Goal: Task Accomplishment & Management: Manage account settings

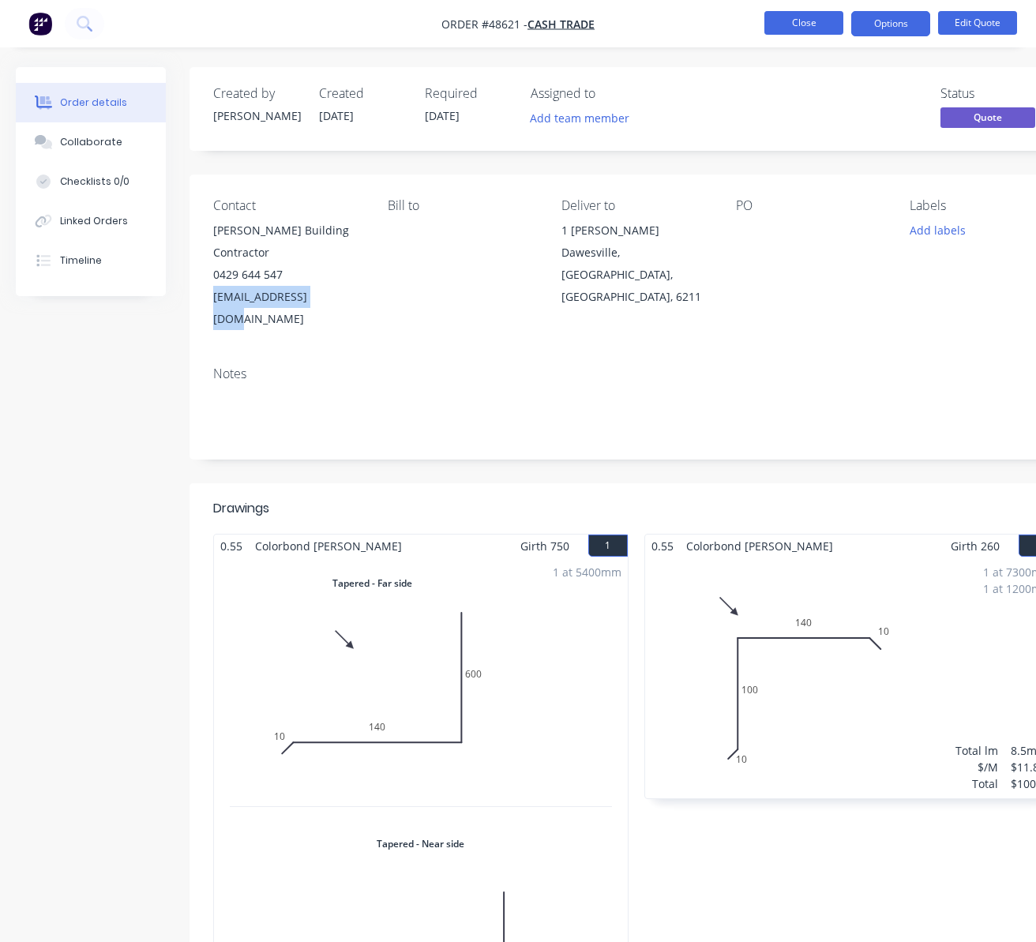
click at [825, 24] on button "Close" at bounding box center [803, 23] width 79 height 24
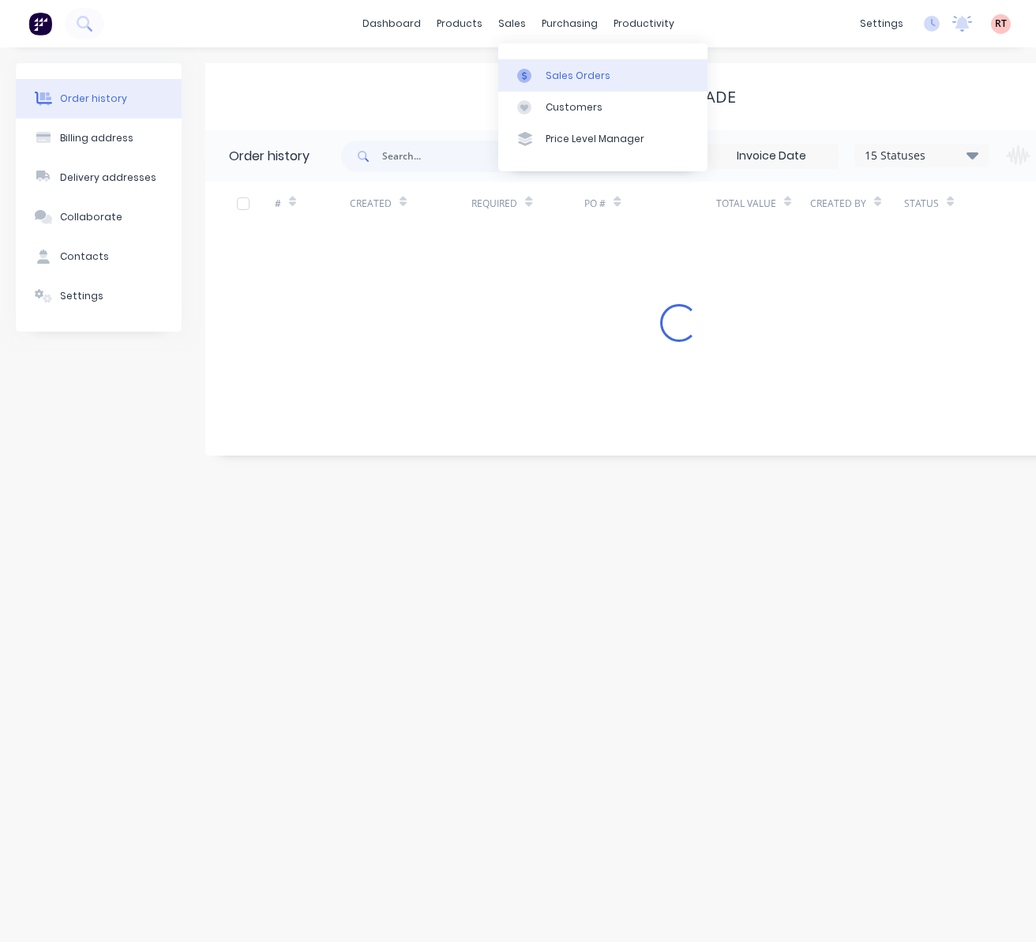
click at [561, 77] on div "Sales Orders" at bounding box center [578, 76] width 65 height 14
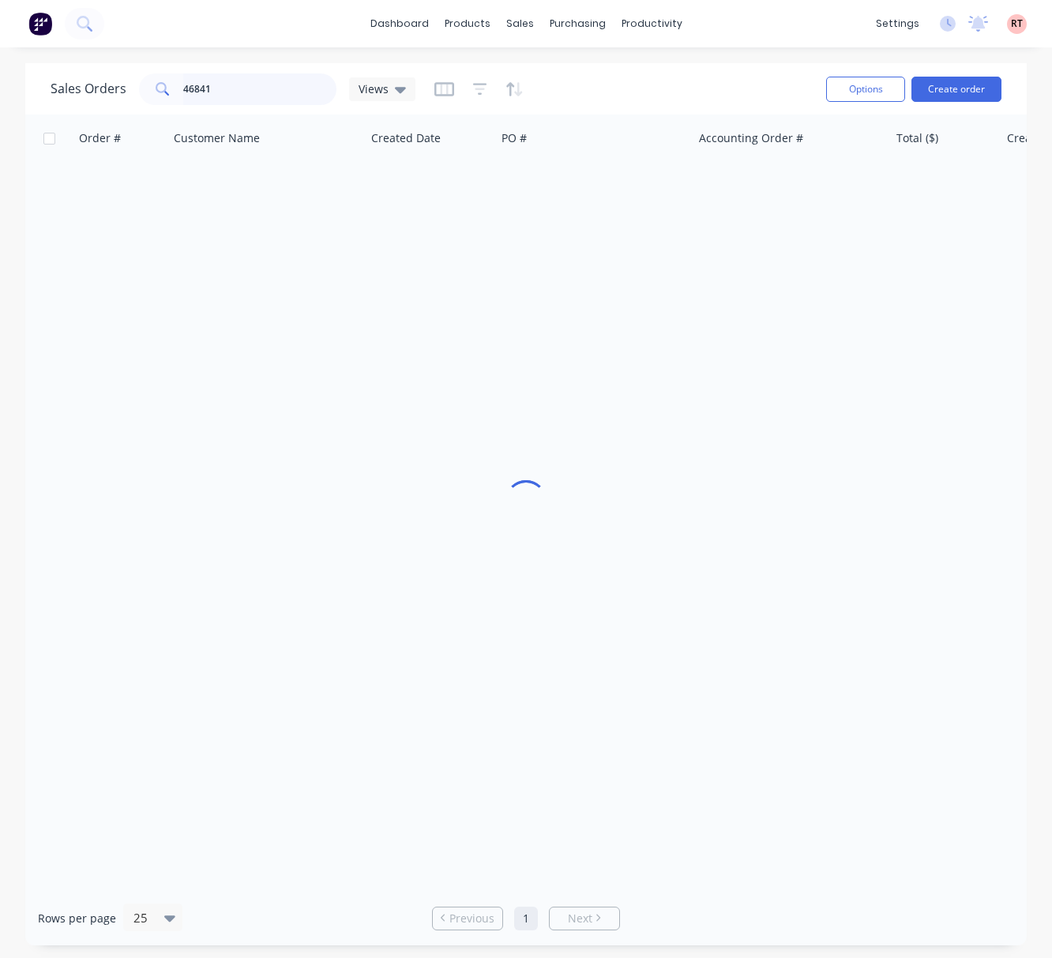
click at [220, 84] on input "46841" at bounding box center [260, 89] width 154 height 32
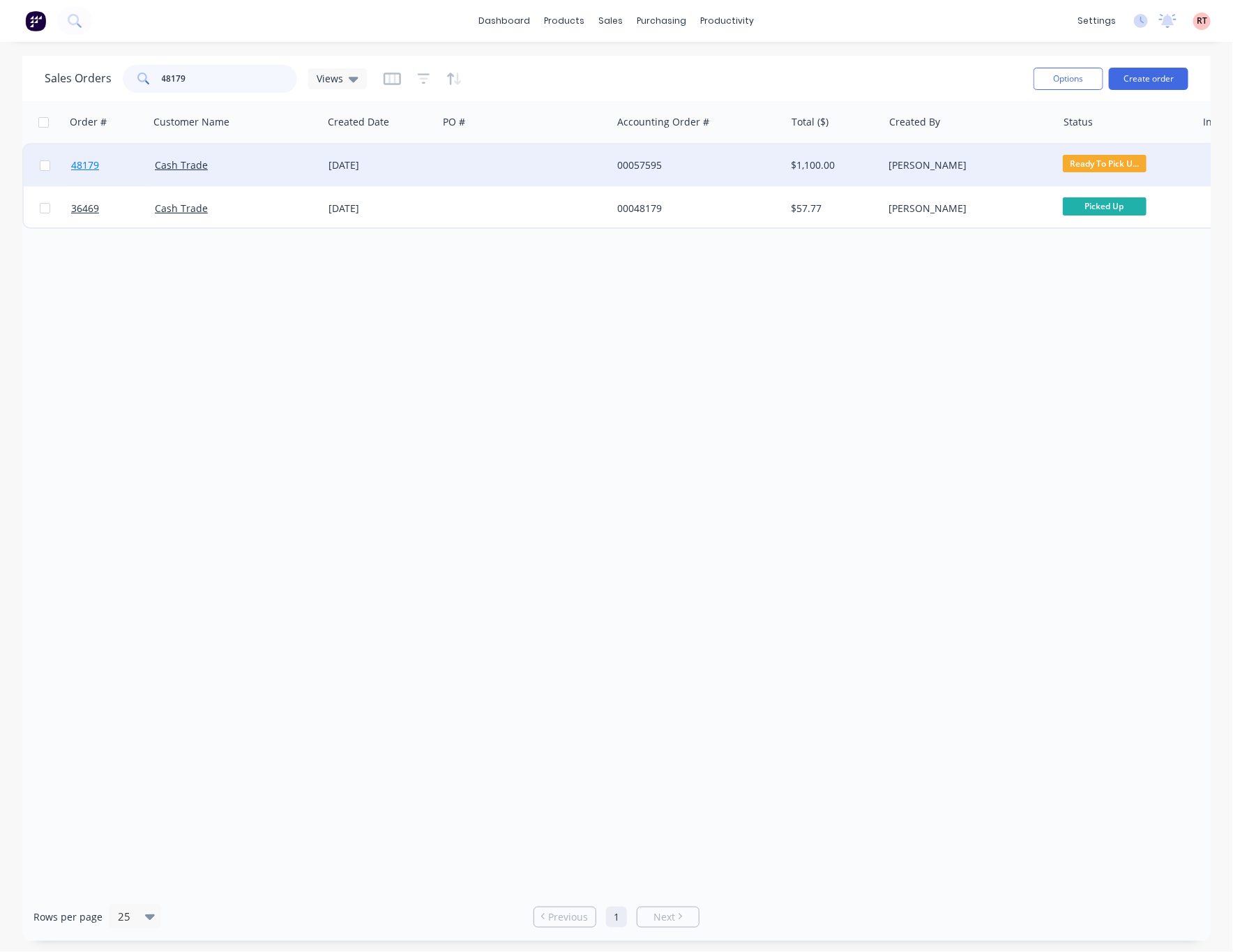
type input "48179"
click at [86, 161] on span "48179" at bounding box center [86, 165] width 28 height 14
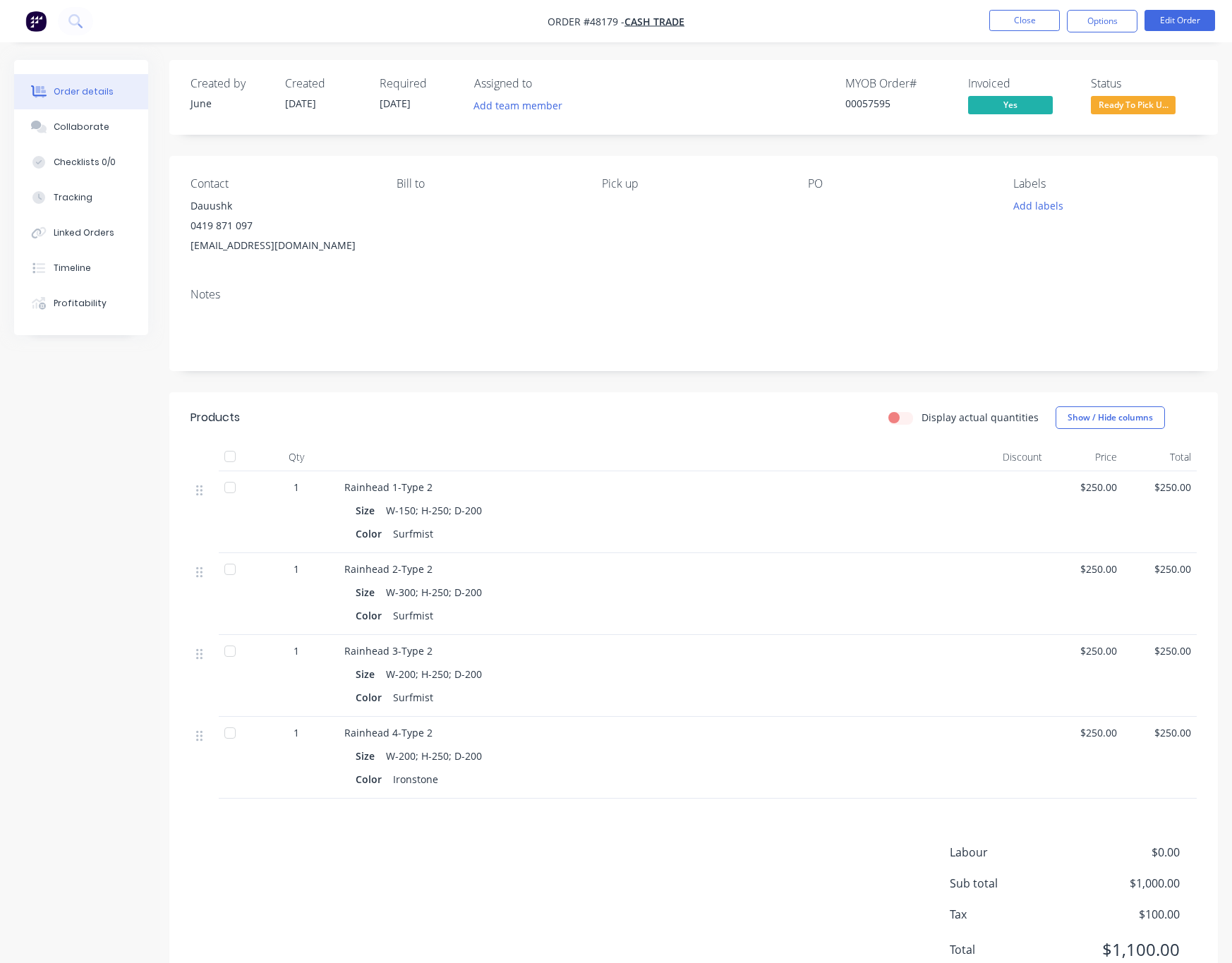
click at [925, 102] on span "Ready To Pick U..." at bounding box center [1133, 105] width 85 height 18
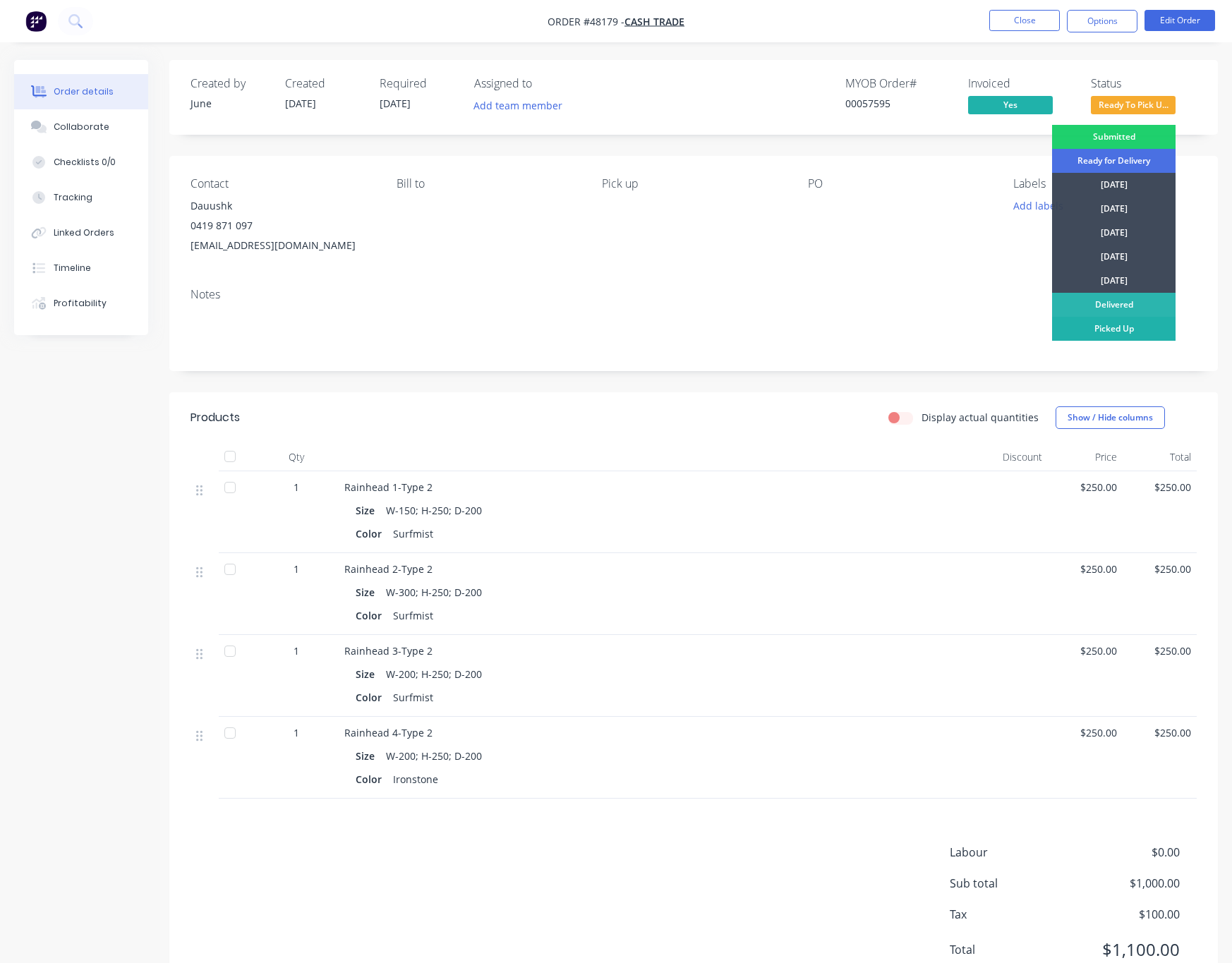
click at [925, 331] on div "Picked Up" at bounding box center [1113, 329] width 123 height 24
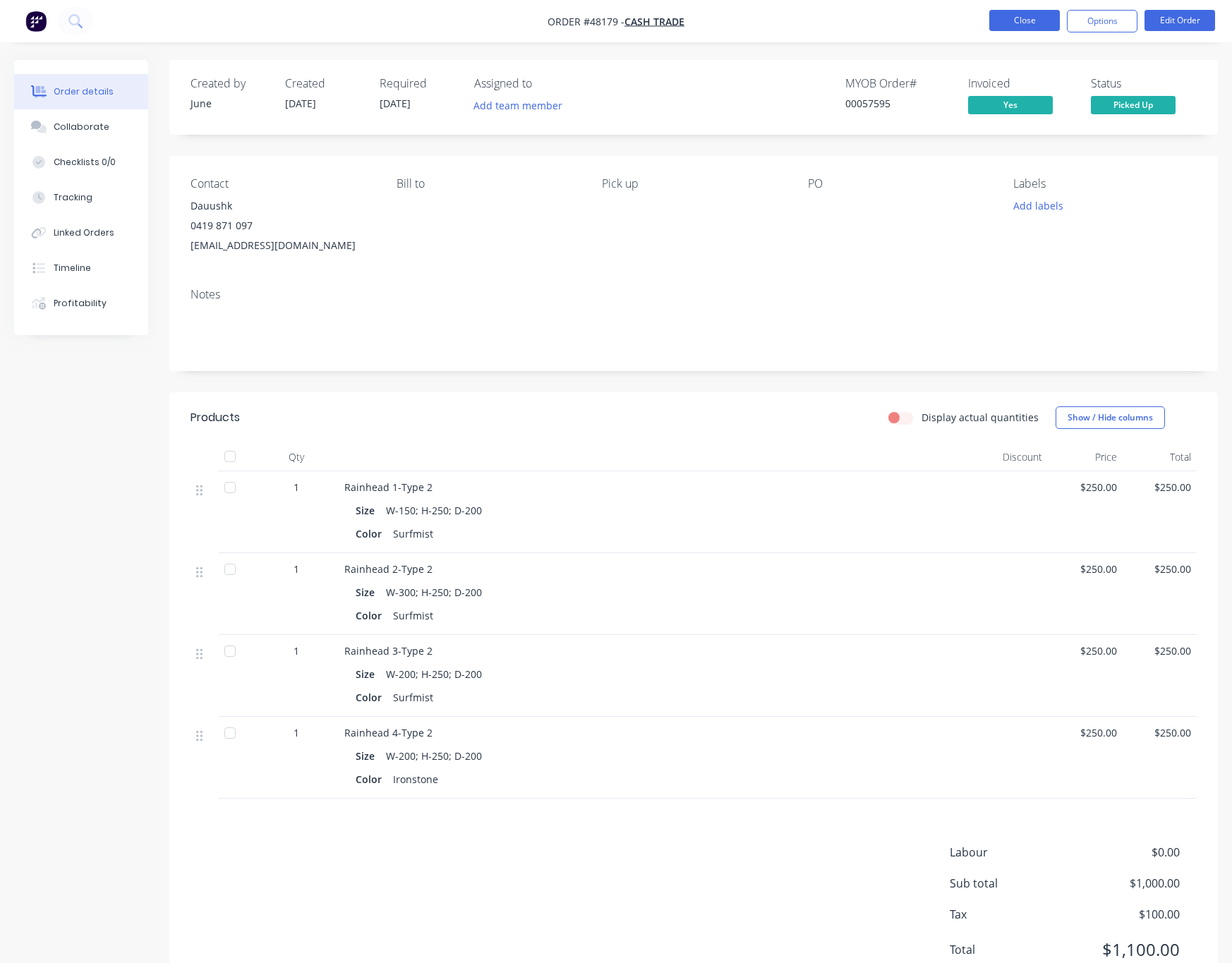
click at [925, 15] on button "Close" at bounding box center [1024, 21] width 71 height 21
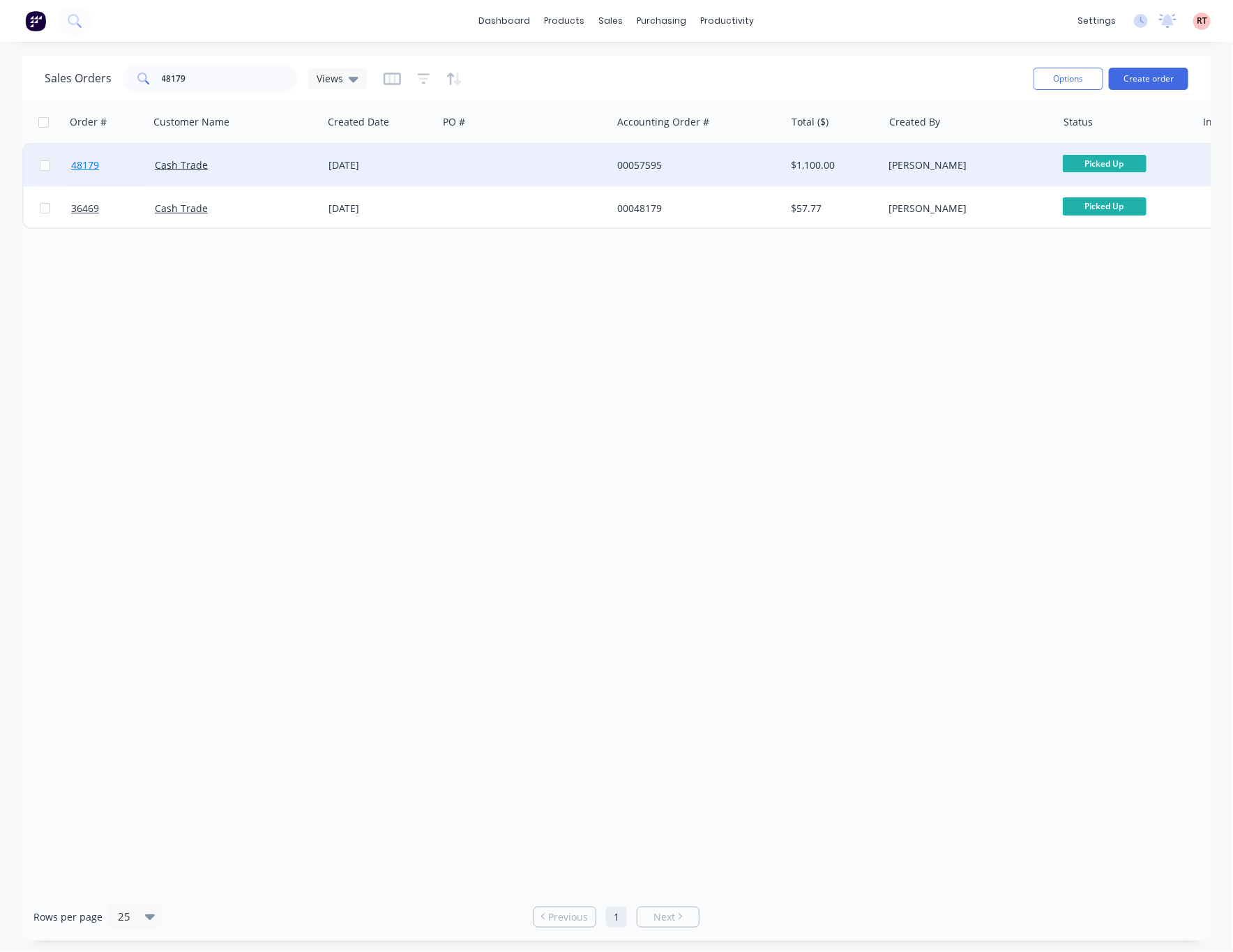
click at [79, 164] on span "48179" at bounding box center [86, 165] width 28 height 14
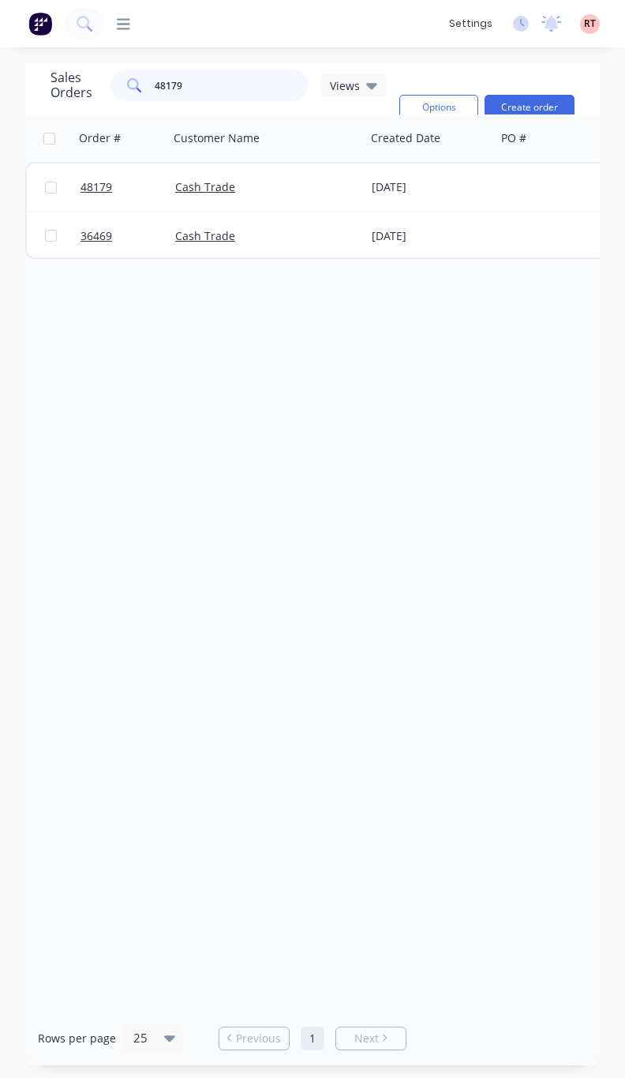
drag, startPoint x: 223, startPoint y: 93, endPoint x: 66, endPoint y: 112, distance: 157.5
click at [66, 112] on div "Sales Orders 48179 Views" at bounding box center [219, 107] width 336 height 76
type input "48404"
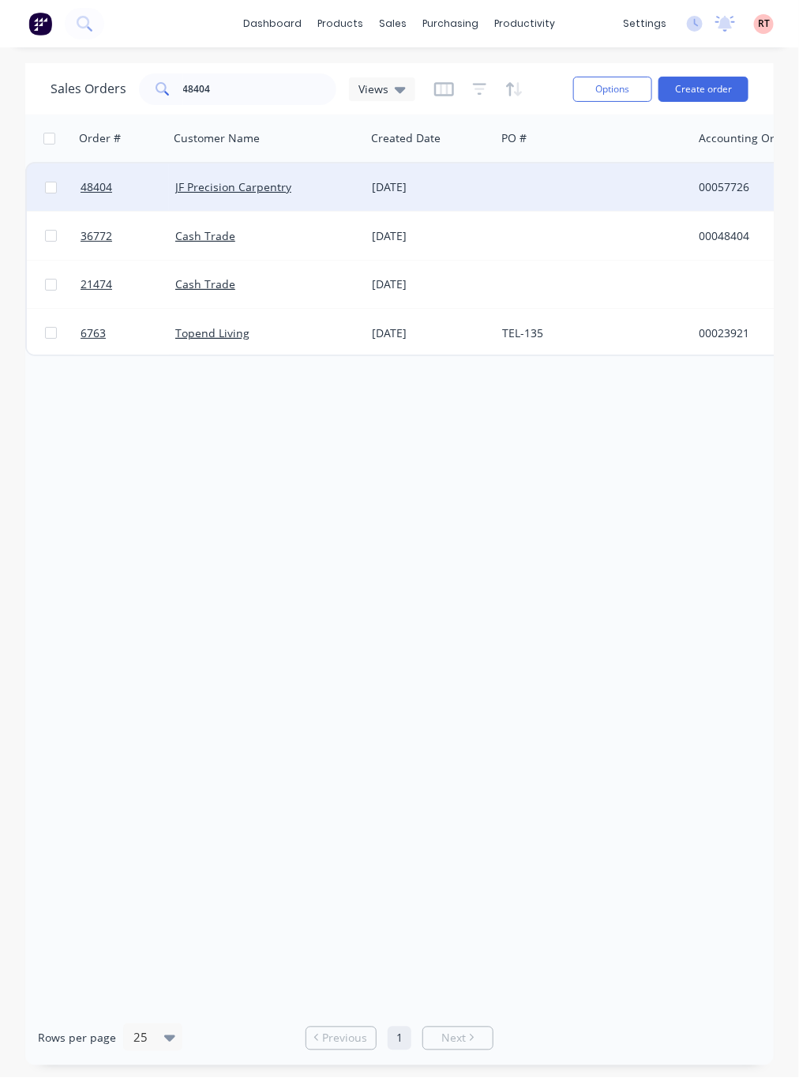
click at [372, 187] on div "[DATE]" at bounding box center [431, 187] width 118 height 16
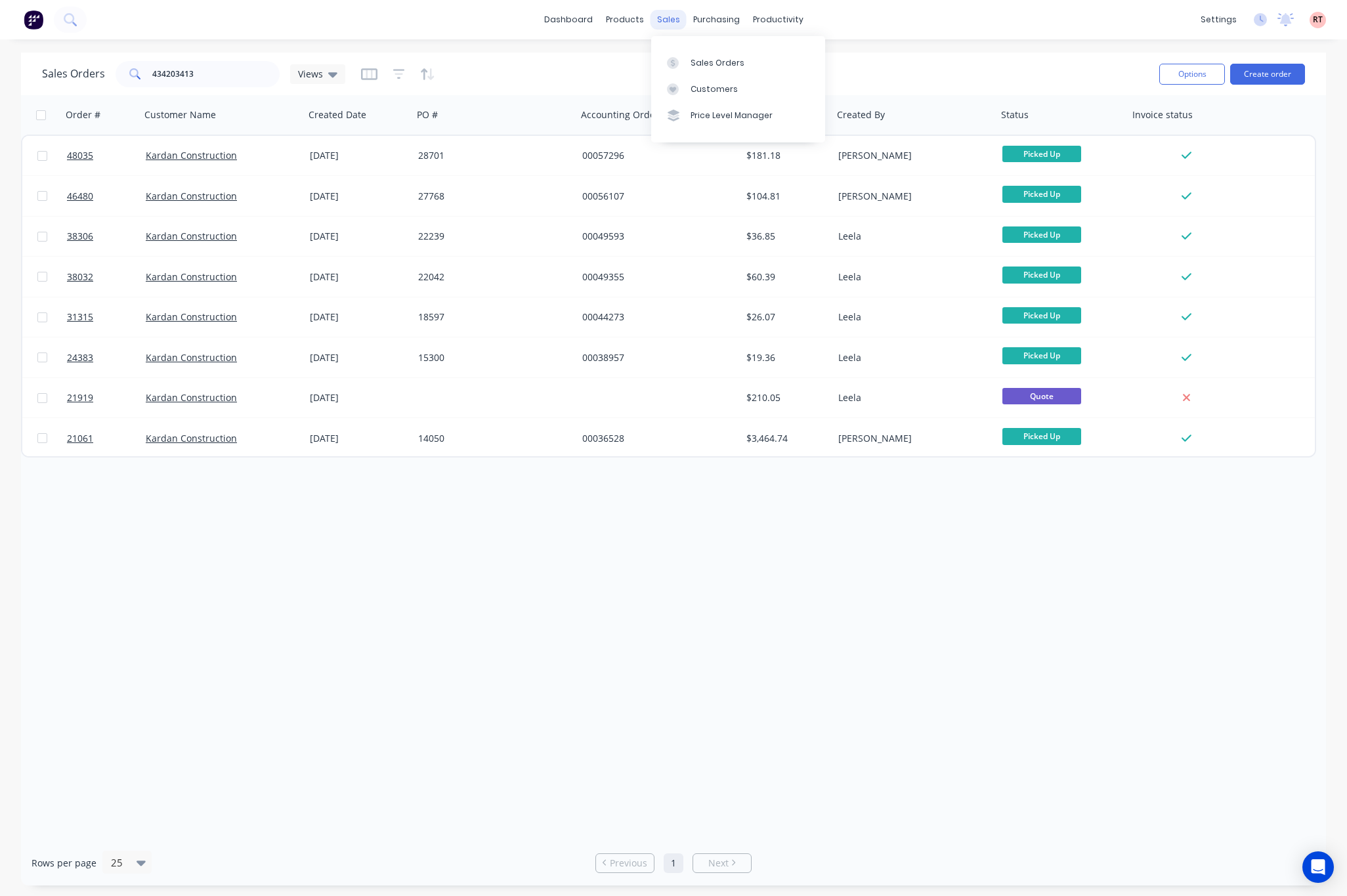
click at [668, 23] on div "sales" at bounding box center [669, 20] width 36 height 20
click at [719, 60] on div "Sales Orders" at bounding box center [718, 63] width 54 height 12
drag, startPoint x: 233, startPoint y: 63, endPoint x: 80, endPoint y: 87, distance: 154.9
click at [80, 87] on div "Sales Orders 434203413 Views" at bounding box center [595, 73] width 1107 height 32
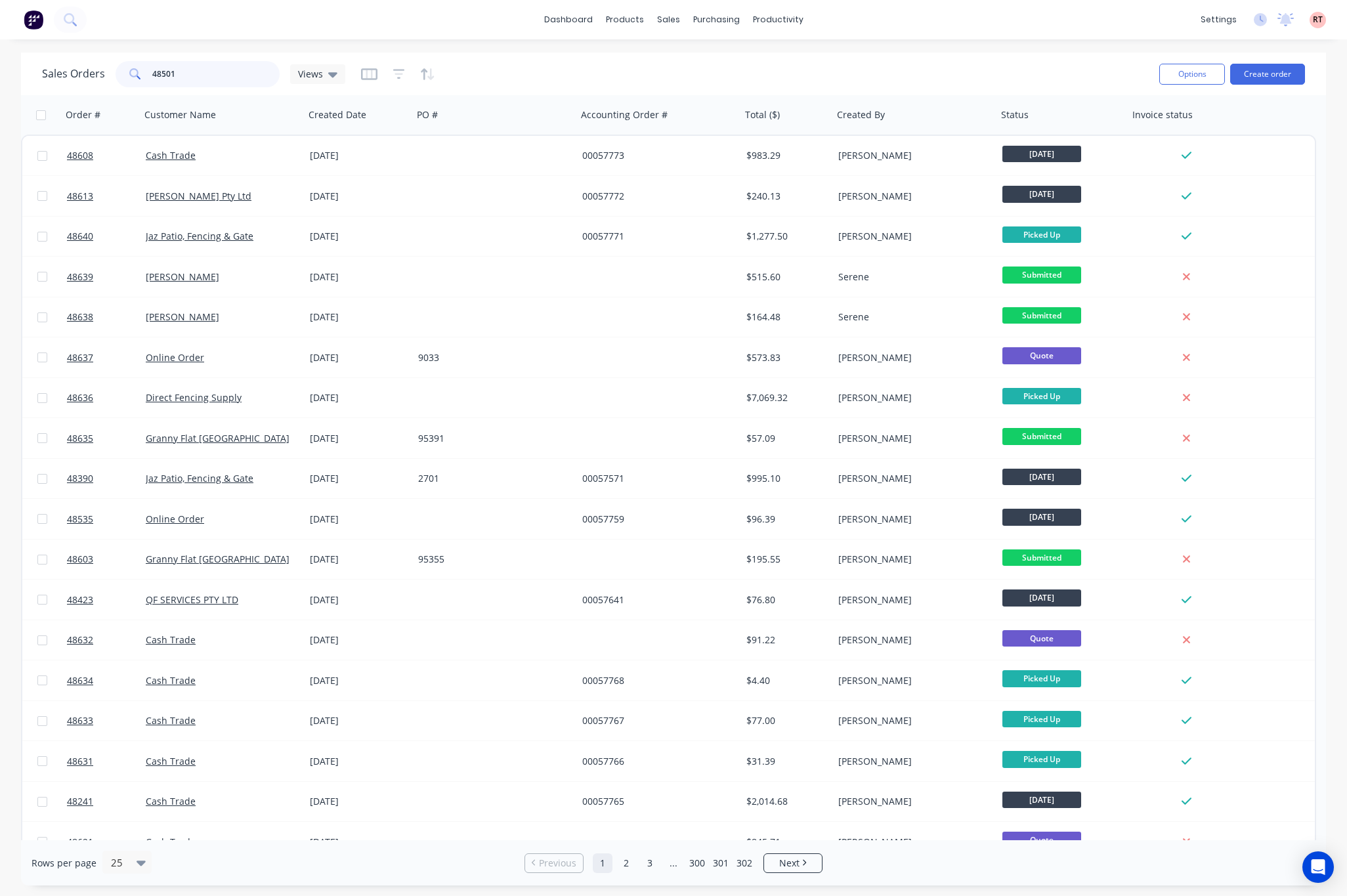
type input "48501"
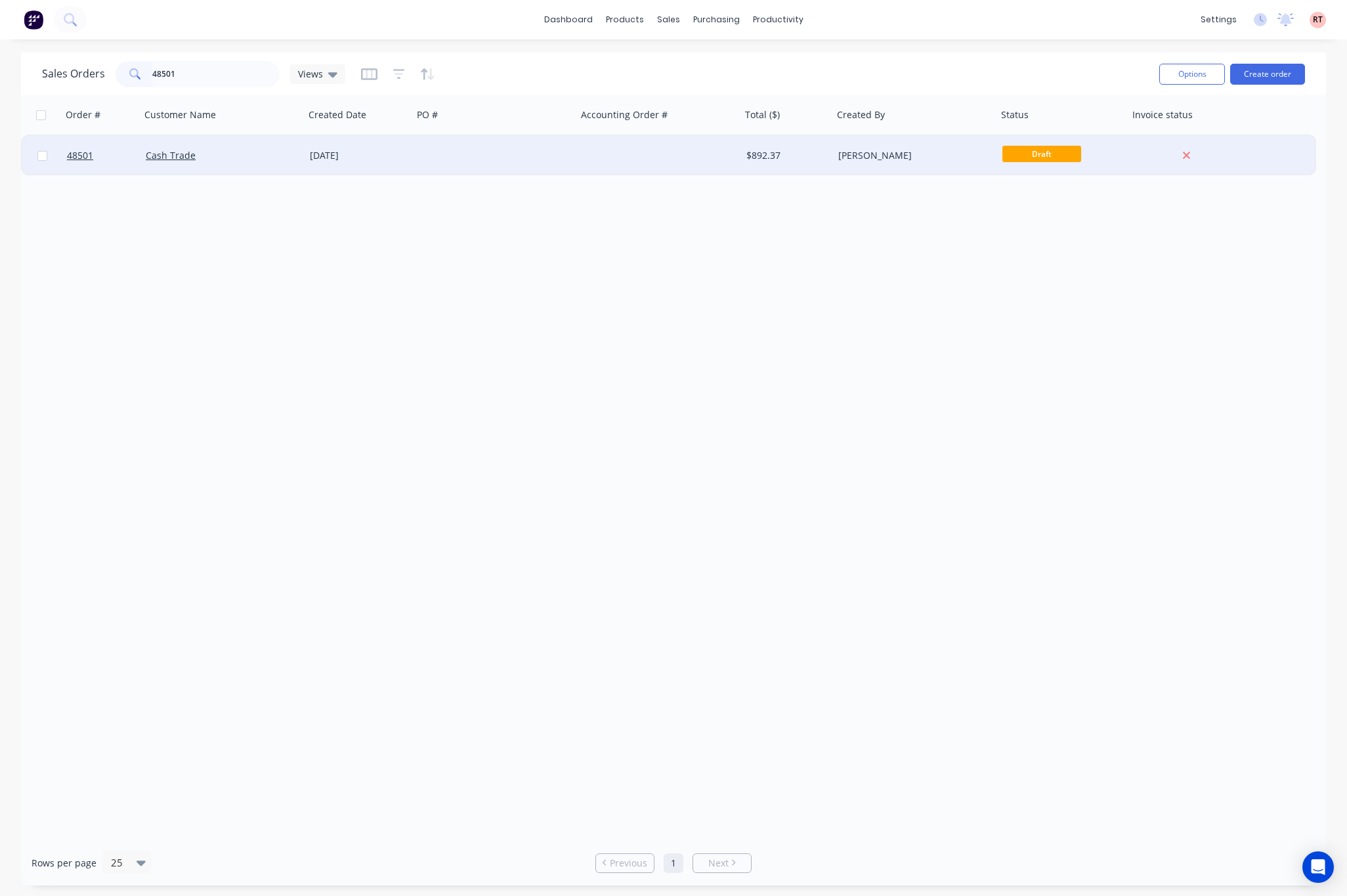
click at [710, 156] on div at bounding box center [659, 155] width 164 height 39
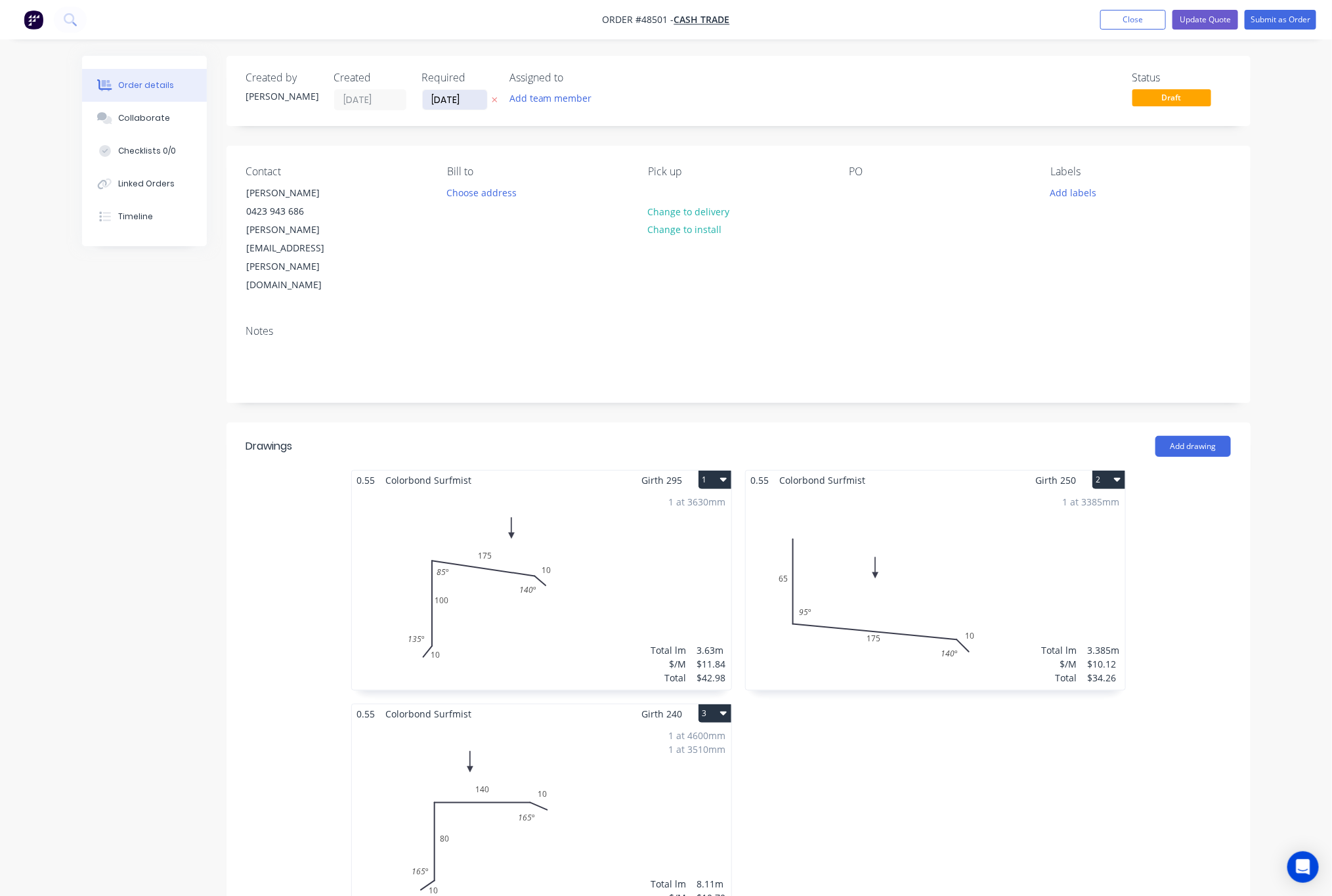
click at [476, 105] on input "04/09/25" at bounding box center [455, 100] width 64 height 20
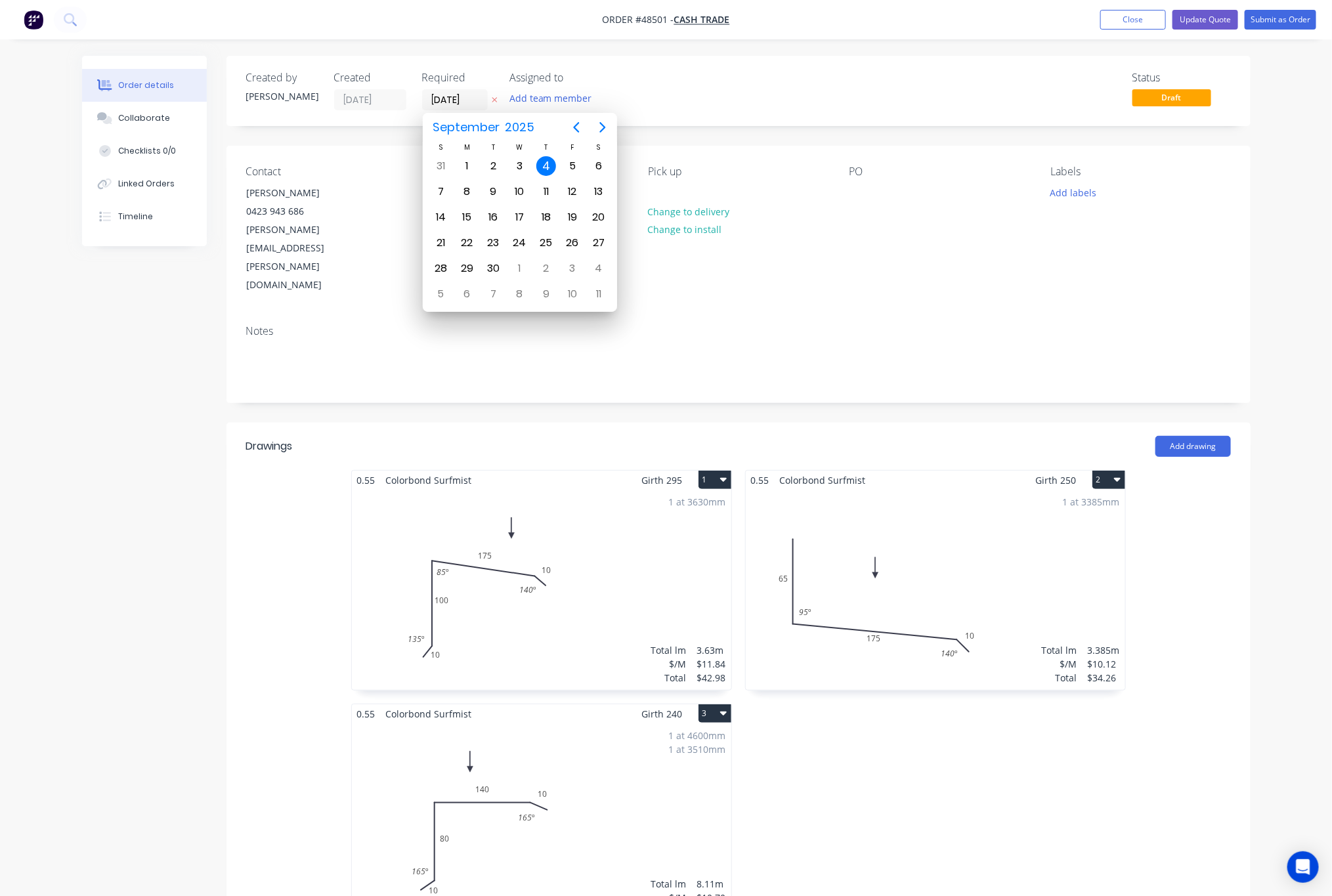
click at [739, 118] on div "Created by Cathy Created 26/08/25 Required 04/09/25 Assigned to Add team member…" at bounding box center [738, 91] width 1024 height 70
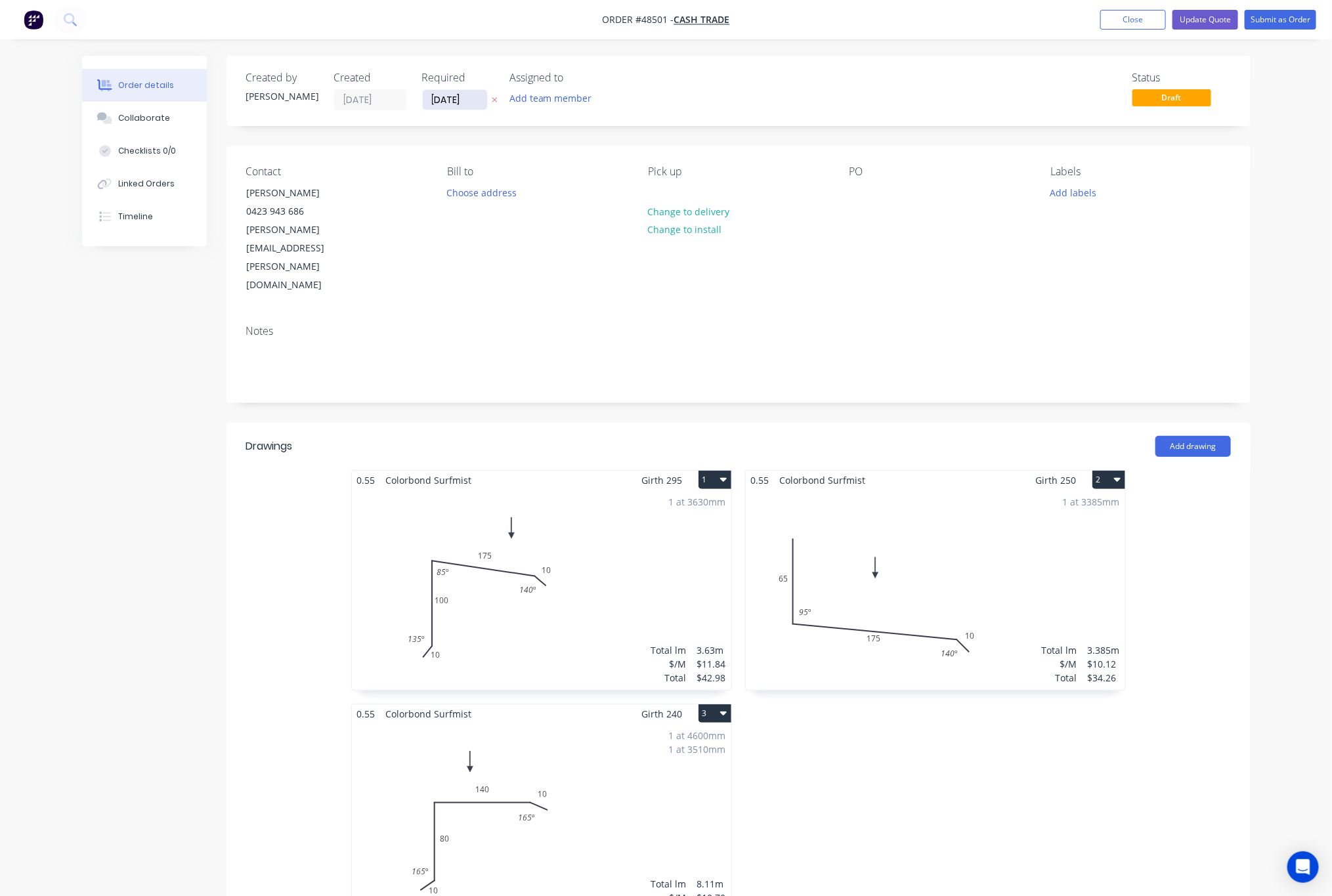
click at [476, 103] on input "04/09/25" at bounding box center [455, 100] width 64 height 20
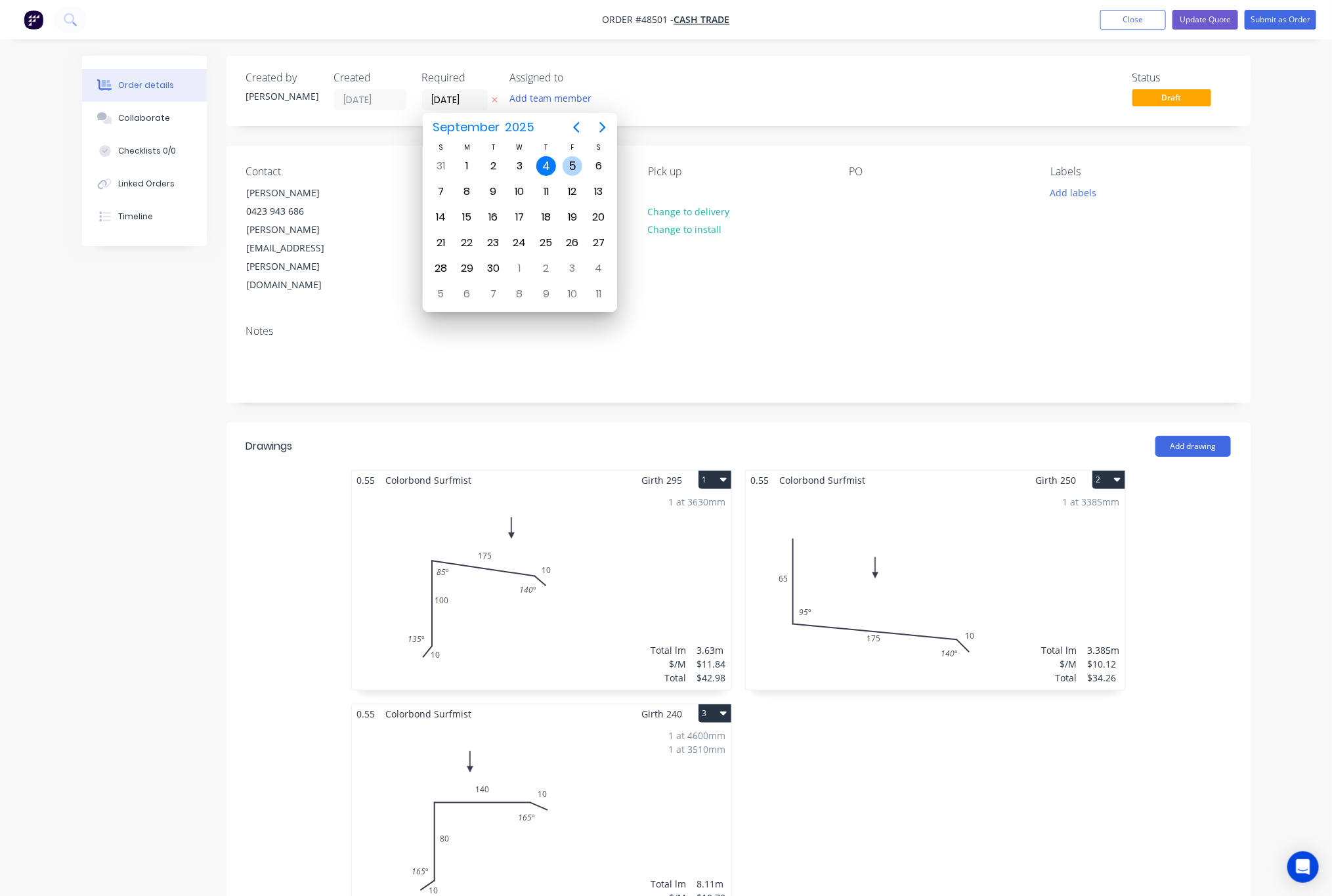
click at [564, 164] on div "5" at bounding box center [573, 166] width 20 height 20
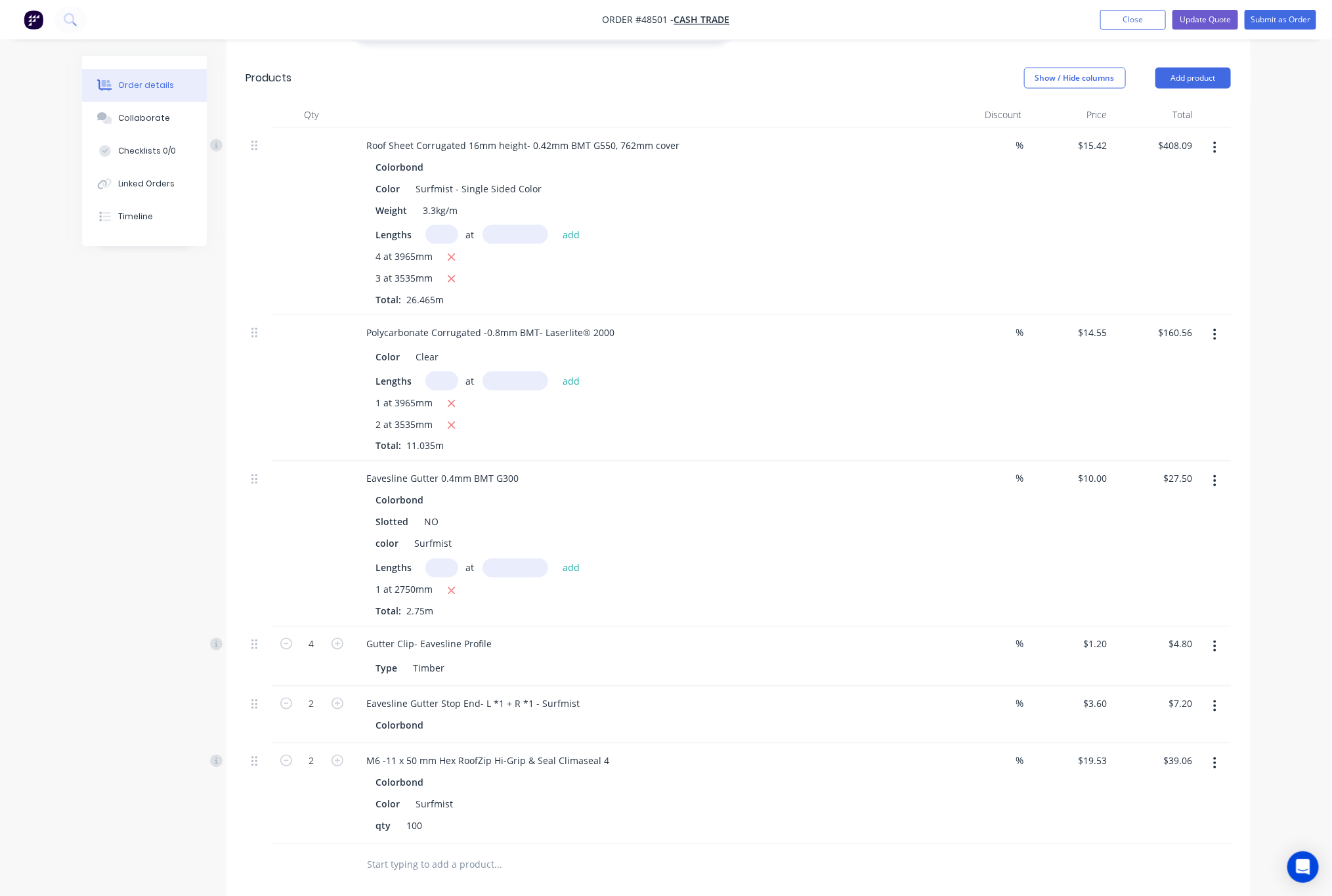
scroll to position [886, 0]
drag, startPoint x: 373, startPoint y: 420, endPoint x: 428, endPoint y: 426, distance: 55.3
click at [428, 466] on div "Eavesline Gutter 0.4mm BMT G300" at bounding box center [443, 475] width 173 height 19
click at [539, 510] on div "Slotted NO" at bounding box center [644, 519] width 546 height 19
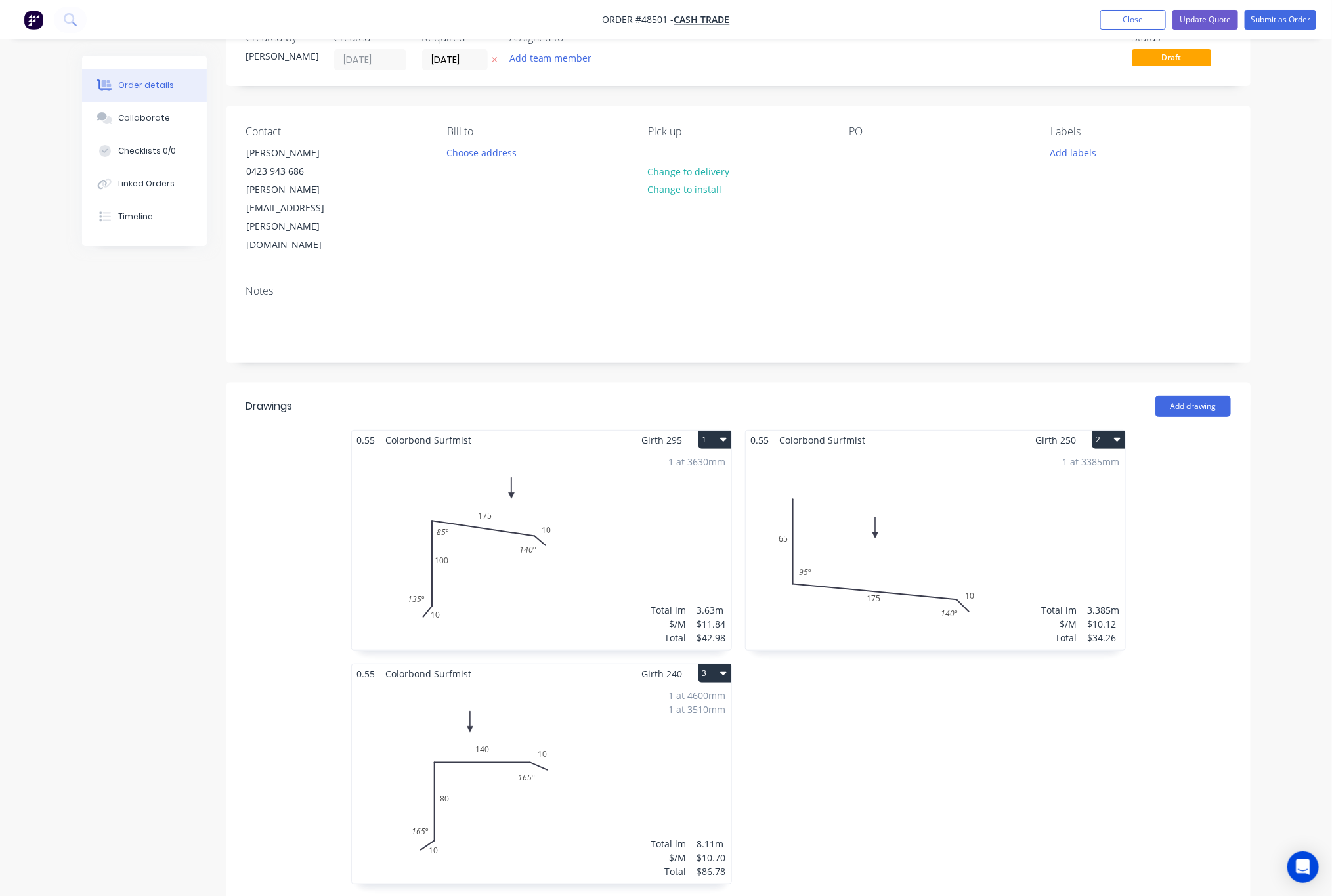
scroll to position [0, 0]
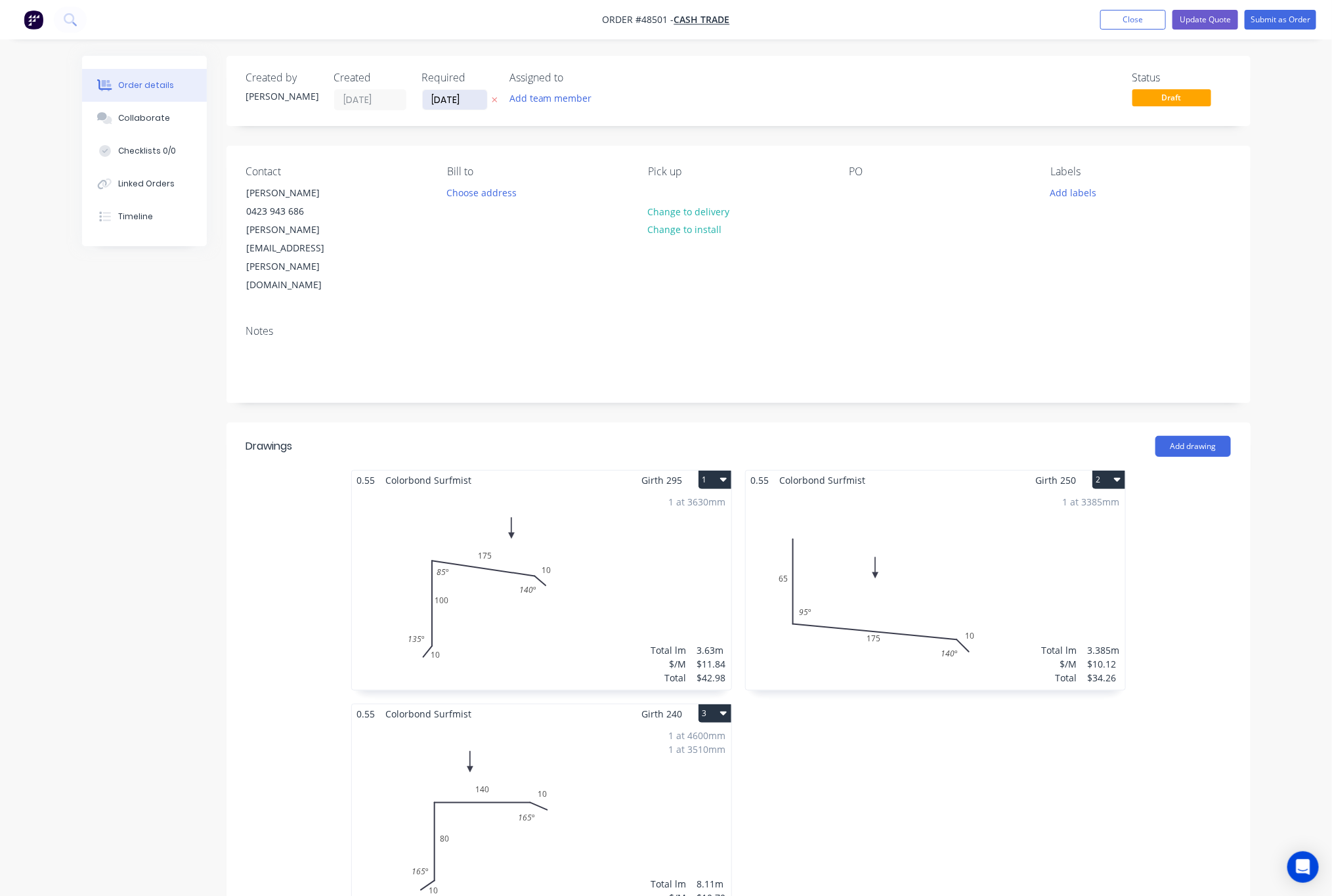
click at [467, 106] on input "05/09/25" at bounding box center [455, 100] width 64 height 20
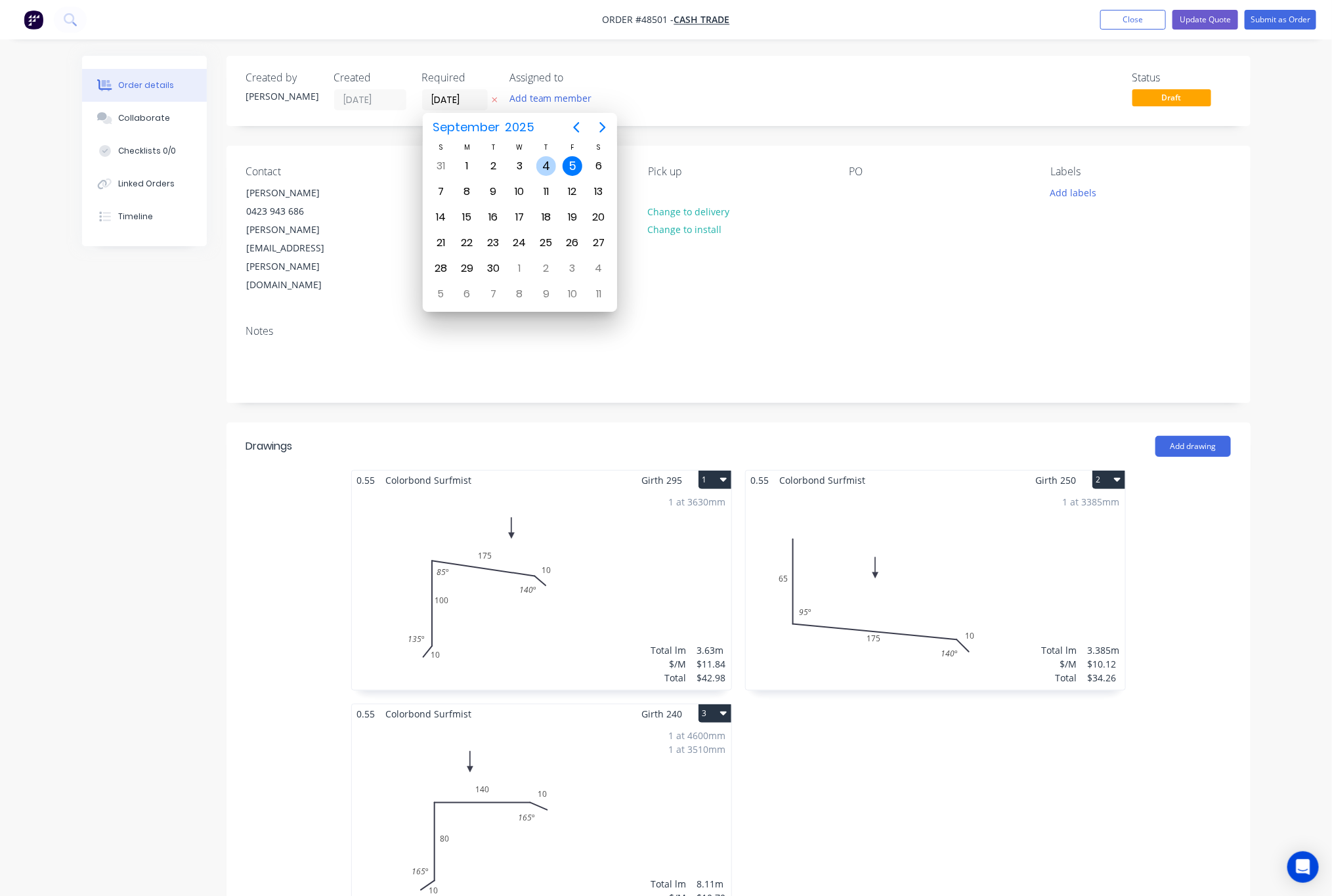
click at [546, 170] on div "4" at bounding box center [546, 166] width 20 height 20
type input "04/09/25"
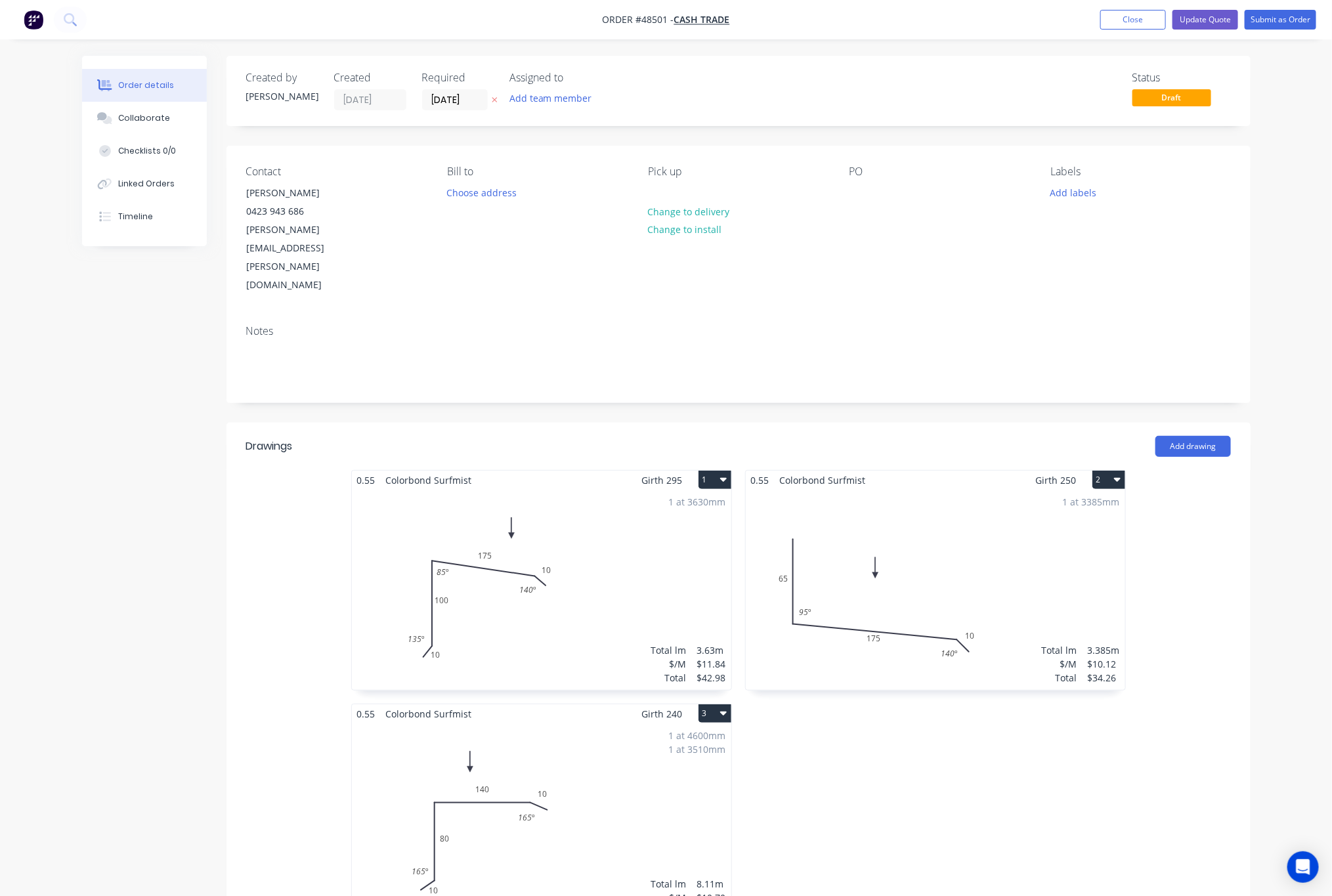
click at [758, 109] on div "Status Draft" at bounding box center [936, 91] width 590 height 39
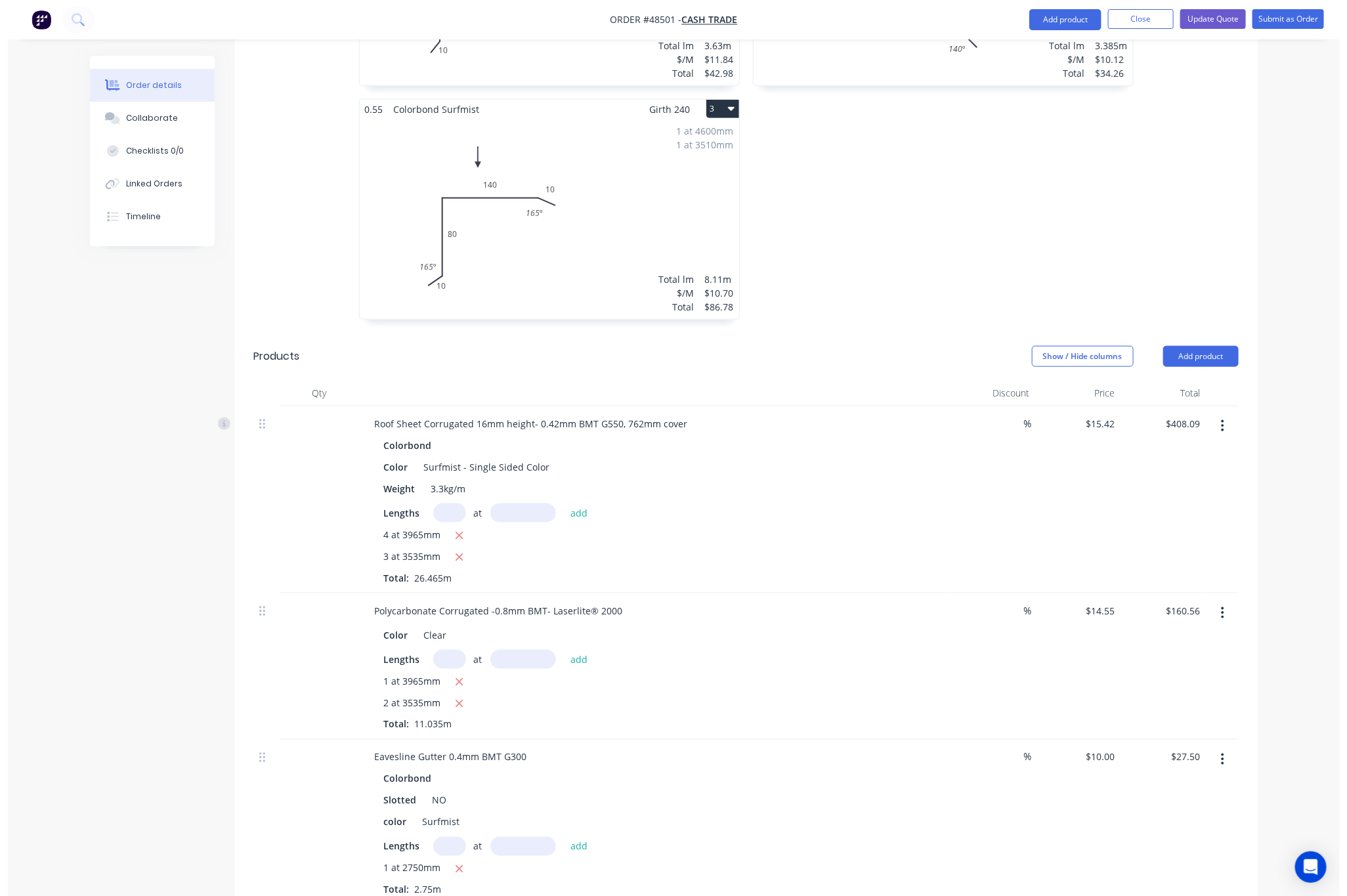
scroll to position [145, 0]
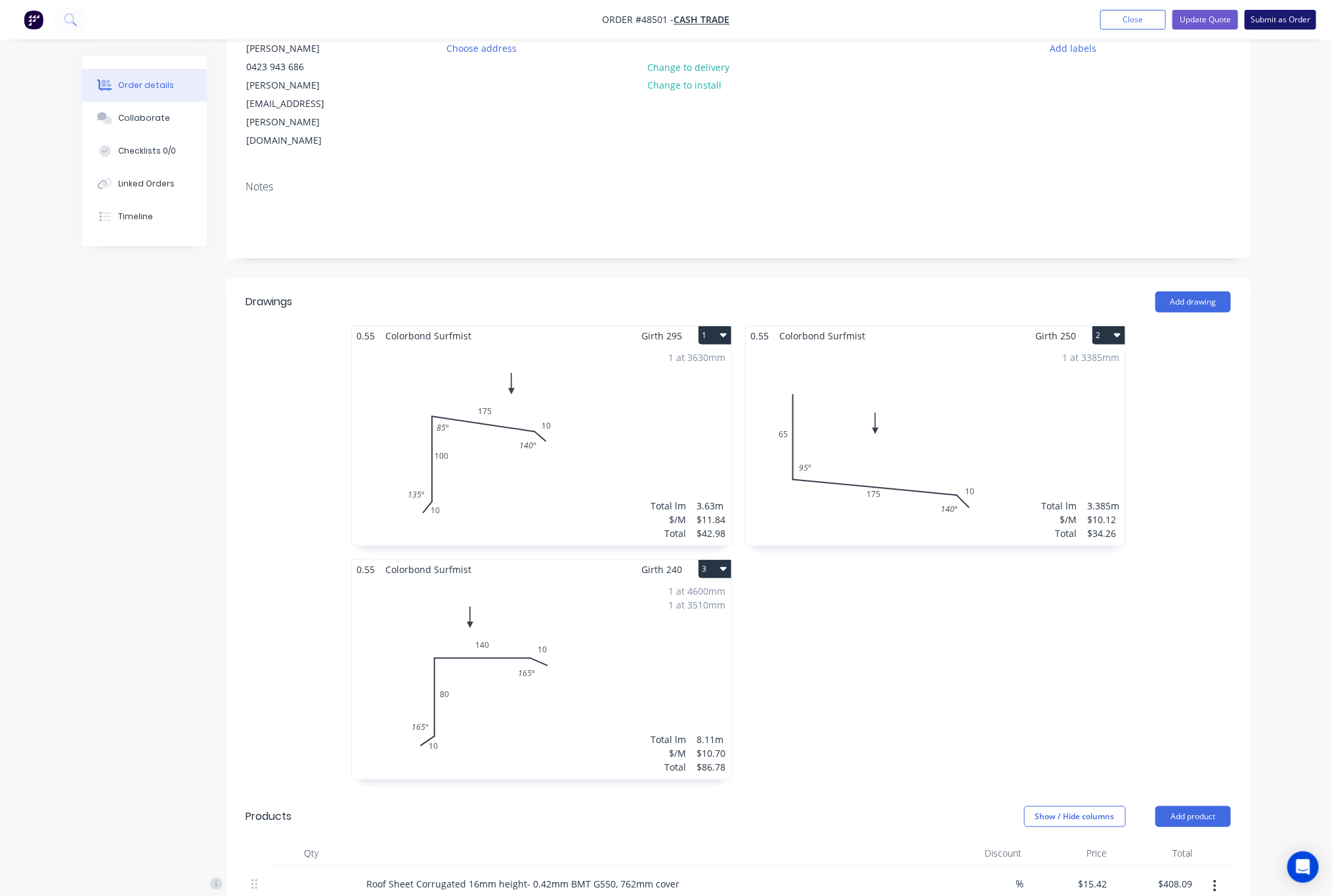
click at [1293, 20] on button "Submit as Order" at bounding box center [1280, 20] width 72 height 20
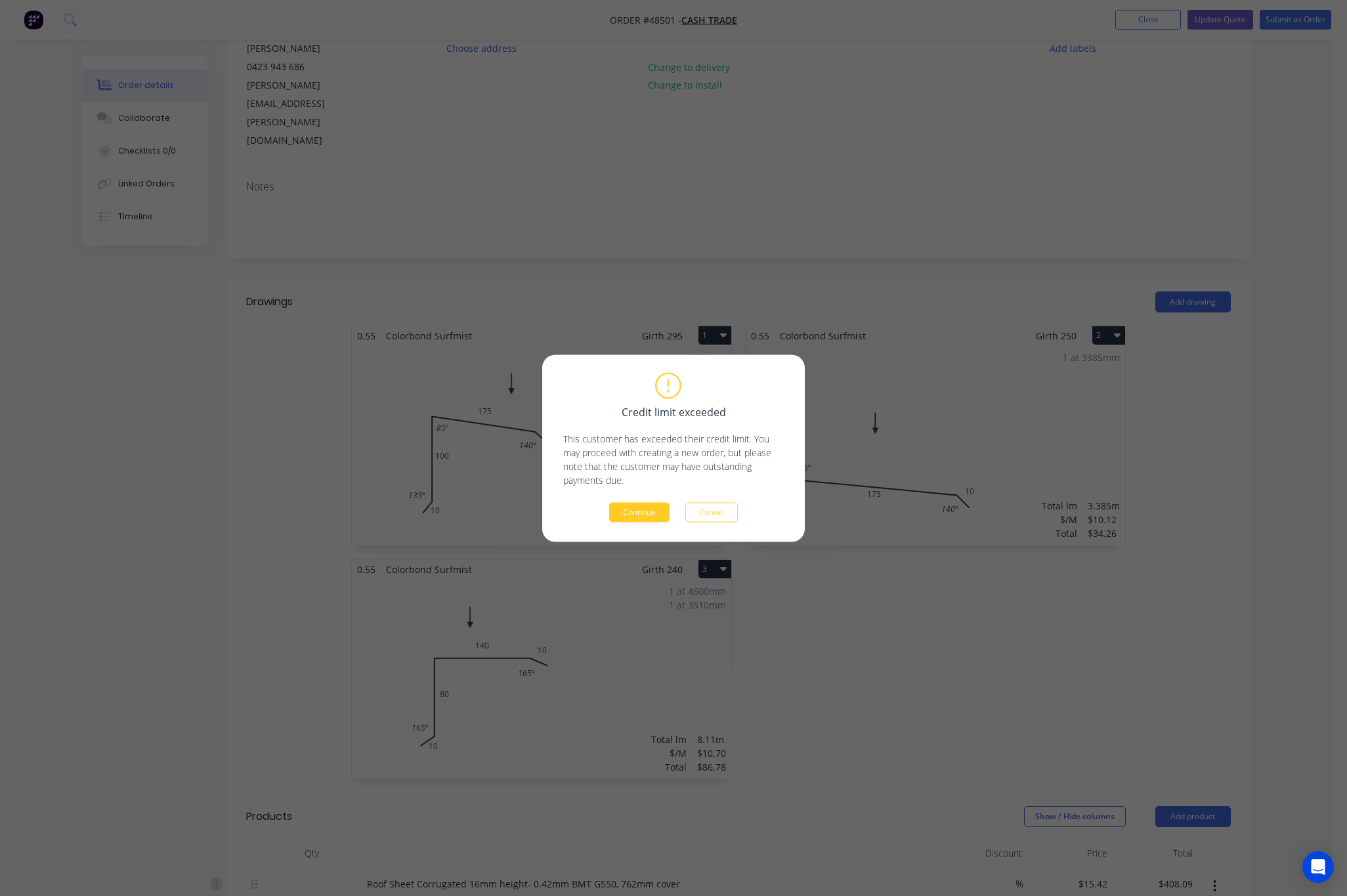
click at [650, 514] on button "Continue" at bounding box center [639, 512] width 61 height 20
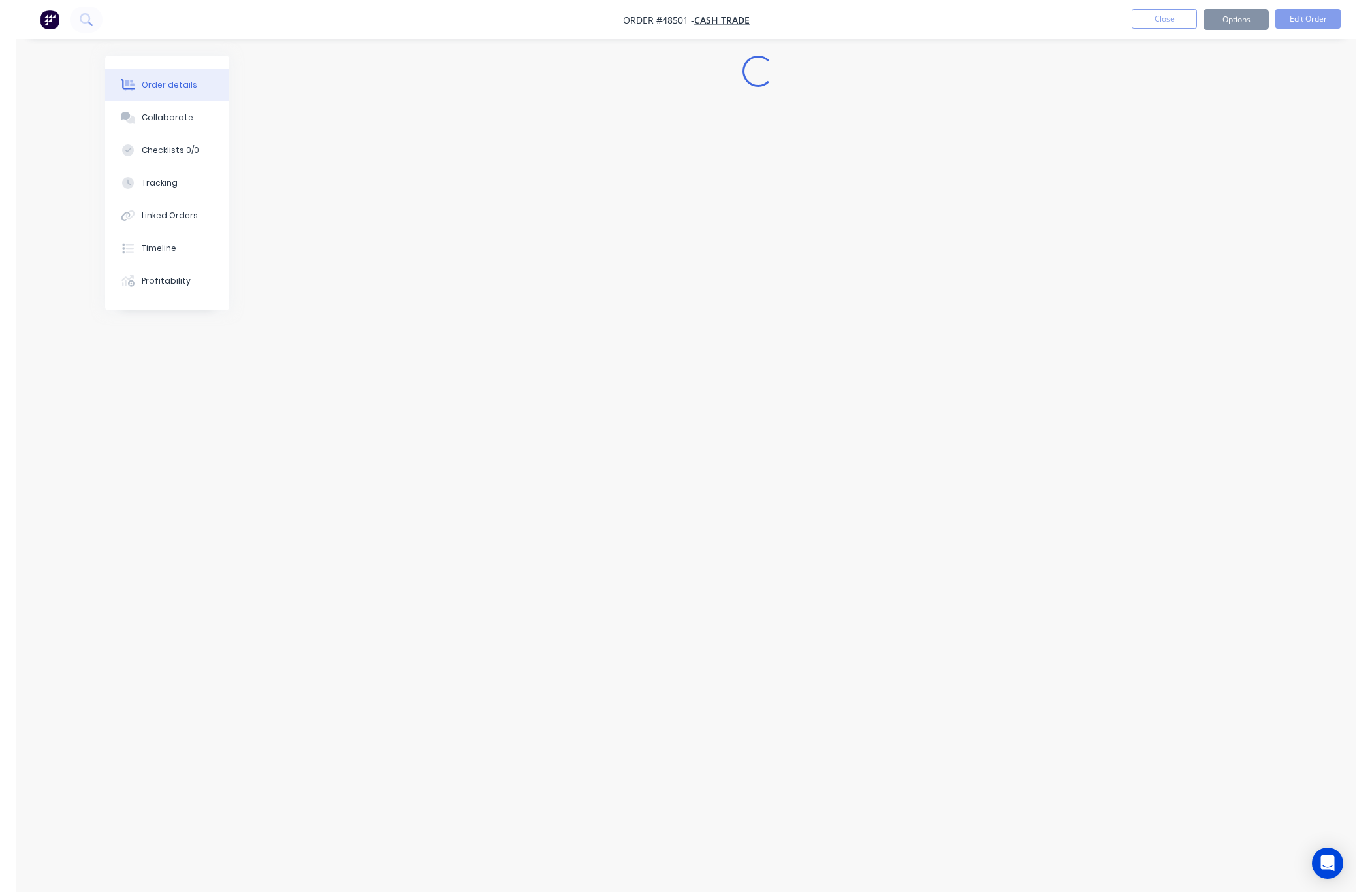
scroll to position [0, 0]
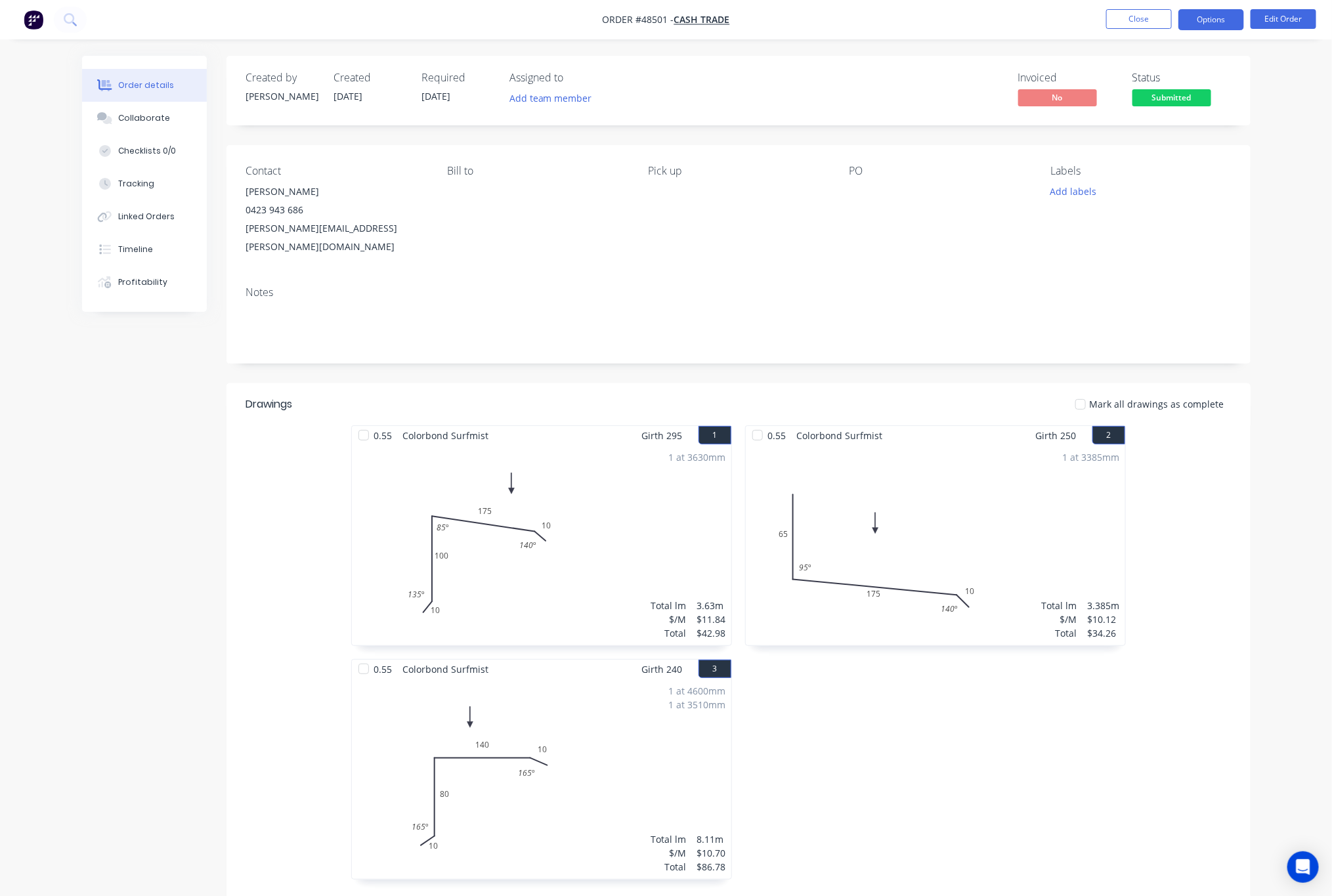
click at [1201, 20] on button "Options" at bounding box center [1211, 19] width 66 height 21
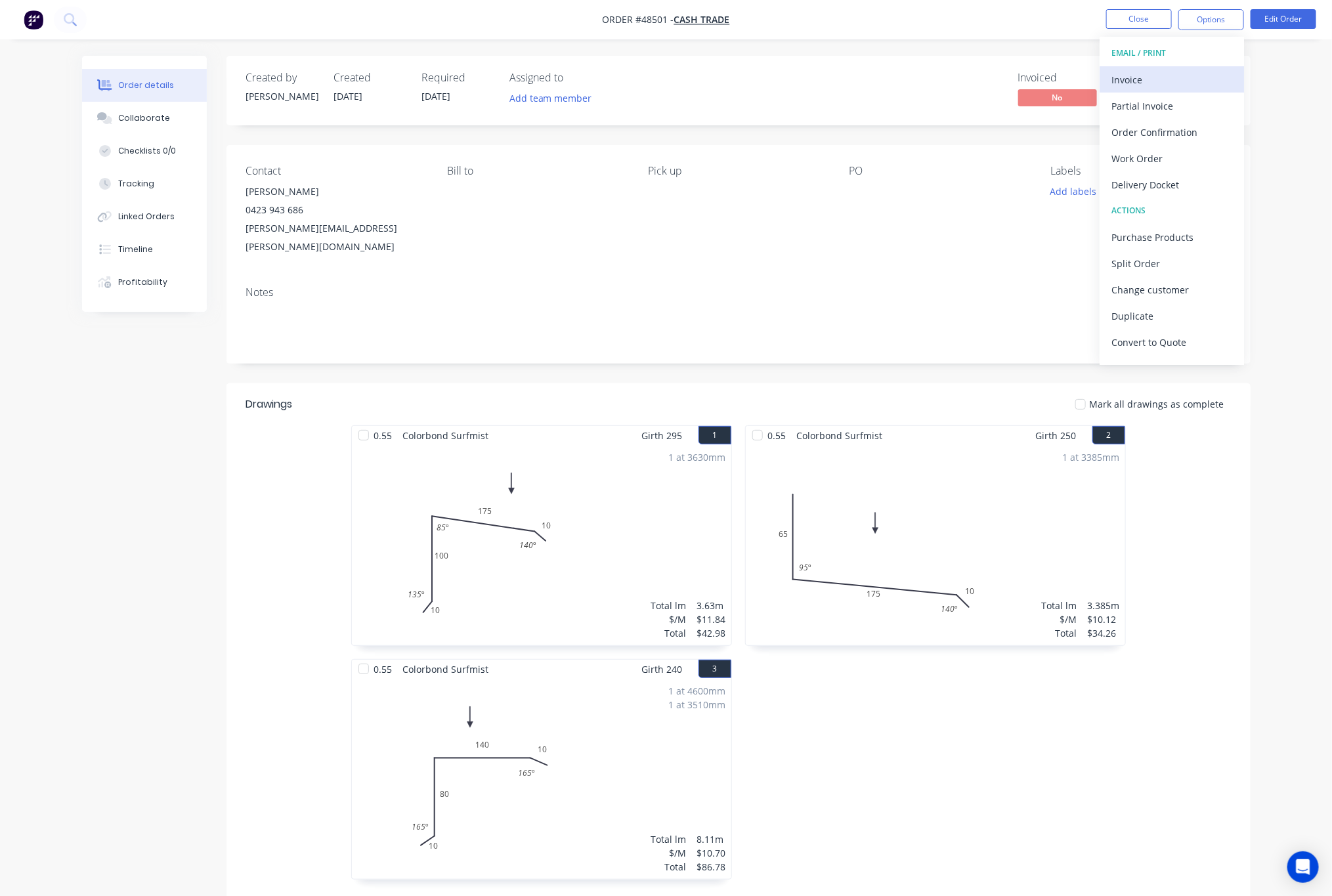
click at [1164, 80] on div "Invoice" at bounding box center [1172, 79] width 121 height 19
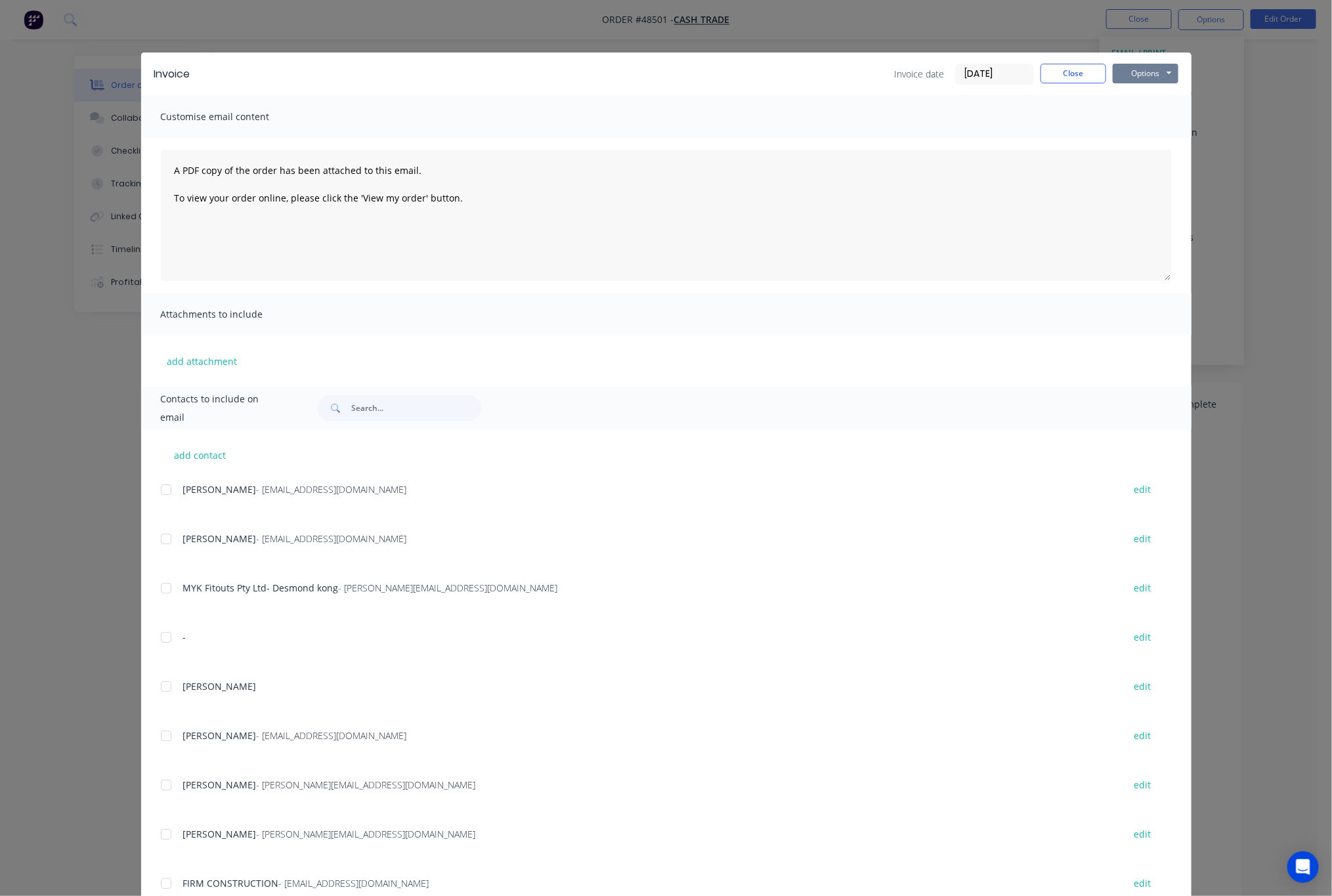
click at [1143, 65] on button "Options" at bounding box center [1146, 74] width 66 height 20
click at [1148, 111] on button "Print" at bounding box center [1155, 119] width 84 height 22
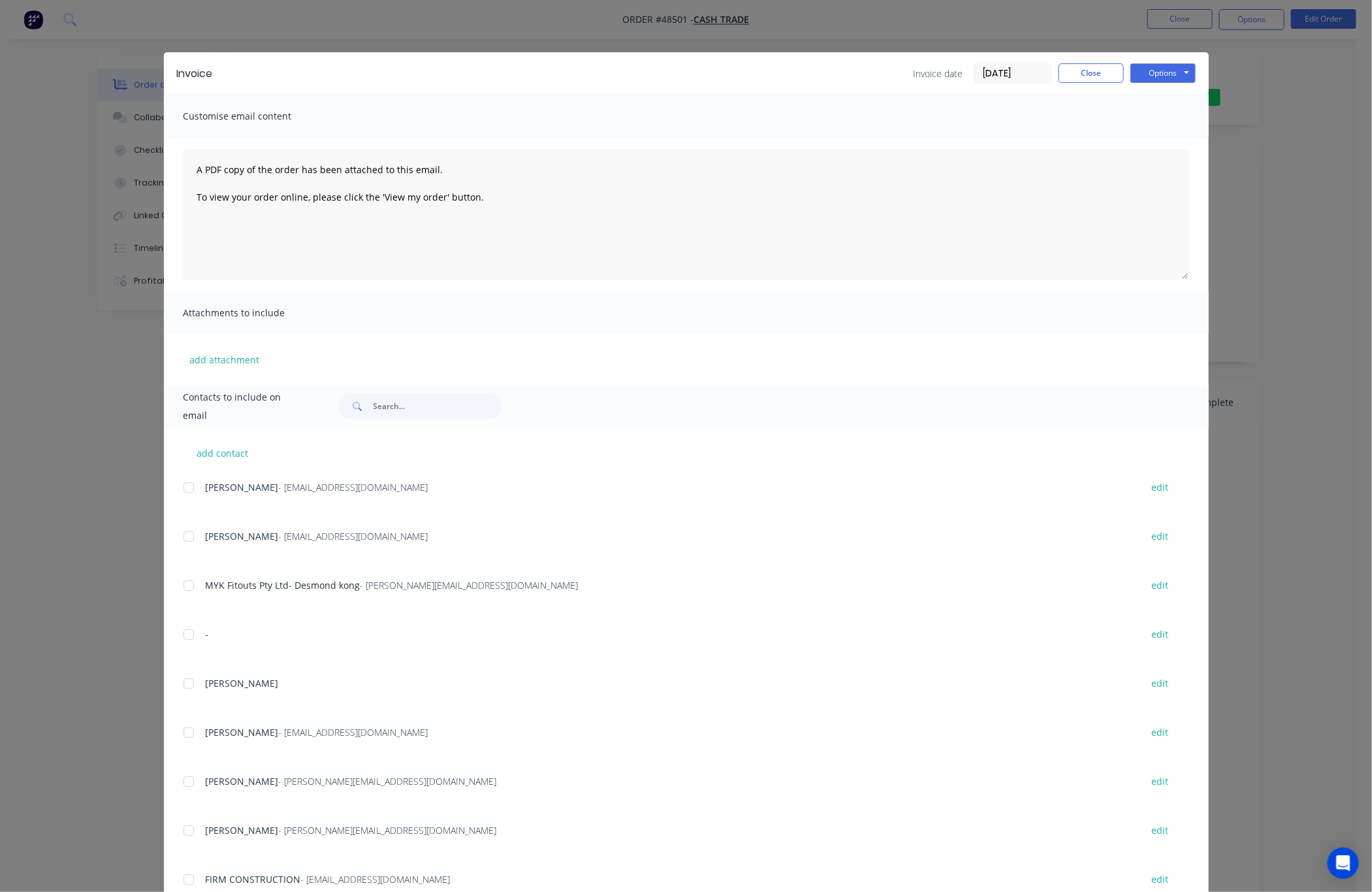
click at [520, 18] on div "Invoice Invoice date 29/08/25 Close Options Preview Print Email Customise email…" at bounding box center [686, 446] width 1372 height 892
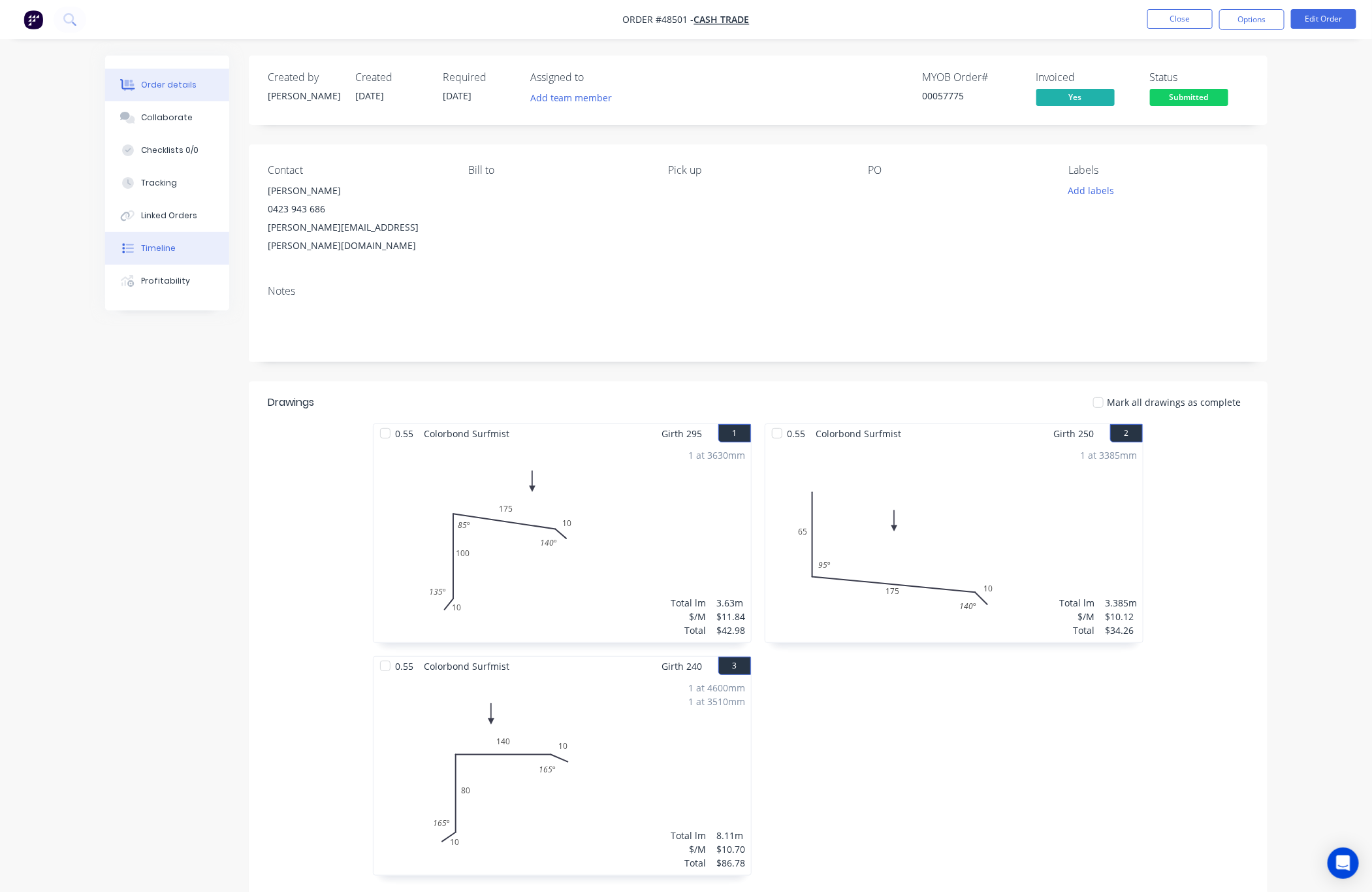
click at [181, 232] on button "Timeline" at bounding box center [167, 247] width 124 height 32
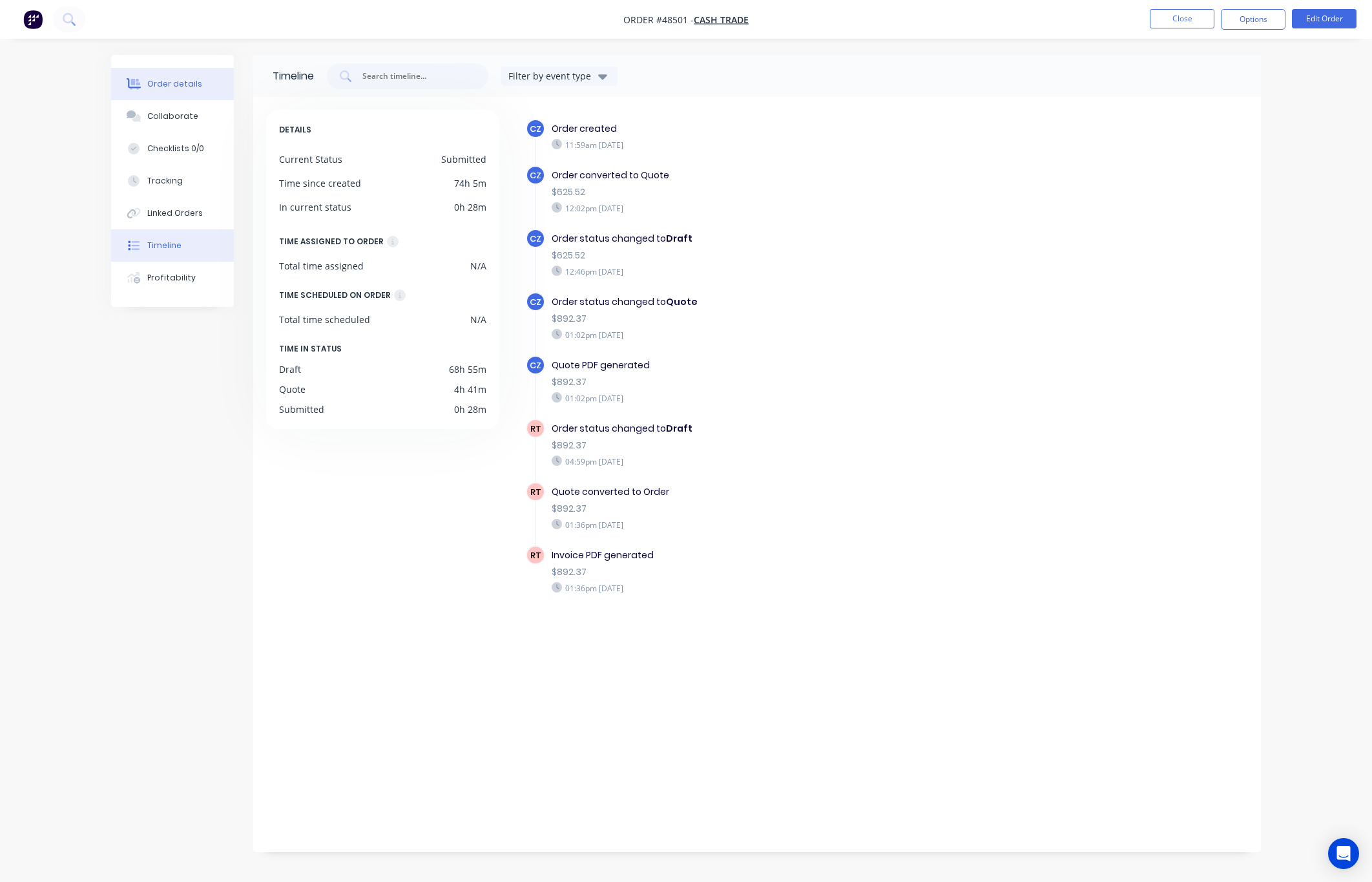
click at [177, 84] on div "Order details" at bounding box center [174, 84] width 55 height 11
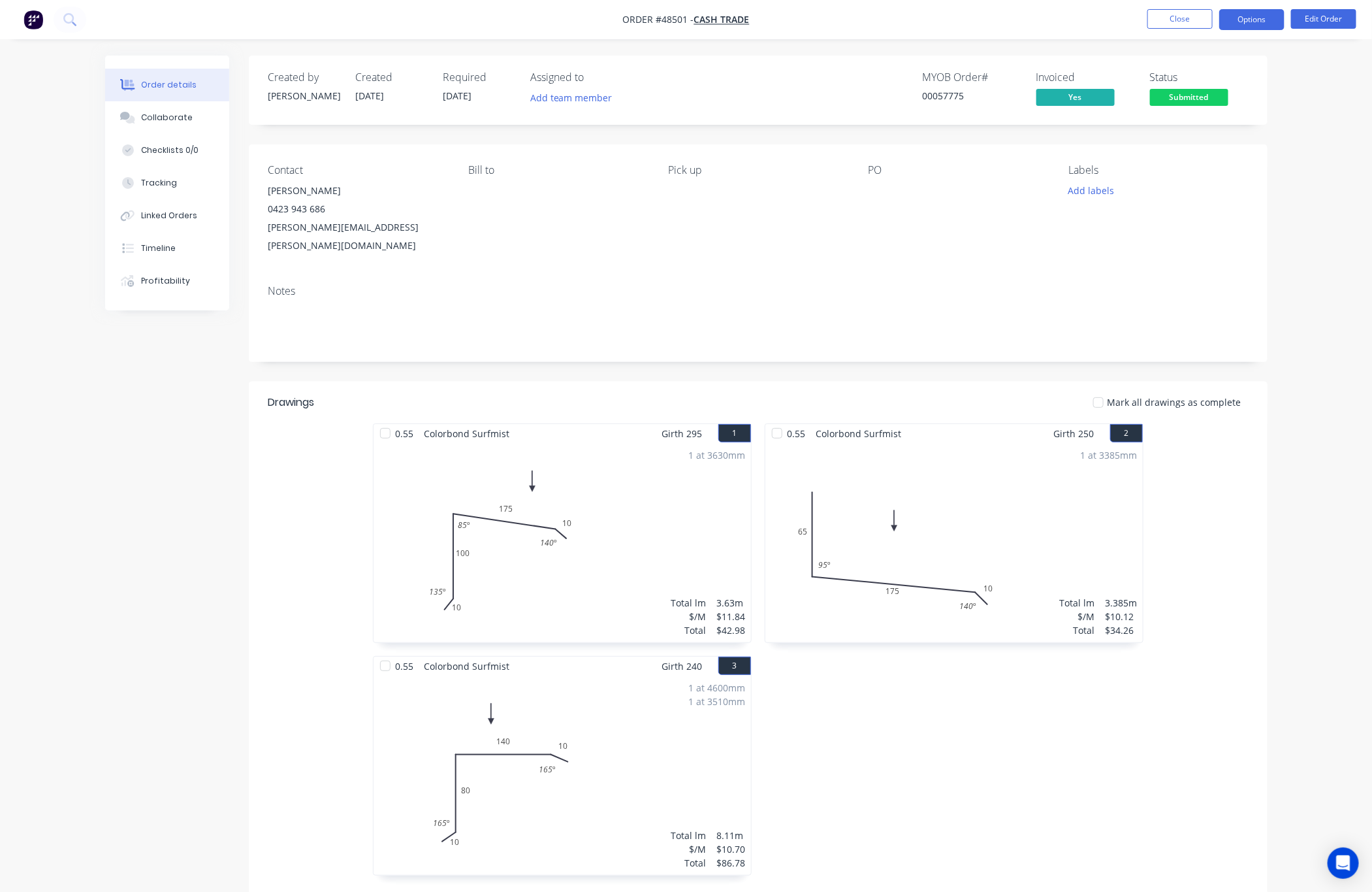
click at [1247, 20] on button "Options" at bounding box center [1251, 19] width 65 height 21
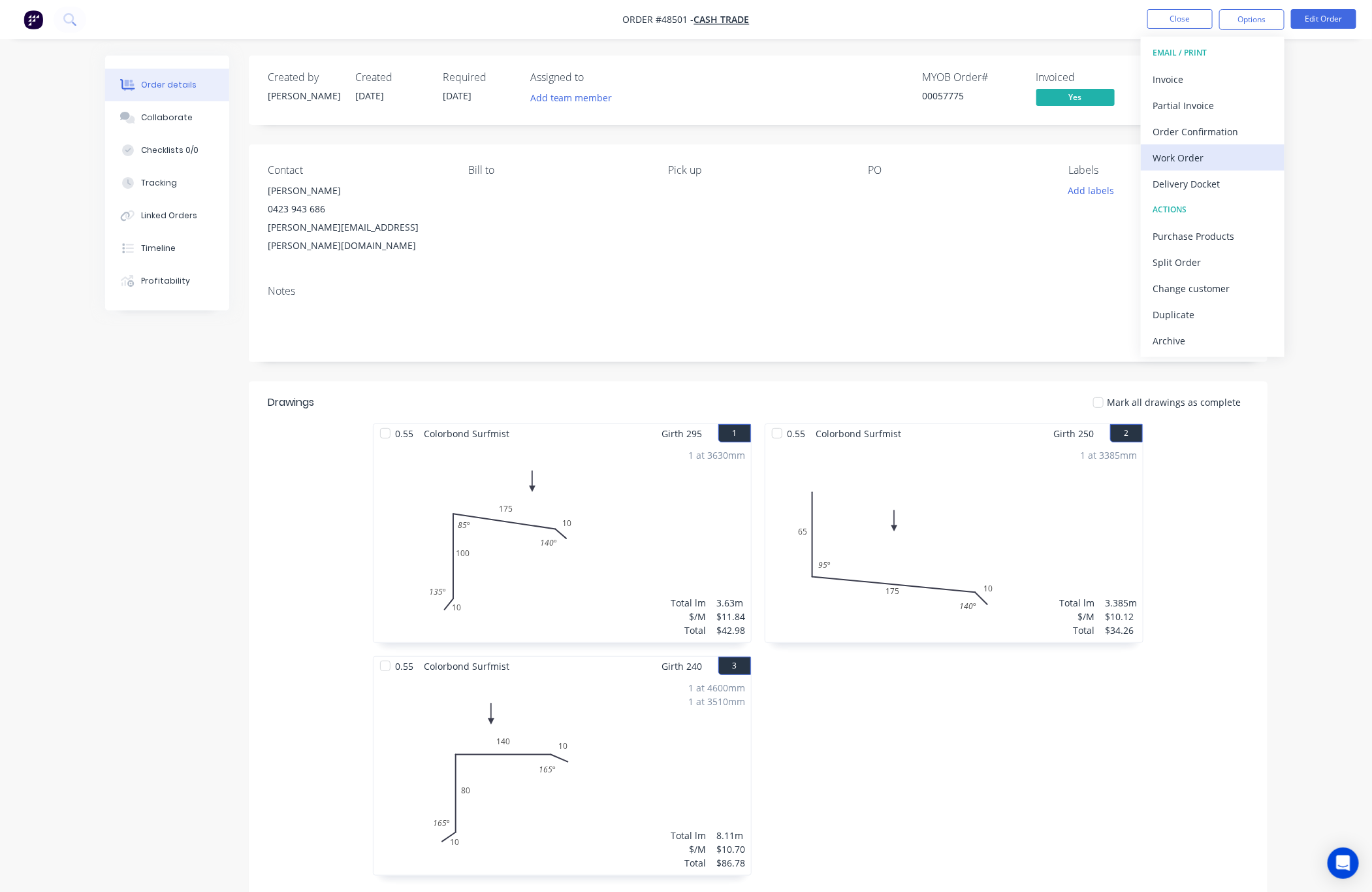
click at [1222, 160] on div "Work Order" at bounding box center [1212, 157] width 120 height 19
click at [1235, 133] on div "Without pricing" at bounding box center [1212, 132] width 120 height 19
click at [1203, 153] on div "Work Order" at bounding box center [1212, 157] width 120 height 19
click at [1206, 157] on div "Custom" at bounding box center [1212, 157] width 120 height 19
click at [1246, 128] on div "Without pricing" at bounding box center [1212, 132] width 120 height 19
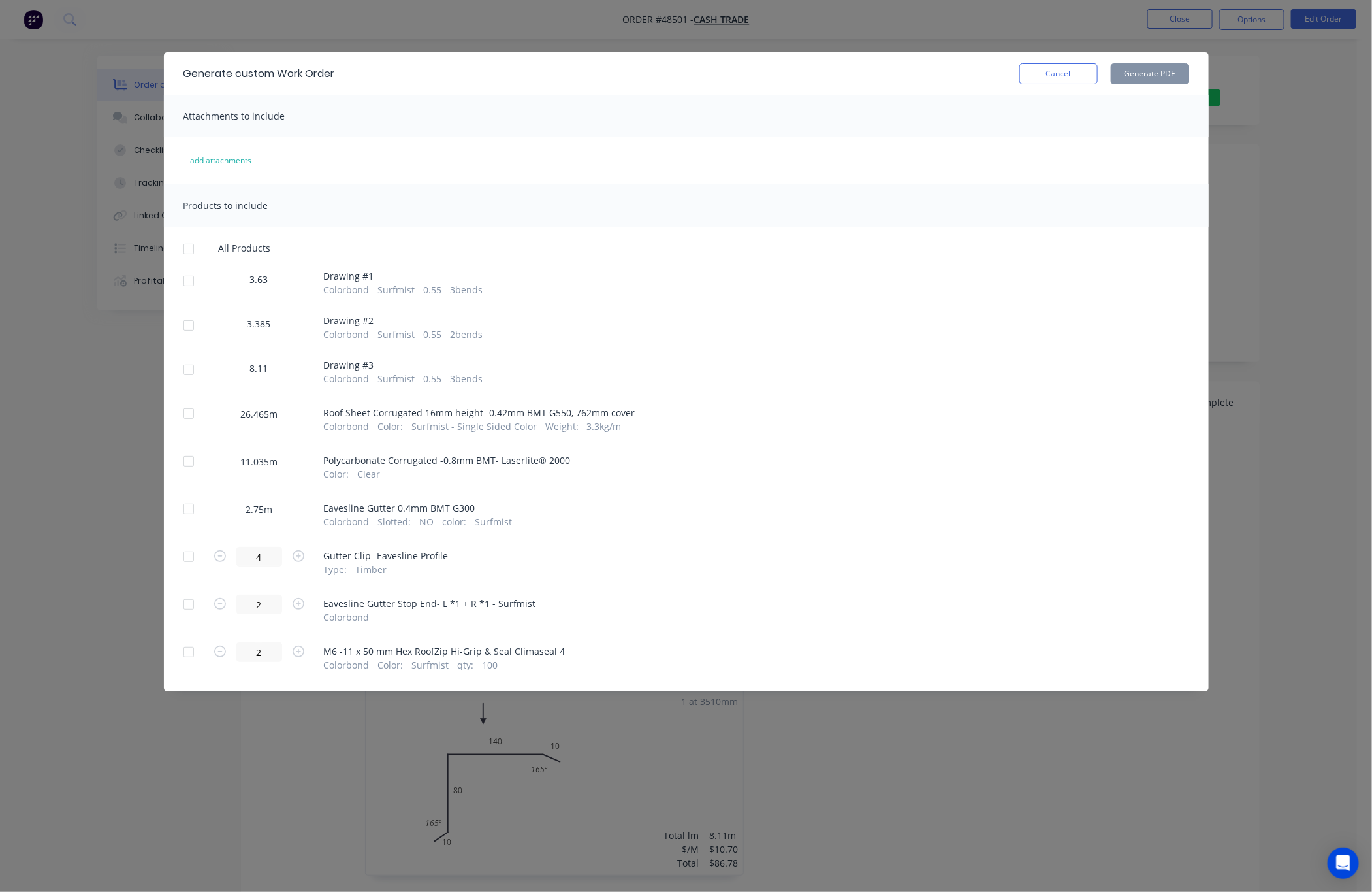
click at [190, 286] on div at bounding box center [189, 281] width 26 height 26
click at [187, 325] on div at bounding box center [189, 325] width 26 height 26
click at [193, 371] on div at bounding box center [189, 370] width 26 height 26
click at [1150, 74] on button "Generate PDF" at bounding box center [1150, 74] width 79 height 21
click at [1041, 74] on button "Cancel" at bounding box center [1059, 74] width 79 height 21
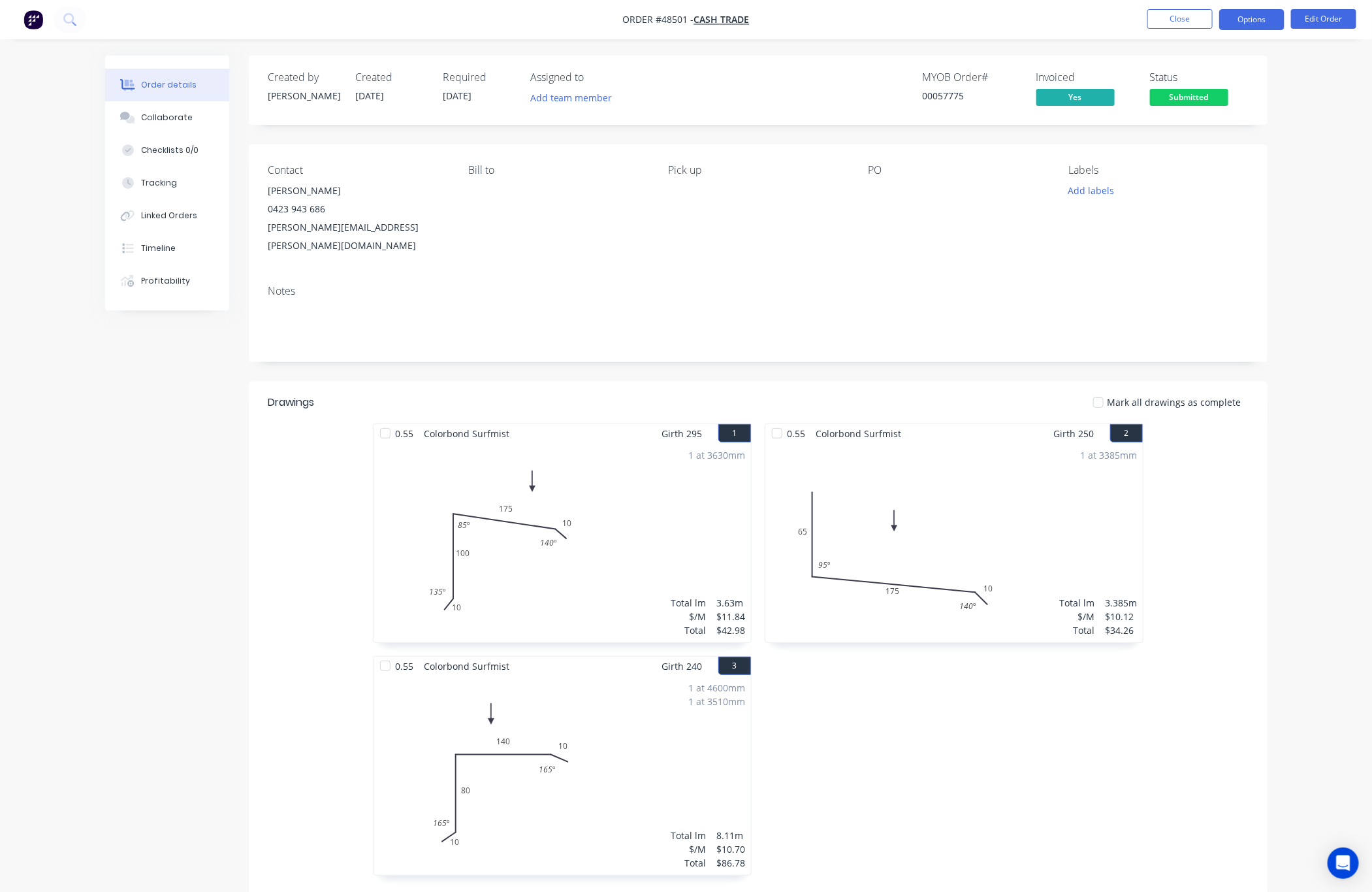
click at [1266, 14] on button "Options" at bounding box center [1251, 19] width 65 height 21
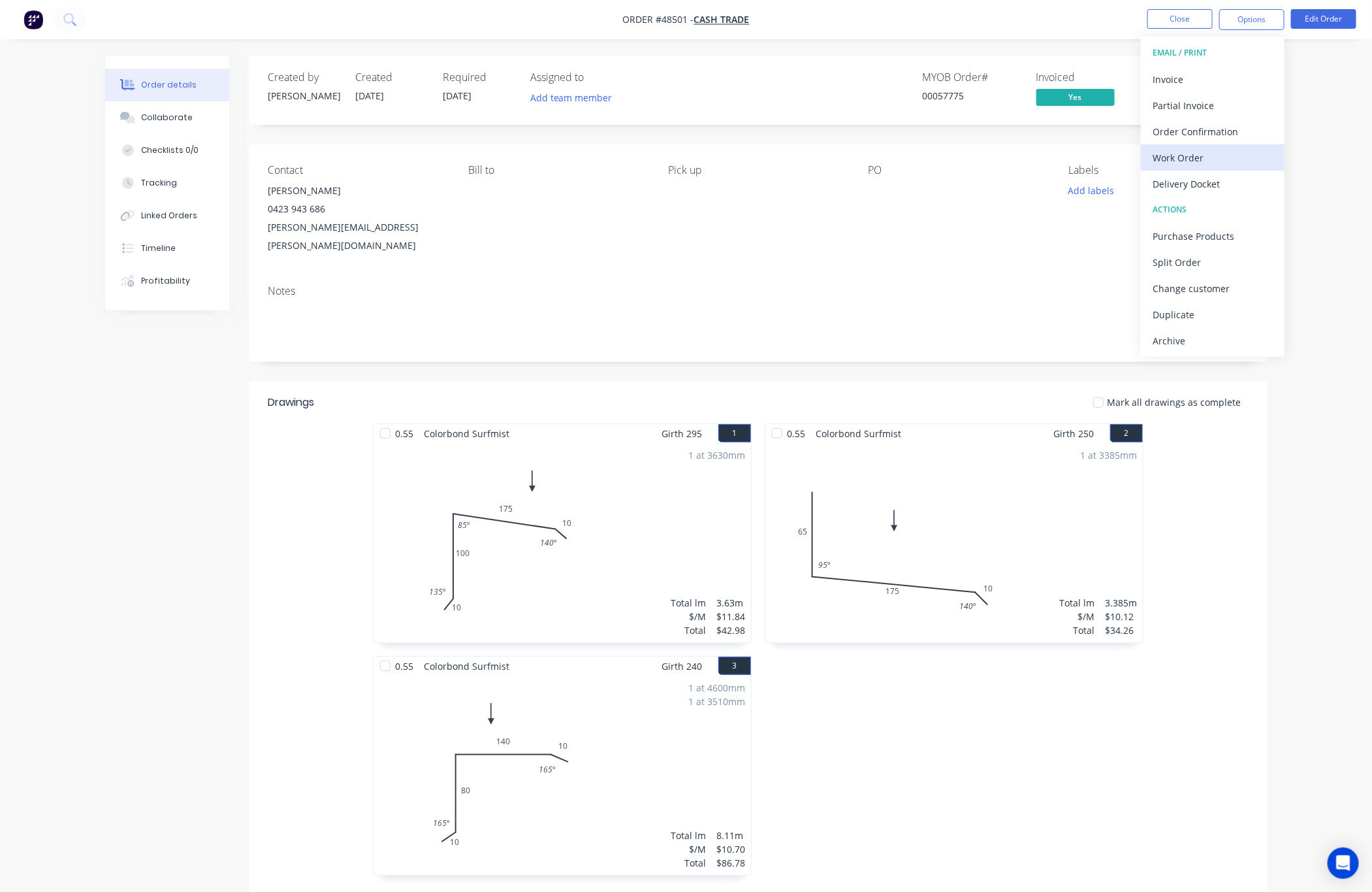
click at [1244, 156] on div "Work Order" at bounding box center [1212, 157] width 120 height 19
click at [1243, 157] on div "Custom" at bounding box center [1212, 157] width 120 height 19
click at [1255, 130] on div "Without pricing" at bounding box center [1212, 132] width 120 height 19
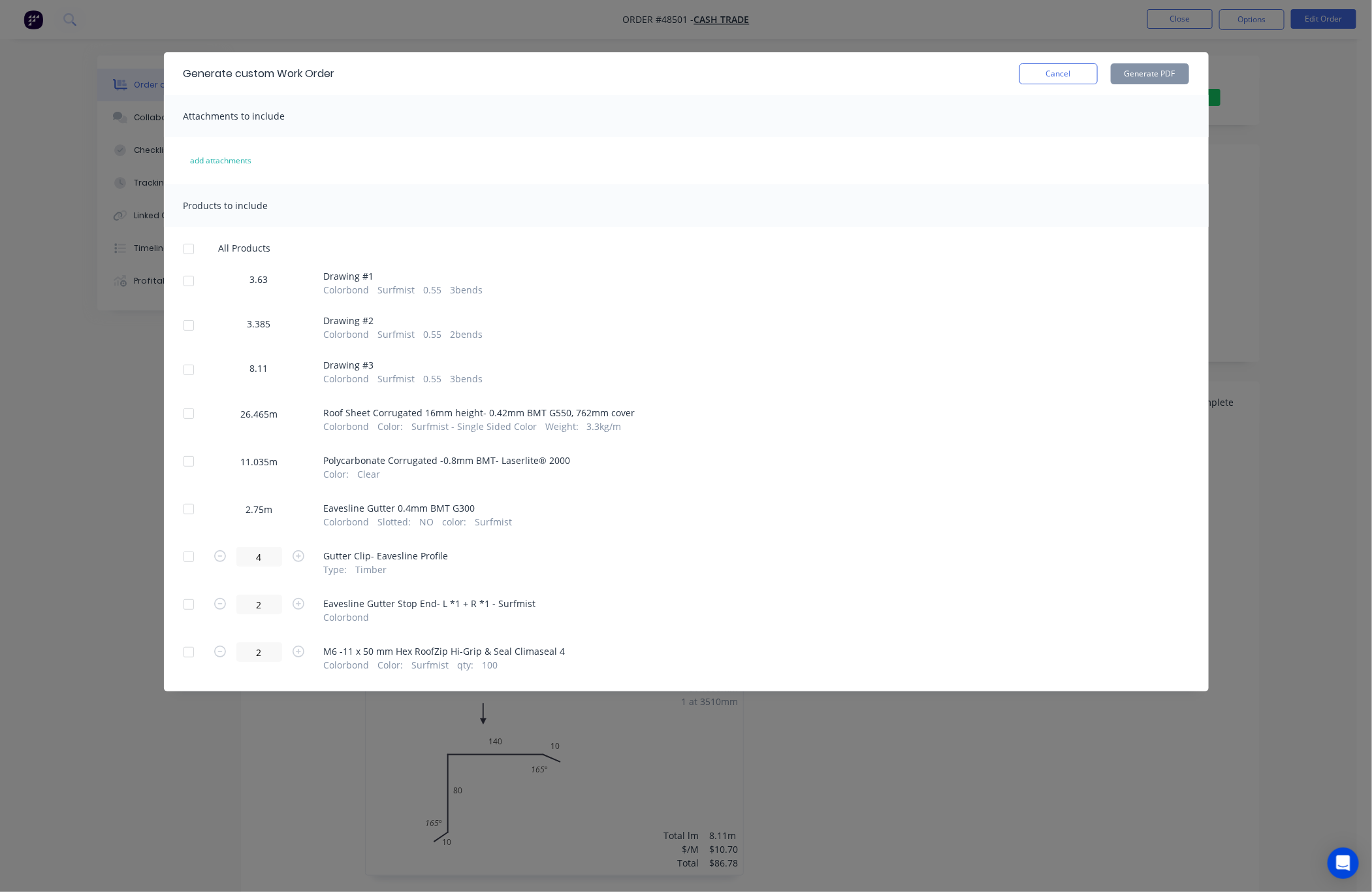
click at [186, 415] on div at bounding box center [189, 414] width 26 height 26
click at [1174, 73] on button "Generate PDF" at bounding box center [1150, 74] width 79 height 21
click at [1276, 297] on div "Generate custom Work Order Cancel Generate PDF Attachments to include add attac…" at bounding box center [686, 446] width 1372 height 892
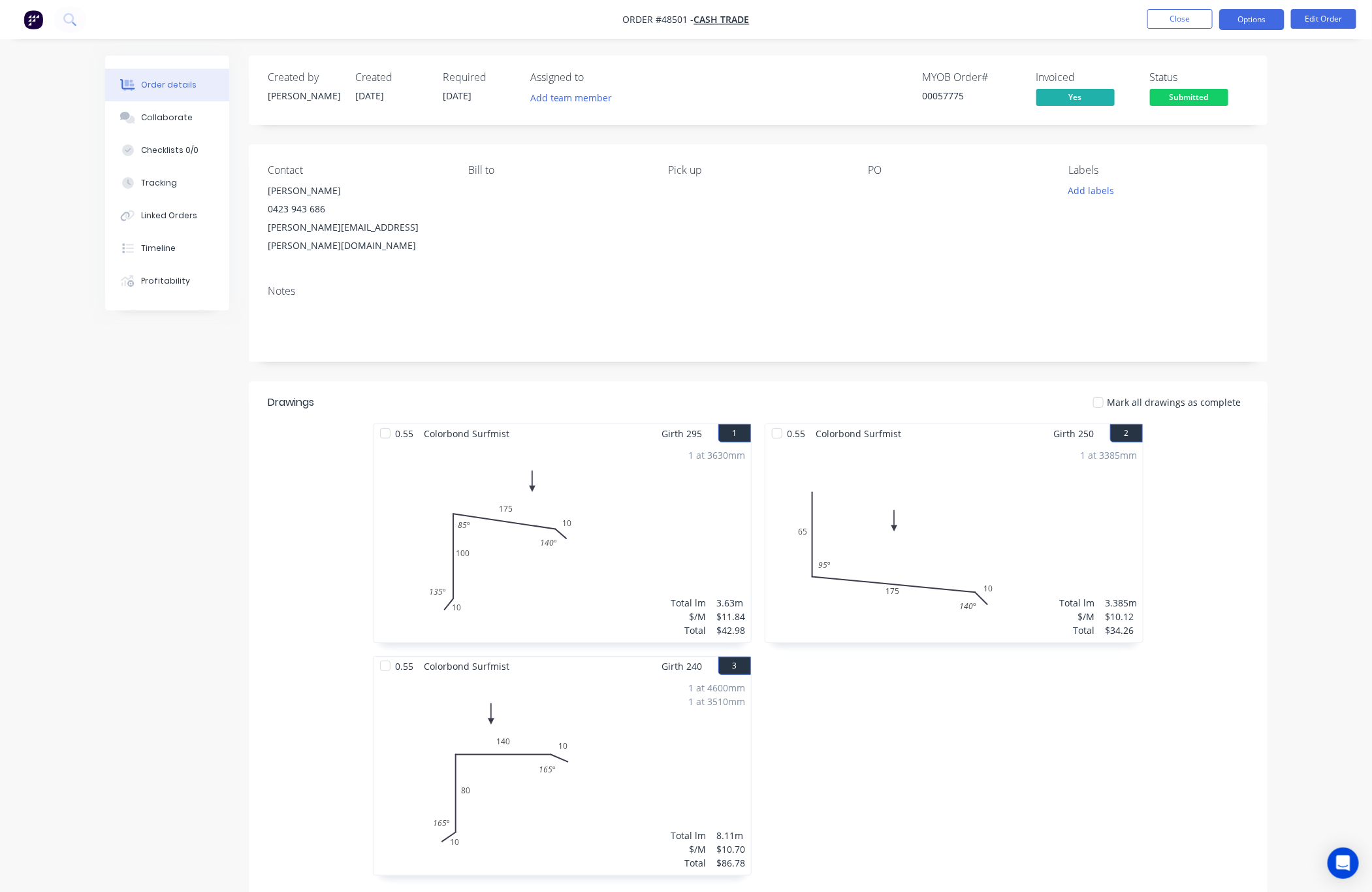
click at [1269, 18] on button "Options" at bounding box center [1251, 19] width 65 height 21
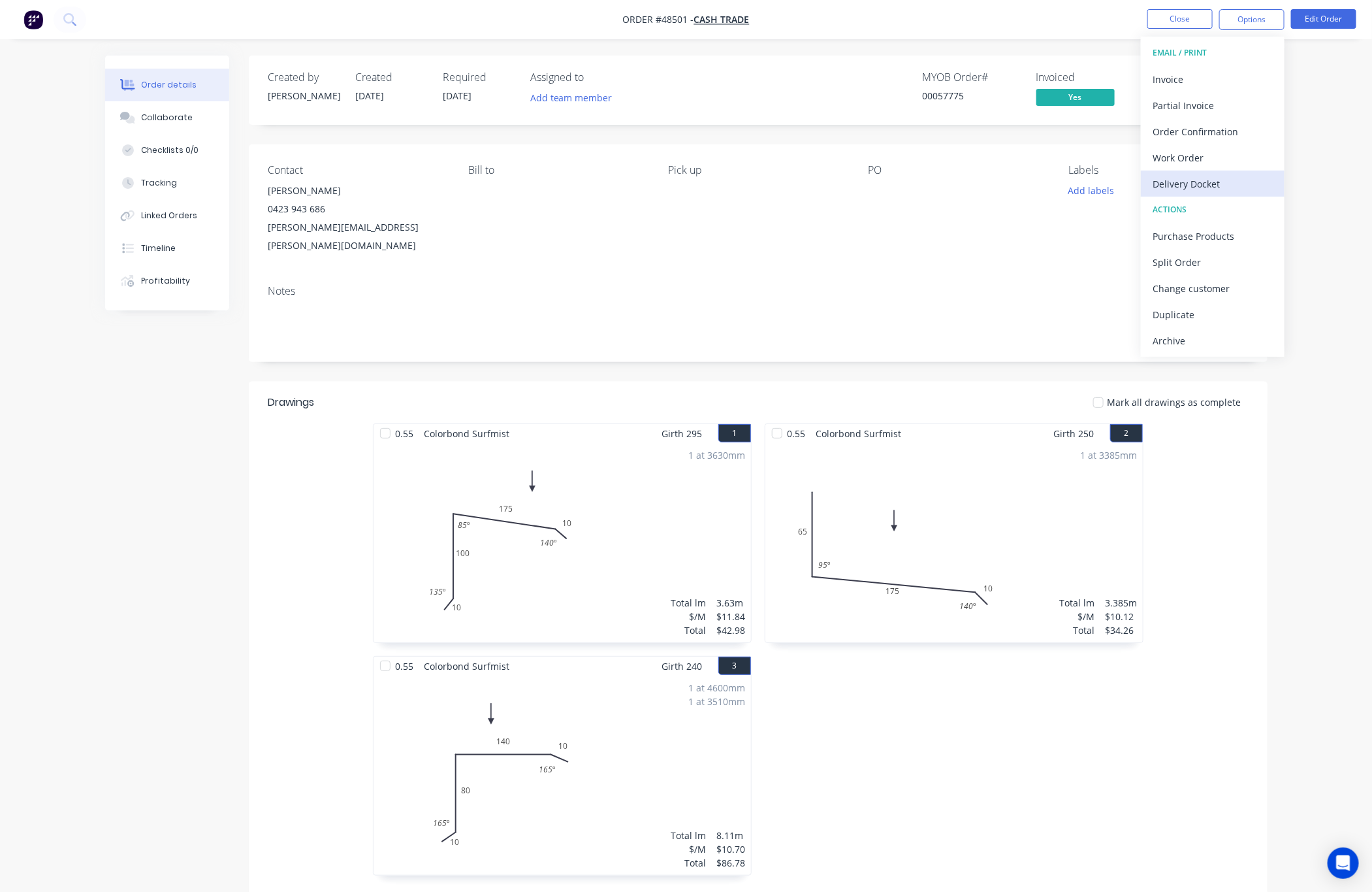
click at [1246, 170] on button "Delivery Docket" at bounding box center [1213, 184] width 144 height 26
click at [1254, 132] on div "Without pricing" at bounding box center [1212, 132] width 120 height 19
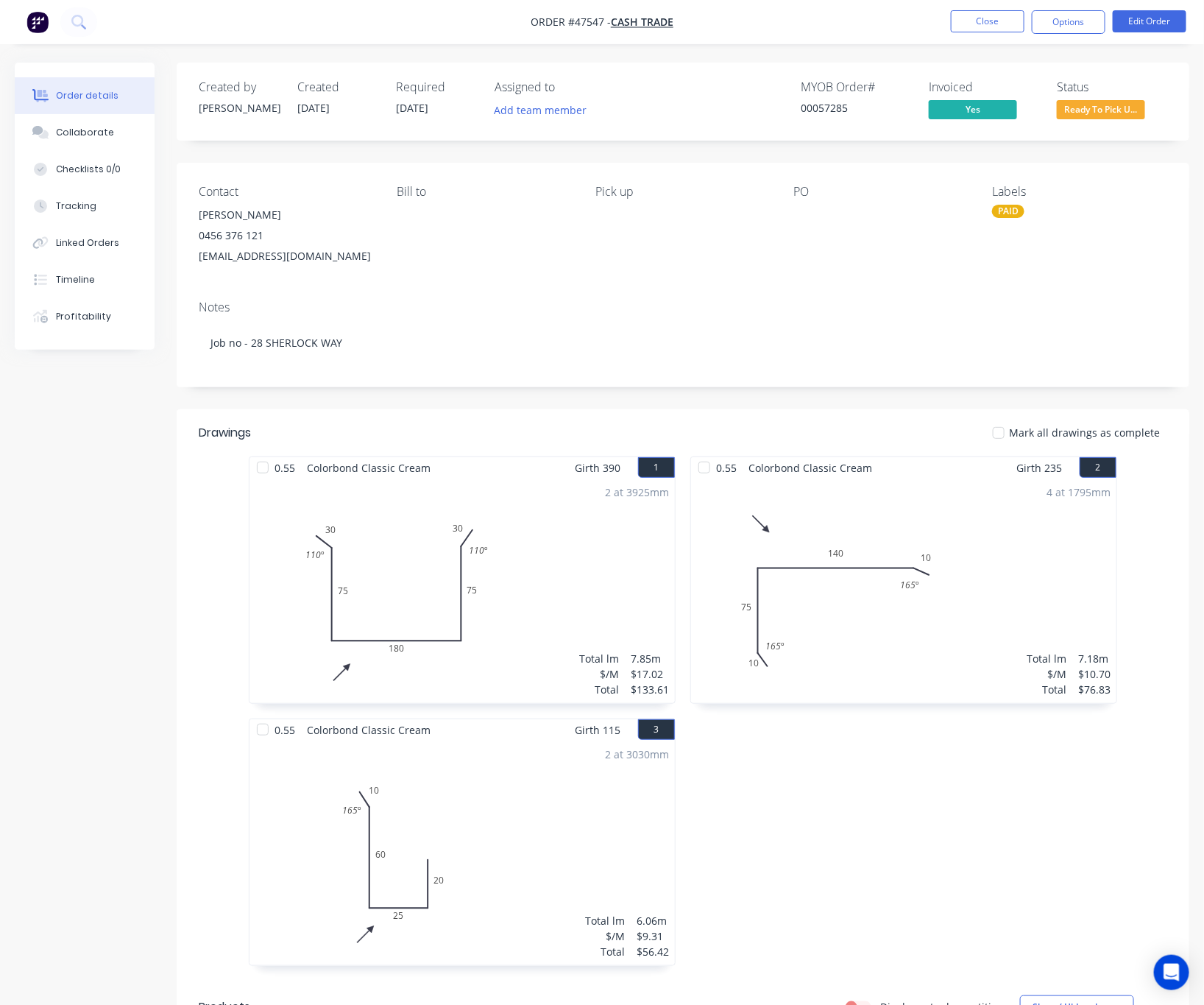
click at [969, 6] on nav "Order #47547 - Cash Trade Close Options Edit Order" at bounding box center [602, 21] width 1204 height 44
click at [978, 14] on button "Close" at bounding box center [987, 21] width 74 height 22
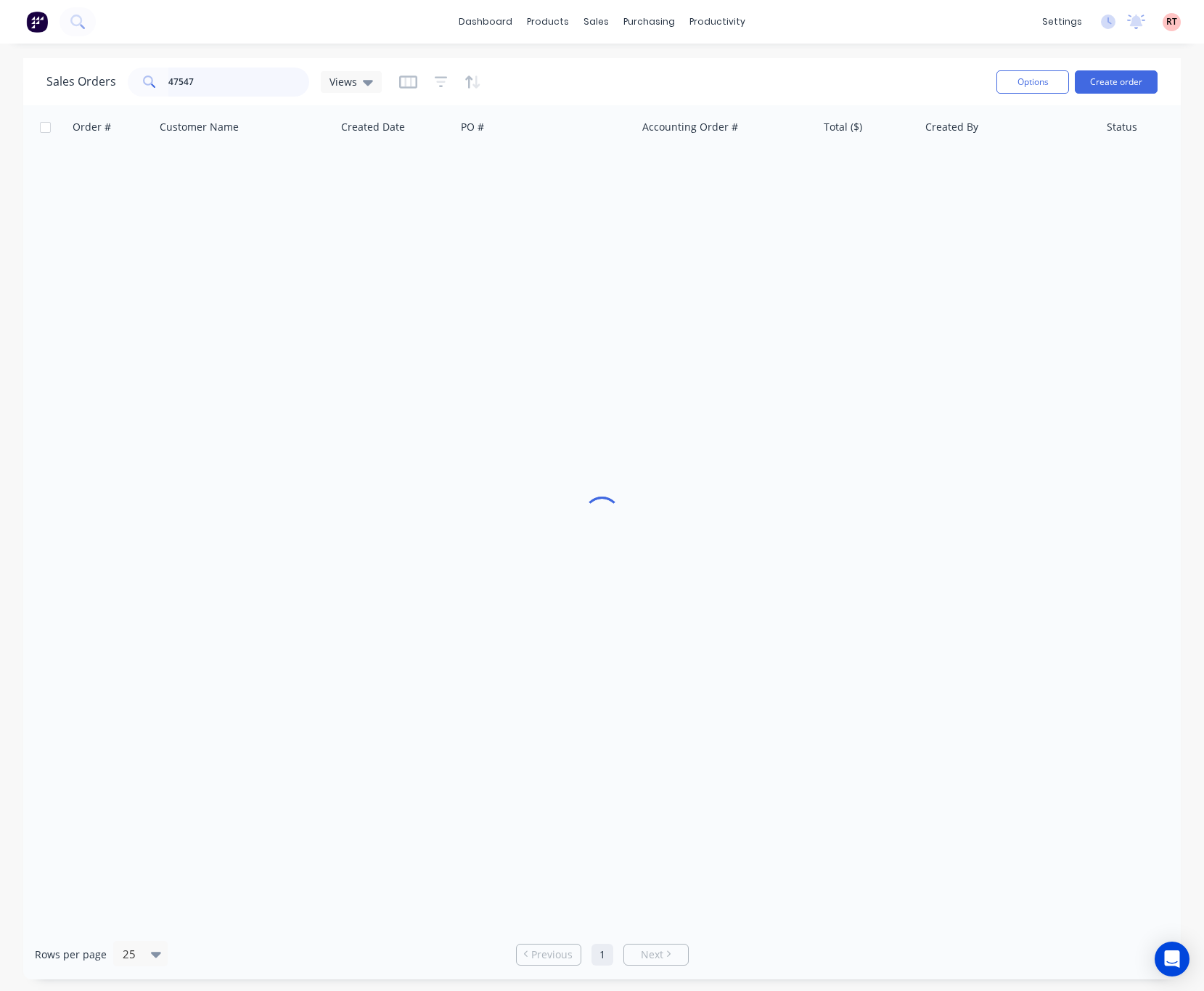
drag, startPoint x: 246, startPoint y: 88, endPoint x: 74, endPoint y: 103, distance: 172.7
click at [74, 103] on div "Sales Orders 47547 Views Options Create order" at bounding box center [602, 81] width 1158 height 47
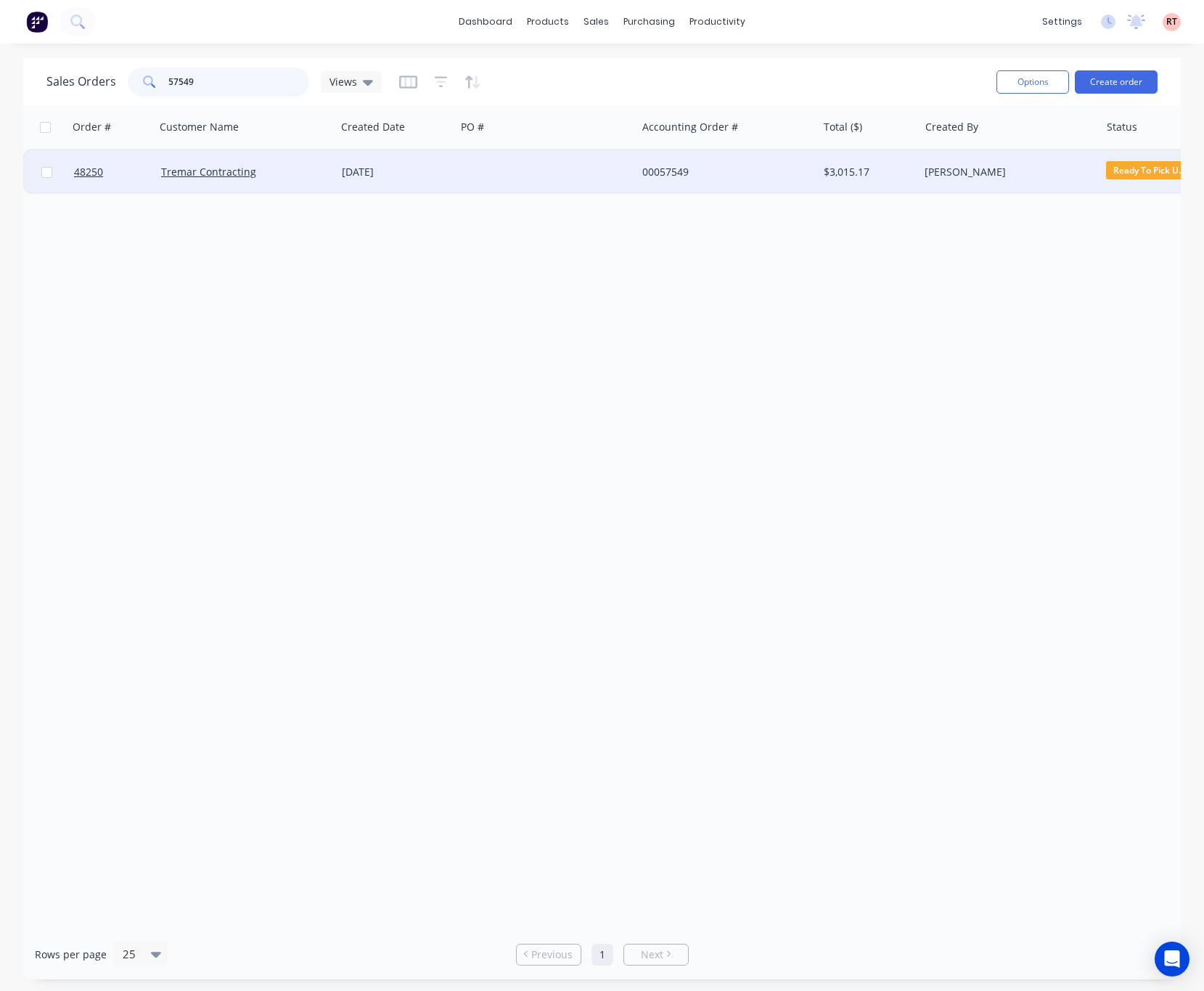
type input "57549"
click at [527, 161] on div at bounding box center [546, 171] width 181 height 43
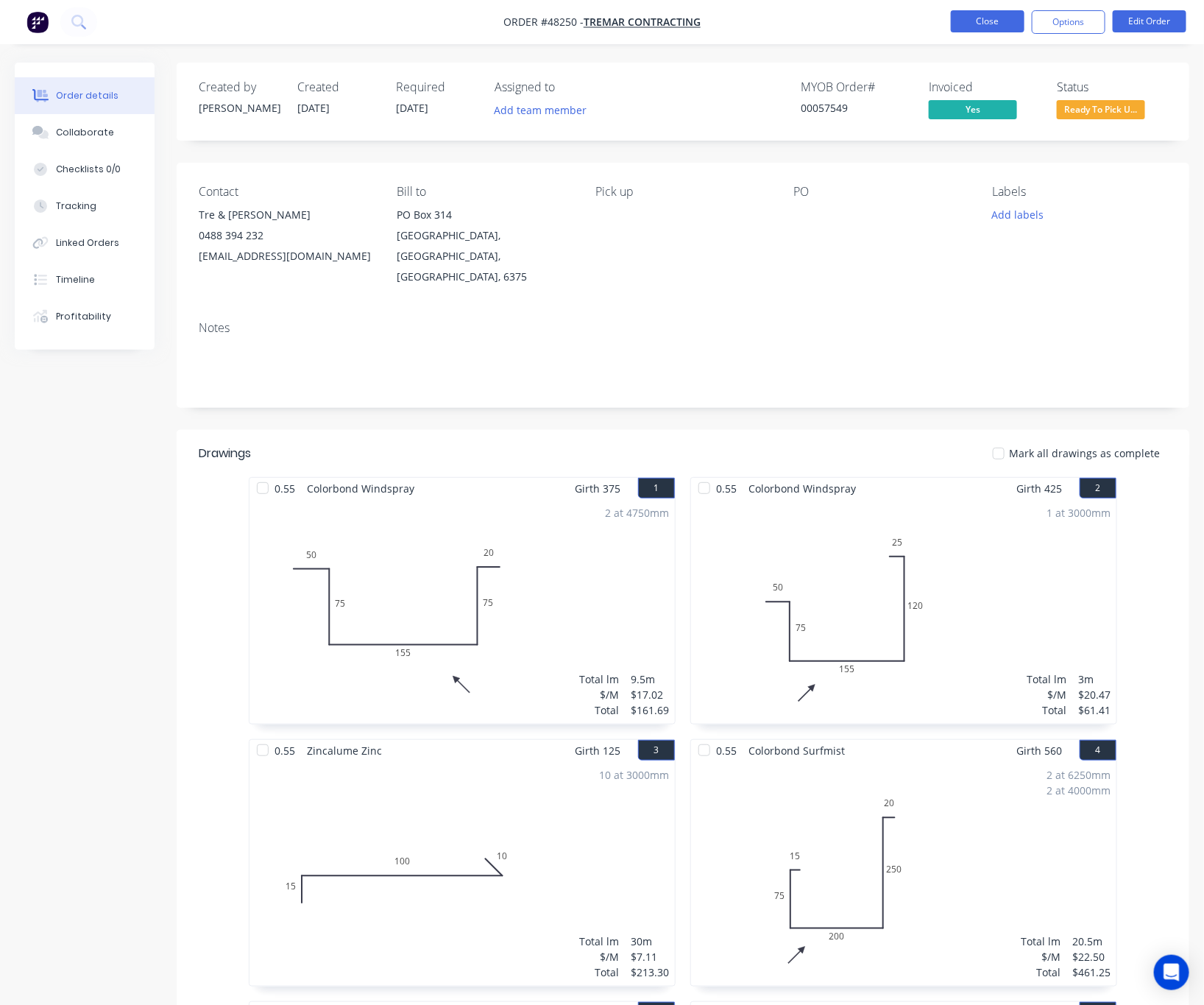
click at [996, 20] on button "Close" at bounding box center [987, 21] width 74 height 22
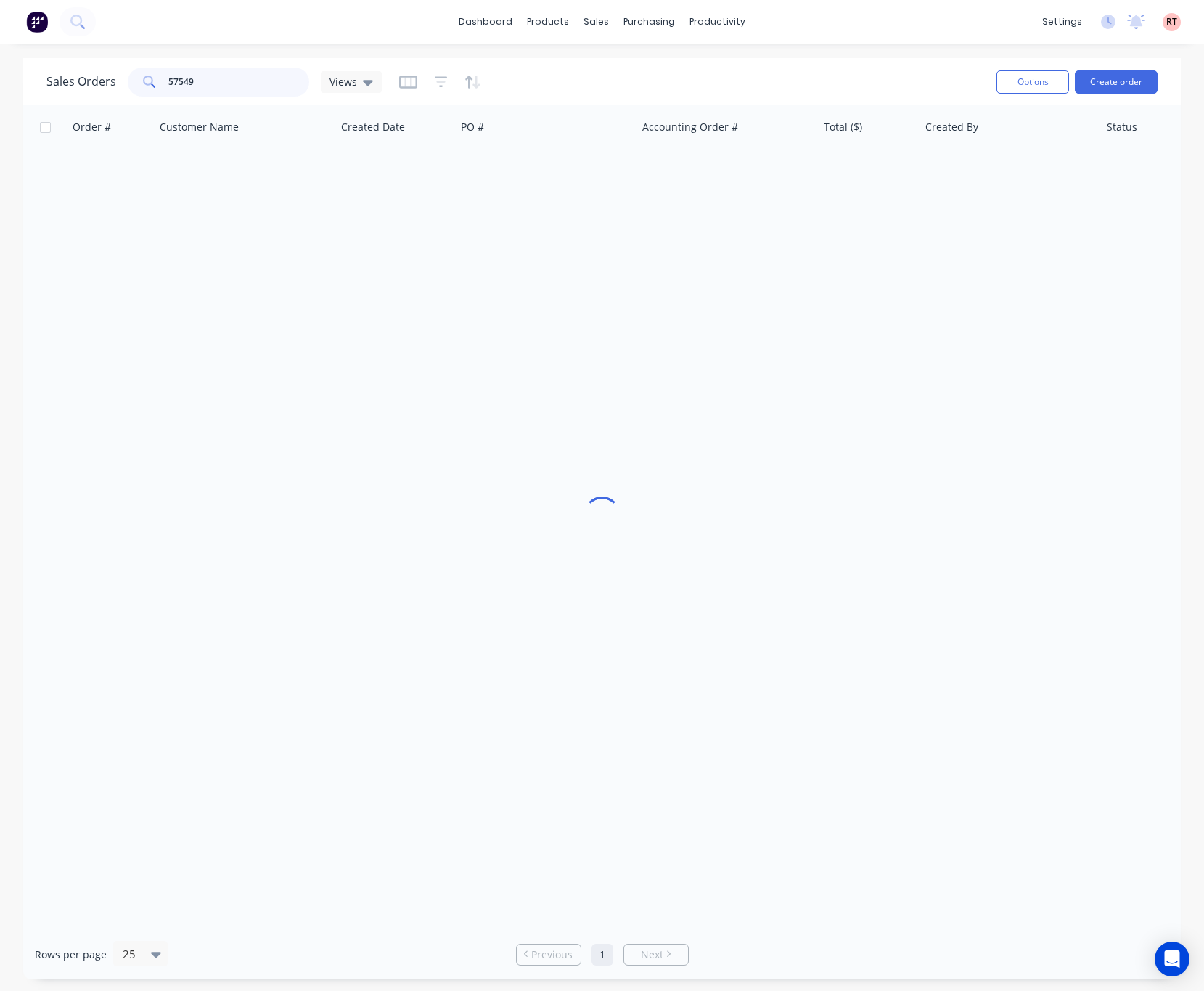
drag, startPoint x: 205, startPoint y: 83, endPoint x: 73, endPoint y: 101, distance: 133.2
click at [122, 97] on div "Sales Orders 57549 Views" at bounding box center [516, 81] width 938 height 36
click at [598, 22] on div "sales" at bounding box center [596, 22] width 40 height 22
click at [620, 92] on div "Customers" at bounding box center [646, 98] width 52 height 13
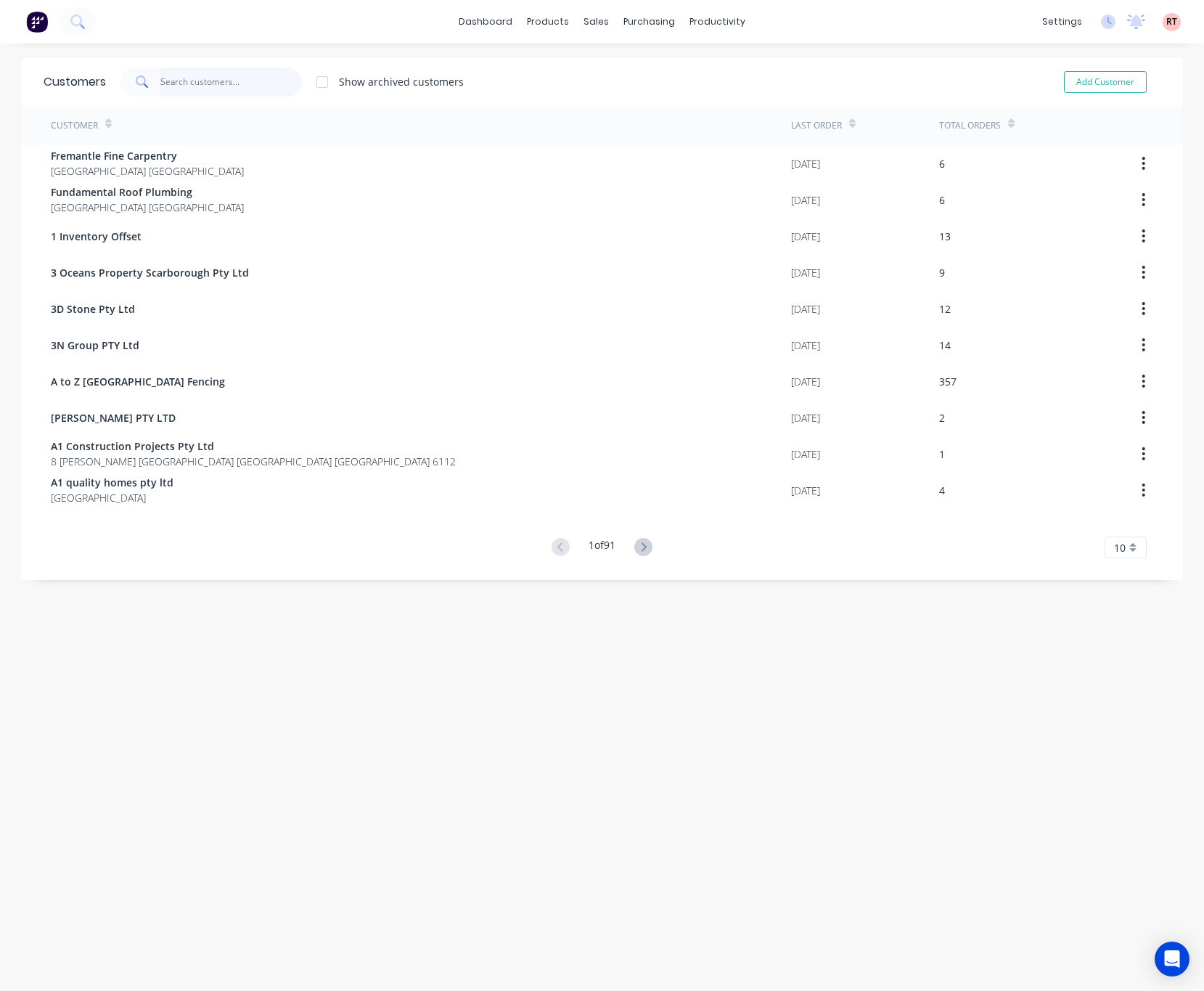
click at [164, 81] on input "text" at bounding box center [232, 82] width 142 height 29
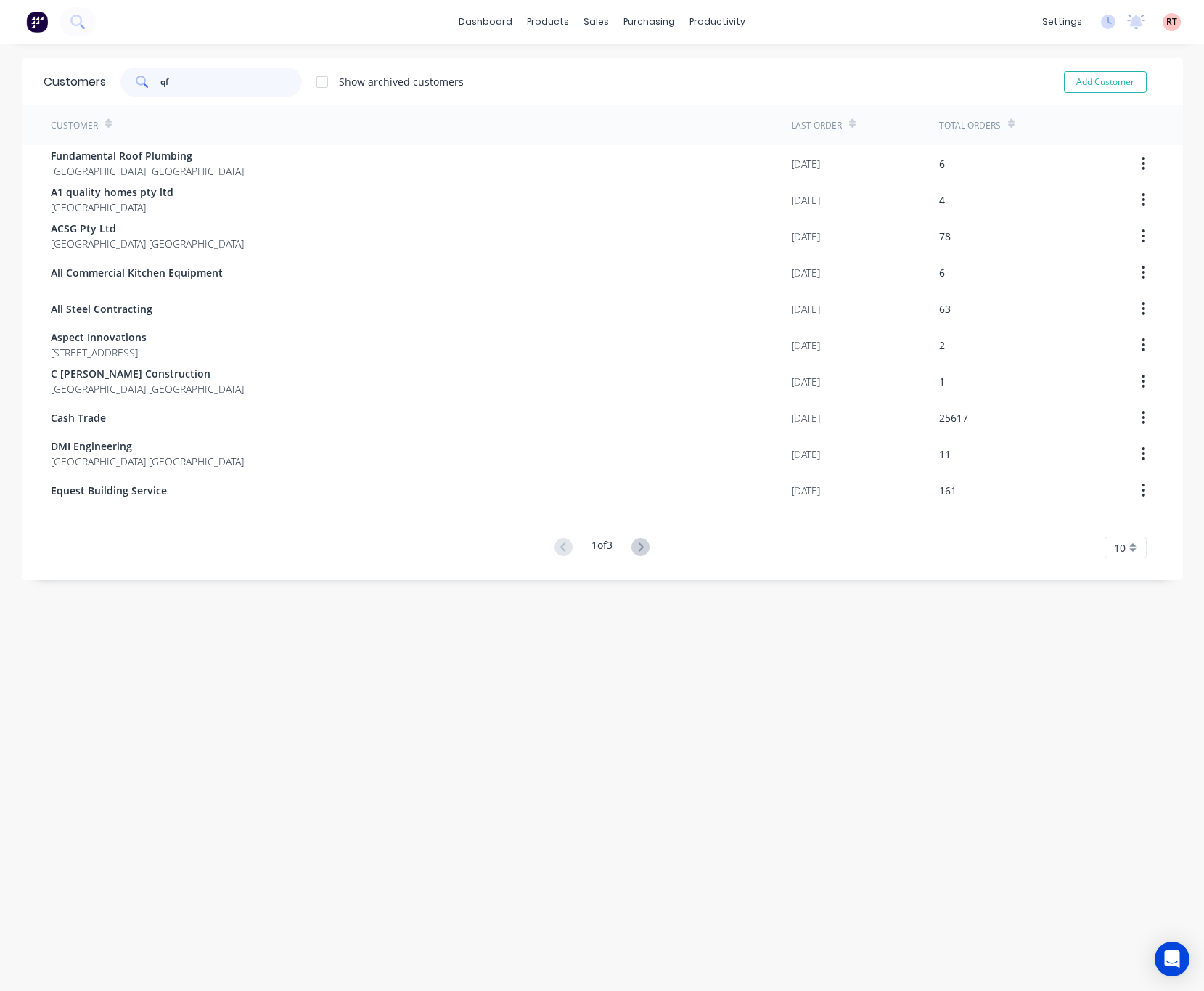
drag, startPoint x: 199, startPoint y: 87, endPoint x: 120, endPoint y: 88, distance: 79.0
click at [120, 88] on div "qf" at bounding box center [210, 82] width 181 height 29
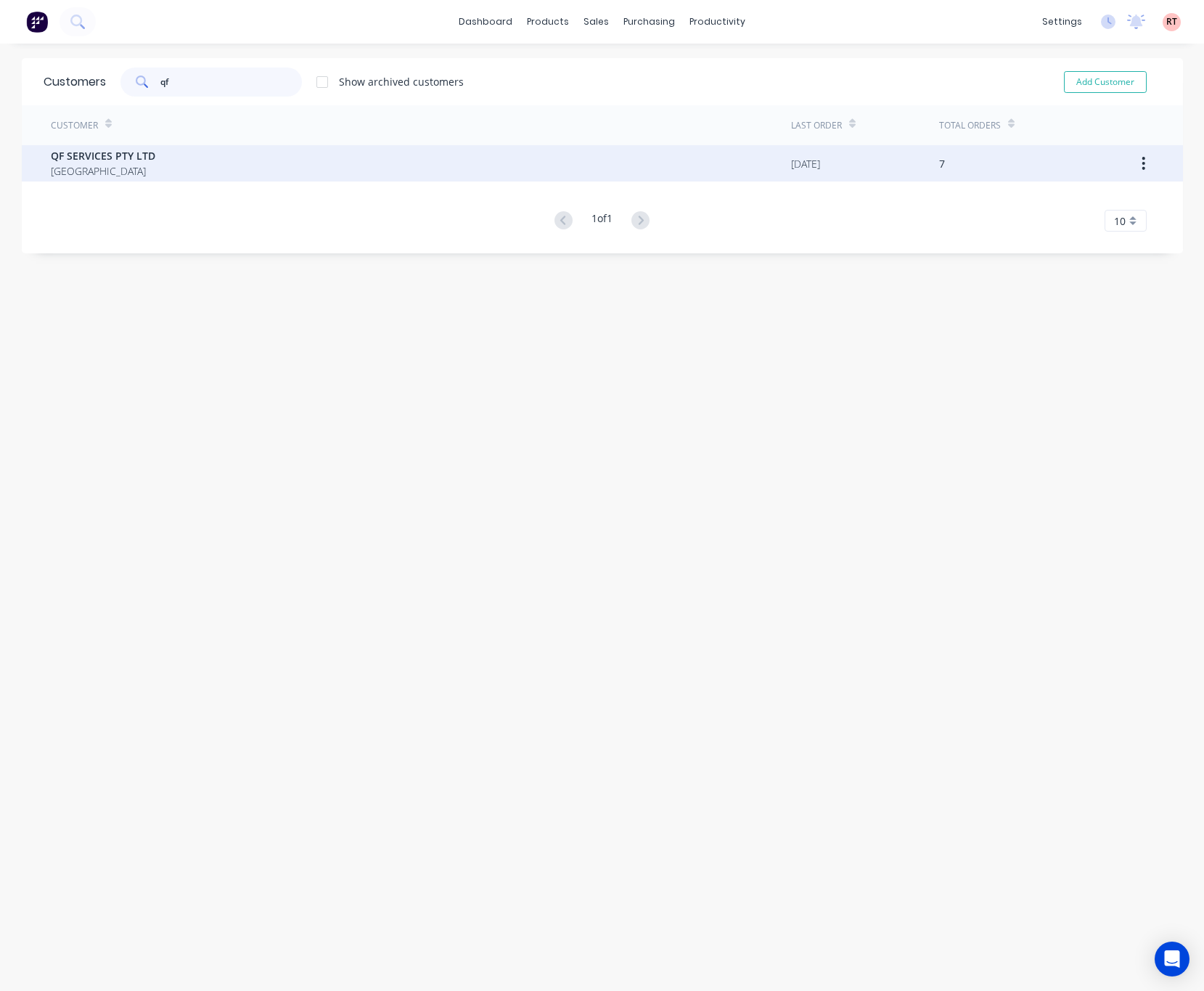
type input "qf"
click at [211, 175] on div "QF SERVICES PTY LTD Australia" at bounding box center [420, 163] width 740 height 36
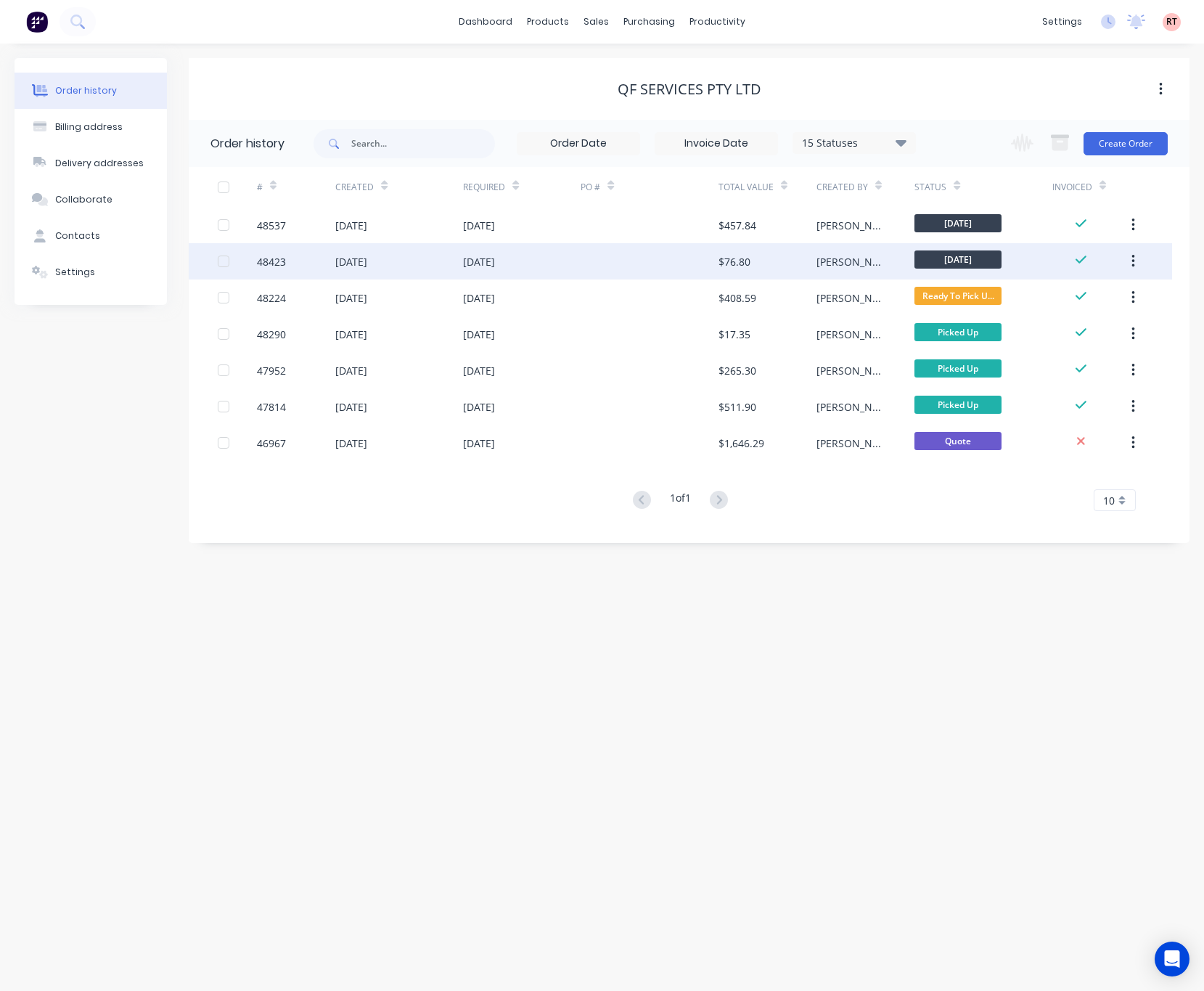
click at [786, 254] on div "$76.80" at bounding box center [767, 261] width 98 height 36
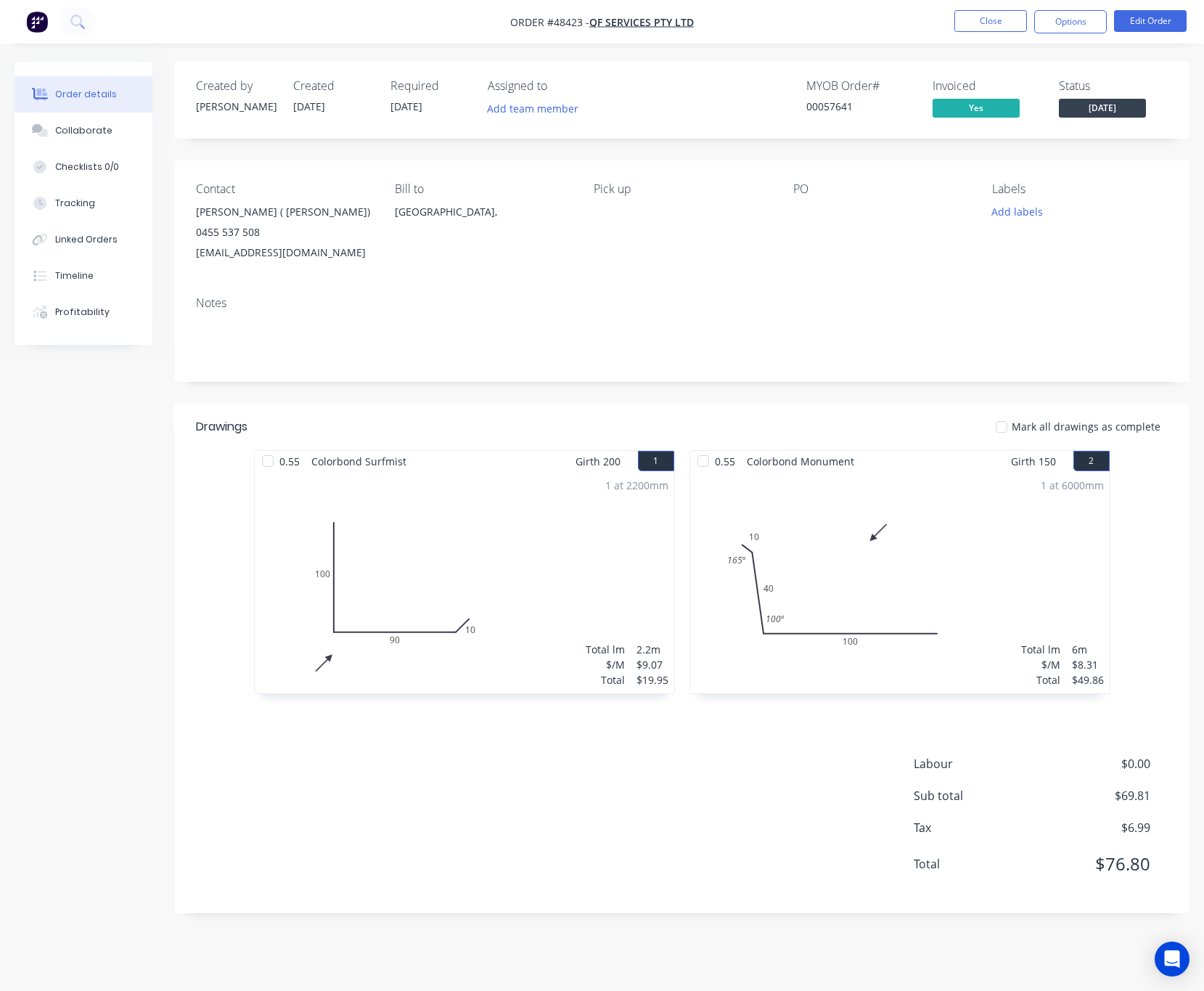
drag, startPoint x: 778, startPoint y: 266, endPoint x: 771, endPoint y: 283, distance: 18.4
drag, startPoint x: 771, startPoint y: 283, endPoint x: 147, endPoint y: 520, distance: 667.5
click at [151, 523] on div "Created by Rachel Created 26/08/25 Required 01/09/25 Assigned to Add team membe…" at bounding box center [602, 498] width 1176 height 873
click at [981, 13] on button "Close" at bounding box center [990, 21] width 73 height 22
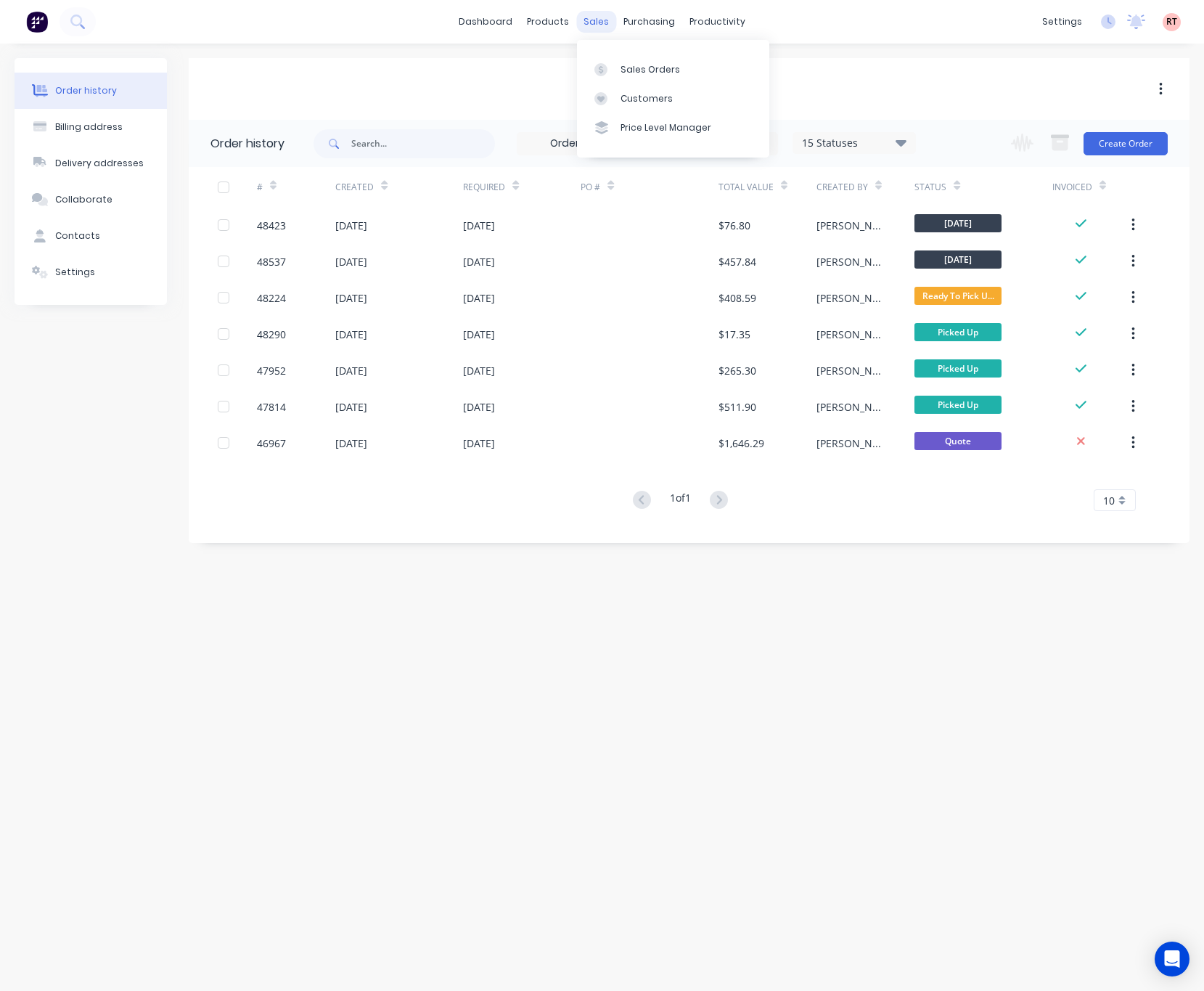
click at [604, 22] on div "sales" at bounding box center [596, 22] width 40 height 22
click at [632, 72] on div "Sales Orders" at bounding box center [650, 70] width 60 height 13
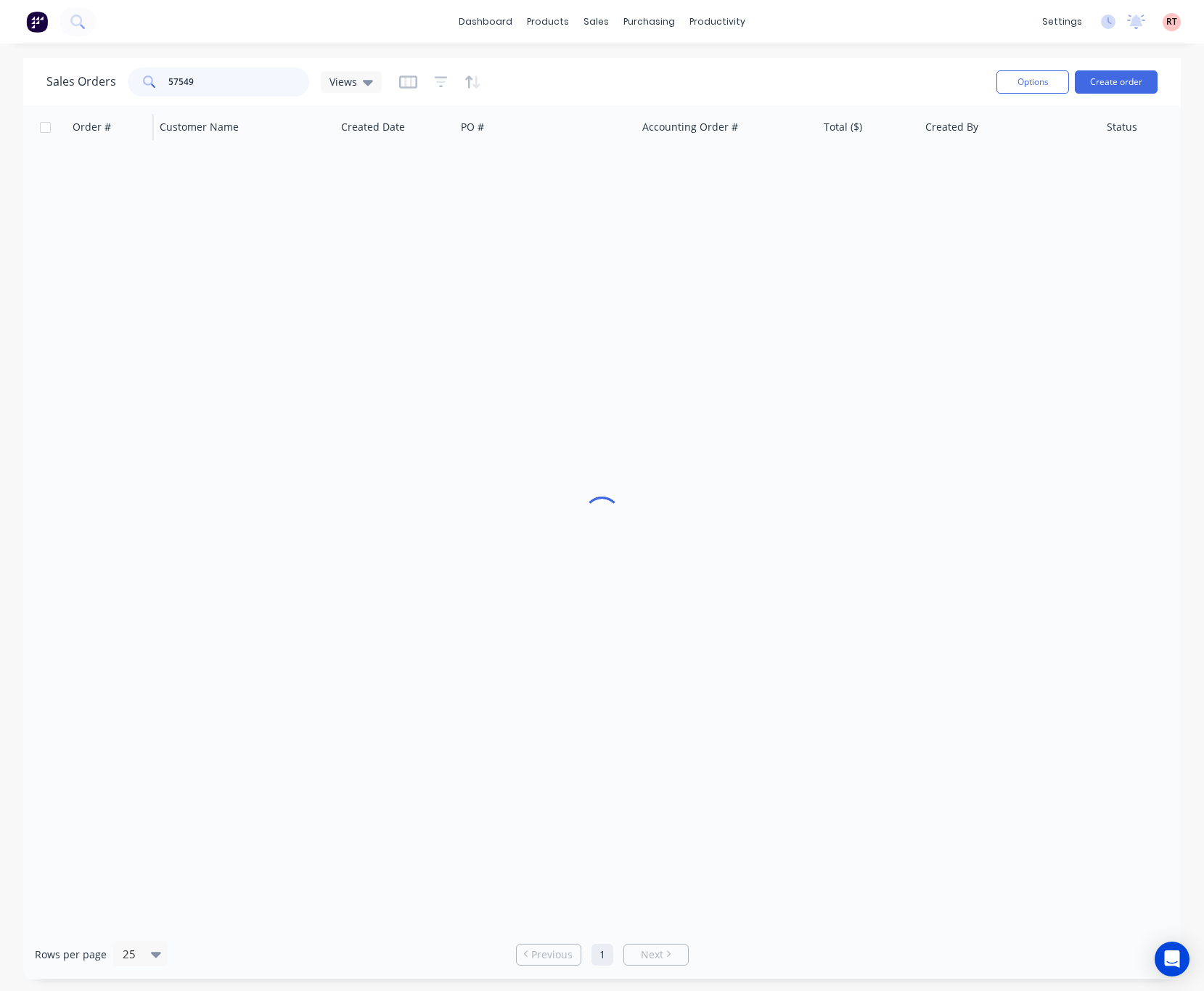
drag, startPoint x: 199, startPoint y: 84, endPoint x: 68, endPoint y: 106, distance: 132.8
click at [68, 106] on div "Sales Orders 57549 Views Options Create order Order # Customer Name Created Dat…" at bounding box center [602, 518] width 1158 height 921
type input "1"
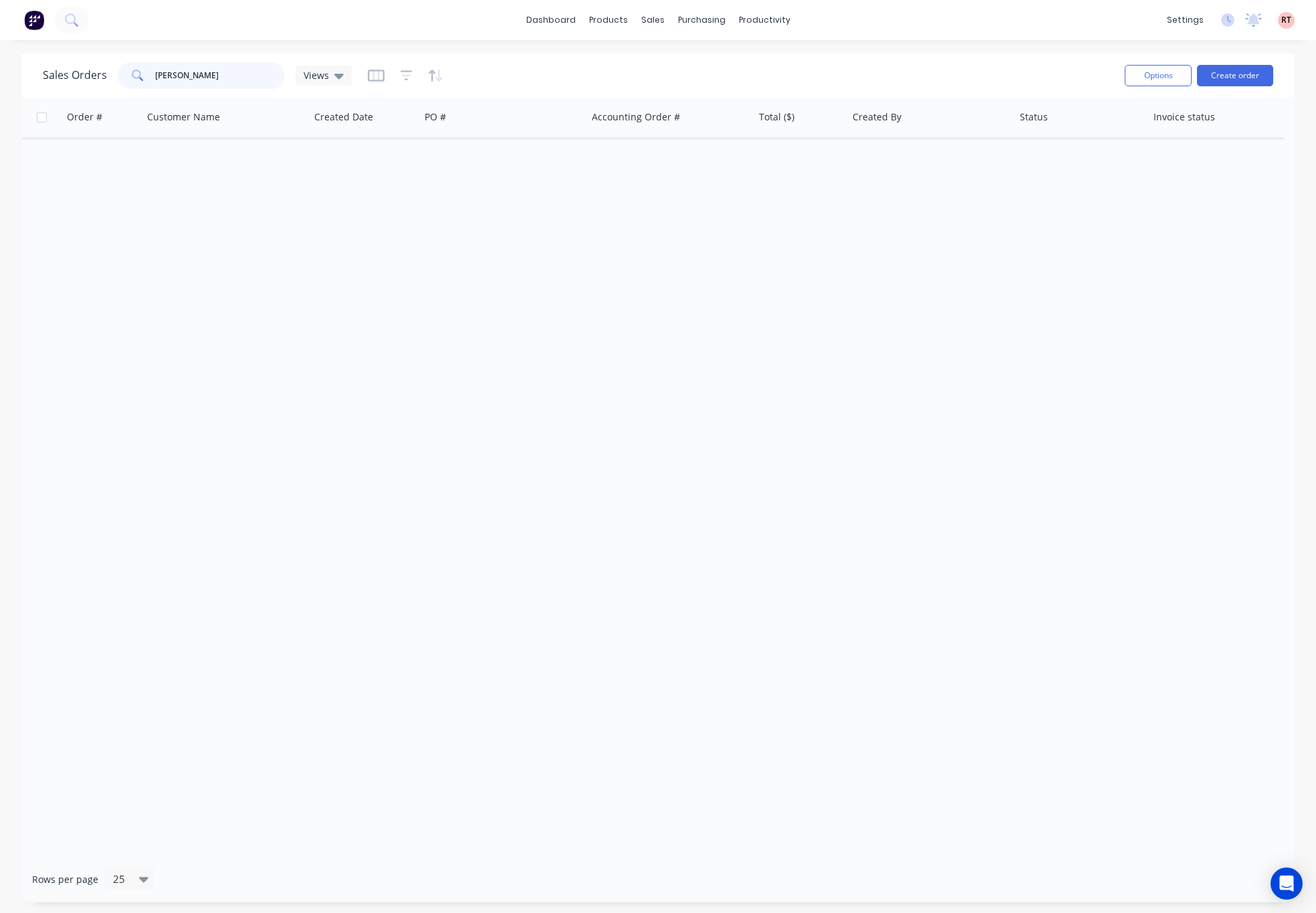
drag, startPoint x: 227, startPoint y: 65, endPoint x: 189, endPoint y: 63, distance: 38.1
click at [191, 63] on input "daohua chen" at bounding box center [220, 75] width 130 height 27
type input "dhenaohua c"
click at [223, 81] on input "dhenaohua c" at bounding box center [220, 75] width 130 height 27
drag, startPoint x: 224, startPoint y: 76, endPoint x: 133, endPoint y: 82, distance: 91.2
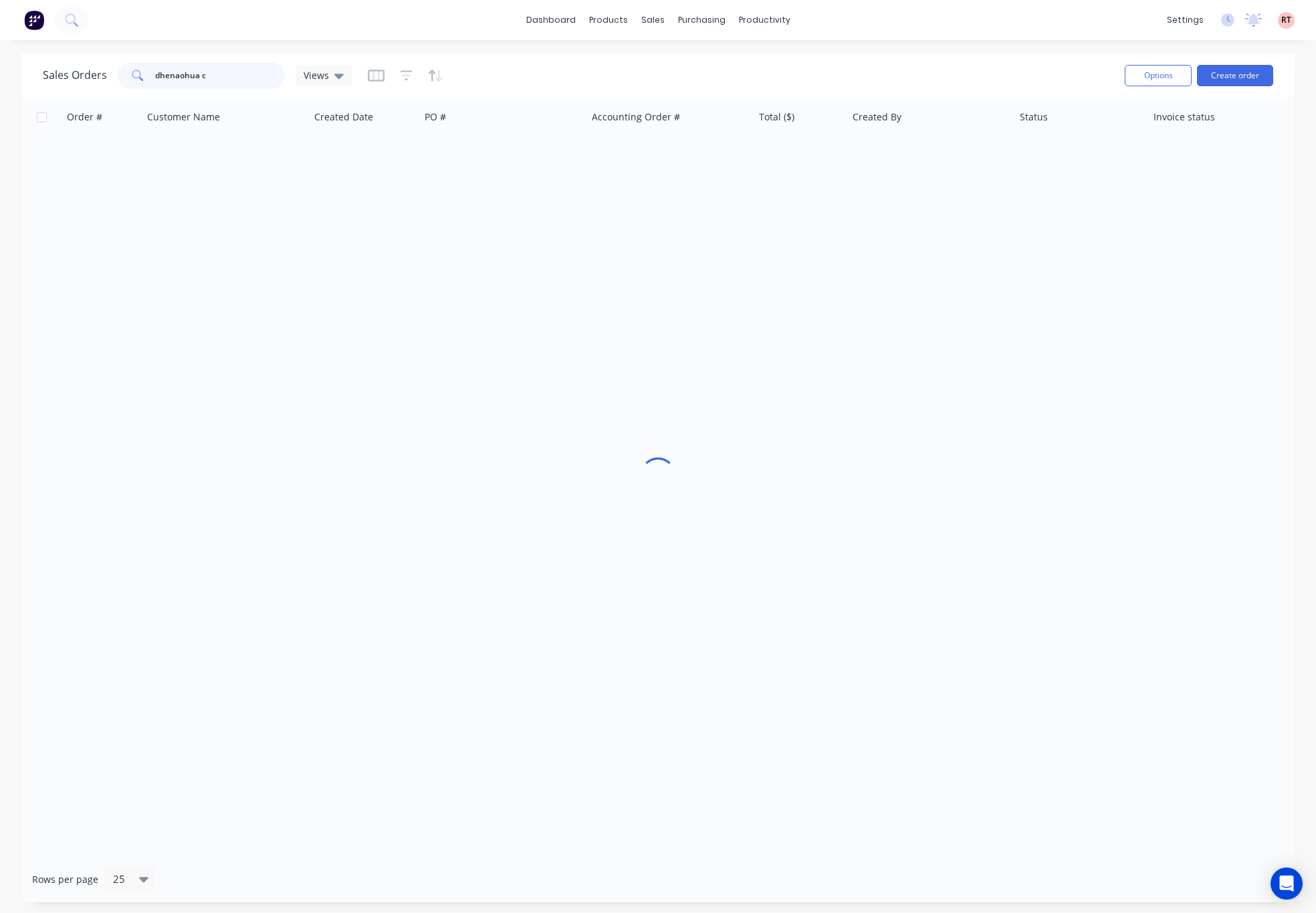
click at [133, 82] on div "dhenaohua c" at bounding box center [201, 75] width 167 height 27
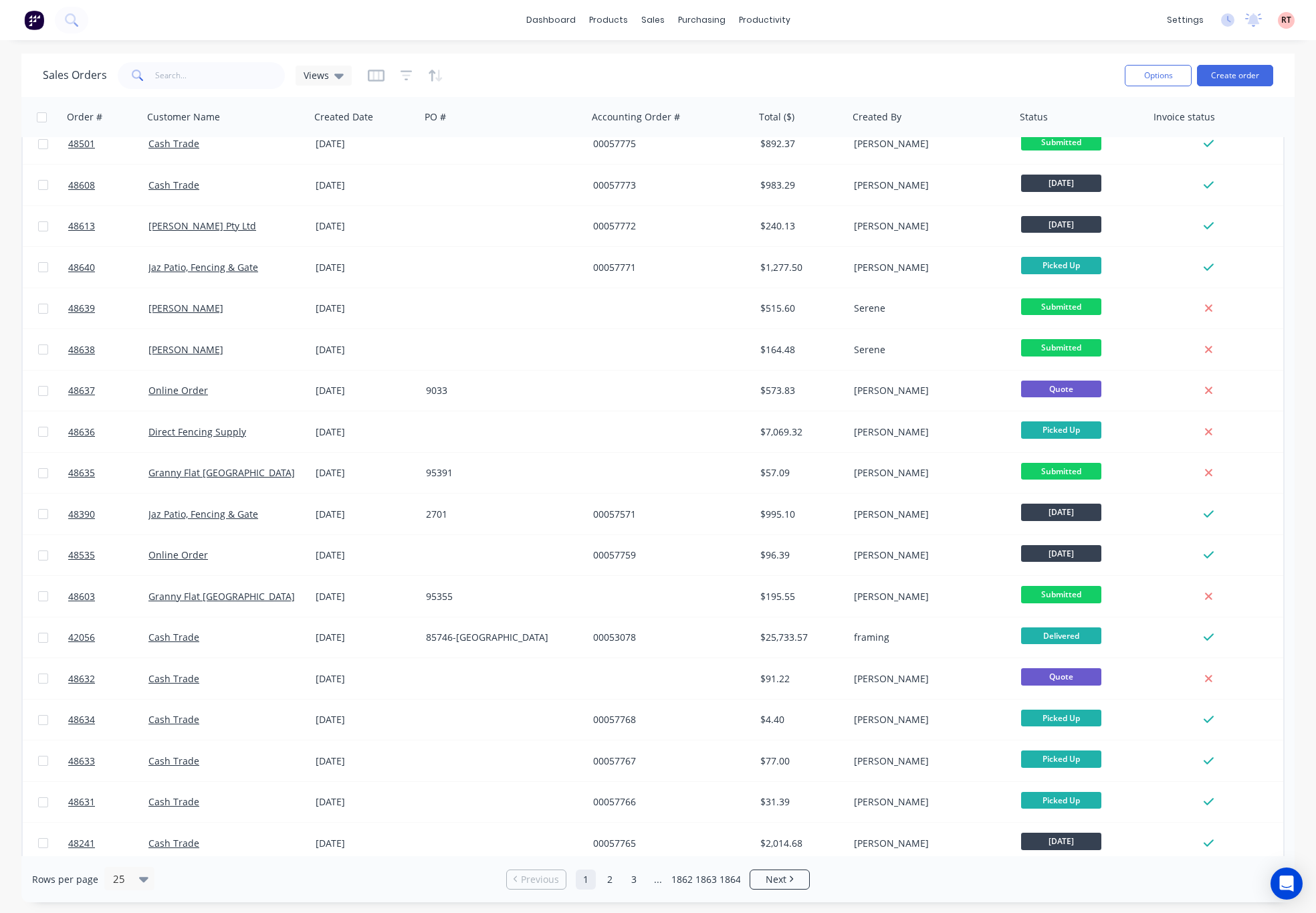
scroll to position [309, 0]
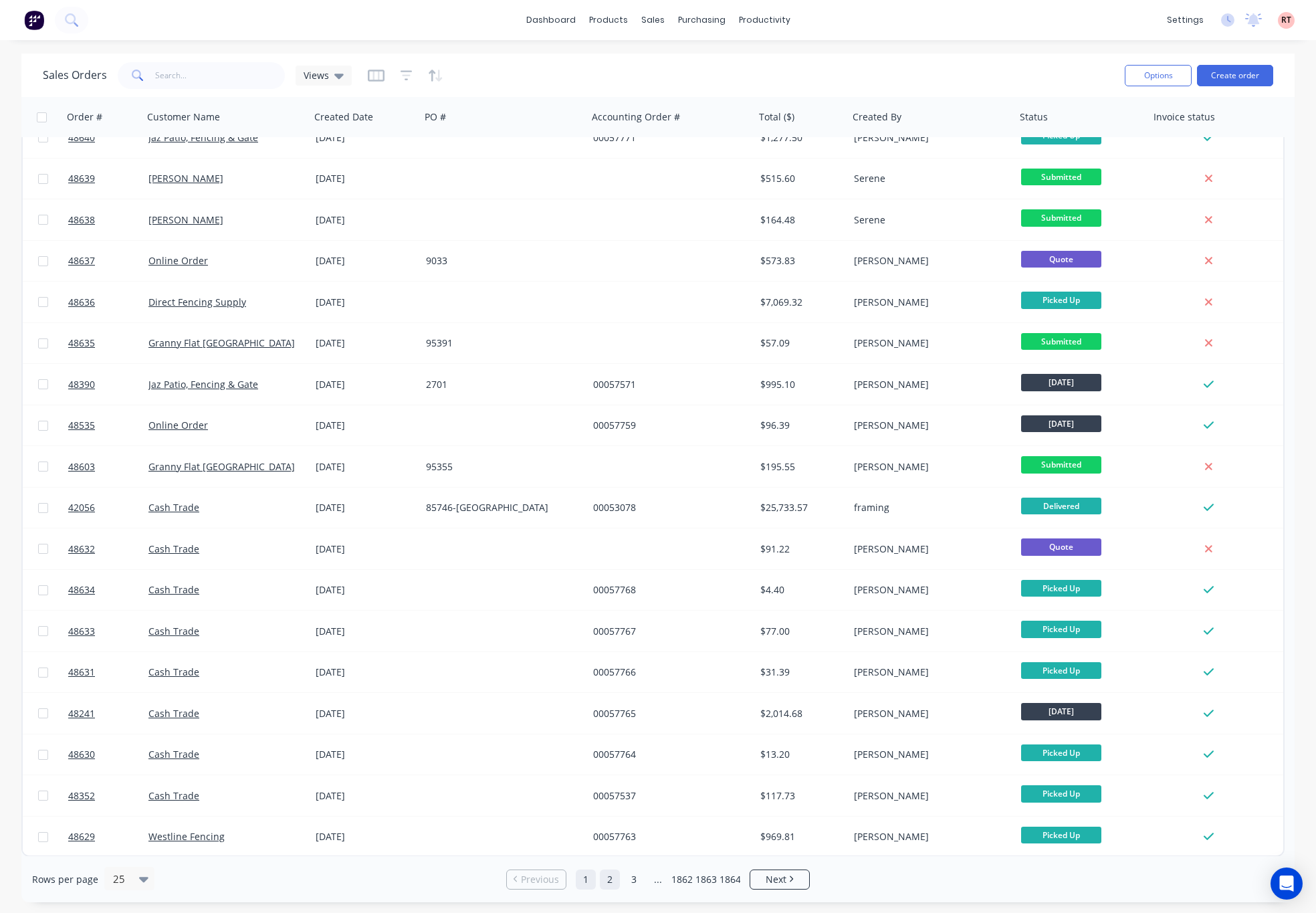
click at [612, 886] on link "2" at bounding box center [610, 880] width 20 height 20
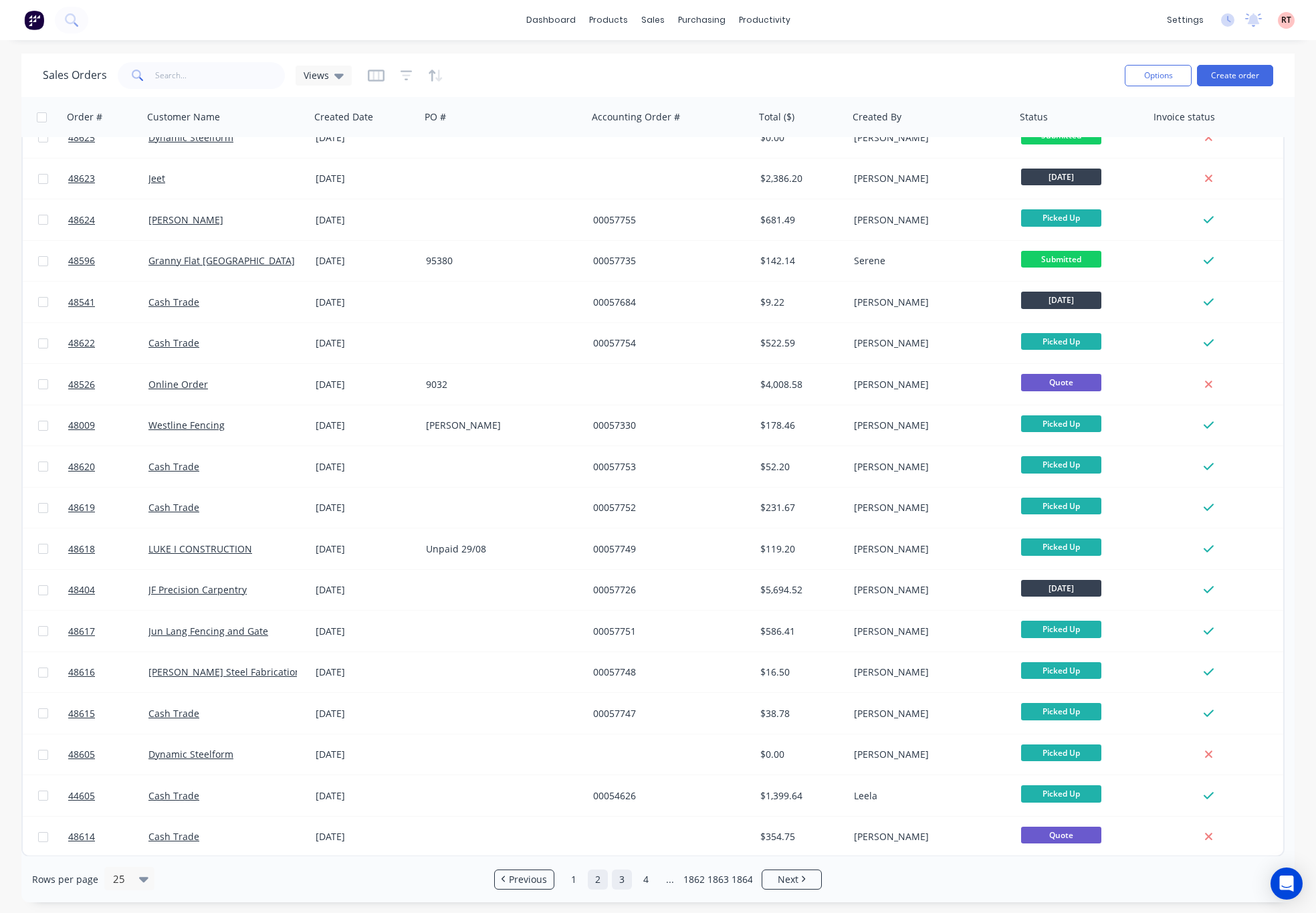
click at [614, 873] on link "3" at bounding box center [622, 880] width 20 height 20
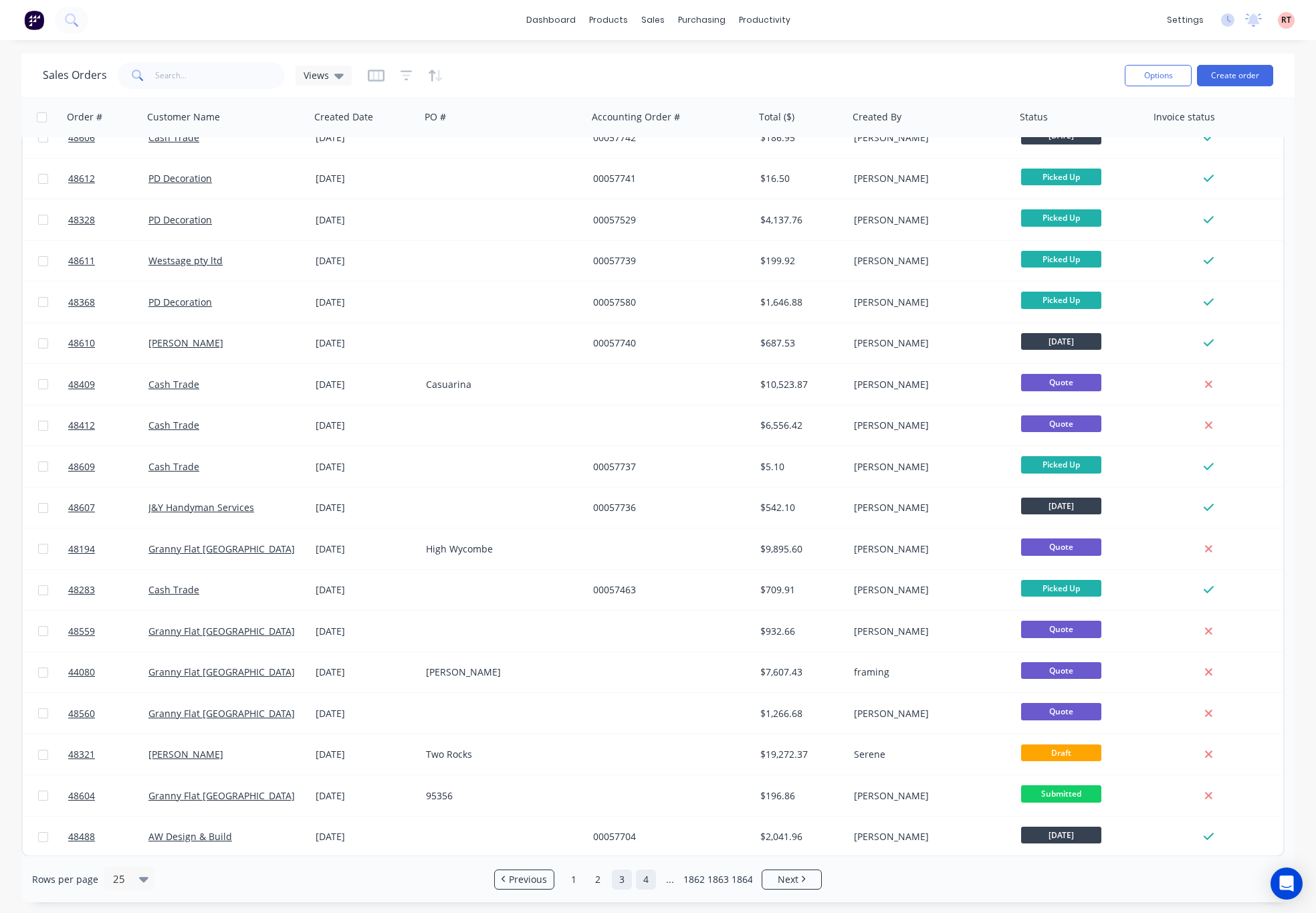
click at [650, 886] on link "4" at bounding box center [646, 880] width 20 height 20
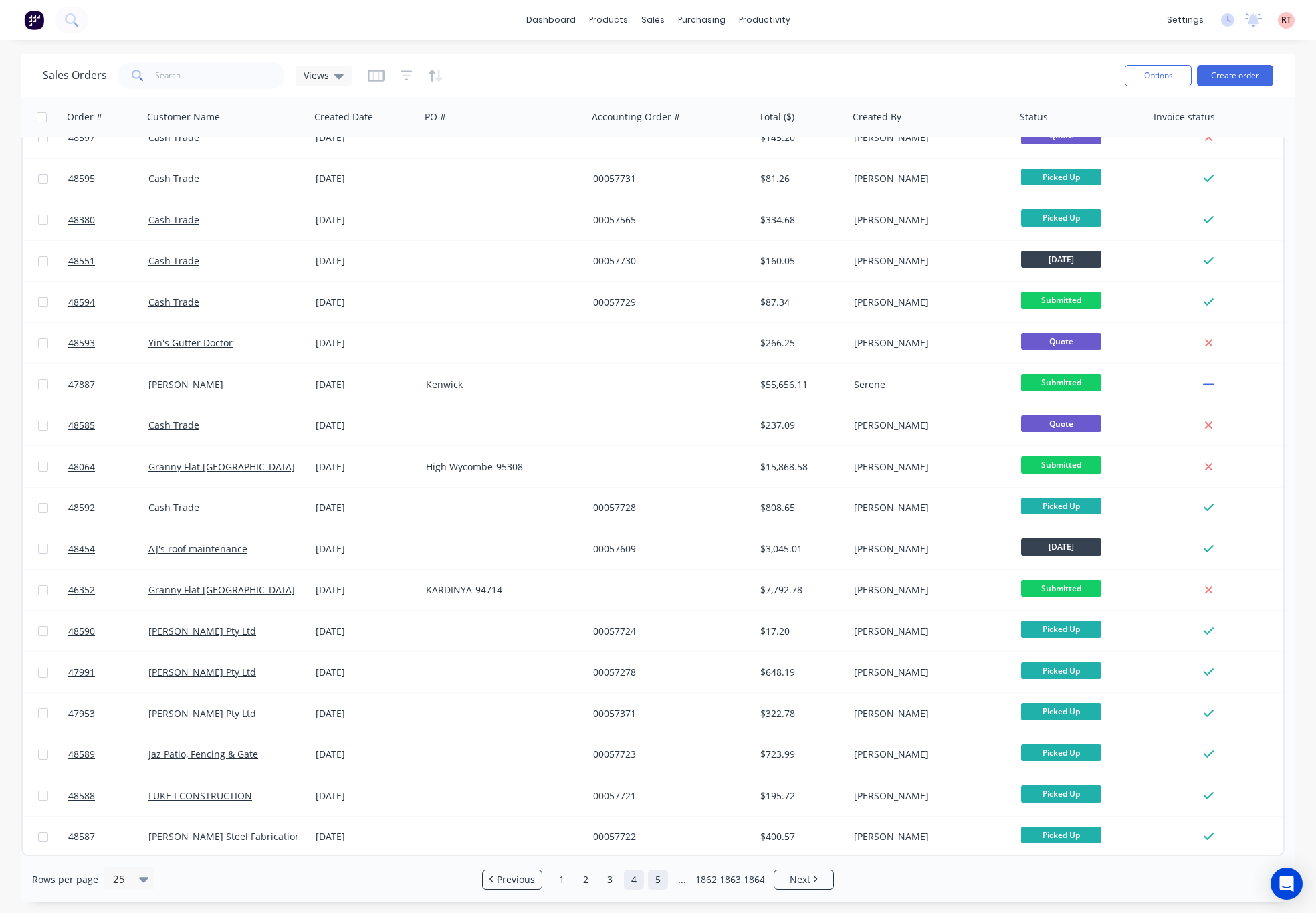
click at [656, 877] on link "5" at bounding box center [658, 880] width 20 height 20
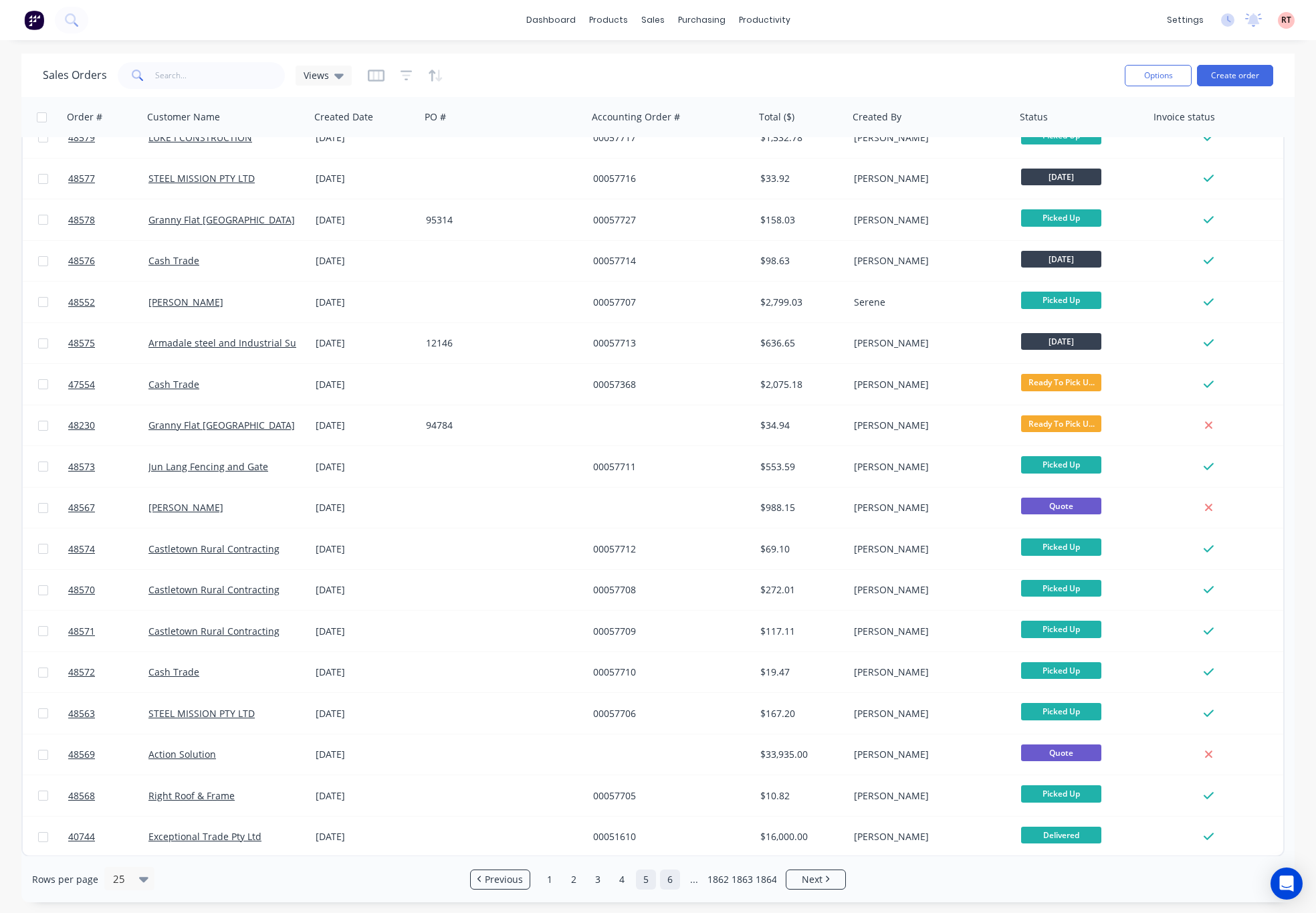
click at [669, 885] on link "6" at bounding box center [670, 880] width 20 height 20
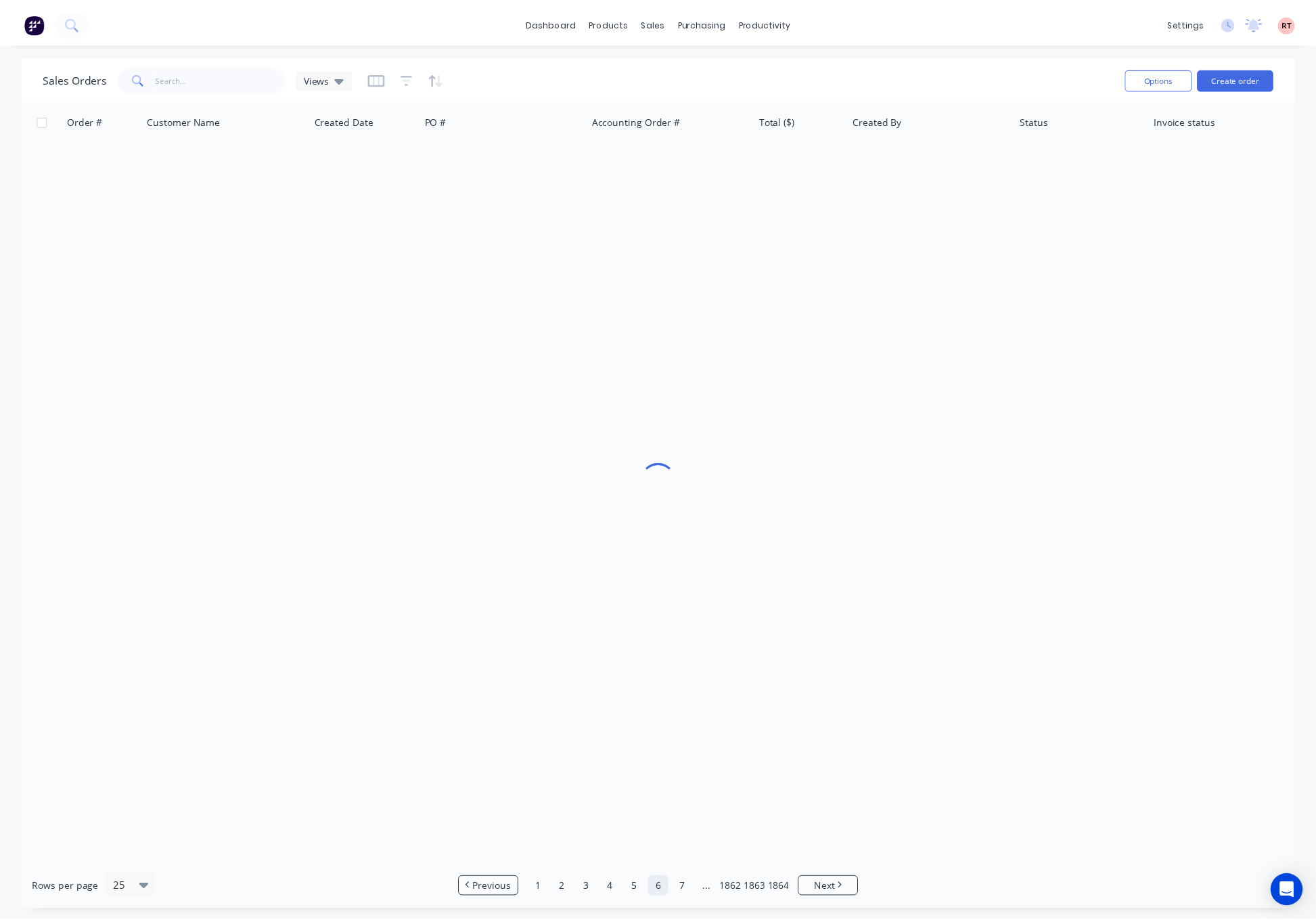
scroll to position [0, 0]
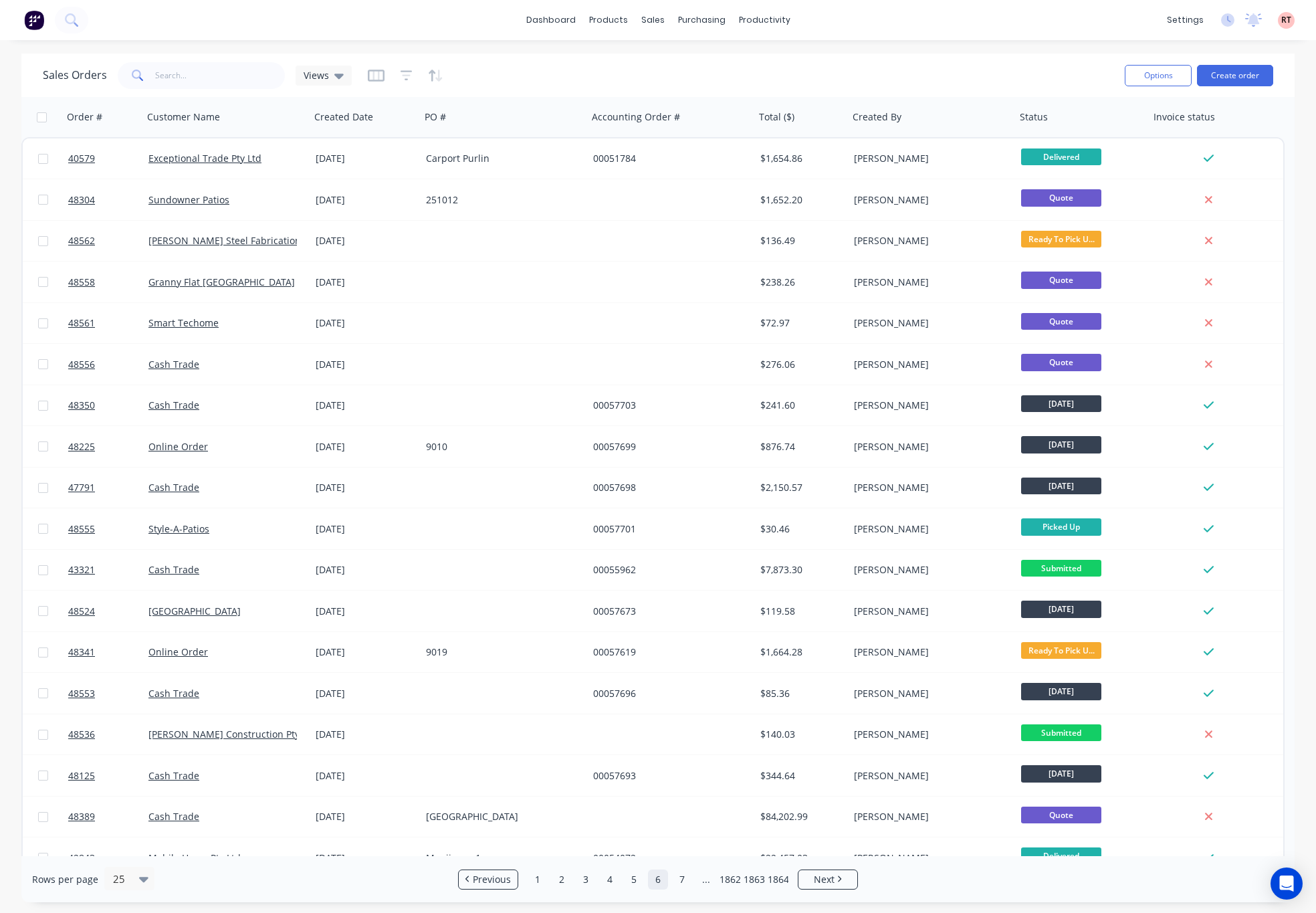
click at [877, 72] on div "Sales Orders Views" at bounding box center [578, 75] width 1071 height 33
click at [672, 58] on div "Product Catalogue" at bounding box center [668, 64] width 83 height 12
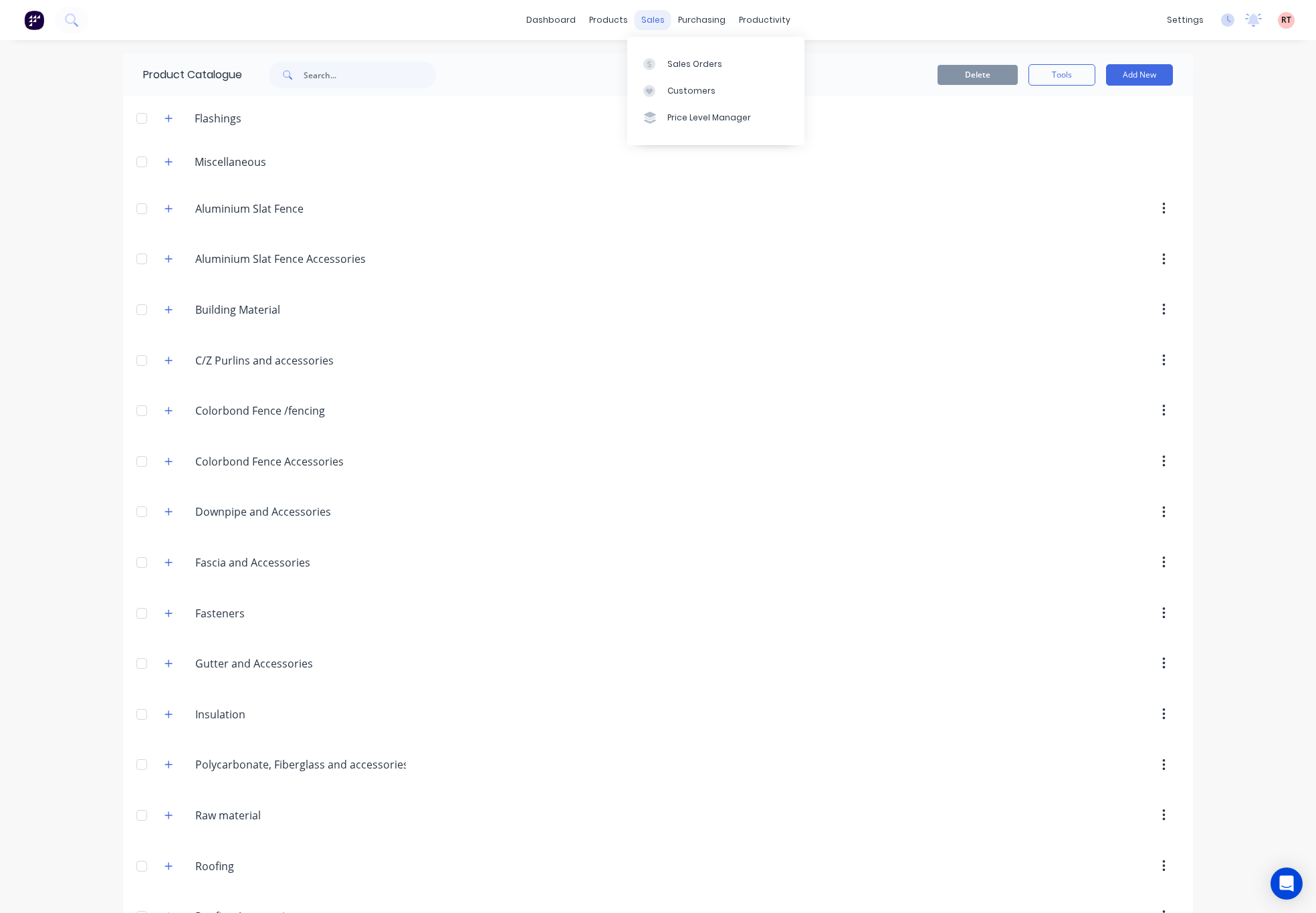
click at [641, 17] on div "sales" at bounding box center [652, 20] width 36 height 20
click at [647, 94] on icon at bounding box center [650, 91] width 12 height 12
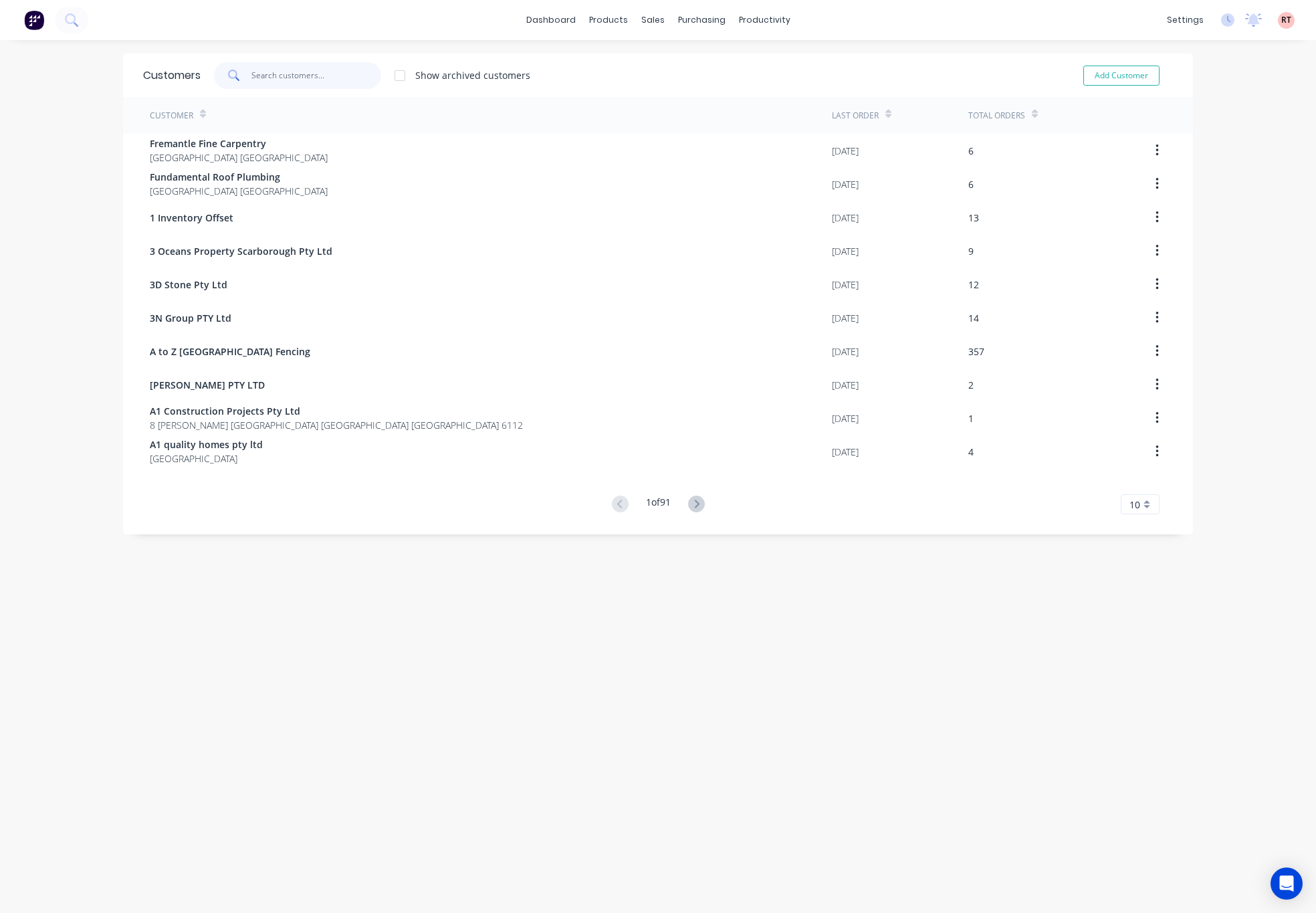
click at [335, 71] on input "text" at bounding box center [317, 75] width 130 height 27
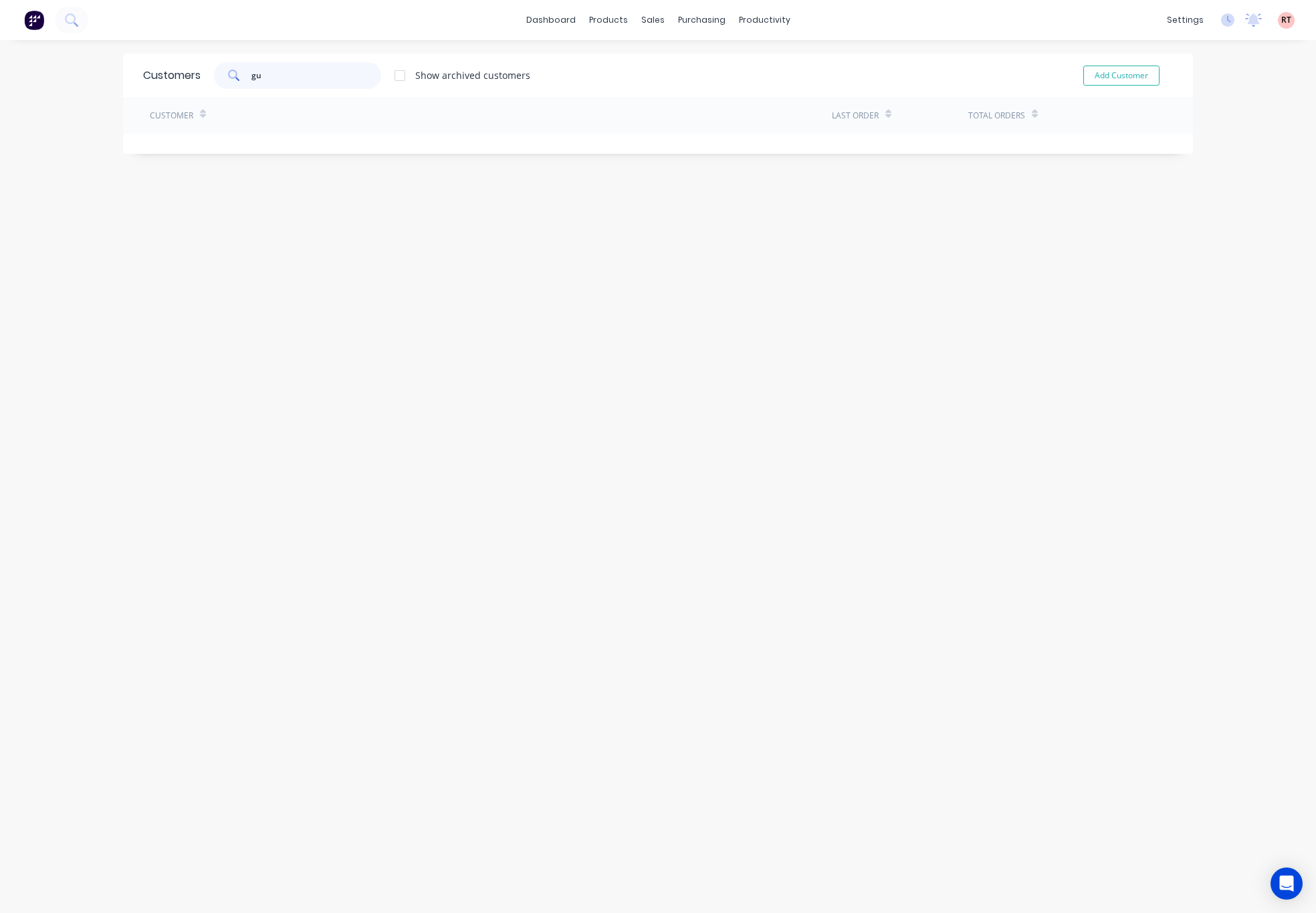
type input "g"
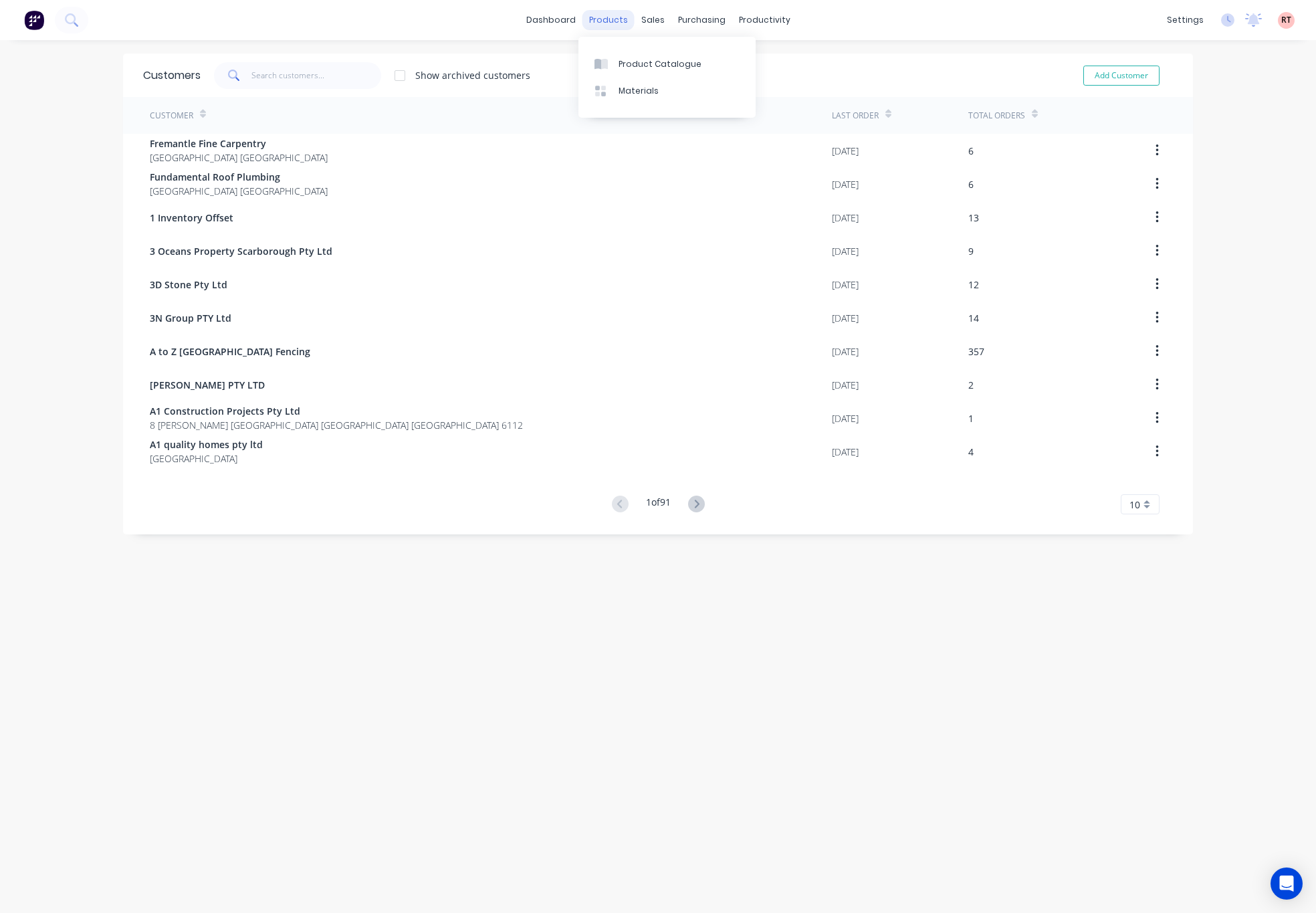
click at [625, 20] on div "products" at bounding box center [609, 20] width 53 height 20
click at [594, 14] on div "products" at bounding box center [609, 20] width 53 height 20
click at [655, 65] on div "Product Catalogue" at bounding box center [660, 64] width 83 height 12
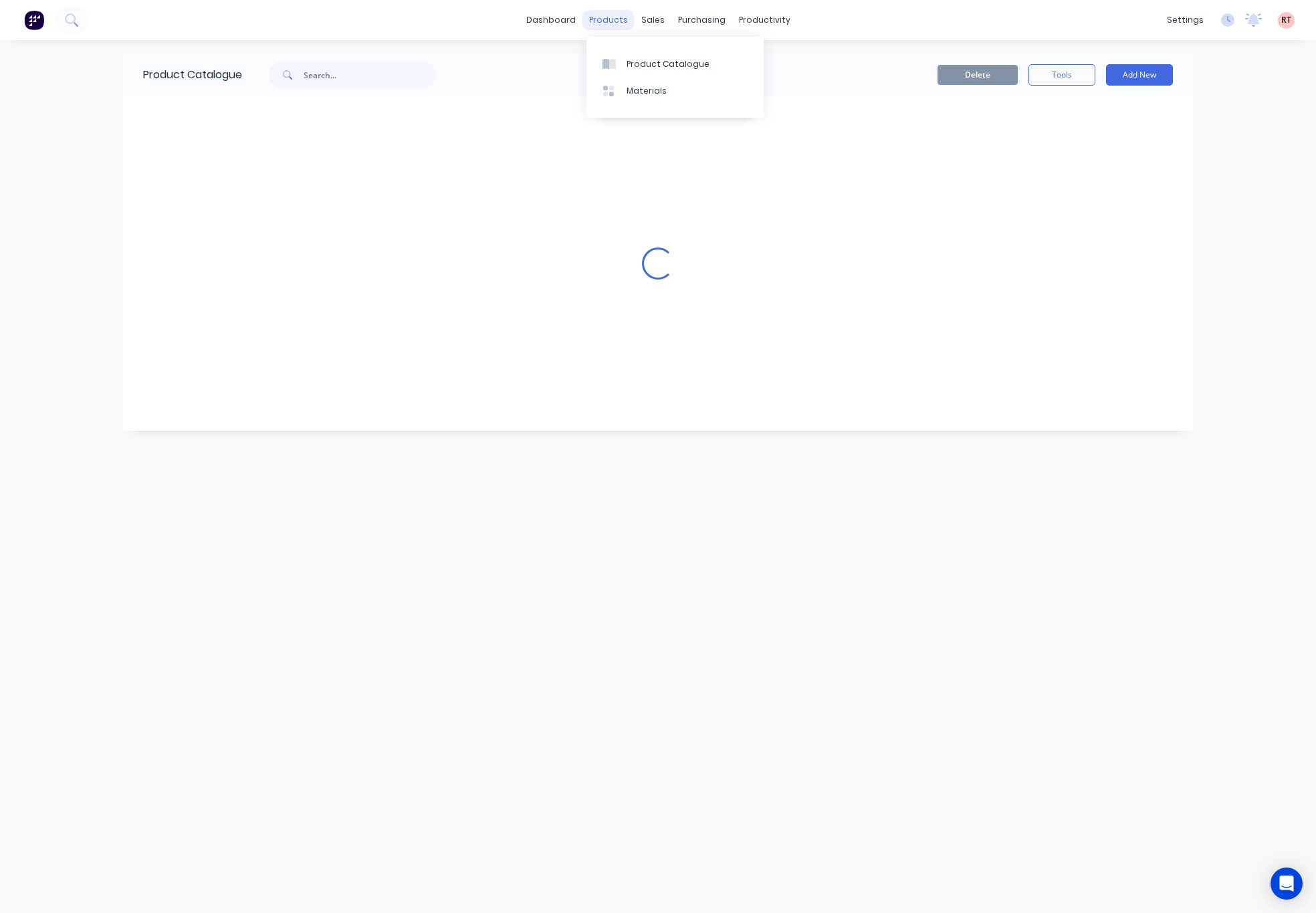
click at [600, 18] on div "products" at bounding box center [609, 20] width 53 height 20
click at [656, 24] on div "sales" at bounding box center [652, 20] width 36 height 20
click at [618, 22] on div "products" at bounding box center [609, 20] width 53 height 20
click at [715, 91] on div "Customers" at bounding box center [699, 91] width 48 height 12
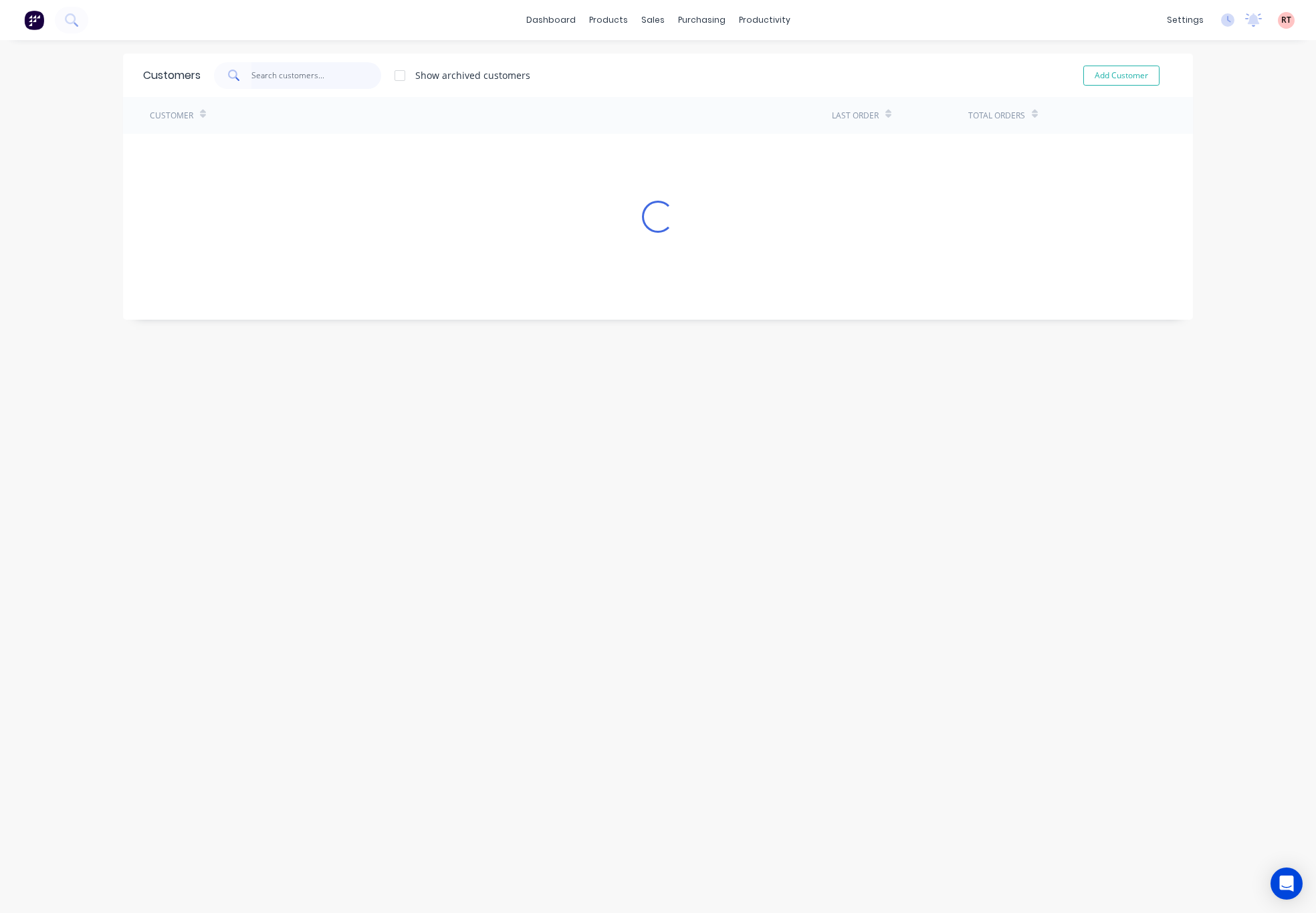
click at [278, 77] on input "text" at bounding box center [317, 75] width 130 height 27
type input "qf"
click at [318, 76] on input "qf" at bounding box center [317, 75] width 130 height 27
click at [293, 80] on input "qf" at bounding box center [317, 75] width 130 height 27
click at [528, 310] on div "Customers qf Show archived customers Add Customer Customer Last Order Total Ord…" at bounding box center [658, 490] width 1070 height 873
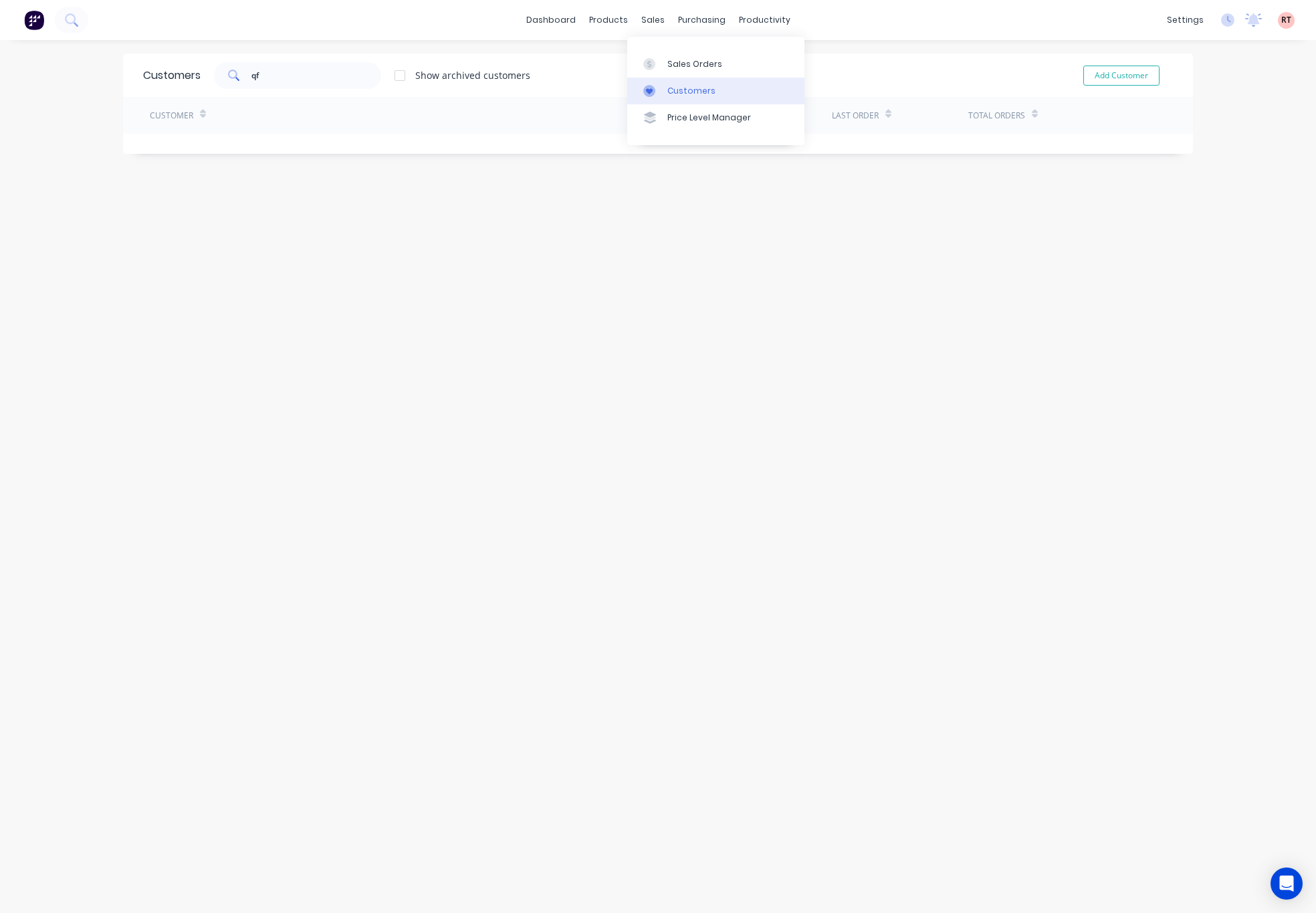
click at [675, 88] on div "Customers" at bounding box center [691, 91] width 48 height 12
click at [683, 91] on div "Customers" at bounding box center [691, 91] width 48 height 12
click at [685, 92] on div "Customers" at bounding box center [691, 91] width 48 height 12
drag, startPoint x: 284, startPoint y: 76, endPoint x: 211, endPoint y: 76, distance: 73.0
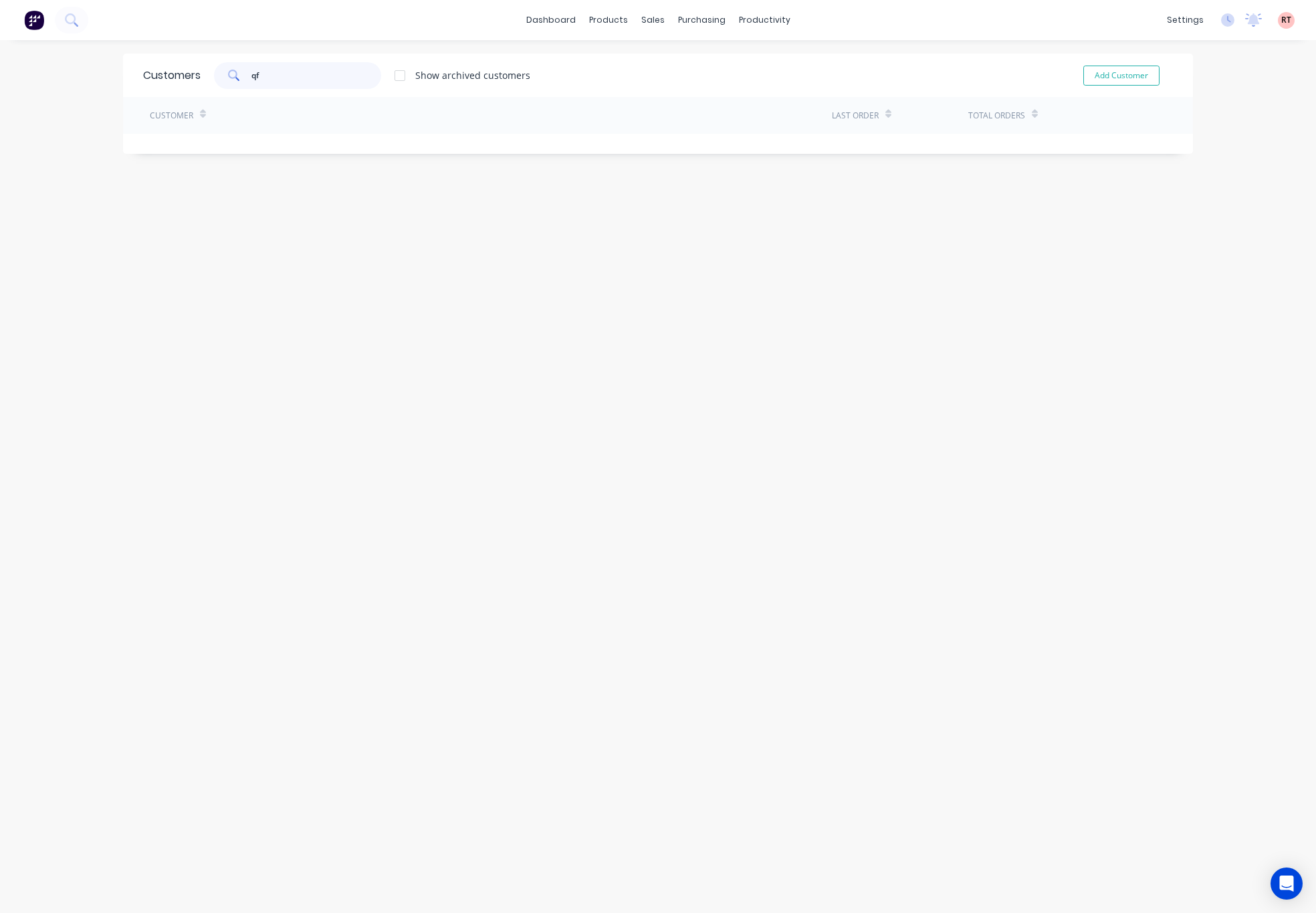
click at [214, 76] on div "qf" at bounding box center [297, 75] width 167 height 27
click at [650, 14] on div "sales" at bounding box center [652, 20] width 36 height 20
click at [680, 85] on div "Customers" at bounding box center [691, 91] width 48 height 12
click at [281, 73] on input "text" at bounding box center [317, 75] width 130 height 27
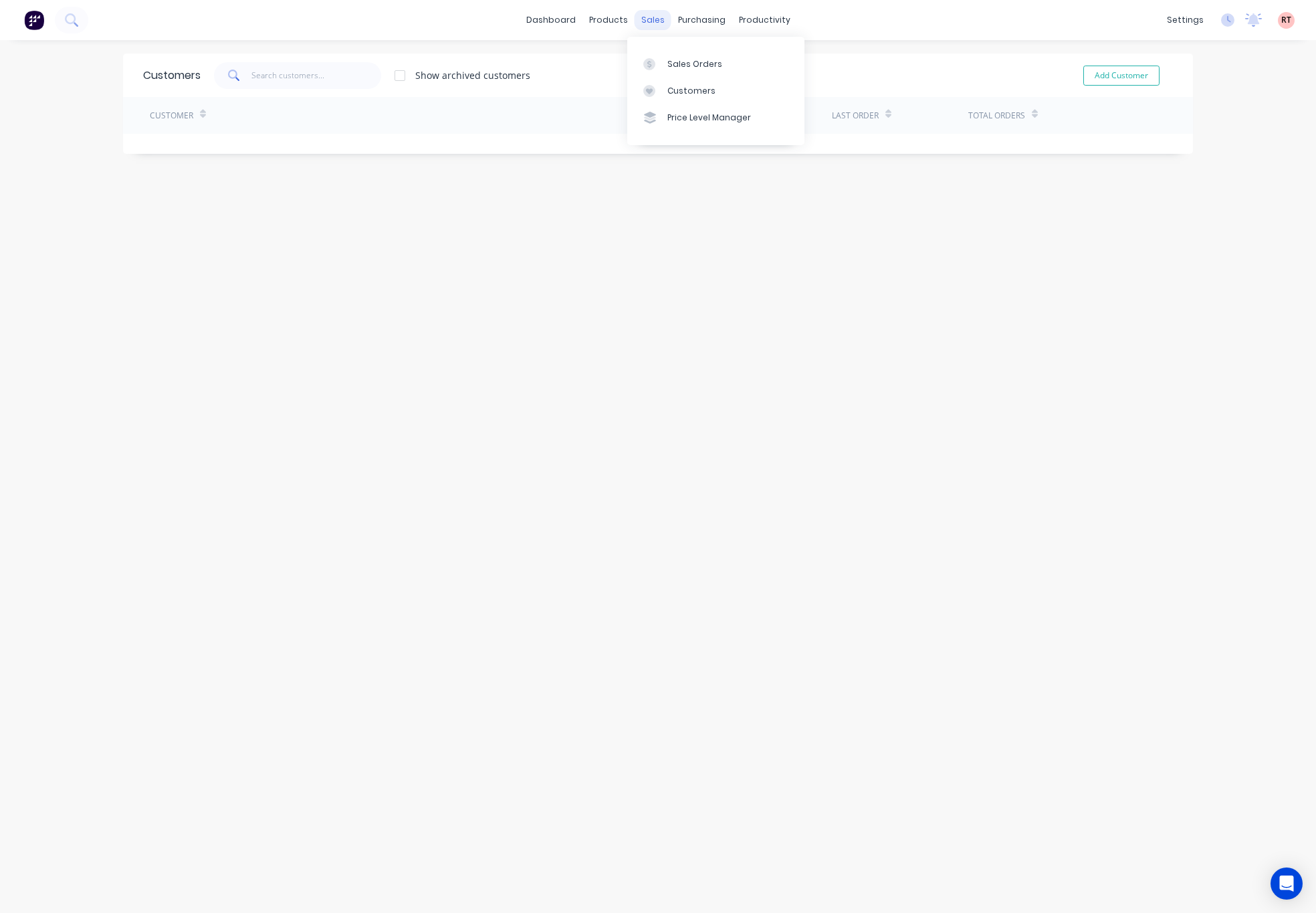
click at [644, 14] on div "sales" at bounding box center [652, 20] width 36 height 20
click at [688, 103] on link "Customers" at bounding box center [716, 91] width 177 height 27
click at [683, 87] on div "Customers" at bounding box center [691, 91] width 48 height 12
click at [291, 78] on input "text" at bounding box center [317, 75] width 130 height 27
click at [650, 20] on div "sales" at bounding box center [652, 20] width 36 height 20
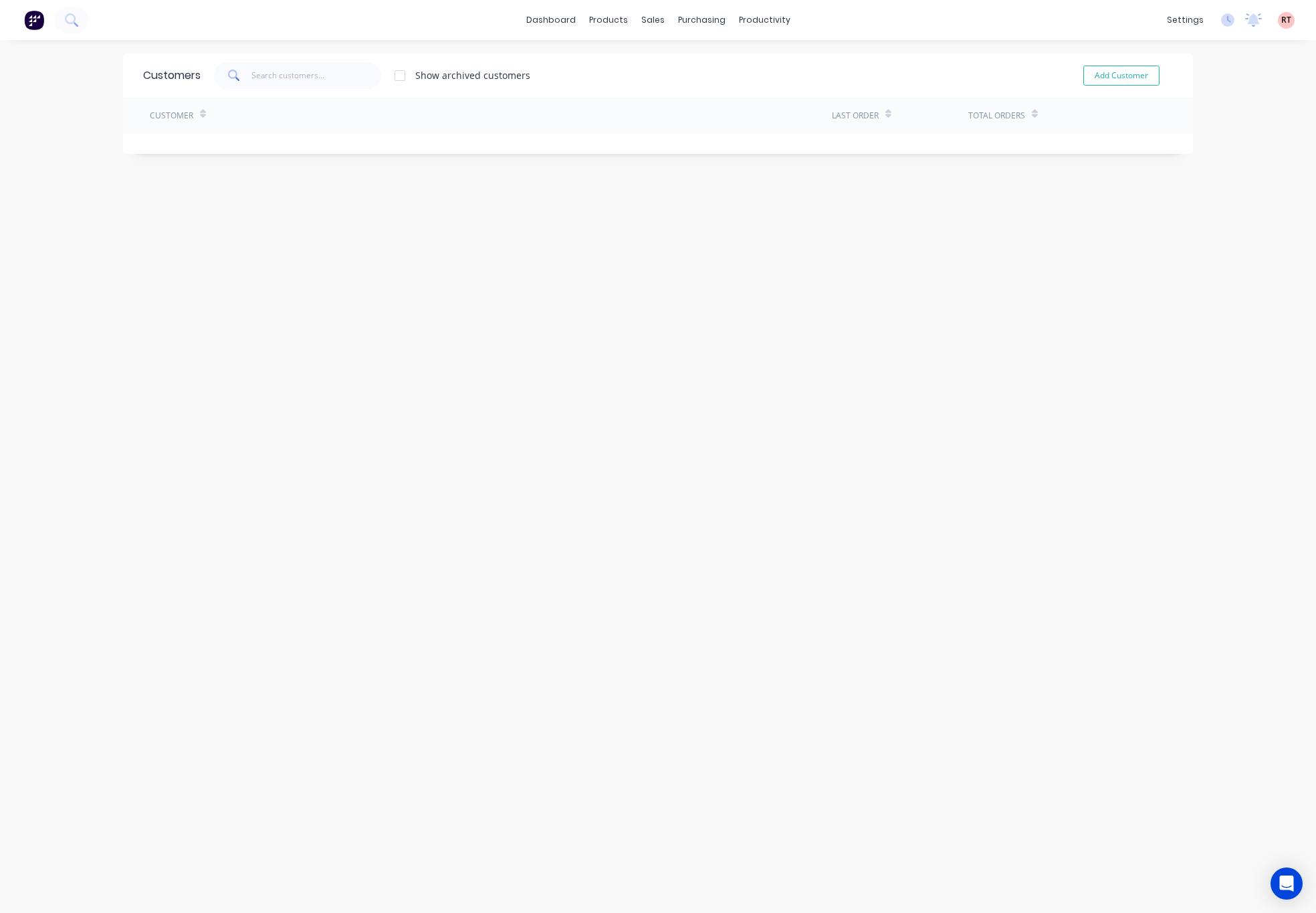
click at [241, 66] on span at bounding box center [233, 75] width 37 height 27
click at [325, 73] on input "text" at bounding box center [317, 75] width 130 height 27
click at [640, 12] on div "sales" at bounding box center [652, 20] width 36 height 20
click at [692, 87] on div "Customers" at bounding box center [691, 91] width 48 height 12
click at [700, 91] on div "Customers" at bounding box center [691, 91] width 48 height 12
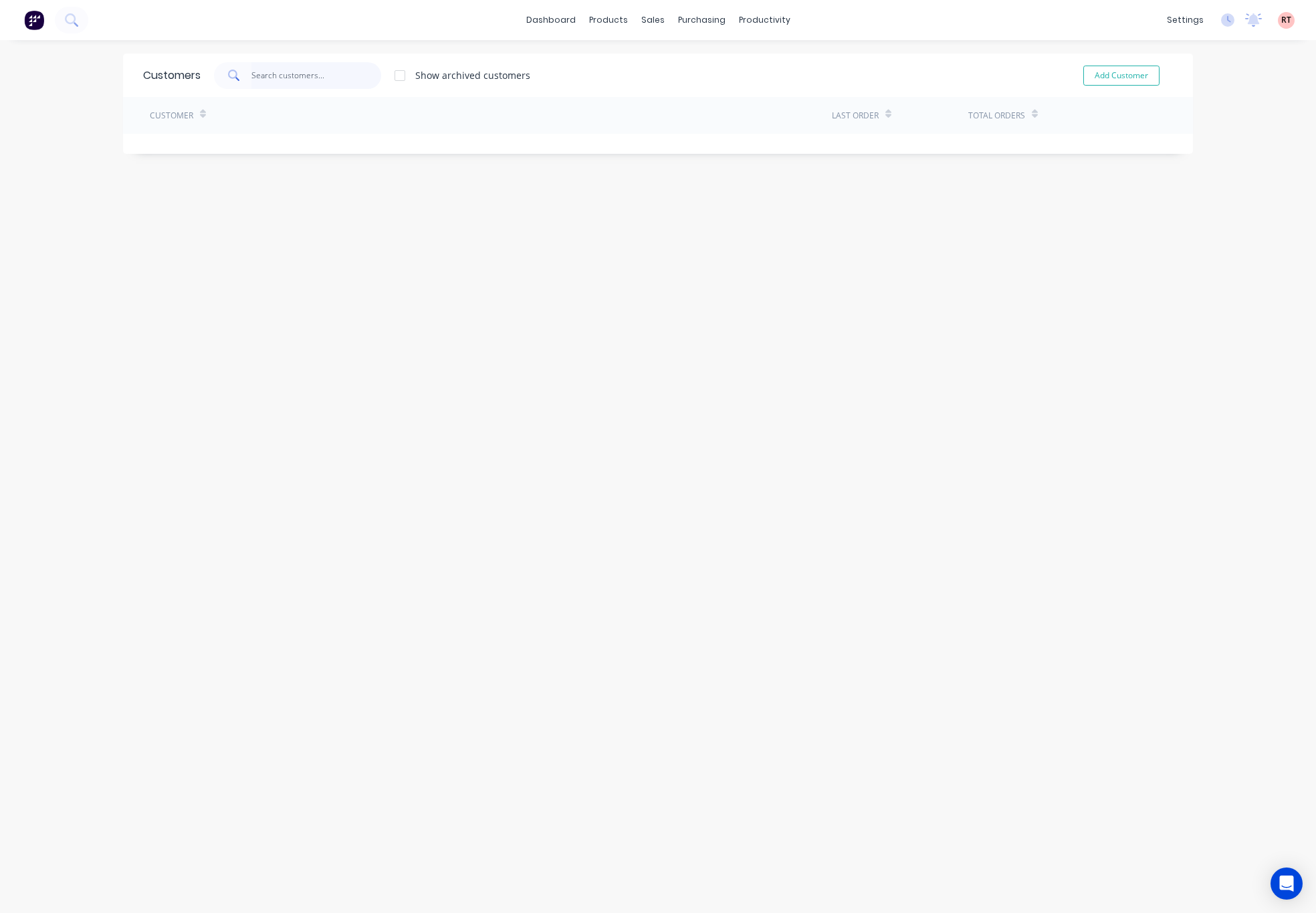
click at [253, 77] on input "text" at bounding box center [317, 75] width 130 height 27
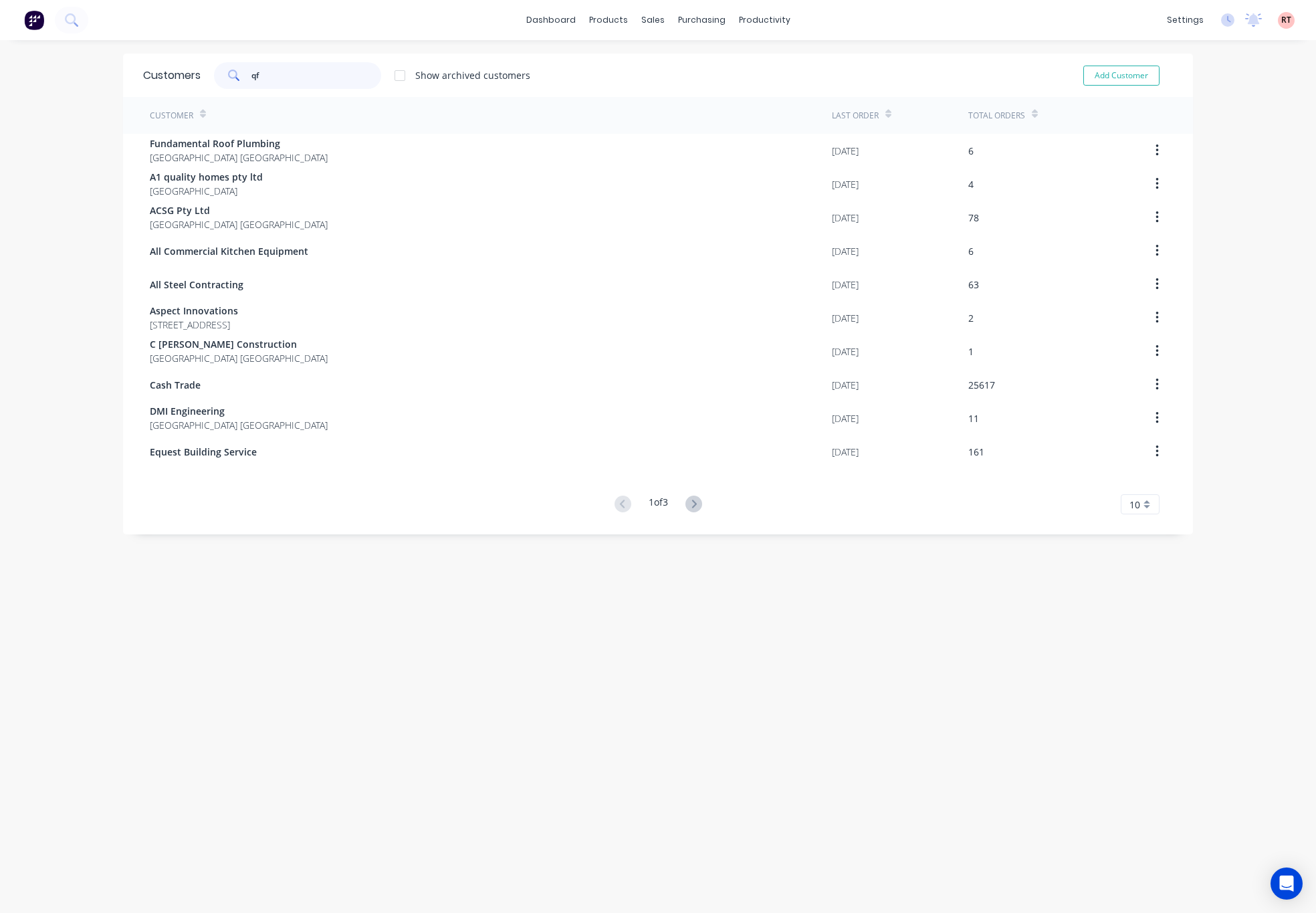
click at [307, 63] on input "qf" at bounding box center [317, 75] width 130 height 27
click at [300, 75] on input "qf" at bounding box center [317, 75] width 130 height 27
type input "q"
type input "qf"
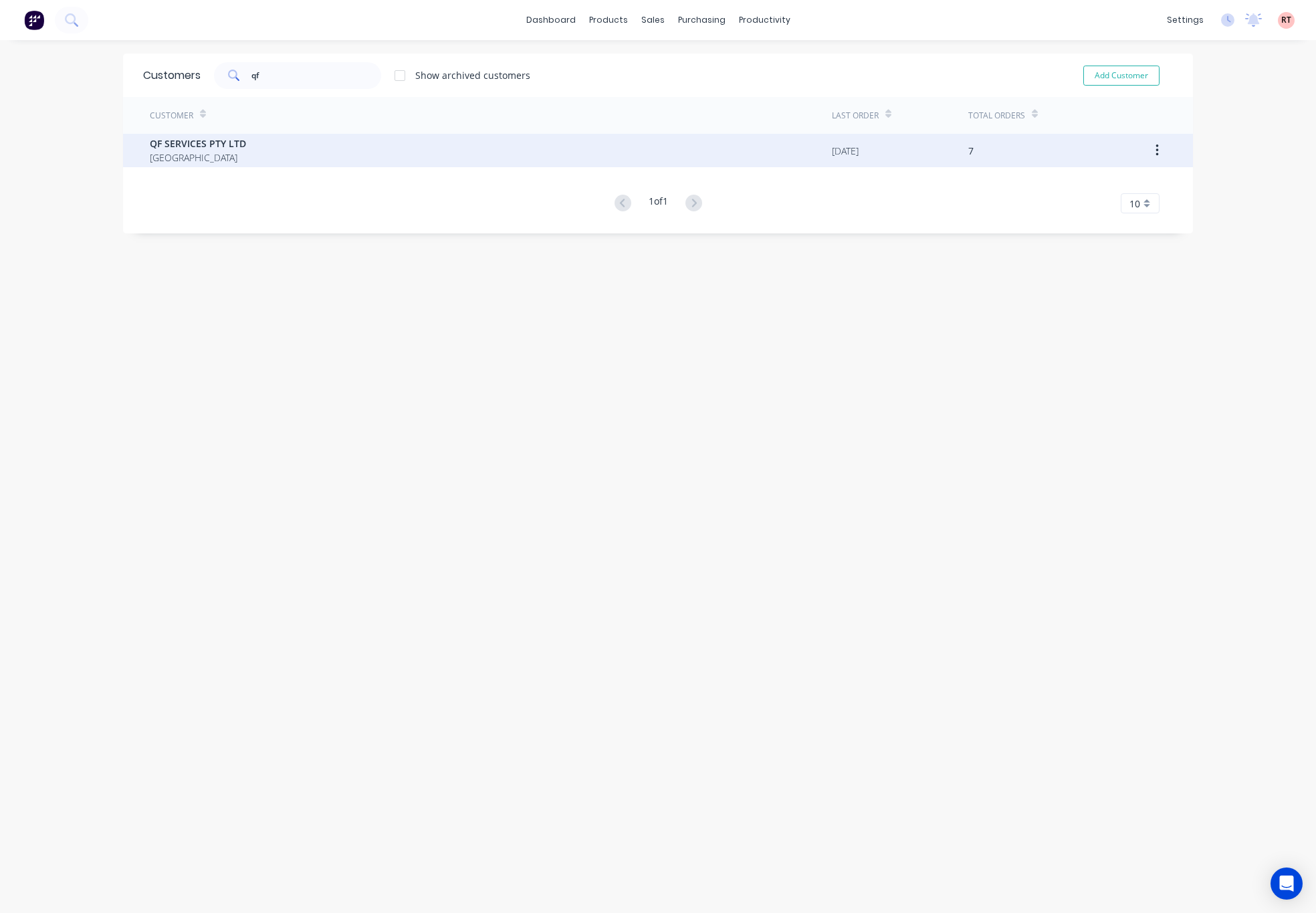
click at [328, 151] on div "QF SERVICES PTY LTD Australia" at bounding box center [490, 150] width 682 height 33
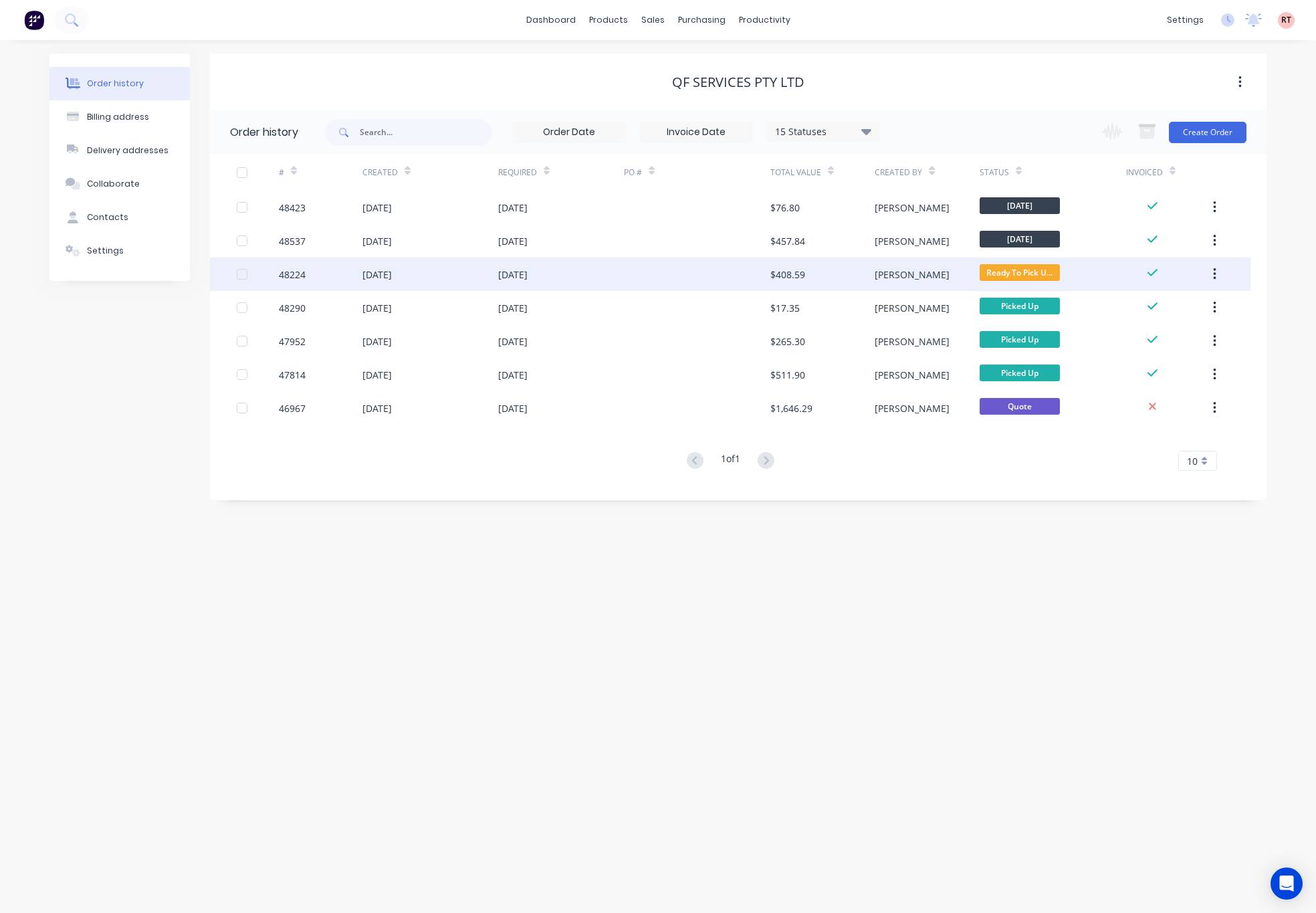
click at [605, 259] on div "26 Aug 2025" at bounding box center [561, 274] width 125 height 33
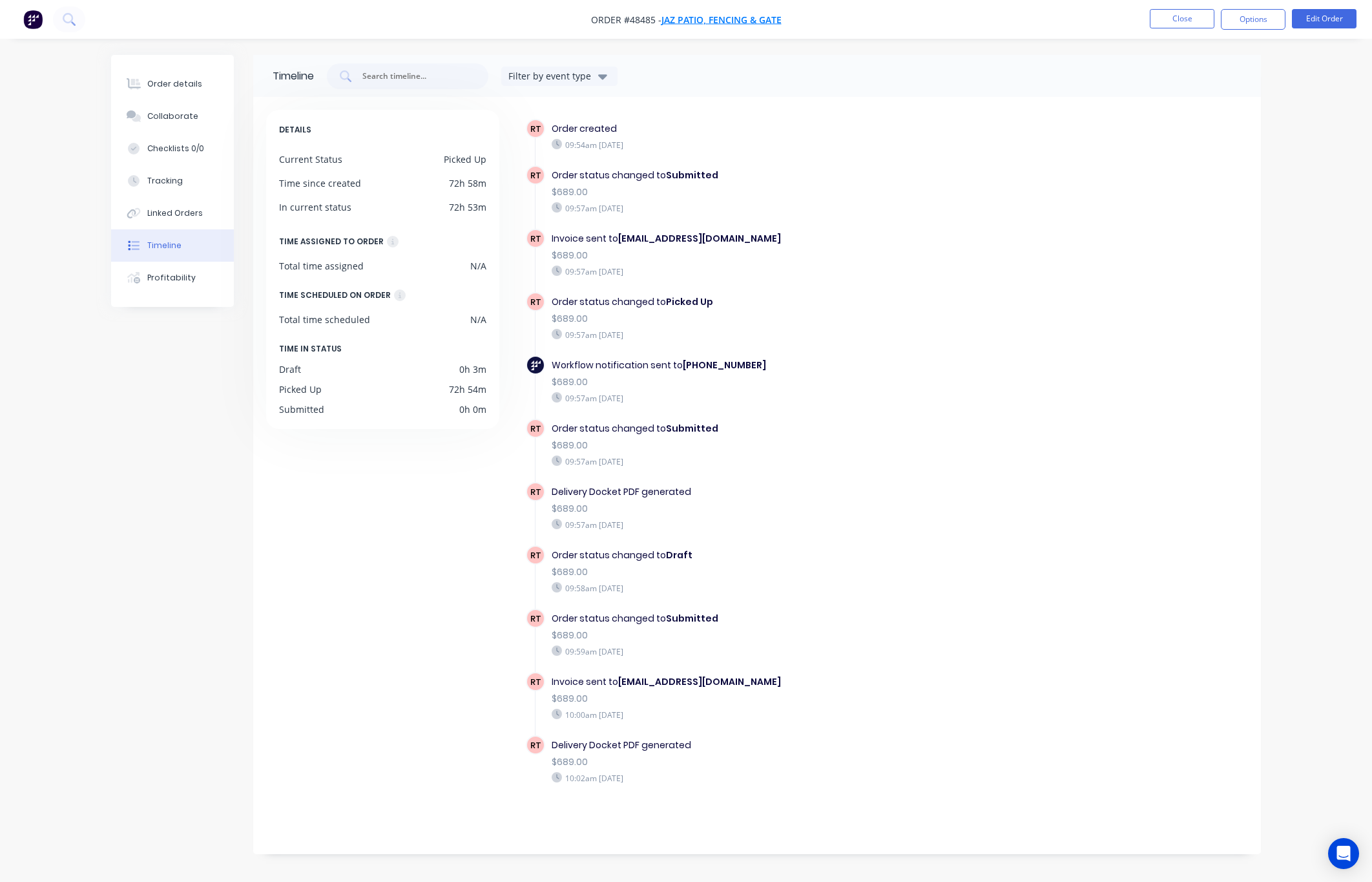
click at [743, 17] on span "Jaz Patio, Fencing & Gate" at bounding box center [722, 20] width 120 height 12
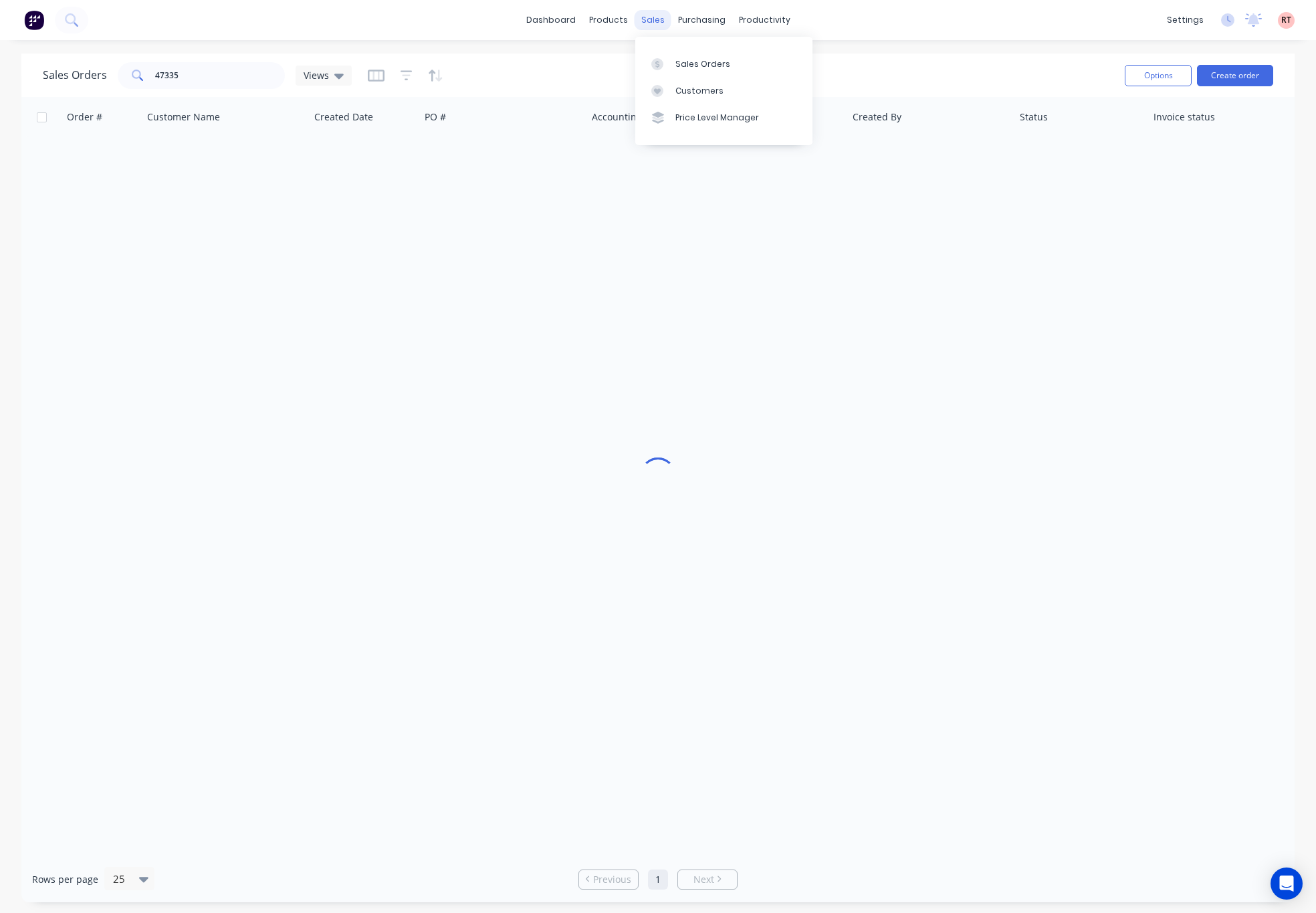
click at [649, 13] on div "sales" at bounding box center [652, 20] width 36 height 20
click at [708, 60] on div "Sales Orders" at bounding box center [703, 64] width 55 height 12
drag, startPoint x: 255, startPoint y: 85, endPoint x: -80, endPoint y: 110, distance: 335.9
click at [0, 110] on html "dashboard products sales purchasing productivity dashboard products Product Cat…" at bounding box center [658, 456] width 1316 height 913
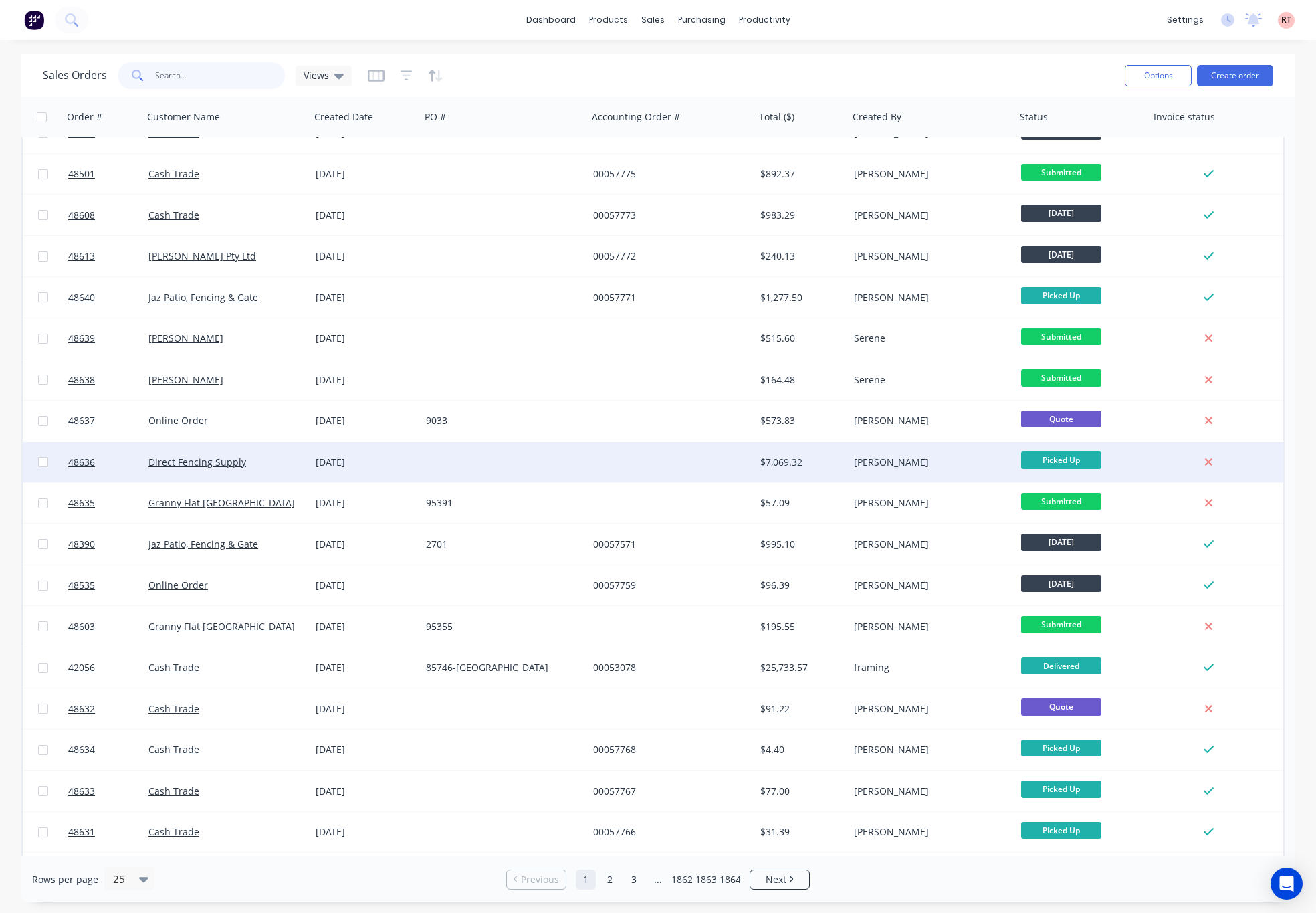
scroll to position [309, 0]
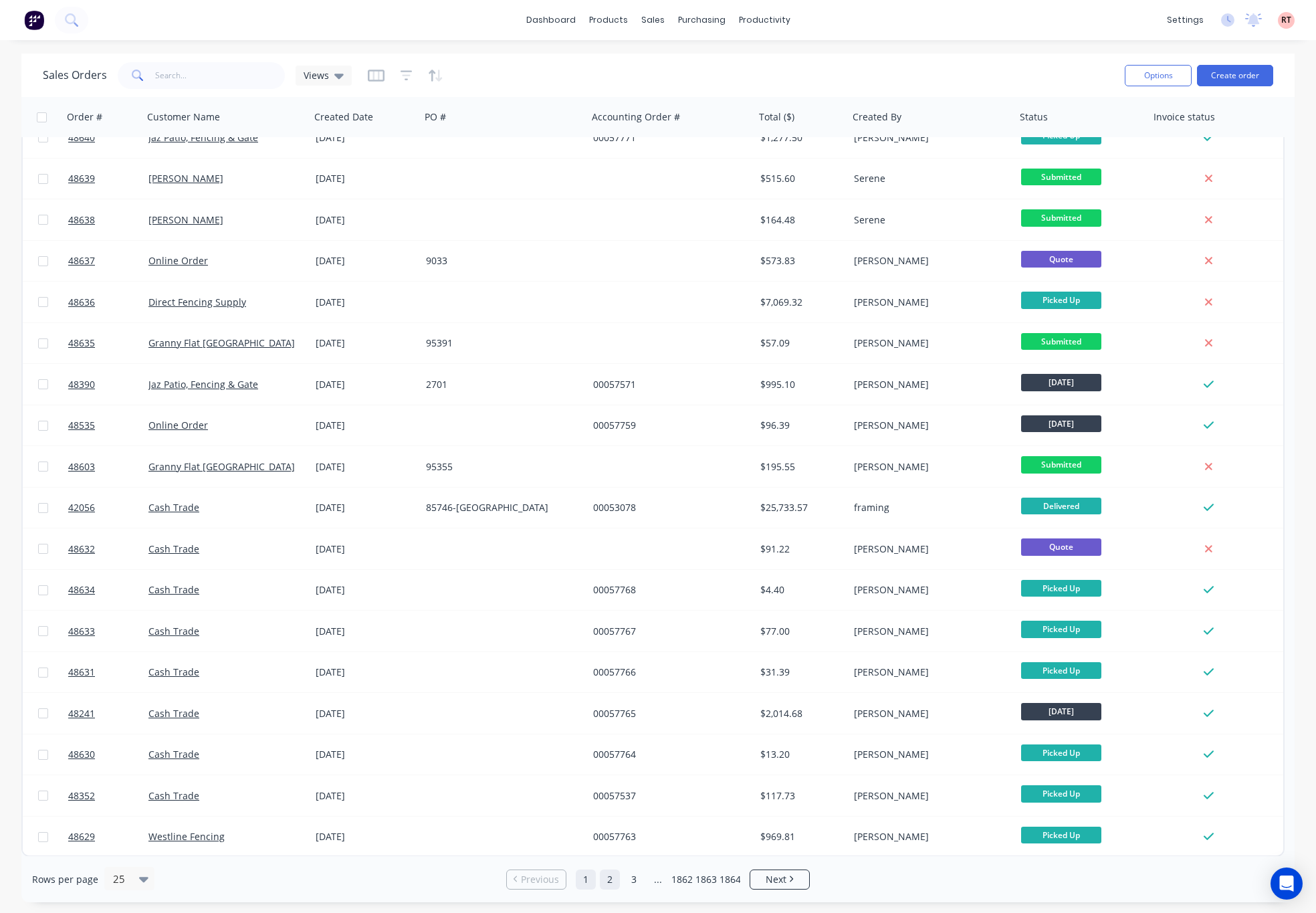
click at [605, 879] on link "2" at bounding box center [610, 880] width 20 height 20
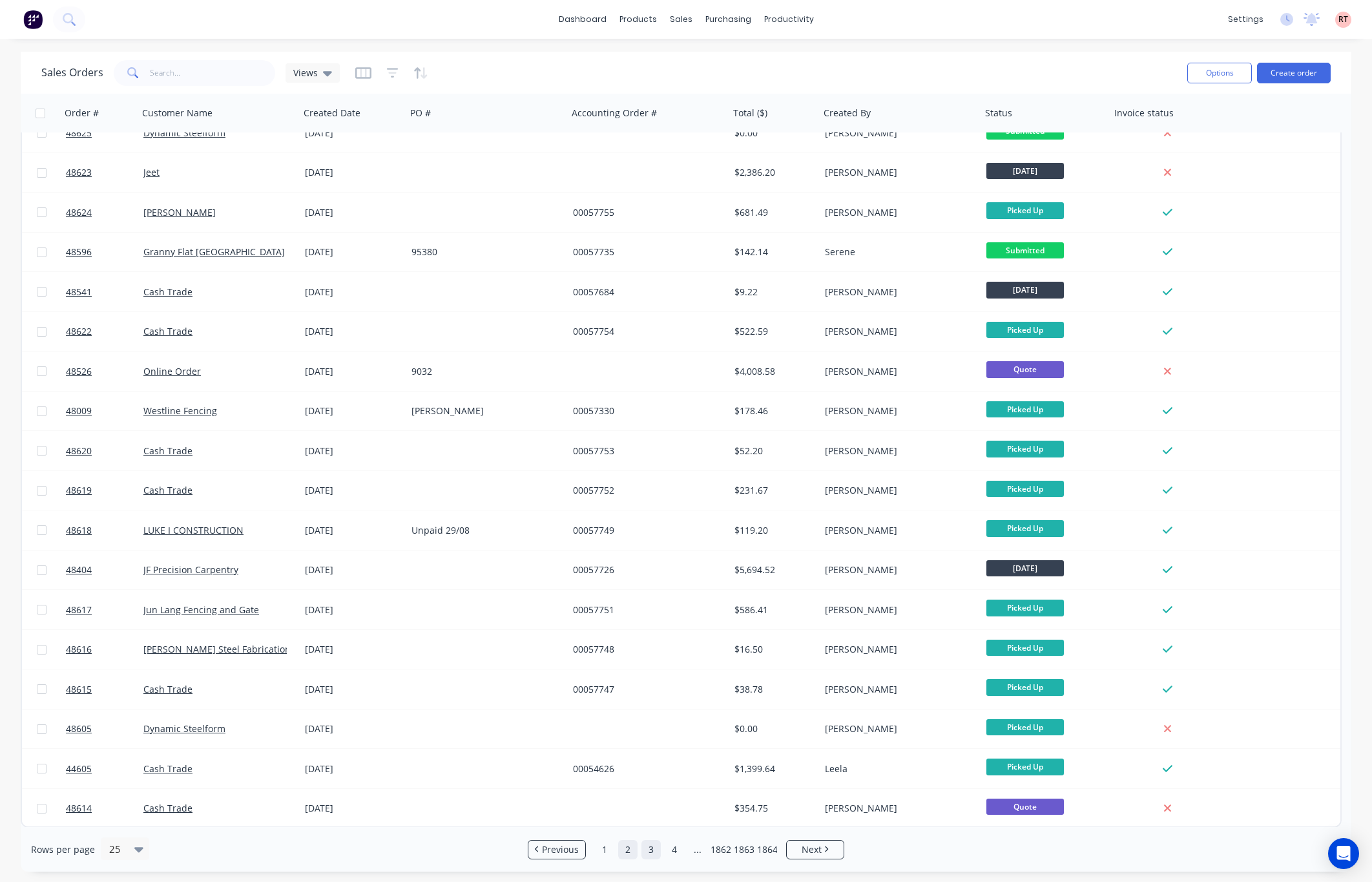
click at [650, 846] on link "3" at bounding box center [651, 850] width 20 height 20
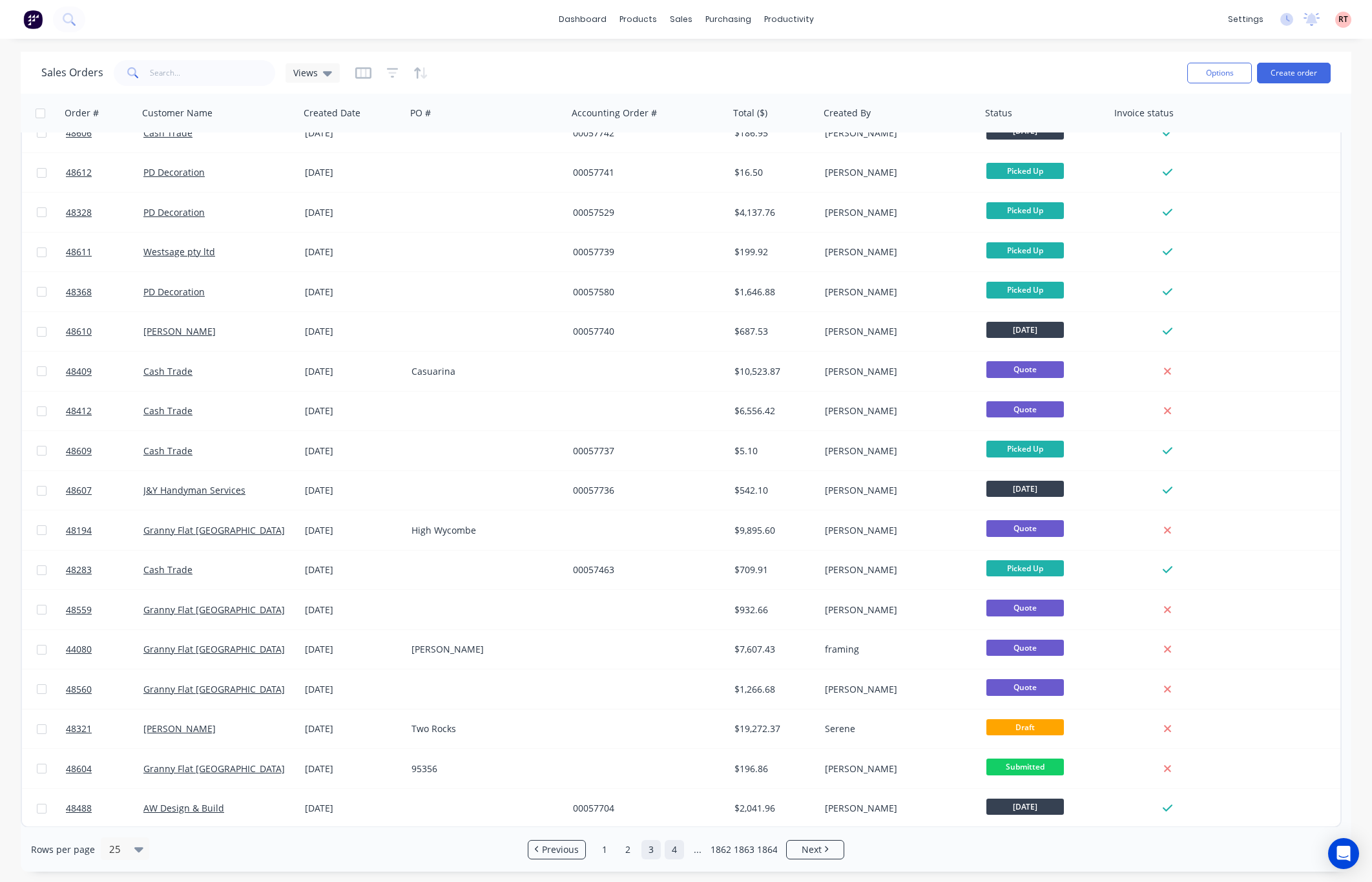
click at [681, 852] on link "4" at bounding box center [675, 850] width 20 height 20
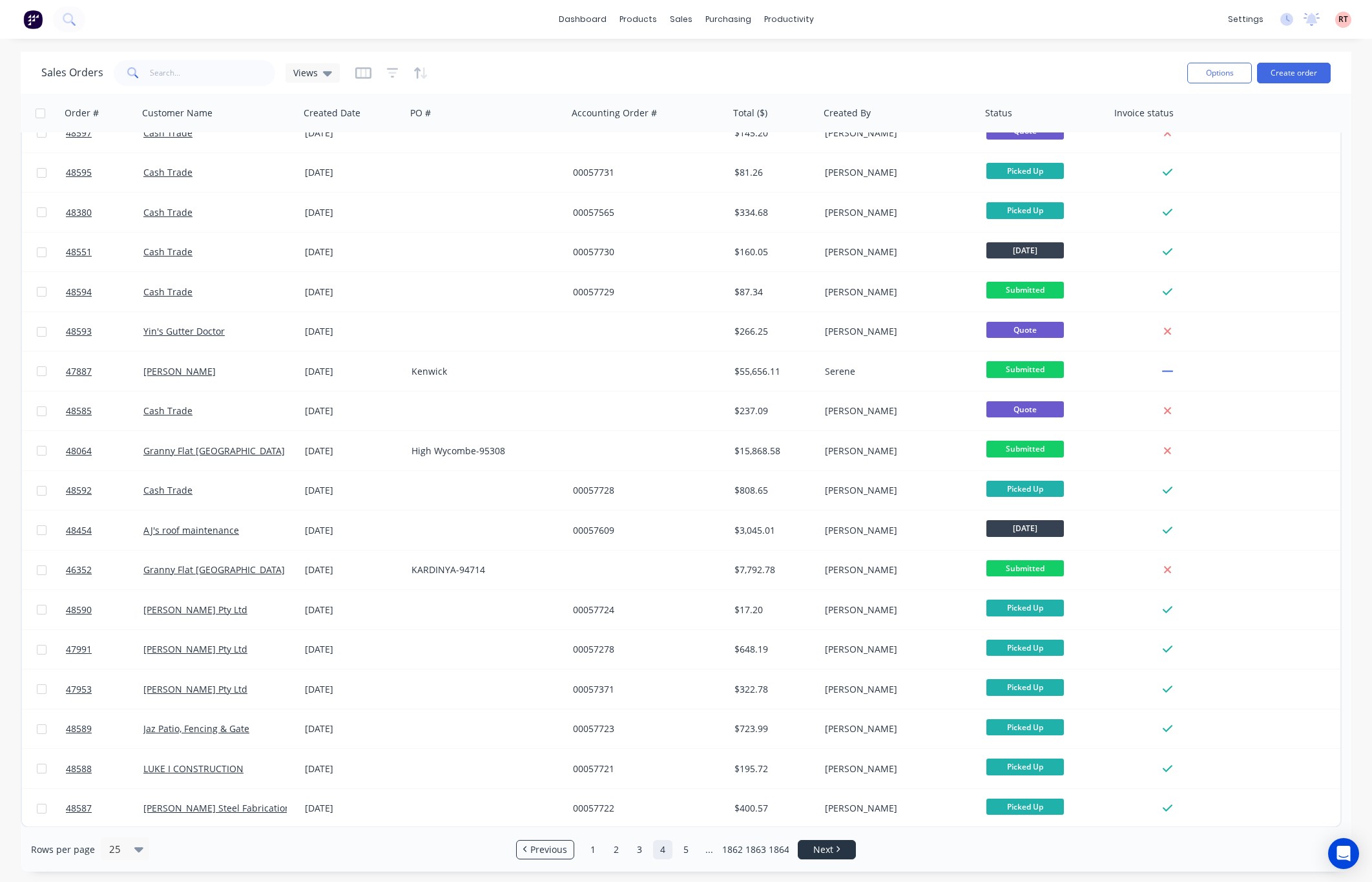
click at [830, 853] on span "Next" at bounding box center [823, 850] width 20 height 13
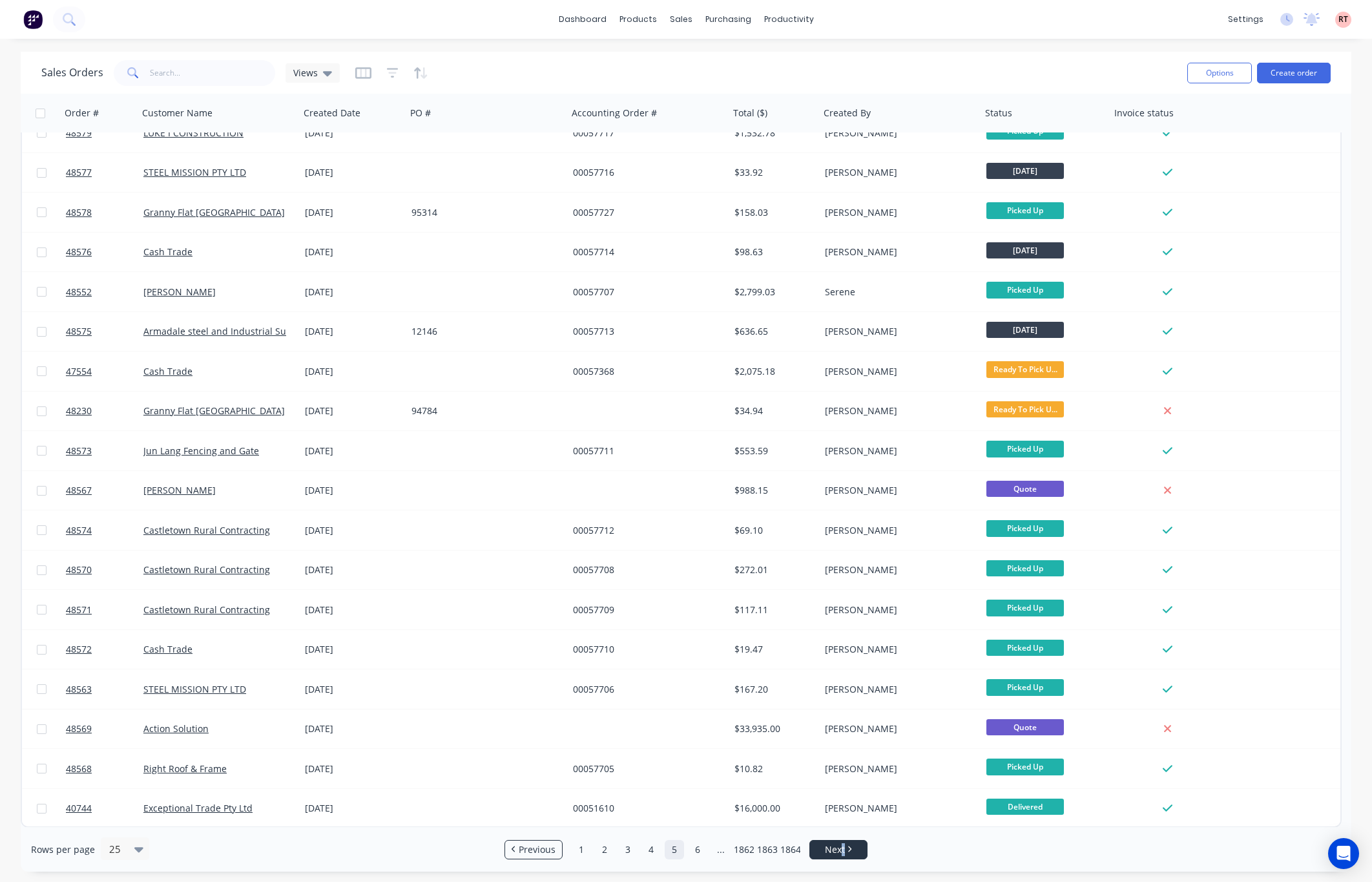
click at [843, 846] on span "Next" at bounding box center [834, 850] width 20 height 13
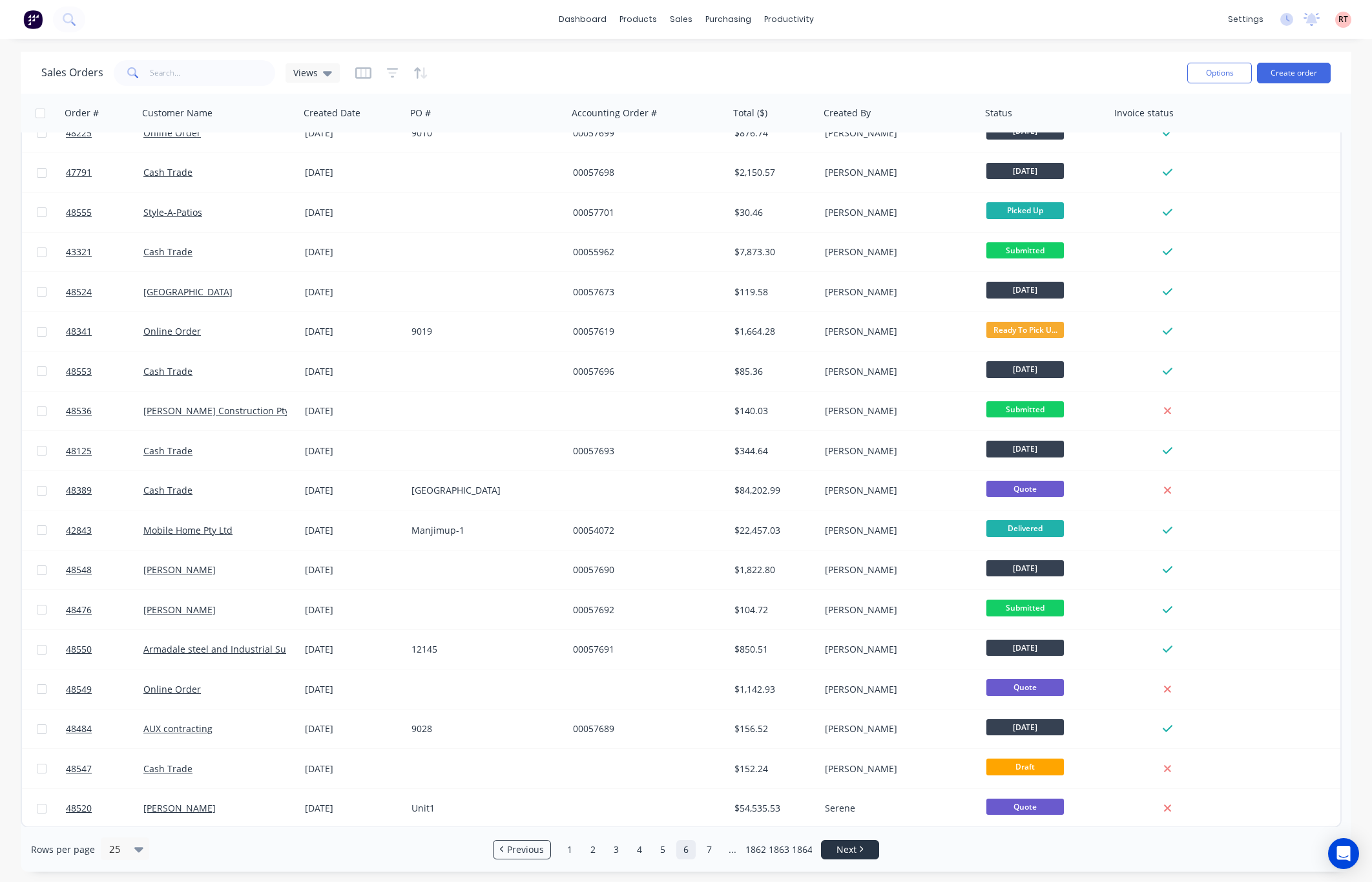
click at [861, 855] on link "Next" at bounding box center [849, 850] width 56 height 13
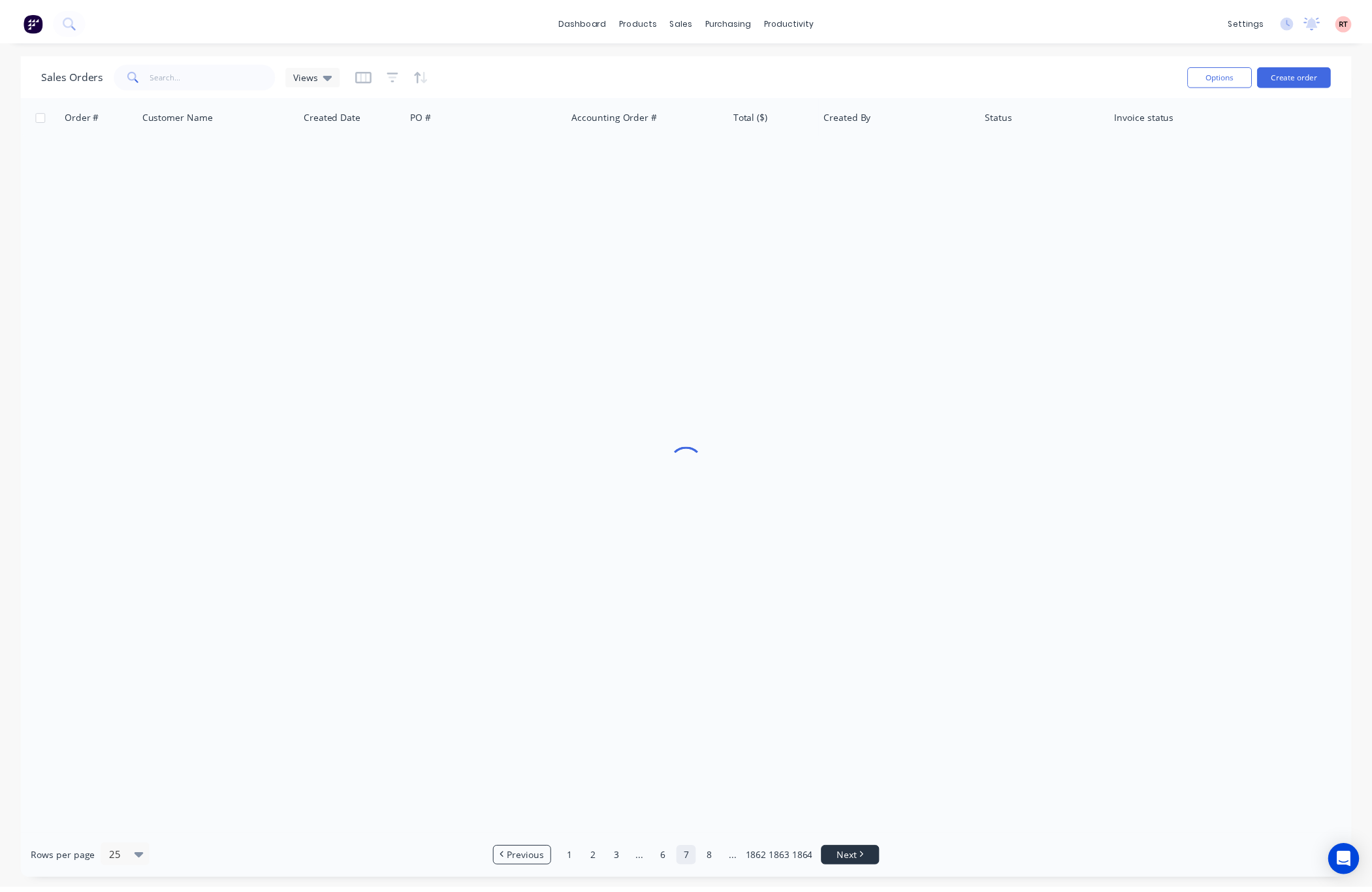
scroll to position [0, 0]
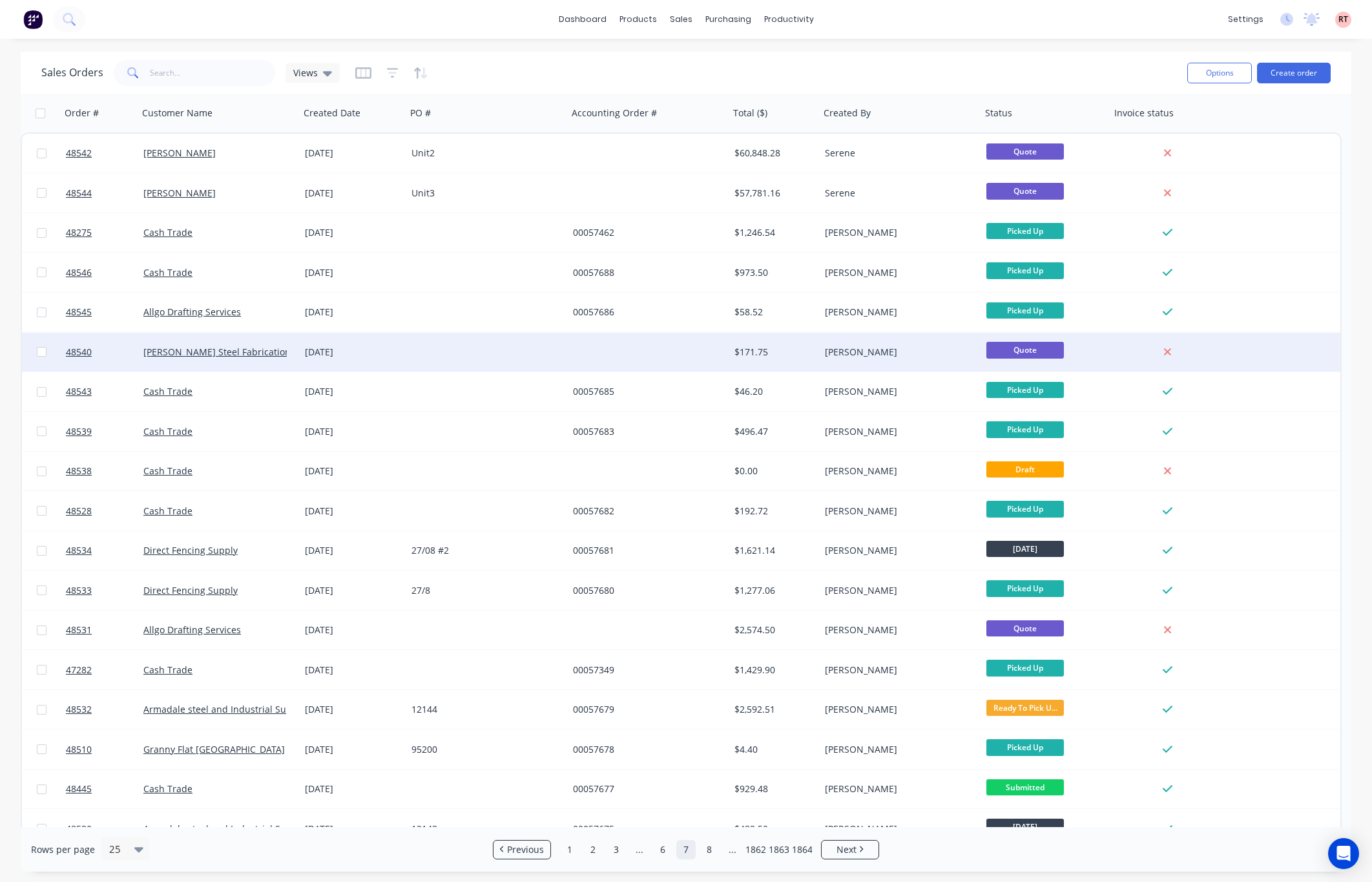
click at [820, 344] on div "[PERSON_NAME]" at bounding box center [900, 352] width 161 height 38
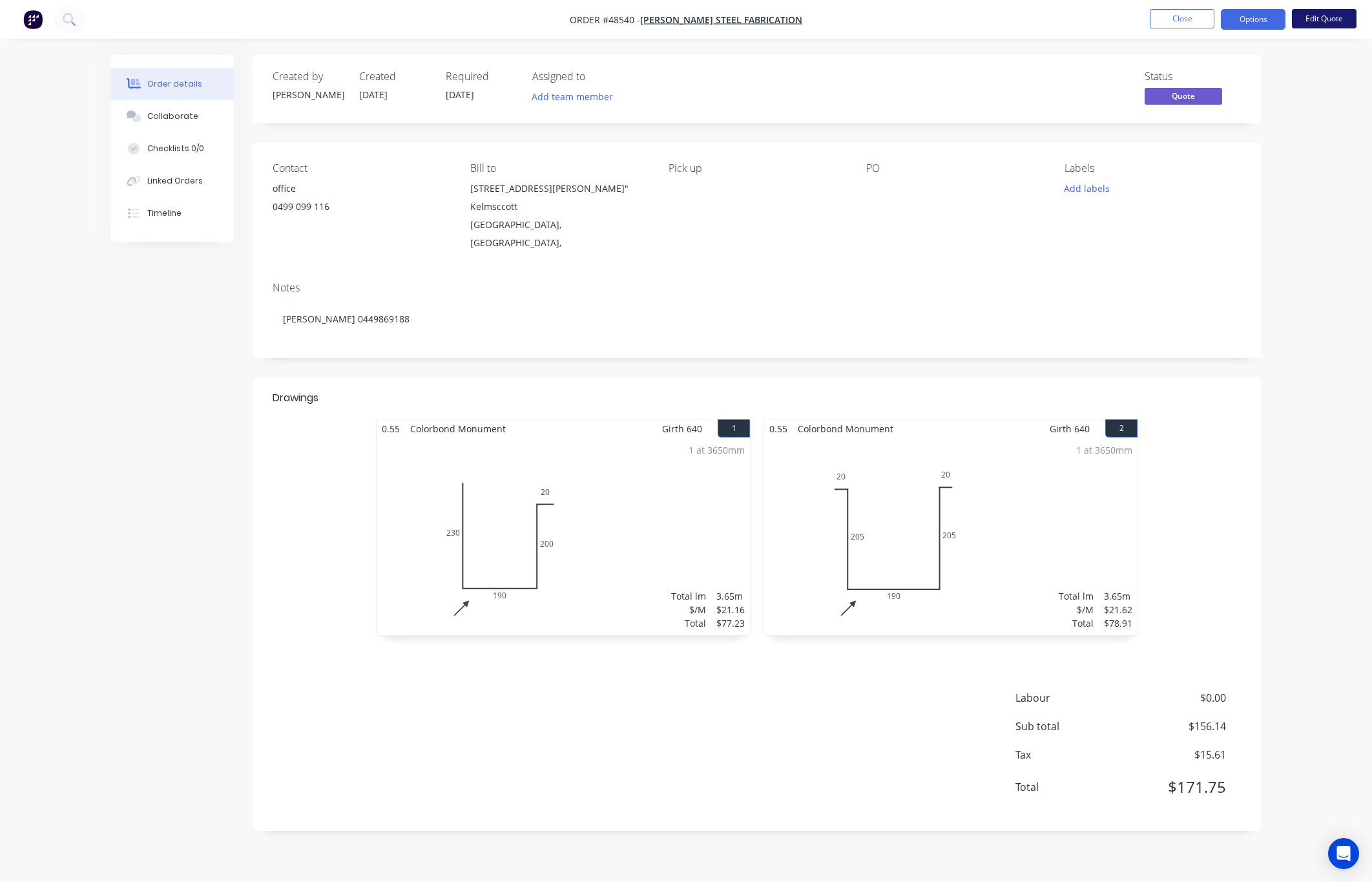
click at [1271, 21] on button "Edit Quote" at bounding box center [1324, 19] width 65 height 20
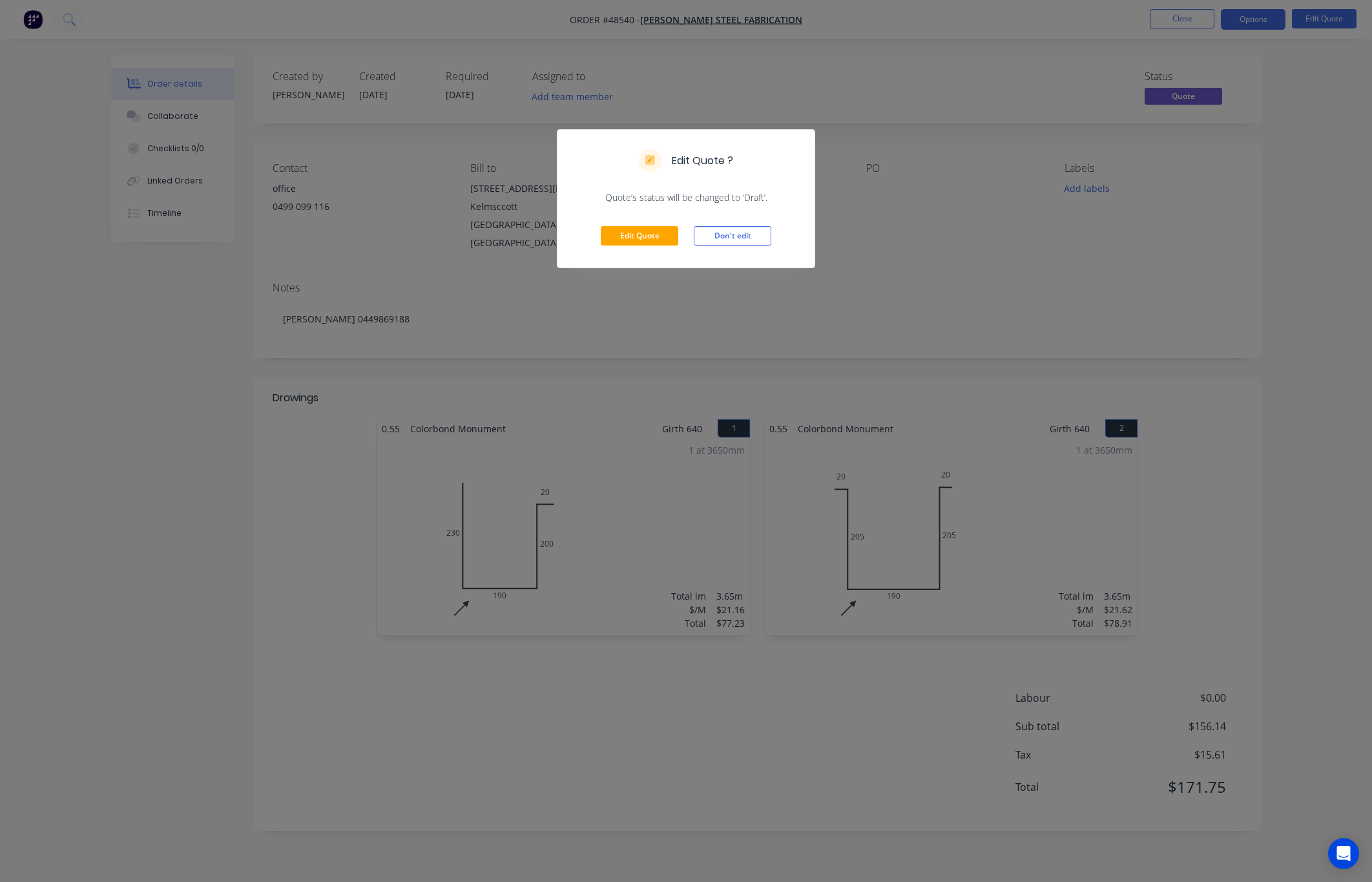
click at [839, 258] on div "Edit Quote ? Quote’s status will be changed to ‘Draft’. Edit Quote Don't edit" at bounding box center [686, 441] width 1372 height 882
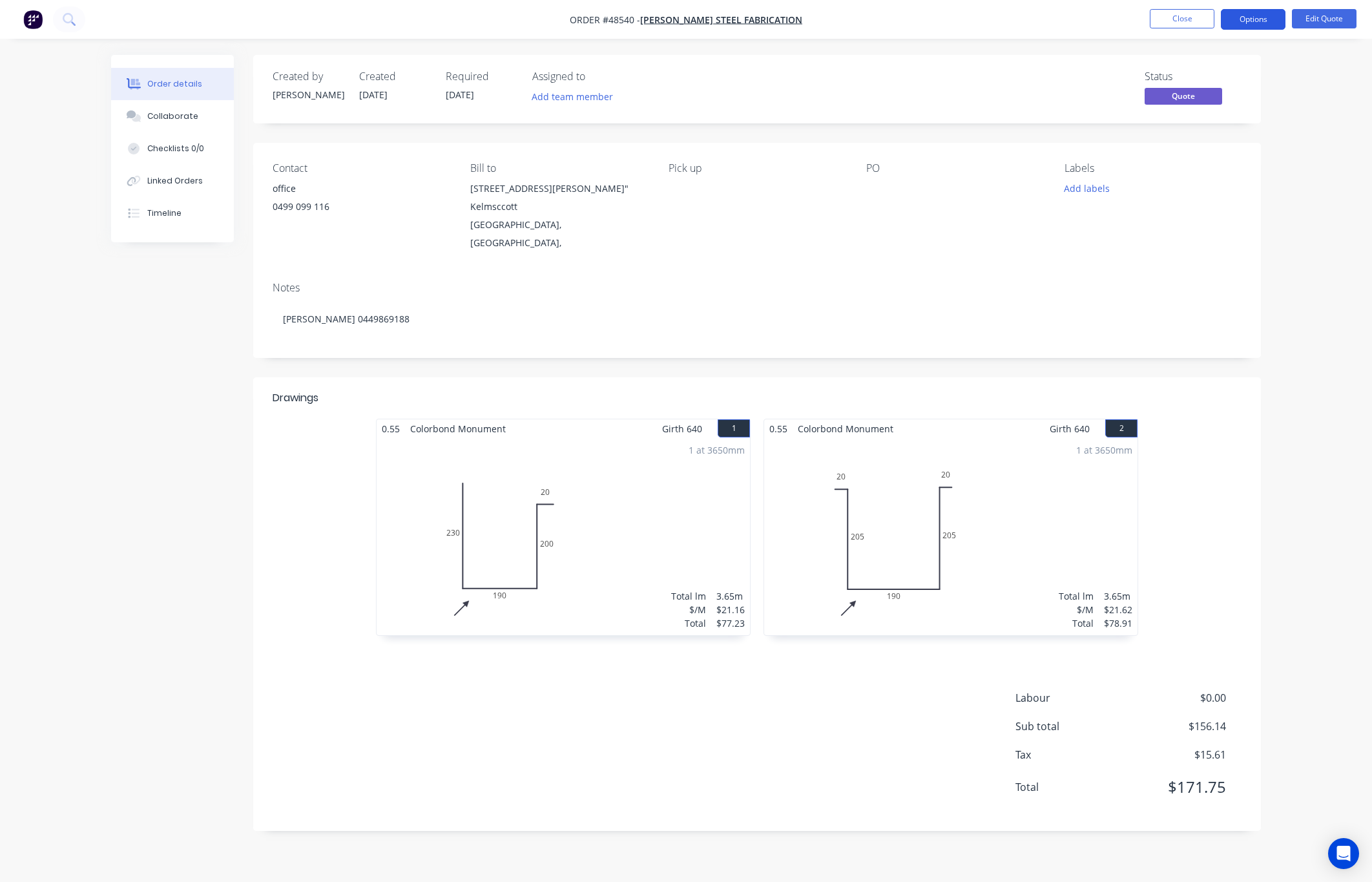
click at [1262, 20] on button "Options" at bounding box center [1253, 19] width 65 height 20
click at [1233, 155] on div "Convert to Order" at bounding box center [1214, 155] width 119 height 19
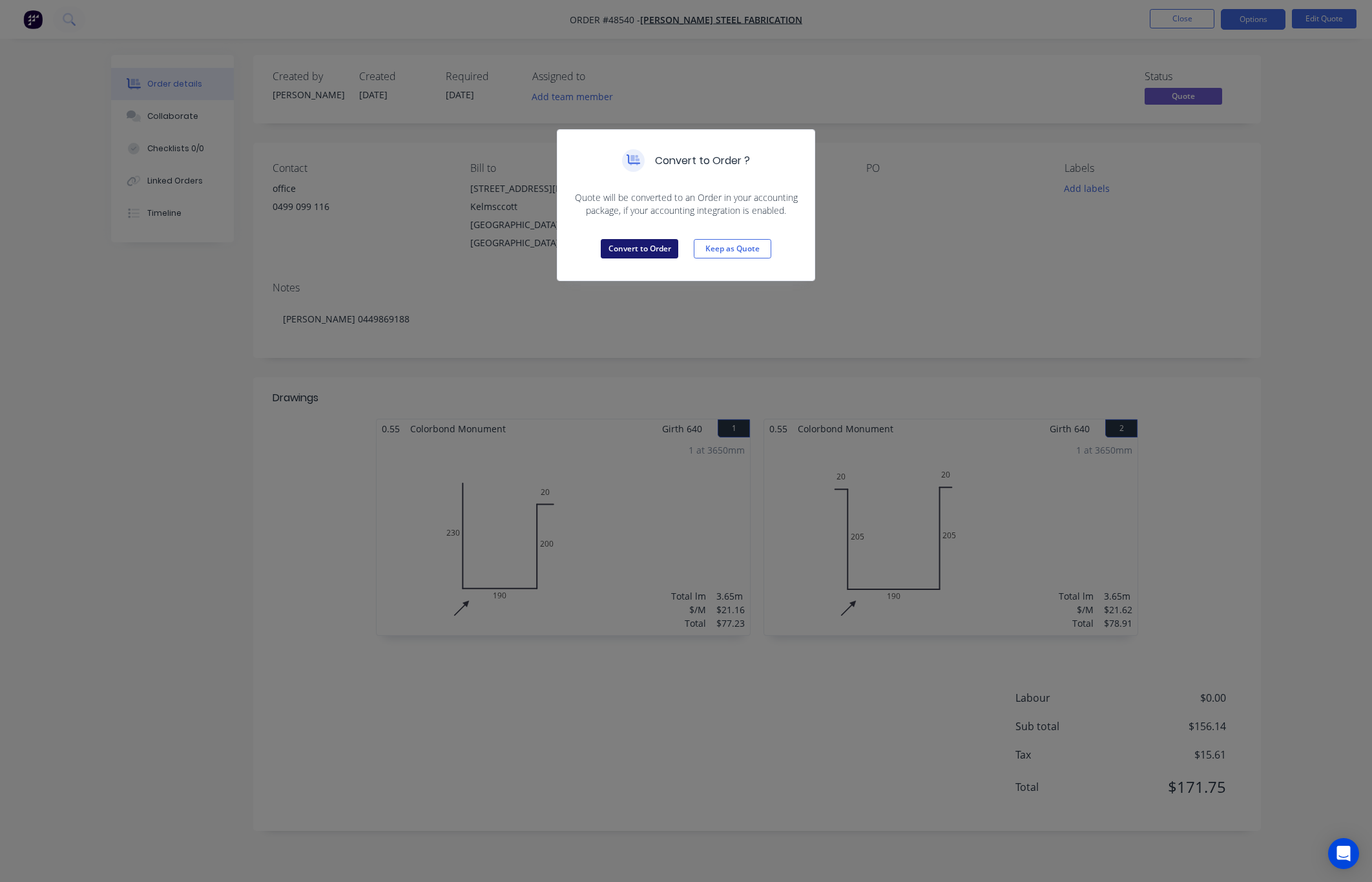
click at [647, 247] on button "Convert to Order" at bounding box center [639, 249] width 78 height 20
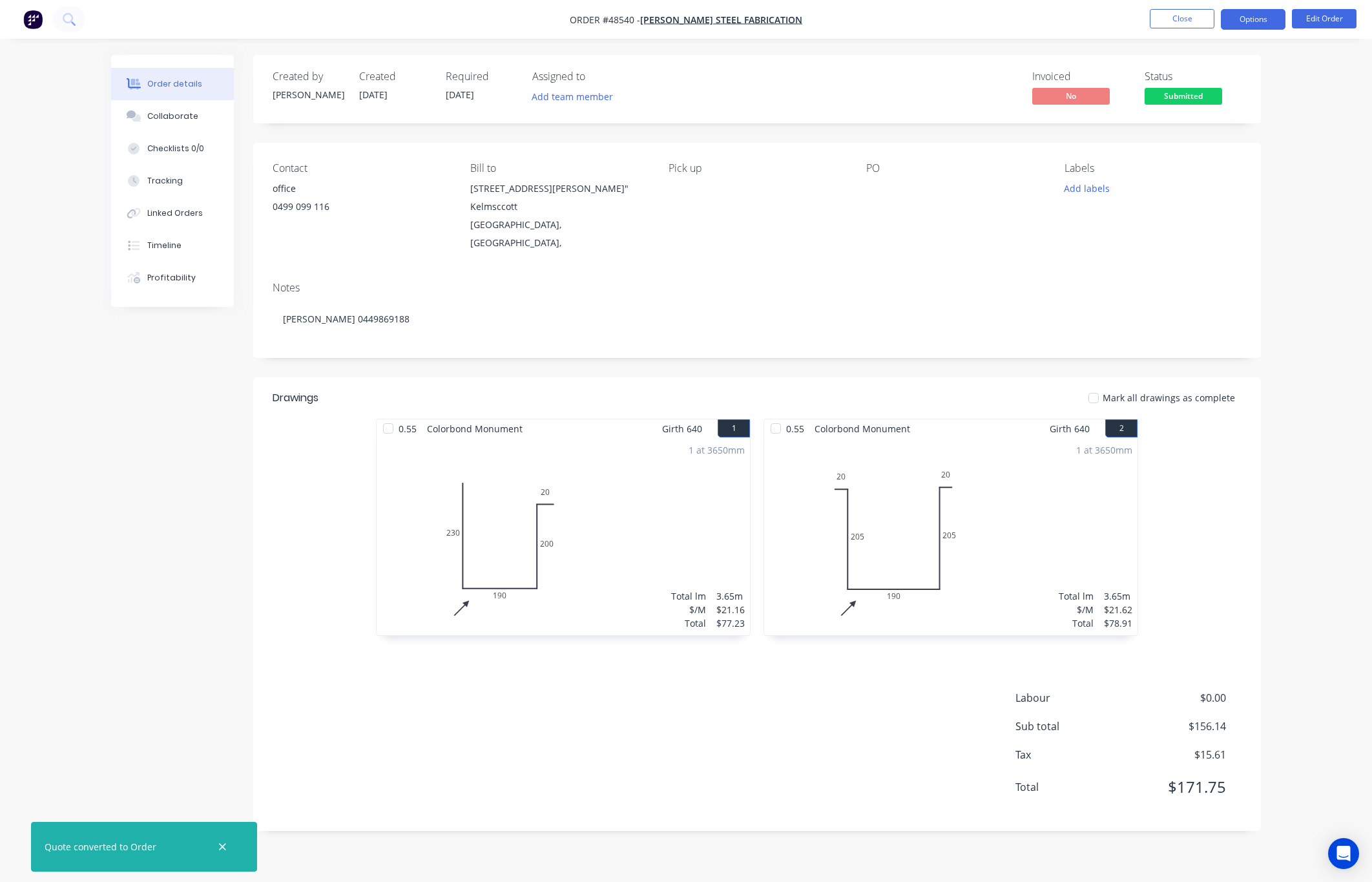
click at [1251, 18] on button "Options" at bounding box center [1253, 19] width 65 height 20
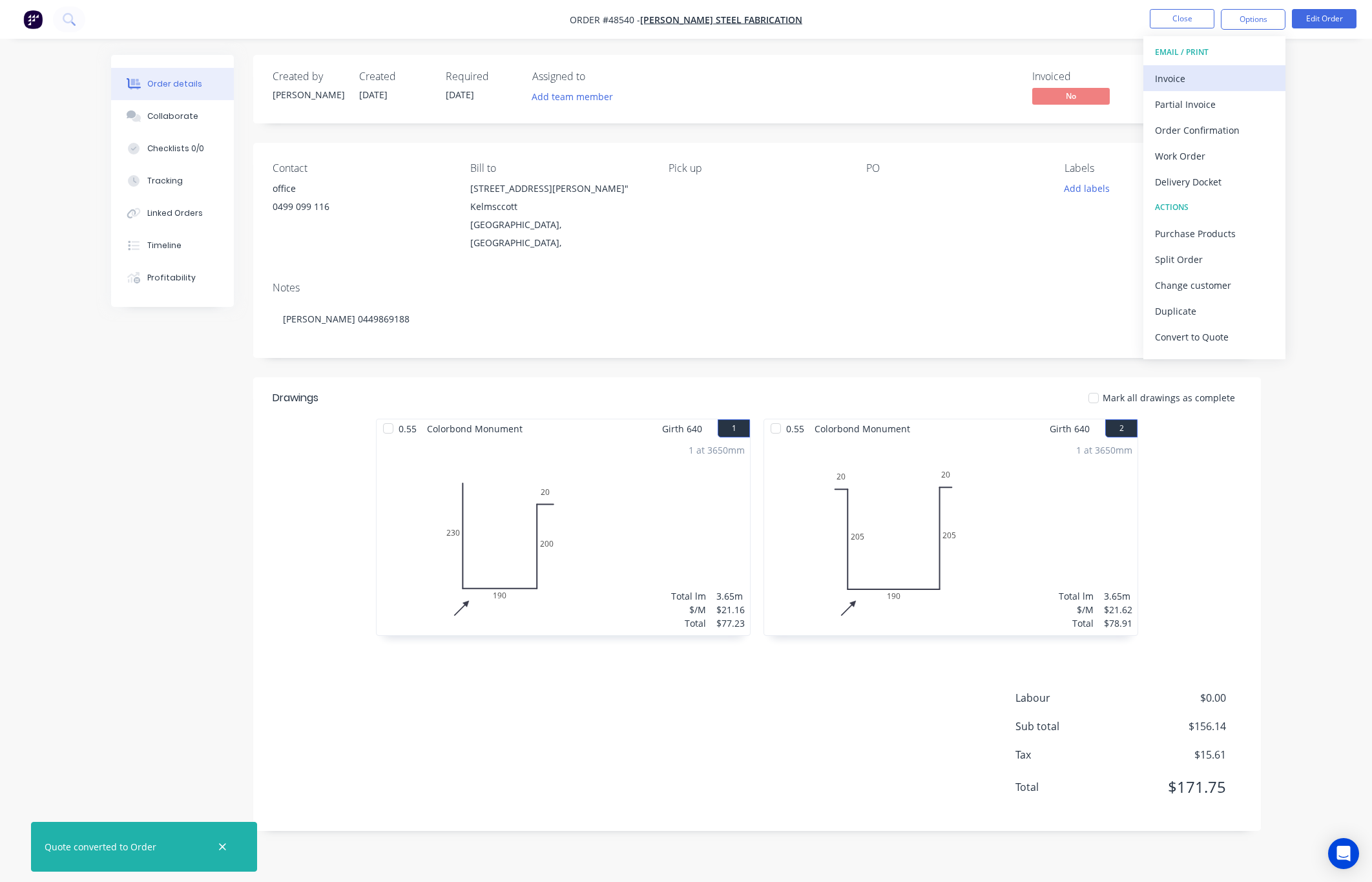
click at [1234, 79] on div "Invoice" at bounding box center [1214, 78] width 119 height 19
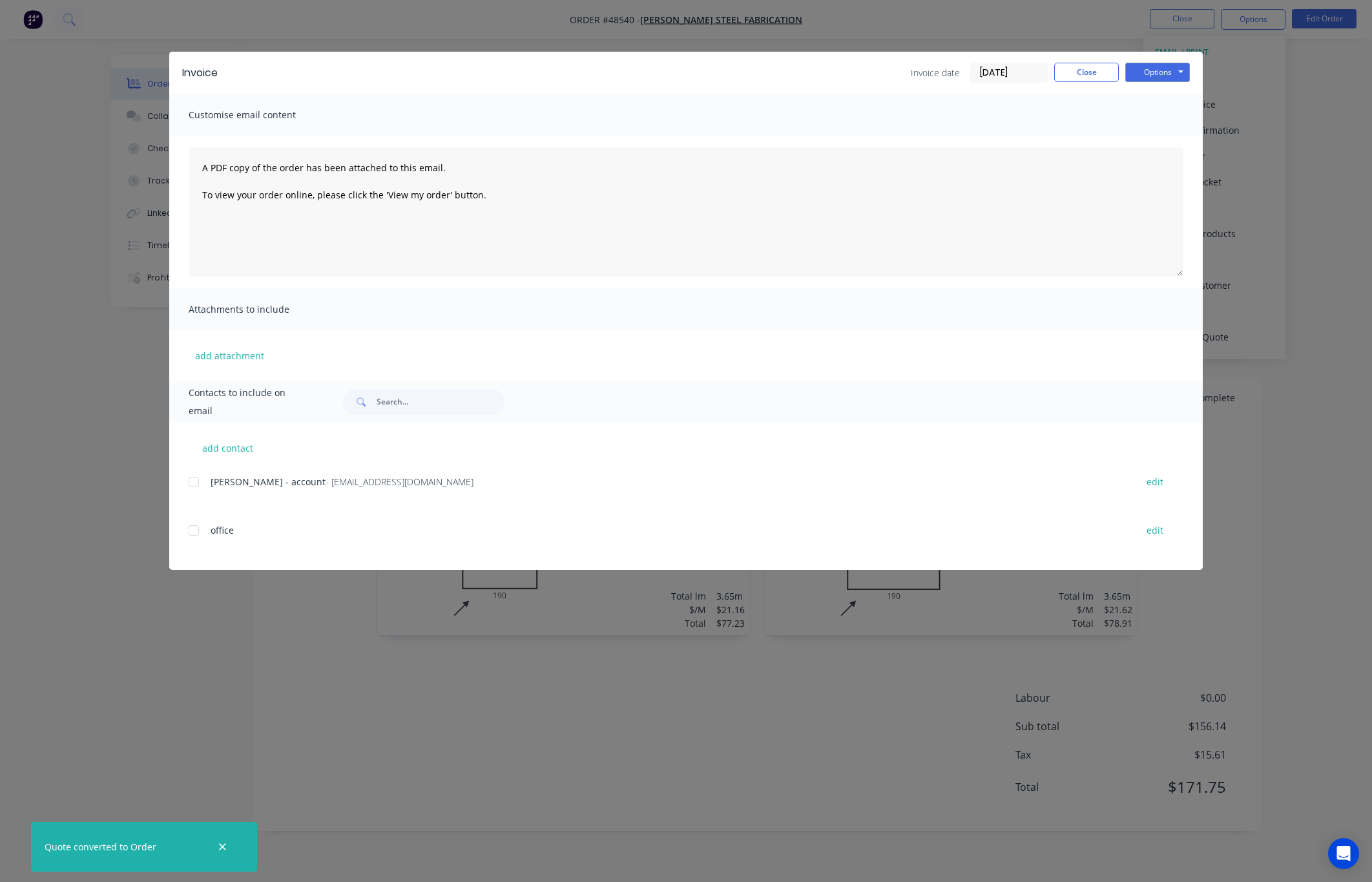
click at [192, 484] on div at bounding box center [194, 482] width 26 height 26
click at [1181, 63] on button "Options" at bounding box center [1158, 73] width 65 height 20
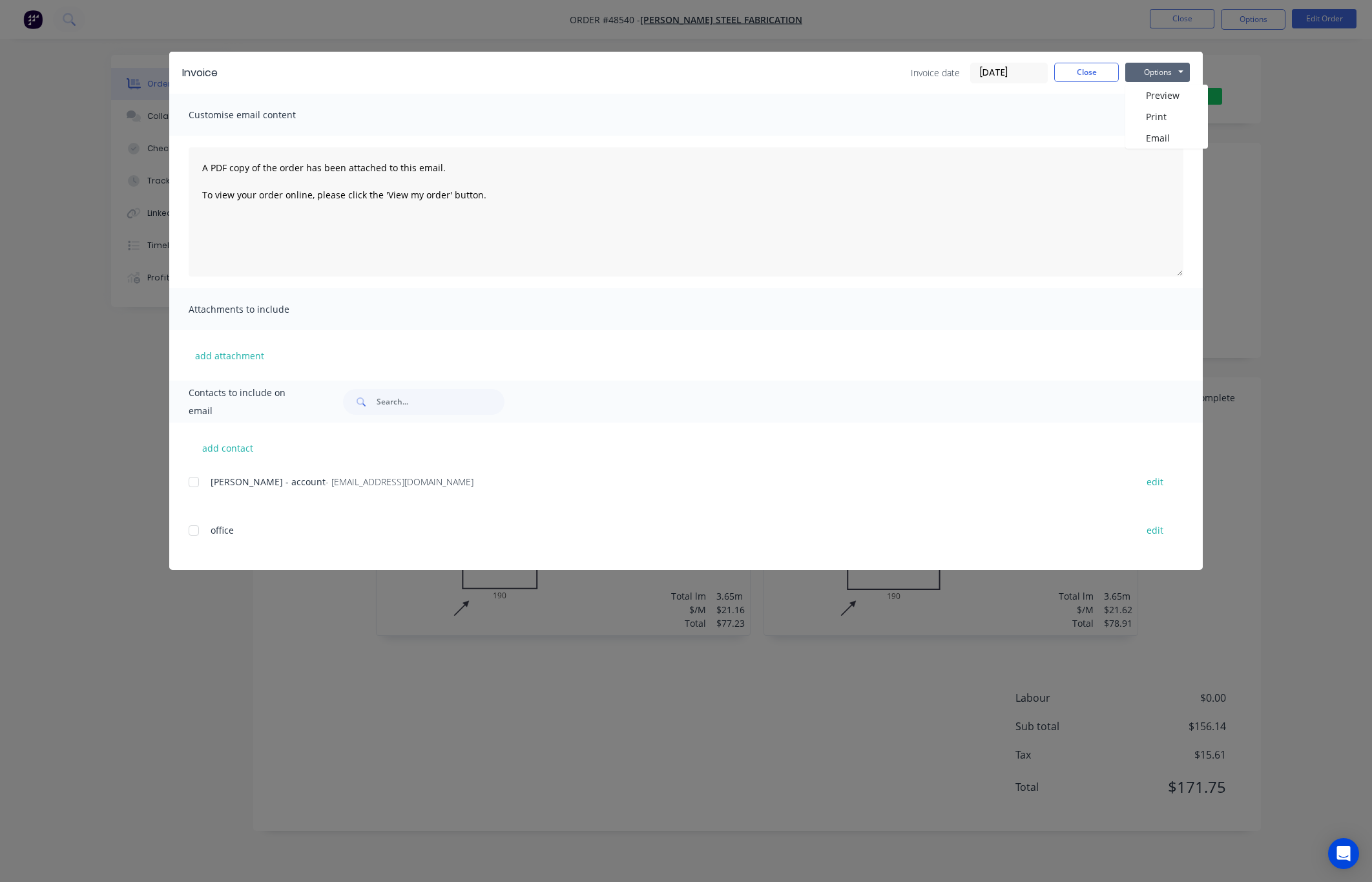
click at [186, 479] on div "add contact Robby Lupica - account - lupicasteelfab@bigpond.com edit office edit" at bounding box center [686, 496] width 1034 height 147
click at [214, 473] on div "Robby Lupica - account - lupicasteelfab@bigpond.com edit" at bounding box center [696, 481] width 1014 height 17
click at [206, 484] on div "Robby Lupica - account - lupicasteelfab@bigpond.com edit" at bounding box center [696, 481] width 1014 height 17
click at [204, 484] on div at bounding box center [194, 482] width 26 height 26
click at [1147, 69] on button "Options" at bounding box center [1158, 73] width 65 height 20
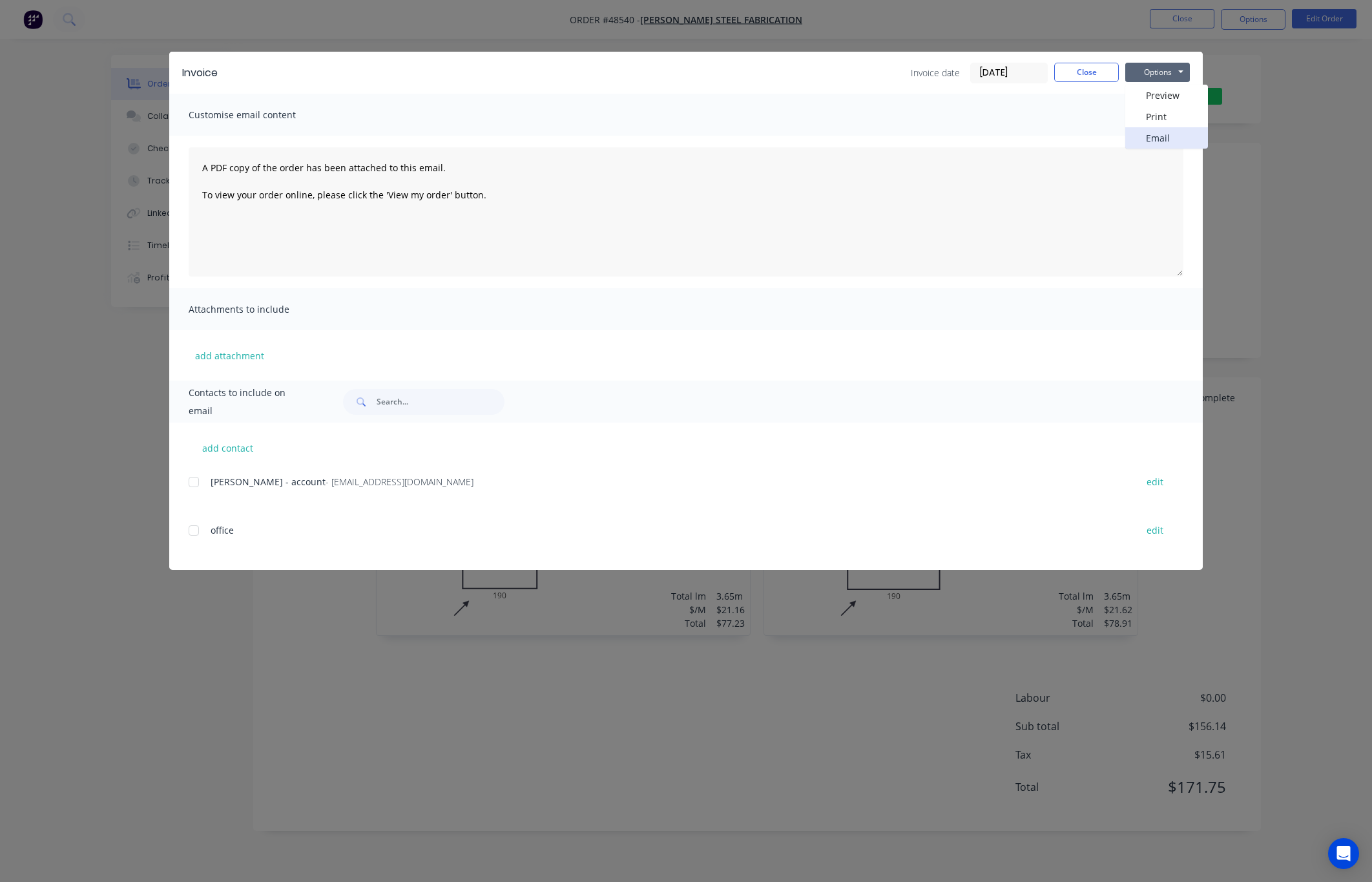
click at [1172, 133] on button "Email" at bounding box center [1167, 138] width 83 height 21
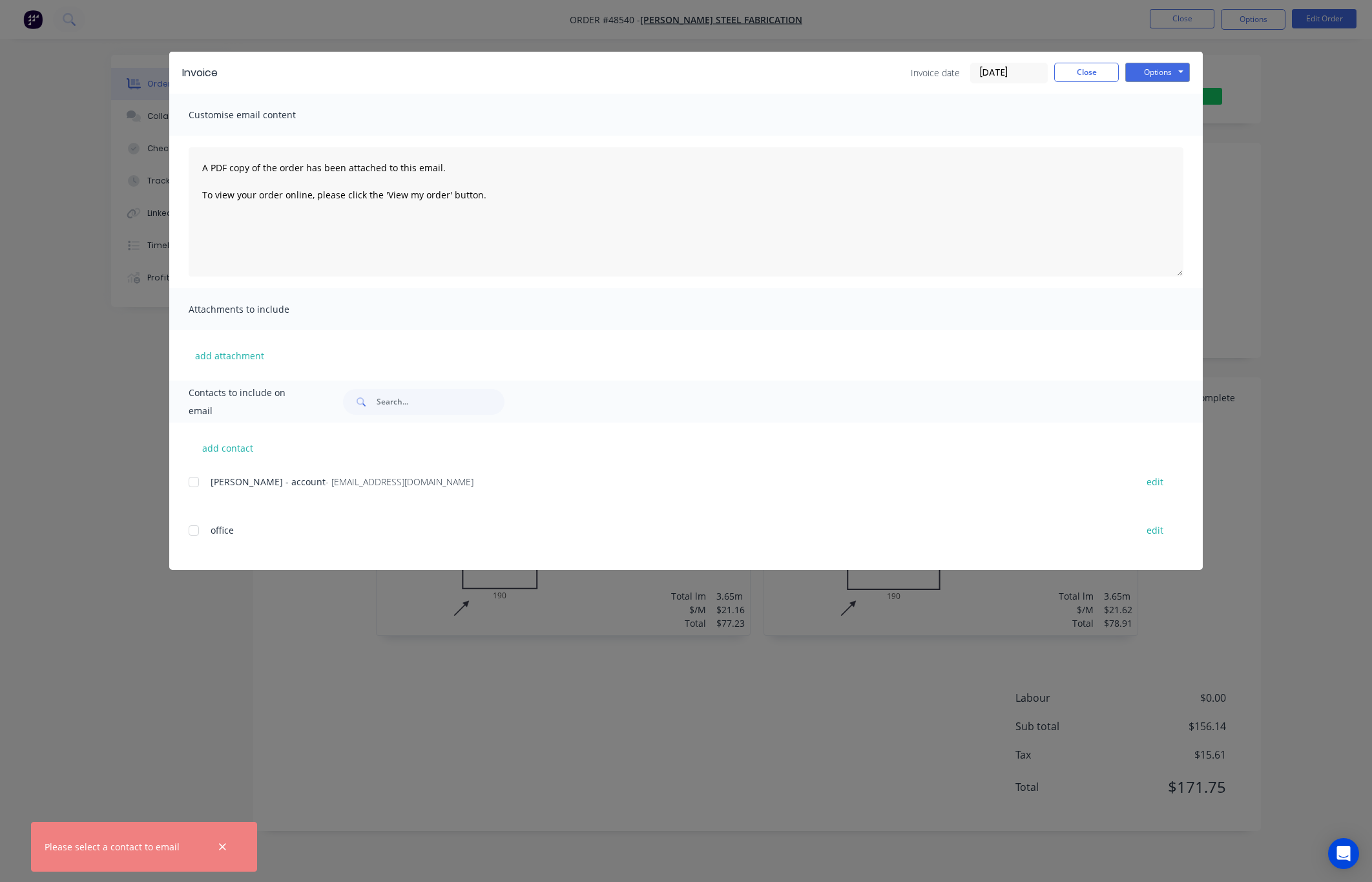
click at [200, 487] on div at bounding box center [194, 482] width 26 height 26
click at [1177, 76] on button "Options" at bounding box center [1158, 73] width 65 height 20
click at [1175, 136] on button "Email" at bounding box center [1167, 138] width 83 height 21
click at [1271, 245] on div "Invoice Invoice date 29/08/25 Close Options Preview Print Email Customise email…" at bounding box center [686, 441] width 1372 height 882
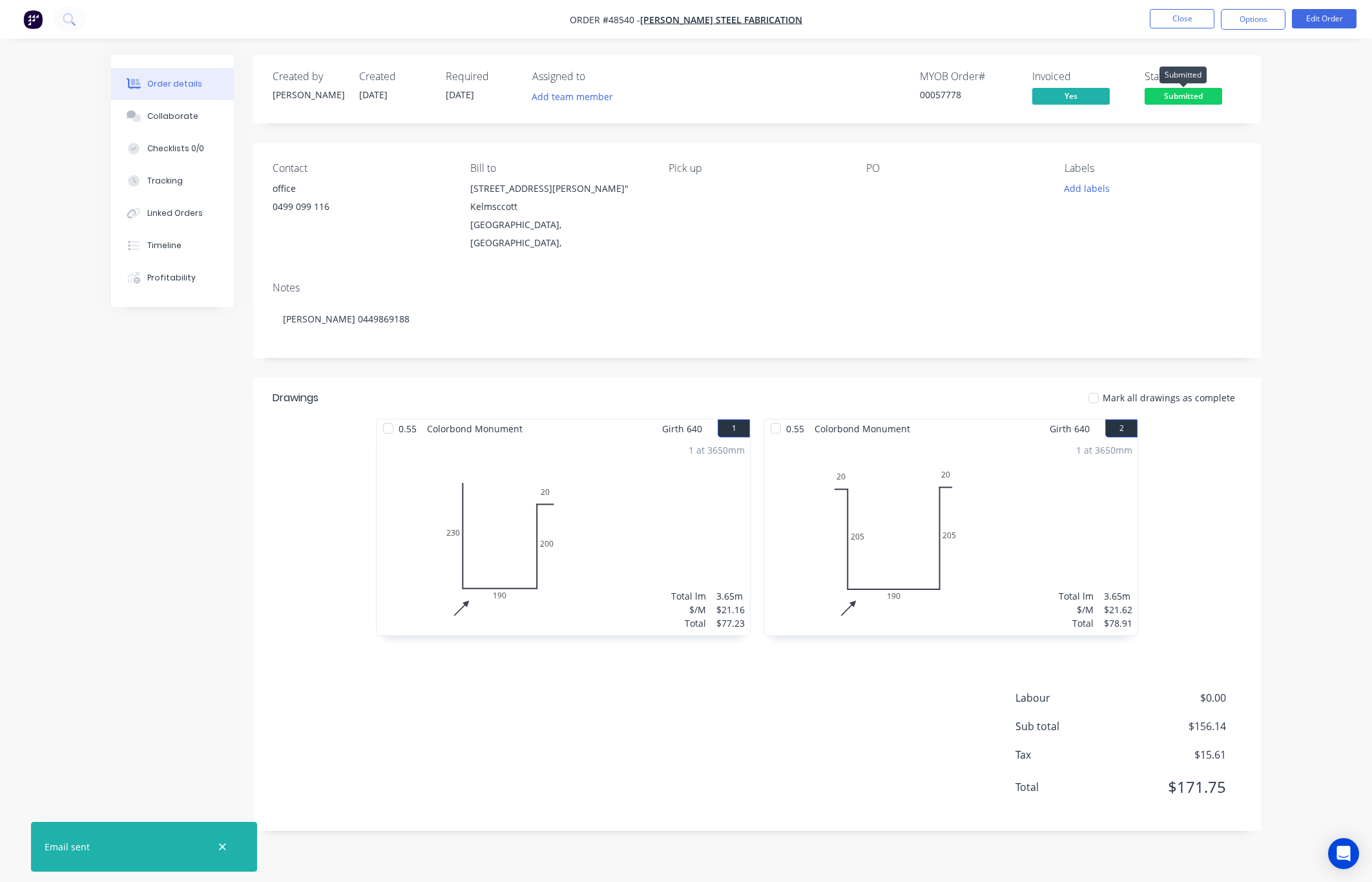
click at [1190, 93] on span "Submitted" at bounding box center [1183, 96] width 78 height 16
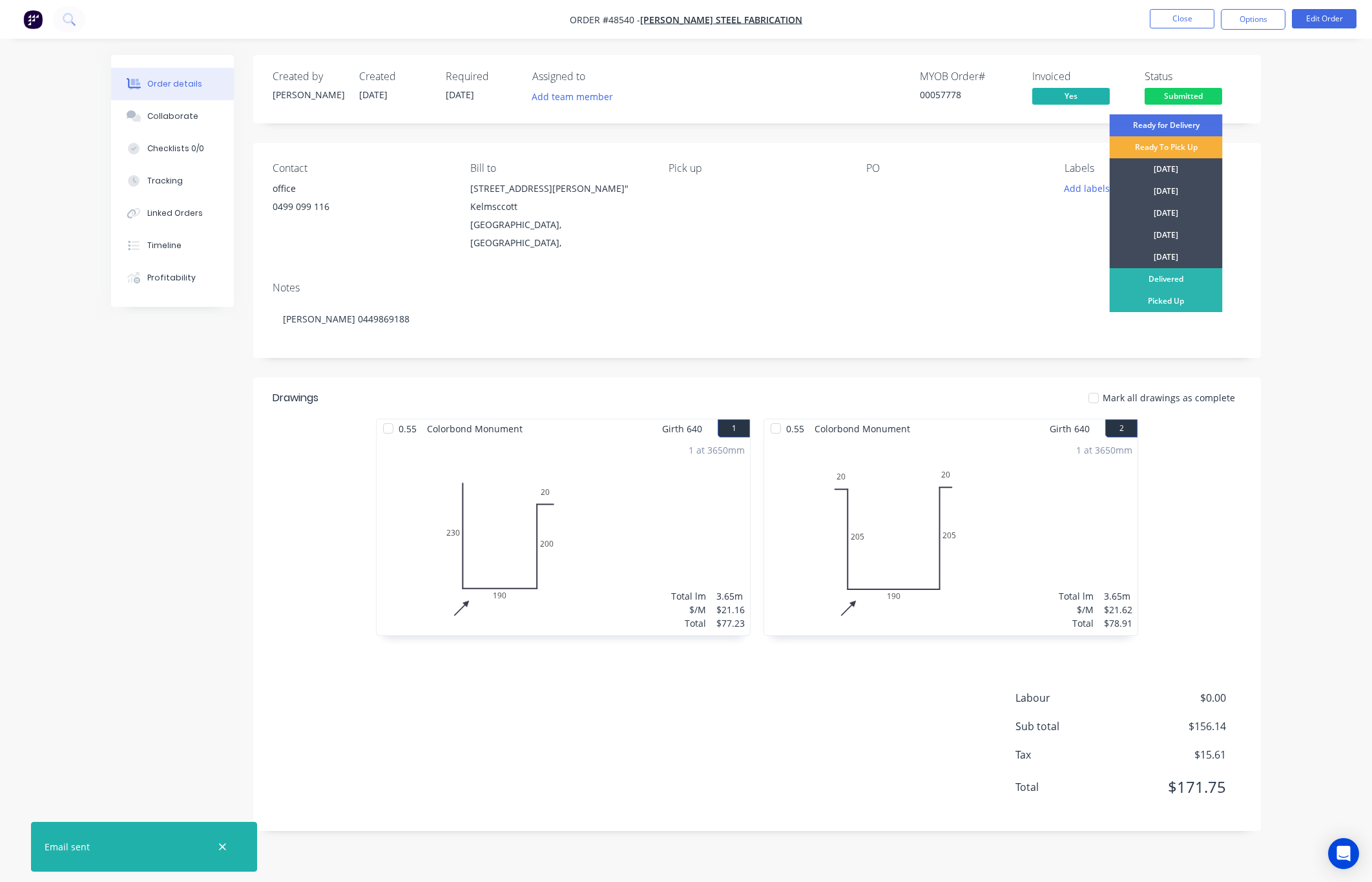
click at [1271, 173] on div "Order details Collaborate Checklists 0/0 Tracking Linked Orders Timeline Profit…" at bounding box center [686, 441] width 1372 height 882
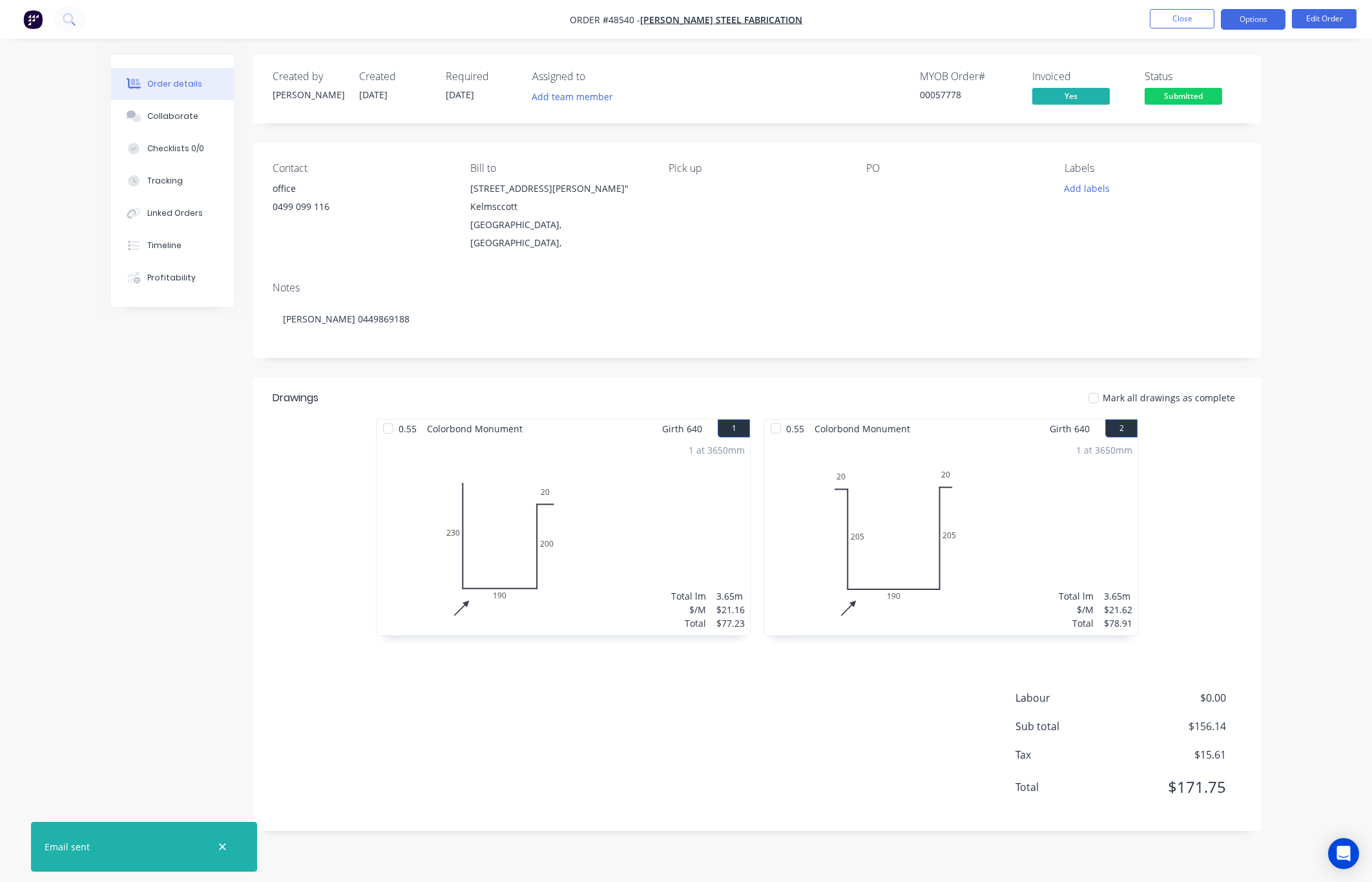
click at [1255, 28] on button "Options" at bounding box center [1253, 19] width 65 height 20
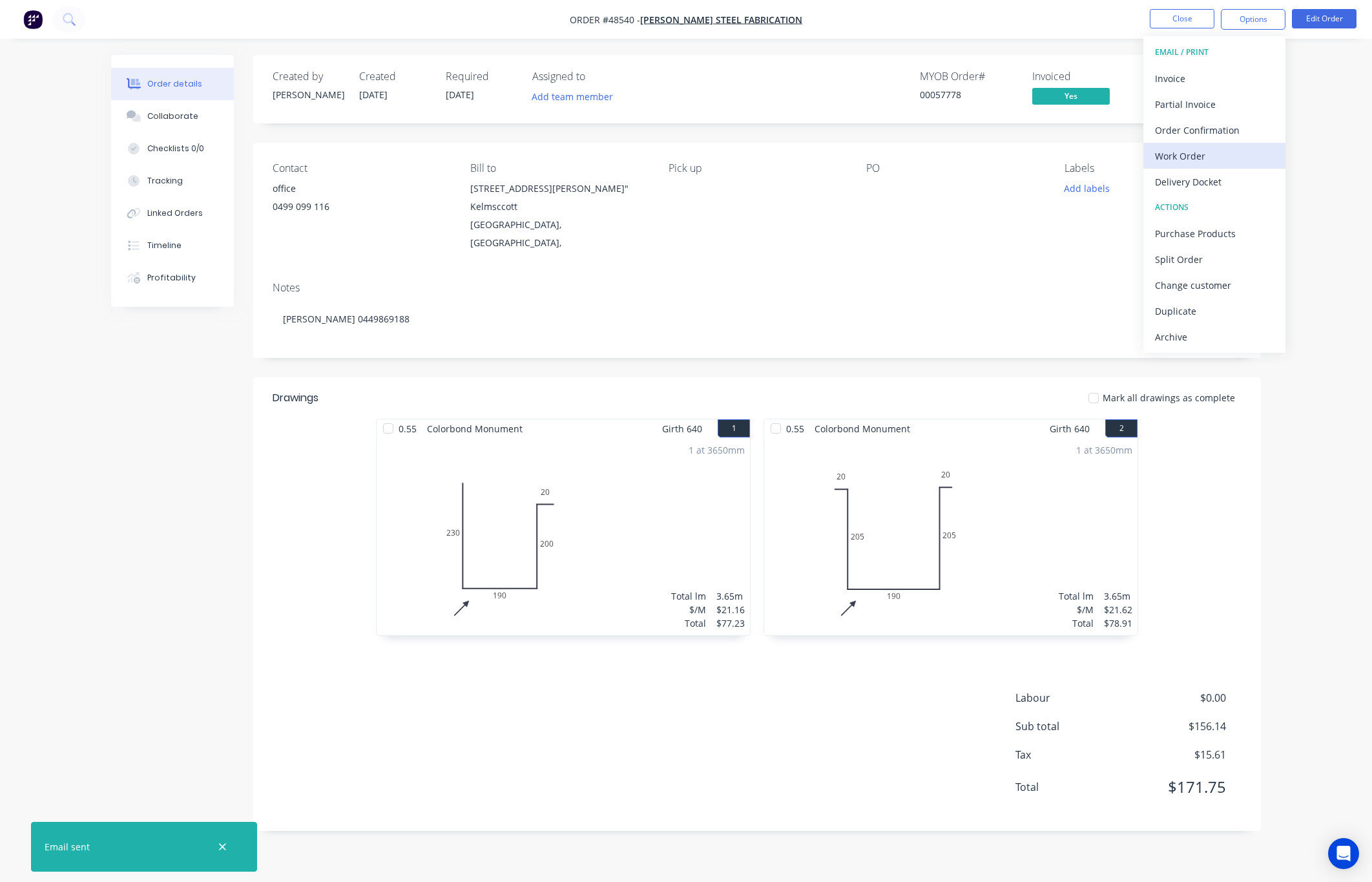
click at [1235, 149] on div "Work Order" at bounding box center [1214, 155] width 119 height 19
click at [1257, 128] on div "Without pricing" at bounding box center [1214, 130] width 119 height 19
click at [1059, 43] on div "Order details Collaborate Checklists 0/0 Tracking Linked Orders Timeline Profit…" at bounding box center [686, 441] width 1372 height 882
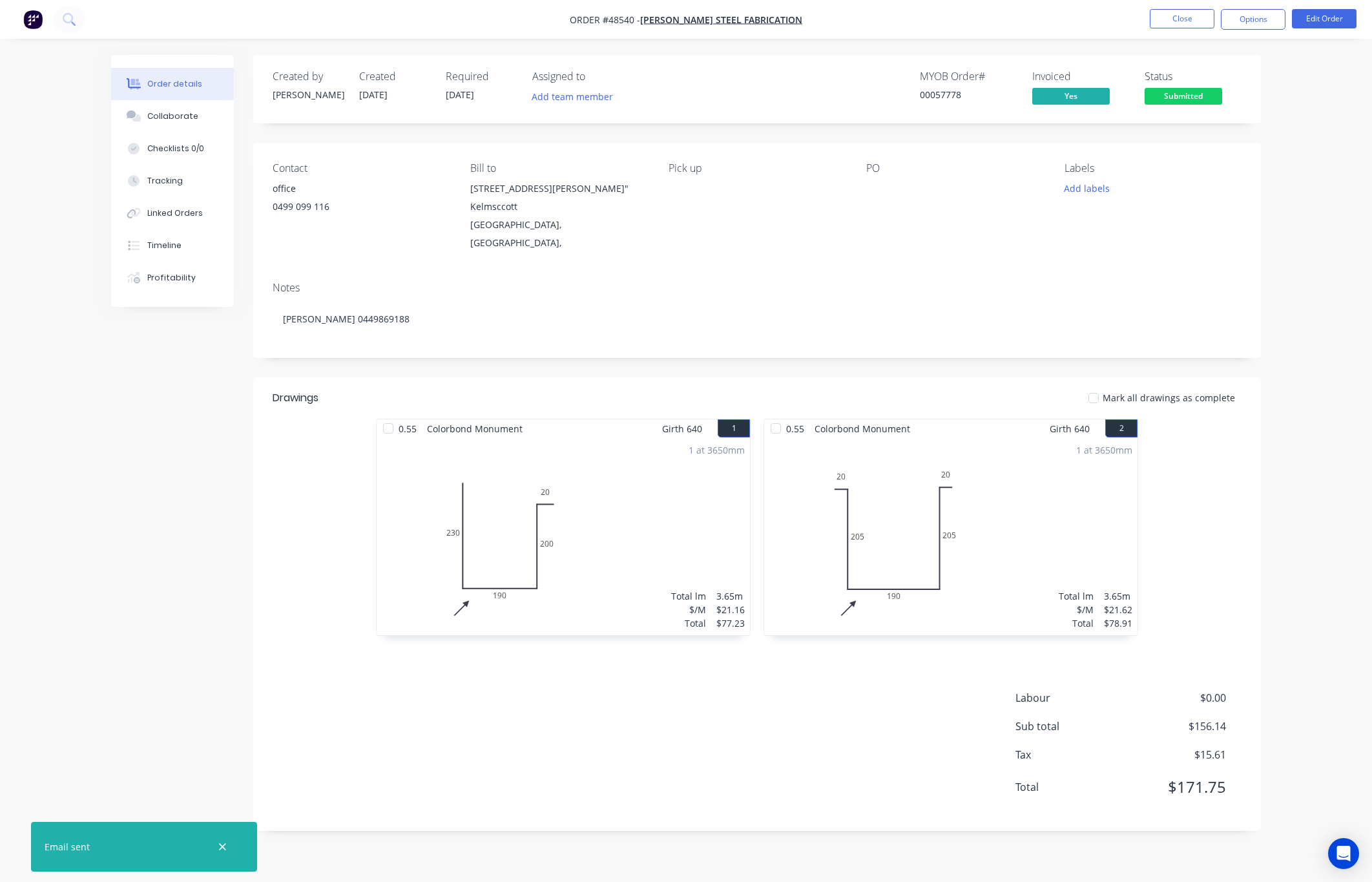
click at [1246, 29] on nav "Order #48540 - Lupica Steel Fabrication Close Options Edit Order" at bounding box center [686, 19] width 1372 height 38
click at [1260, 22] on button "Options" at bounding box center [1253, 19] width 65 height 20
drag, startPoint x: 1341, startPoint y: 155, endPoint x: 1338, endPoint y: 148, distance: 7.6
click at [1271, 154] on div "Order details Collaborate Checklists 0/0 Tracking Linked Orders Timeline Profit…" at bounding box center [686, 441] width 1372 height 882
click at [1271, 18] on button "Edit Order" at bounding box center [1324, 19] width 65 height 20
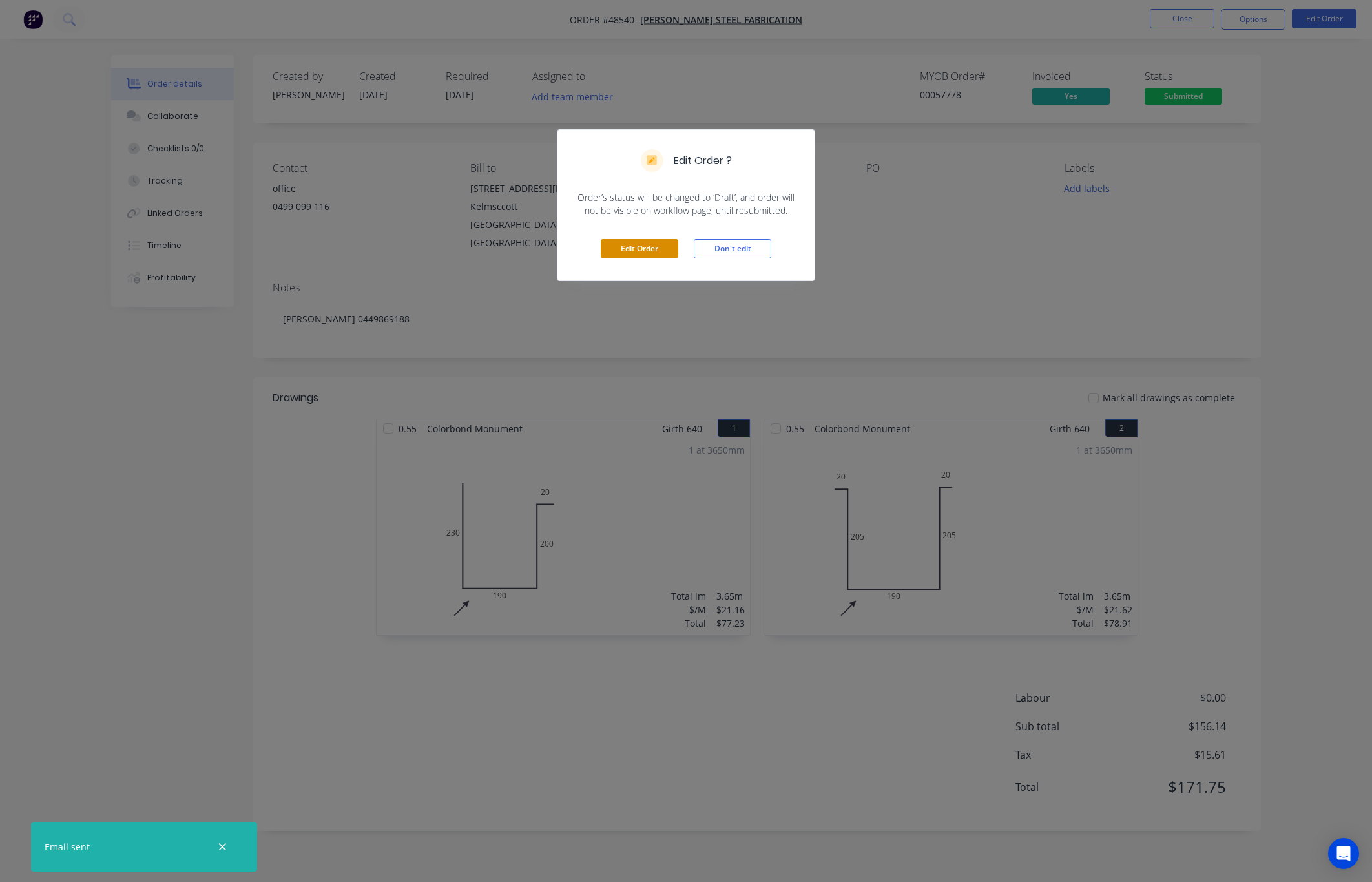
click at [668, 247] on button "Edit Order" at bounding box center [639, 249] width 78 height 20
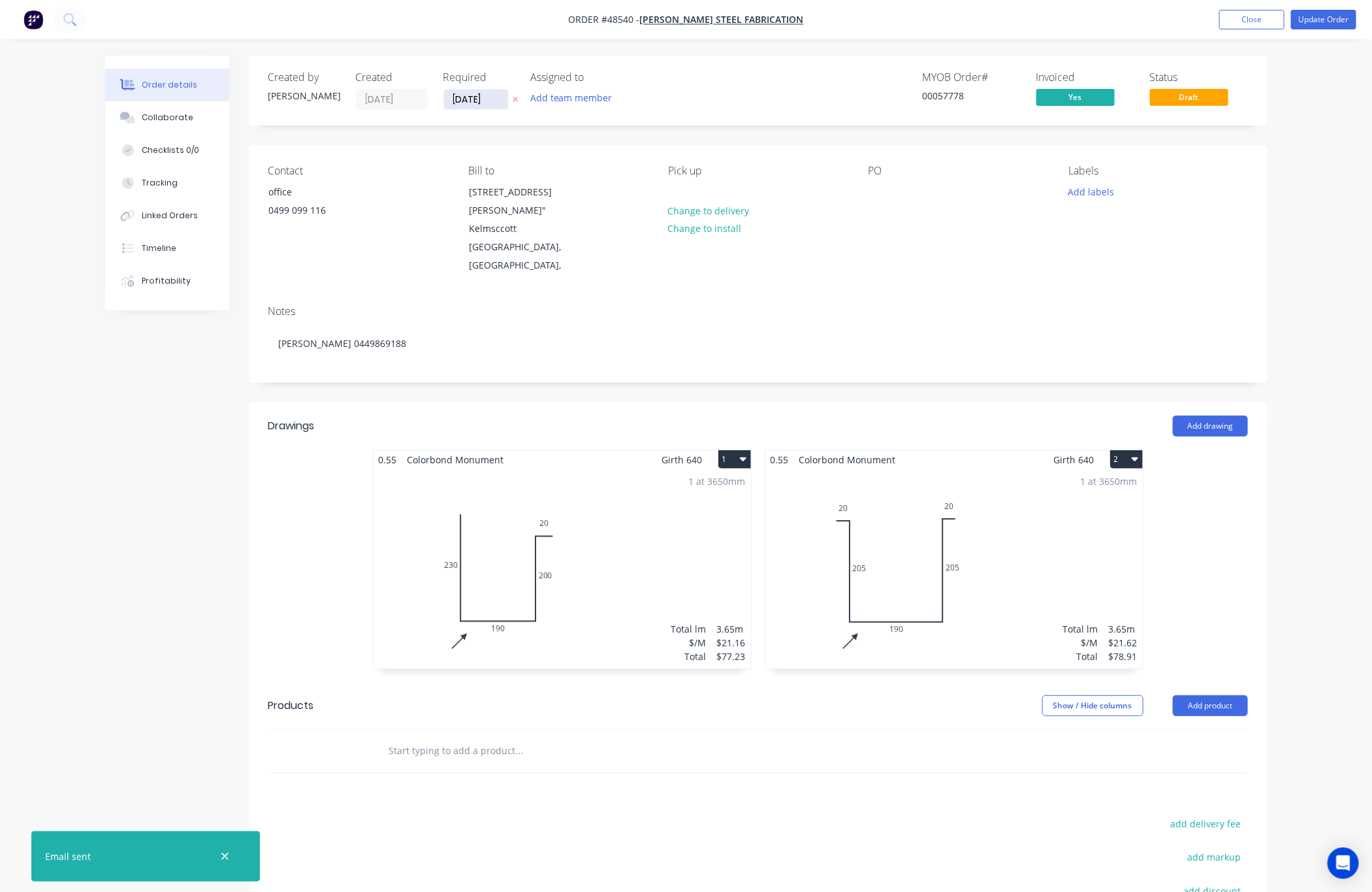
click at [476, 93] on input "[DATE]" at bounding box center [476, 99] width 64 height 20
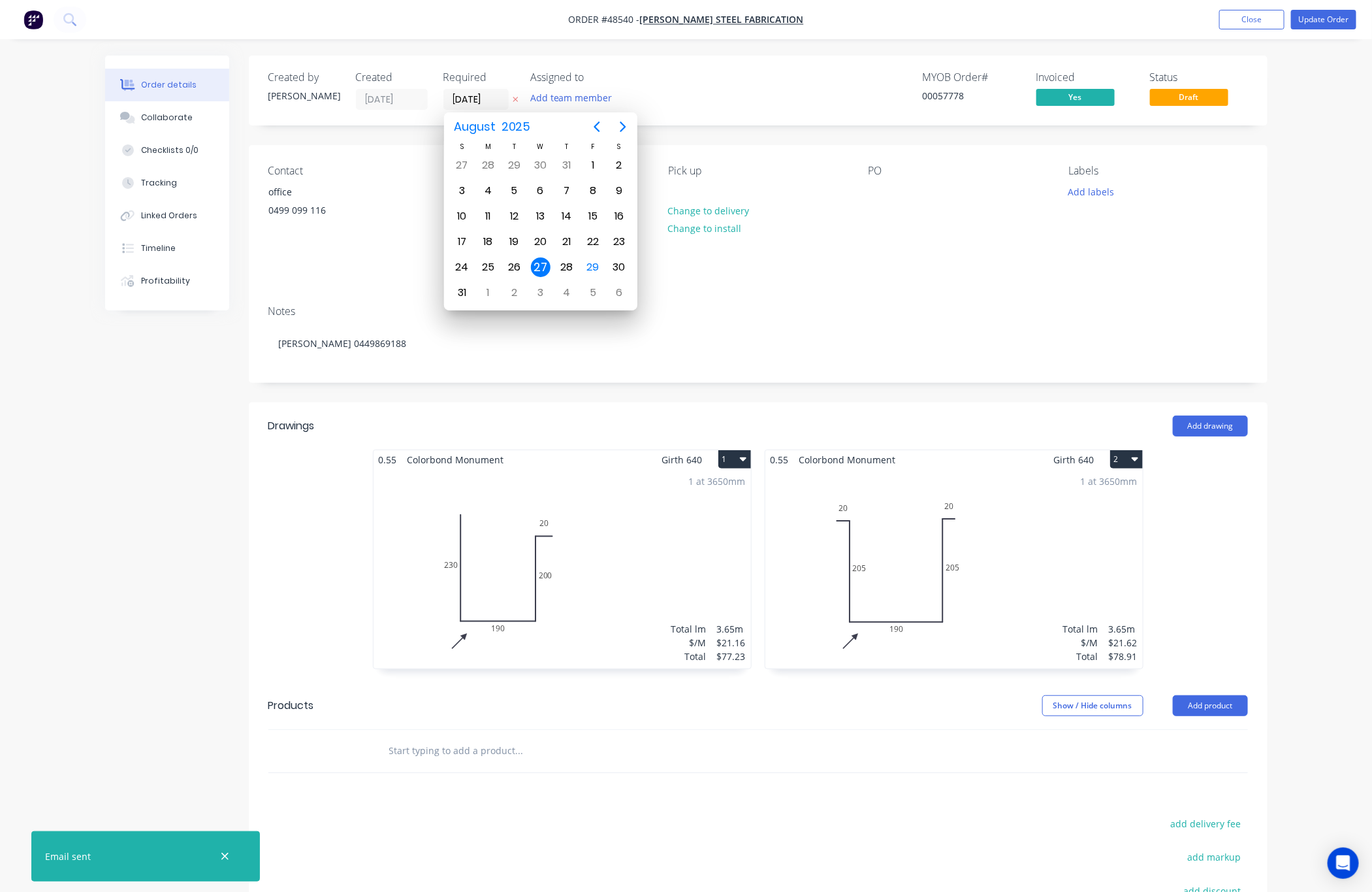
click at [1107, 245] on div "Labels Add labels" at bounding box center [1158, 219] width 179 height 110
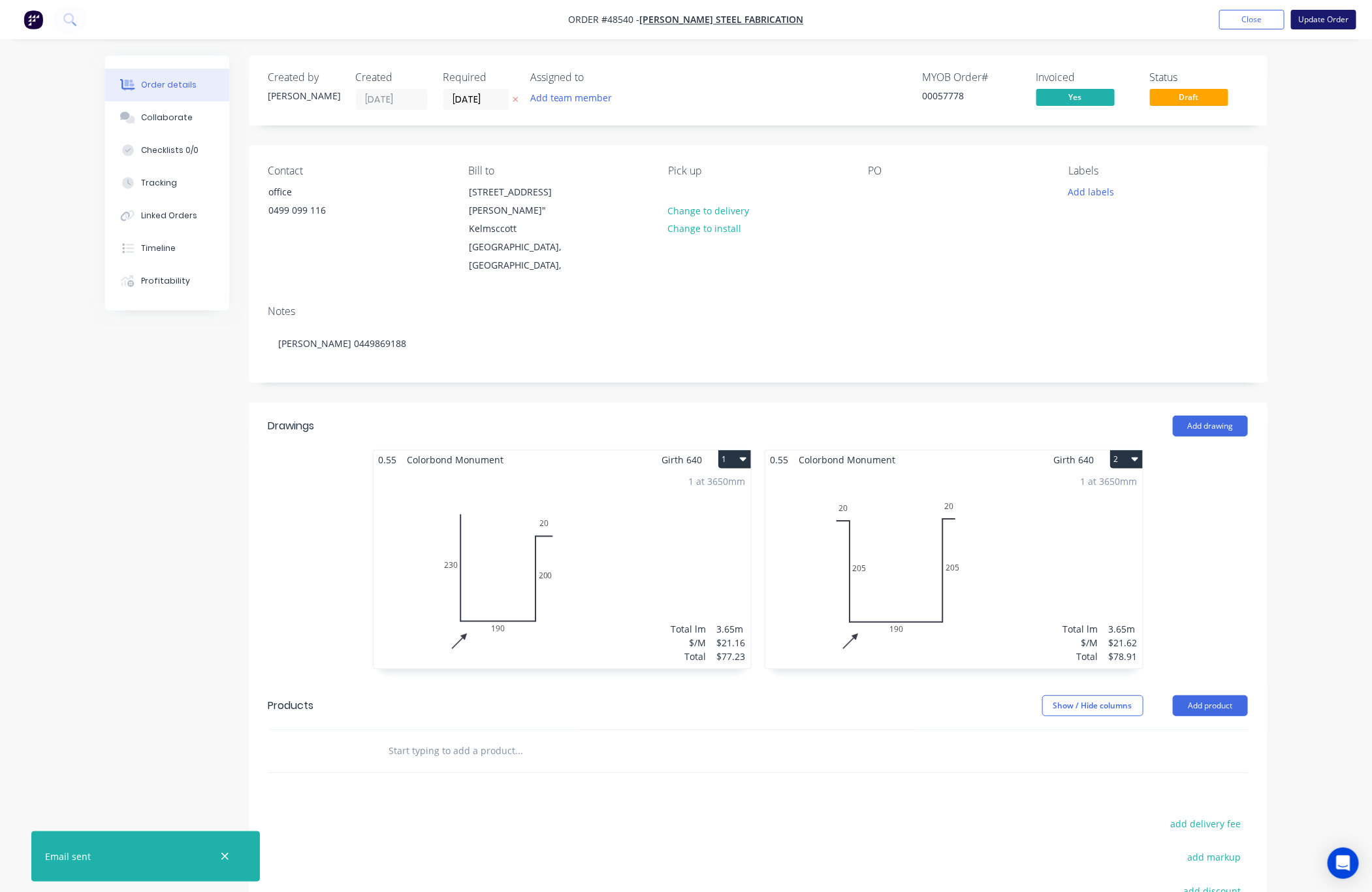
click at [1284, 17] on button "Update Order" at bounding box center [1323, 20] width 65 height 20
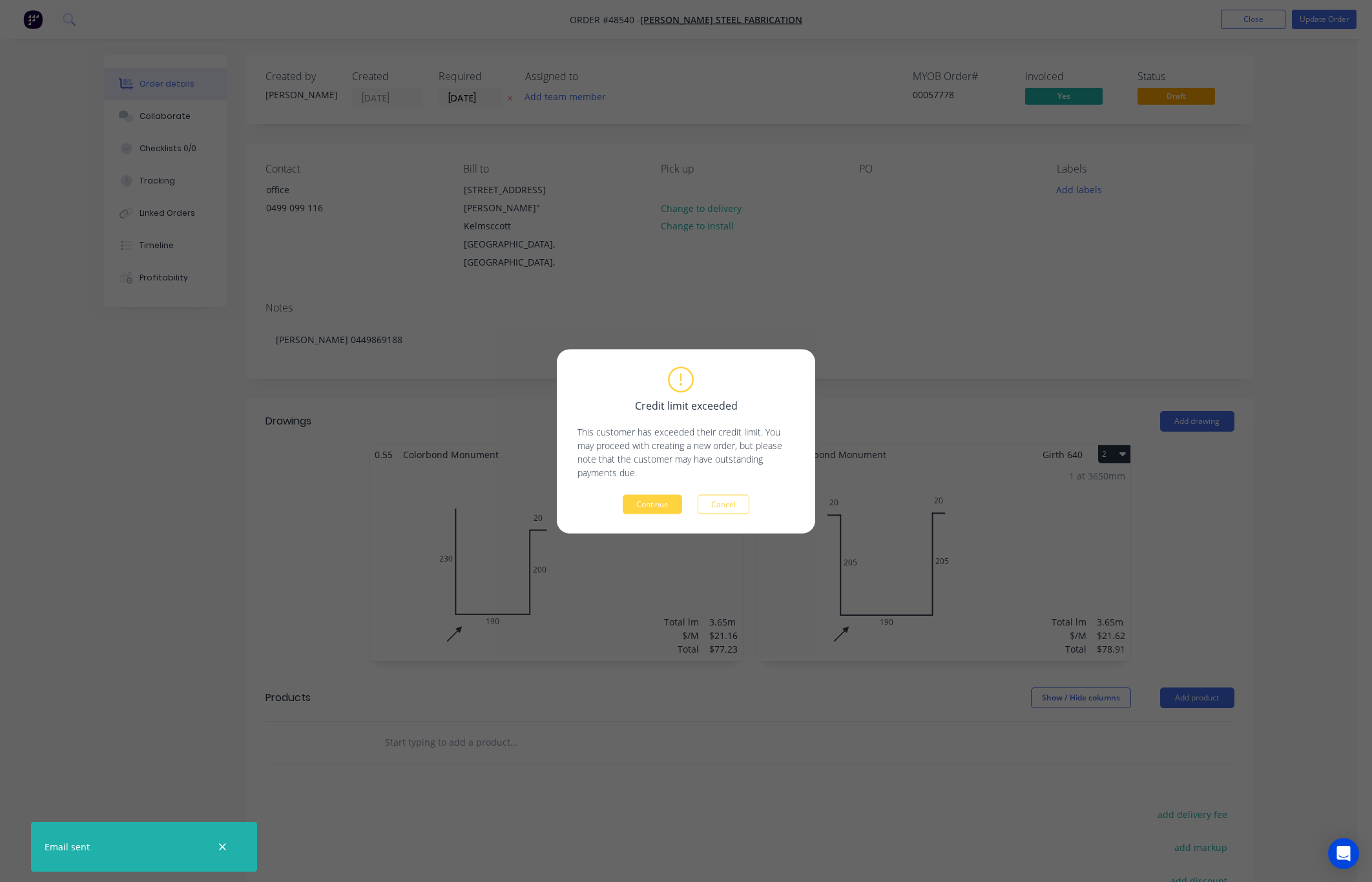
drag, startPoint x: 1302, startPoint y: 379, endPoint x: 1287, endPoint y: 384, distance: 15.8
click at [1271, 380] on div "Credit limit exceeded This customer has exceeded their credit limit. You may pr…" at bounding box center [686, 441] width 1372 height 882
click at [751, 506] on div "Continue Cancel" at bounding box center [686, 504] width 217 height 20
click at [733, 511] on button "Cancel" at bounding box center [723, 504] width 52 height 20
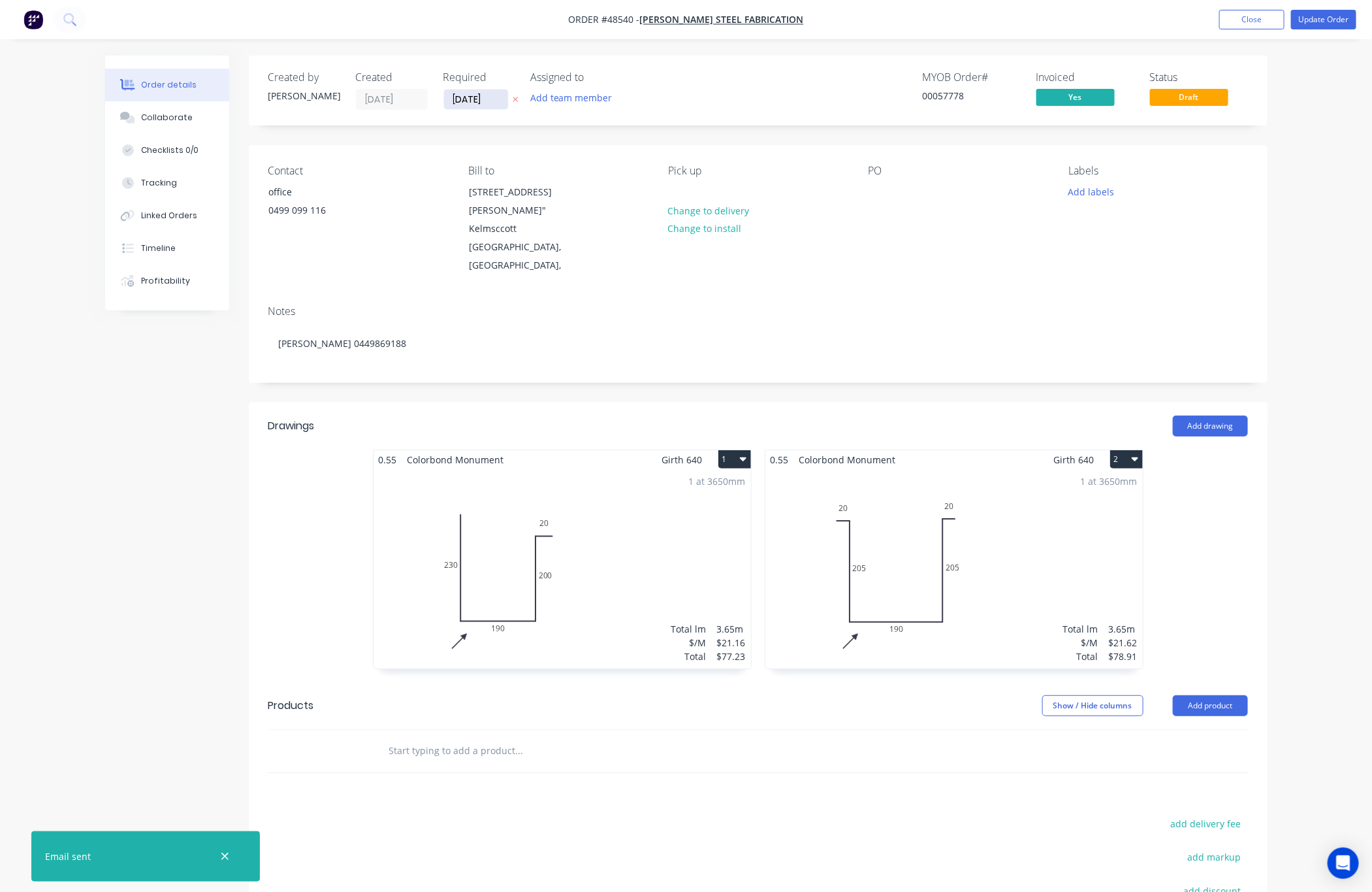
click at [466, 98] on input "[DATE]" at bounding box center [476, 99] width 64 height 20
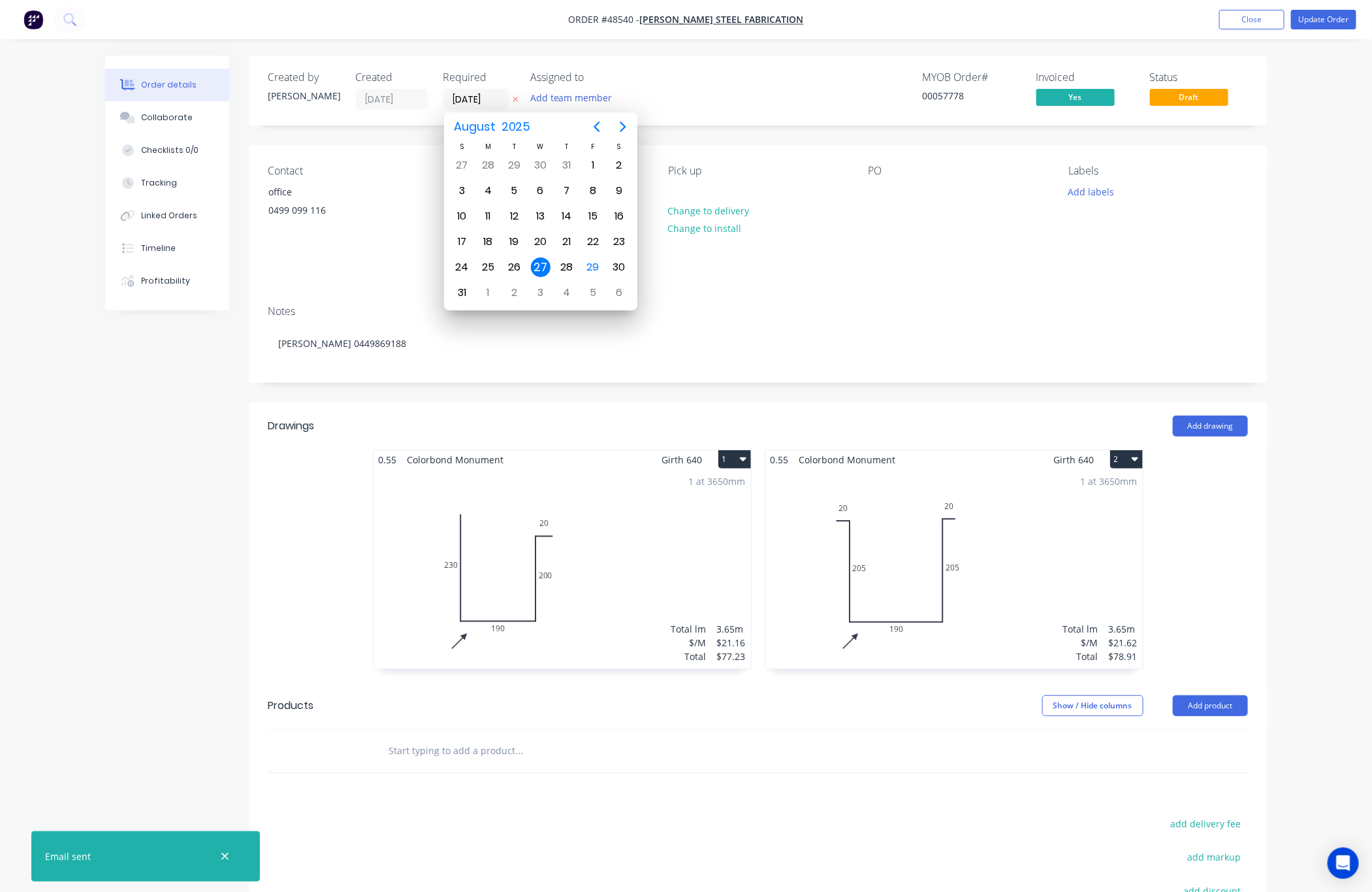
click at [940, 297] on div "Notes David 0449869188" at bounding box center [758, 338] width 1019 height 88
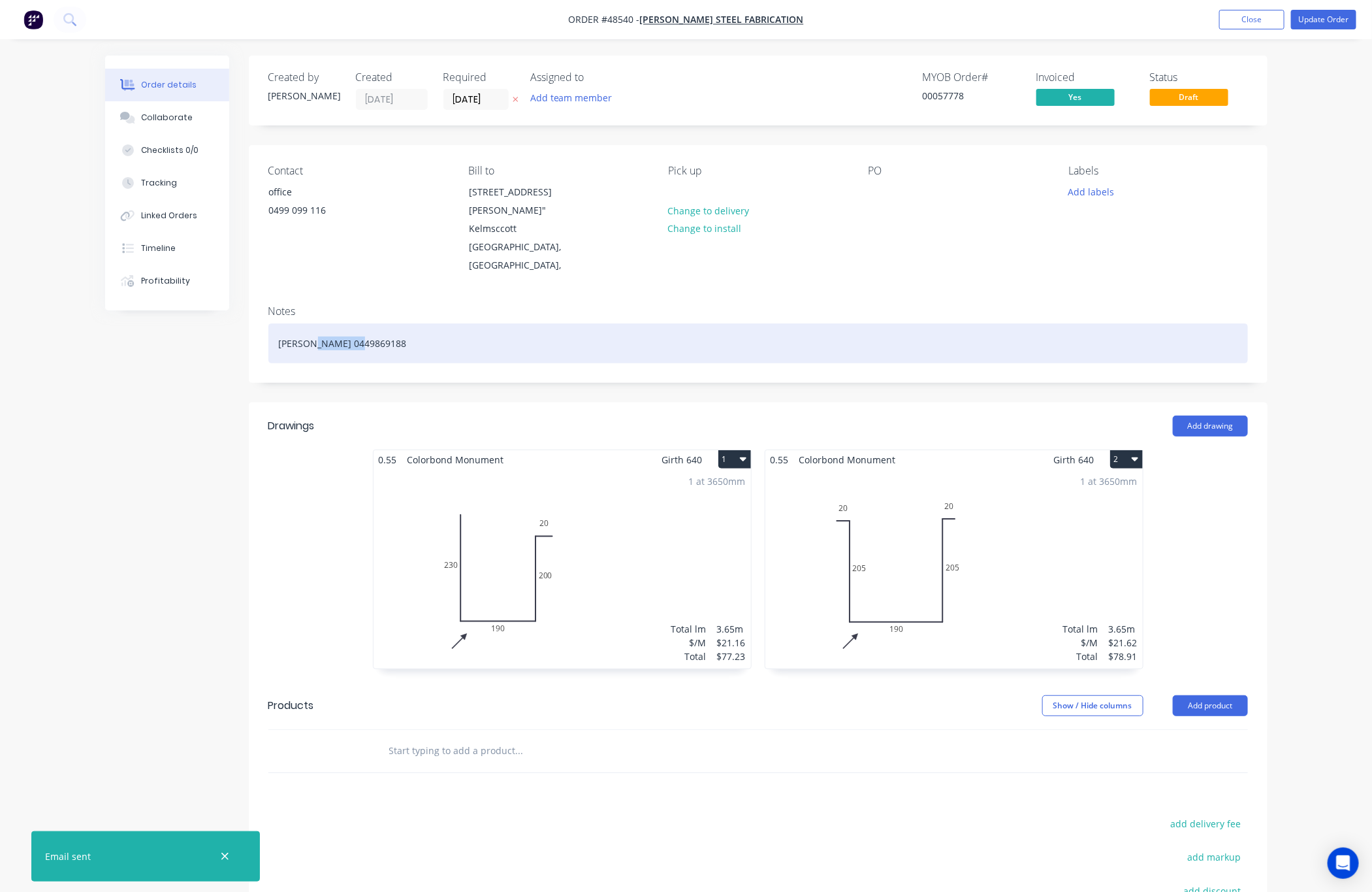
drag, startPoint x: 379, startPoint y: 343, endPoint x: 312, endPoint y: 343, distance: 67.0
click at [312, 343] on div "[PERSON_NAME] 0449869188" at bounding box center [758, 343] width 980 height 40
copy div "449869188"
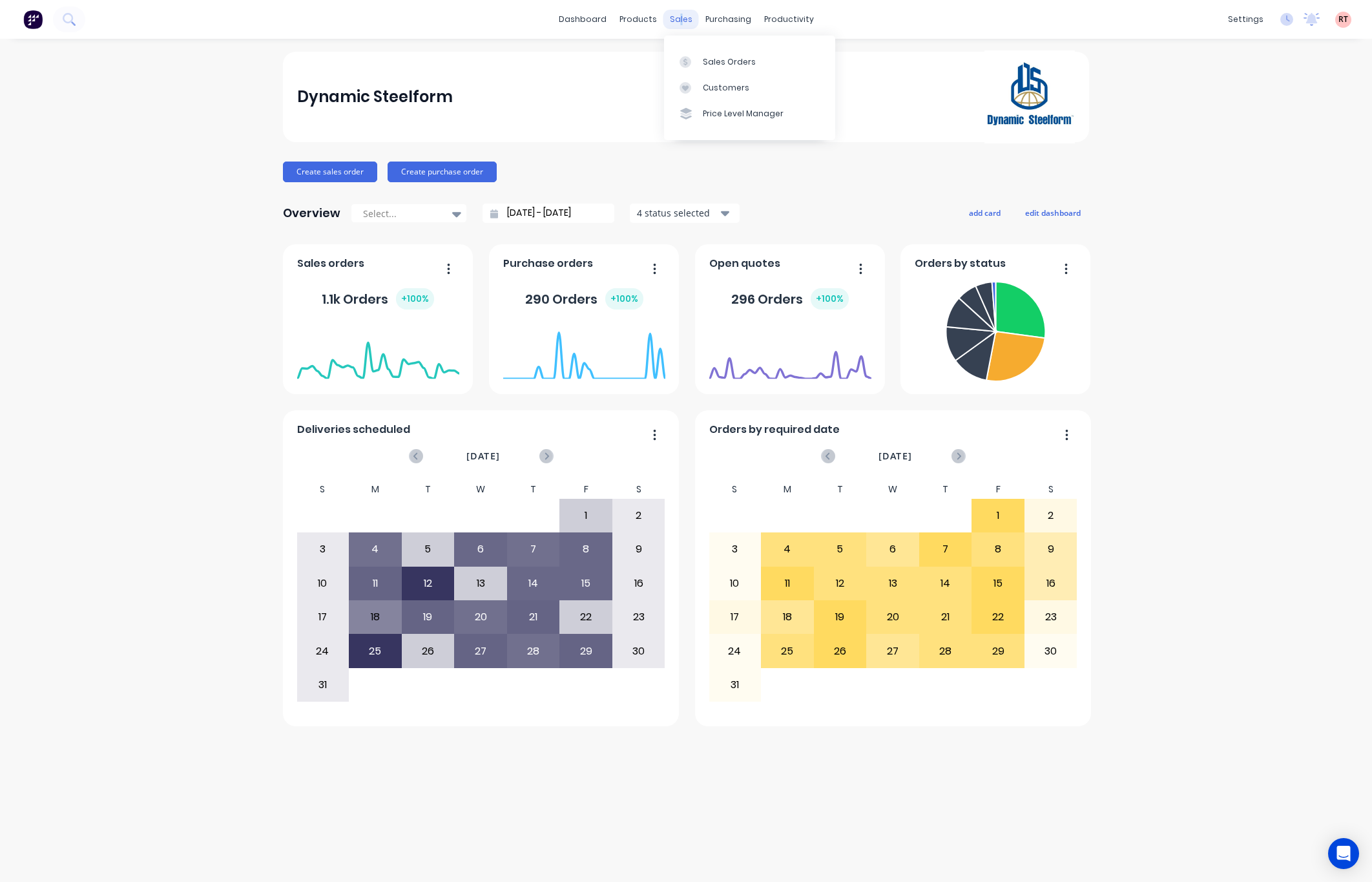
click at [677, 11] on div "sales" at bounding box center [681, 20] width 35 height 20
click at [740, 80] on link "Customers" at bounding box center [749, 88] width 171 height 26
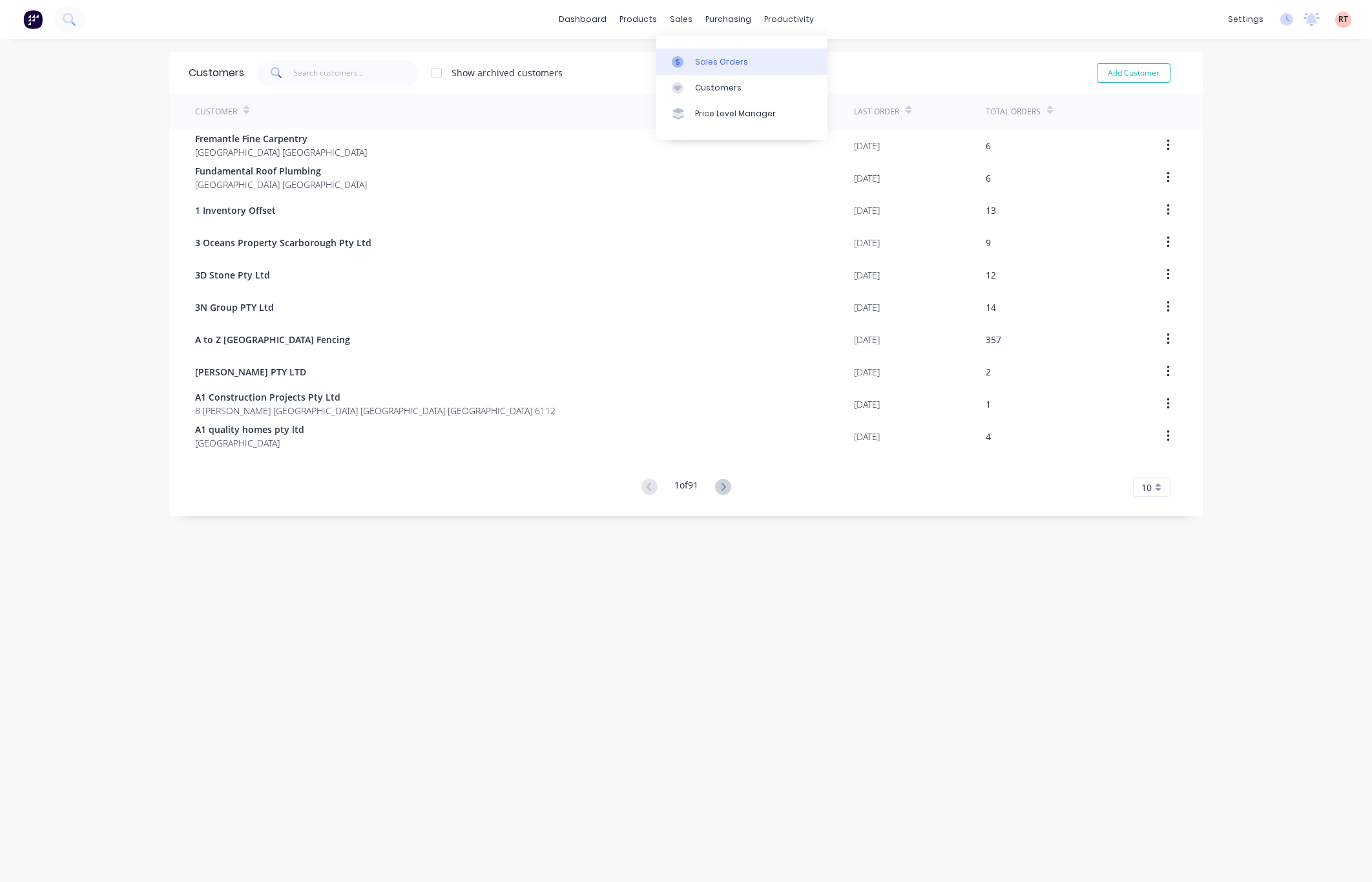
click at [694, 51] on link "Sales Orders" at bounding box center [741, 61] width 171 height 26
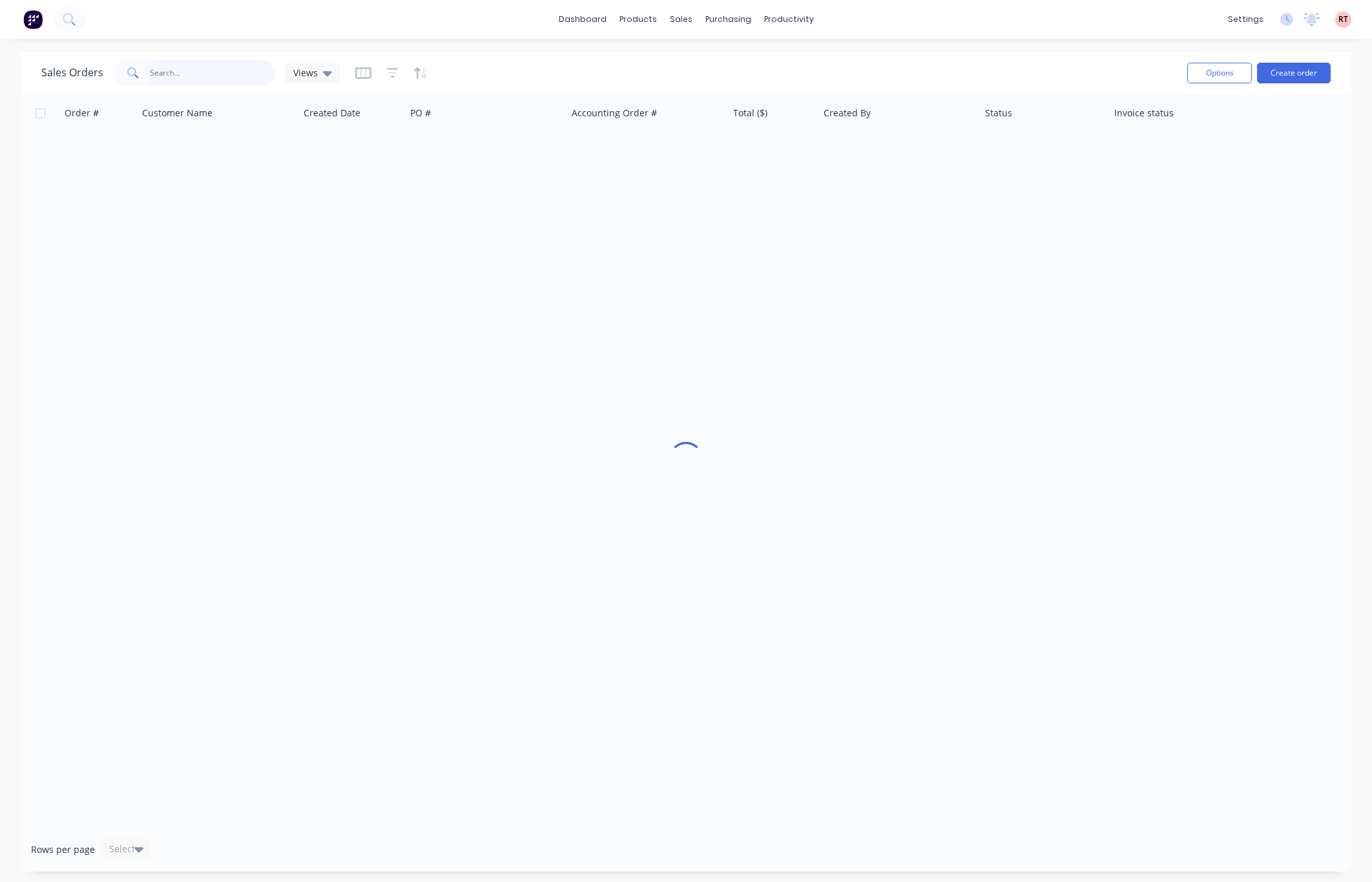
click at [237, 76] on input "text" at bounding box center [213, 73] width 126 height 26
paste input "449869188"
type input "449869188"
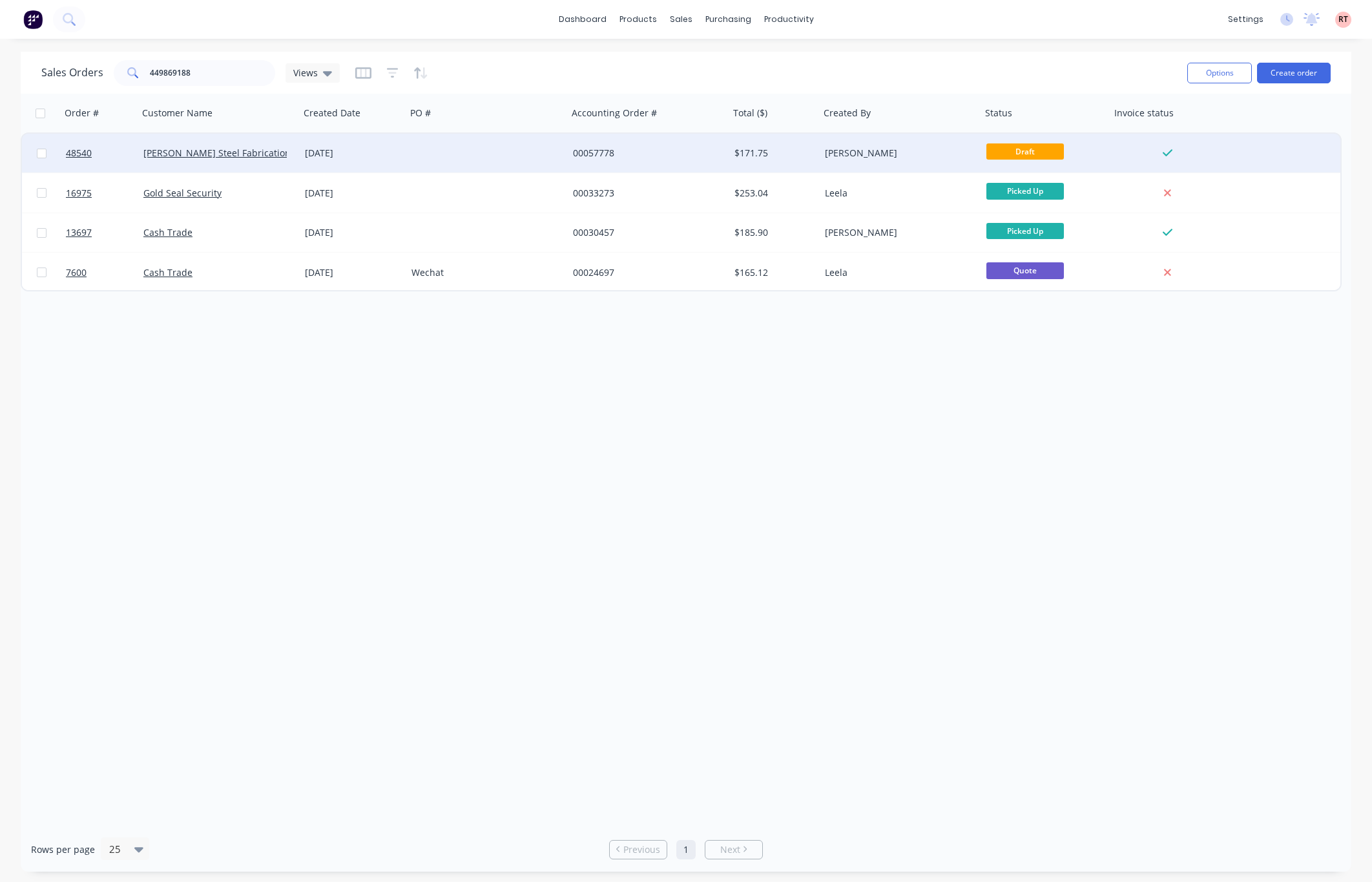
click at [511, 154] on div at bounding box center [487, 152] width 161 height 38
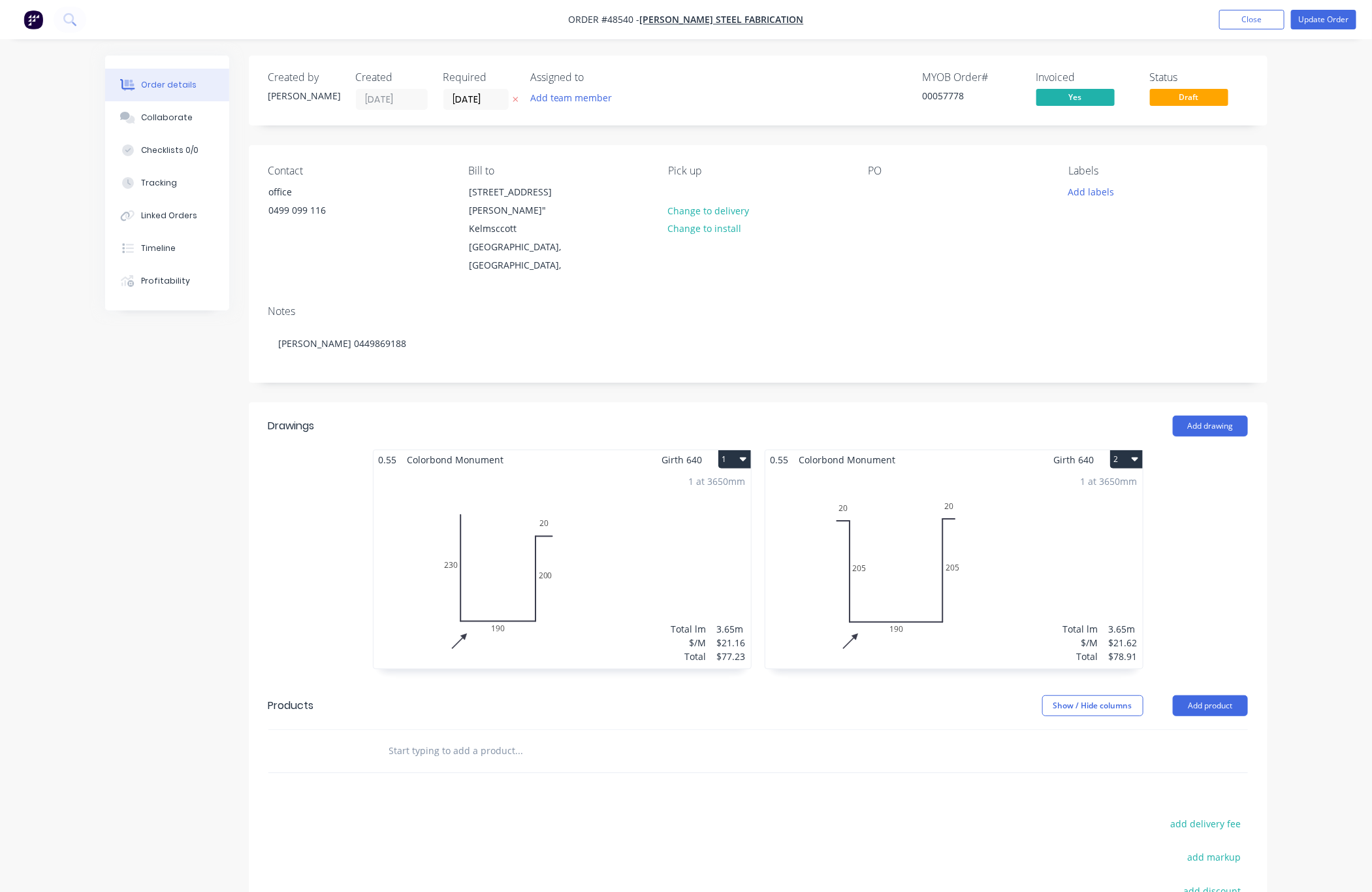
click at [1338, 188] on div "Order details Collaborate Checklists 0/0 Tracking Linked Orders Timeline Profit…" at bounding box center [686, 539] width 1372 height 1077
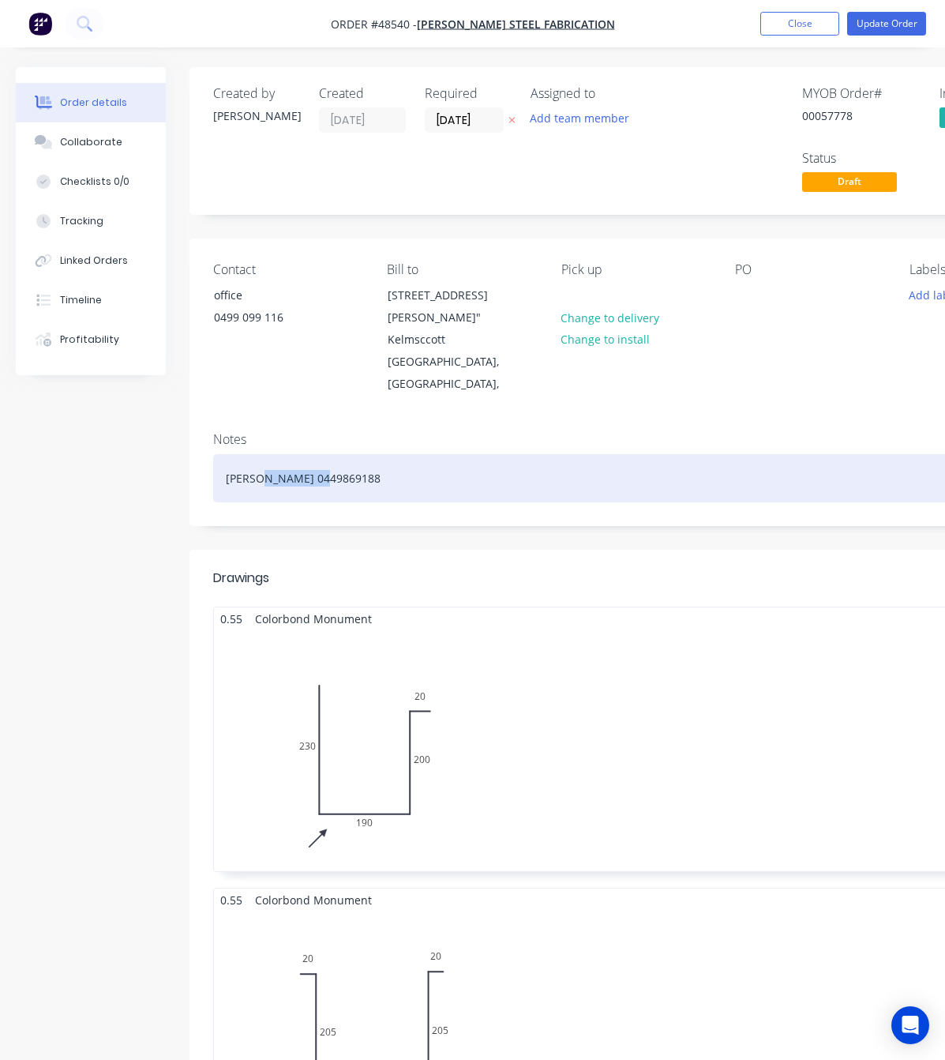
drag, startPoint x: 335, startPoint y: 481, endPoint x: 259, endPoint y: 483, distance: 75.8
click at [259, 483] on div "[PERSON_NAME] 0449869188" at bounding box center [635, 478] width 845 height 48
copy div "0449869188"
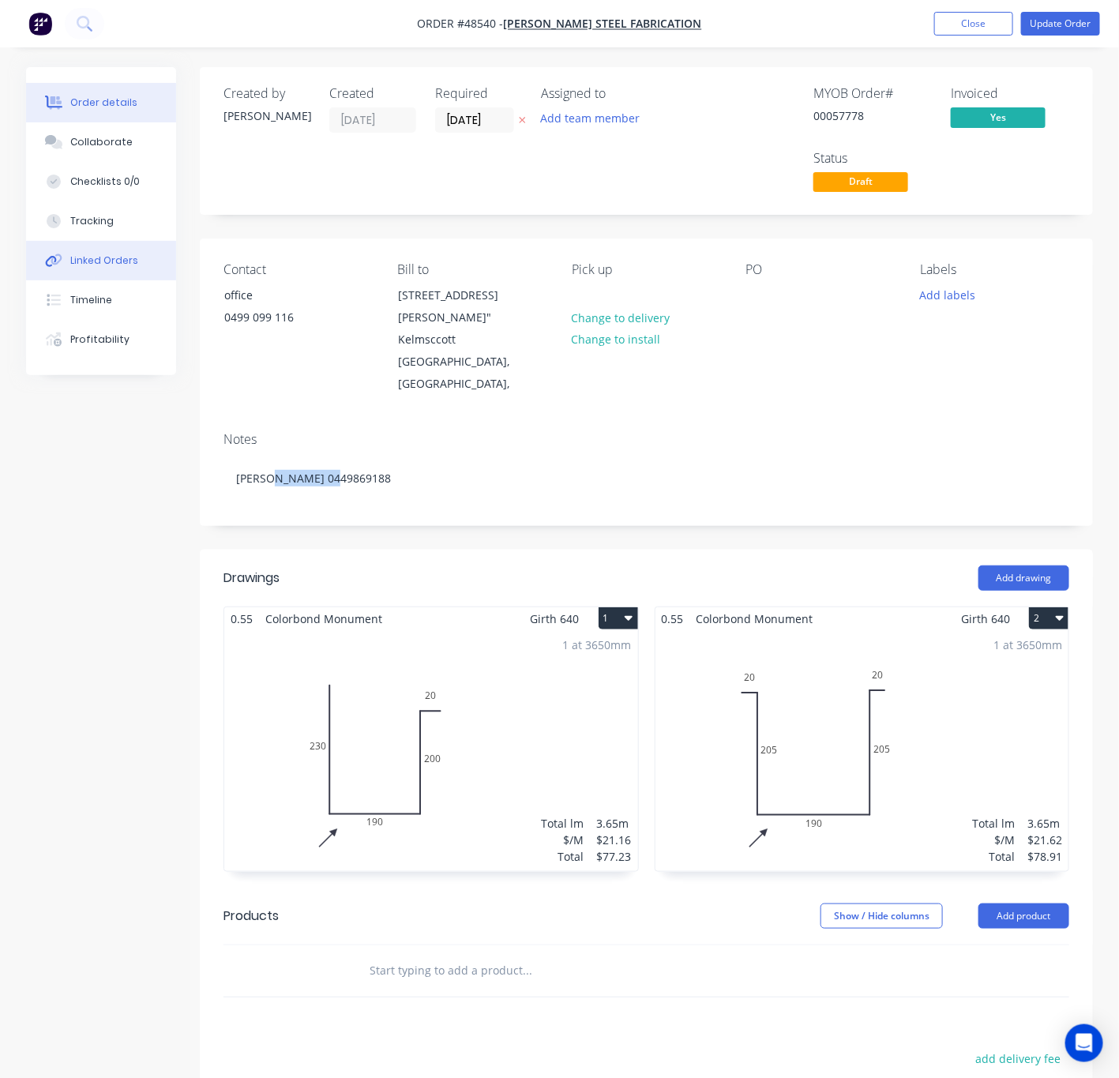
click at [110, 268] on button "Linked Orders" at bounding box center [101, 260] width 150 height 39
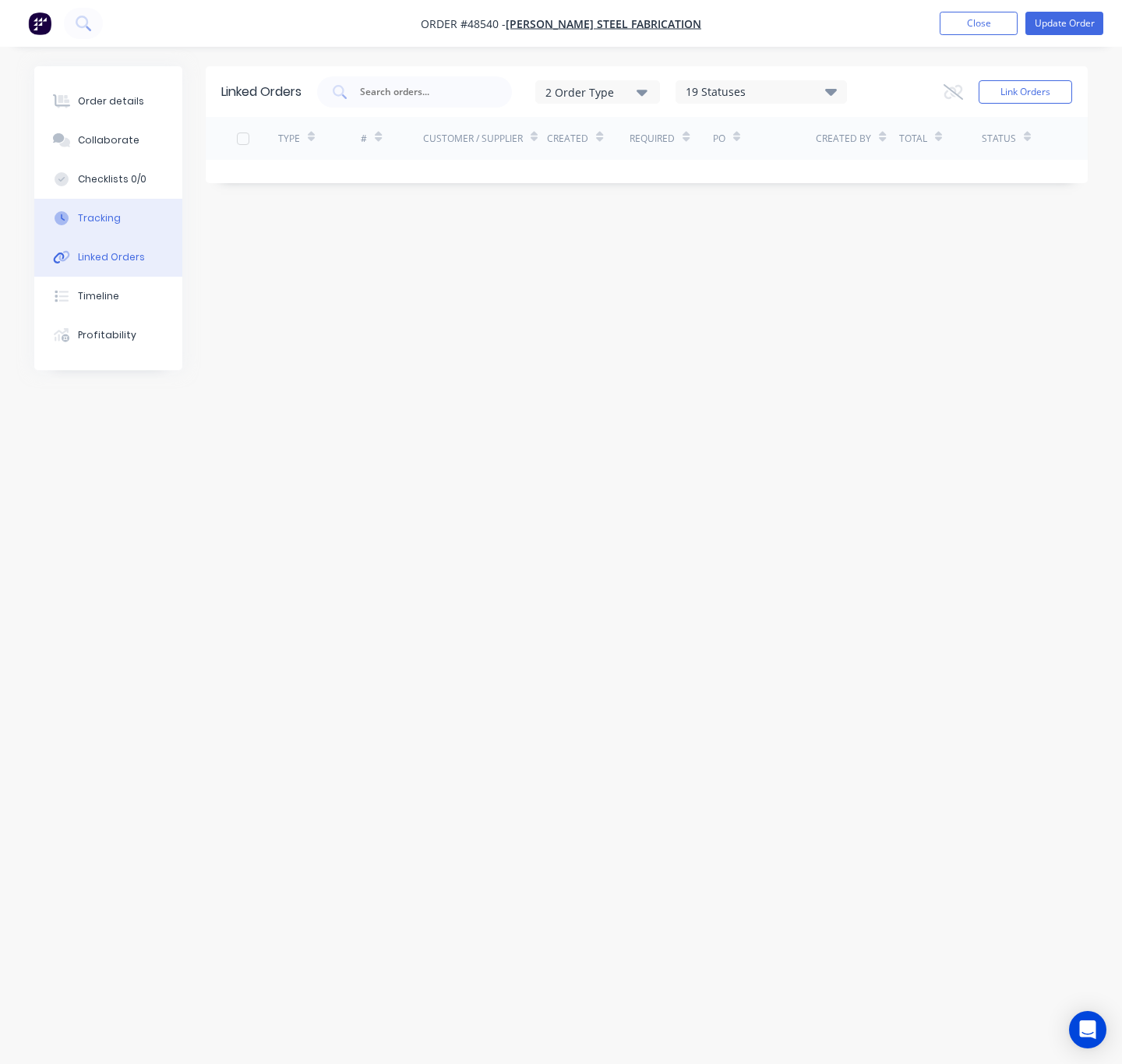
click at [113, 218] on div "Tracking" at bounding box center [99, 218] width 42 height 14
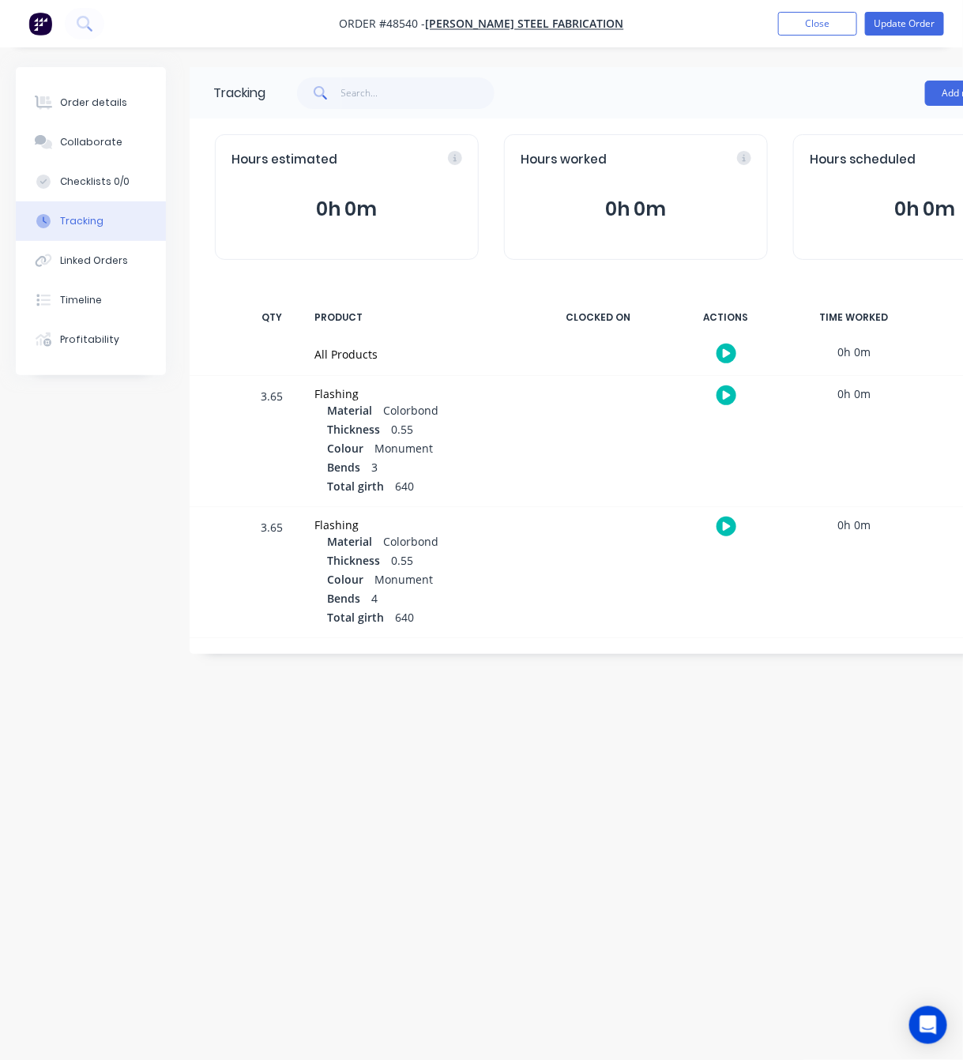
scroll to position [0, 135]
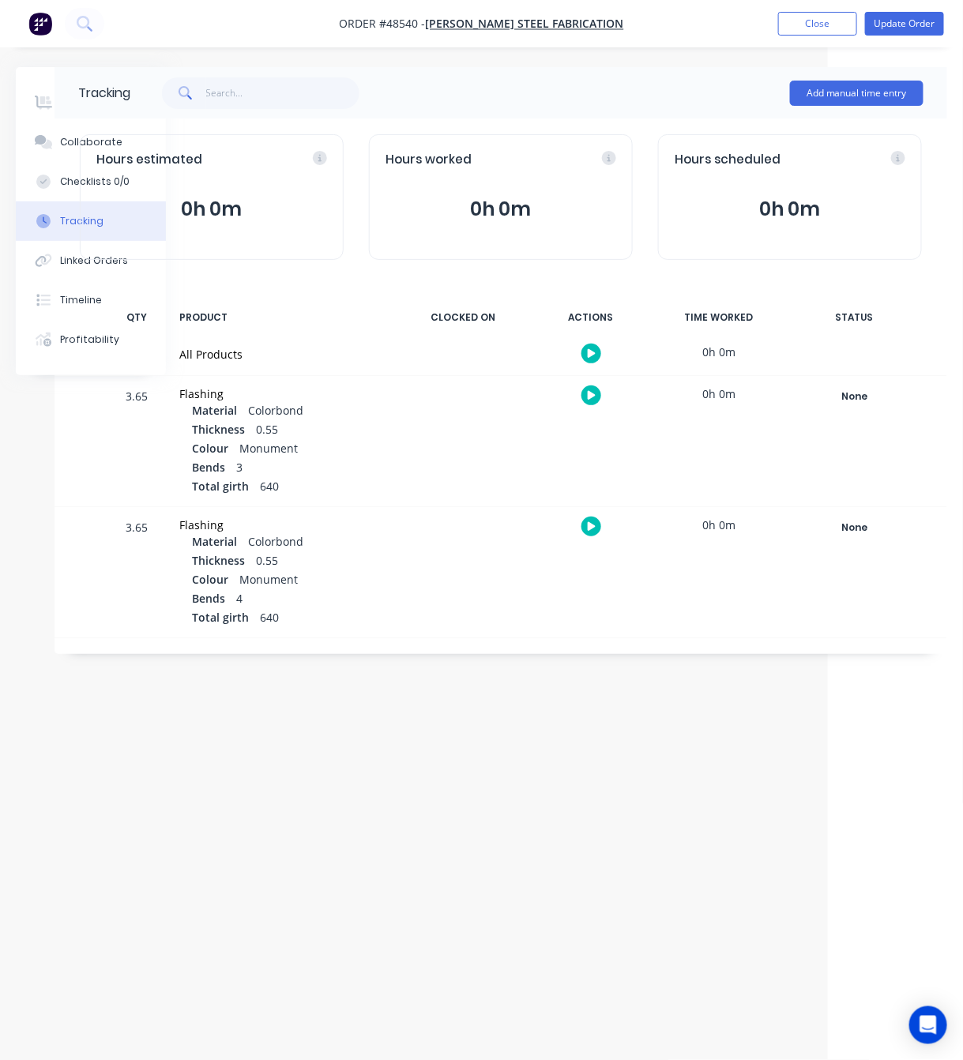
click at [81, 145] on div "Hours estimated 0h 0m" at bounding box center [212, 197] width 264 height 126
click at [83, 137] on div "Hours estimated 0h 0m" at bounding box center [212, 197] width 264 height 126
click at [84, 143] on div "Hours estimated 0h 0m" at bounding box center [212, 197] width 264 height 126
click at [95, 147] on div "Hours estimated 0h 0m" at bounding box center [212, 197] width 264 height 126
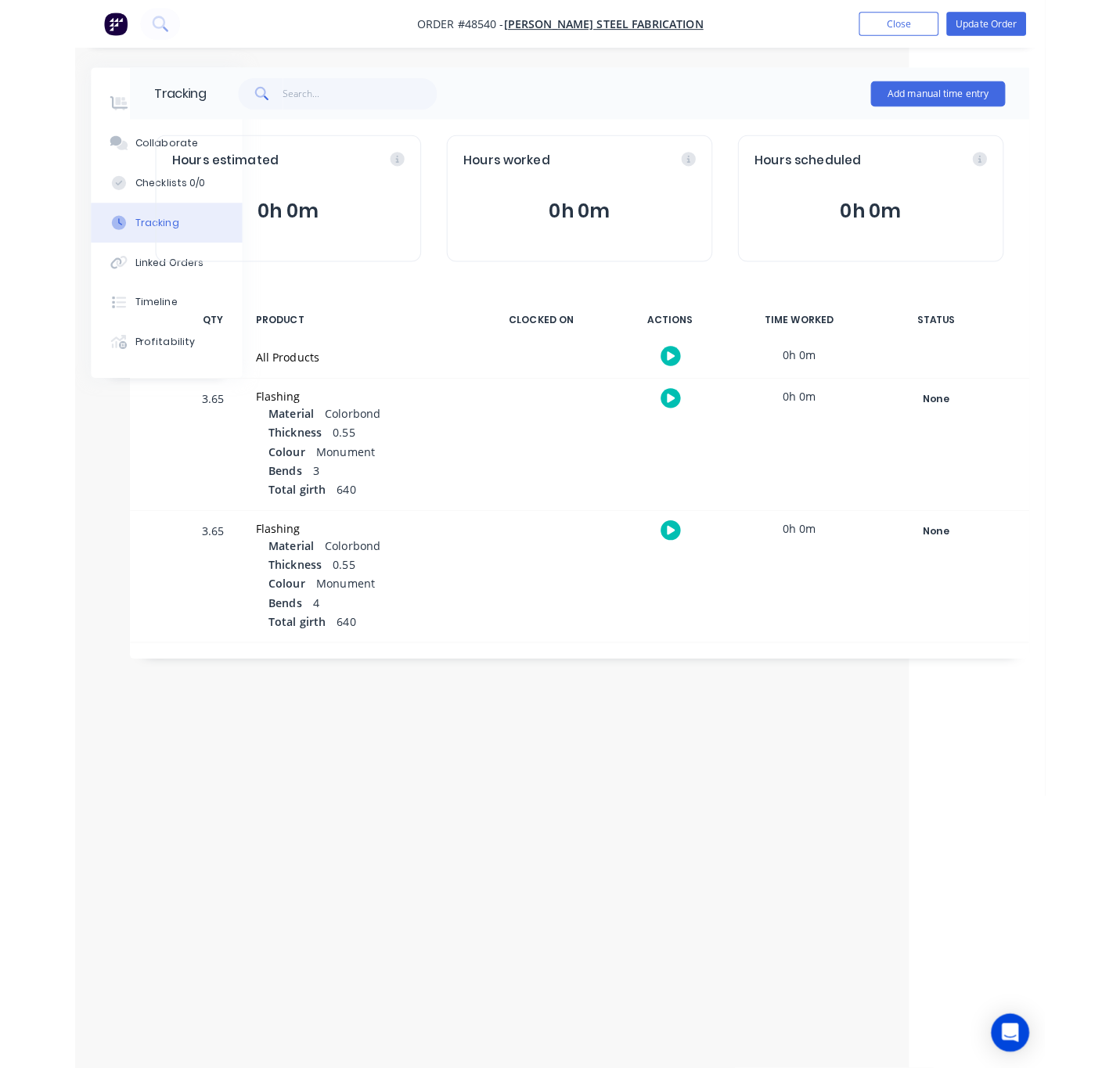
scroll to position [0, 0]
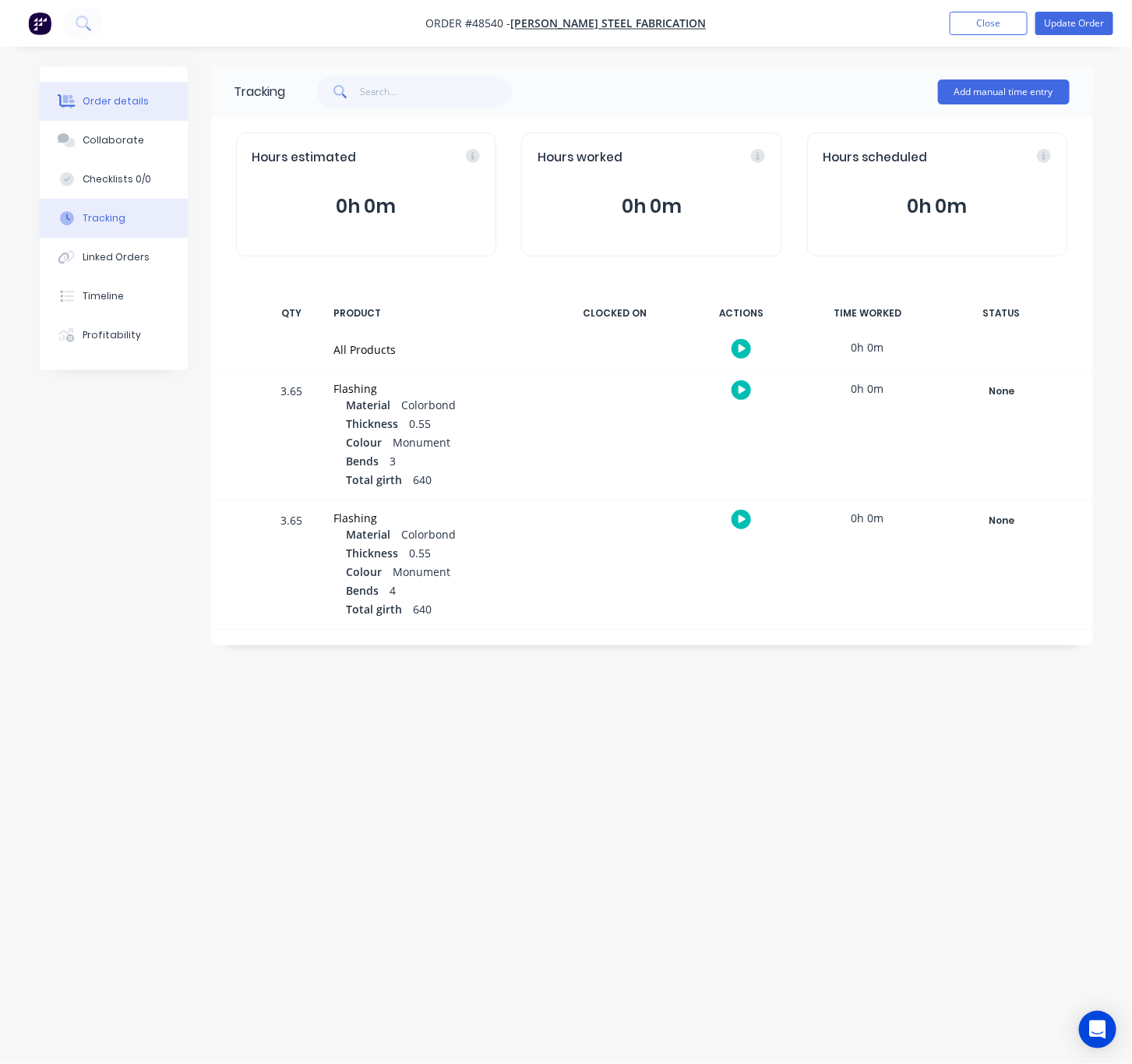
click at [120, 104] on div "Order details" at bounding box center [115, 102] width 66 height 14
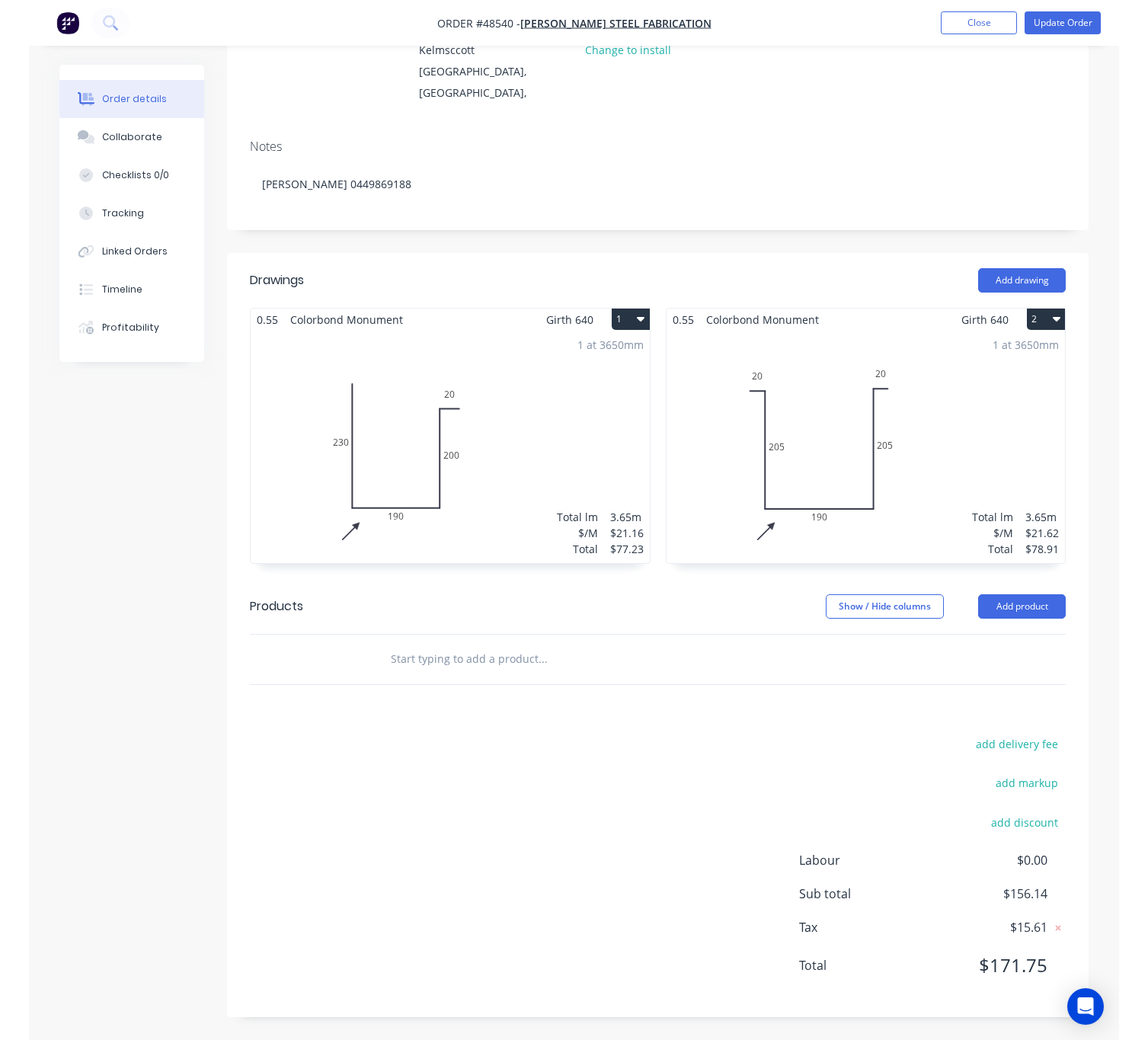
scroll to position [282, 0]
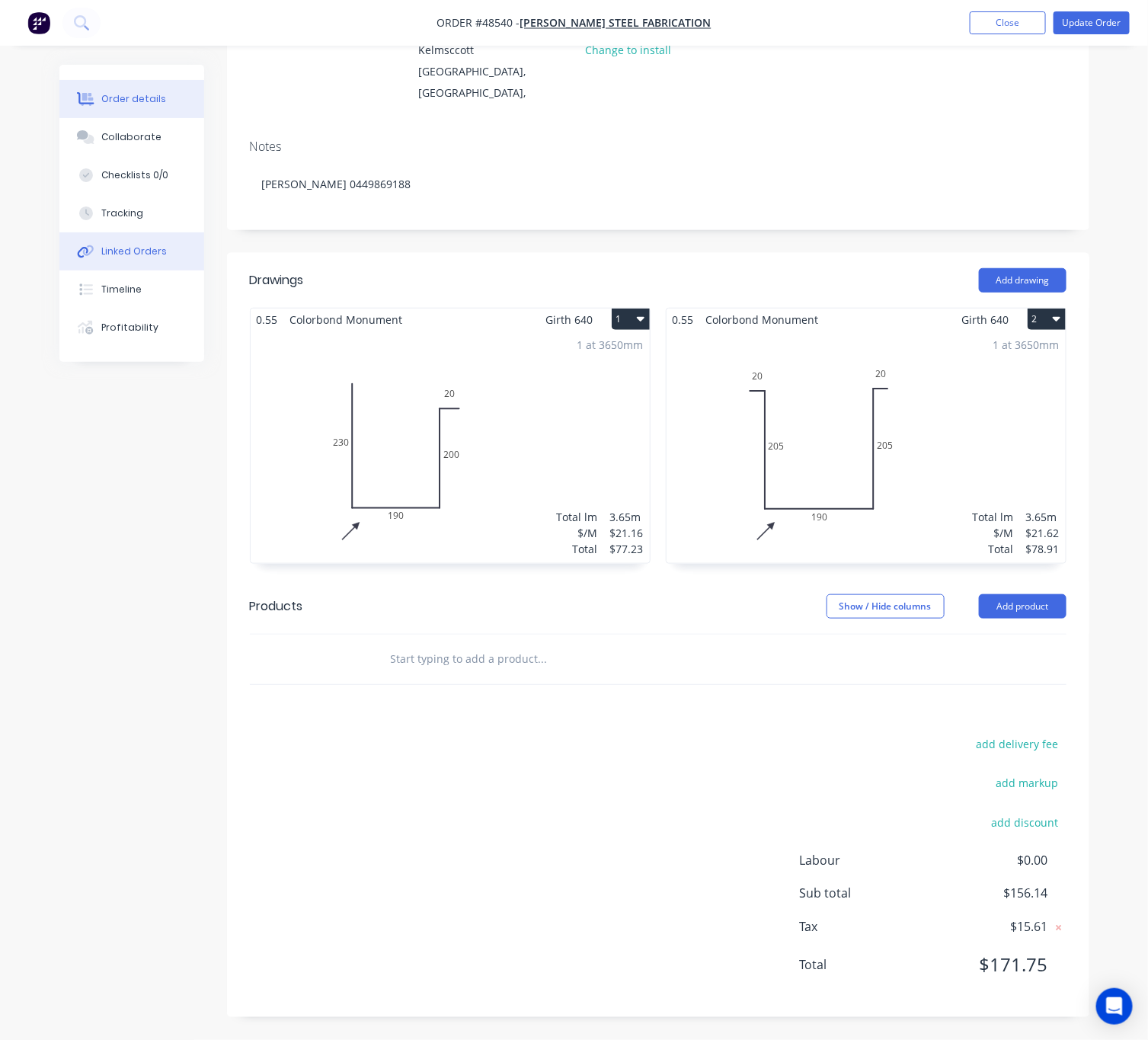
click at [155, 242] on button "Linked Orders" at bounding box center [132, 251] width 145 height 38
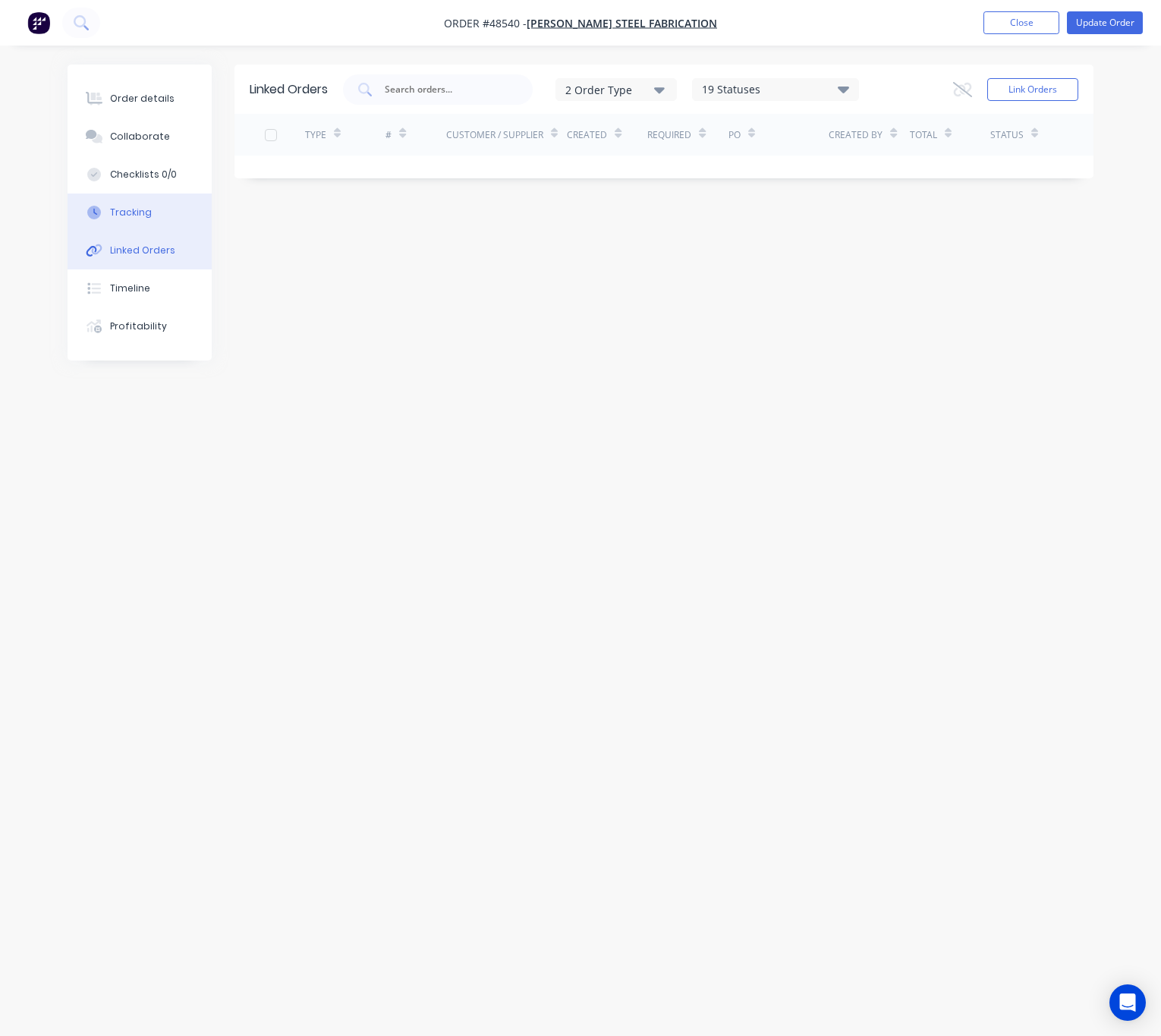
click at [146, 223] on button "Tracking" at bounding box center [139, 211] width 144 height 37
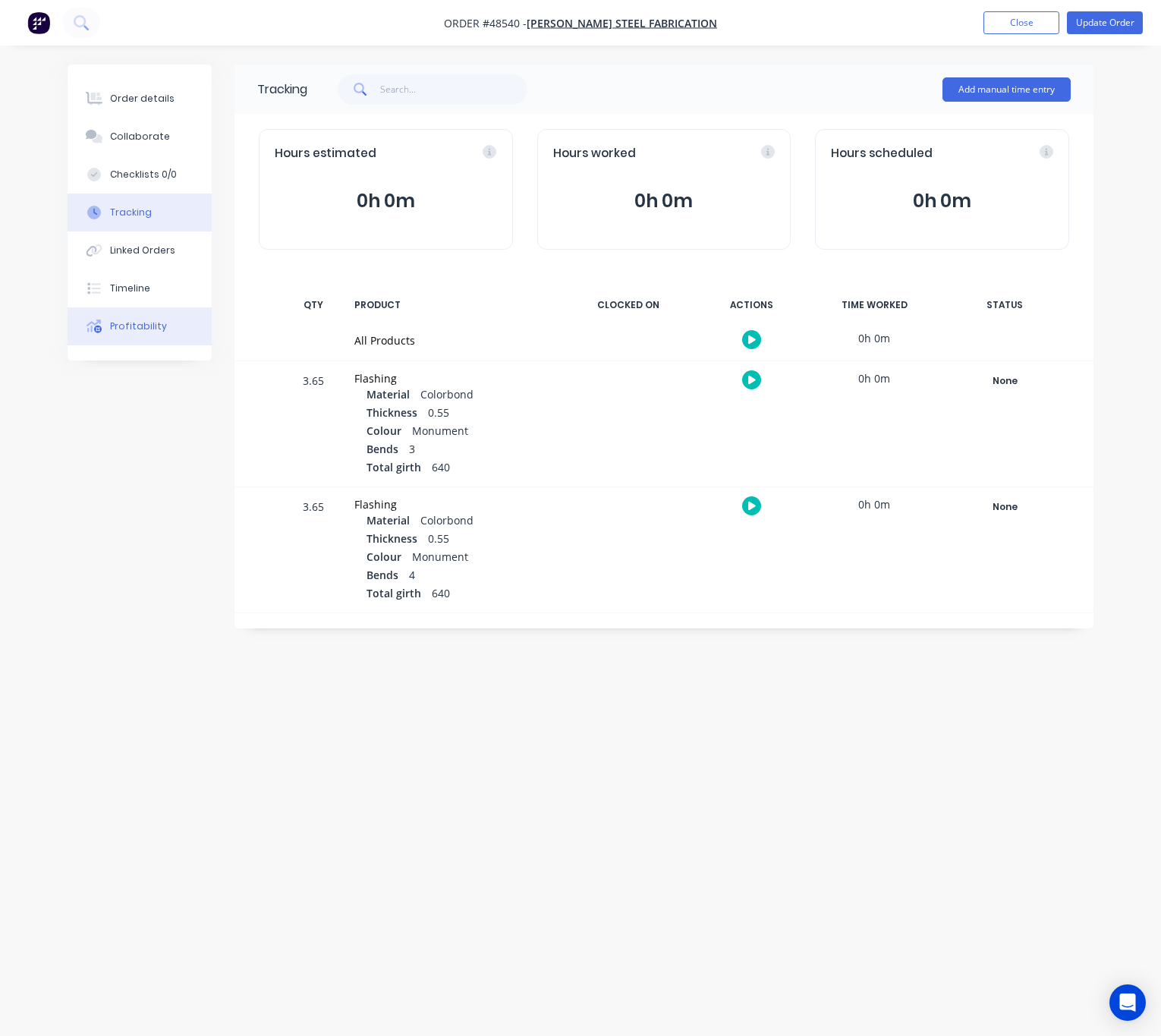
click at [124, 317] on button "Profitability" at bounding box center [139, 326] width 144 height 37
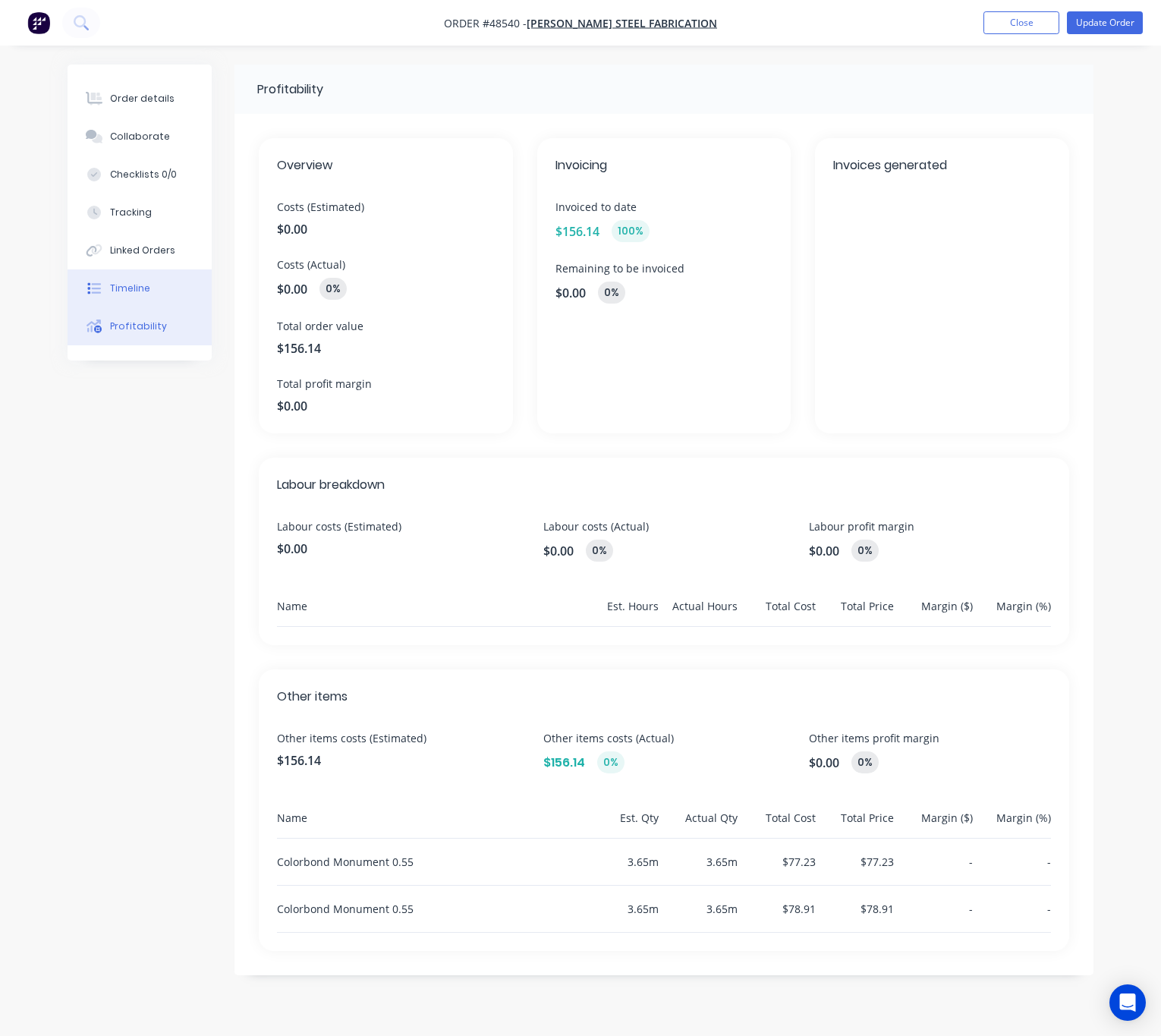
click at [144, 294] on div "Timeline" at bounding box center [131, 288] width 40 height 13
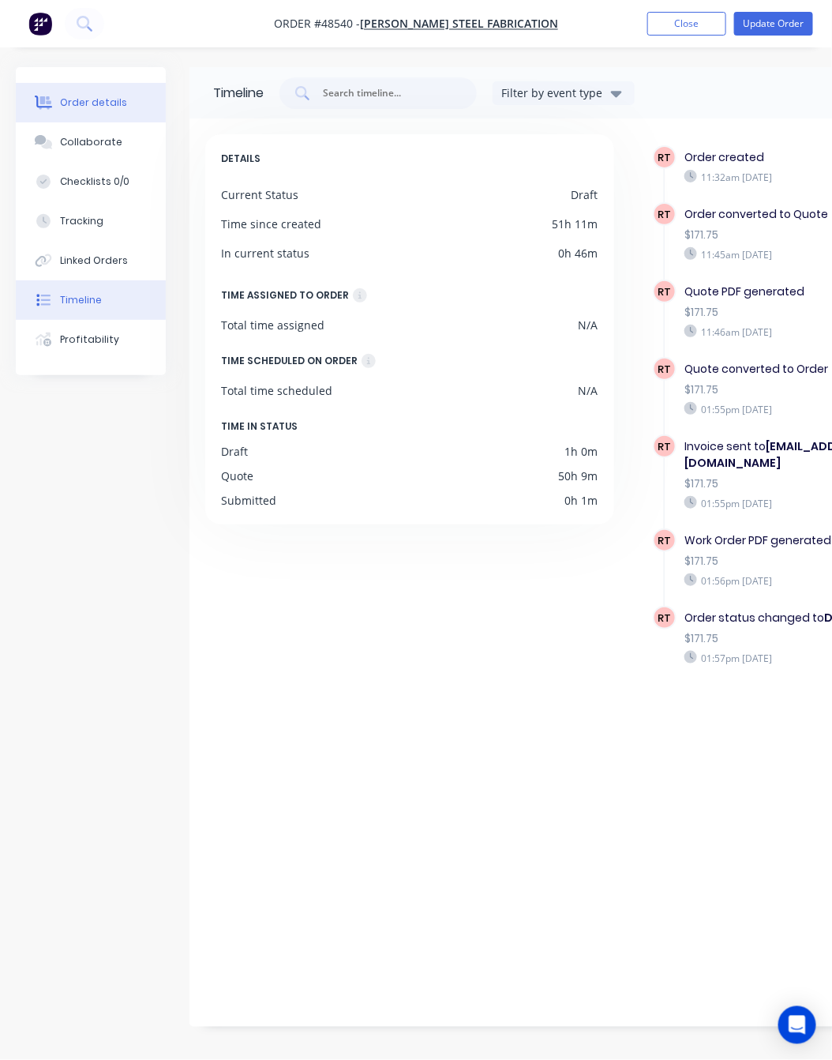
click at [110, 102] on div "Order details" at bounding box center [93, 103] width 67 height 14
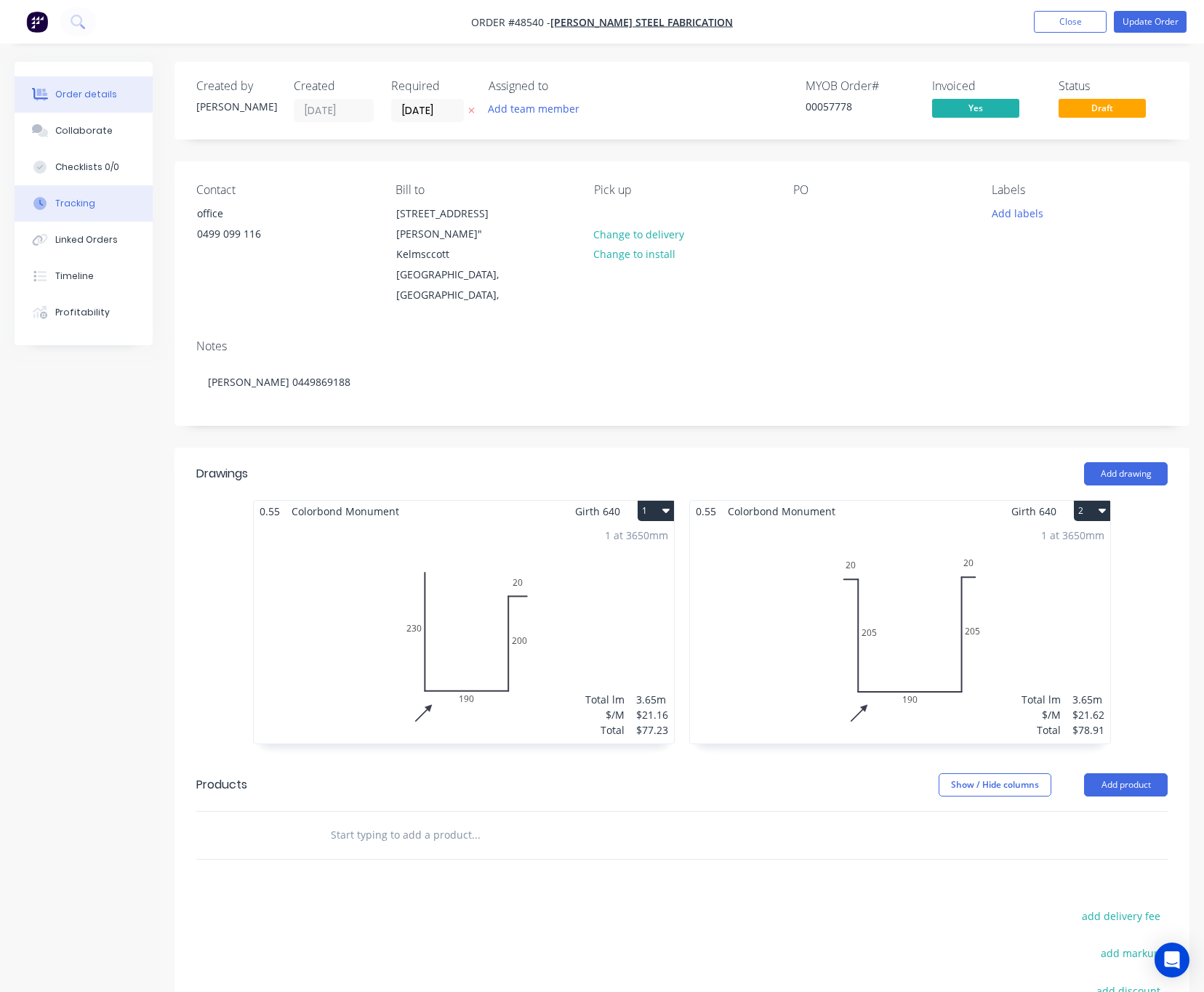
click at [102, 195] on button "Tracking" at bounding box center [84, 202] width 138 height 36
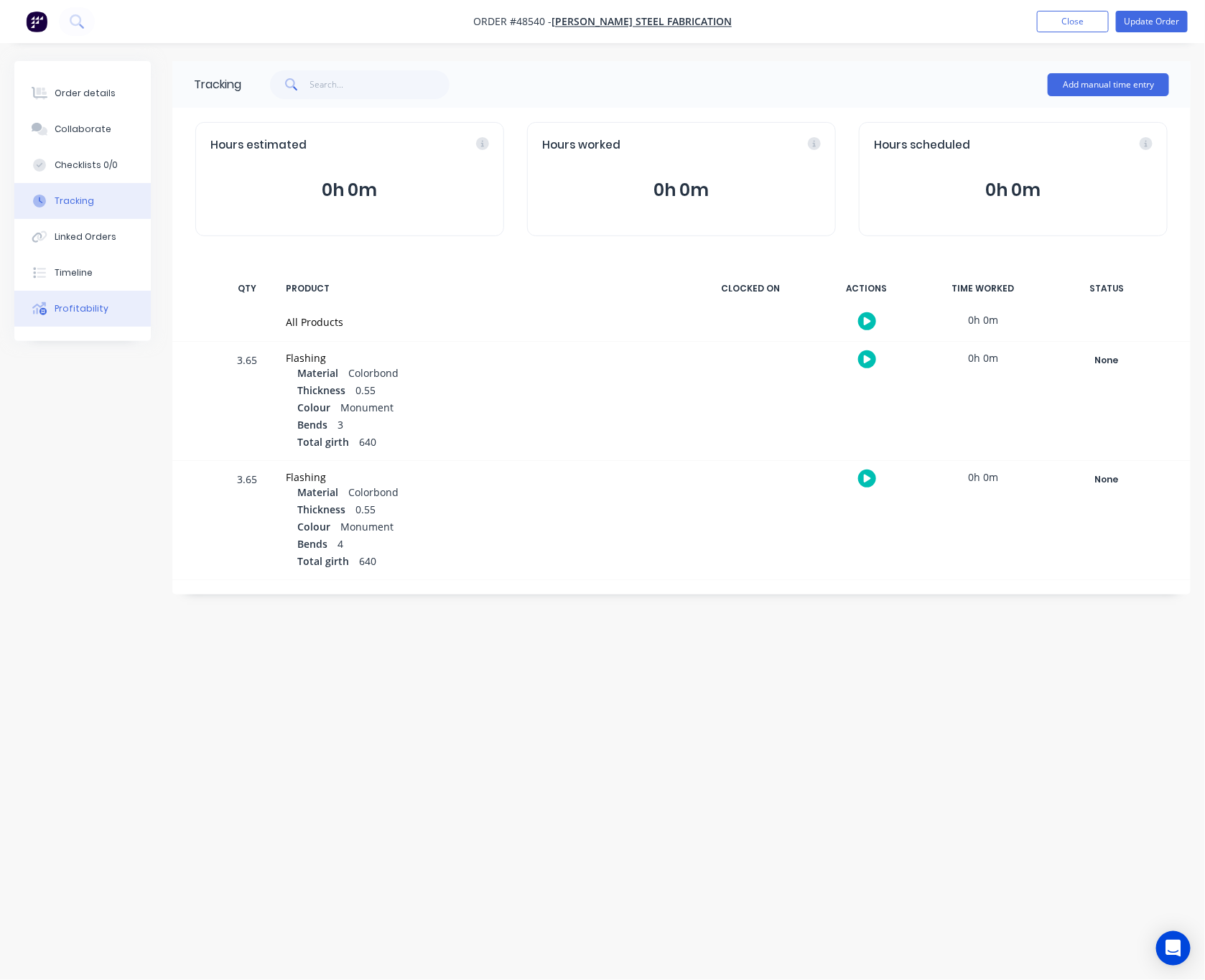
click at [106, 313] on button "Profitability" at bounding box center [83, 308] width 136 height 35
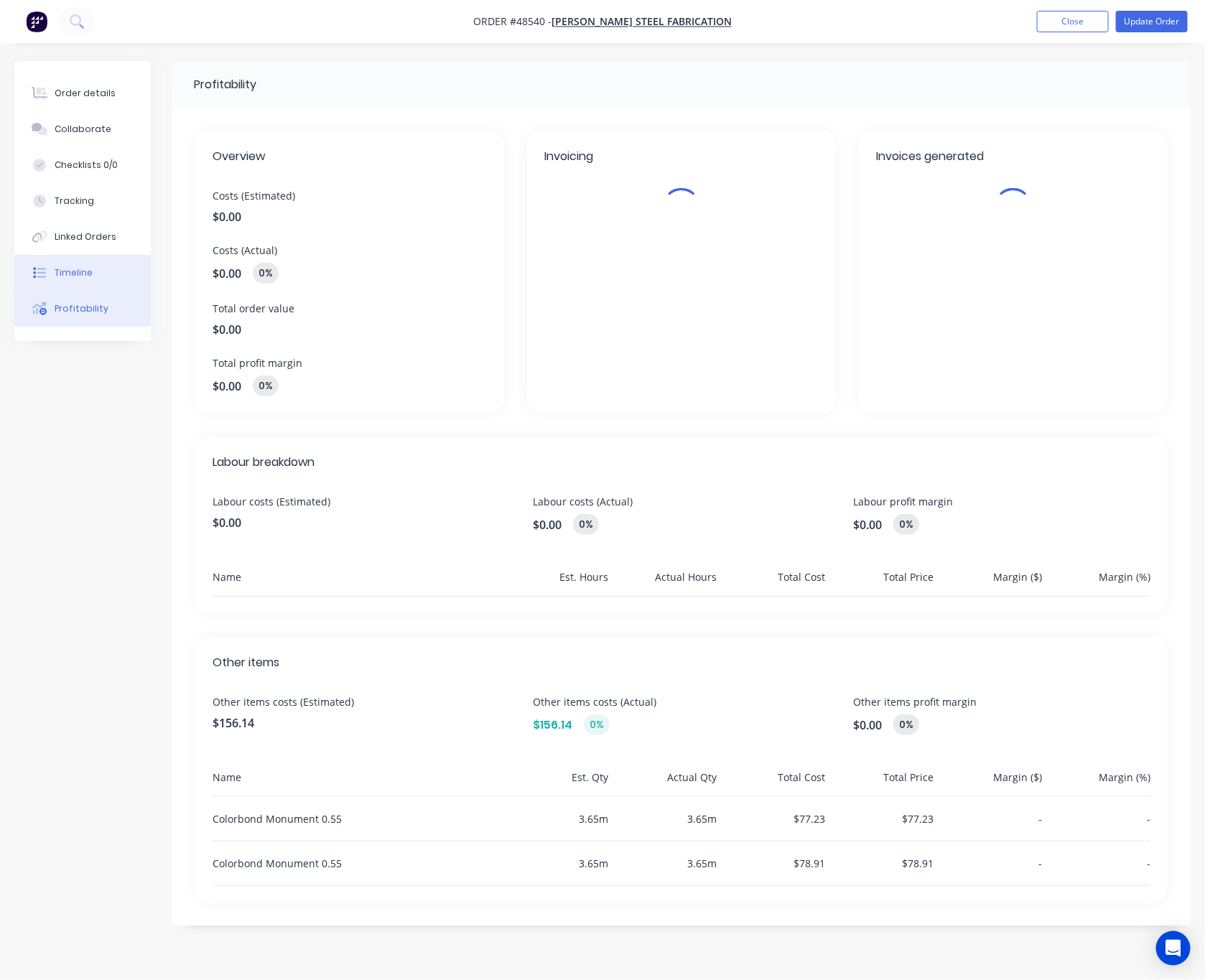
click at [104, 276] on button "Timeline" at bounding box center [83, 272] width 136 height 35
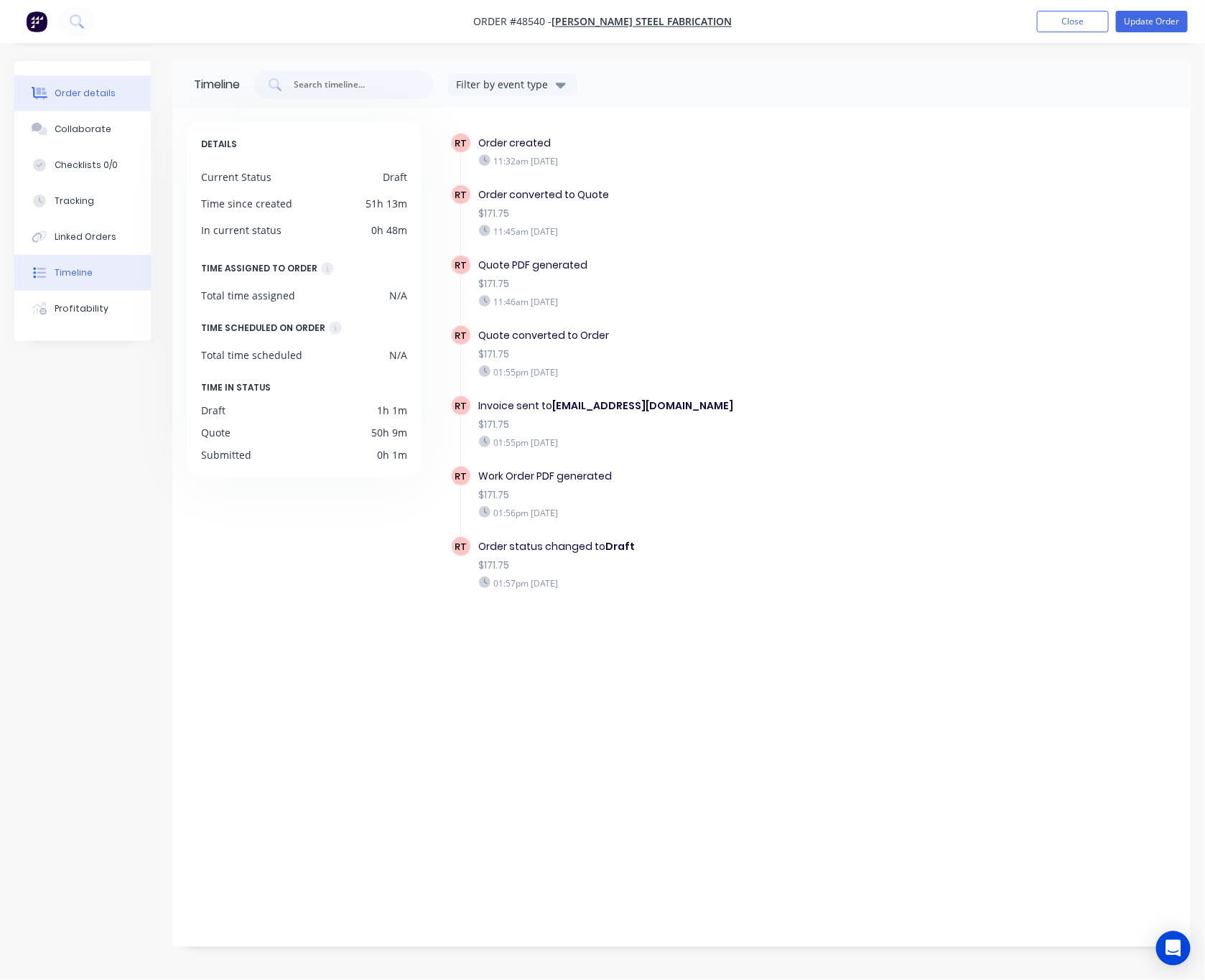
click at [102, 104] on button "Order details" at bounding box center [83, 93] width 136 height 35
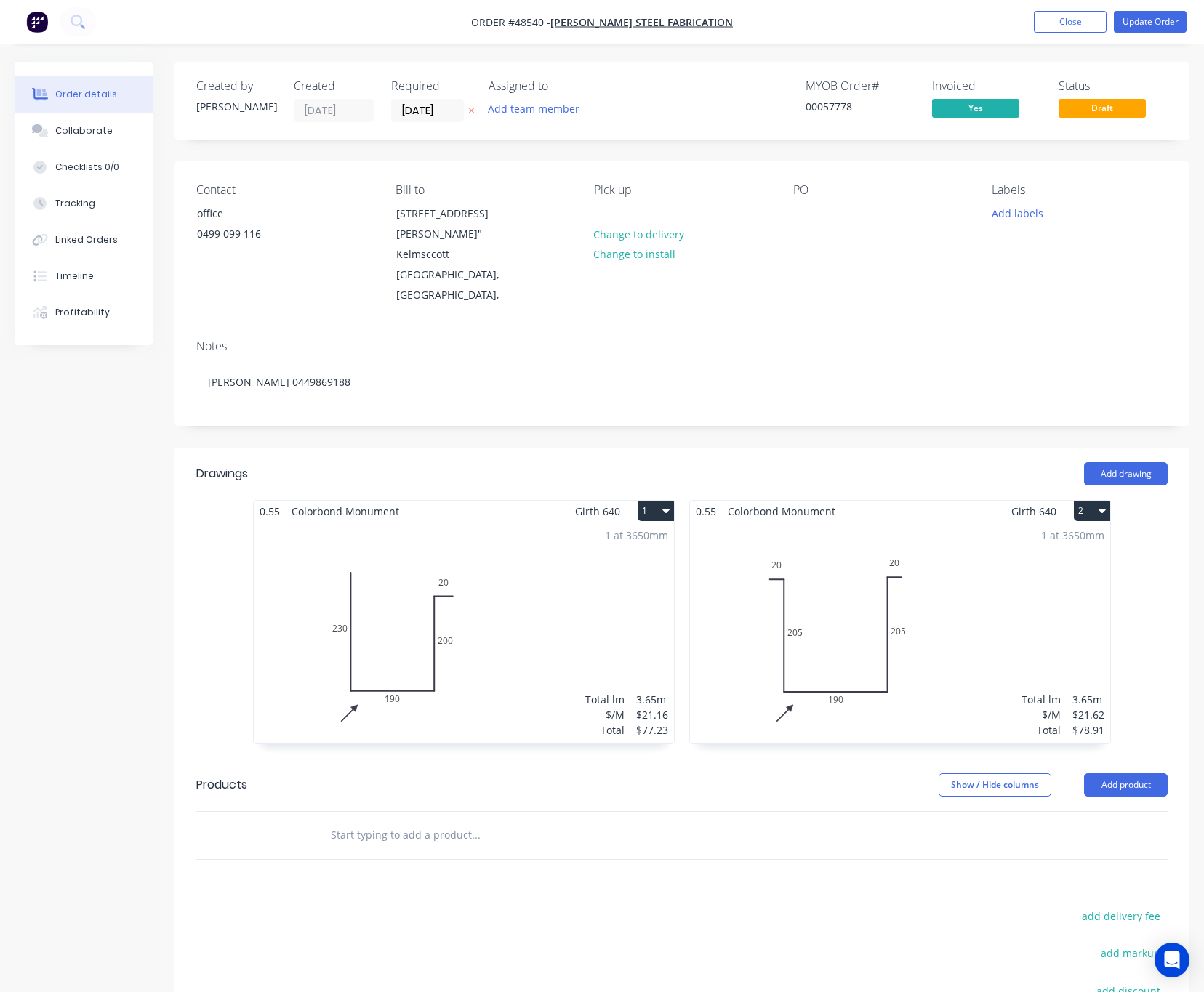
click at [112, 336] on div "Order details Collaborate Checklists 0/0 Tracking Linked Orders Timeline Profit…" at bounding box center [84, 203] width 138 height 283
click at [103, 96] on div "Order details" at bounding box center [86, 95] width 62 height 13
click at [112, 309] on button "Profitability" at bounding box center [84, 312] width 138 height 36
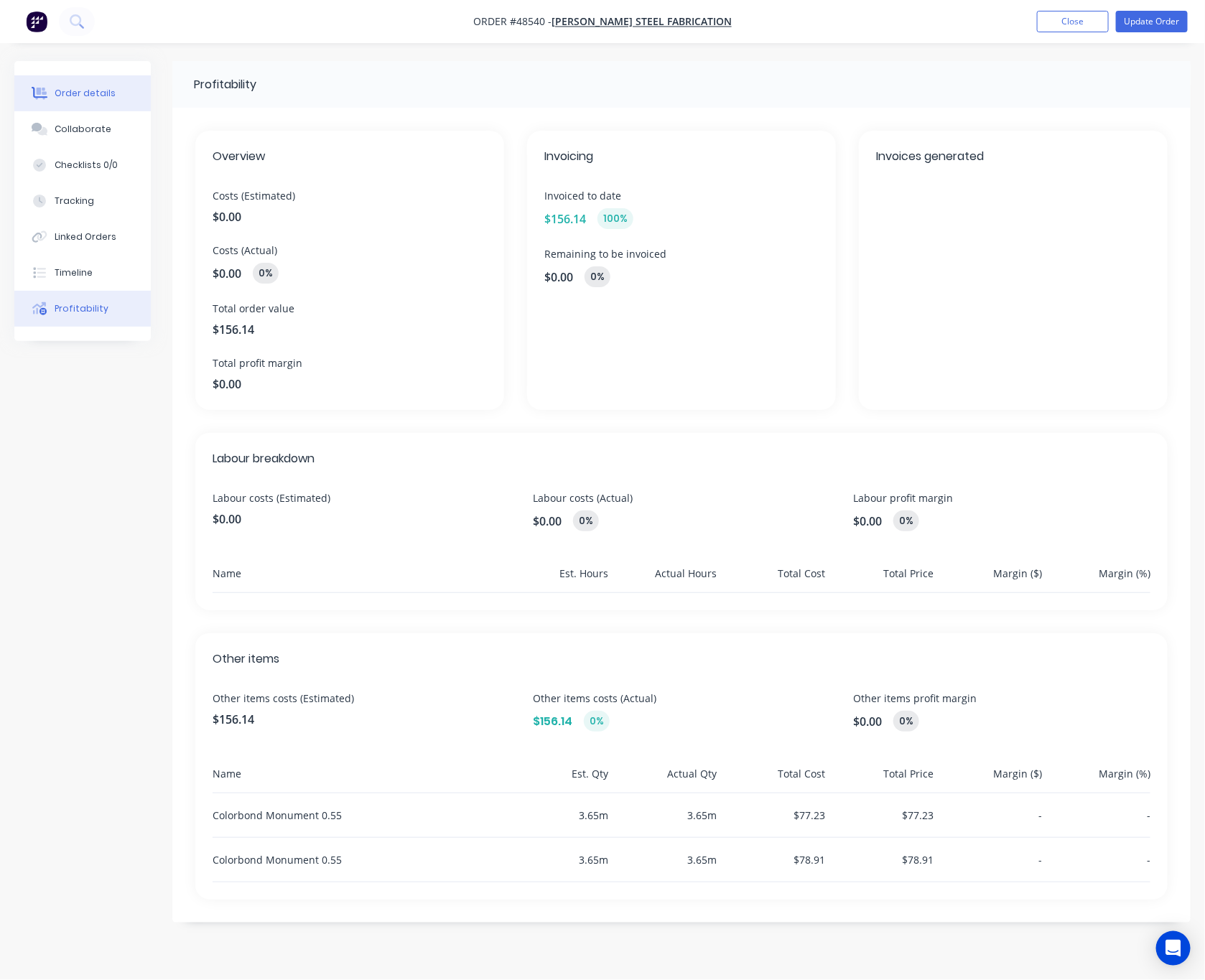
click at [104, 89] on div "Order details" at bounding box center [85, 94] width 61 height 13
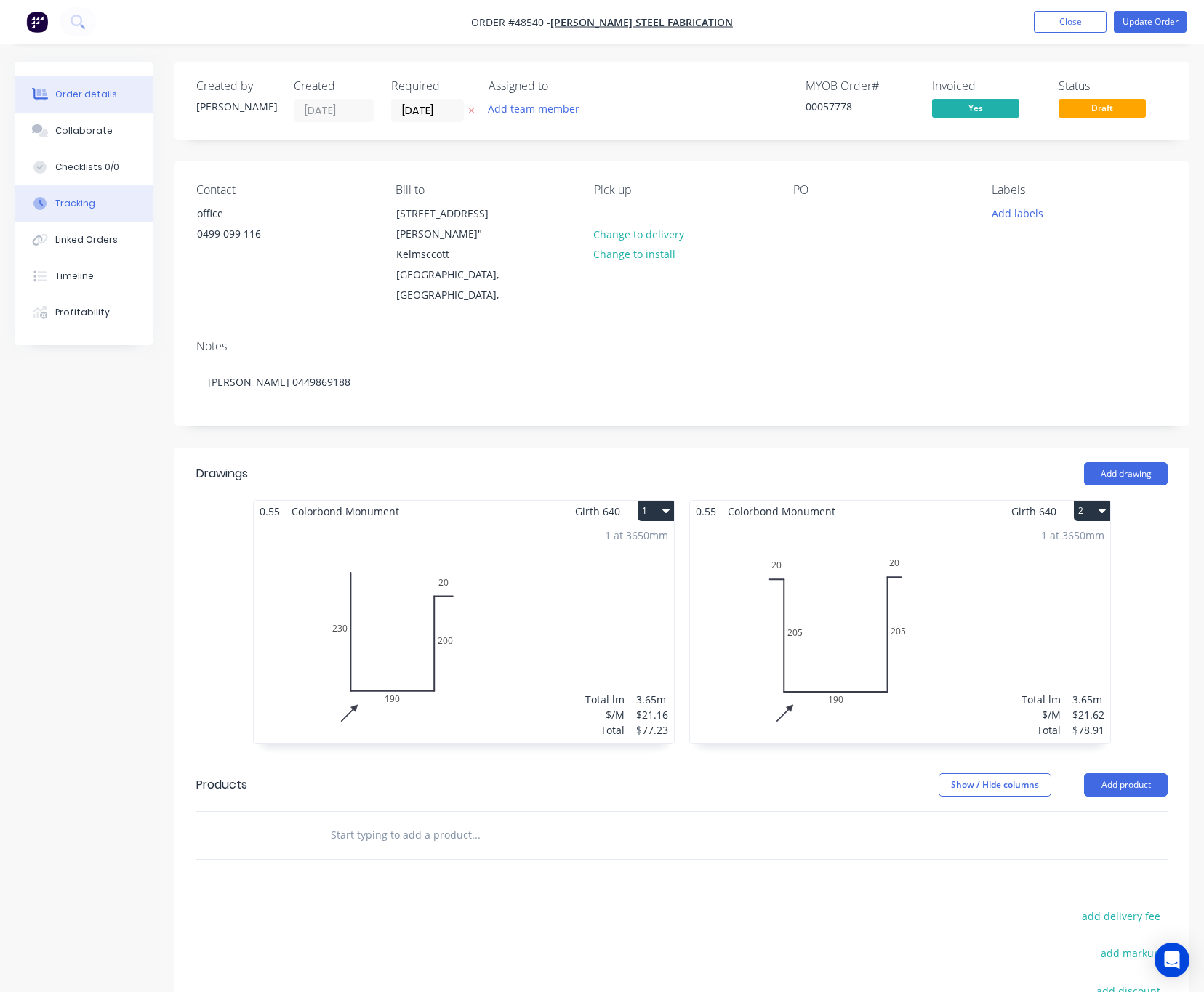
click at [107, 202] on button "Tracking" at bounding box center [84, 202] width 138 height 36
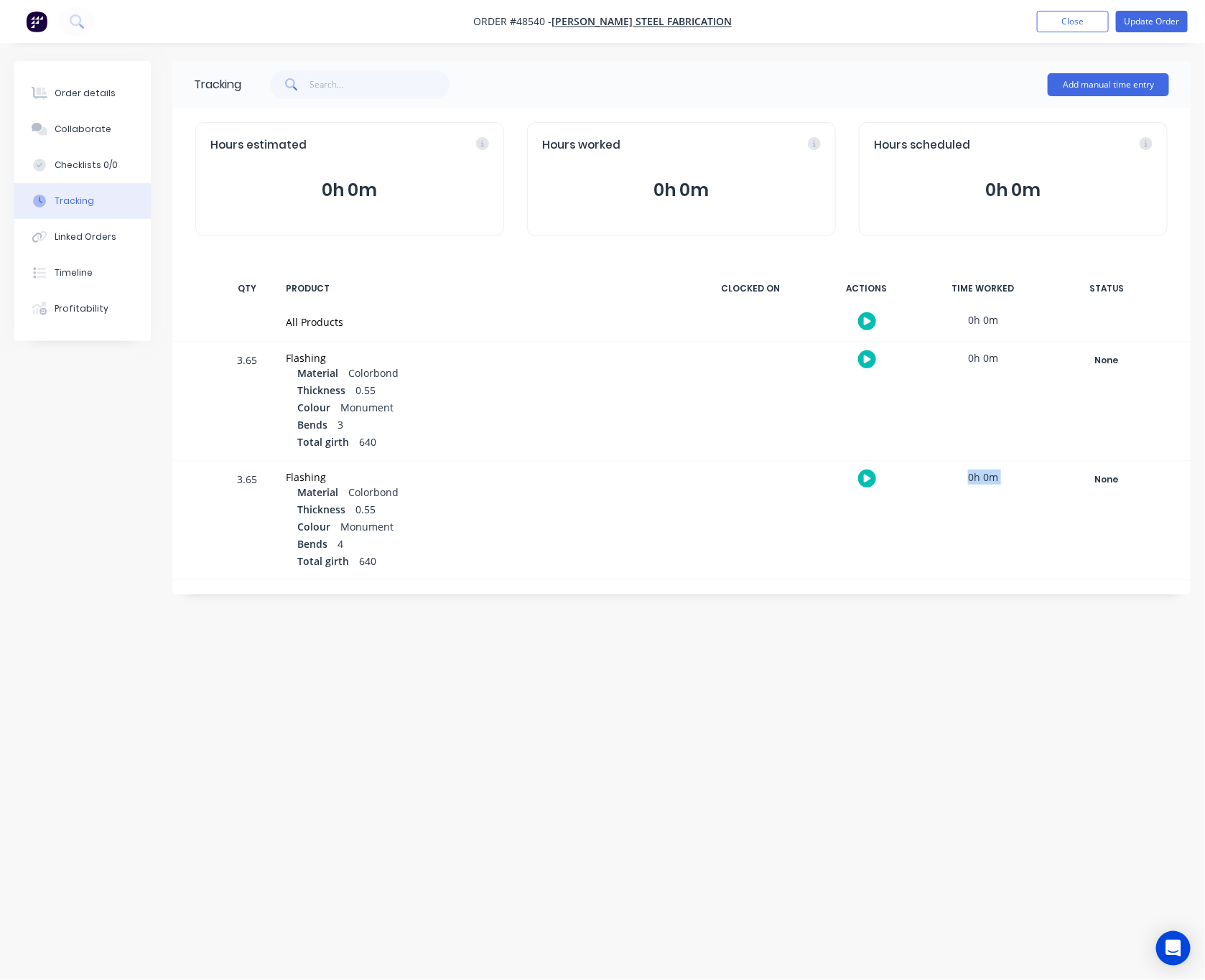
drag, startPoint x: 732, startPoint y: 625, endPoint x: 724, endPoint y: 640, distance: 17.0
click at [724, 640] on div "Tracking Add manual time entry Hours estimated 0h 0m Hours worked 0h 0m Hours s…" at bounding box center [603, 463] width 1177 height 804
click at [104, 102] on button "Order details" at bounding box center [83, 93] width 136 height 35
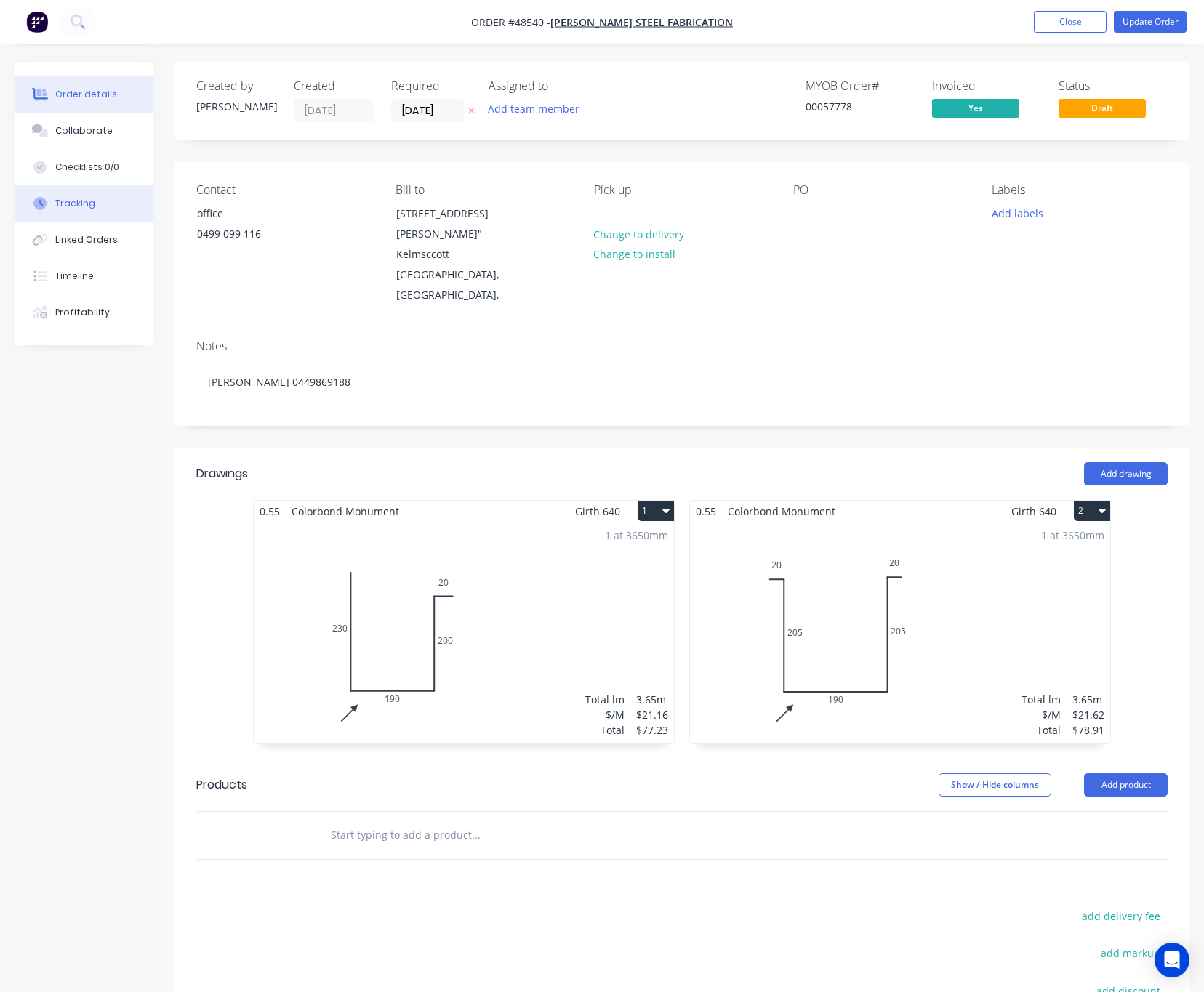
click at [85, 199] on div "Tracking" at bounding box center [75, 203] width 40 height 13
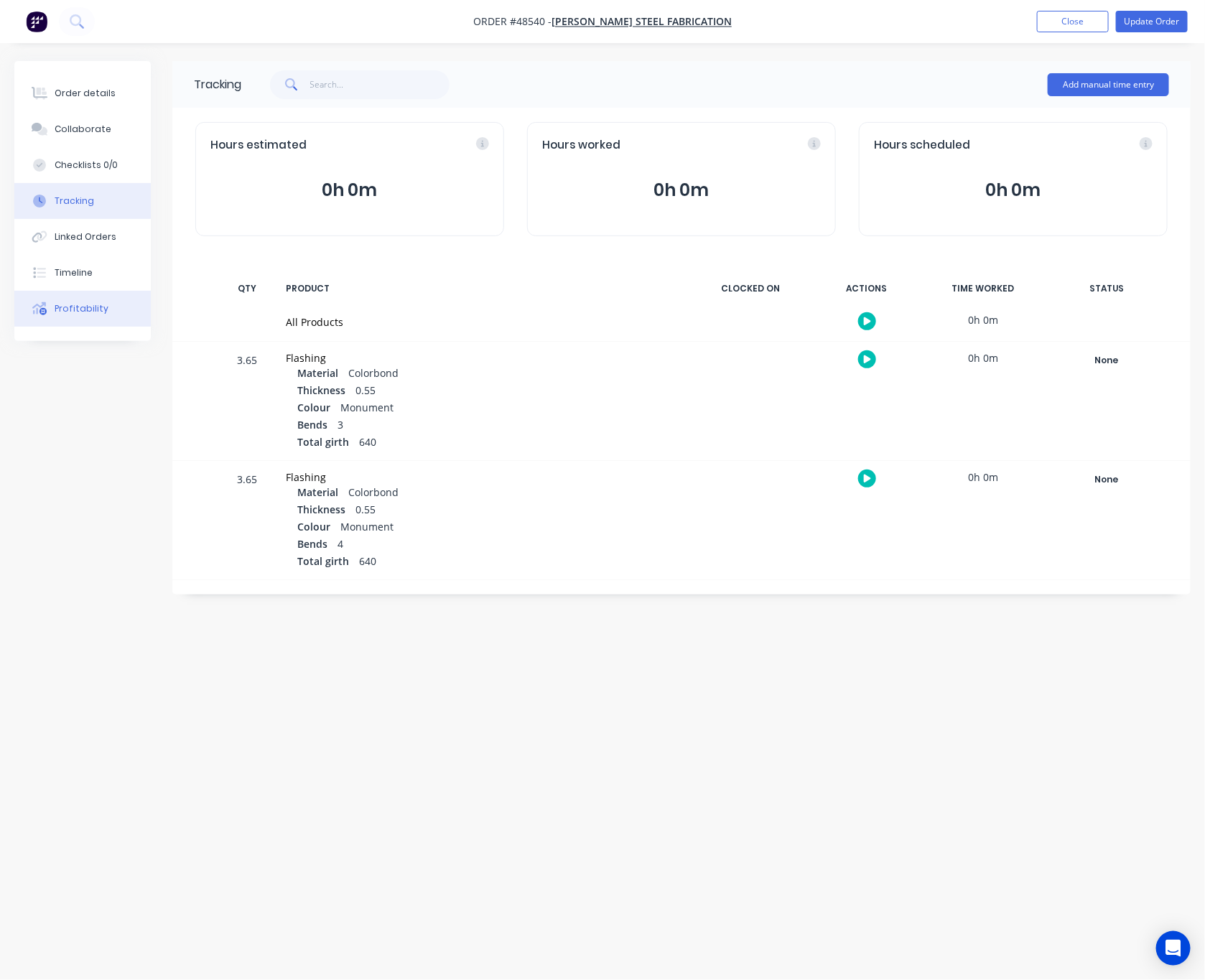
click at [97, 295] on button "Profitability" at bounding box center [83, 308] width 136 height 35
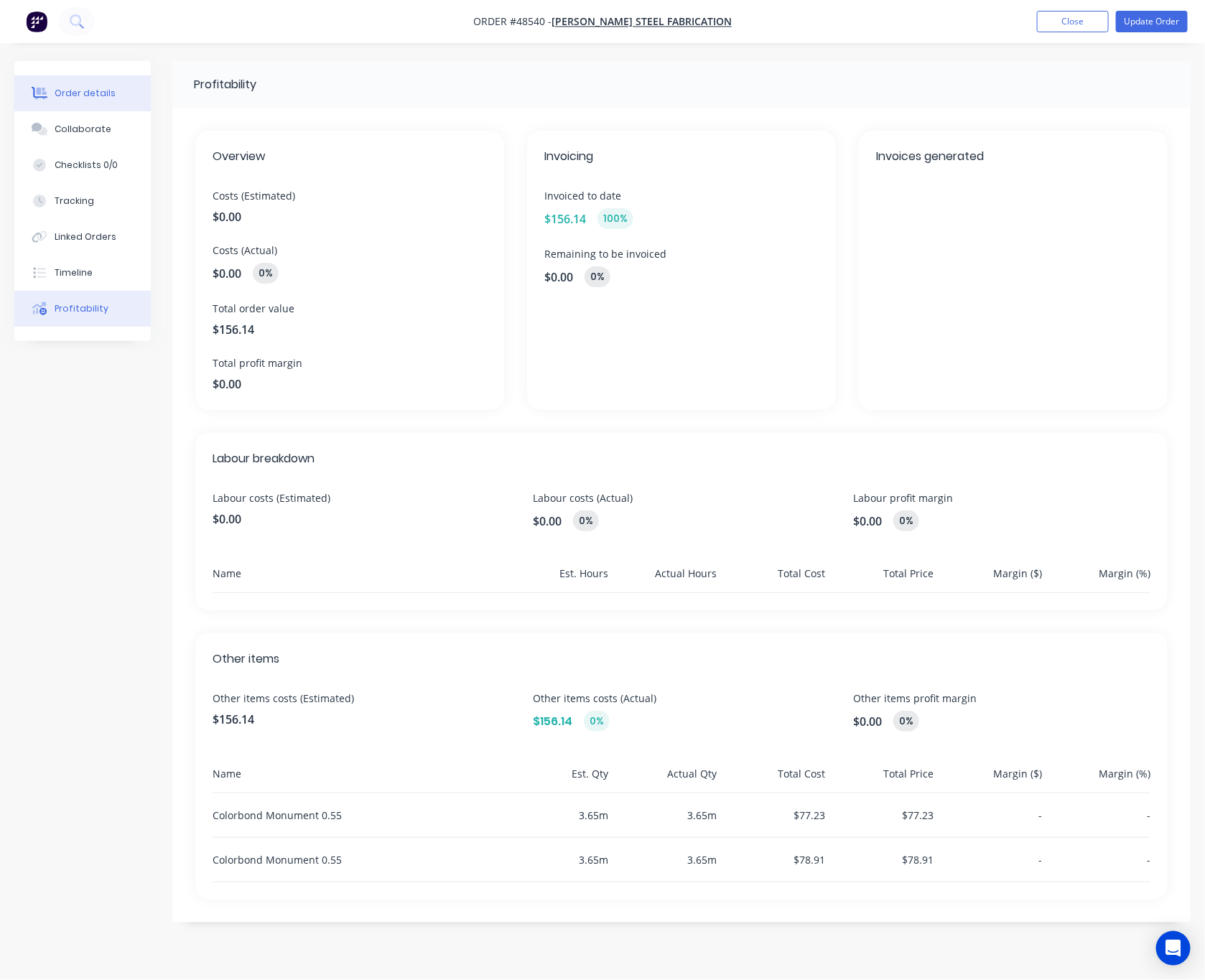
click at [102, 91] on div "Order details" at bounding box center [85, 94] width 61 height 13
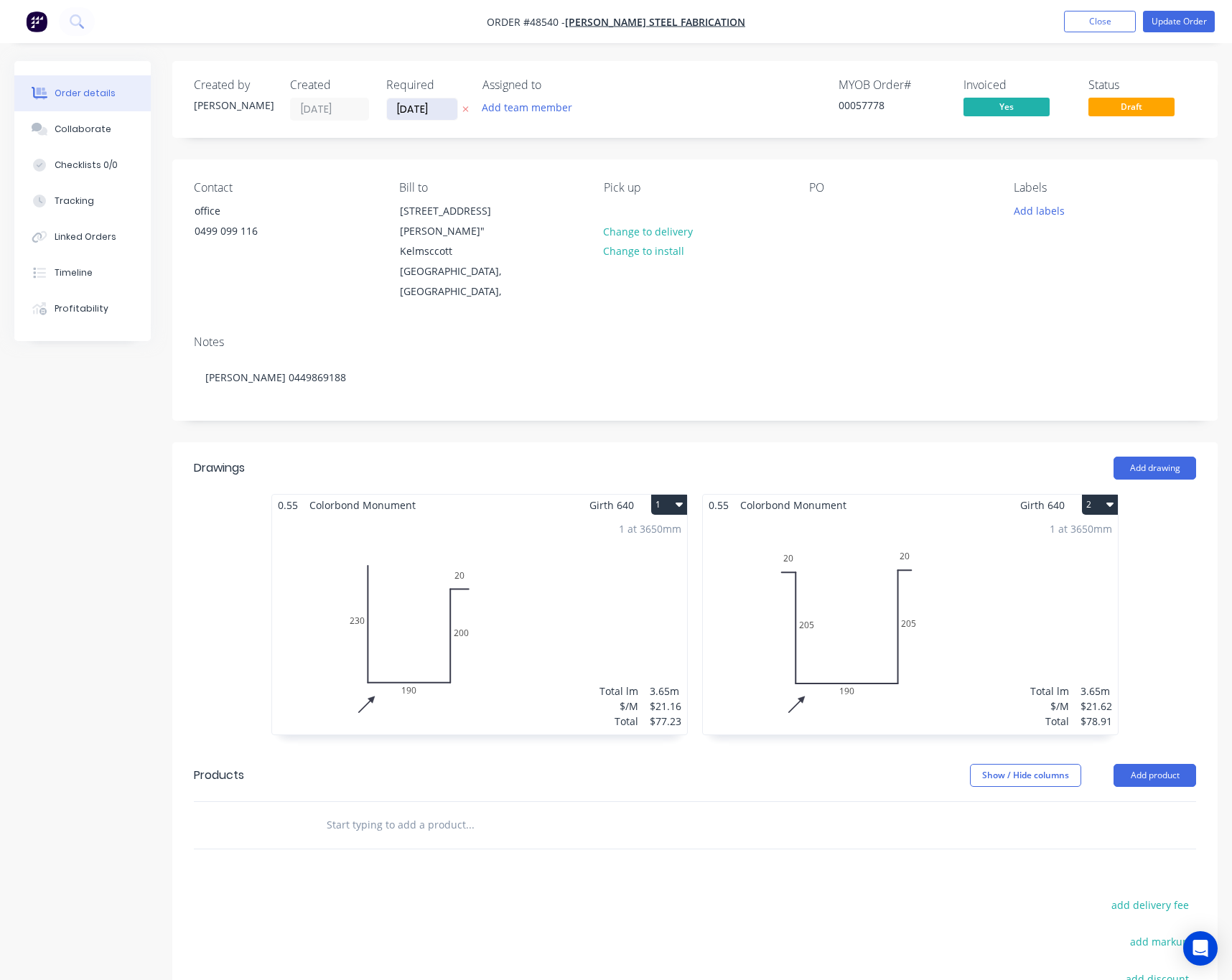
click at [427, 113] on input "27/08/25" at bounding box center [422, 109] width 70 height 22
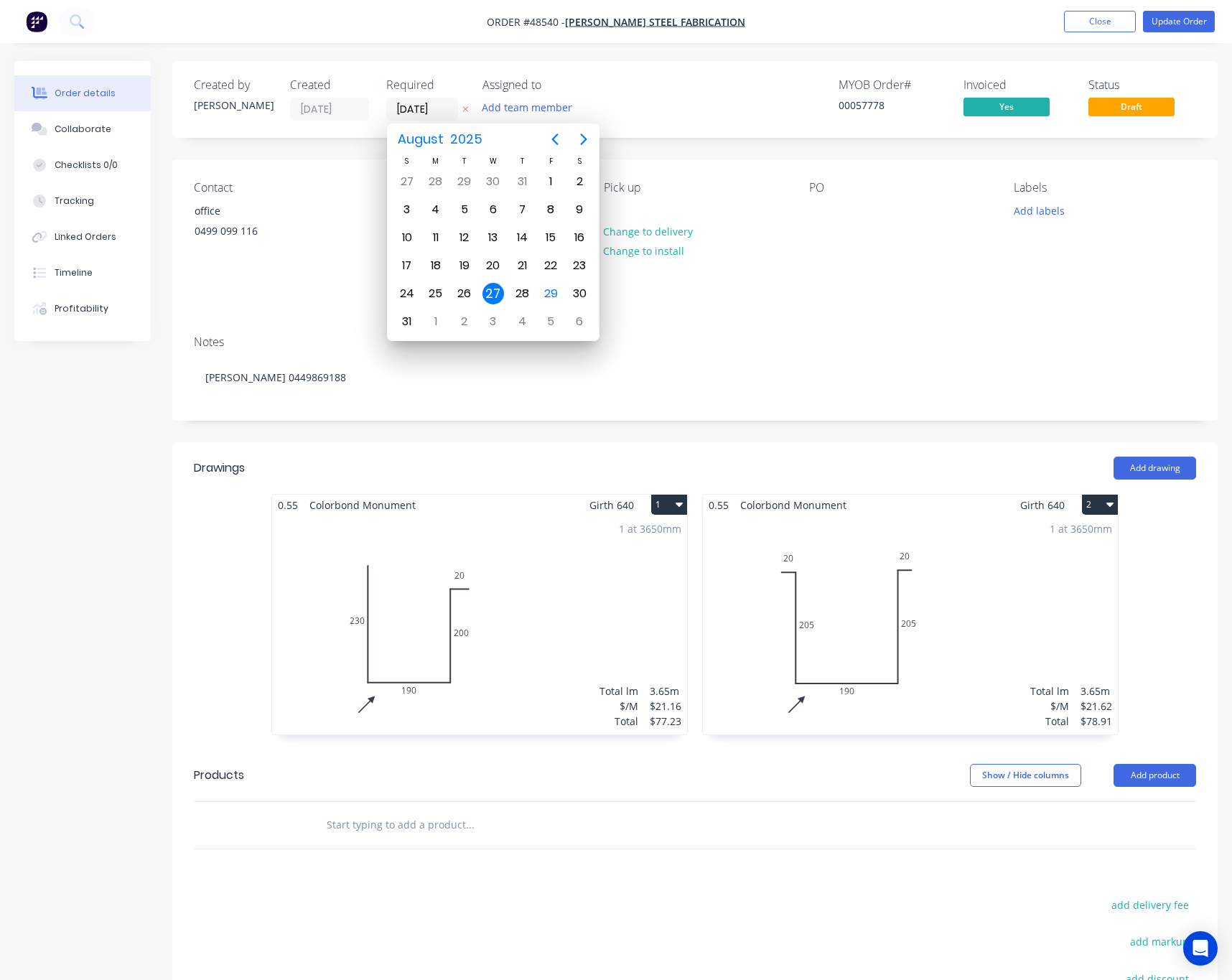
click at [959, 323] on div "Contact office 0499 099 116 Bill to Unit 2 / 53 Gillam Dr, Kelmscott WA 6111" K…" at bounding box center [696, 241] width 1046 height 165
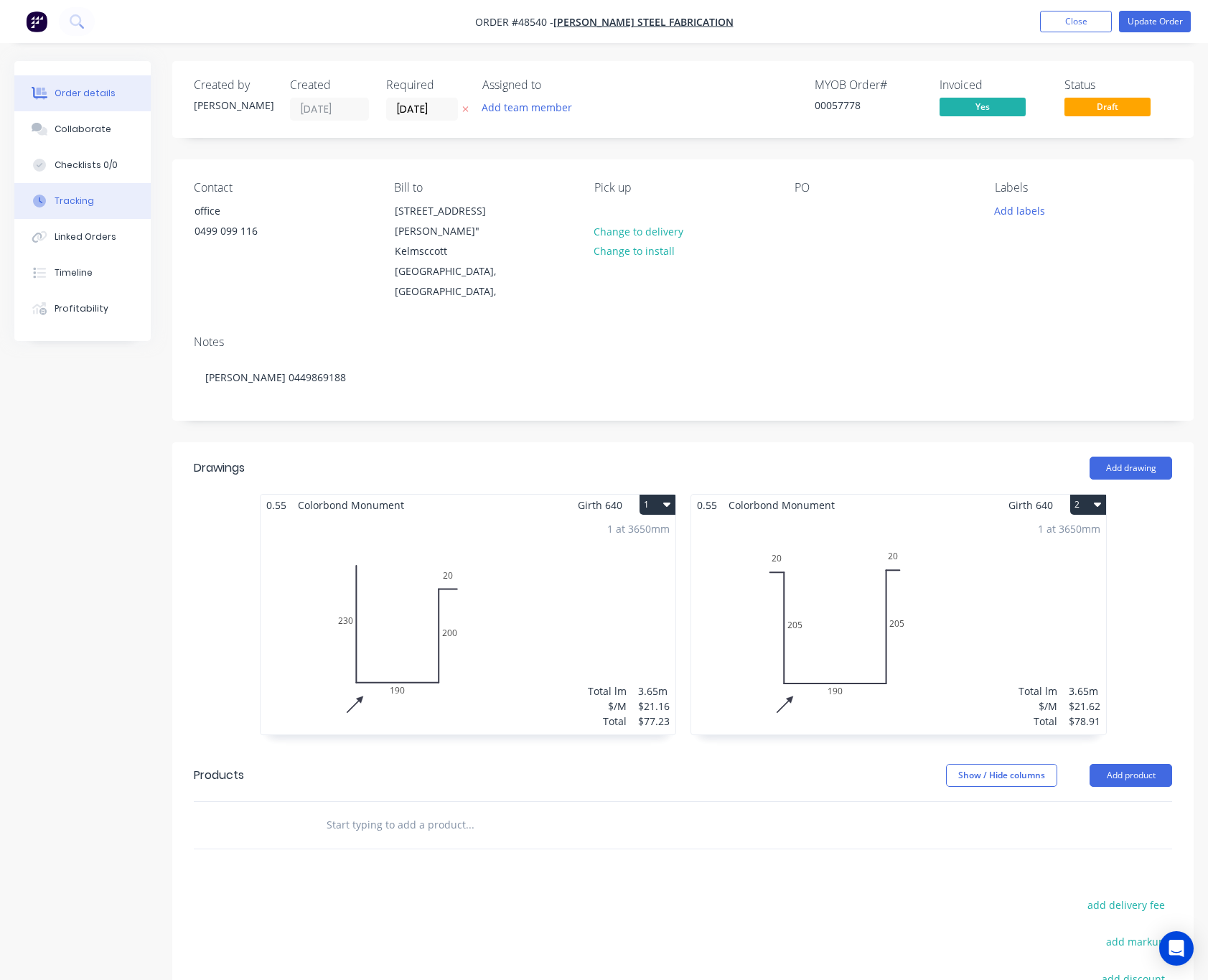
click at [105, 196] on button "Tracking" at bounding box center [83, 200] width 136 height 35
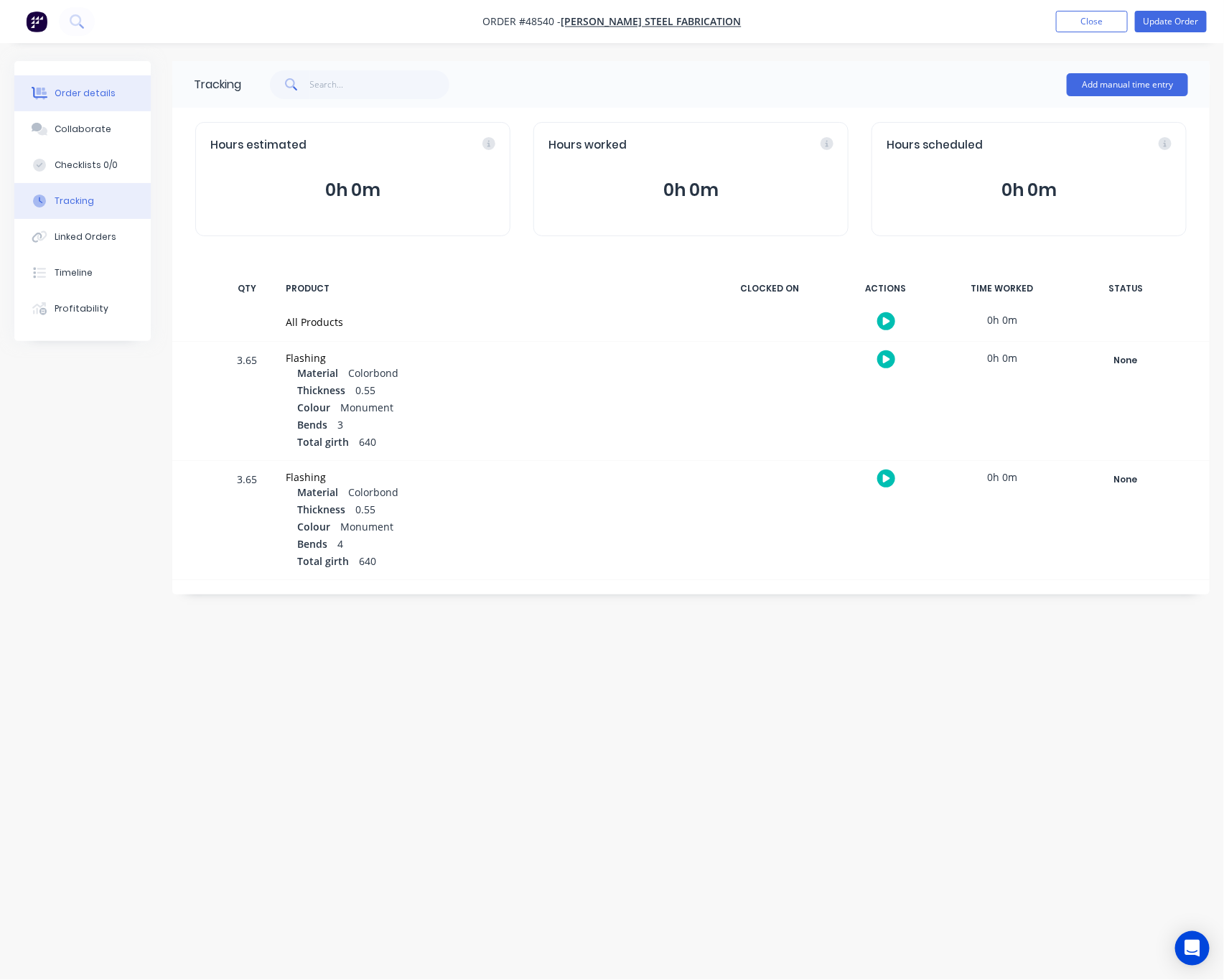
click at [123, 87] on button "Order details" at bounding box center [83, 93] width 136 height 35
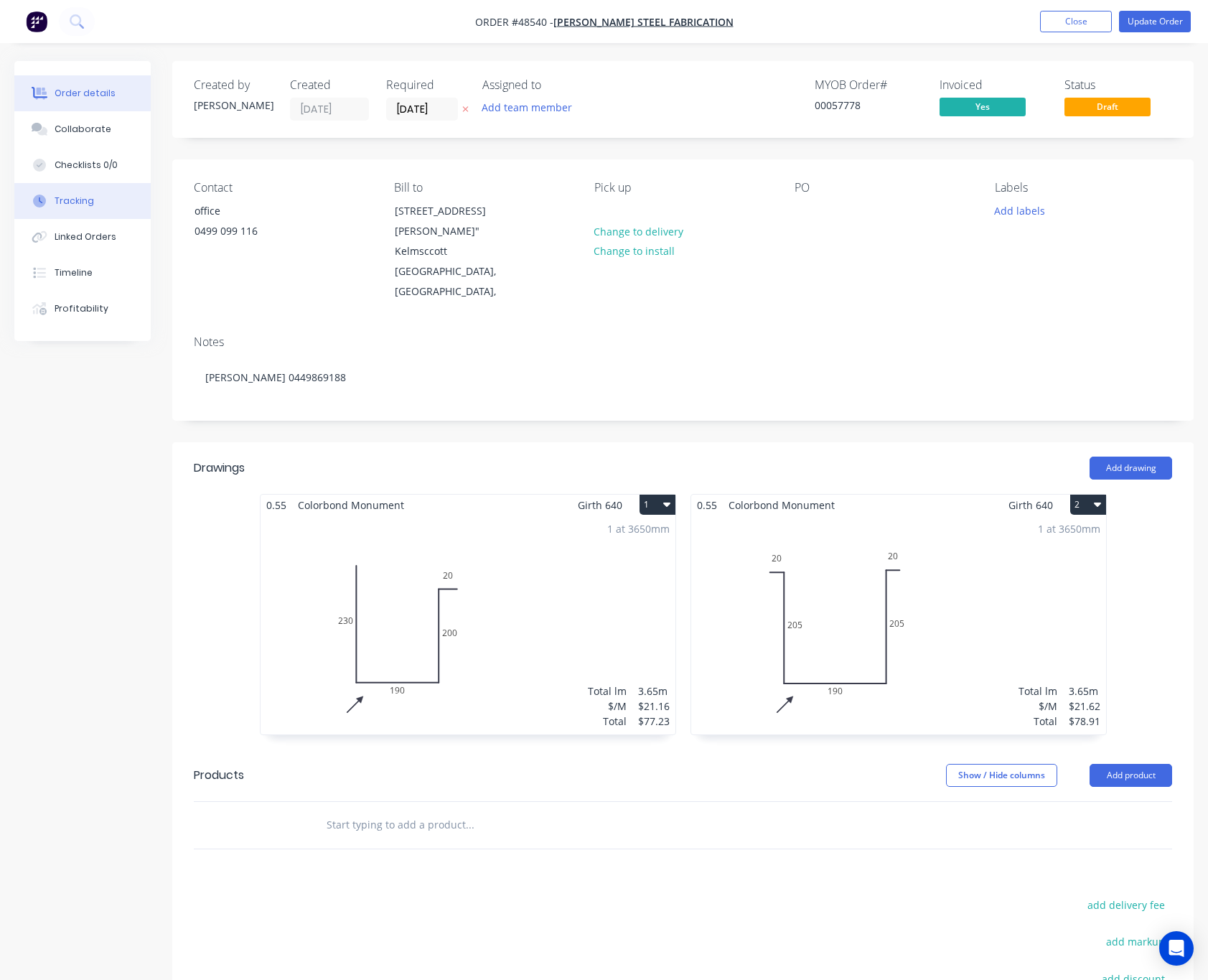
click at [110, 205] on button "Tracking" at bounding box center [83, 200] width 136 height 35
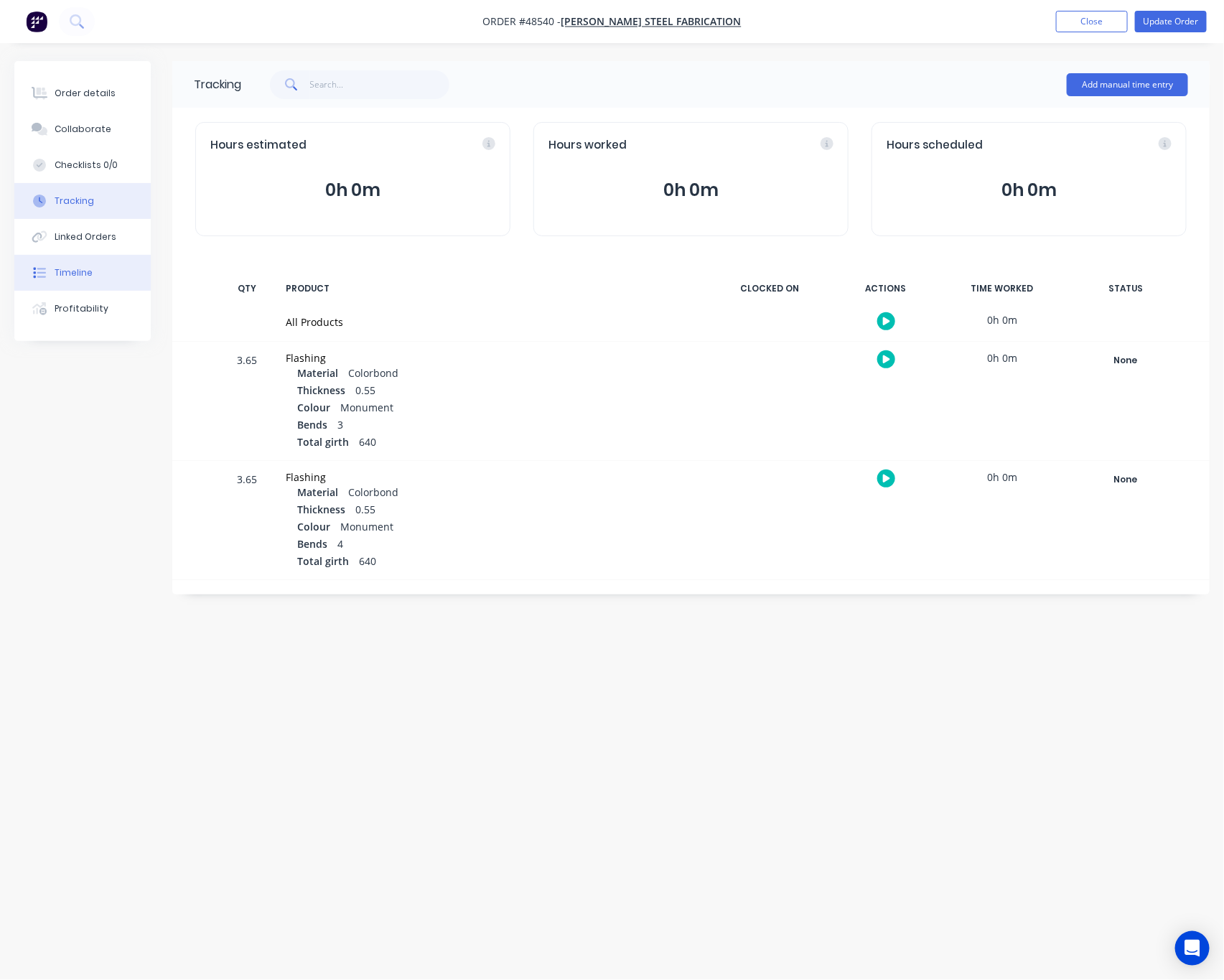
click at [105, 257] on button "Timeline" at bounding box center [83, 272] width 136 height 35
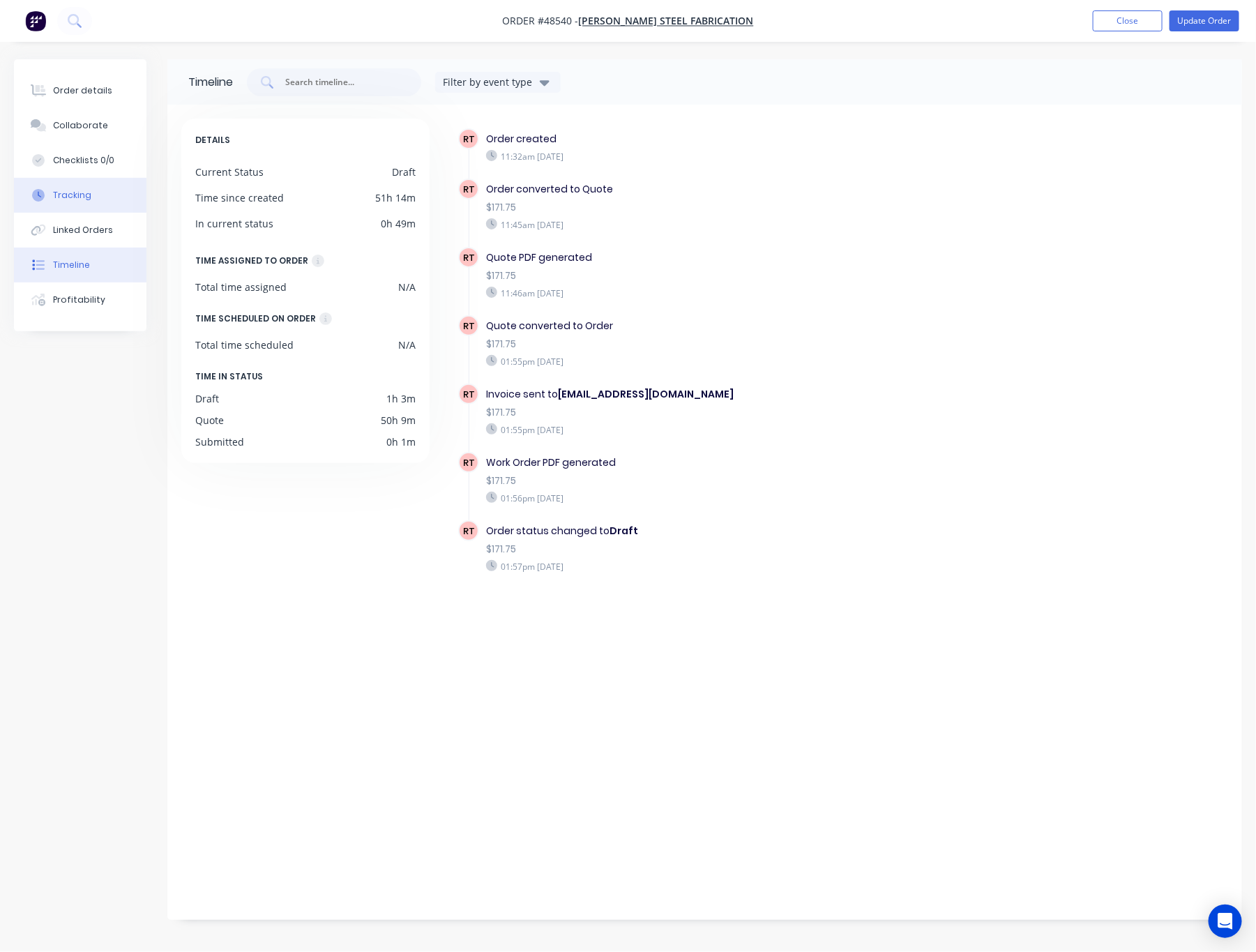
click at [128, 182] on button "Tracking" at bounding box center [80, 194] width 132 height 34
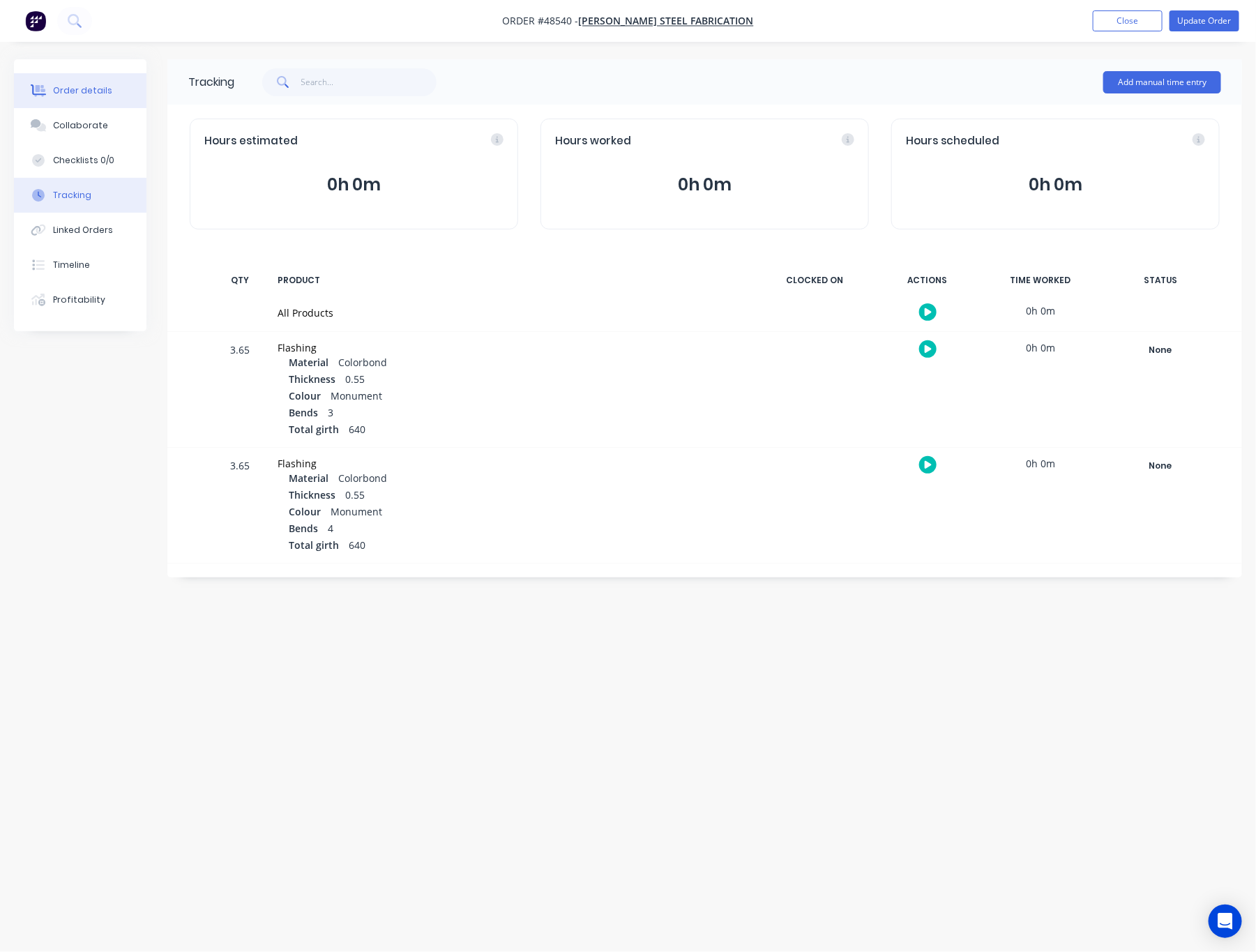
click at [74, 88] on div "Order details" at bounding box center [82, 91] width 59 height 12
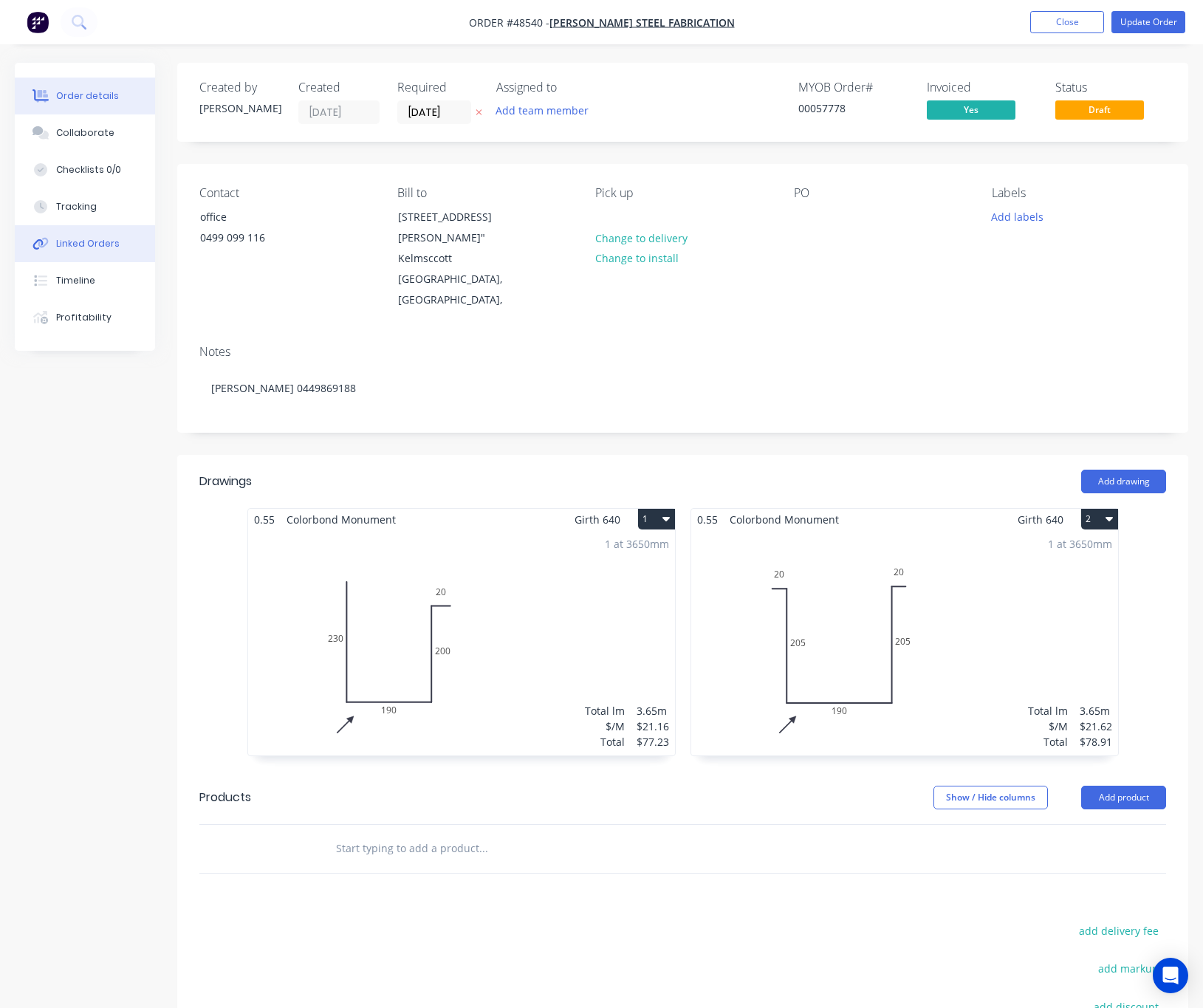
click at [124, 237] on button "Linked Orders" at bounding box center [85, 243] width 140 height 36
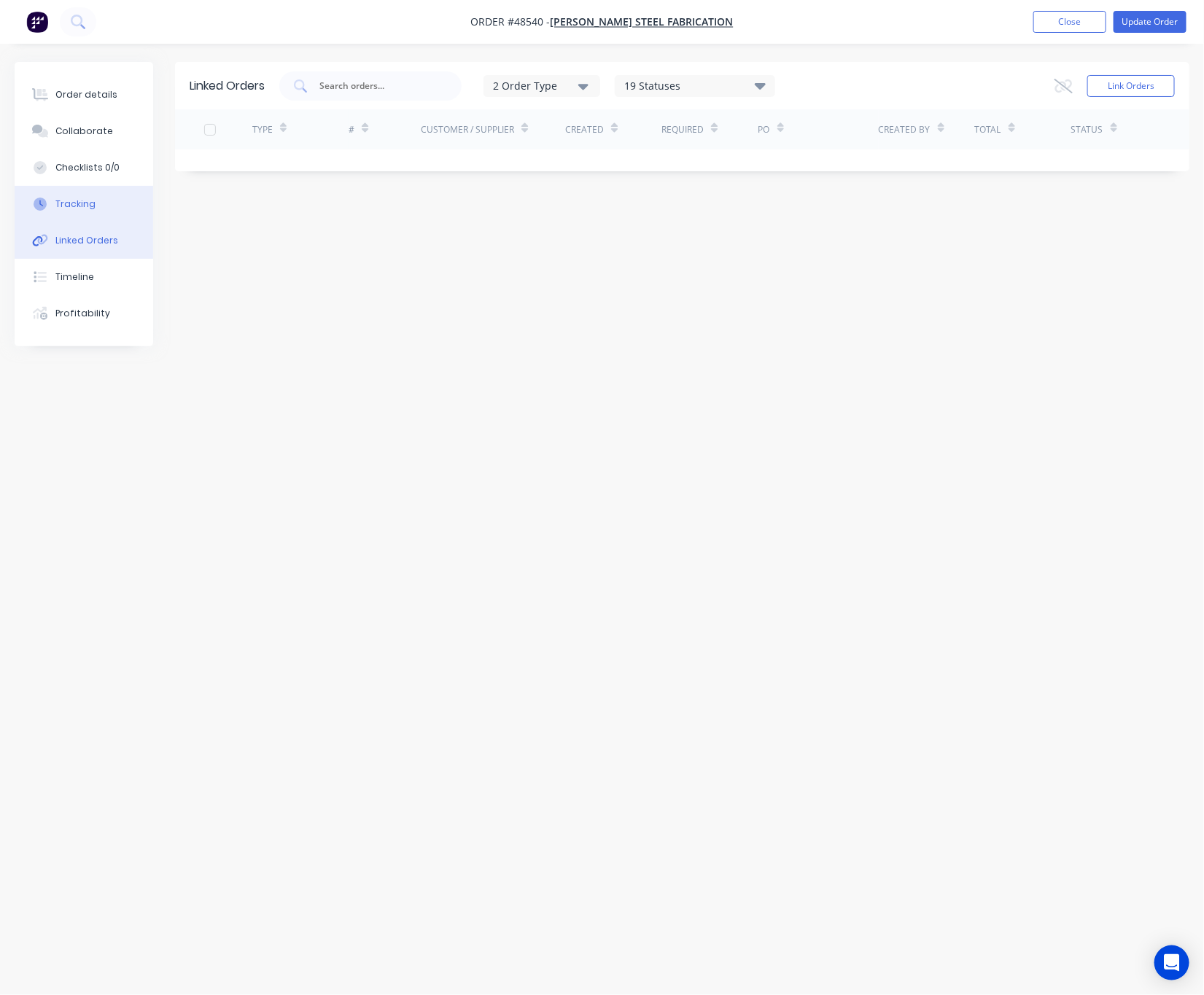
click at [114, 193] on button "Tracking" at bounding box center [84, 203] width 138 height 36
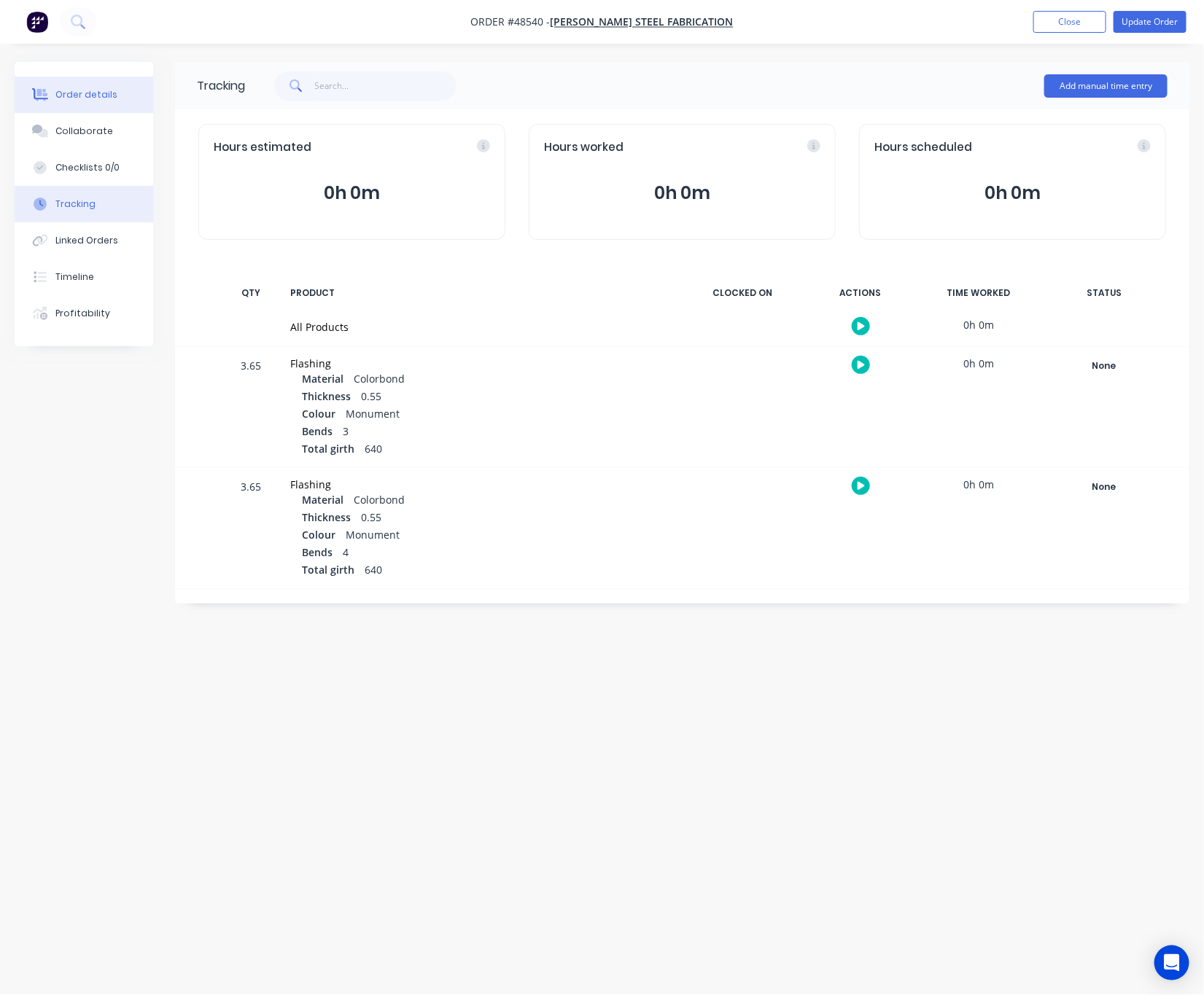
click at [120, 97] on button "Order details" at bounding box center [84, 94] width 138 height 36
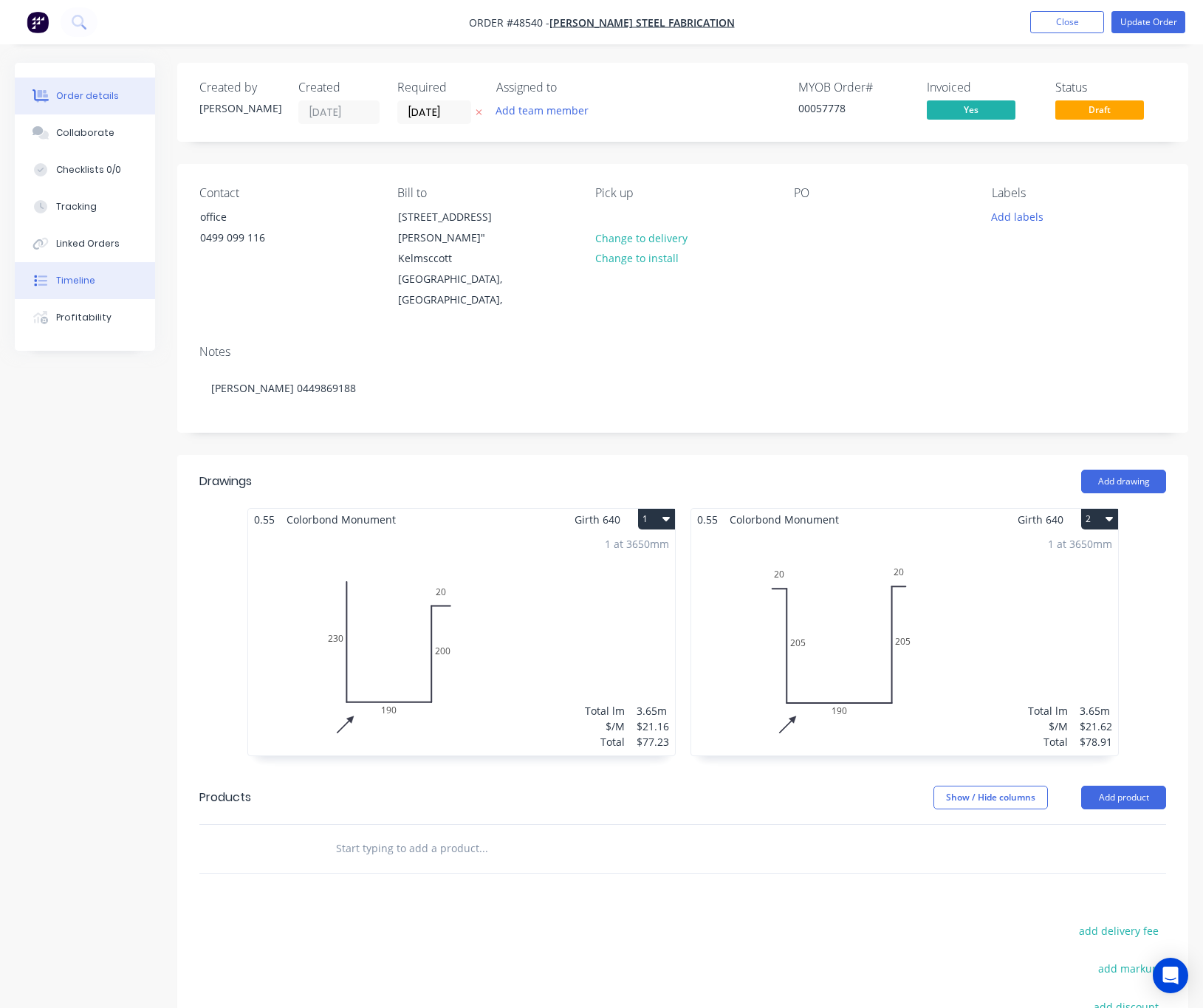
click at [123, 273] on button "Timeline" at bounding box center [85, 280] width 140 height 36
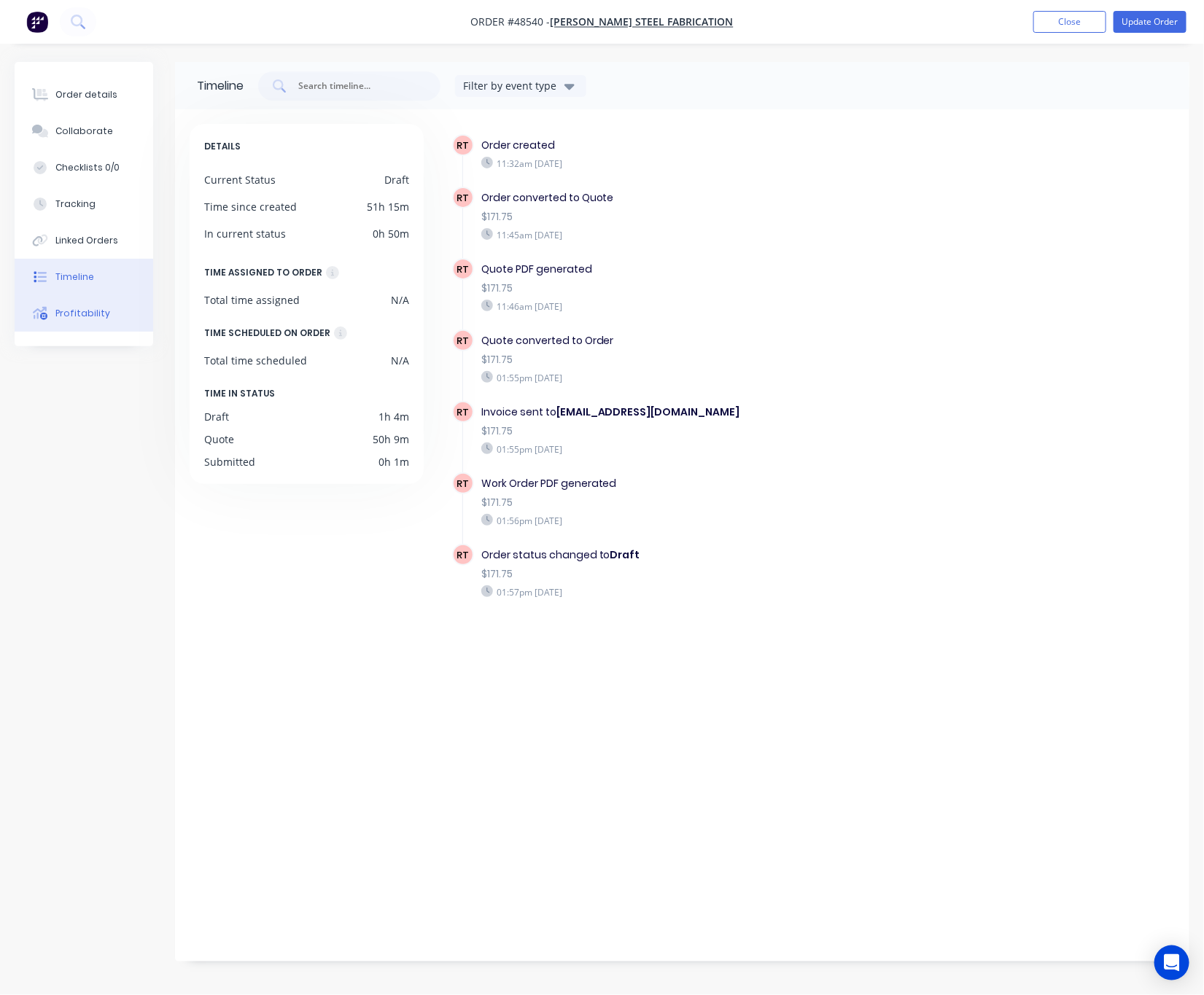
click at [131, 316] on button "Profitability" at bounding box center [84, 313] width 138 height 36
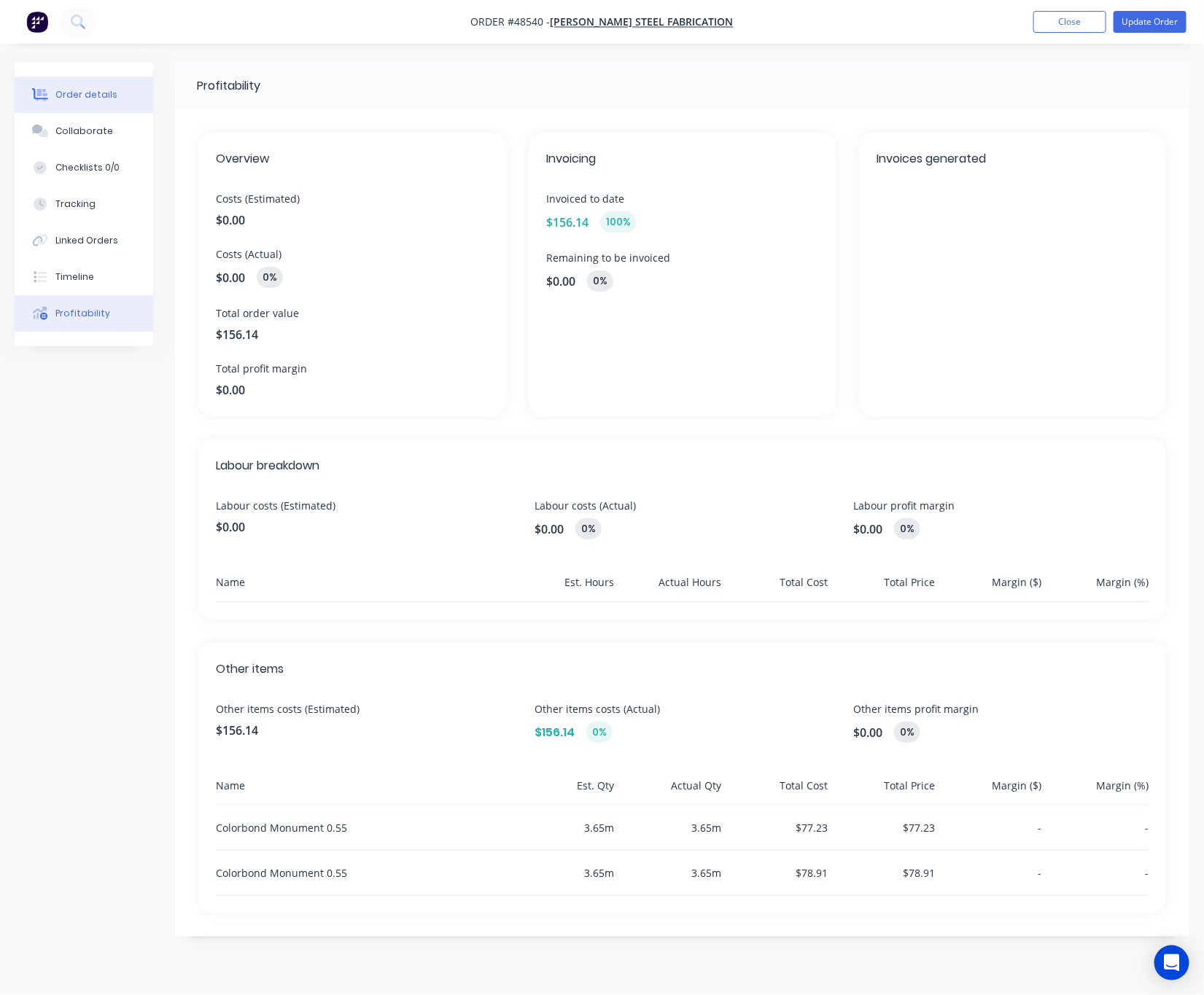
click at [92, 102] on button "Order details" at bounding box center [84, 94] width 138 height 36
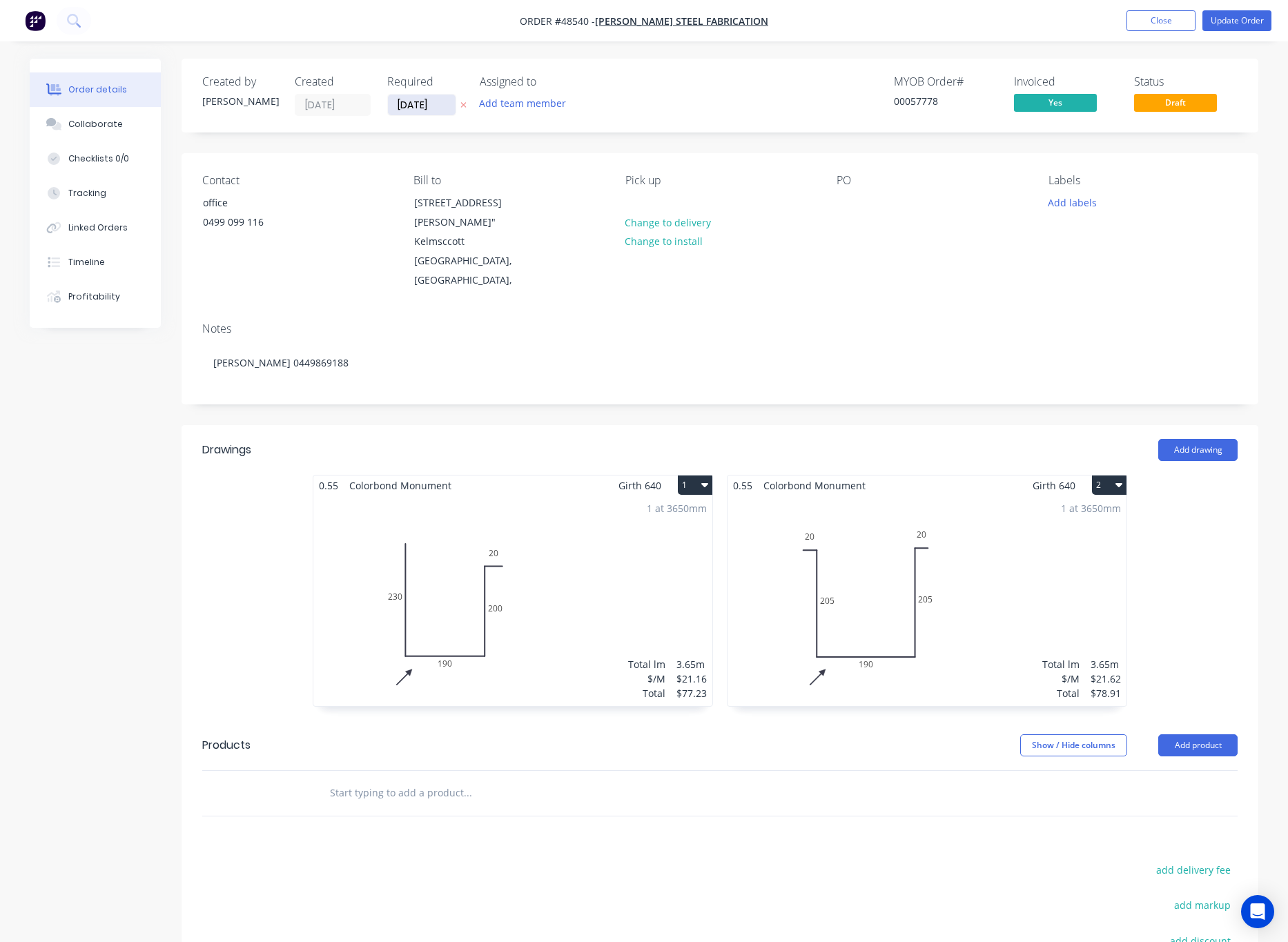
click at [425, 96] on input "27/08/25" at bounding box center [421, 105] width 67 height 21
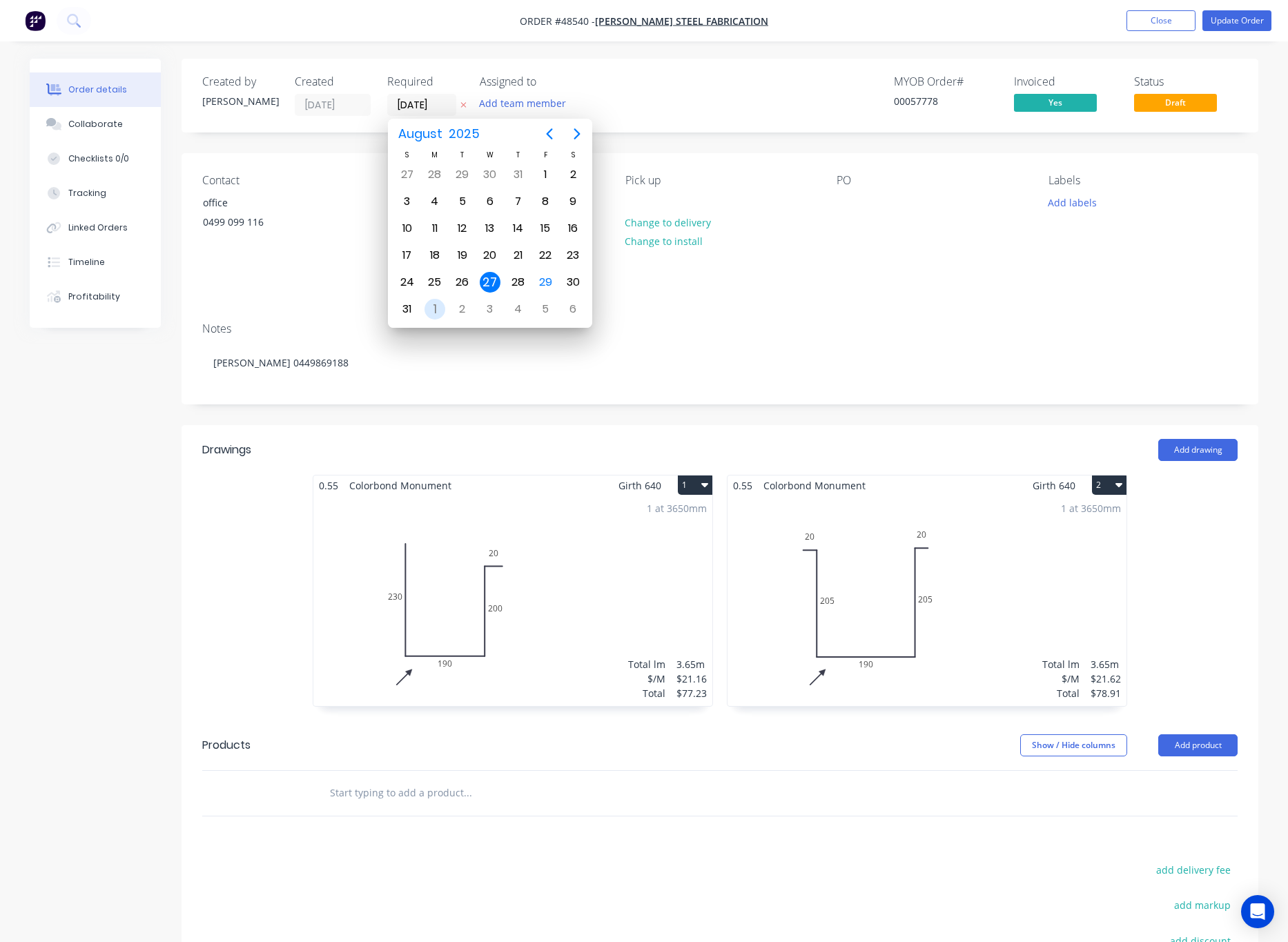
click at [440, 314] on div "1" at bounding box center [435, 309] width 21 height 21
type input "[DATE]"
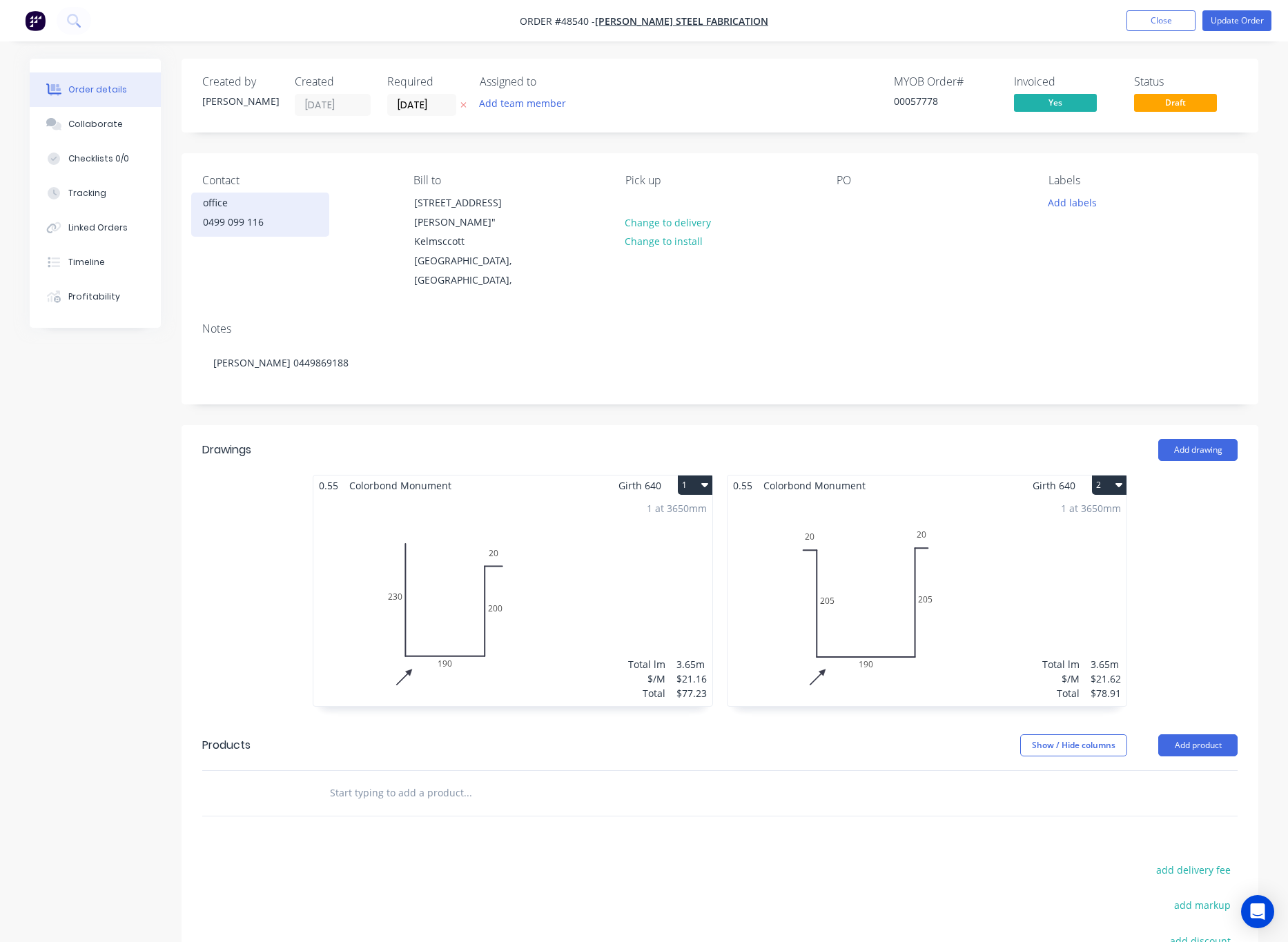
click at [281, 216] on div "0499 099 116" at bounding box center [260, 222] width 114 height 19
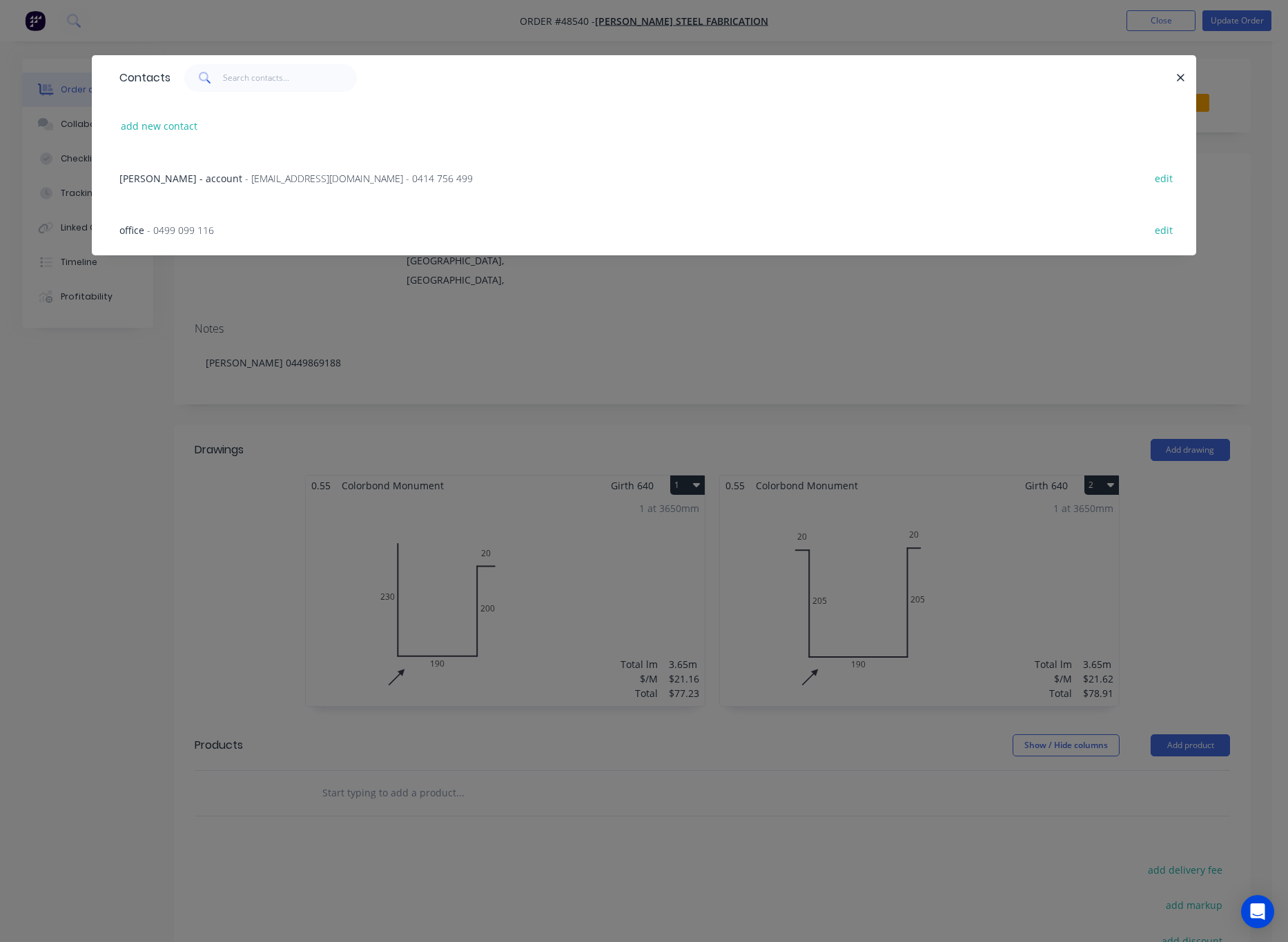
click at [423, 296] on div "Contacts add new contact Robby Lupica - account - lupicasteelfab@bigpond.com - …" at bounding box center [644, 471] width 1288 height 942
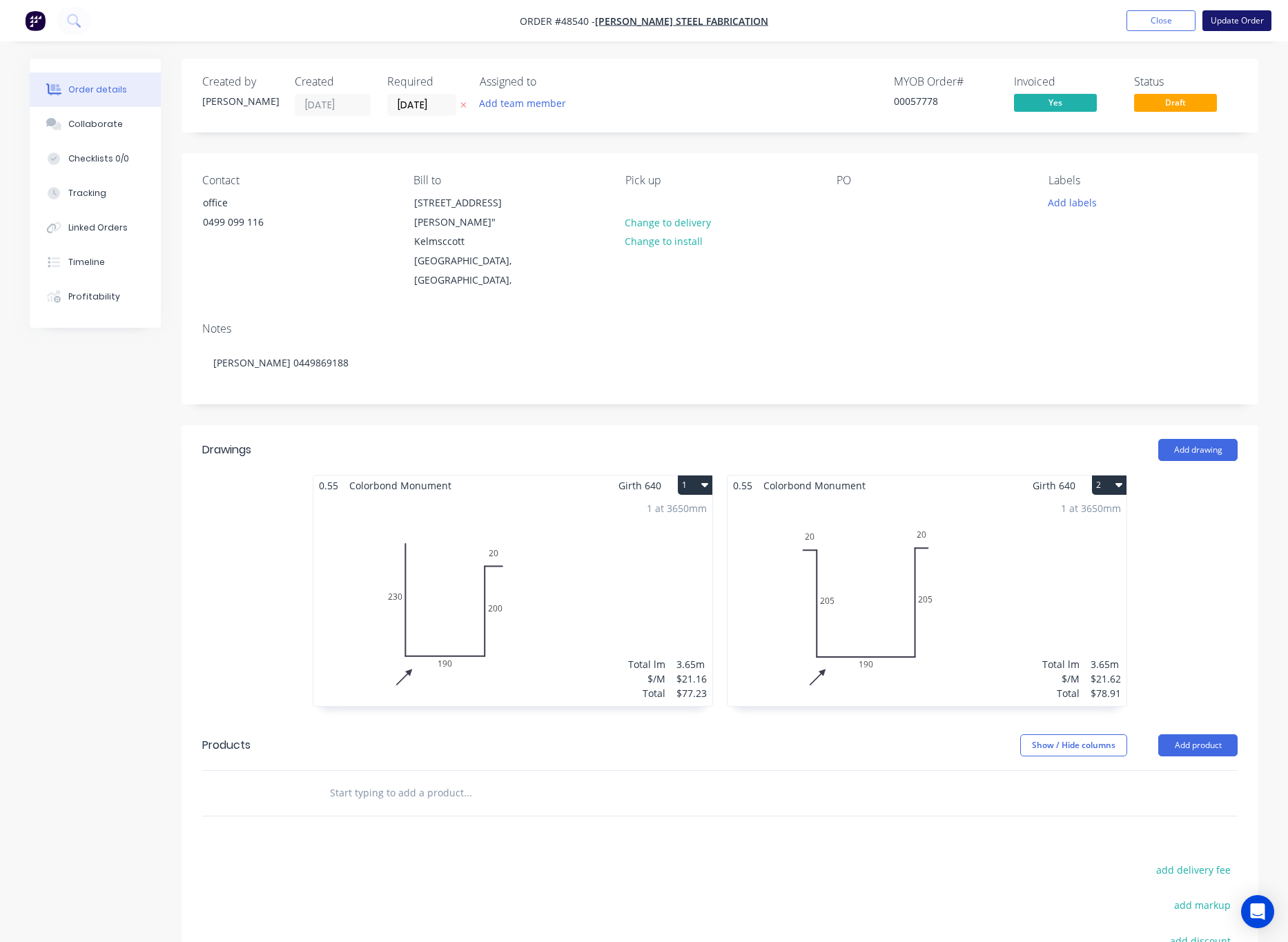
click at [1247, 21] on button "Update Order" at bounding box center [1236, 21] width 69 height 21
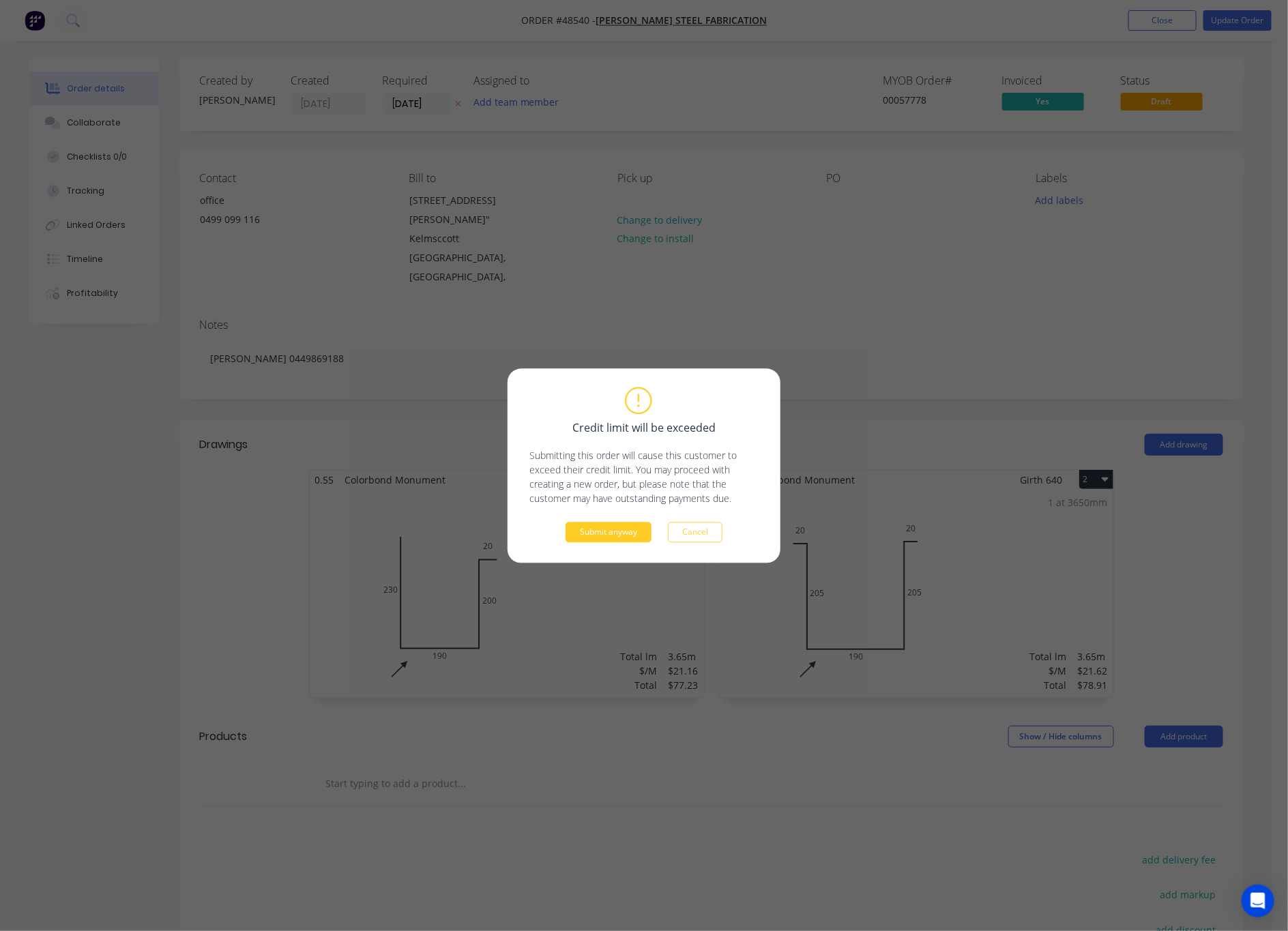
click at [598, 530] on button "Submit anyway" at bounding box center [609, 532] width 86 height 21
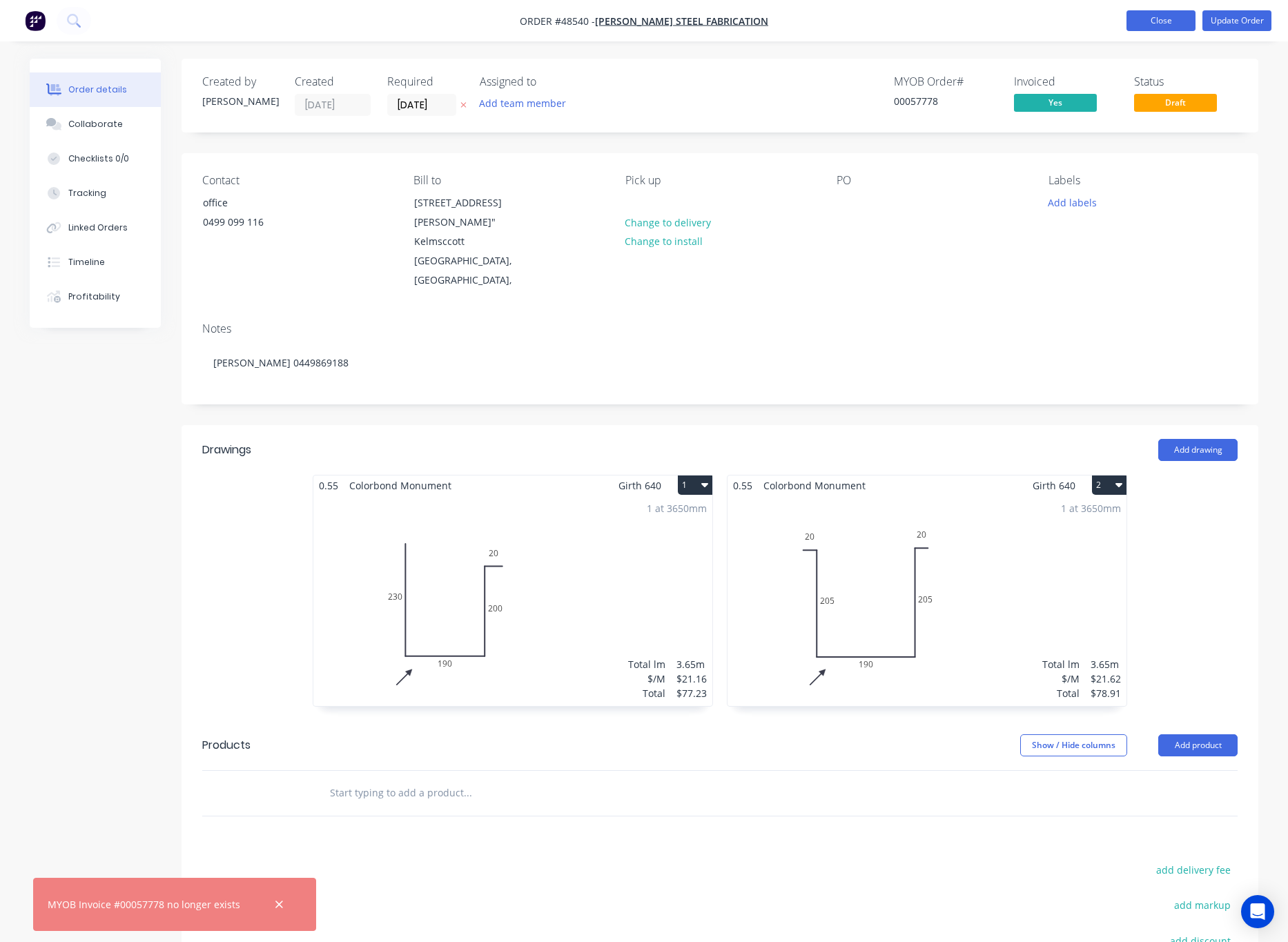
click at [1146, 13] on button "Close" at bounding box center [1160, 21] width 69 height 21
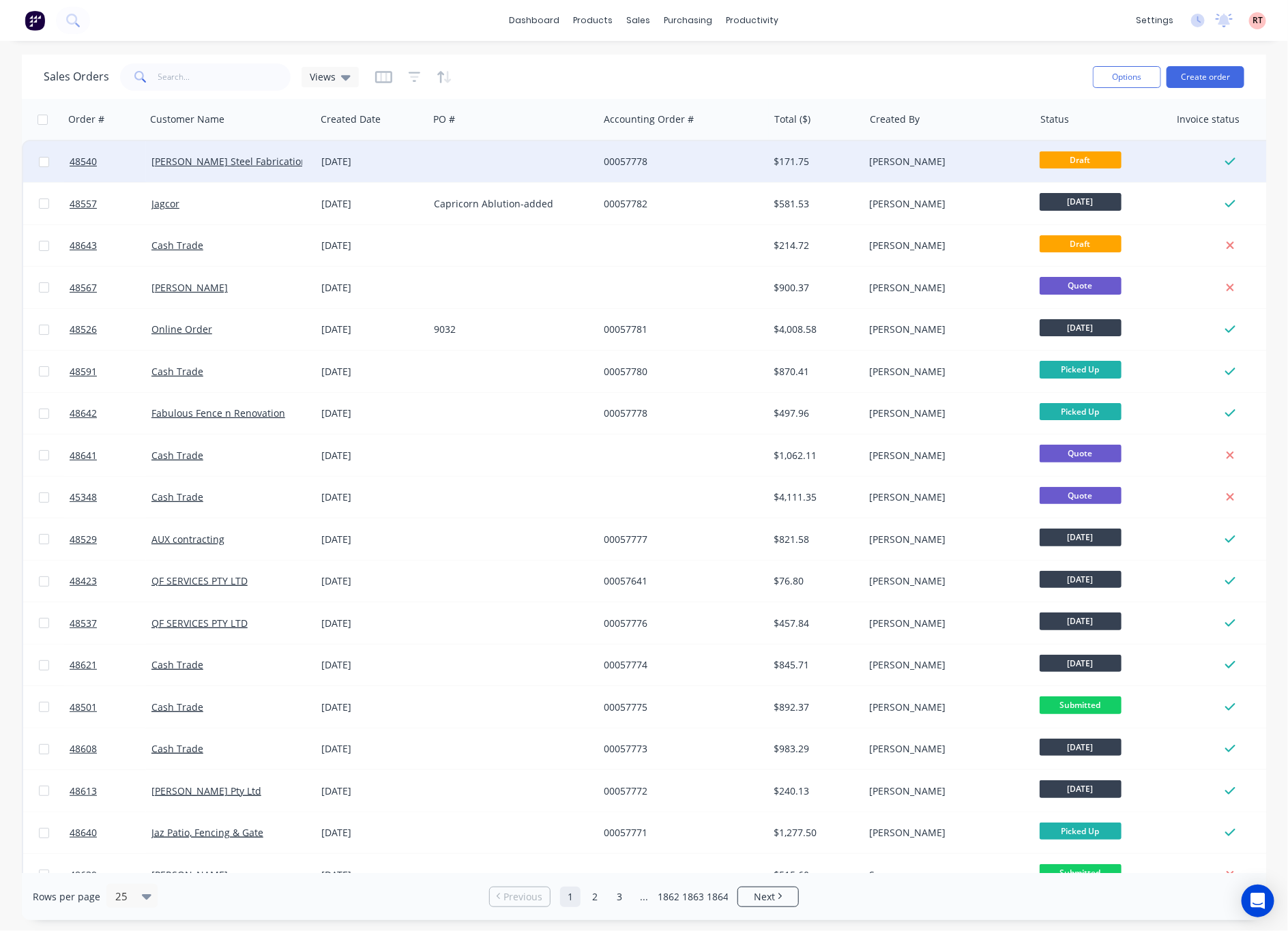
click at [732, 158] on div "00057778" at bounding box center [679, 162] width 151 height 14
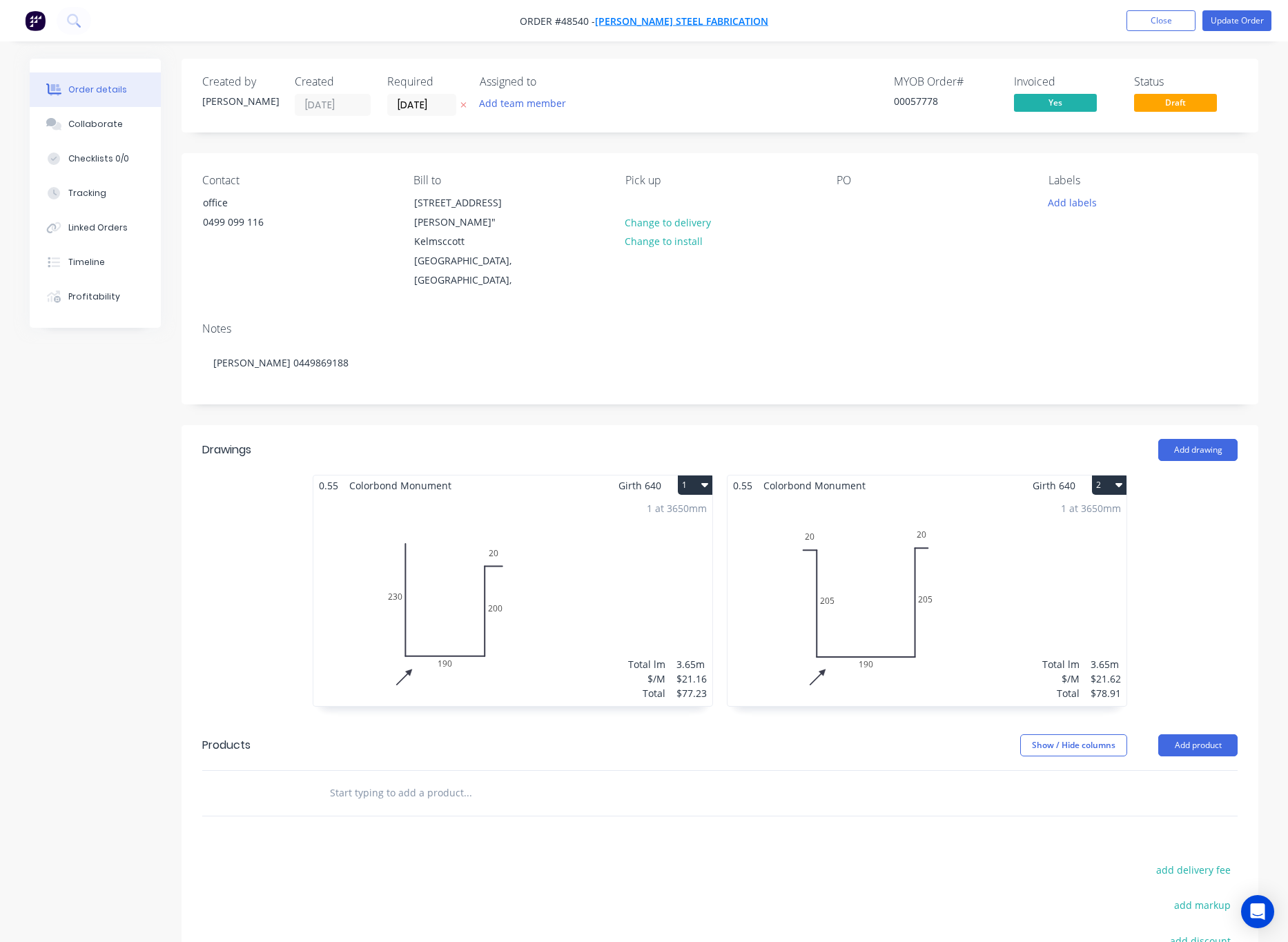
click at [714, 21] on span "Lupica Steel Fabrication" at bounding box center [682, 21] width 173 height 13
click at [1257, 15] on button "Update Order" at bounding box center [1236, 21] width 69 height 21
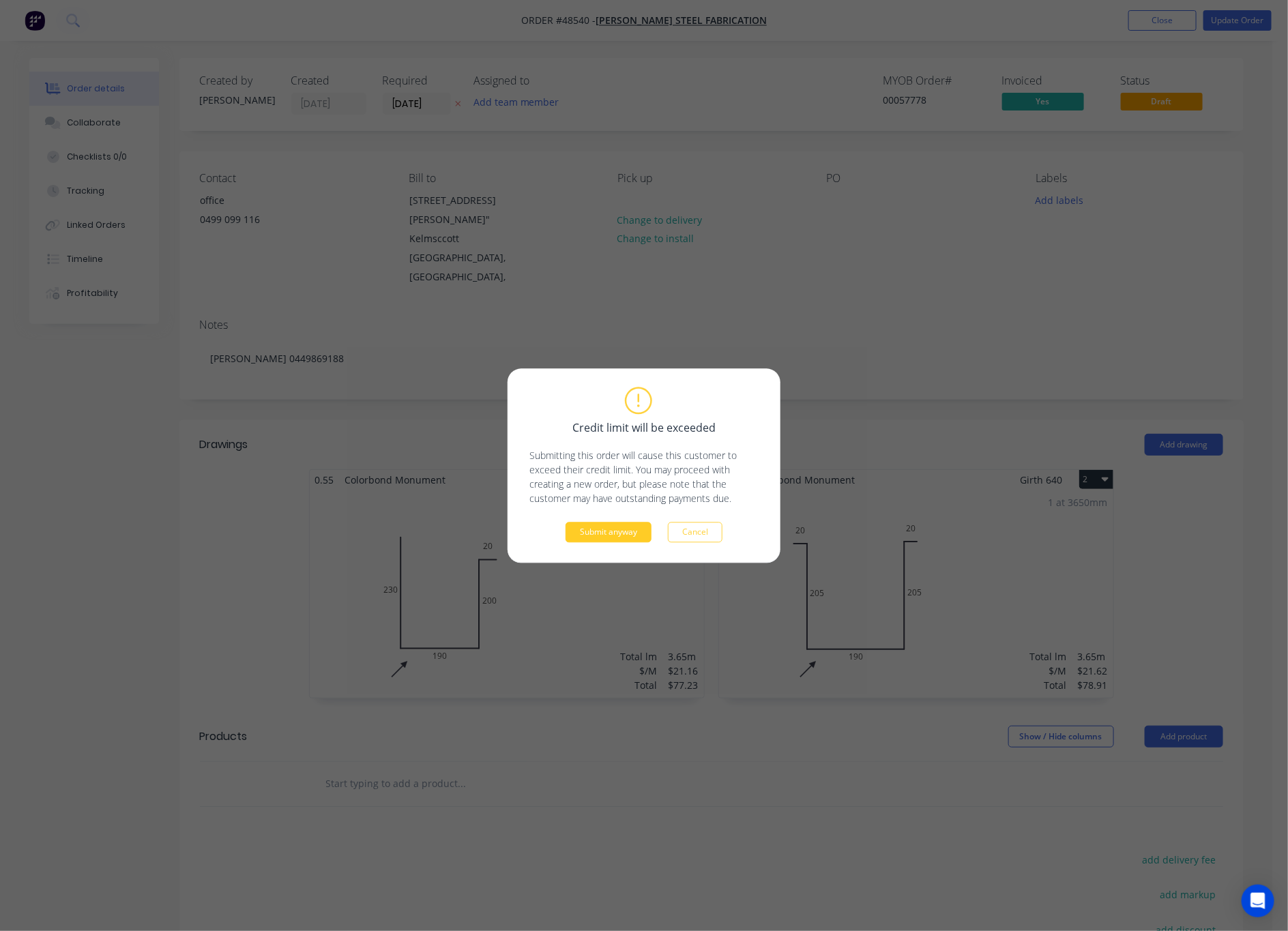
click at [598, 533] on button "Submit anyway" at bounding box center [609, 532] width 86 height 21
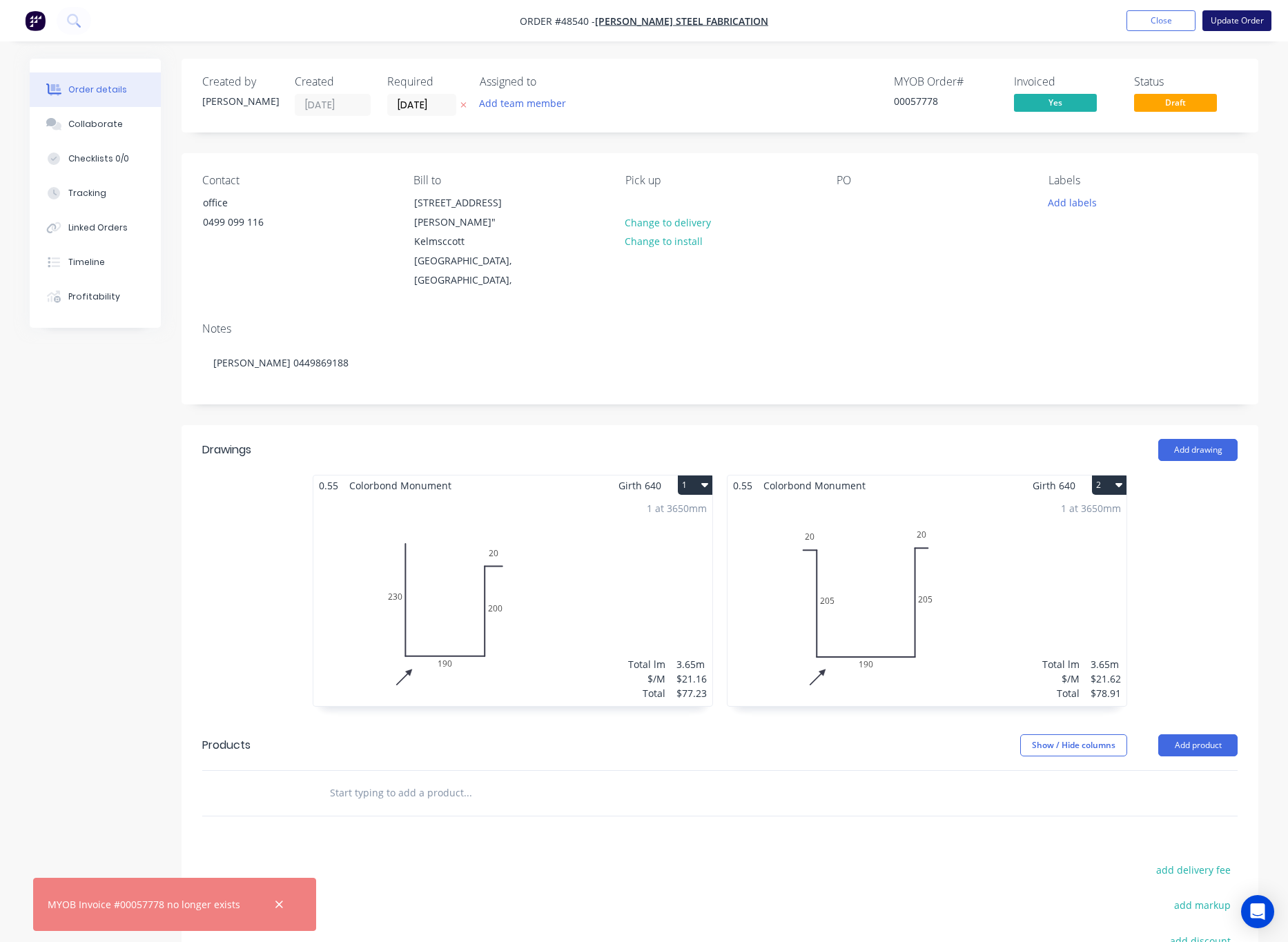
click at [1250, 12] on button "Update Order" at bounding box center [1236, 21] width 69 height 21
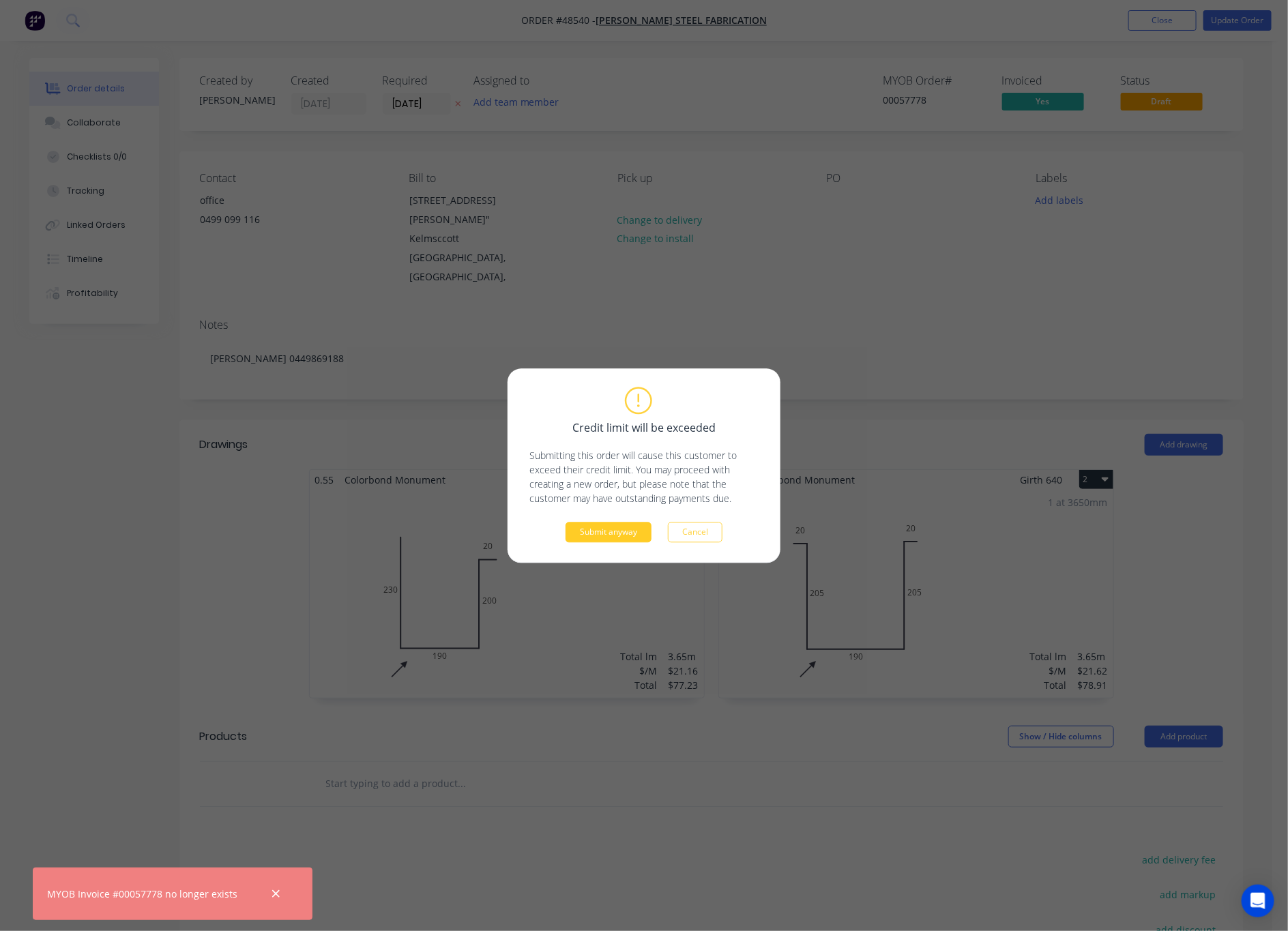
click at [631, 536] on button "Submit anyway" at bounding box center [609, 532] width 86 height 21
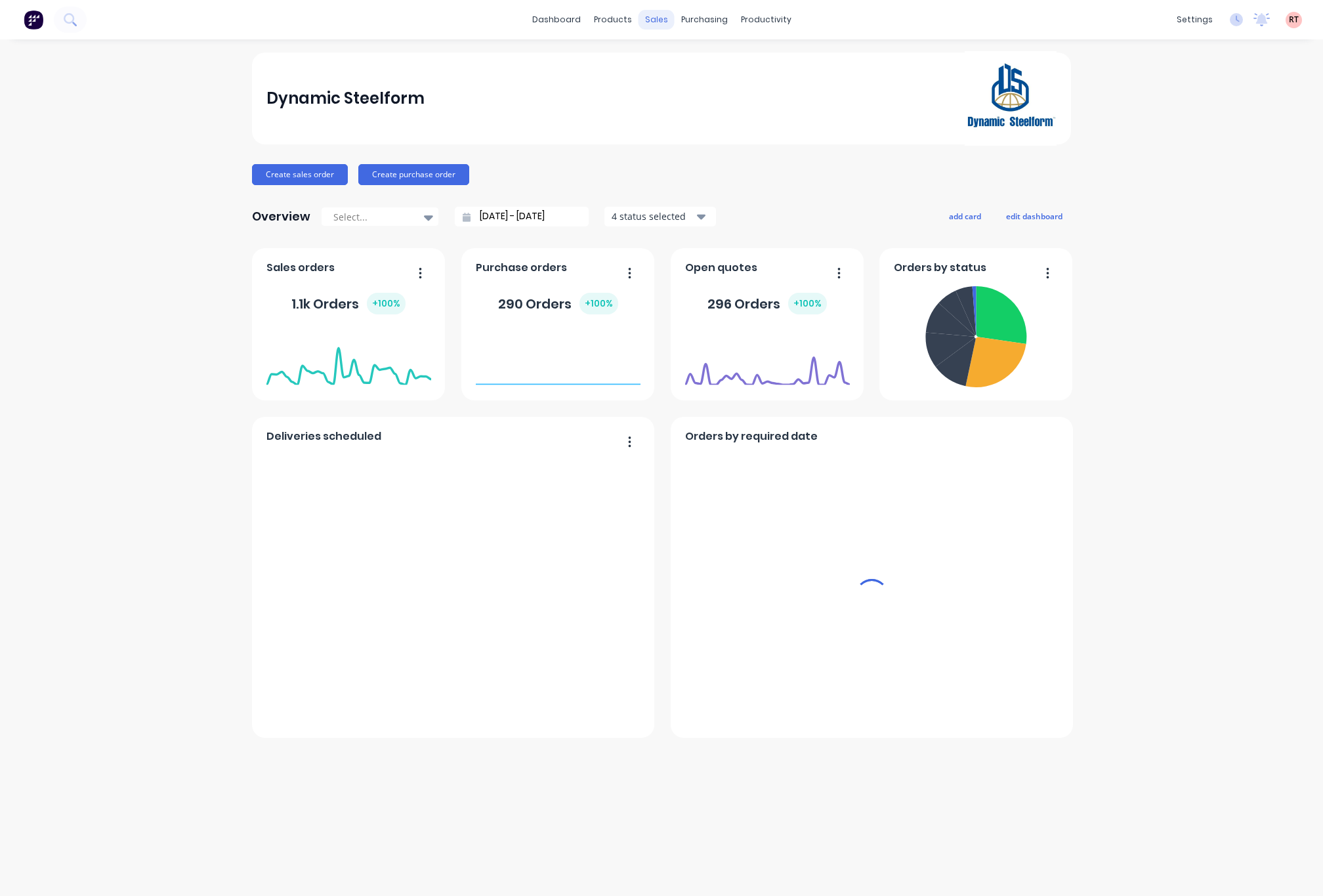
click at [636, 12] on div "products" at bounding box center [613, 20] width 52 height 20
click at [652, 17] on div "sales" at bounding box center [656, 20] width 36 height 20
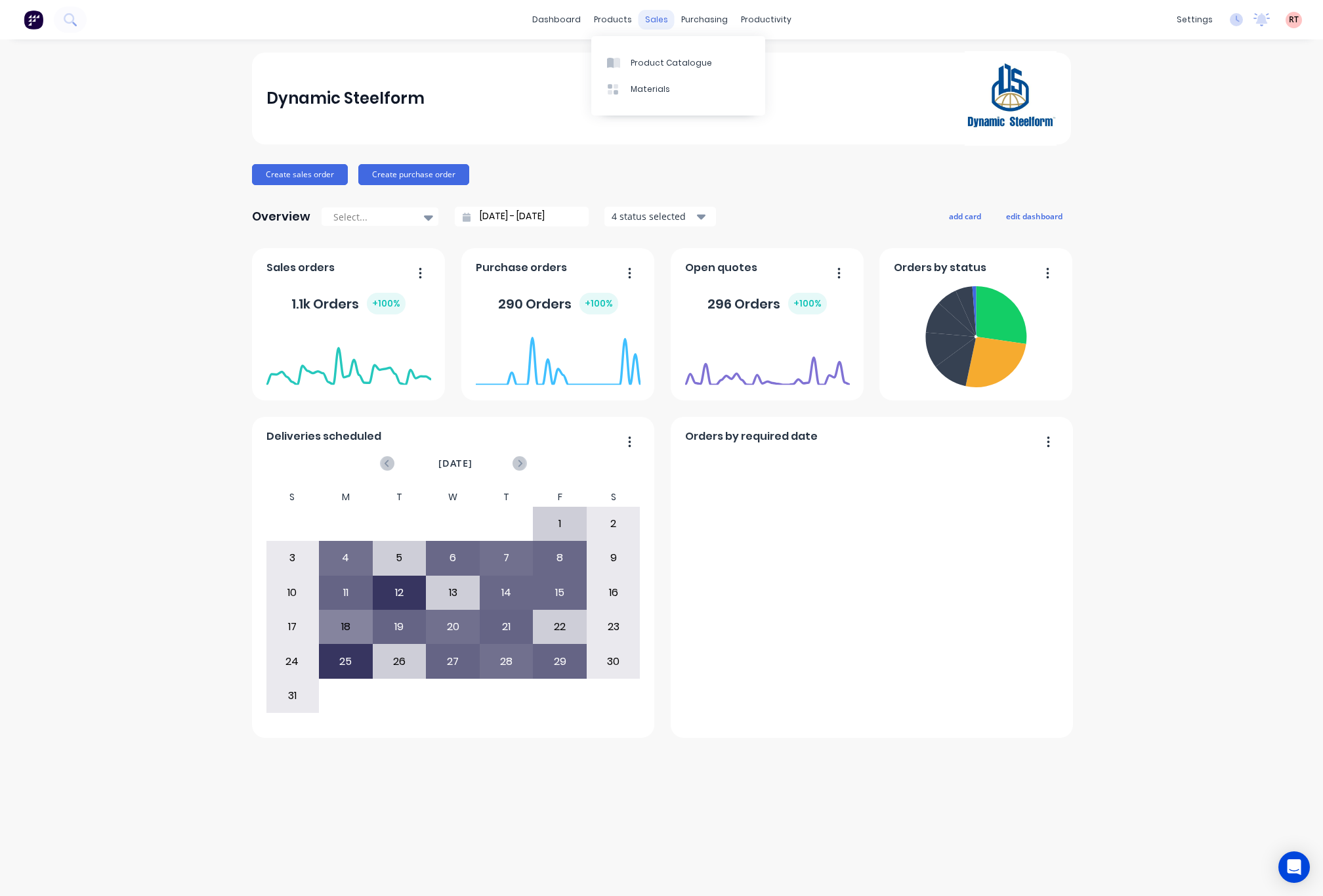
click at [648, 16] on div "sales" at bounding box center [656, 20] width 36 height 20
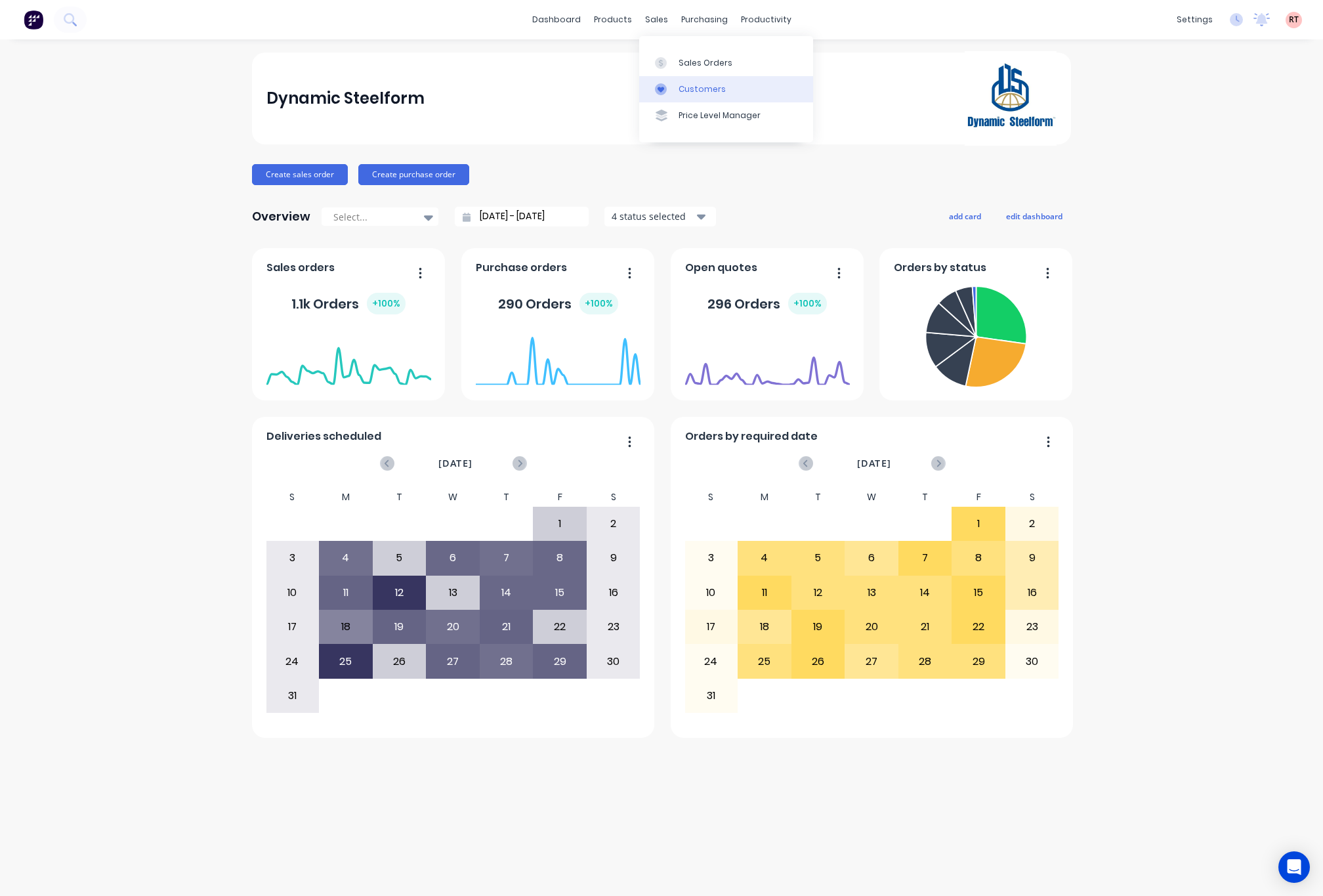
click at [667, 83] on div at bounding box center [665, 89] width 20 height 12
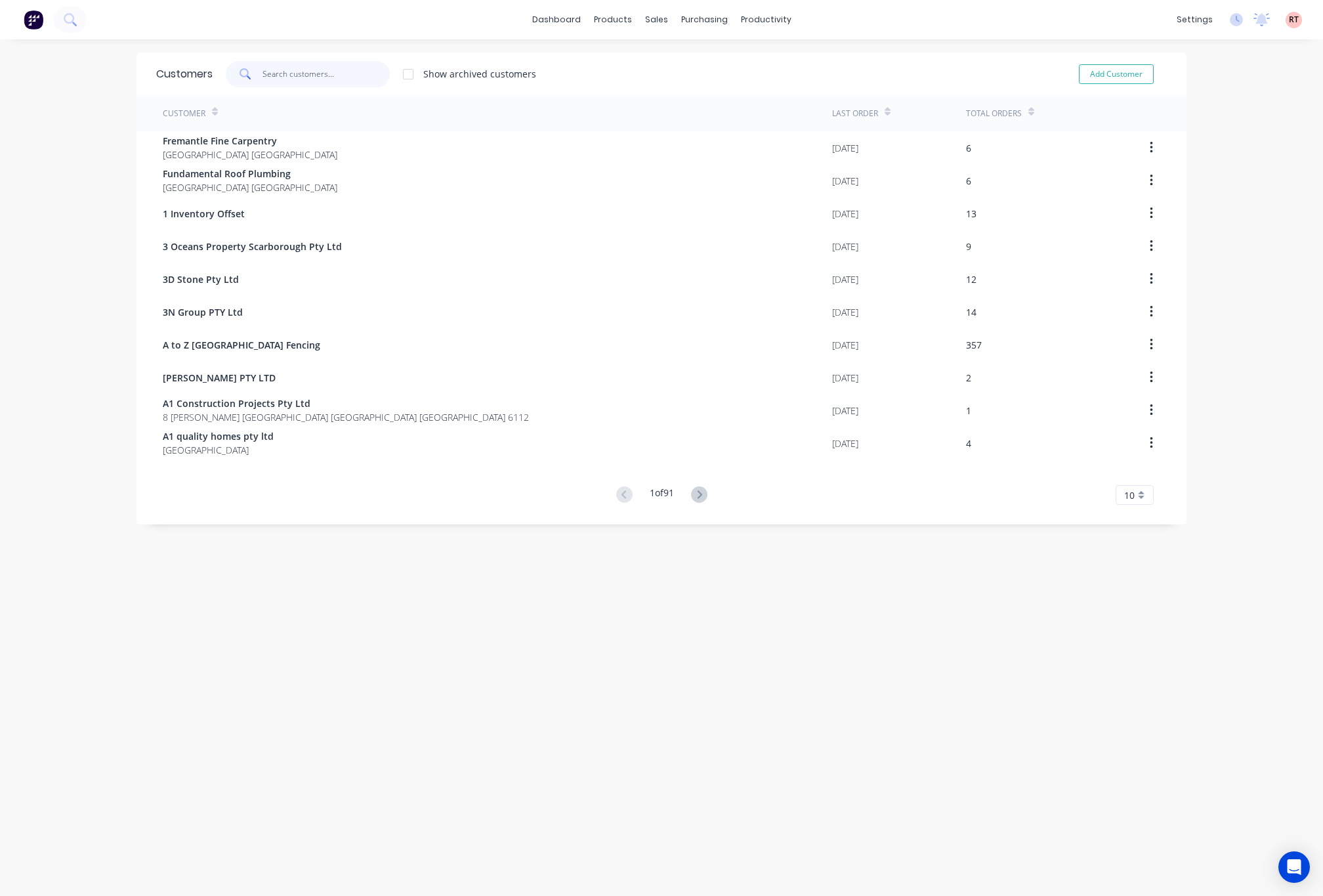
click at [336, 76] on input "text" at bounding box center [327, 74] width 128 height 27
click at [691, 89] on div "Customers" at bounding box center [694, 89] width 47 height 12
click at [676, 63] on div "Sales Orders" at bounding box center [697, 63] width 54 height 12
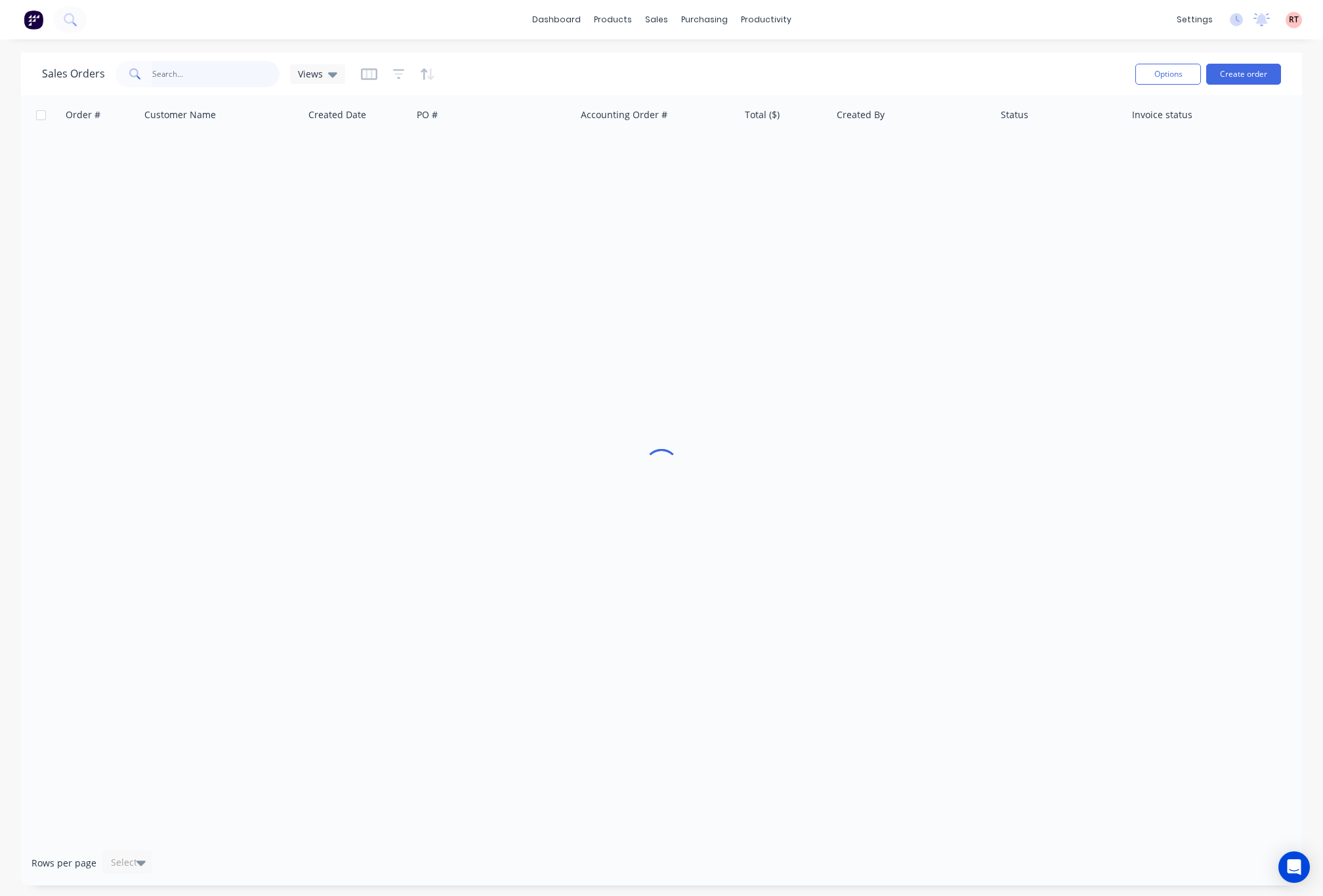
click at [252, 67] on input "text" at bounding box center [216, 74] width 128 height 27
type input "48591"
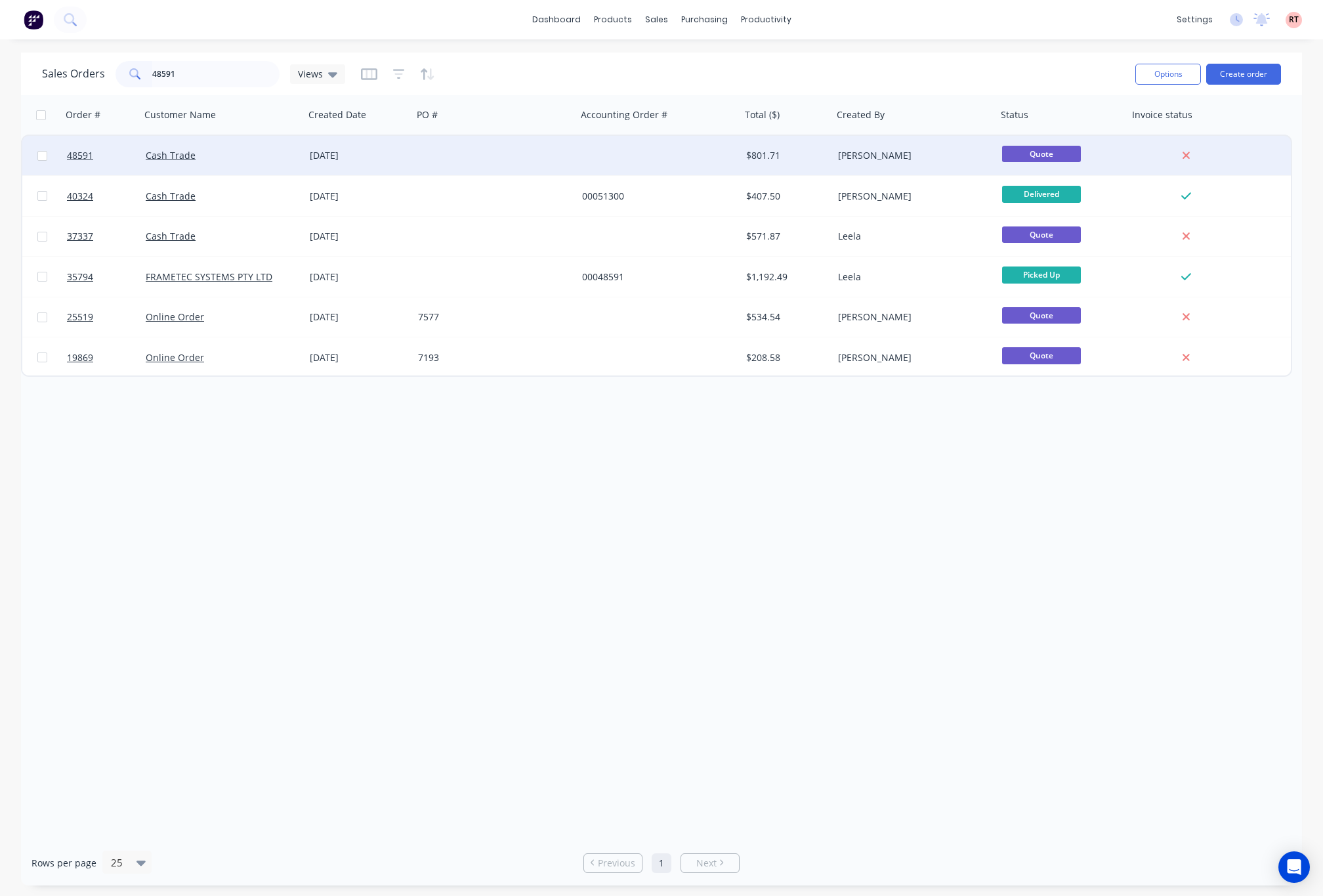
click at [510, 151] on div at bounding box center [494, 155] width 164 height 39
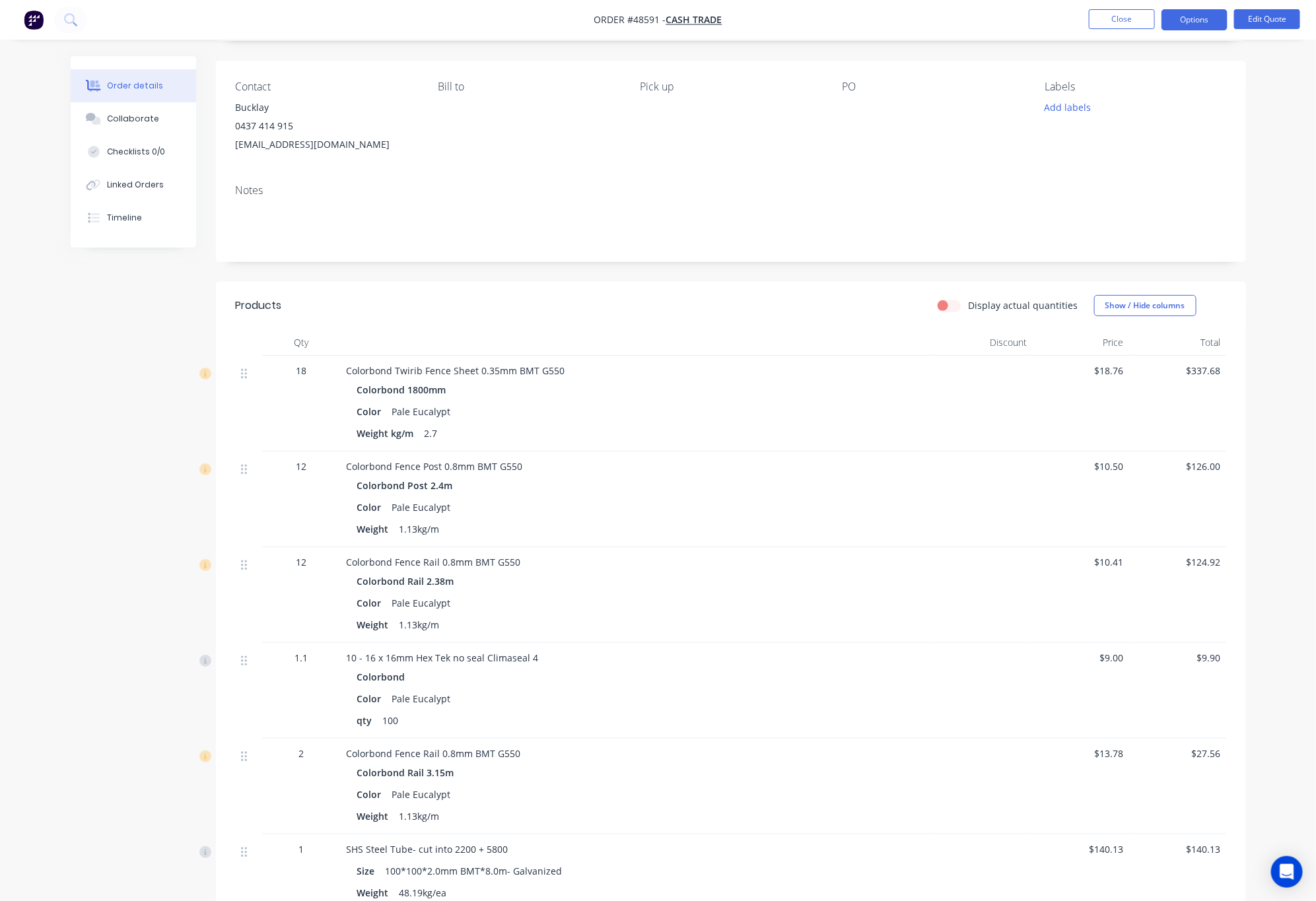
scroll to position [297, 0]
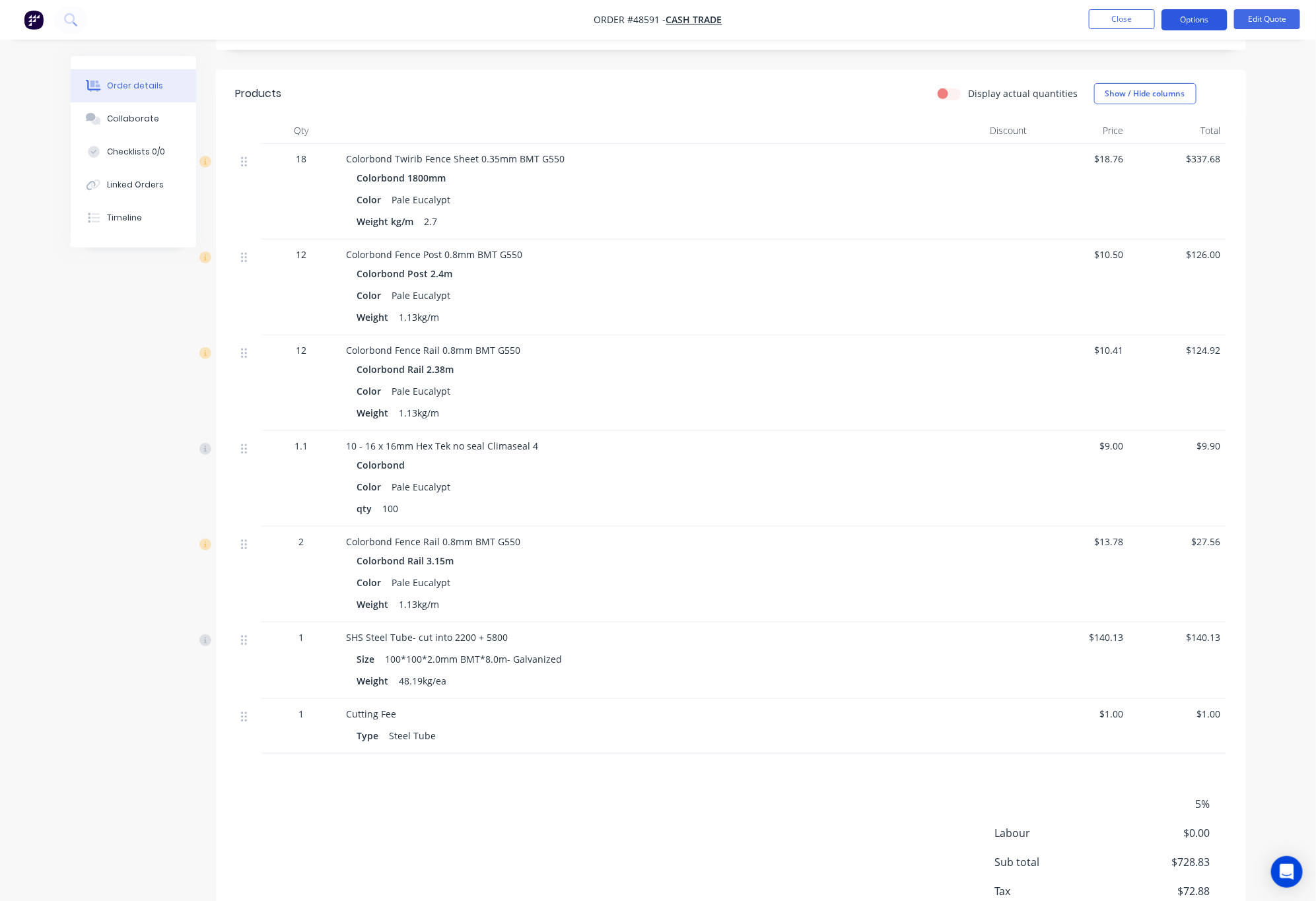
click at [1208, 18] on button "Options" at bounding box center [1194, 19] width 66 height 21
click at [1262, 18] on button "Edit Quote" at bounding box center [1267, 19] width 66 height 20
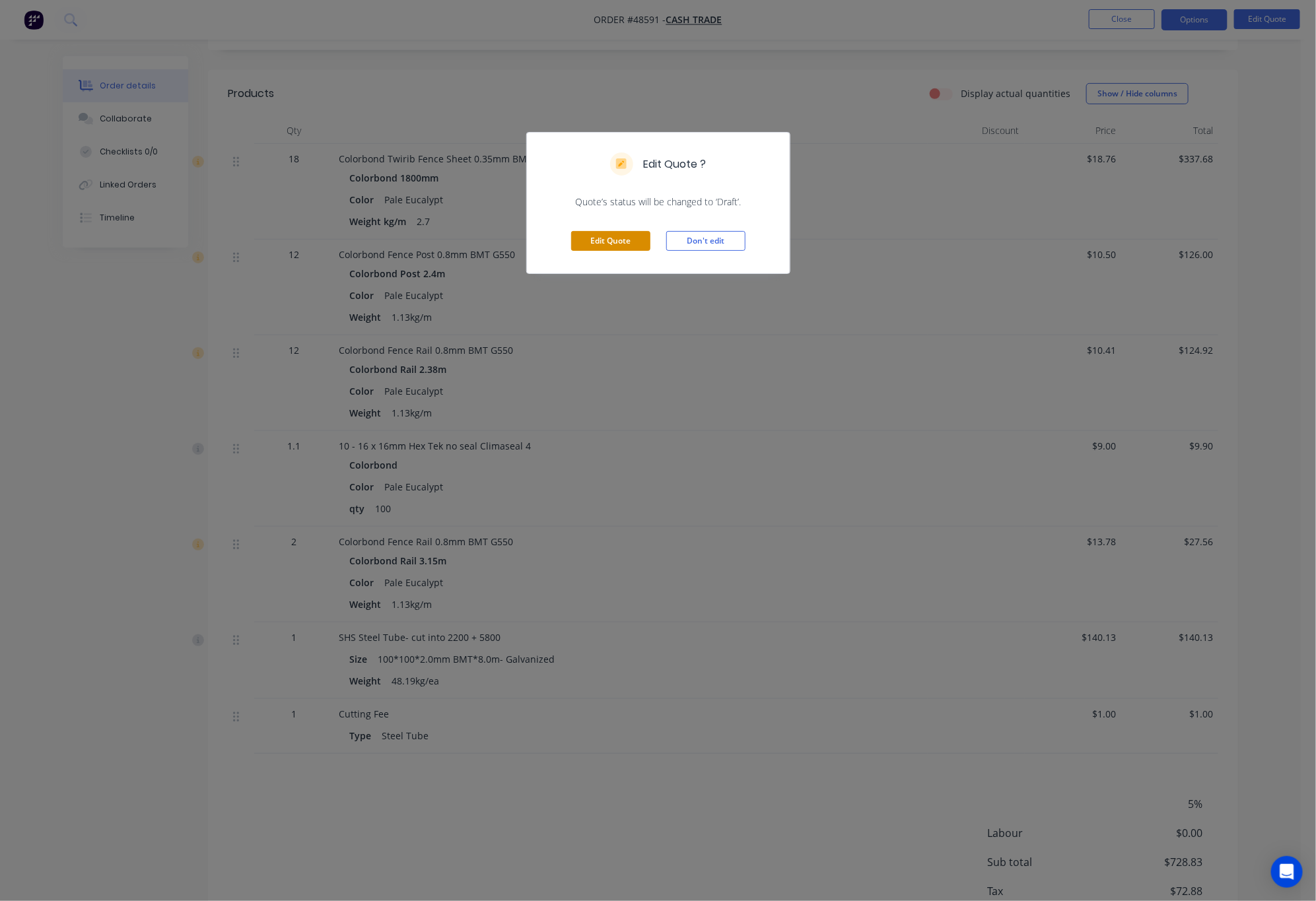
click at [626, 247] on button "Edit Quote" at bounding box center [610, 241] width 79 height 20
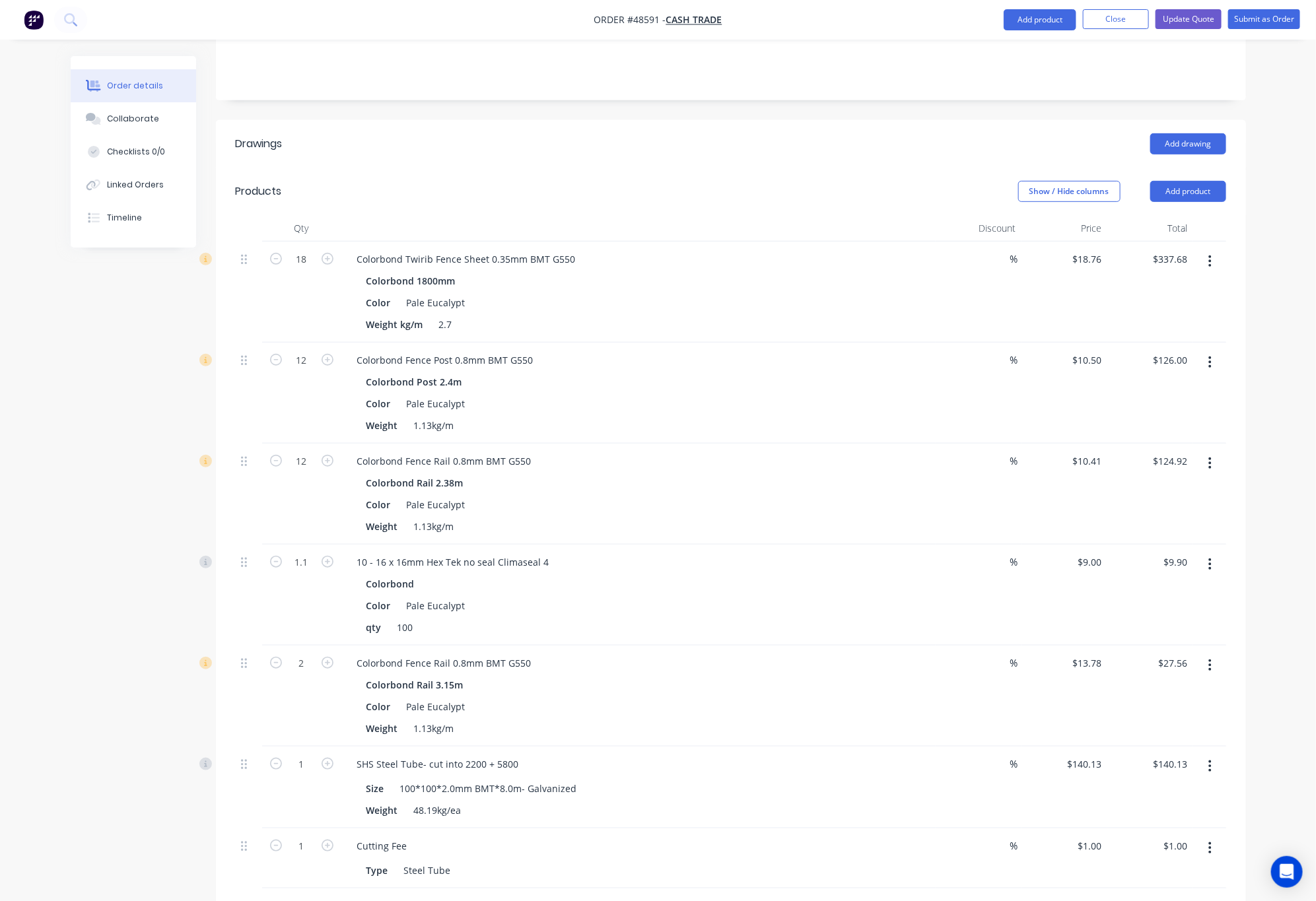
scroll to position [594, 0]
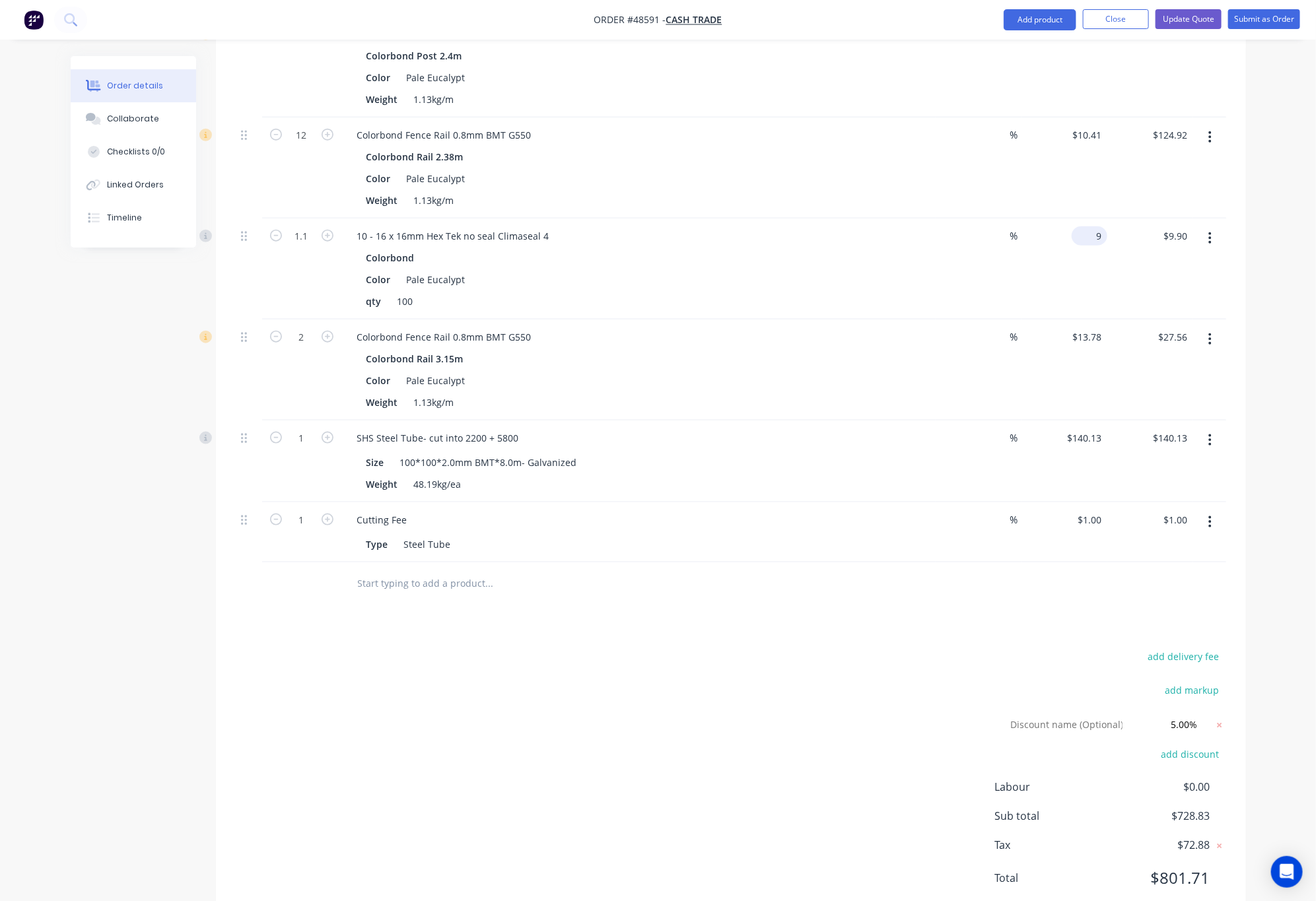
click at [1088, 227] on div "9 $9.00" at bounding box center [1089, 236] width 36 height 19
type input "$0.00"
click at [1176, 227] on input "0.00" at bounding box center [1178, 236] width 30 height 19
type input "$0.00"
click at [917, 248] on div "Colorbond Color Pale Eucalypt qty 100" at bounding box center [639, 279] width 584 height 63
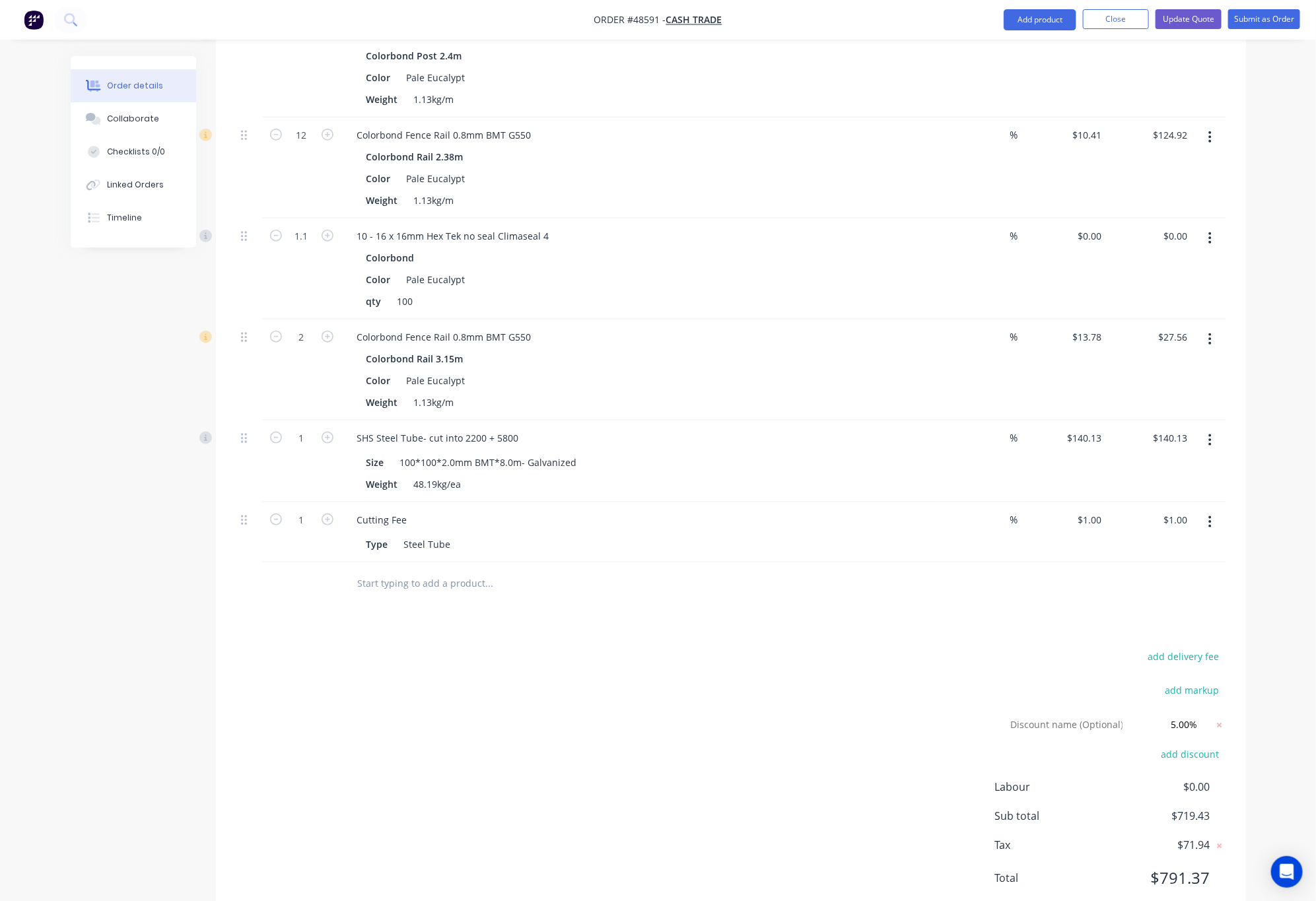
click at [703, 650] on div "add delivery fee add markup Discount name (Optional) 5.00% 5.00% 0% add discoun…" at bounding box center [731, 776] width 991 height 256
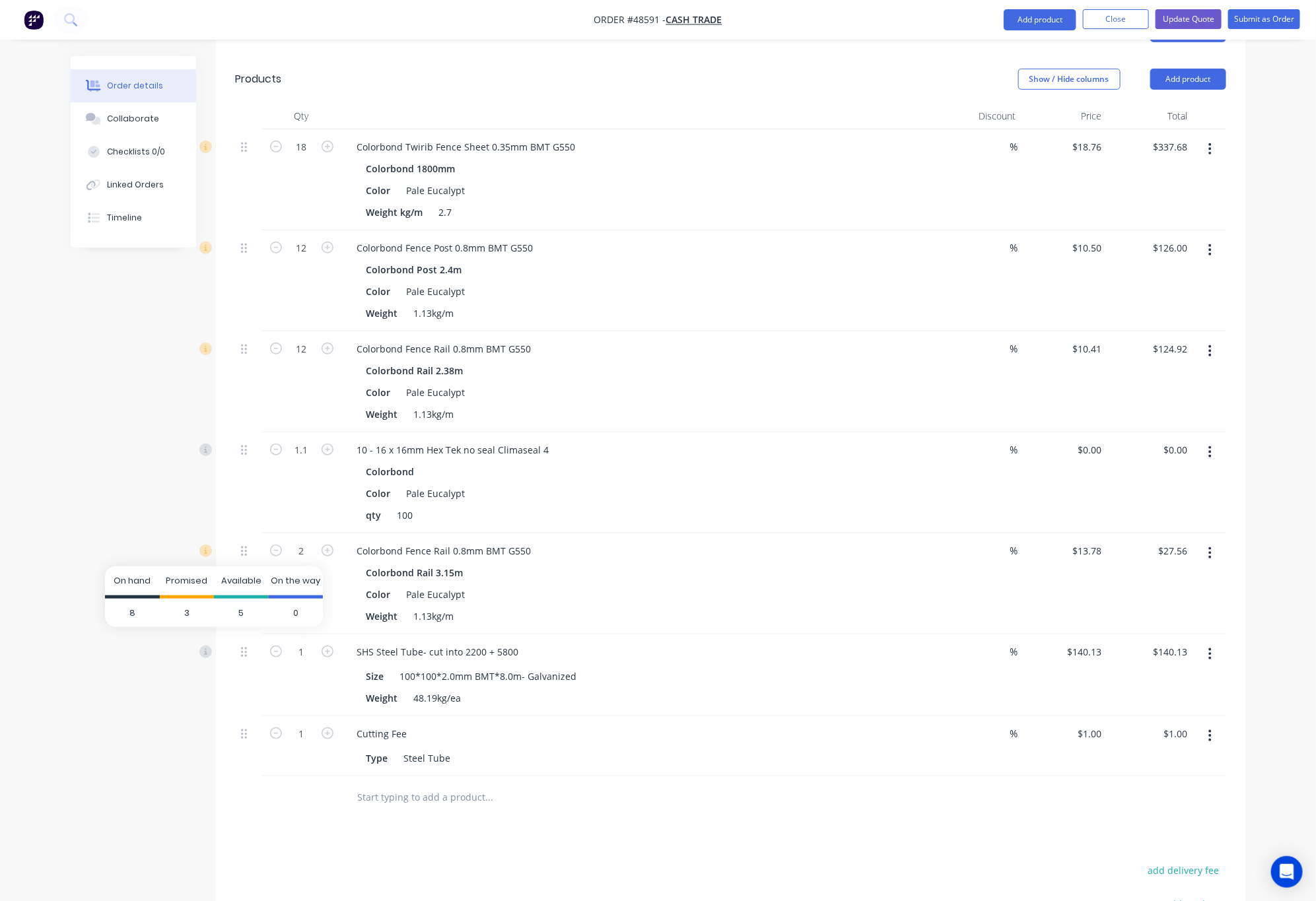
scroll to position [325, 0]
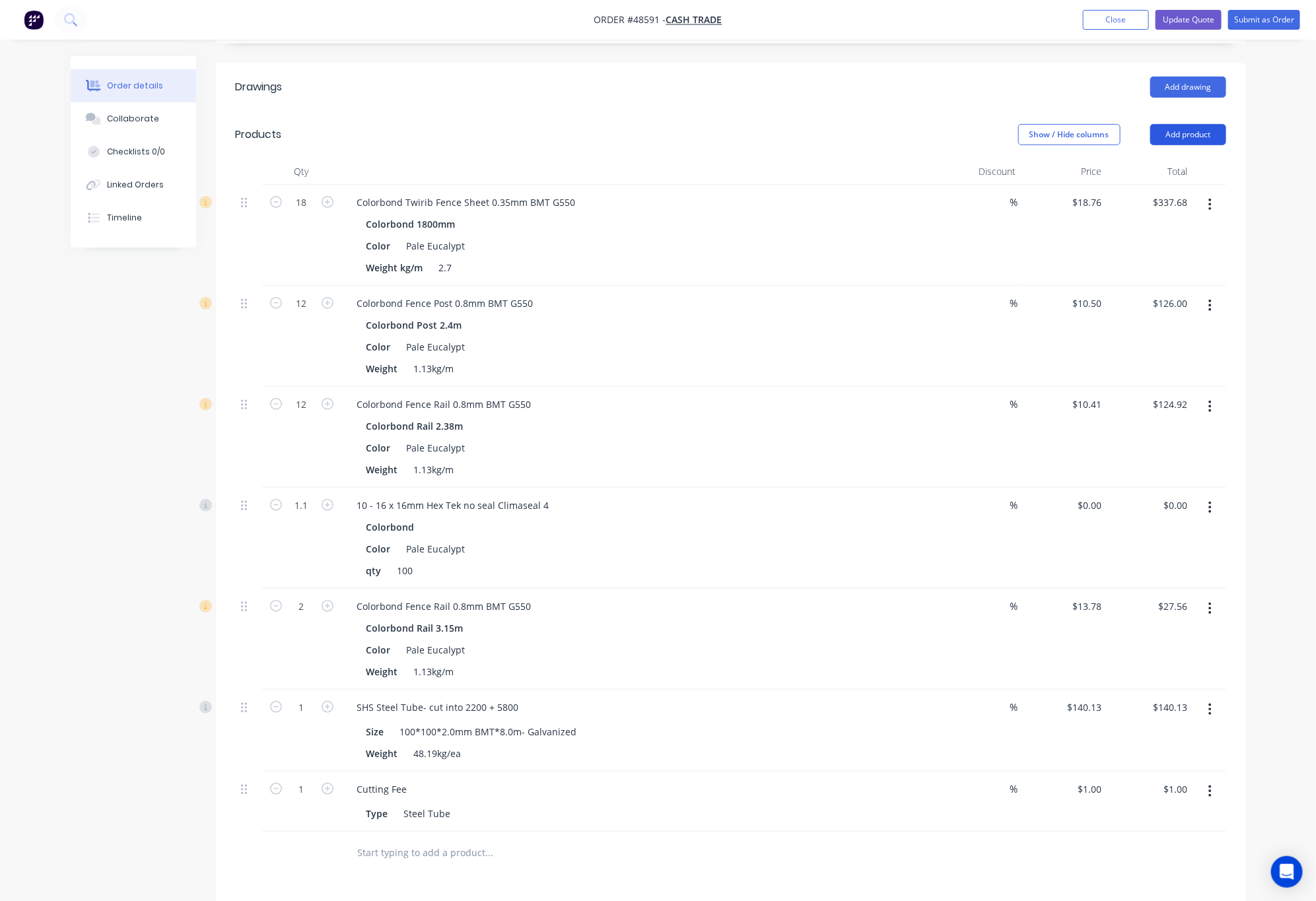
click at [1185, 124] on button "Add product" at bounding box center [1188, 134] width 76 height 21
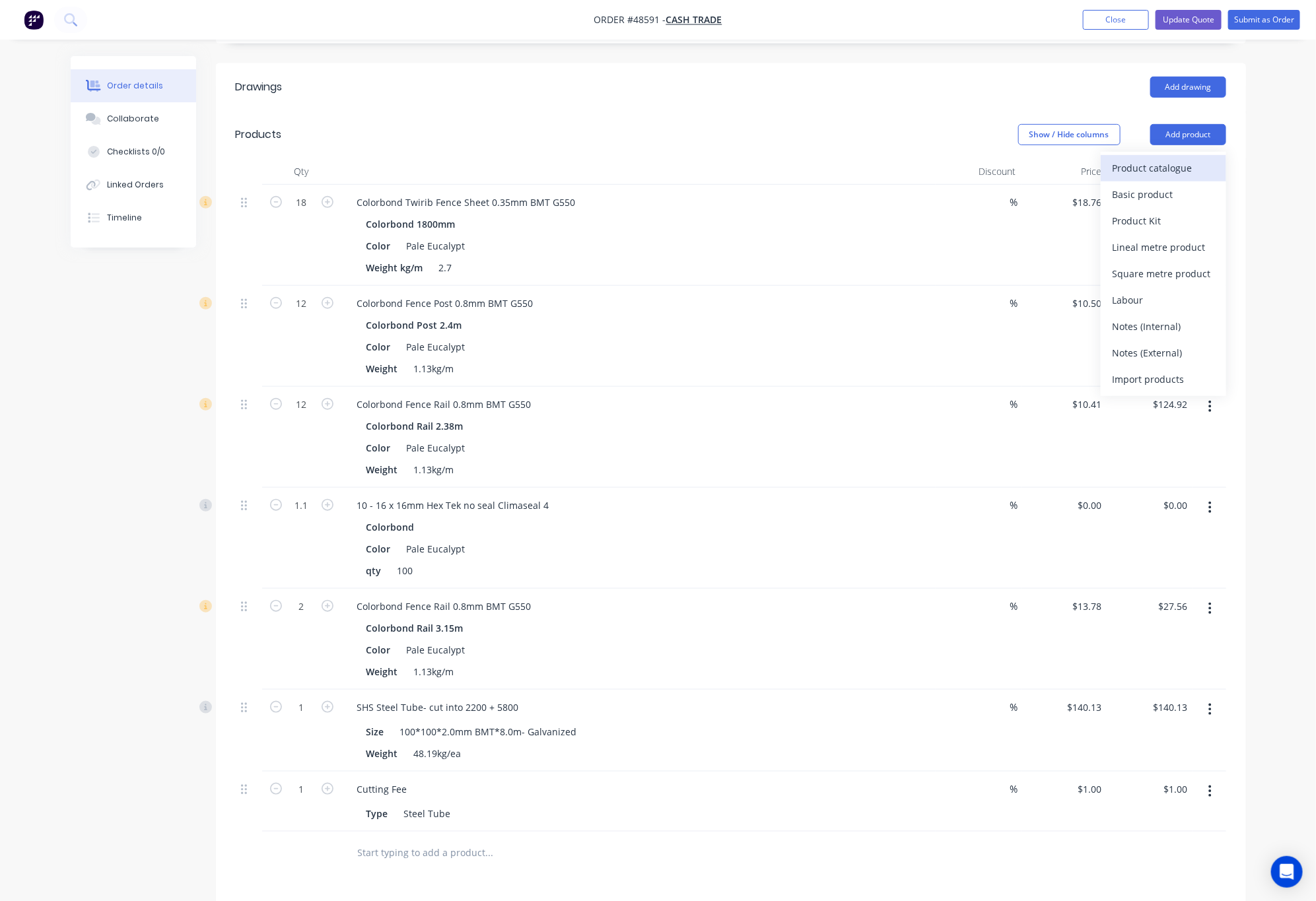
click at [1155, 159] on div "Product catalogue" at bounding box center [1164, 168] width 102 height 19
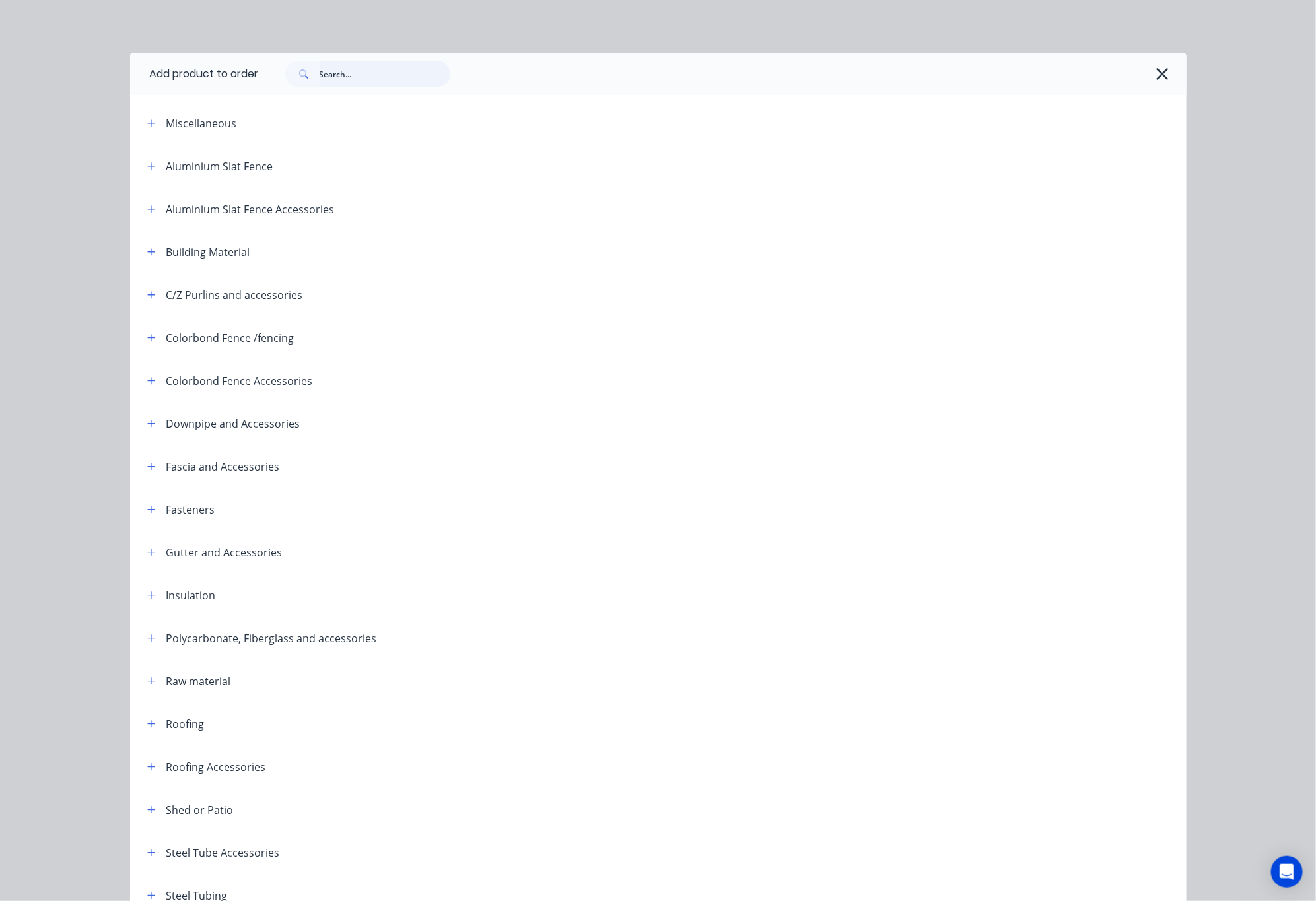
click at [410, 70] on input "text" at bounding box center [385, 74] width 130 height 27
type input "spray"
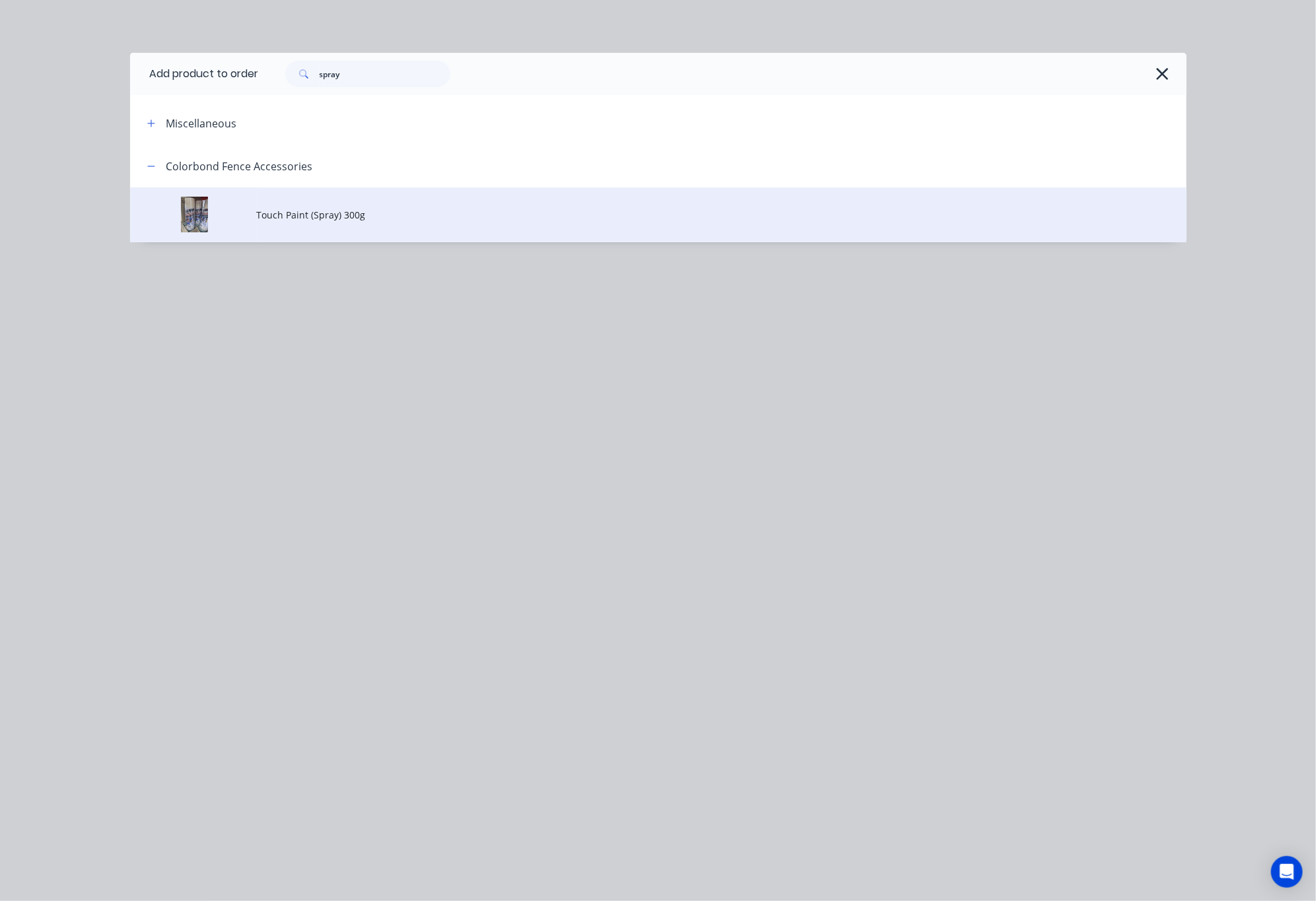
click at [397, 206] on td "Touch Paint (Spray) 300g" at bounding box center [722, 215] width 930 height 55
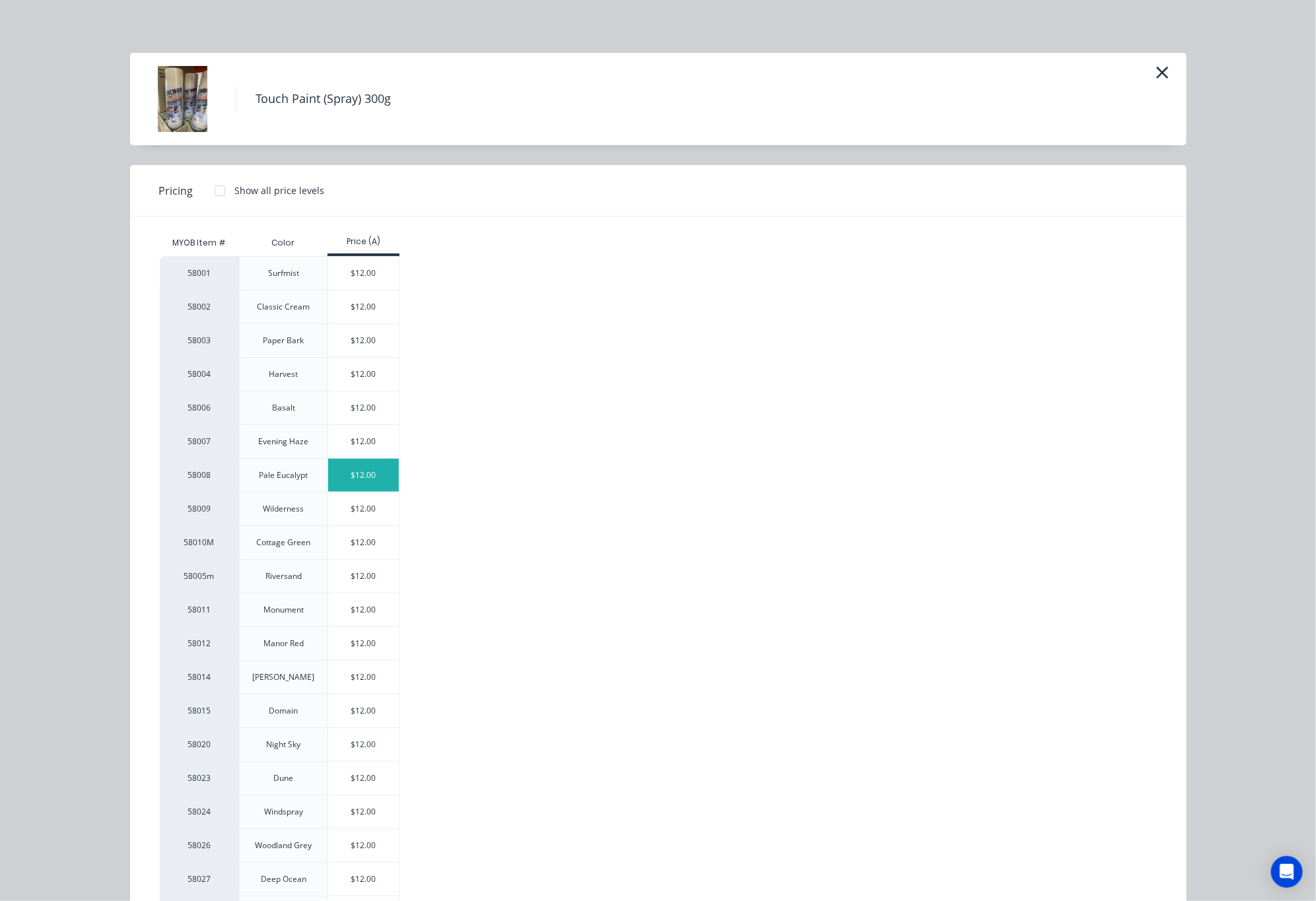
click at [355, 476] on div "$12.00" at bounding box center [363, 475] width 70 height 33
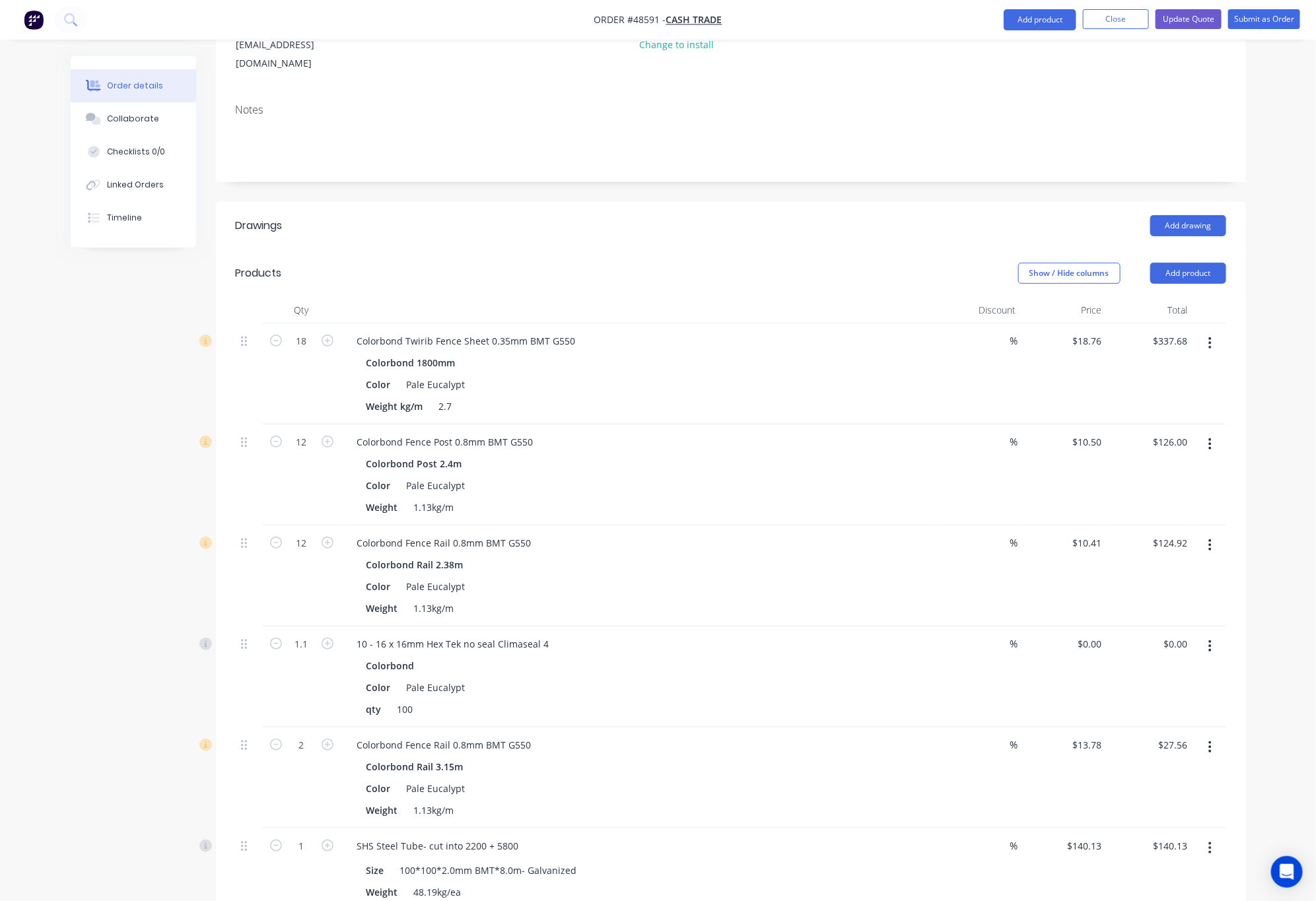
scroll to position [0, 0]
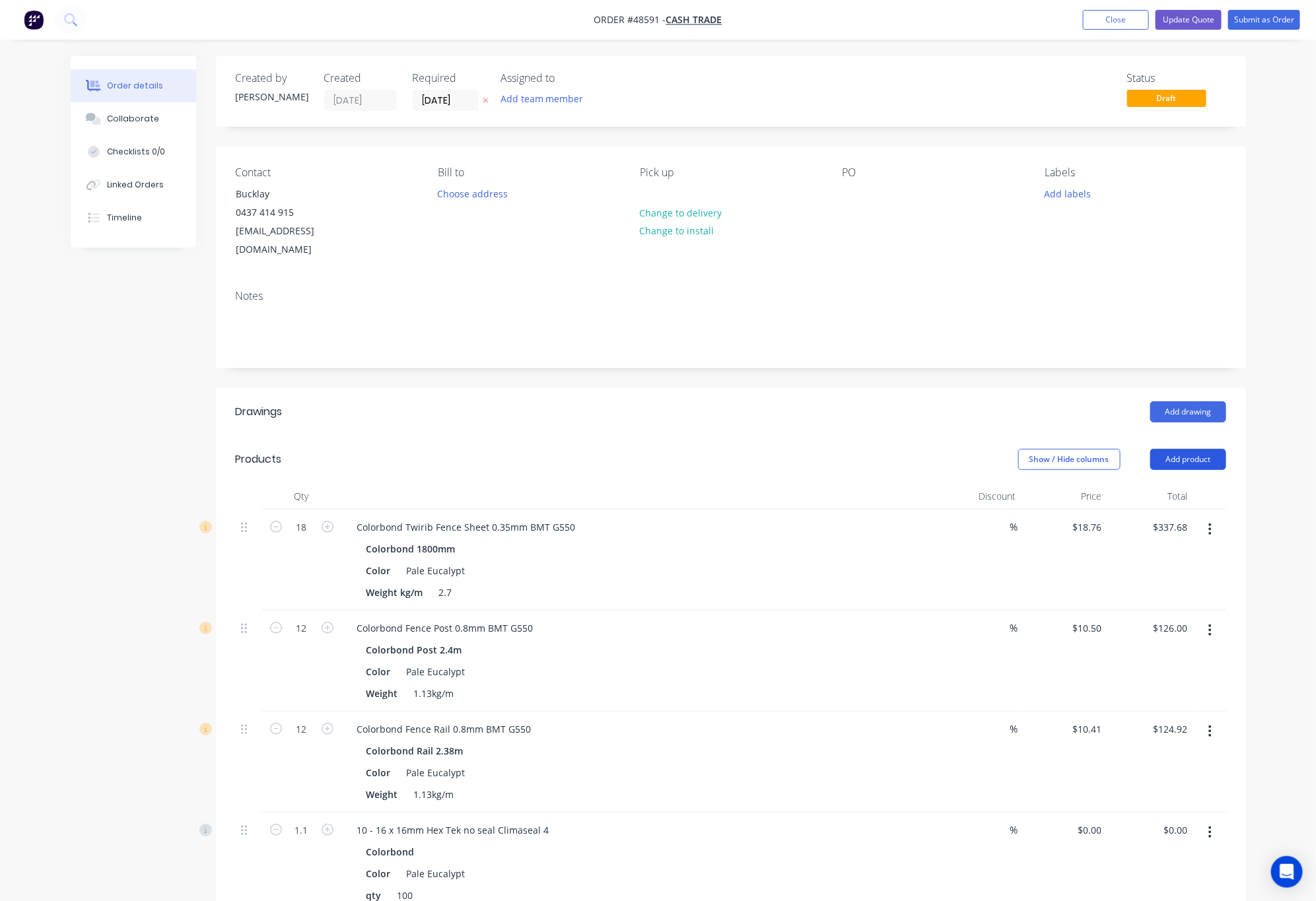
click at [1191, 449] on button "Add product" at bounding box center [1188, 459] width 76 height 21
click at [1167, 483] on div "Product catalogue" at bounding box center [1164, 492] width 102 height 19
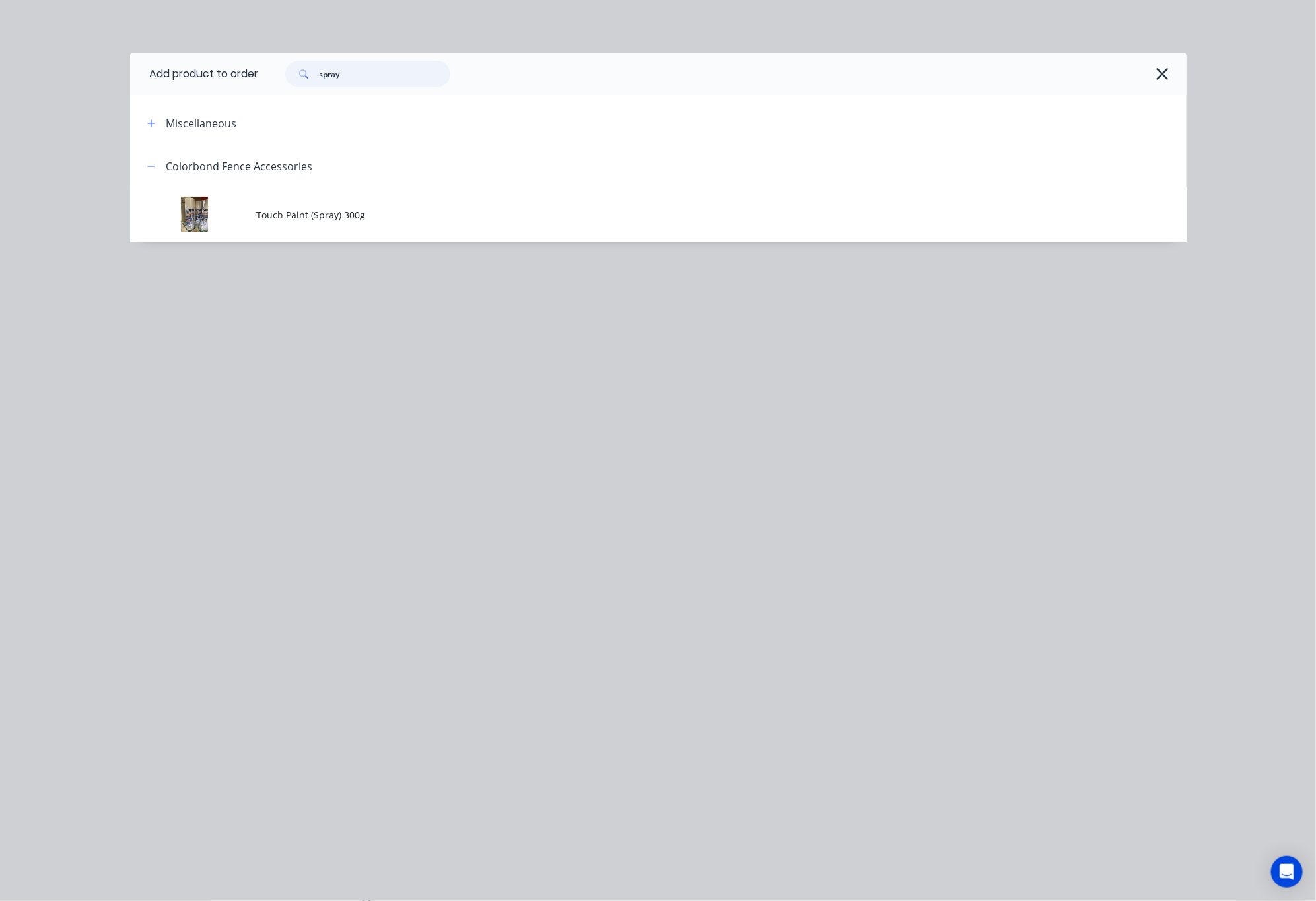
drag, startPoint x: 360, startPoint y: 76, endPoint x: 275, endPoint y: 82, distance: 85.2
click at [276, 82] on div "spray" at bounding box center [360, 74] width 178 height 27
type input "hinge"
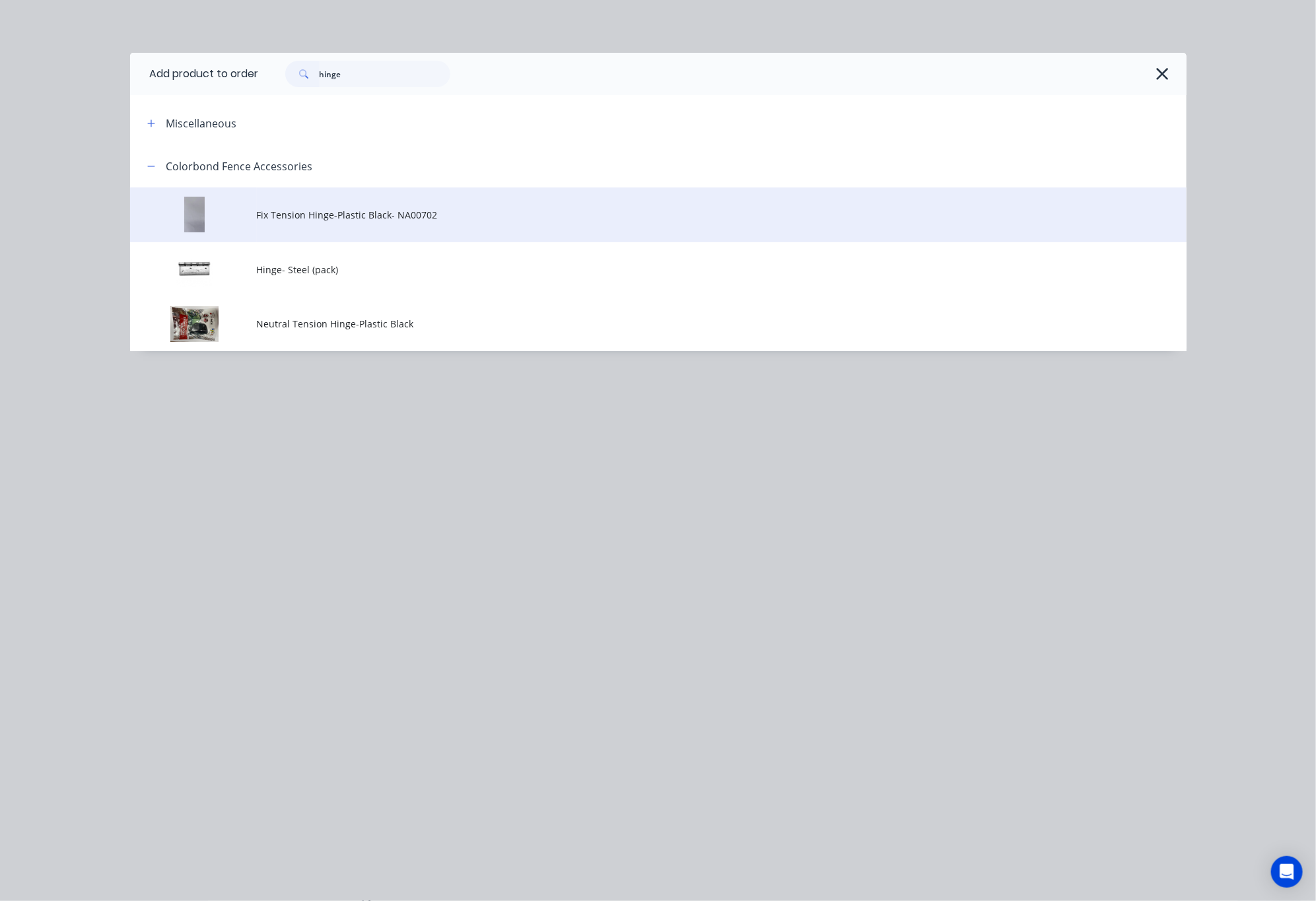
click at [448, 218] on span "Fix Tension Hinge-Plastic Black- NA00702" at bounding box center [628, 215] width 743 height 14
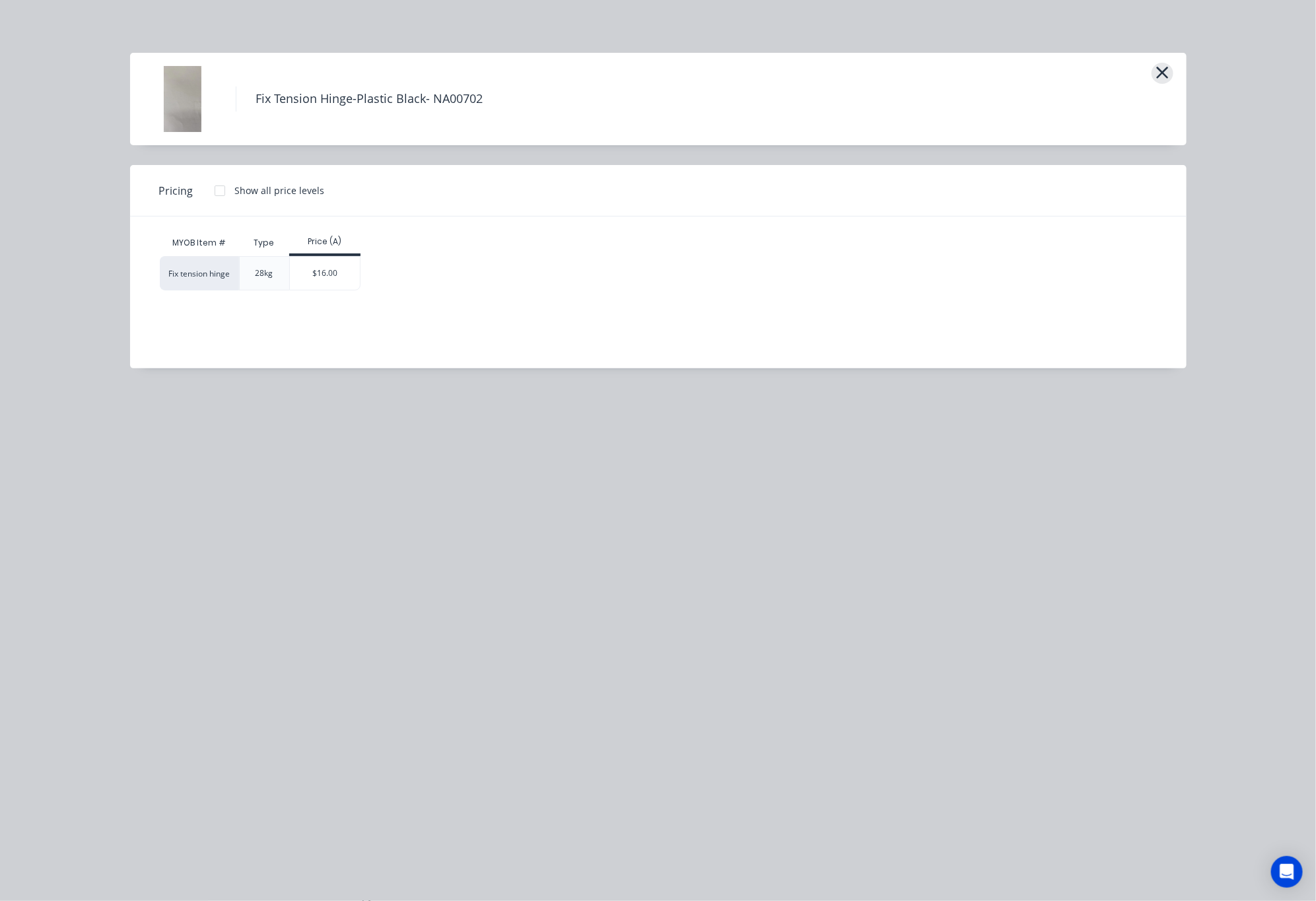
click at [1166, 76] on icon "button" at bounding box center [1162, 73] width 12 height 12
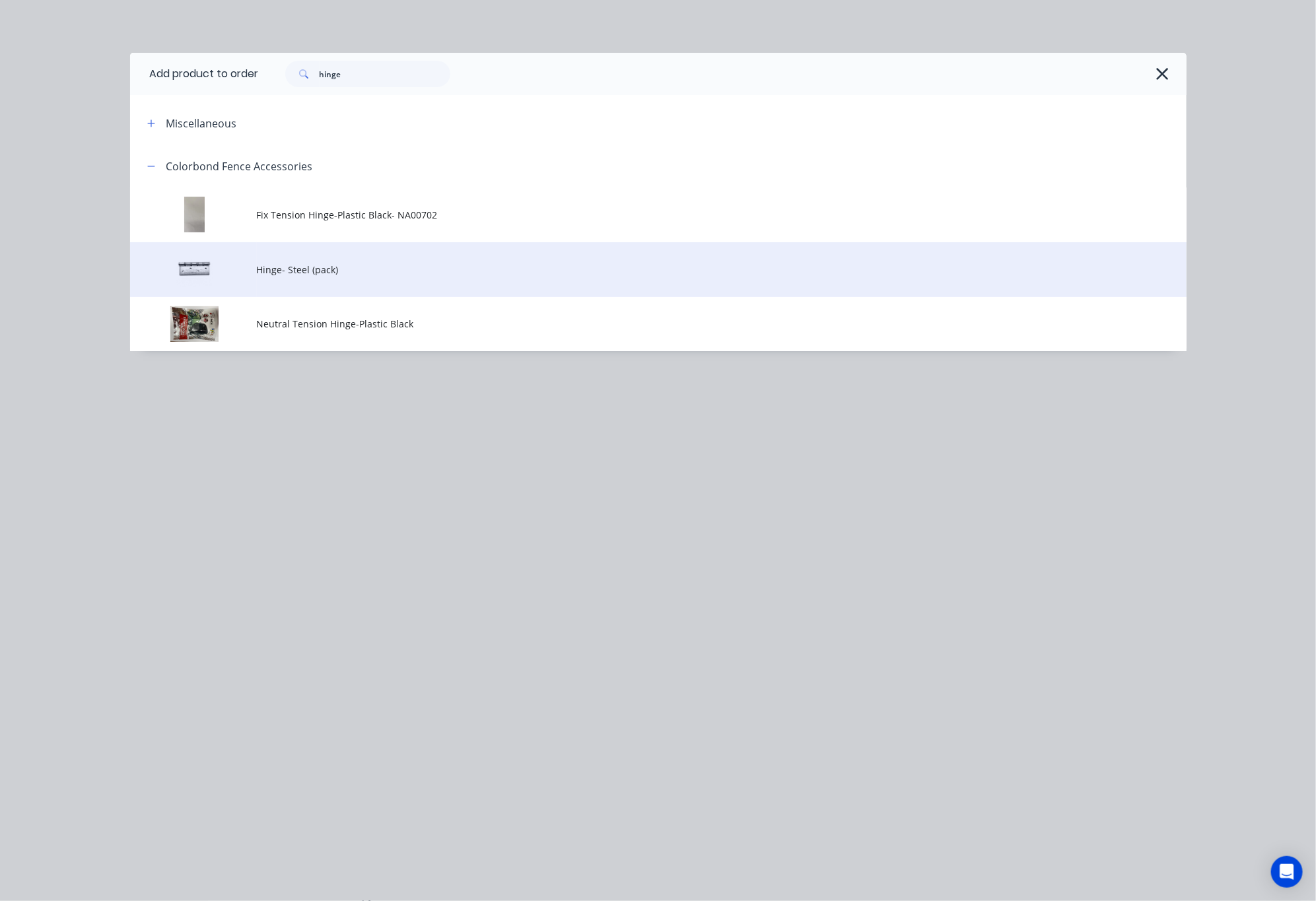
click at [480, 283] on td "Hinge- Steel (pack)" at bounding box center [722, 270] width 930 height 55
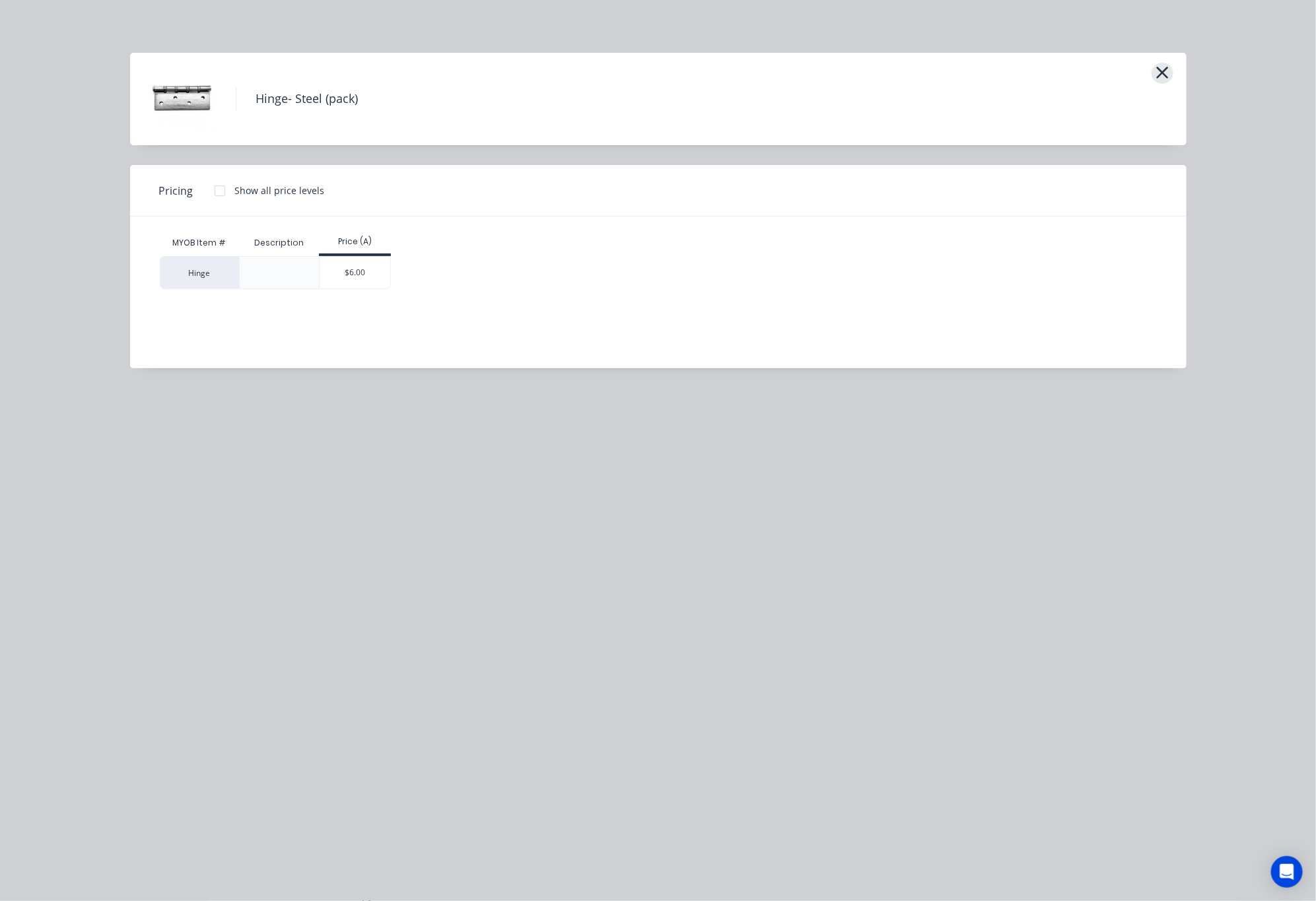
click at [1167, 66] on icon "button" at bounding box center [1162, 73] width 14 height 18
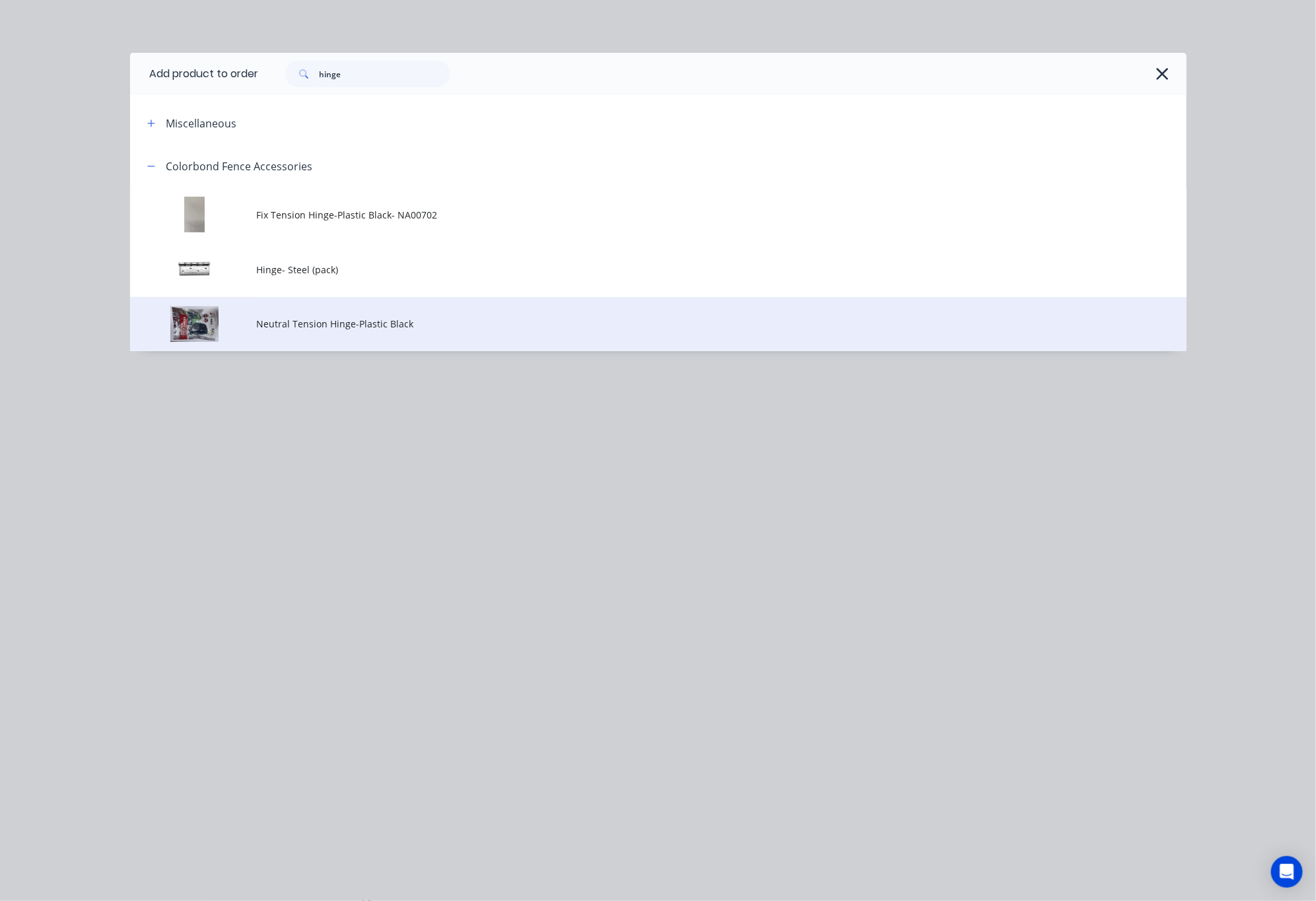
click at [431, 318] on span "Neutral Tension Hinge-Plastic Black" at bounding box center [628, 323] width 743 height 14
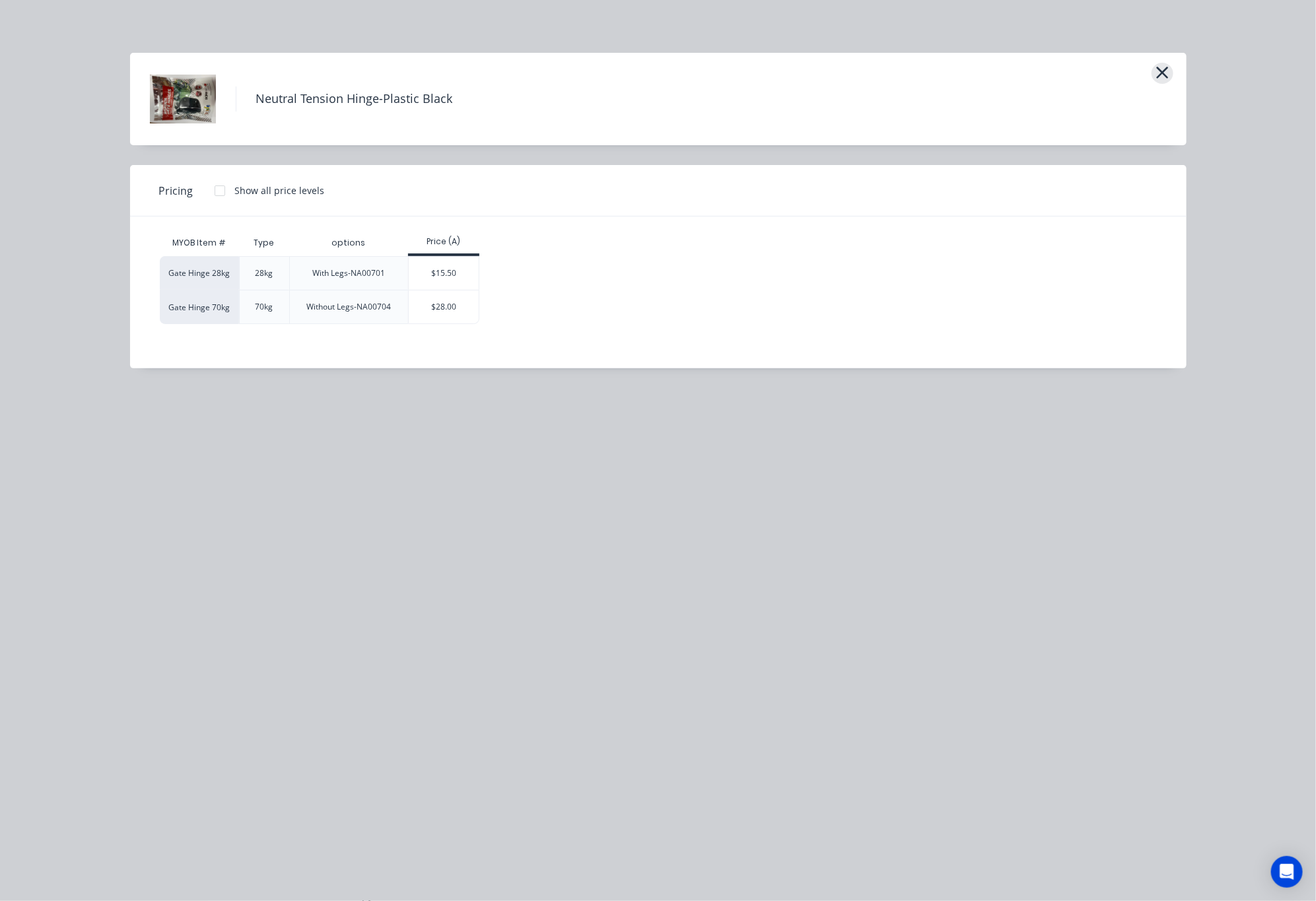
click at [1166, 75] on icon "button" at bounding box center [1162, 73] width 12 height 12
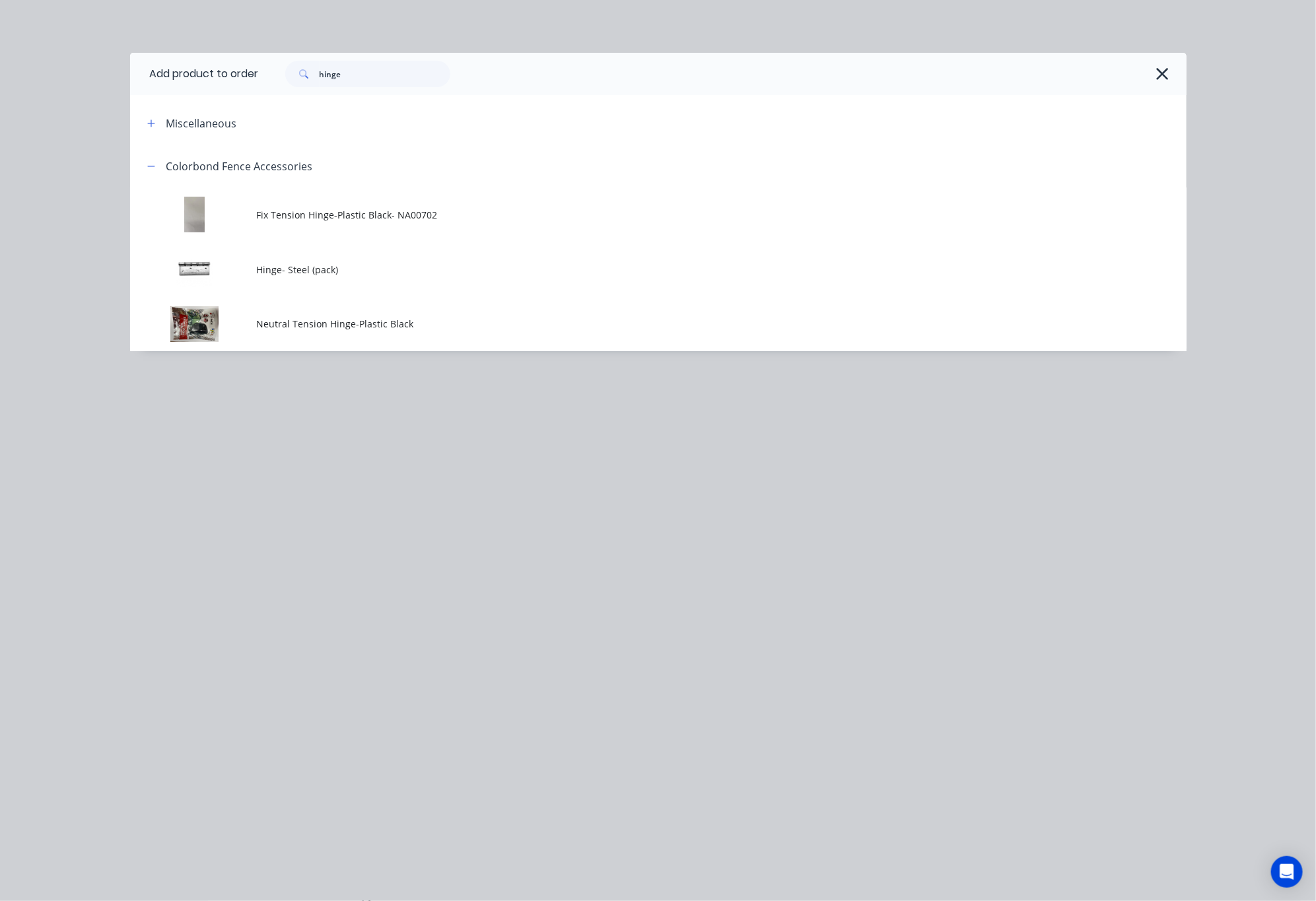
drag, startPoint x: 1254, startPoint y: 523, endPoint x: 1267, endPoint y: 392, distance: 131.6
click at [1263, 479] on div "Add product to order hinge Miscellaneous Colorbond Fence Accessories Fix Tensio…" at bounding box center [658, 450] width 1316 height 901
click at [693, 182] on header "Colorbond Fence Accessories" at bounding box center [659, 165] width 1057 height 43
drag, startPoint x: 355, startPoint y: 79, endPoint x: 210, endPoint y: 85, distance: 145.1
click at [210, 85] on header "Add product to order hinge" at bounding box center [659, 74] width 1057 height 43
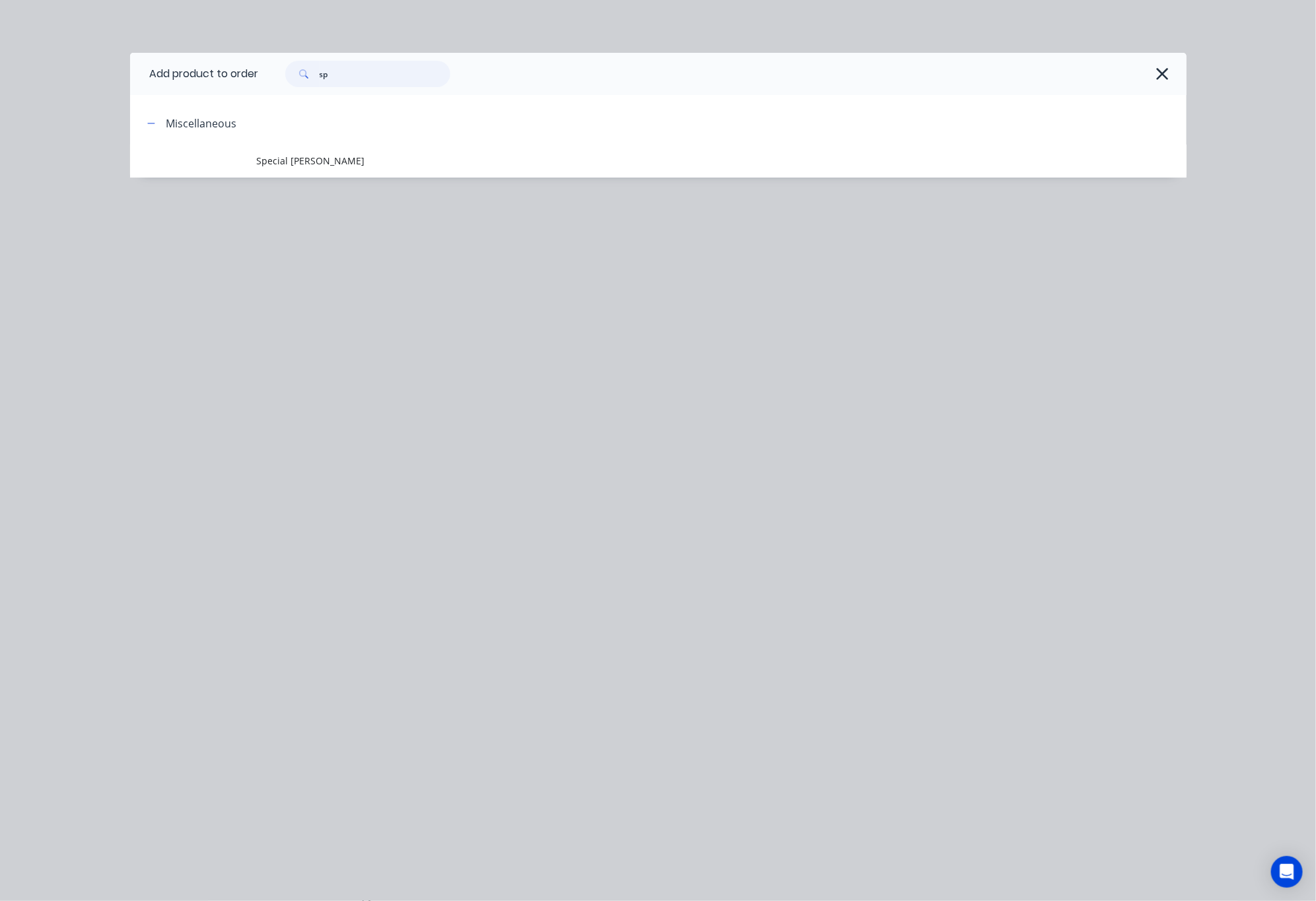
type input "s"
type input "hinge"
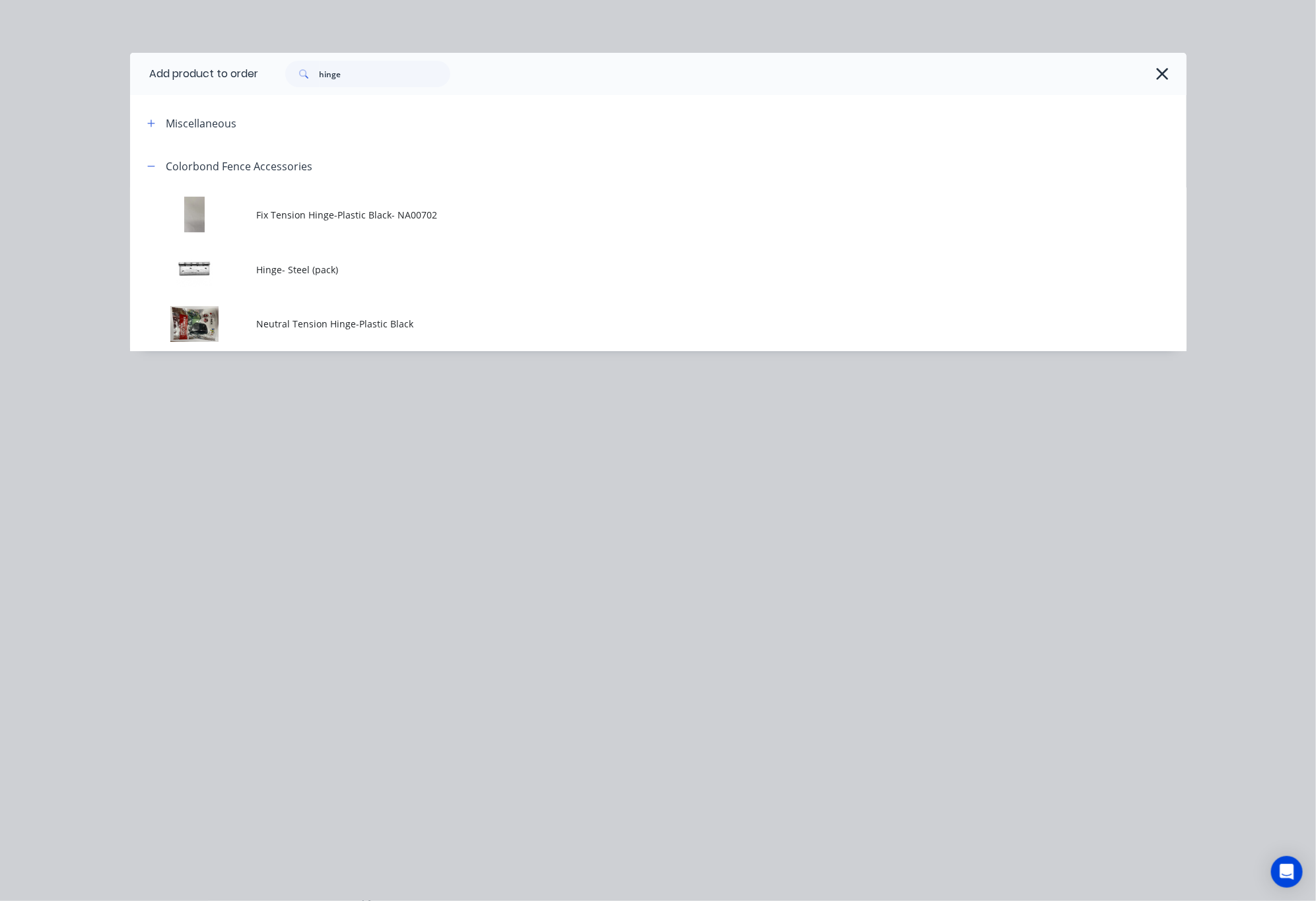
click at [1181, 92] on div "hinge" at bounding box center [723, 74] width 928 height 43
click at [1170, 77] on button "button" at bounding box center [1162, 74] width 21 height 21
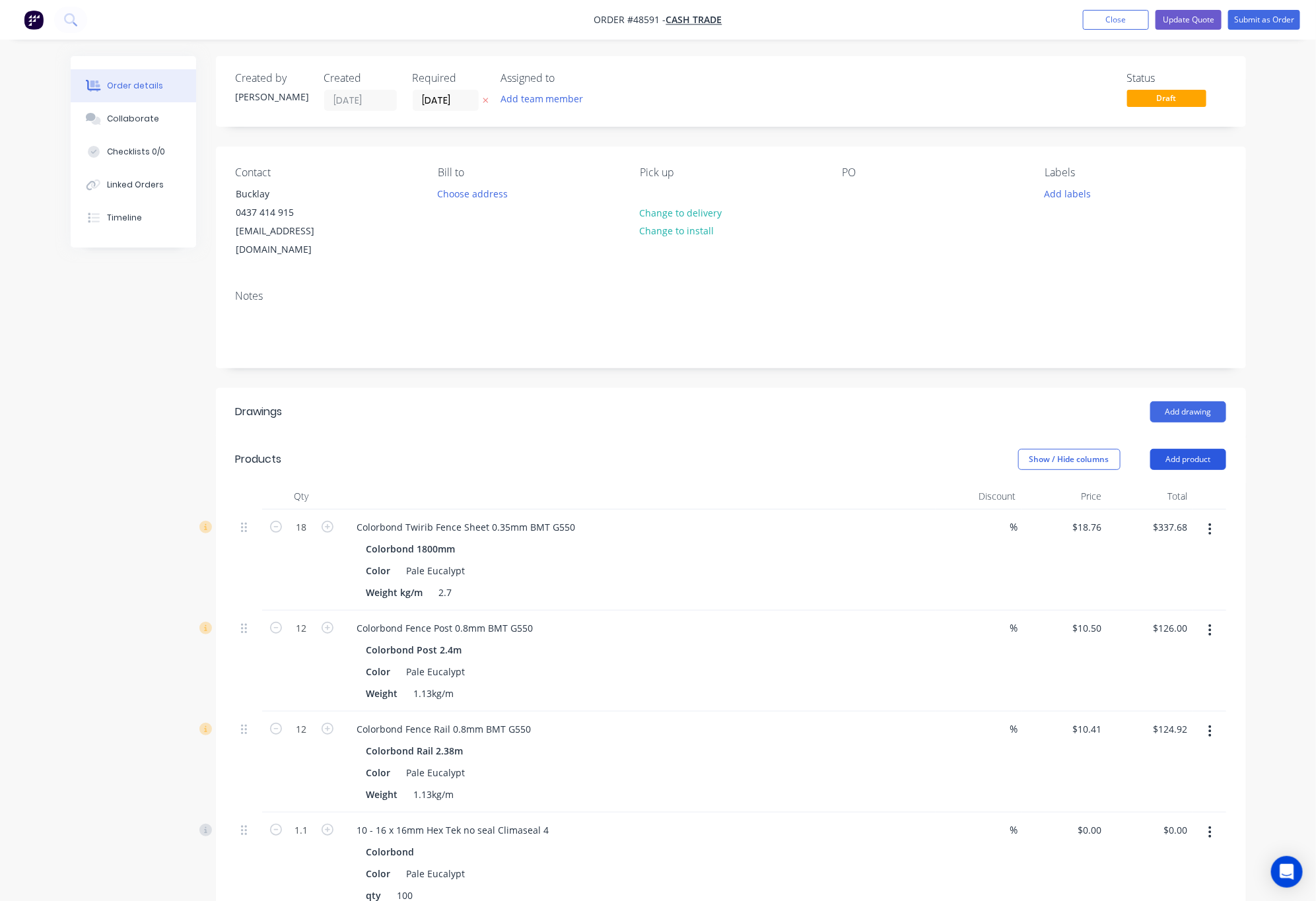
click at [1183, 449] on button "Add product" at bounding box center [1188, 459] width 76 height 21
click at [1173, 510] on div "Basic product" at bounding box center [1164, 519] width 102 height 19
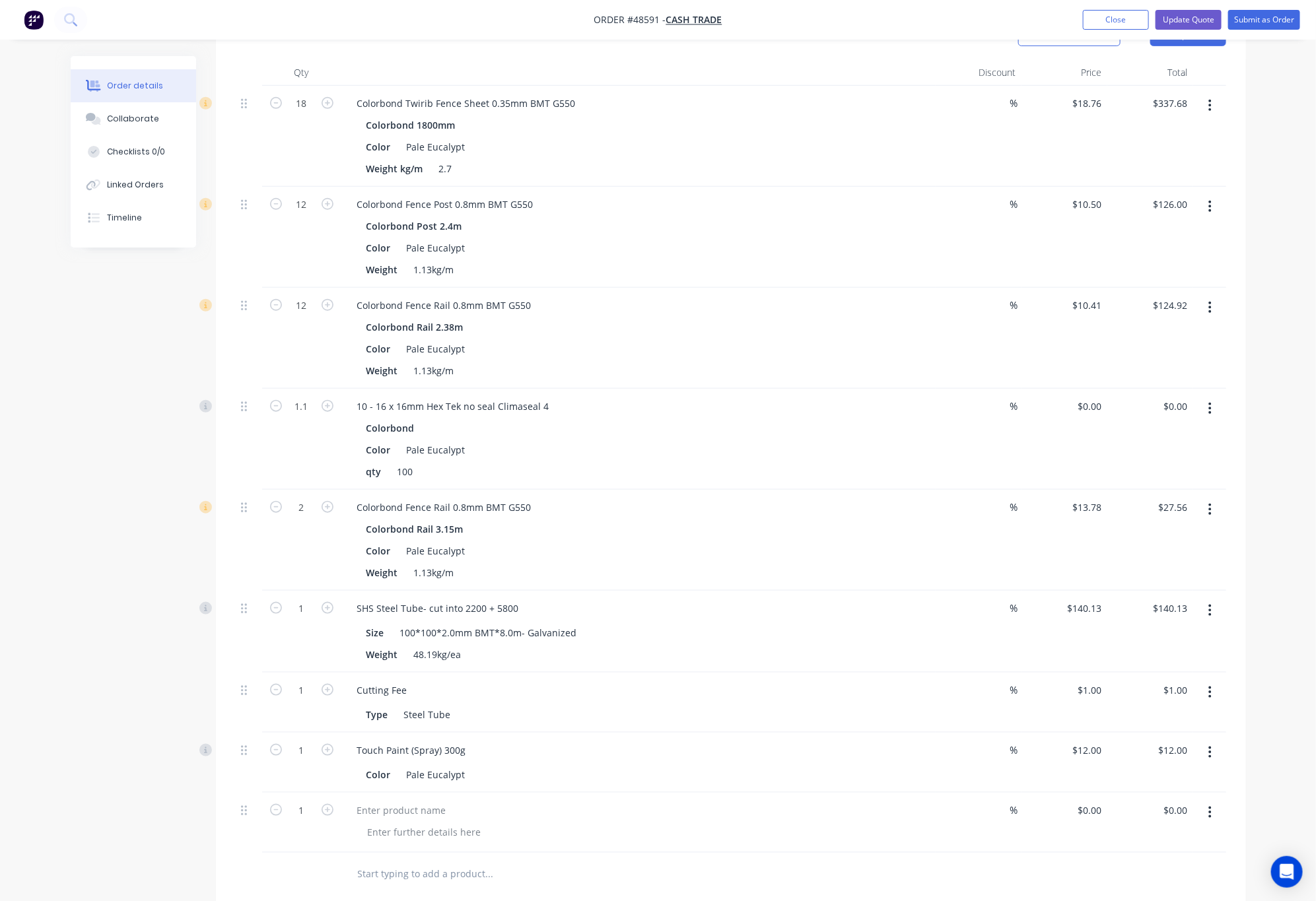
scroll to position [742, 0]
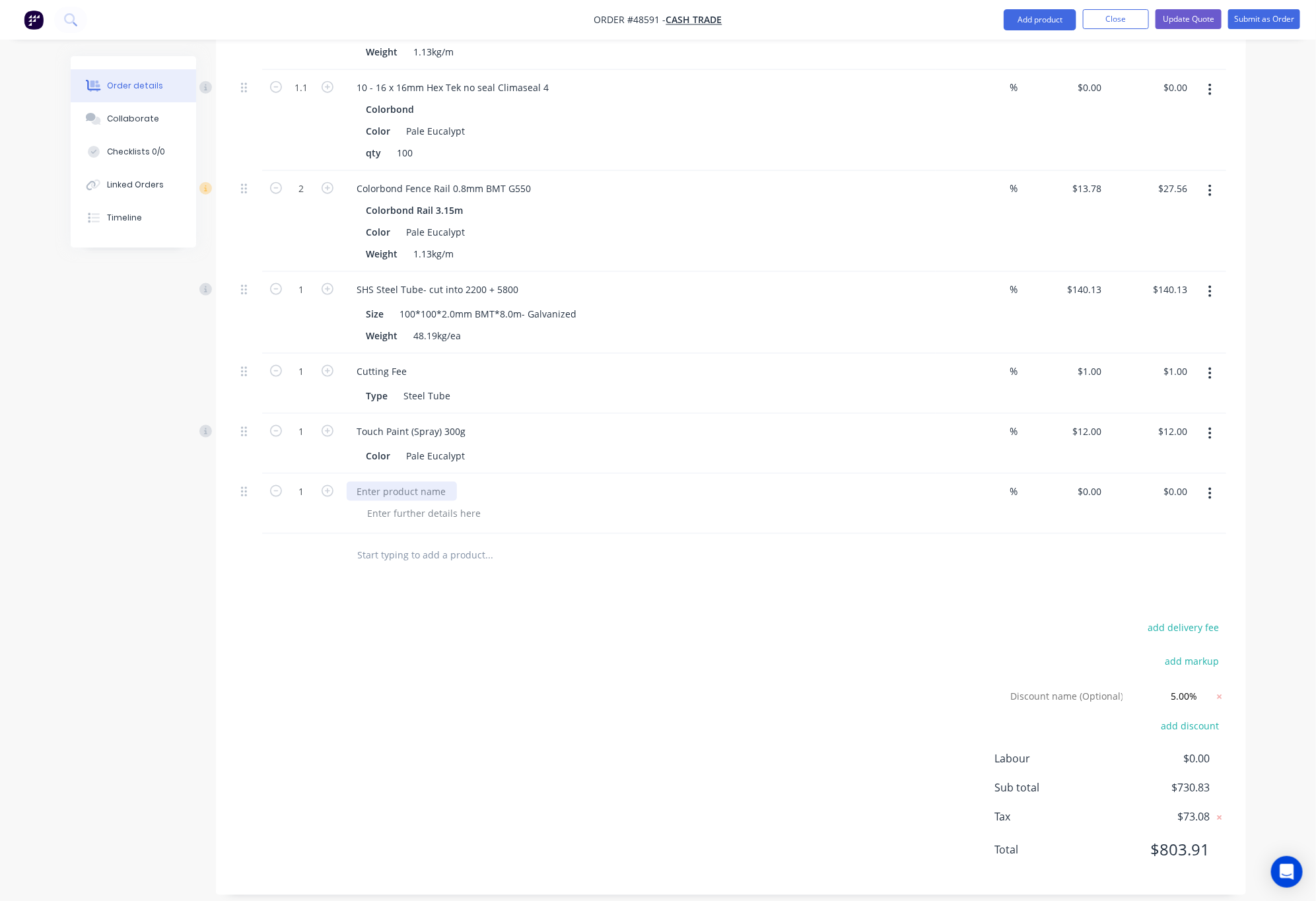
click at [421, 481] on div at bounding box center [402, 491] width 110 height 19
click at [1101, 481] on input "0" at bounding box center [1092, 491] width 30 height 19
type input "$5.00"
click at [864, 558] on div at bounding box center [731, 555] width 991 height 43
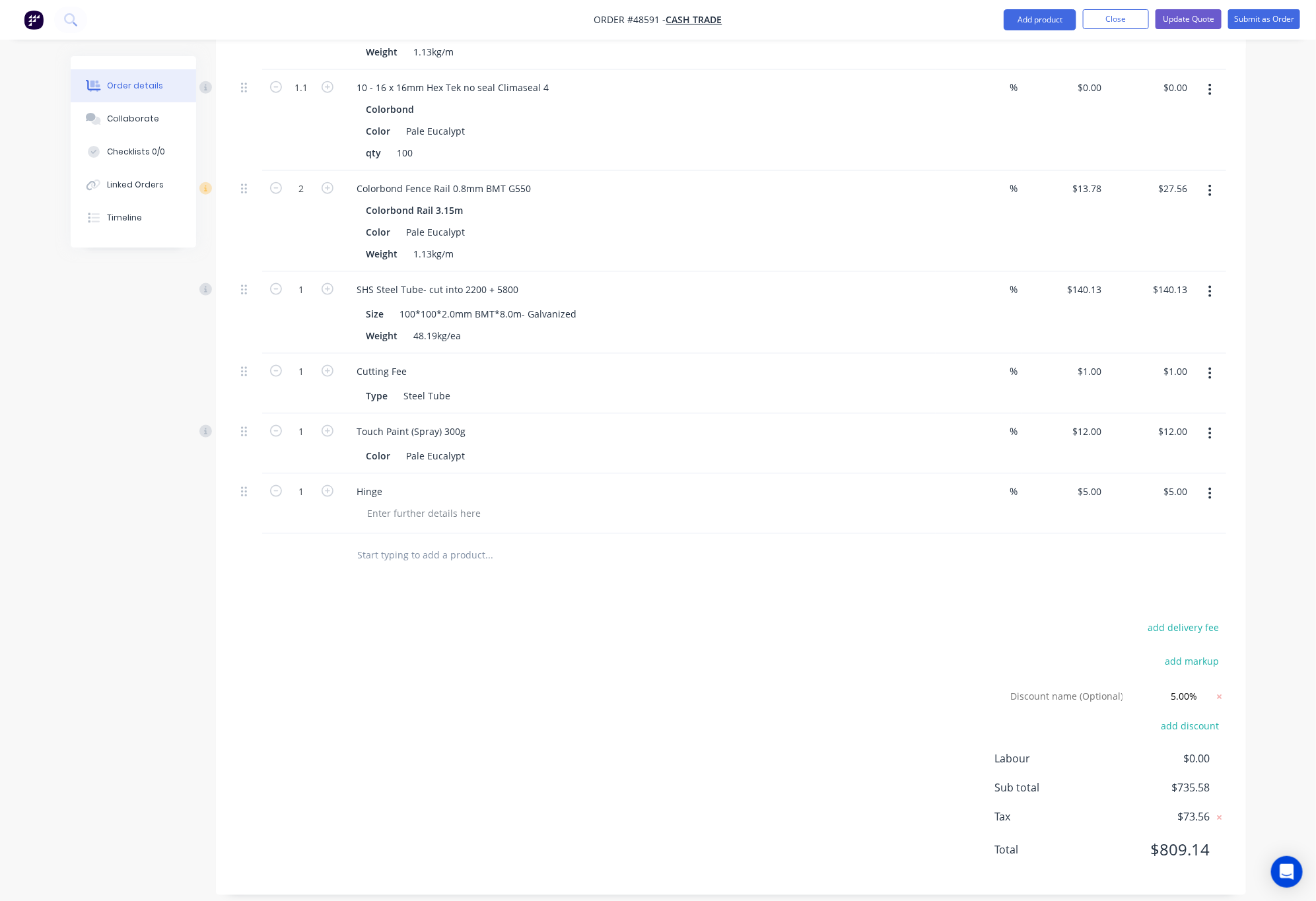
click at [590, 670] on div "add delivery fee add markup Discount name (Optional) 5.00% 5.00% 0% add discoun…" at bounding box center [731, 747] width 991 height 256
type input "2"
type input "$10.00"
click at [612, 626] on div "add delivery fee add markup Discount name (Optional) 5.00% 5.00% 0% add discoun…" at bounding box center [731, 747] width 991 height 256
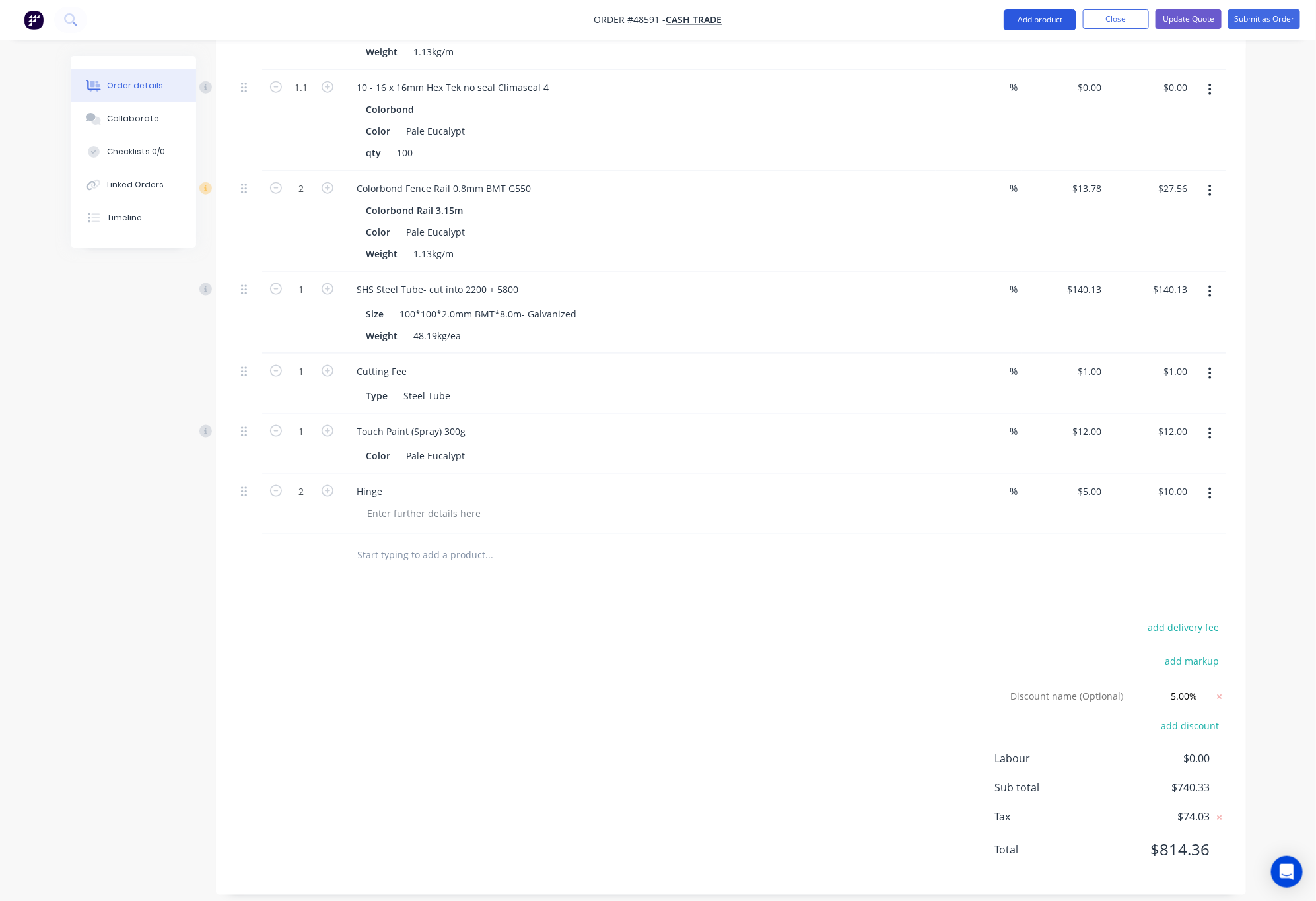
click at [1028, 20] on button "Add product" at bounding box center [1039, 19] width 73 height 21
click at [1030, 75] on div "Basic product" at bounding box center [1013, 79] width 102 height 19
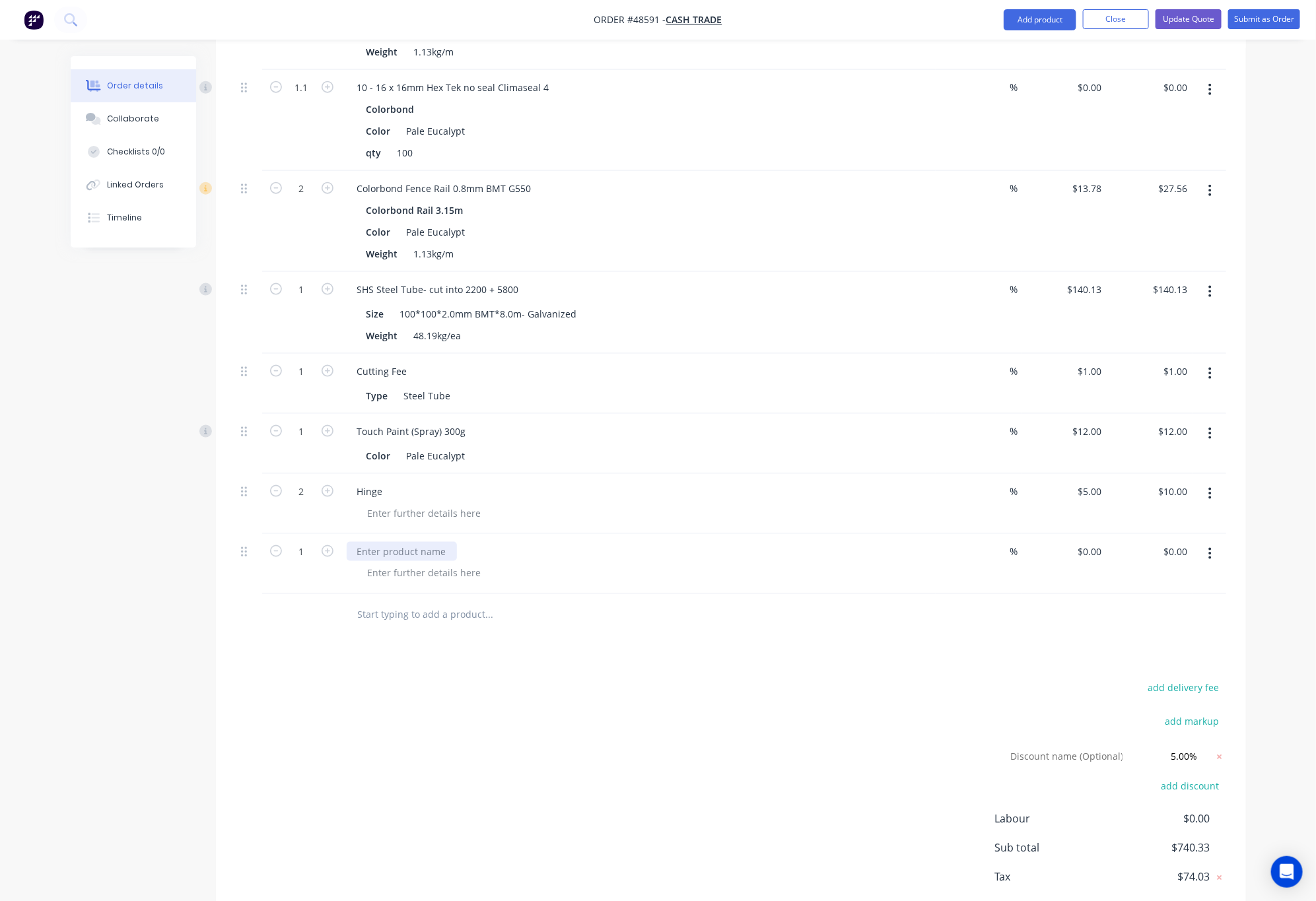
click at [387, 542] on div at bounding box center [402, 551] width 110 height 19
click at [383, 481] on div "Hinge" at bounding box center [370, 491] width 47 height 19
click at [388, 542] on div at bounding box center [402, 551] width 110 height 19
type input "5"
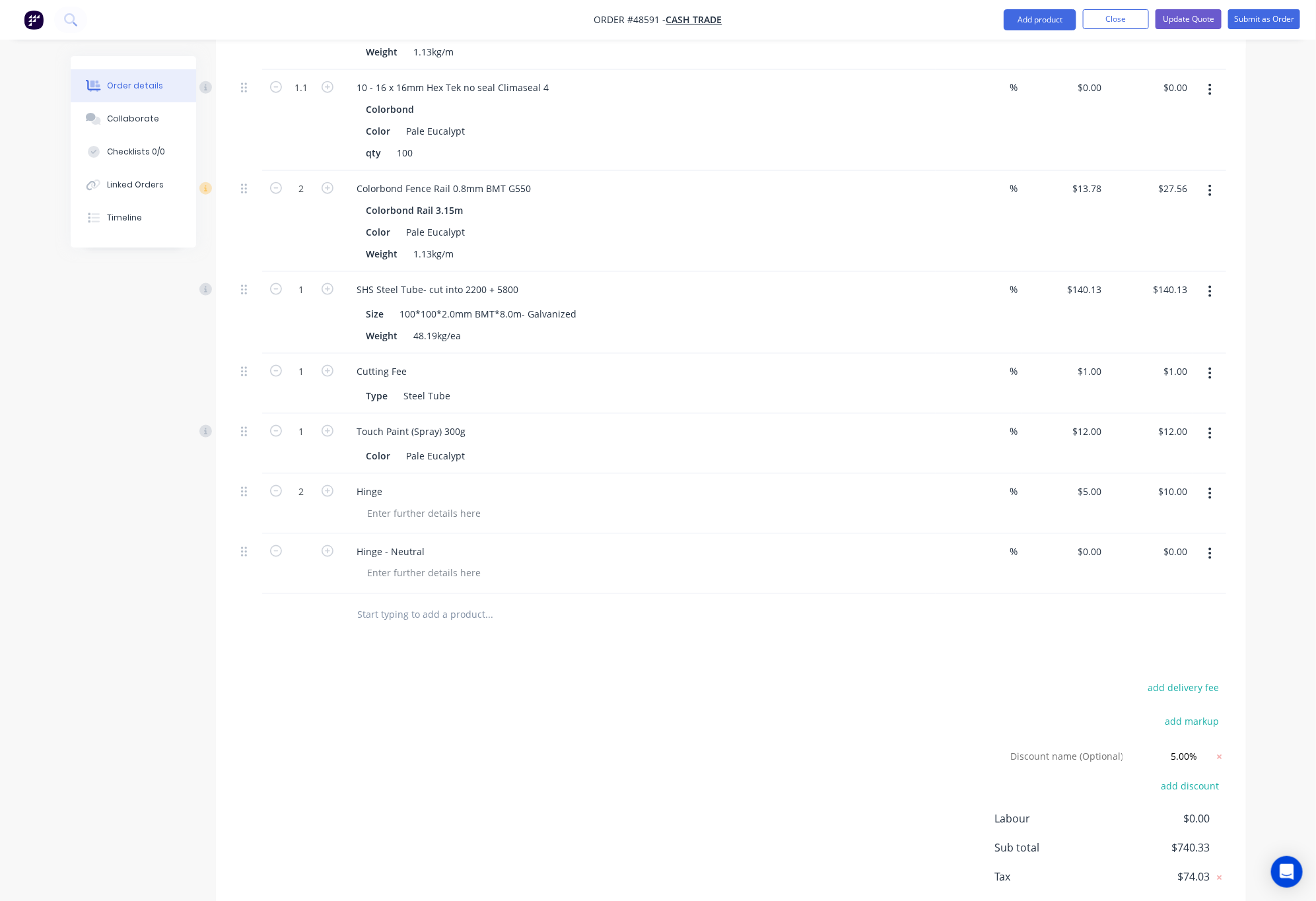
click at [1211, 547] on icon "button" at bounding box center [1210, 553] width 3 height 14
click at [1188, 658] on div "Delete" at bounding box center [1164, 667] width 102 height 19
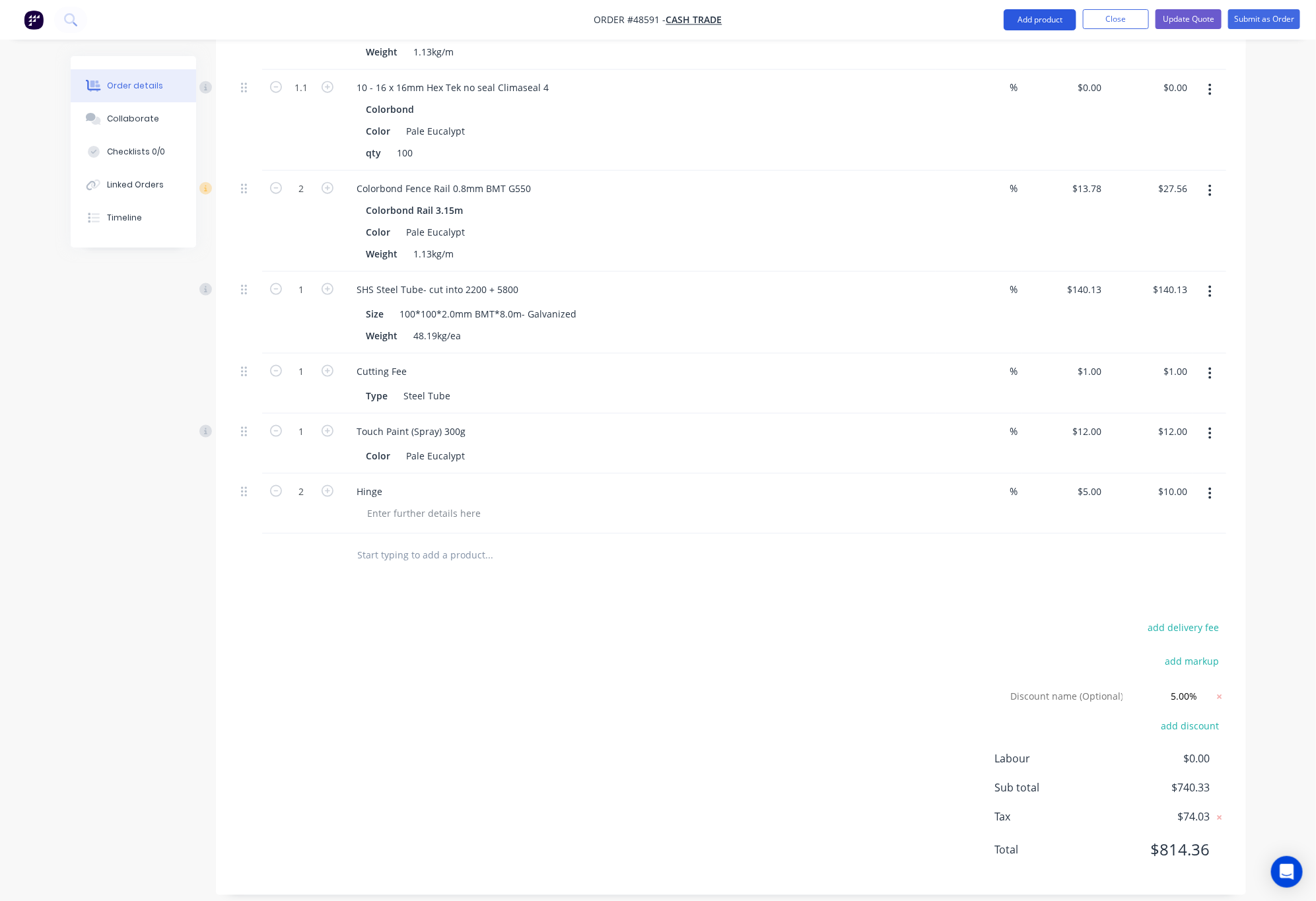
click at [1038, 26] on button "Add product" at bounding box center [1039, 19] width 73 height 21
click at [1028, 49] on div "Product catalogue" at bounding box center [1013, 53] width 102 height 19
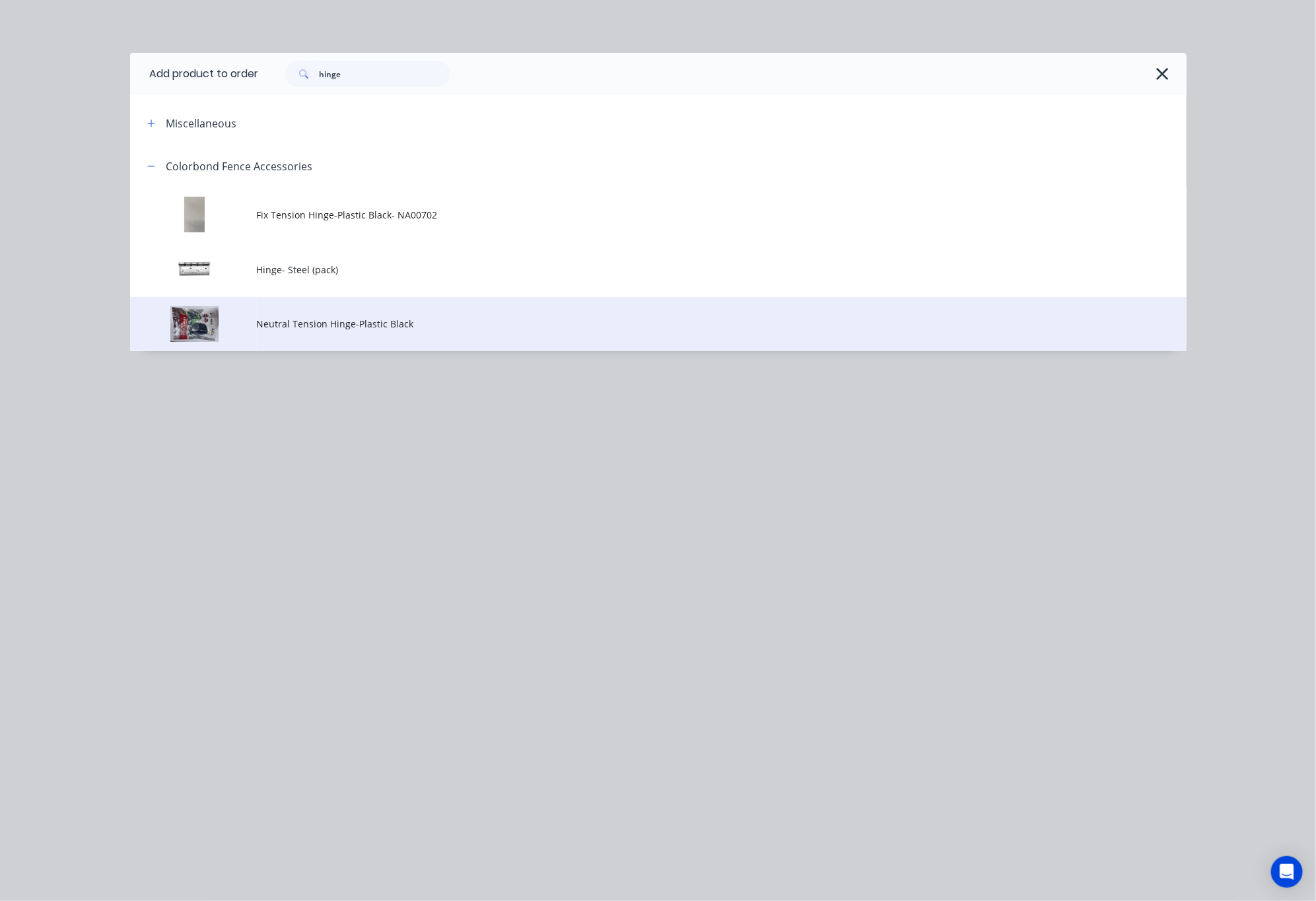
click at [499, 327] on span "Neutral Tension Hinge-Plastic Black" at bounding box center [628, 323] width 743 height 14
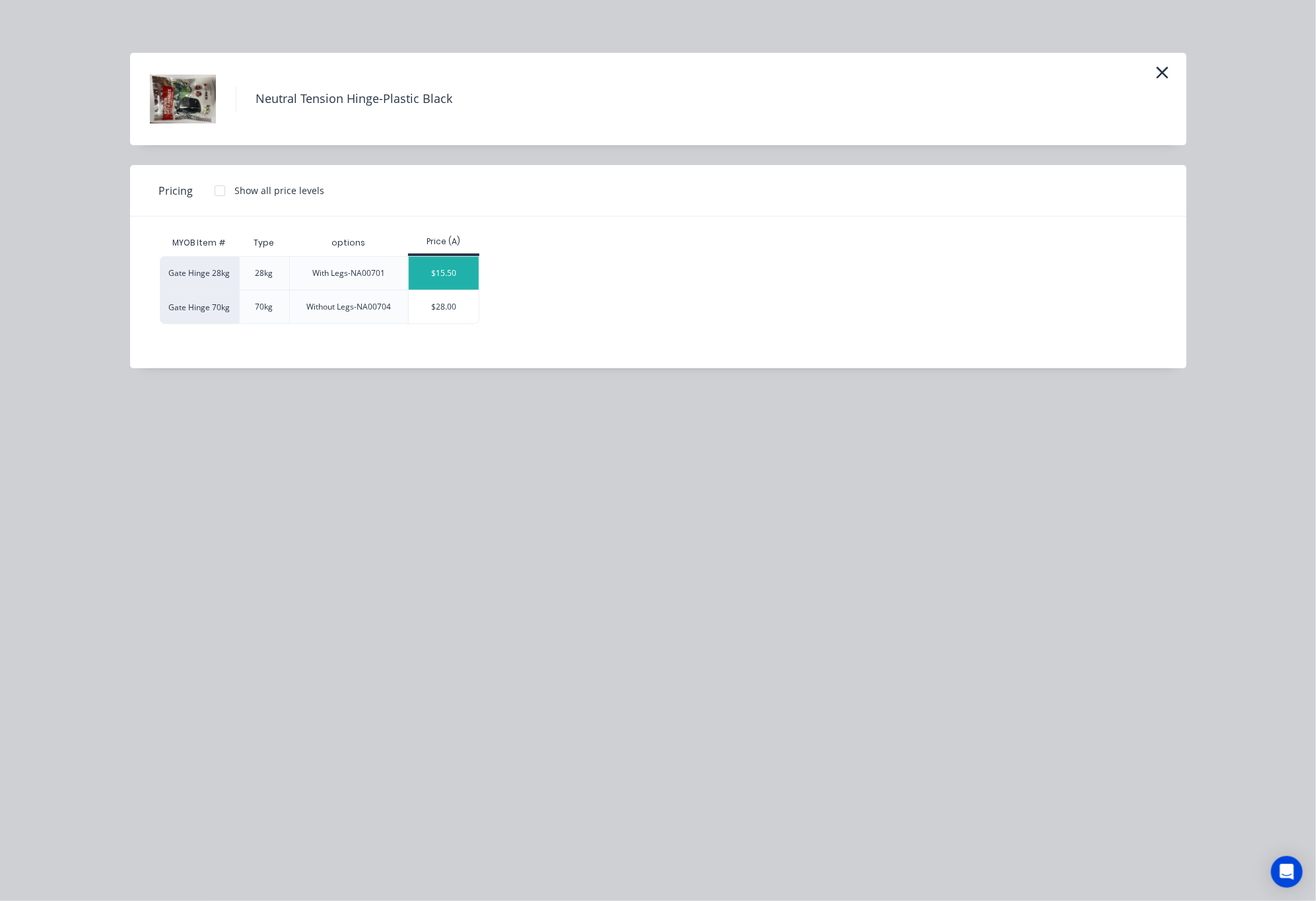
click at [444, 274] on div "$15.50" at bounding box center [444, 272] width 70 height 33
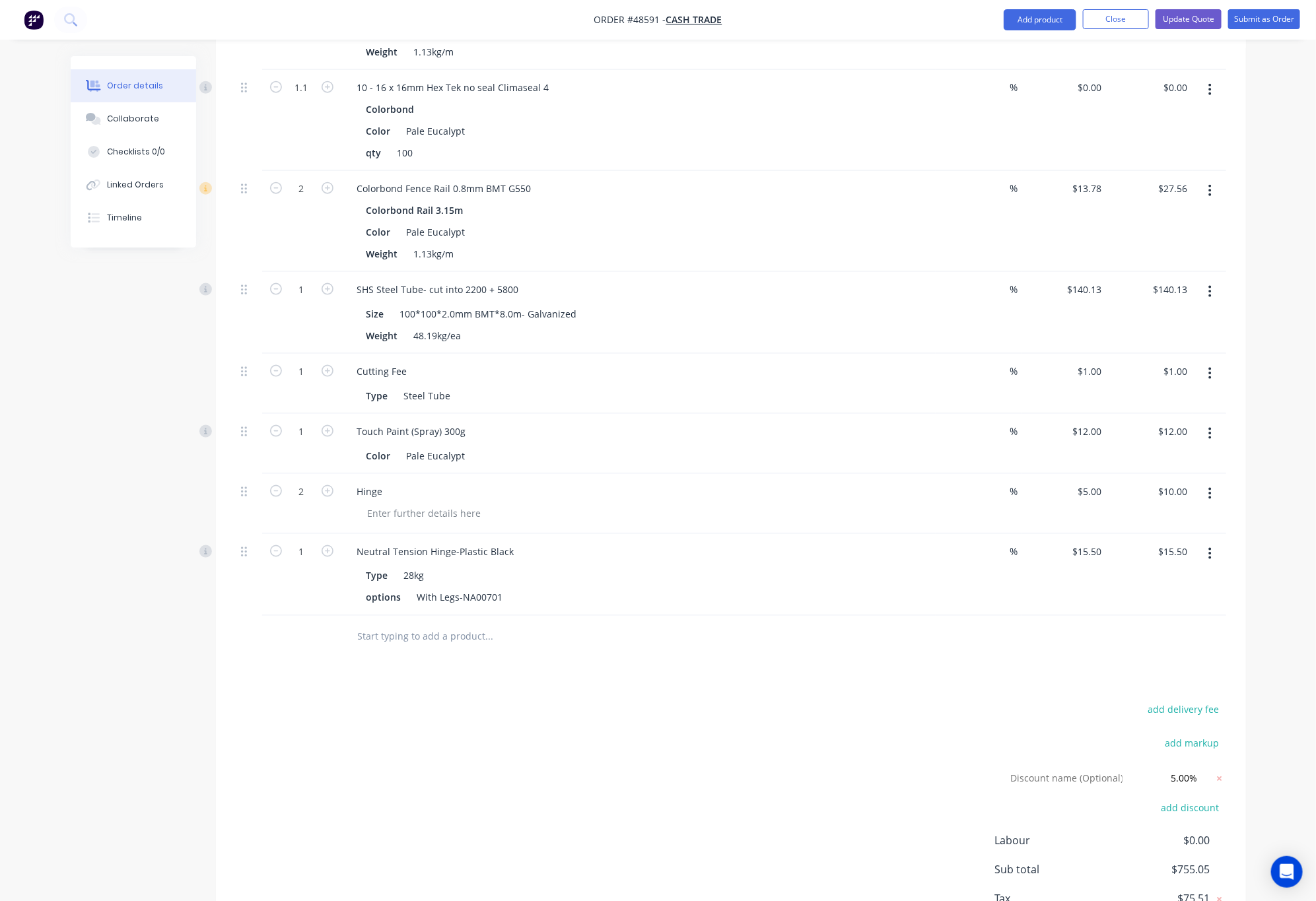
click at [1217, 542] on button "button" at bounding box center [1210, 553] width 31 height 23
click at [1185, 654] on button "Delete" at bounding box center [1163, 668] width 125 height 27
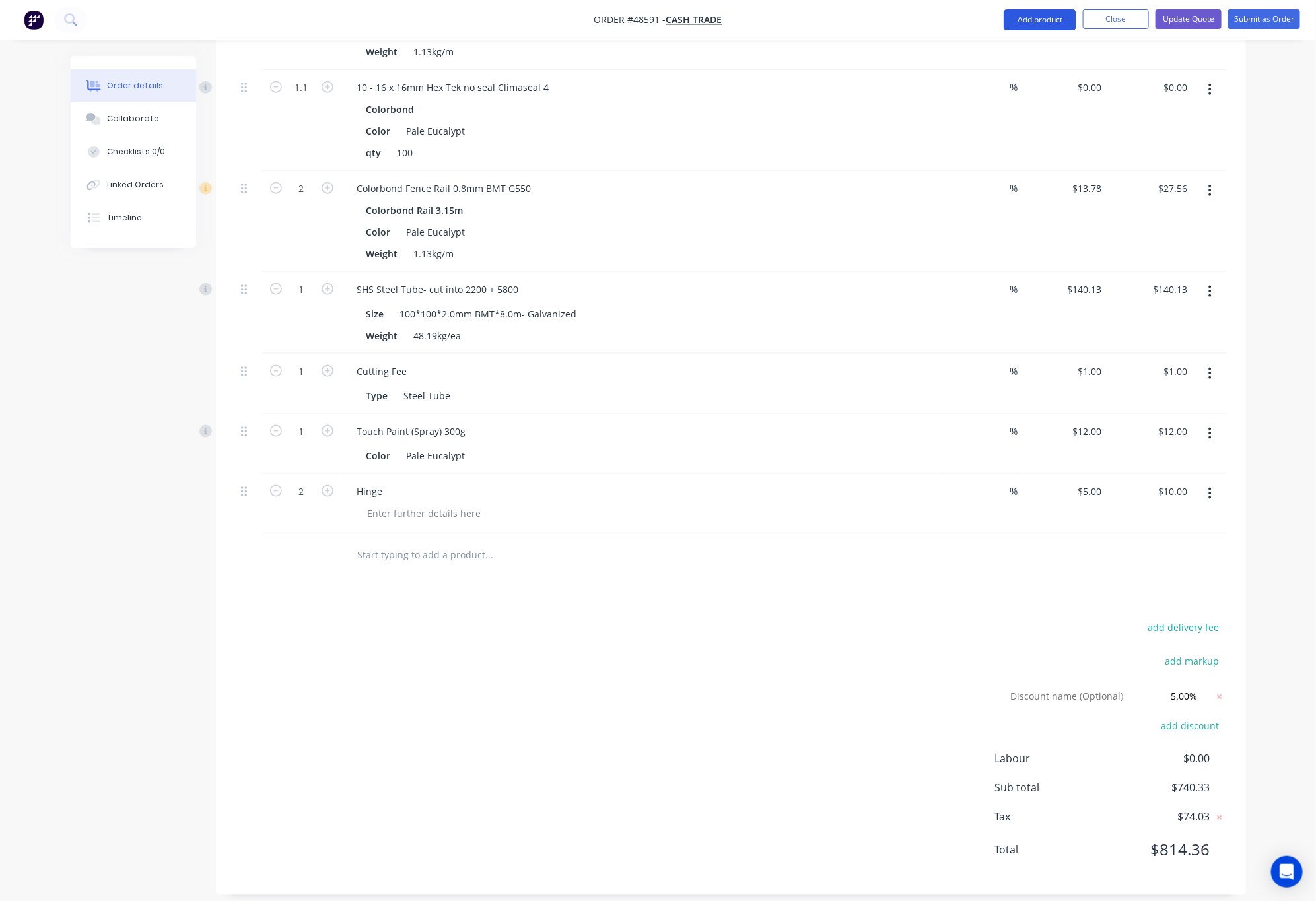
click at [1041, 22] on button "Add product" at bounding box center [1039, 19] width 73 height 21
click at [989, 54] on div "Product catalogue" at bounding box center [1013, 53] width 102 height 19
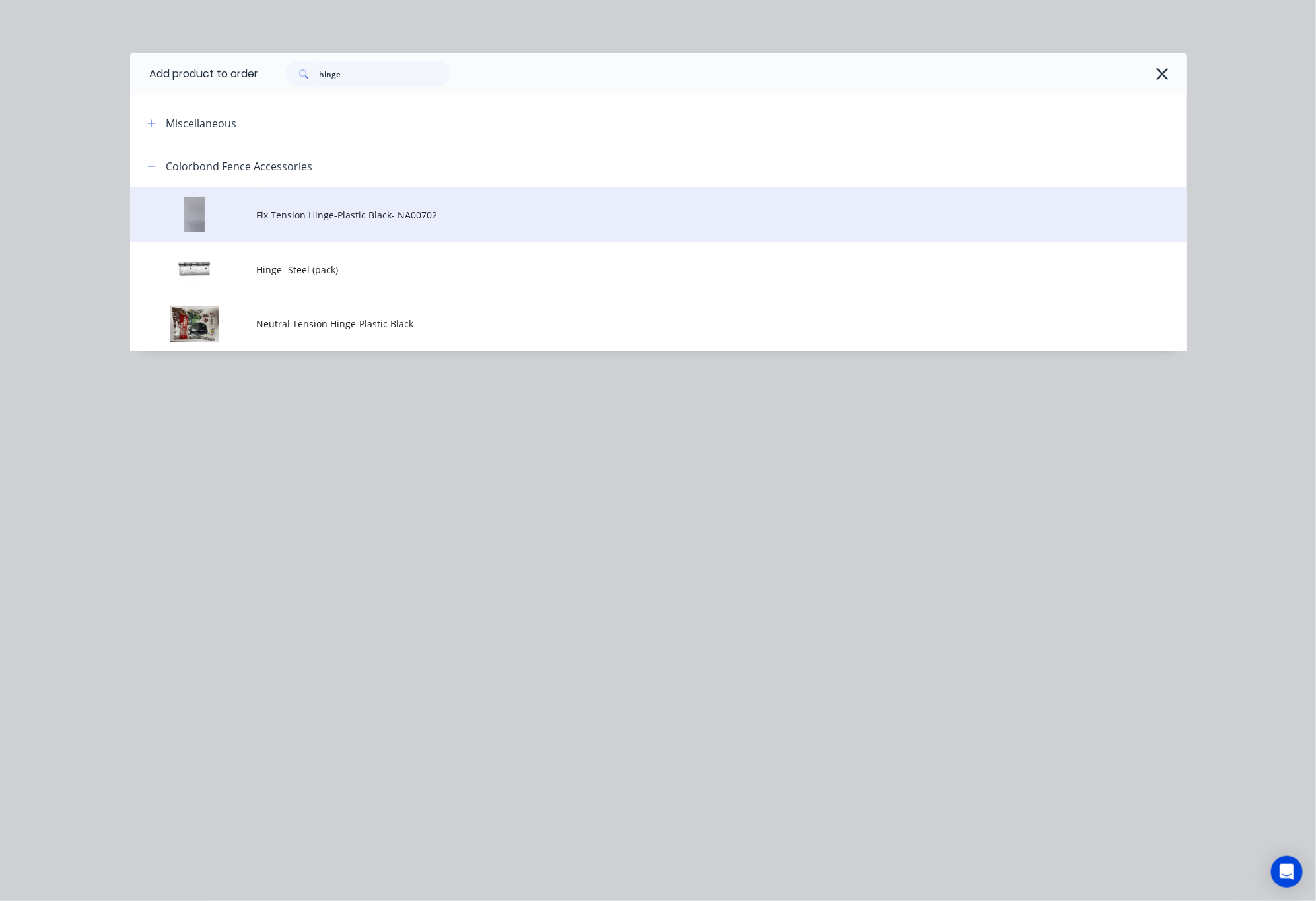
click at [430, 204] on td "Fix Tension Hinge-Plastic Black- NA00702" at bounding box center [722, 215] width 930 height 55
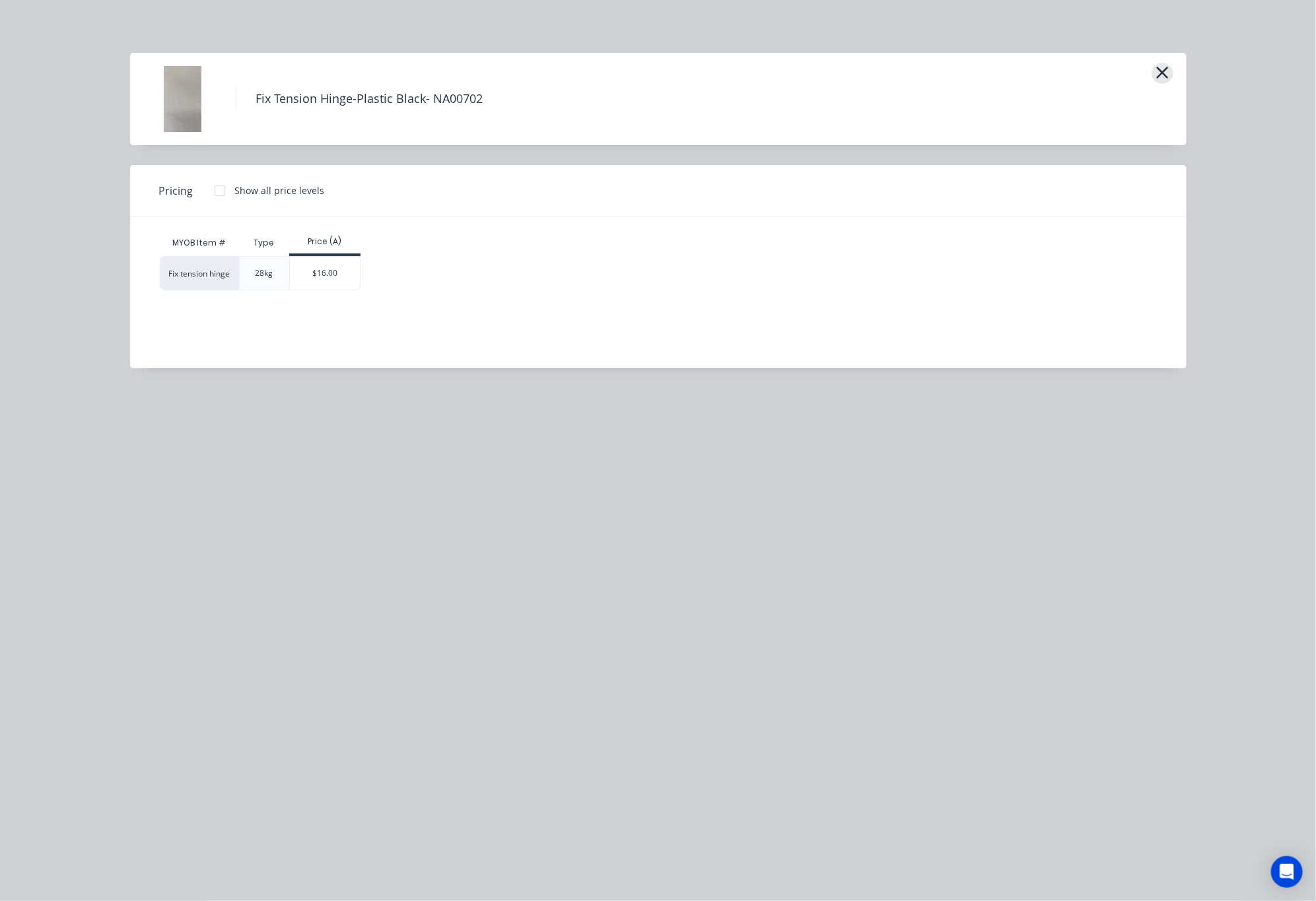
click at [1166, 69] on icon "button" at bounding box center [1162, 73] width 12 height 12
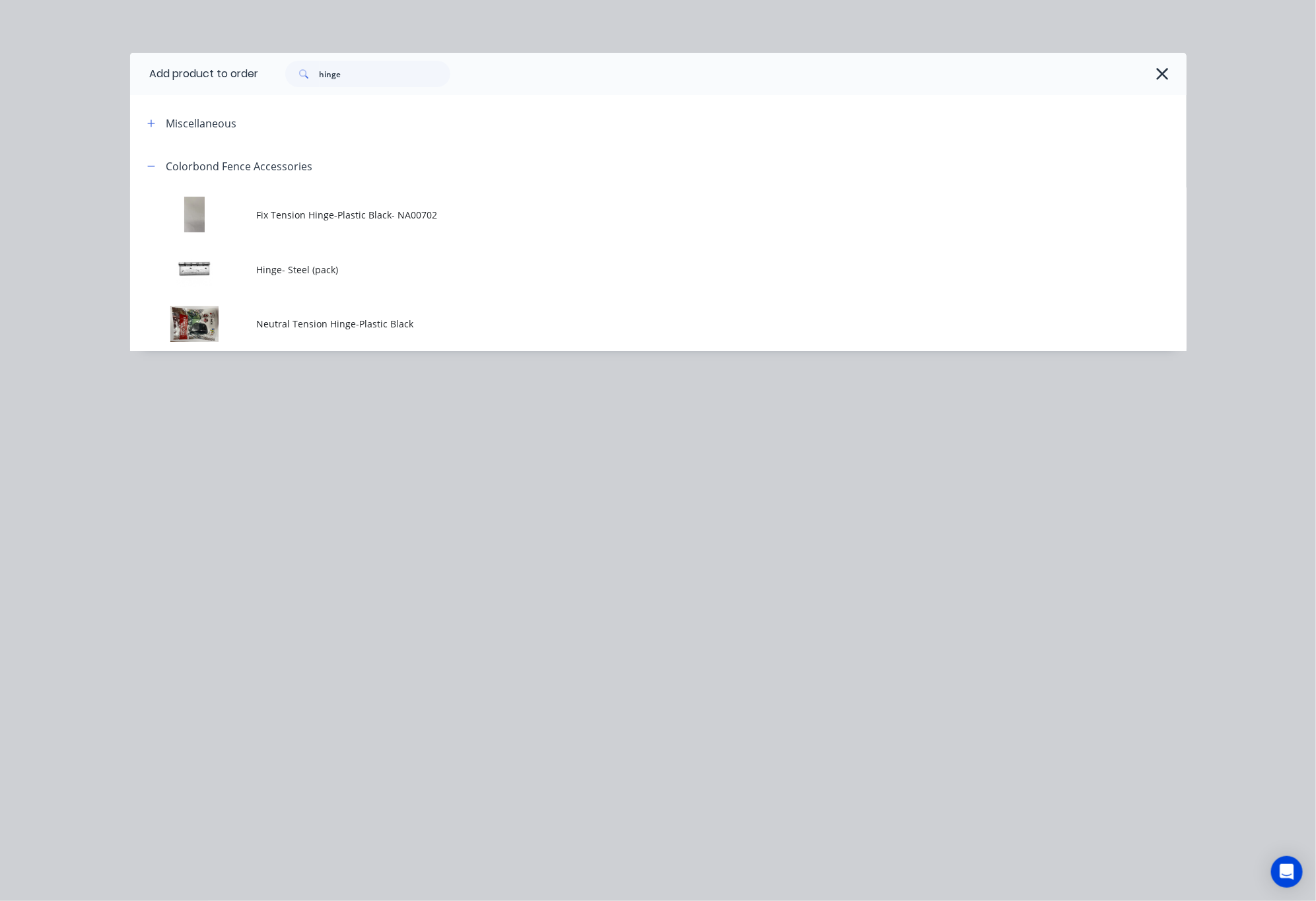
drag, startPoint x: 400, startPoint y: 315, endPoint x: 408, endPoint y: 315, distance: 8.0
click at [400, 315] on td "Neutral Tension Hinge-Plastic Black" at bounding box center [722, 324] width 930 height 55
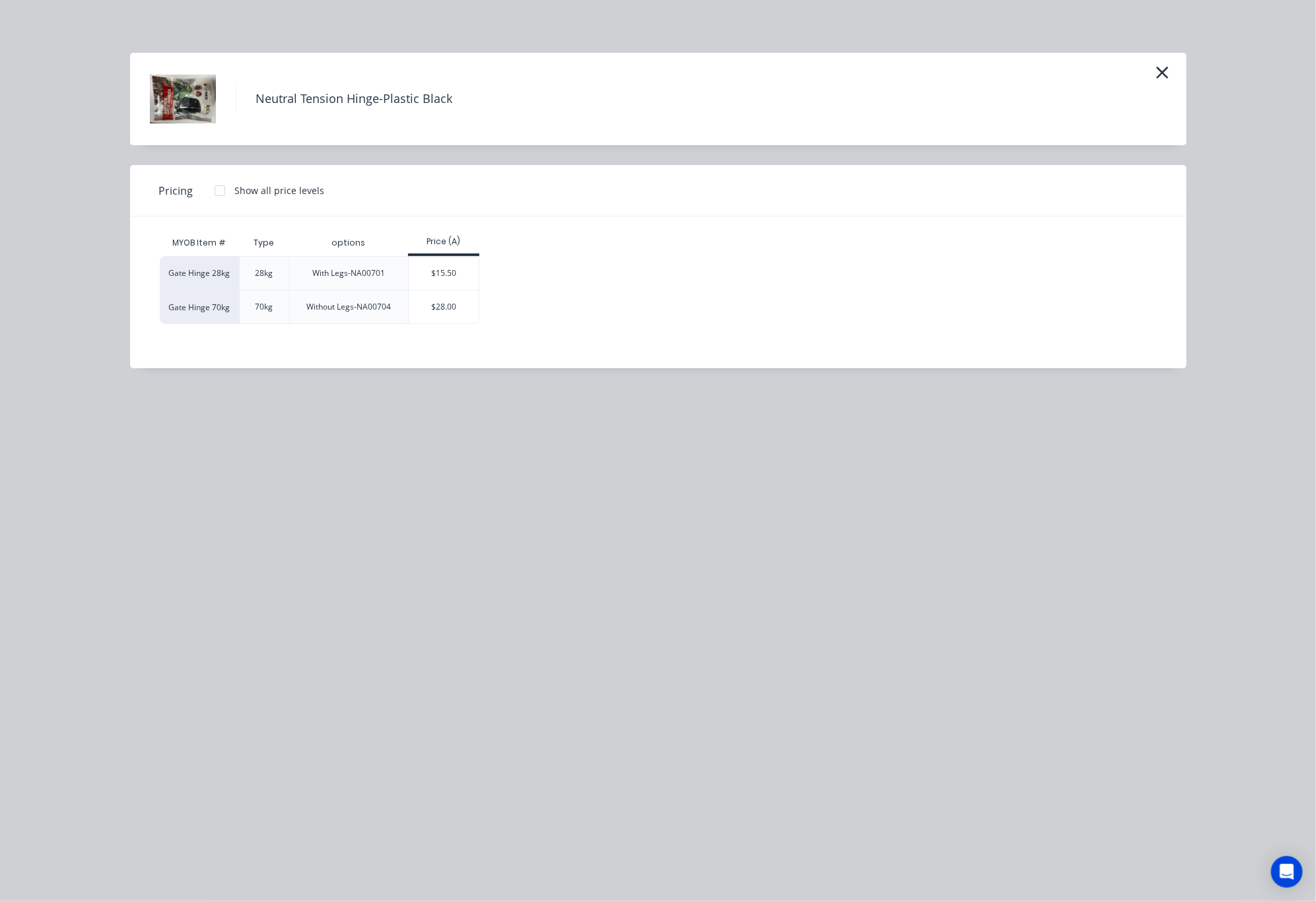
click at [404, 274] on div "With Legs-NA00701" at bounding box center [349, 272] width 119 height 33
click at [458, 277] on div "$15.50" at bounding box center [444, 272] width 70 height 33
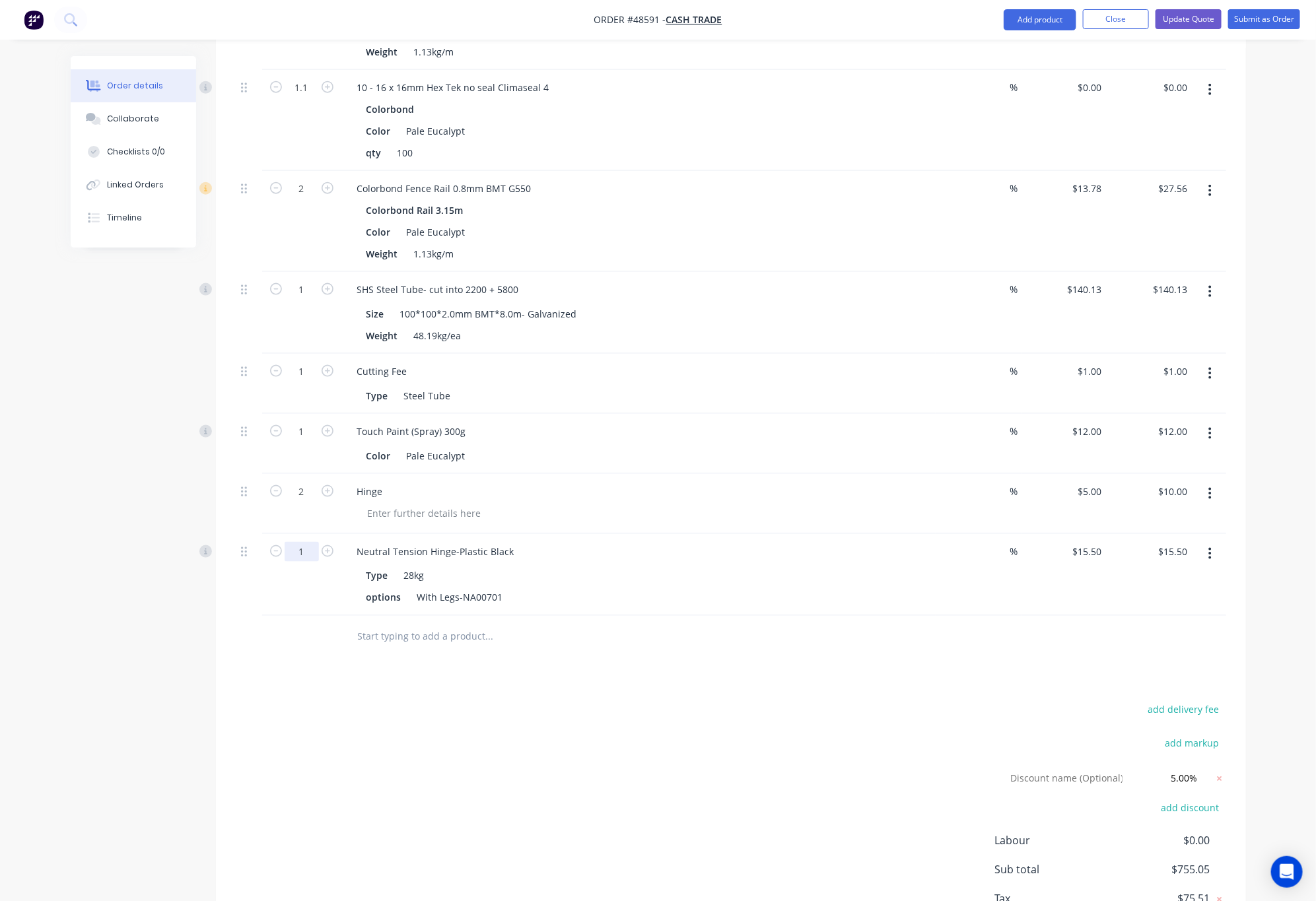
type input "2"
type input "1"
click at [626, 633] on div at bounding box center [545, 637] width 396 height 27
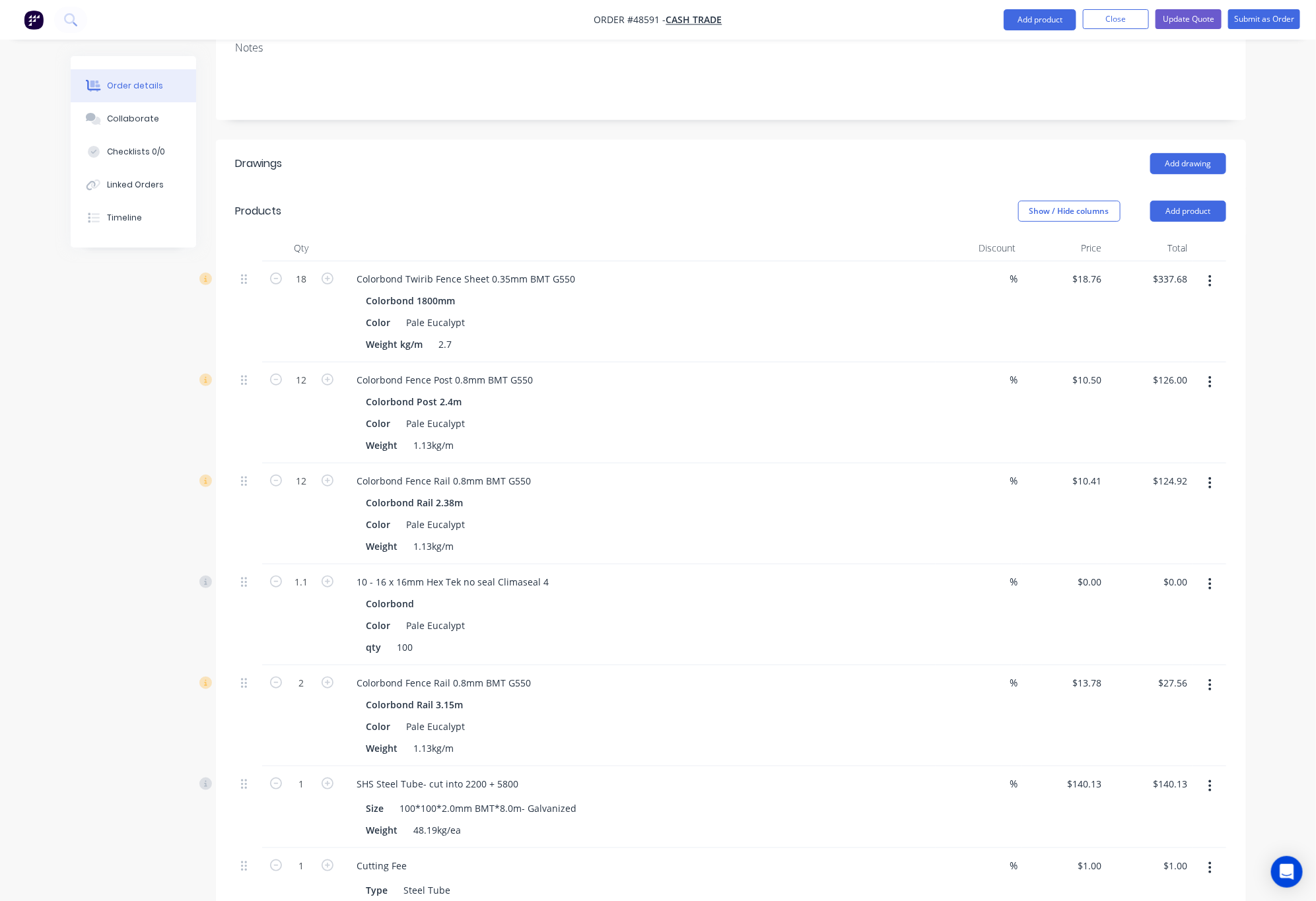
scroll to position [247, 0]
click at [1179, 201] on button "Add product" at bounding box center [1188, 211] width 76 height 21
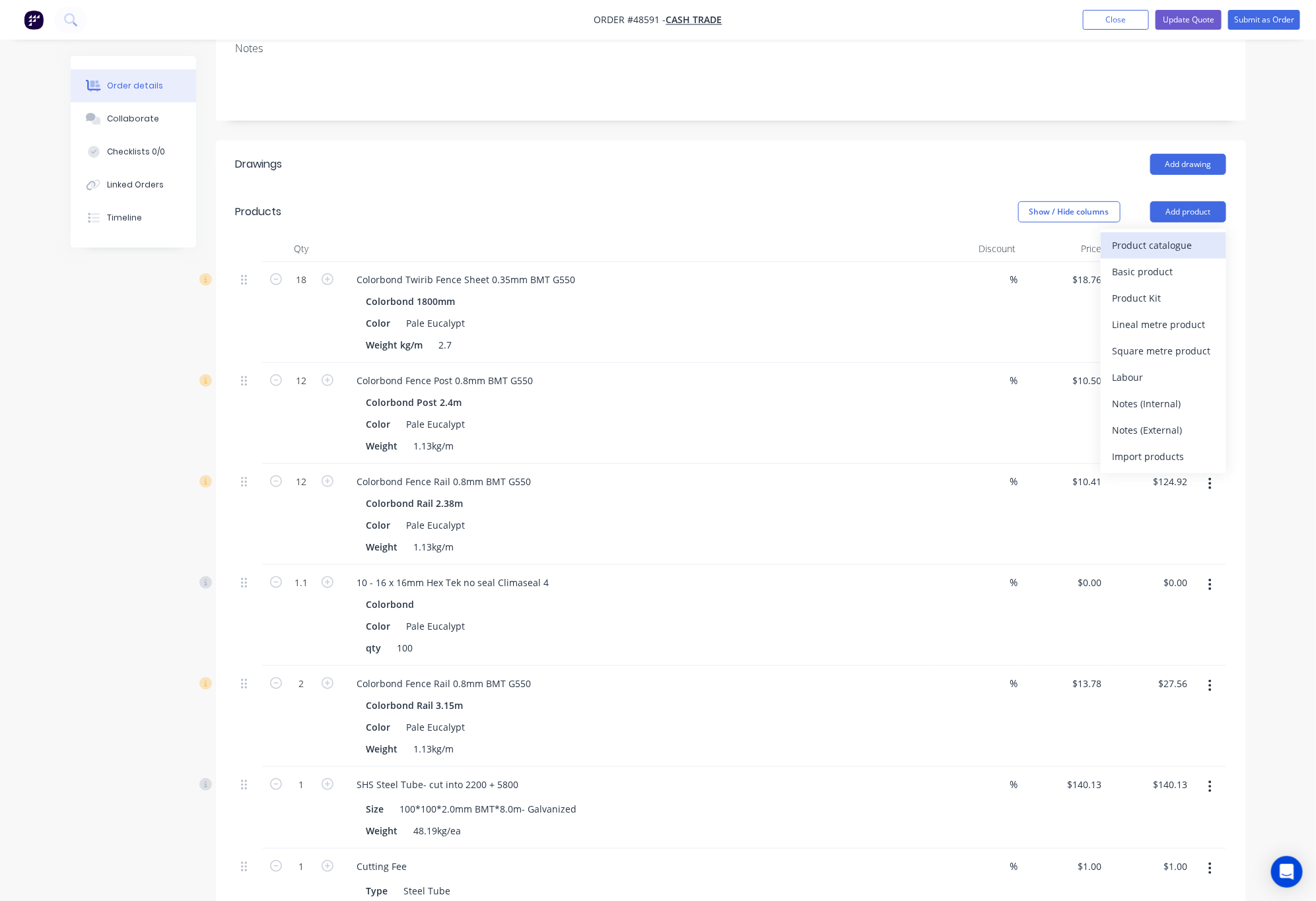
click at [1160, 236] on div "Product catalogue" at bounding box center [1164, 245] width 102 height 19
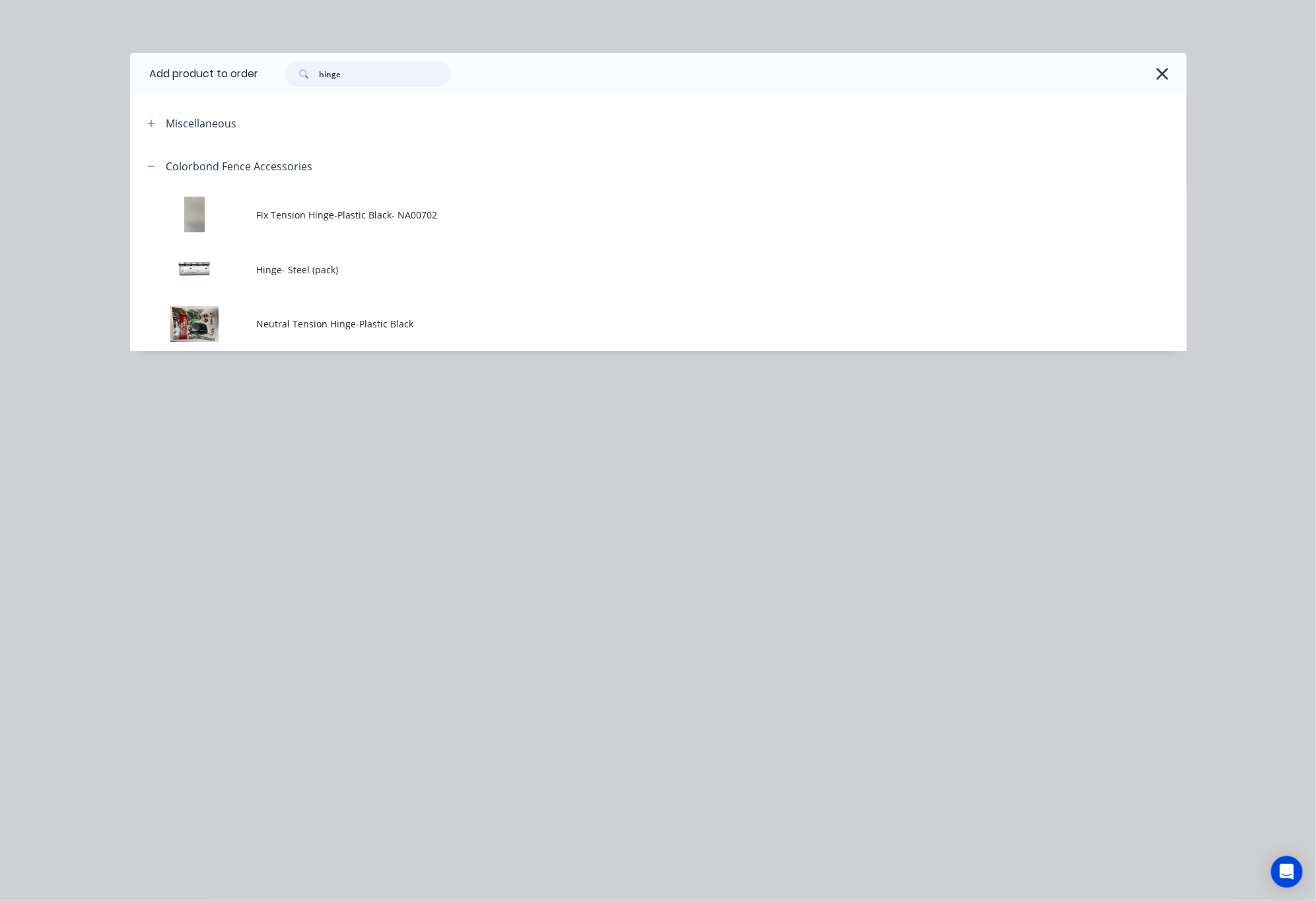
drag, startPoint x: 363, startPoint y: 80, endPoint x: 210, endPoint y: 85, distance: 153.1
click at [211, 85] on header "Add product to order hinge" at bounding box center [659, 74] width 1057 height 43
type input "gate stop"
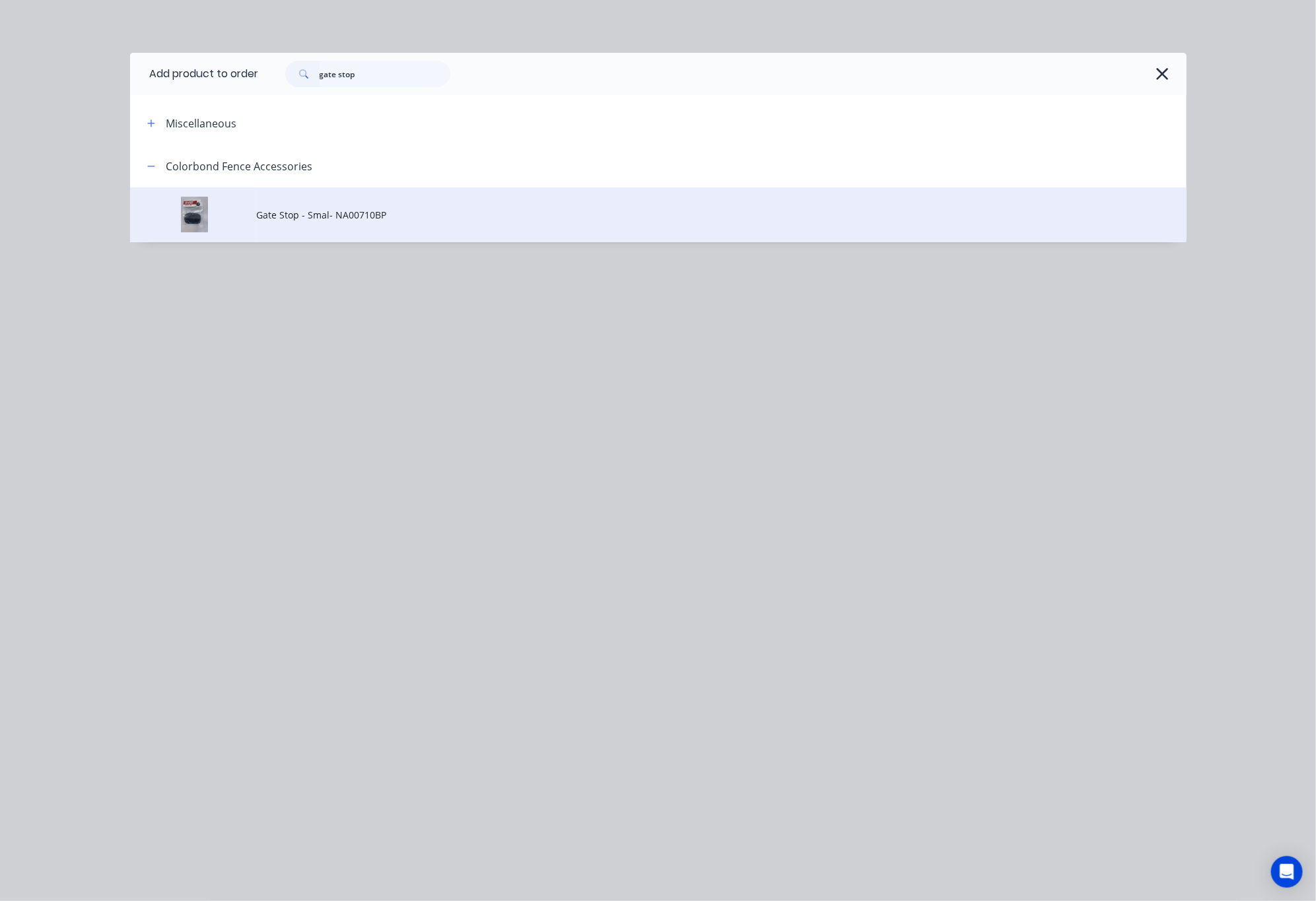
click at [539, 231] on td "Gate Stop - Smal- NA00710BP" at bounding box center [722, 215] width 930 height 55
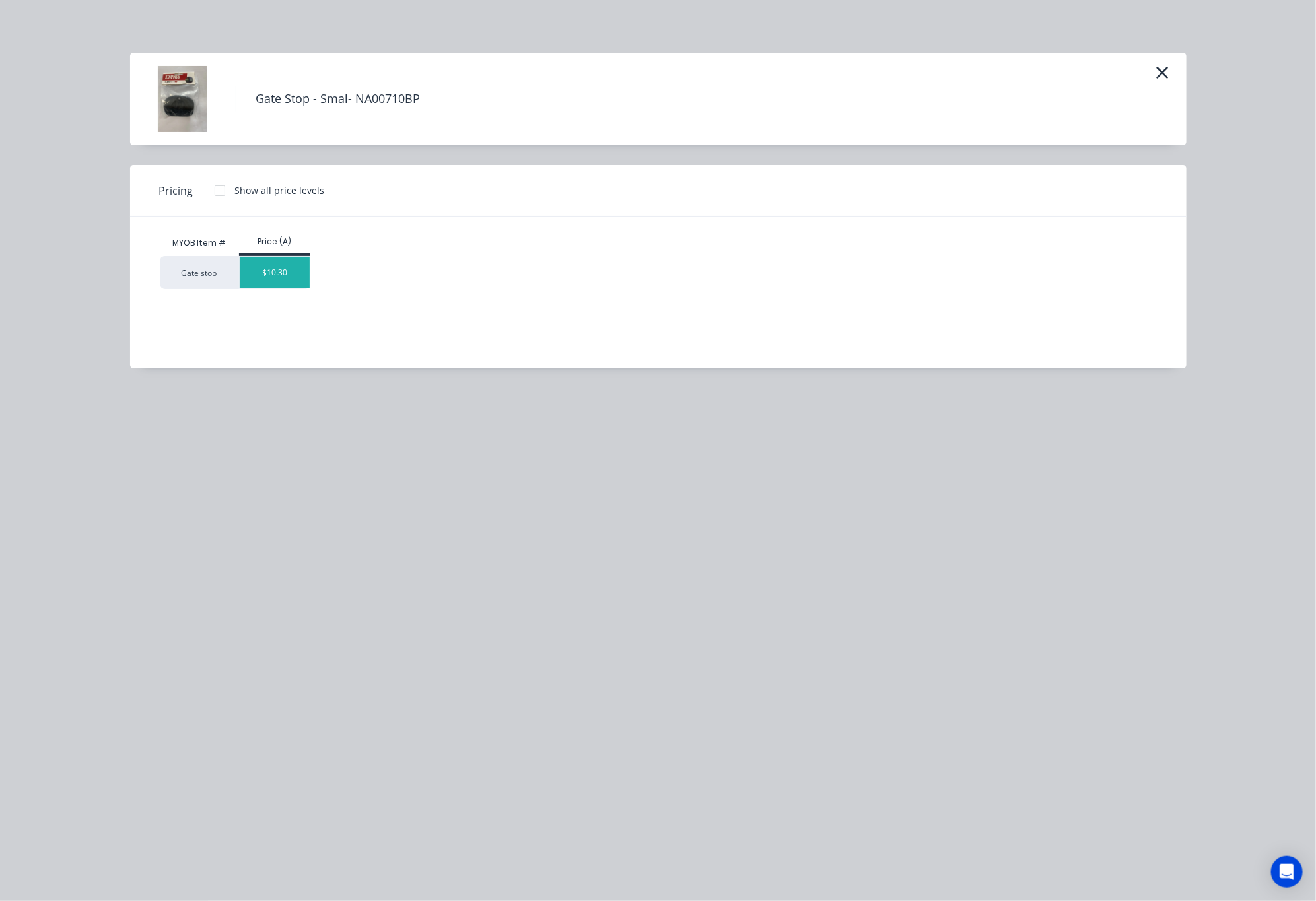
click at [298, 274] on div "$10.30" at bounding box center [275, 272] width 70 height 32
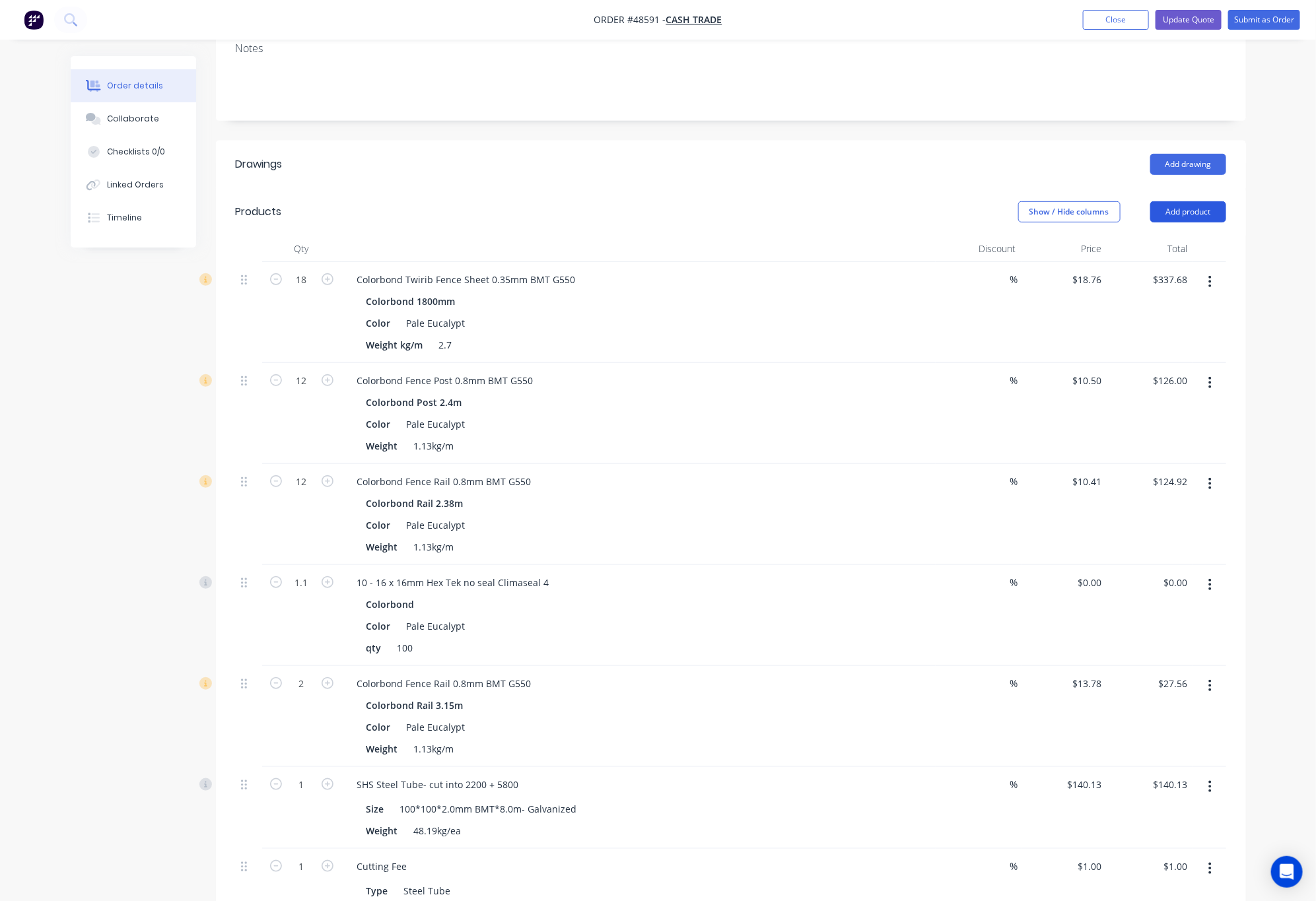
click at [1163, 201] on button "Add product" at bounding box center [1188, 211] width 76 height 21
click at [1094, 236] on div "Price" at bounding box center [1064, 249] width 86 height 27
click at [1173, 201] on button "Add product" at bounding box center [1188, 211] width 76 height 21
click at [1197, 236] on div "Product catalogue" at bounding box center [1164, 245] width 102 height 19
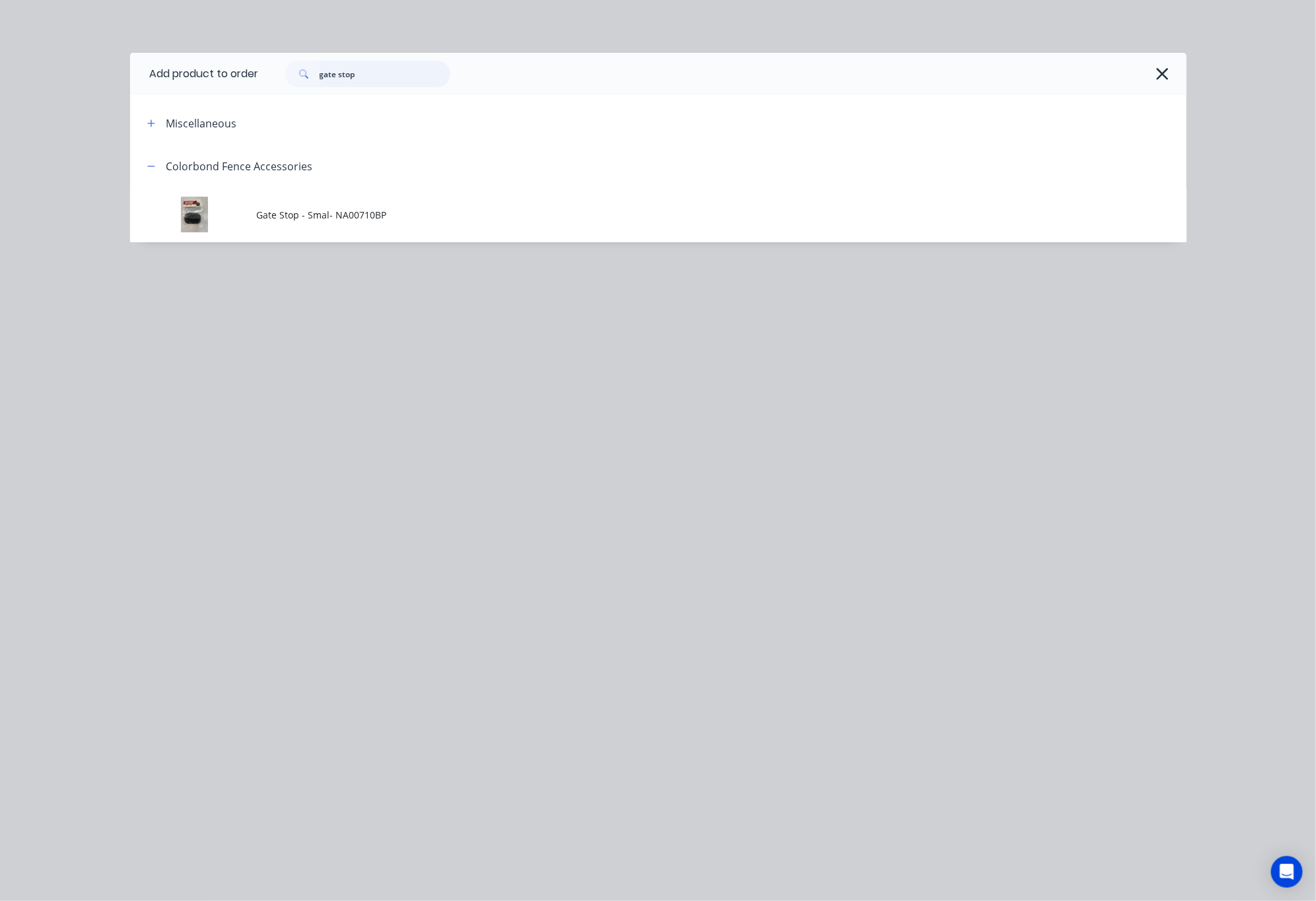
drag, startPoint x: 379, startPoint y: 79, endPoint x: 192, endPoint y: 89, distance: 187.3
click at [192, 89] on header "Add product to order gate stop" at bounding box center [659, 74] width 1057 height 43
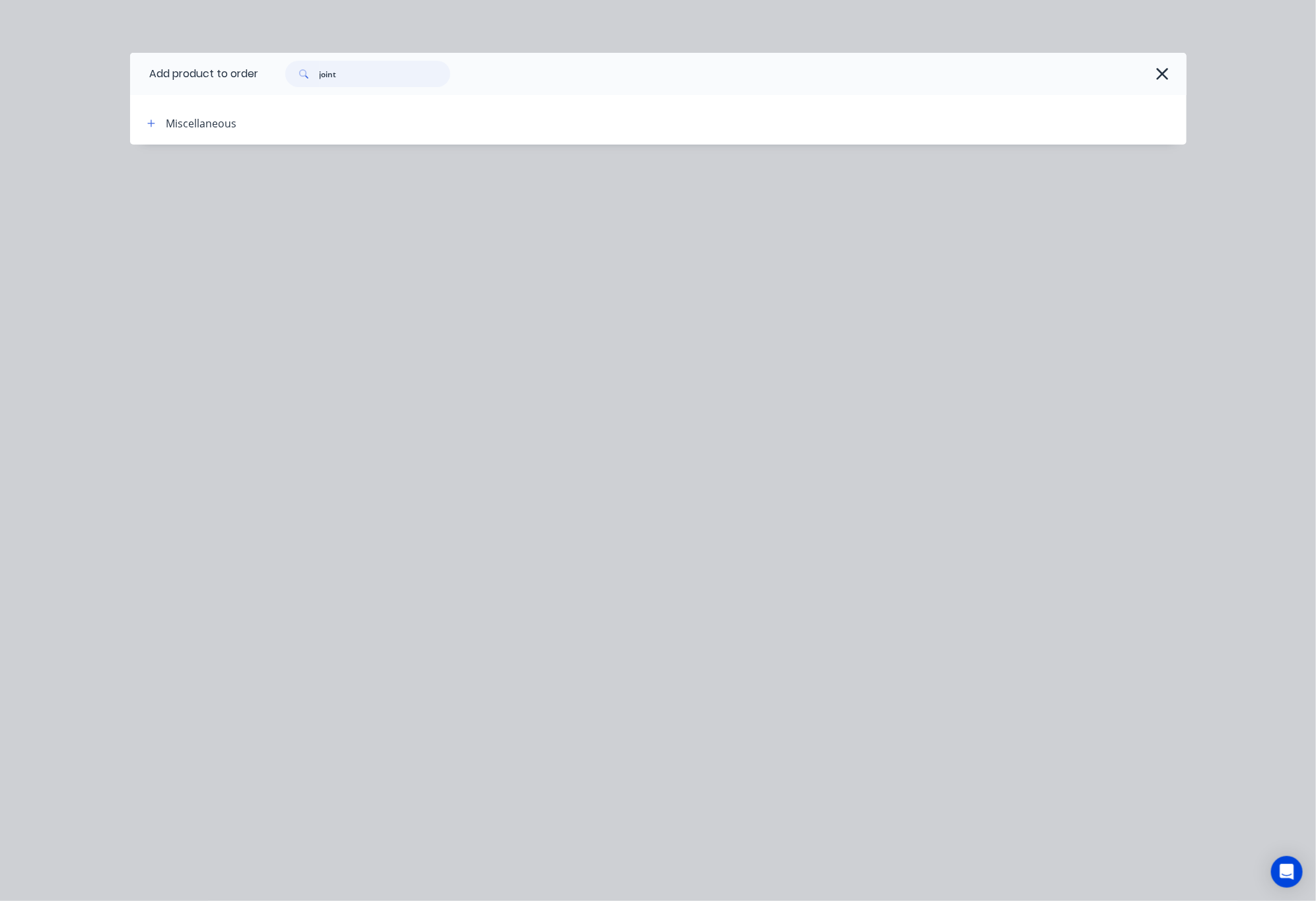
scroll to position [49, 0]
type input "join"
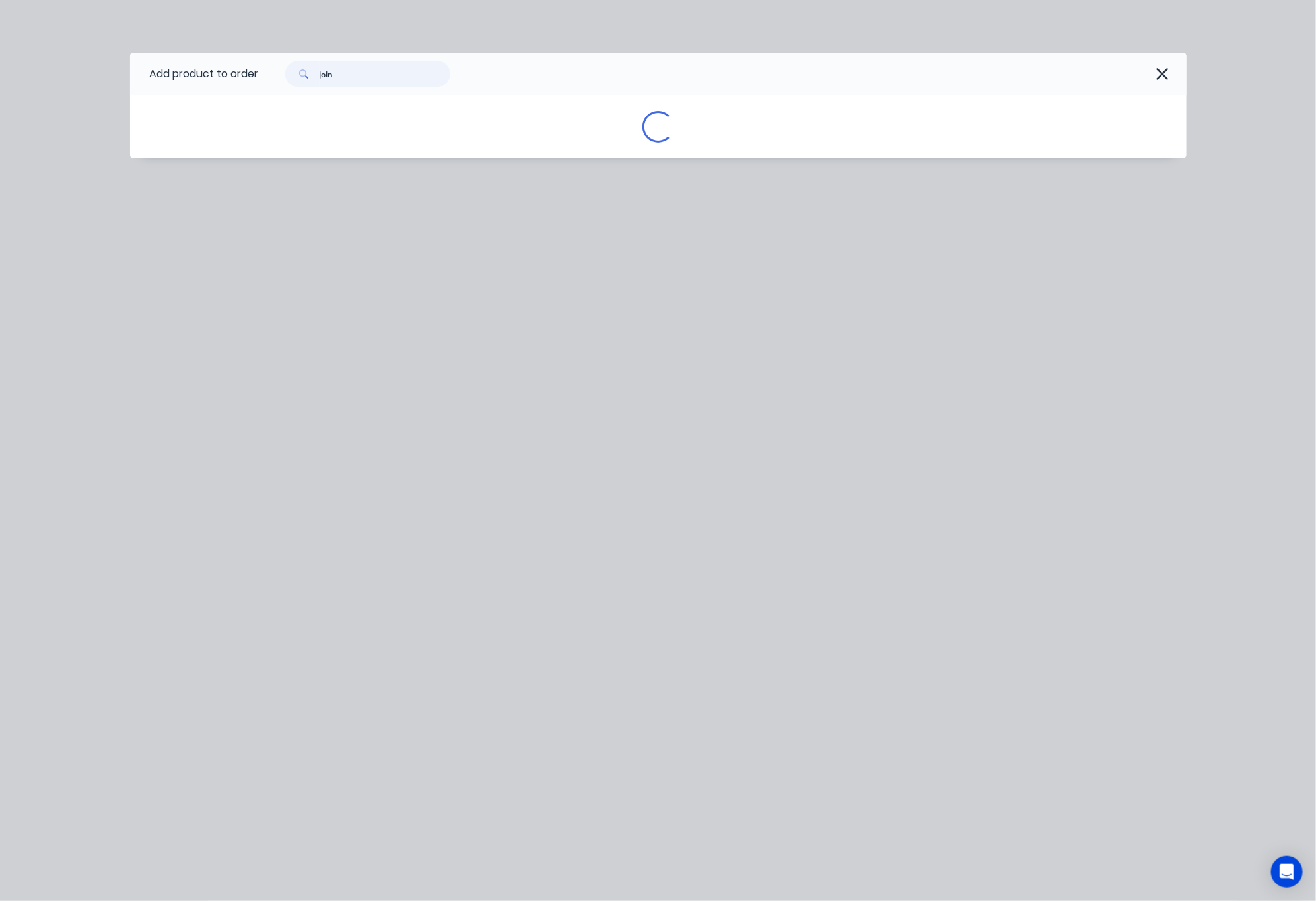
scroll to position [0, 0]
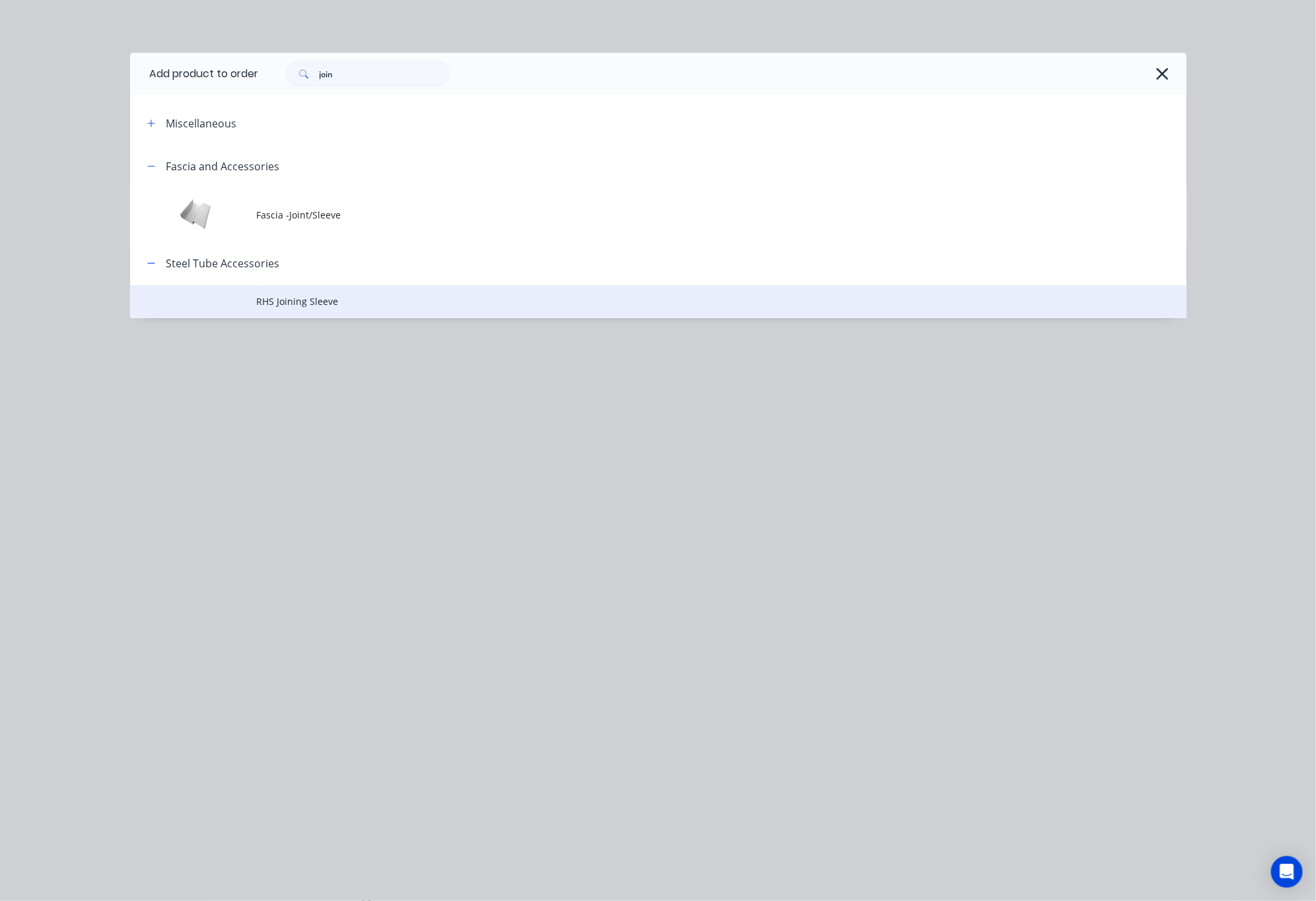
click at [420, 303] on span "RHS Joining Sleeve" at bounding box center [628, 301] width 743 height 14
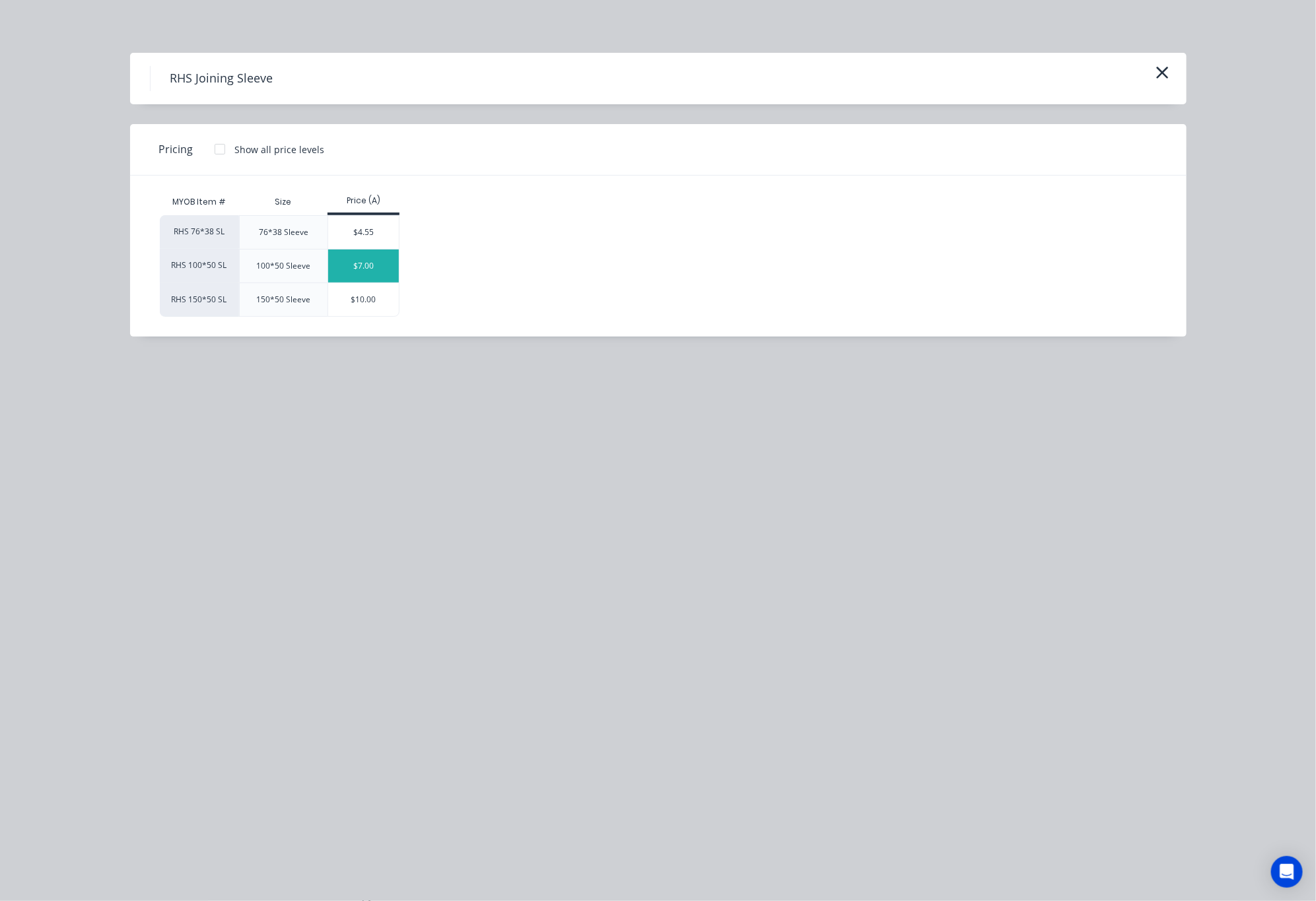
click at [379, 270] on div "$7.00" at bounding box center [363, 266] width 70 height 33
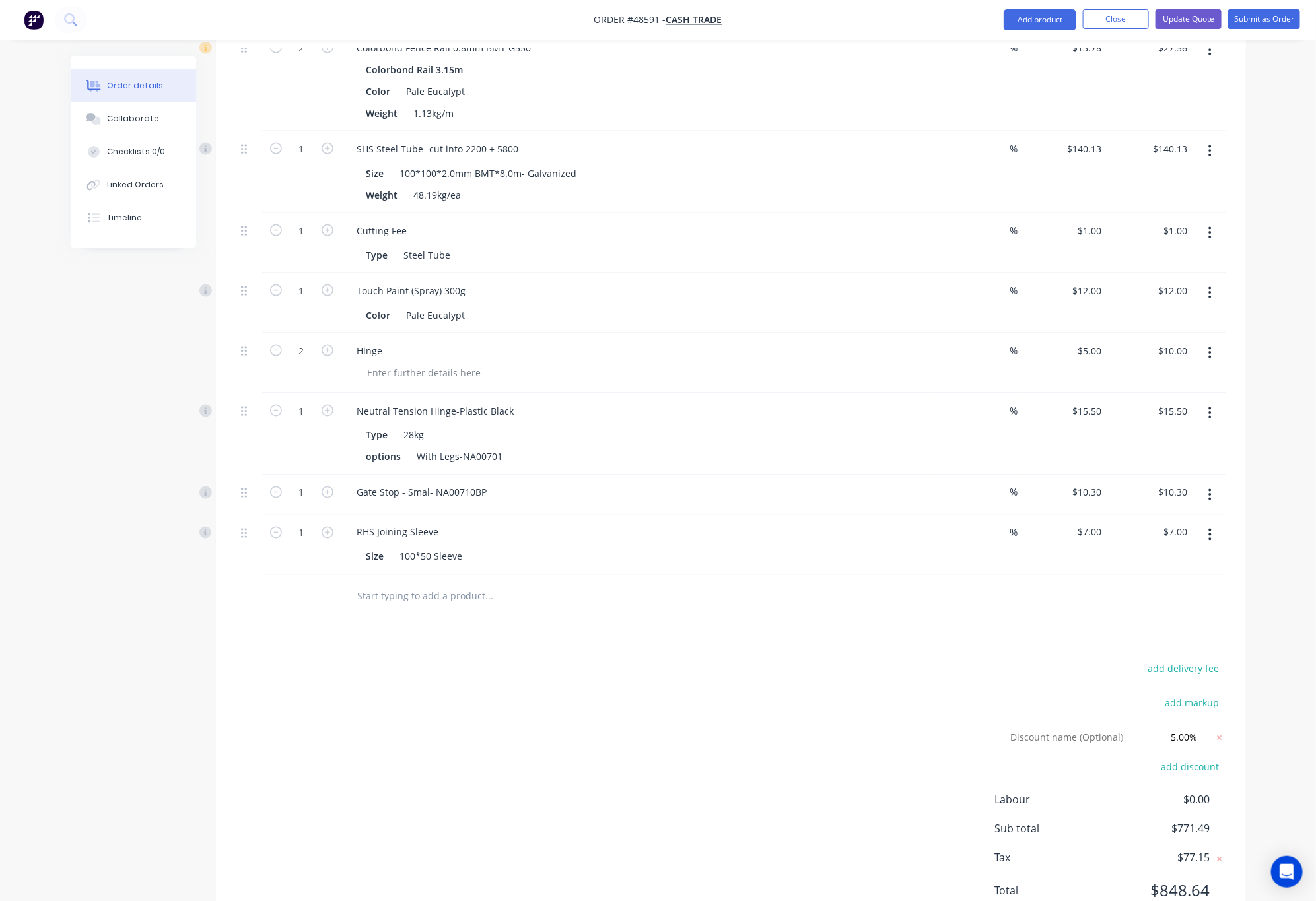
scroll to position [891, 0]
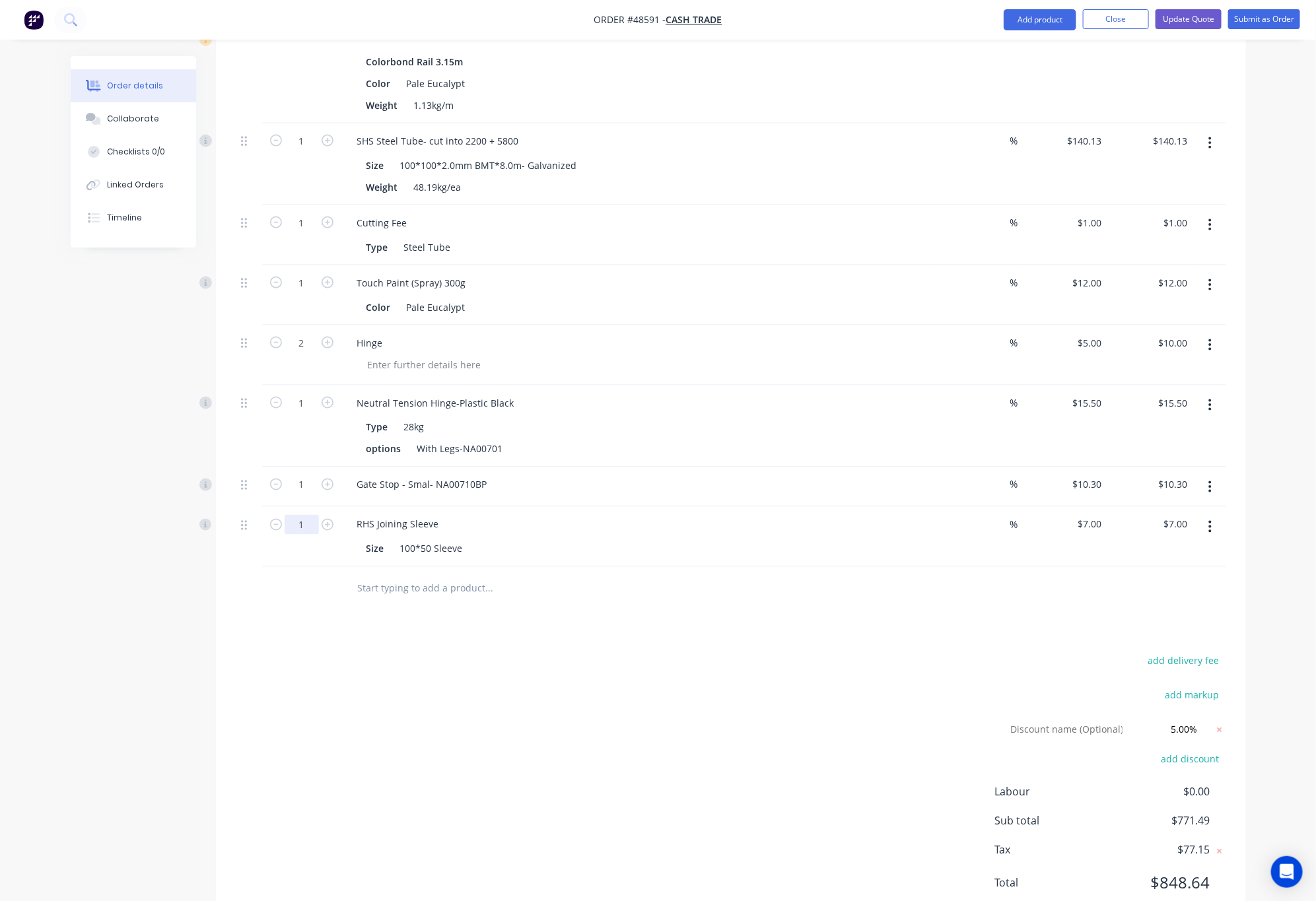
type input "2"
type input "$14.00"
click at [699, 618] on div "Drawings Add drawing Products Show / Hide columns Add product Qty Discount Pric…" at bounding box center [731, 212] width 1030 height 1432
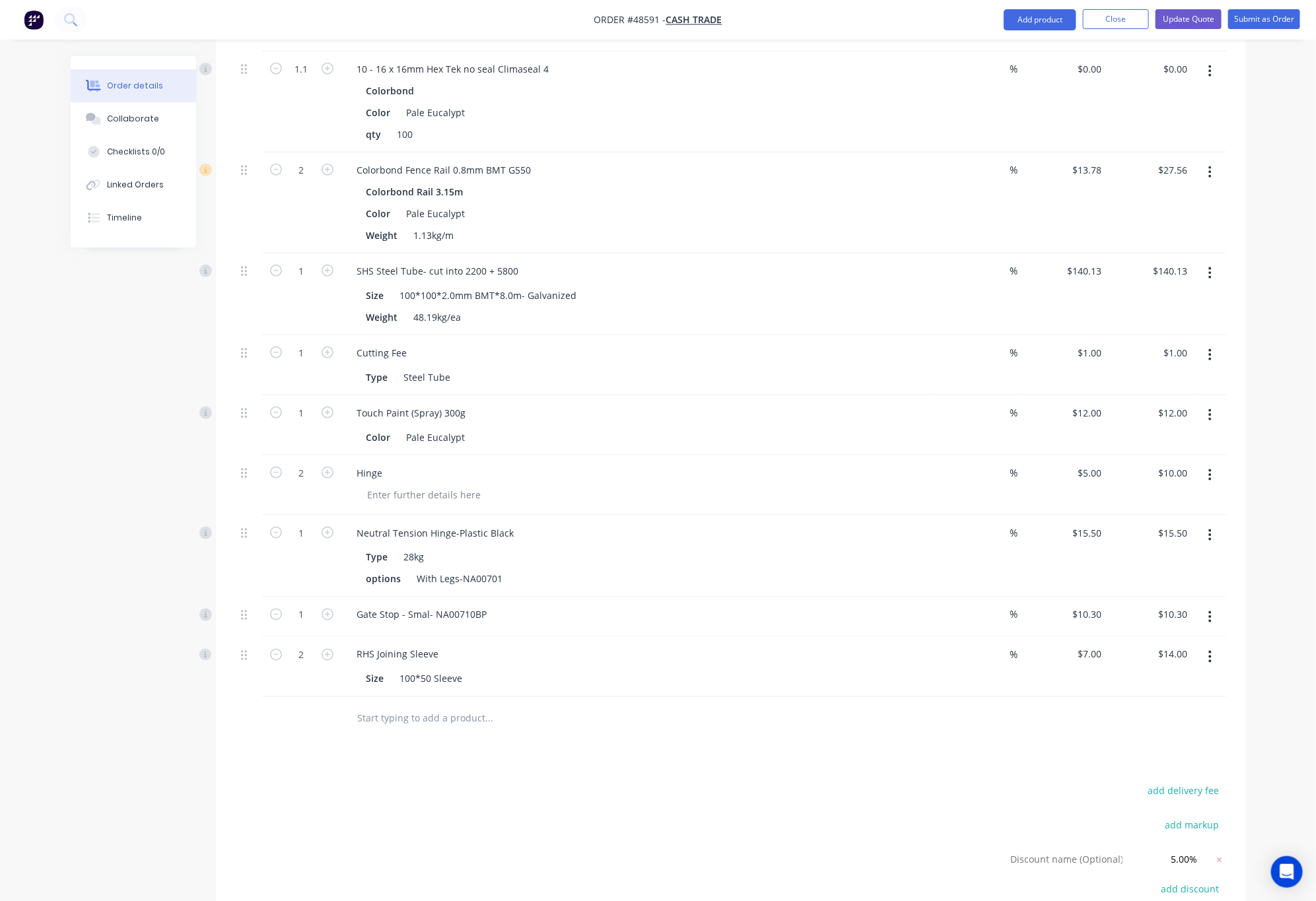
scroll to position [495, 0]
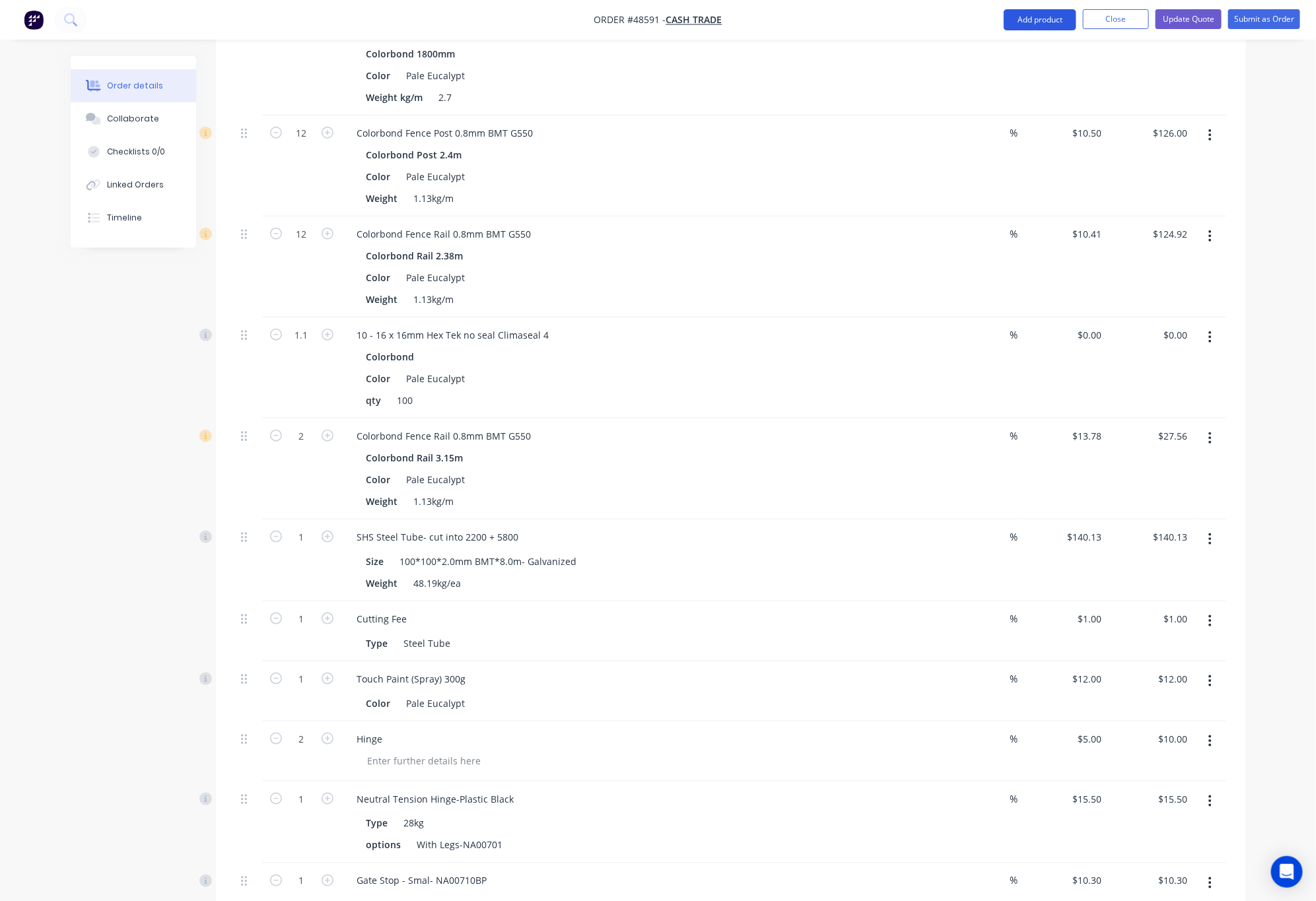
click at [1038, 18] on button "Add product" at bounding box center [1039, 19] width 73 height 21
click at [1030, 44] on div "Product catalogue" at bounding box center [1013, 53] width 102 height 19
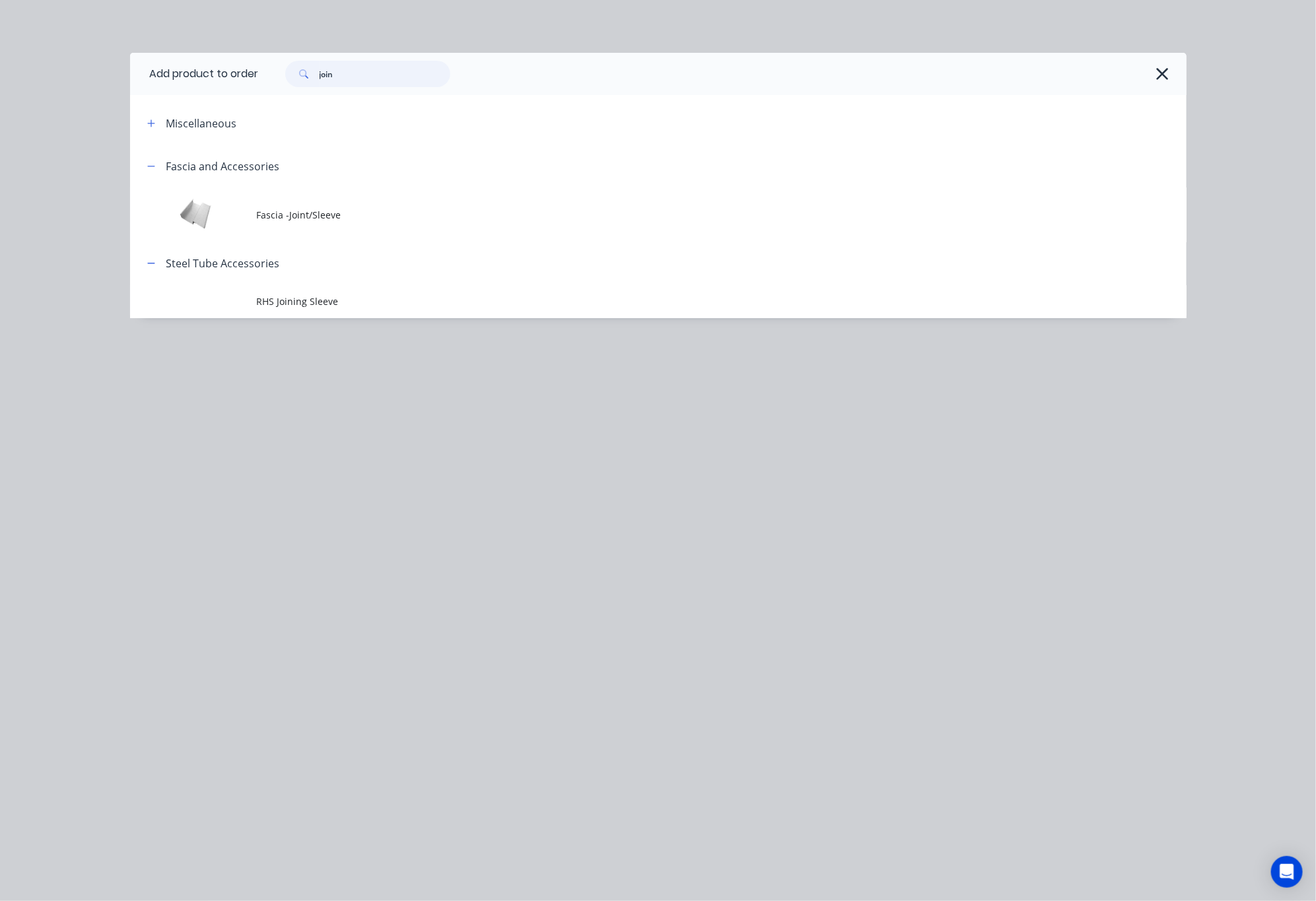
drag, startPoint x: 373, startPoint y: 71, endPoint x: 207, endPoint y: 80, distance: 166.2
click at [207, 80] on header "Add product to order join" at bounding box center [659, 74] width 1057 height 43
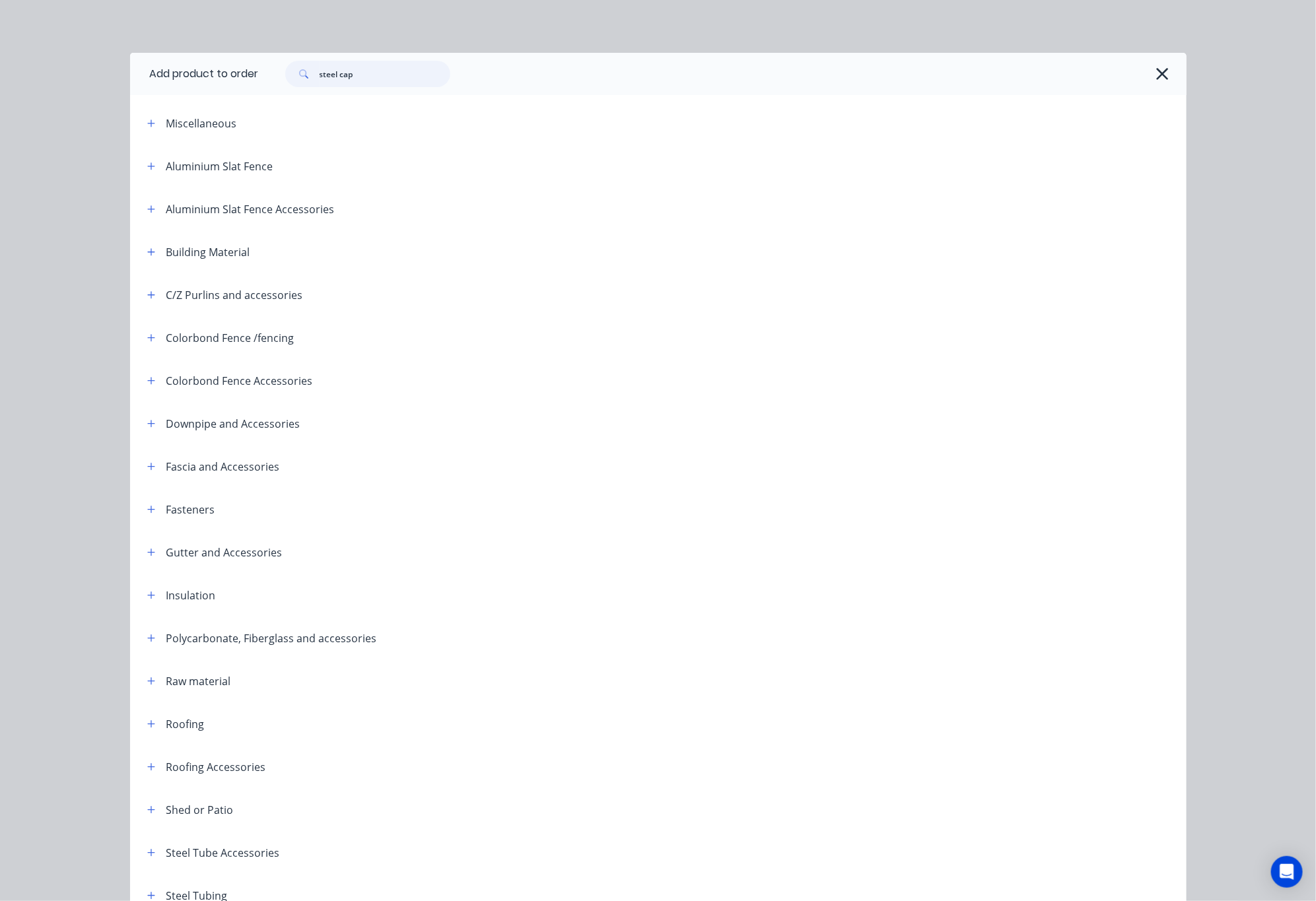
type input "steel cap"
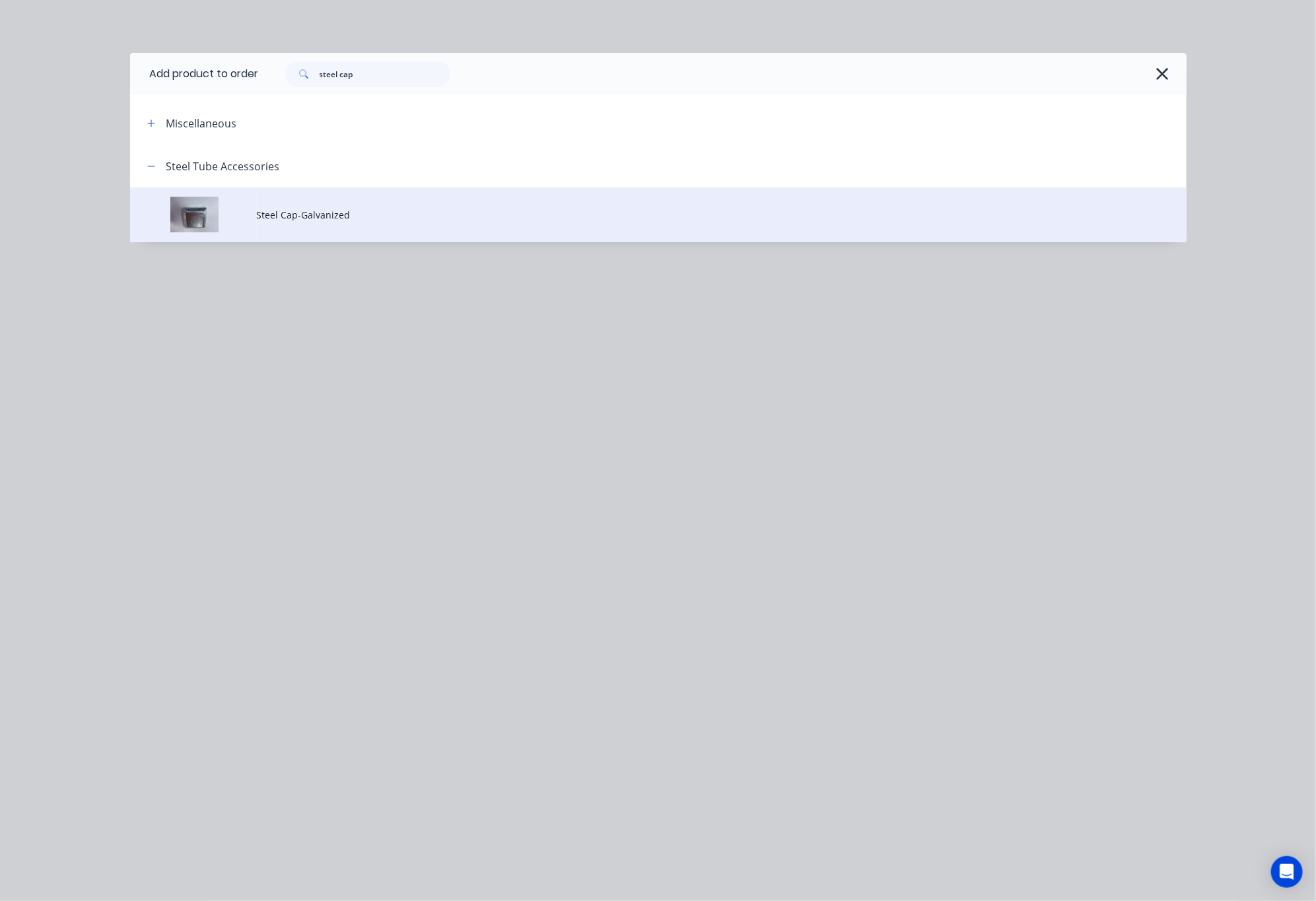
click at [492, 227] on td "Steel Cap-Galvanized" at bounding box center [722, 215] width 930 height 55
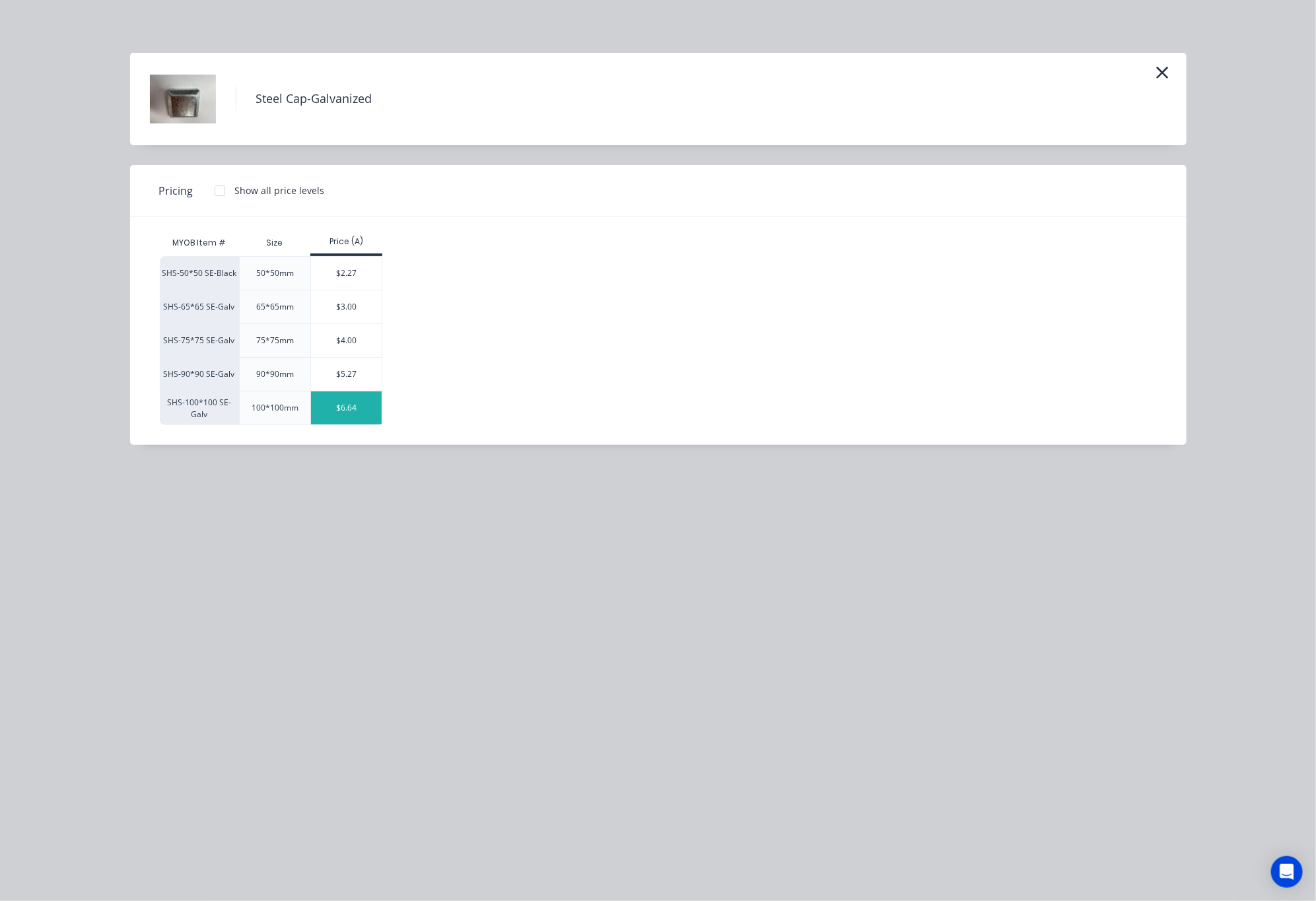
click at [375, 408] on div "$6.64" at bounding box center [346, 407] width 70 height 33
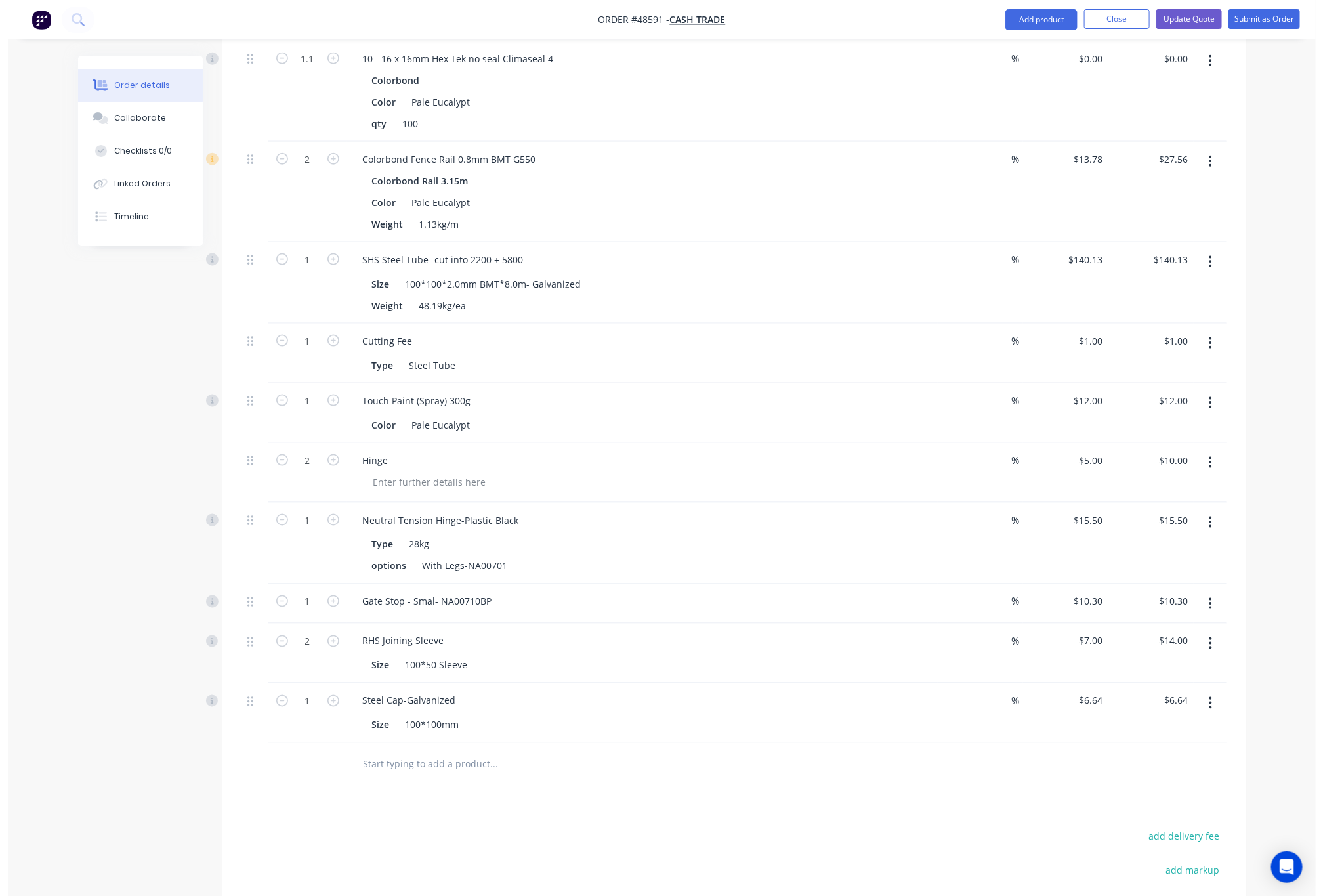
scroll to position [981, 0]
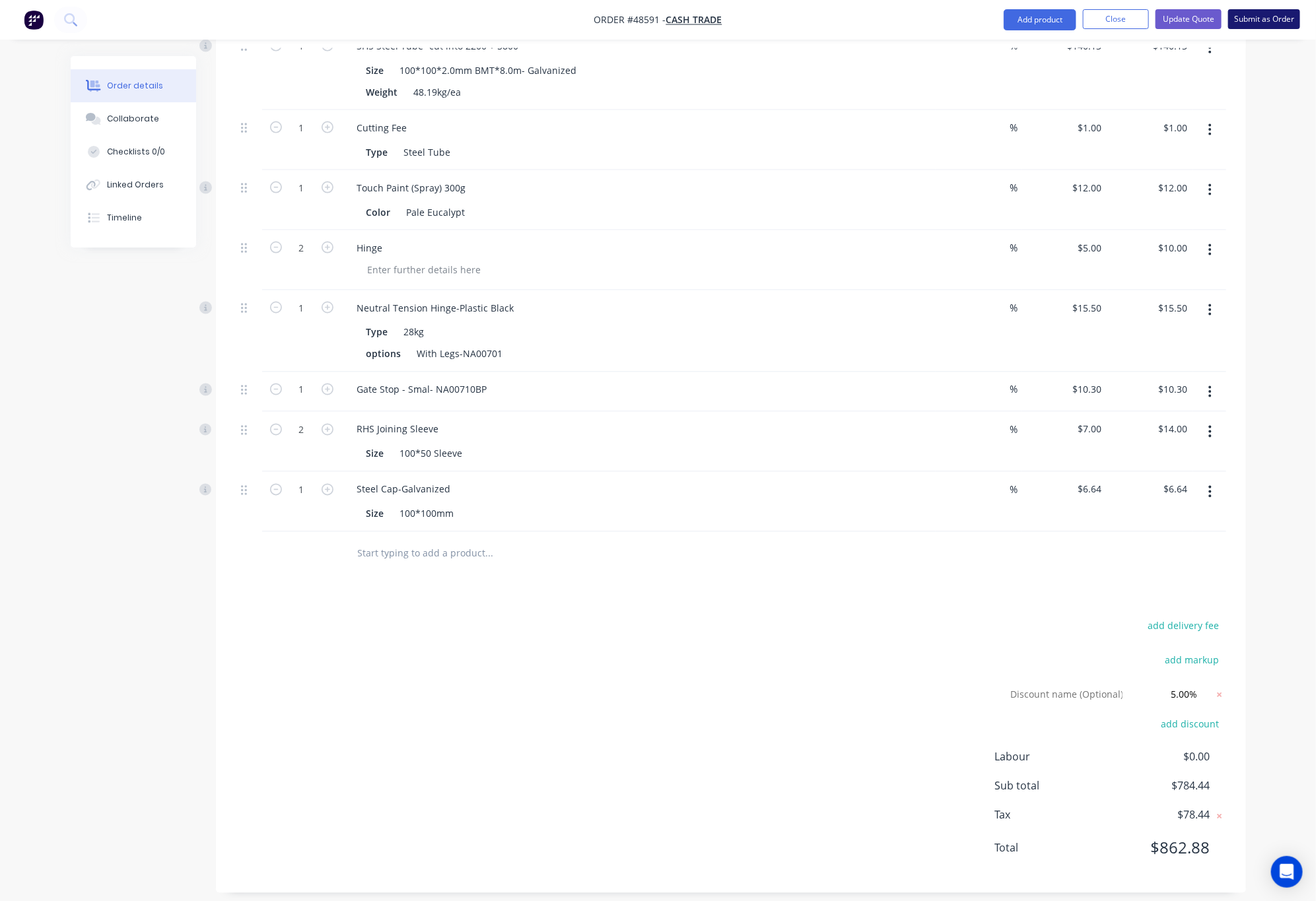
click at [1278, 10] on nav "Order #48591 - Cash Trade Add product Close Update Quote Submit as Order" at bounding box center [658, 19] width 1316 height 39
click at [1267, 22] on button "Submit as Order" at bounding box center [1264, 19] width 72 height 20
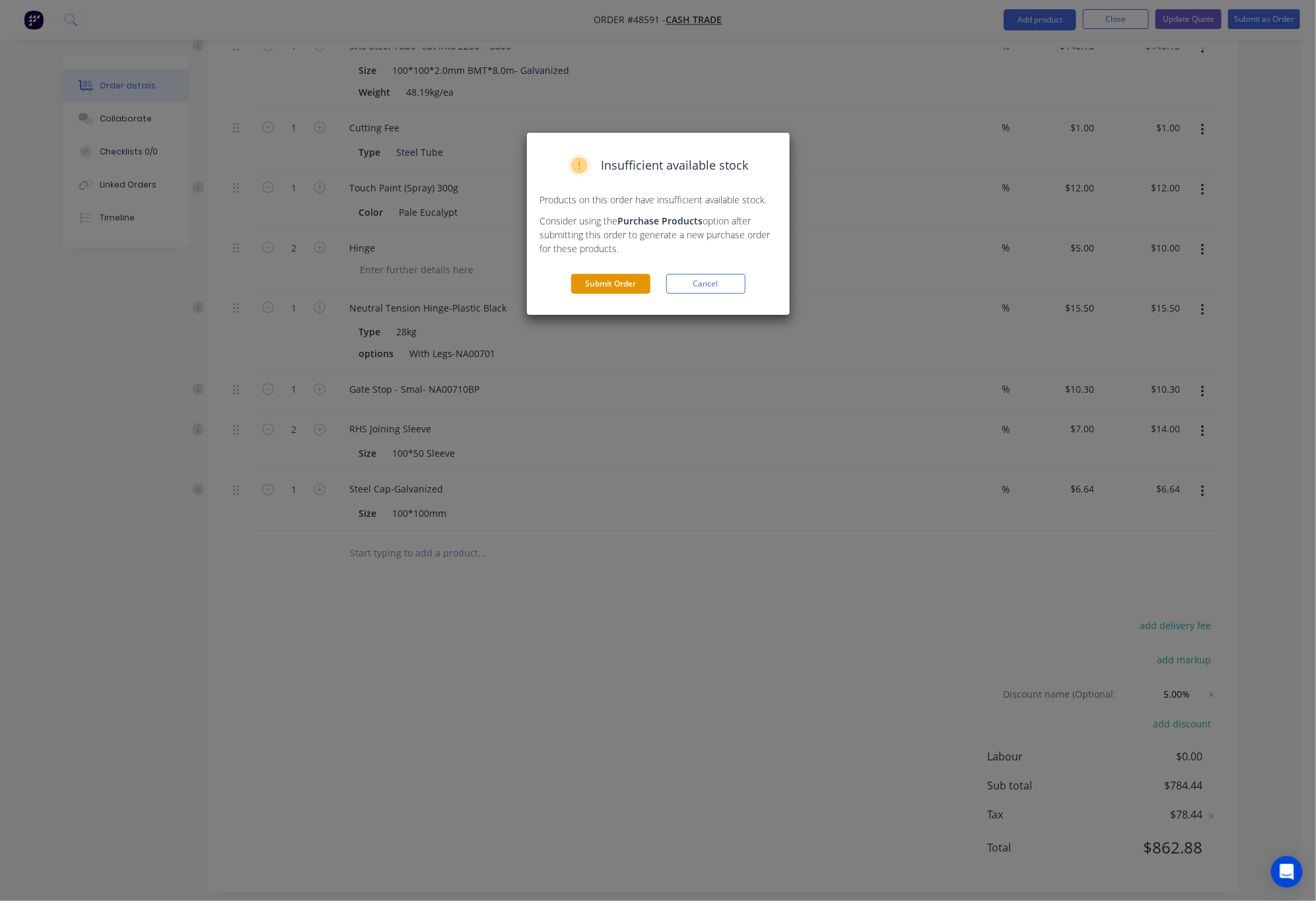
click at [640, 283] on button "Submit Order" at bounding box center [610, 284] width 79 height 20
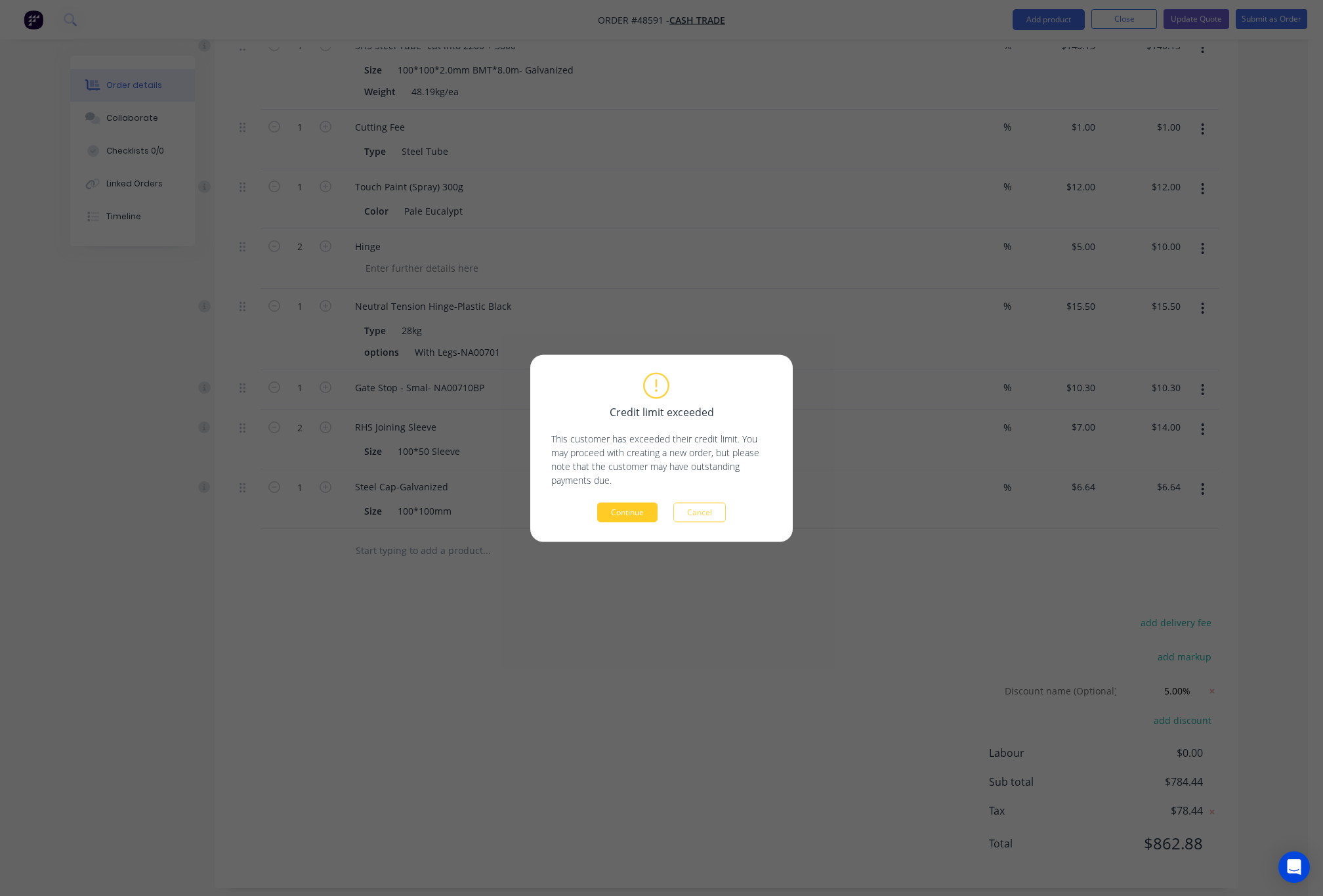
click at [638, 514] on button "Continue" at bounding box center [627, 512] width 61 height 20
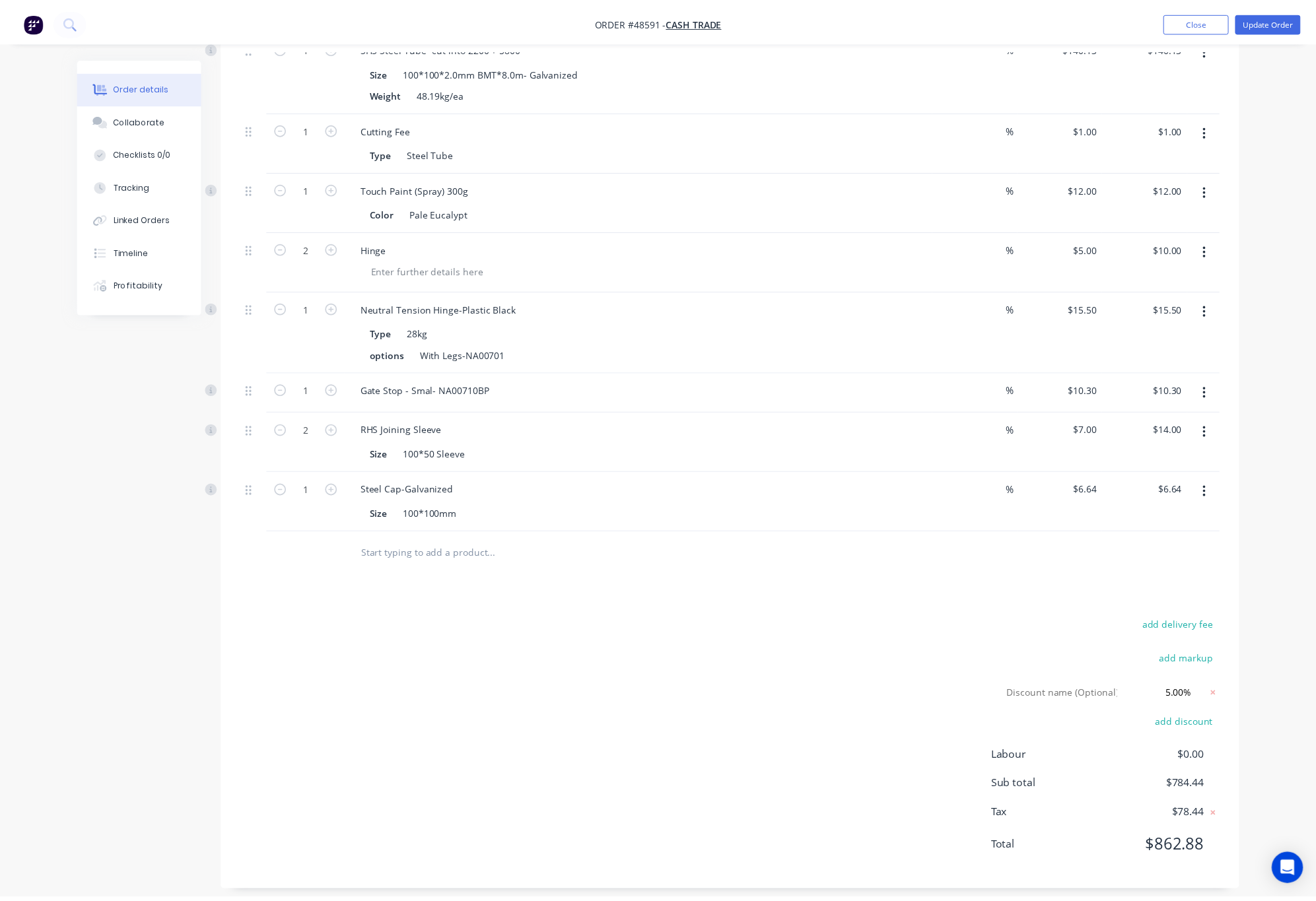
scroll to position [0, 0]
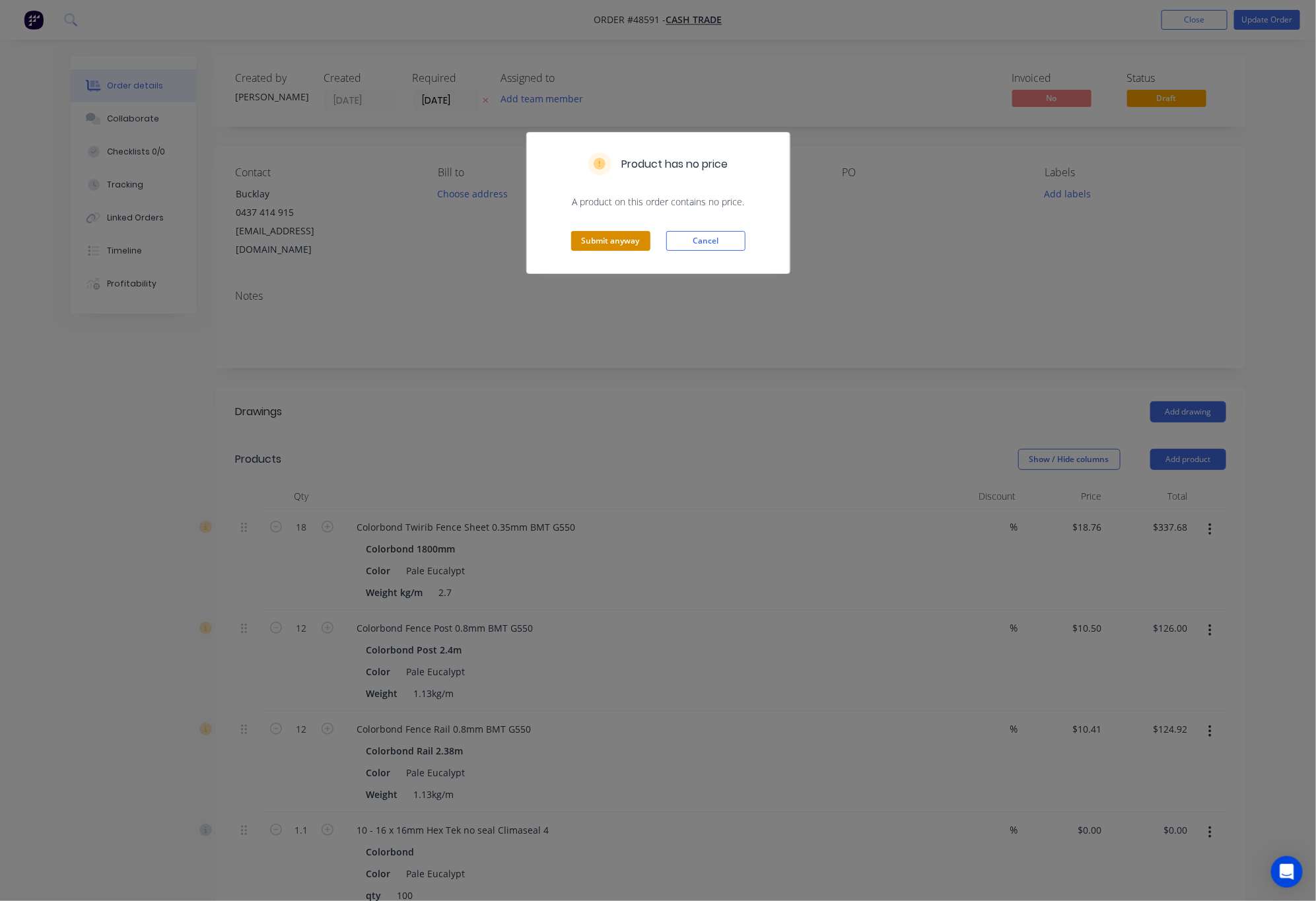
click at [614, 237] on button "Submit anyway" at bounding box center [610, 241] width 79 height 20
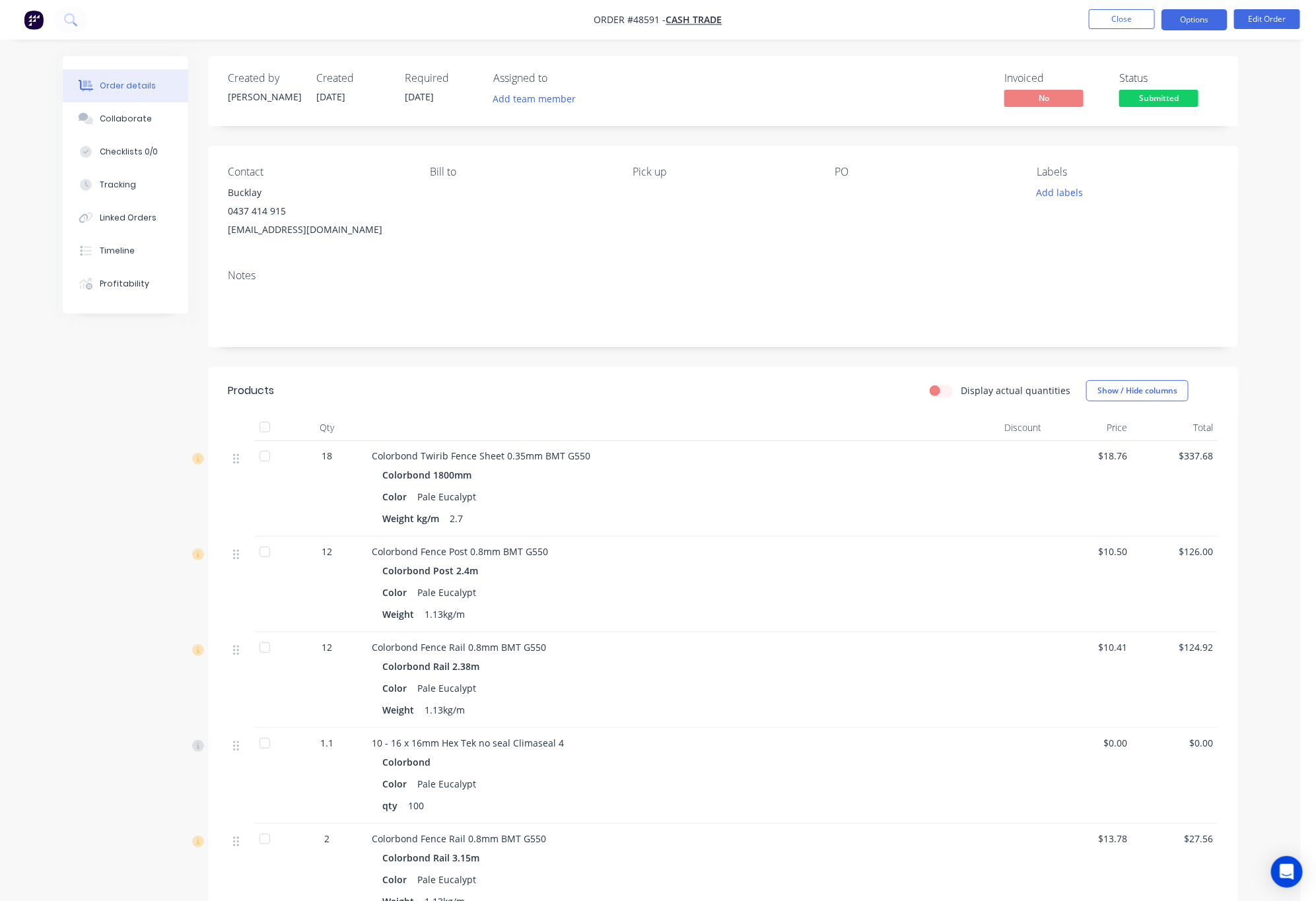
click at [1196, 14] on button "Options" at bounding box center [1194, 19] width 66 height 21
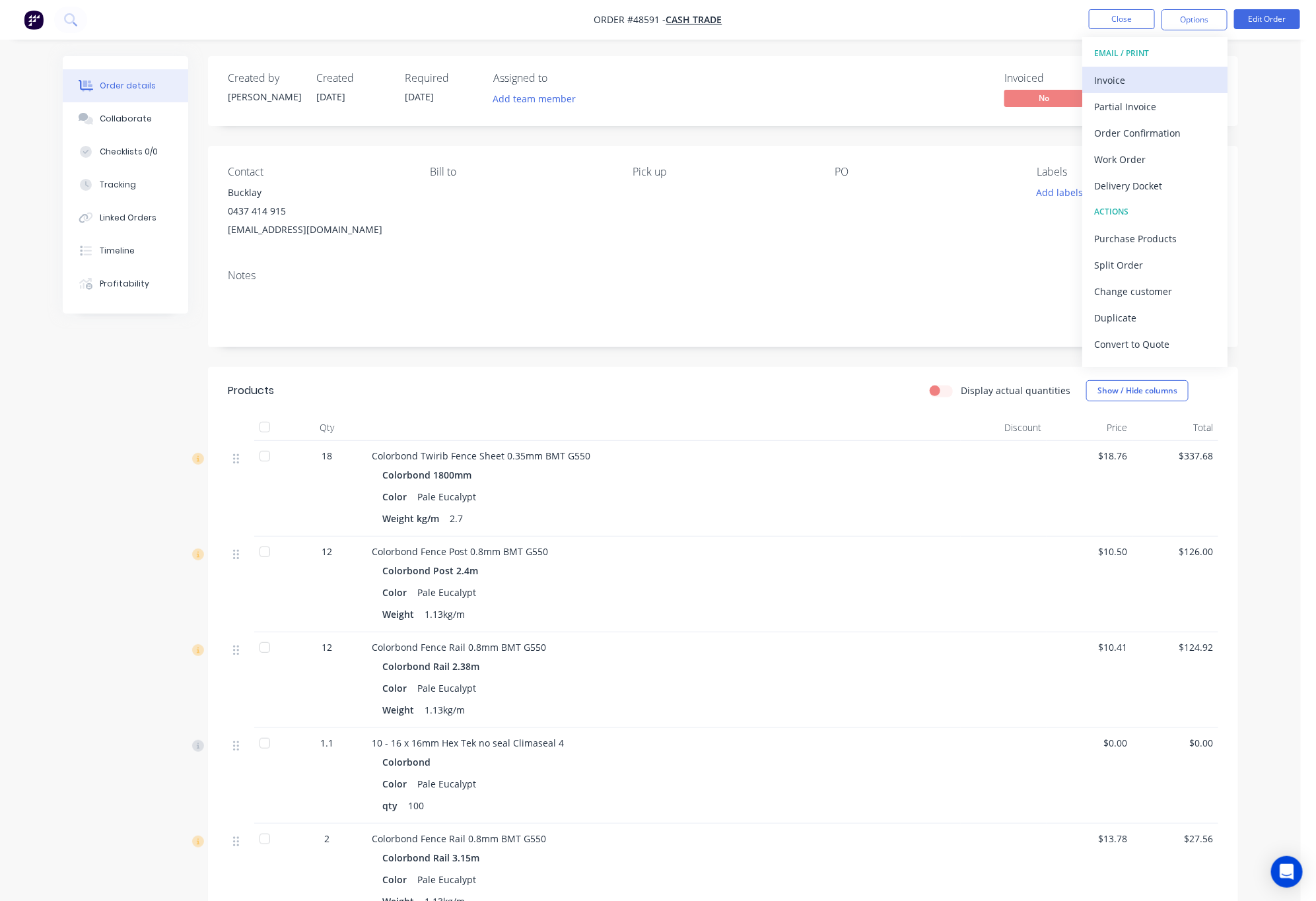
click at [1151, 77] on div "Invoice" at bounding box center [1155, 79] width 121 height 19
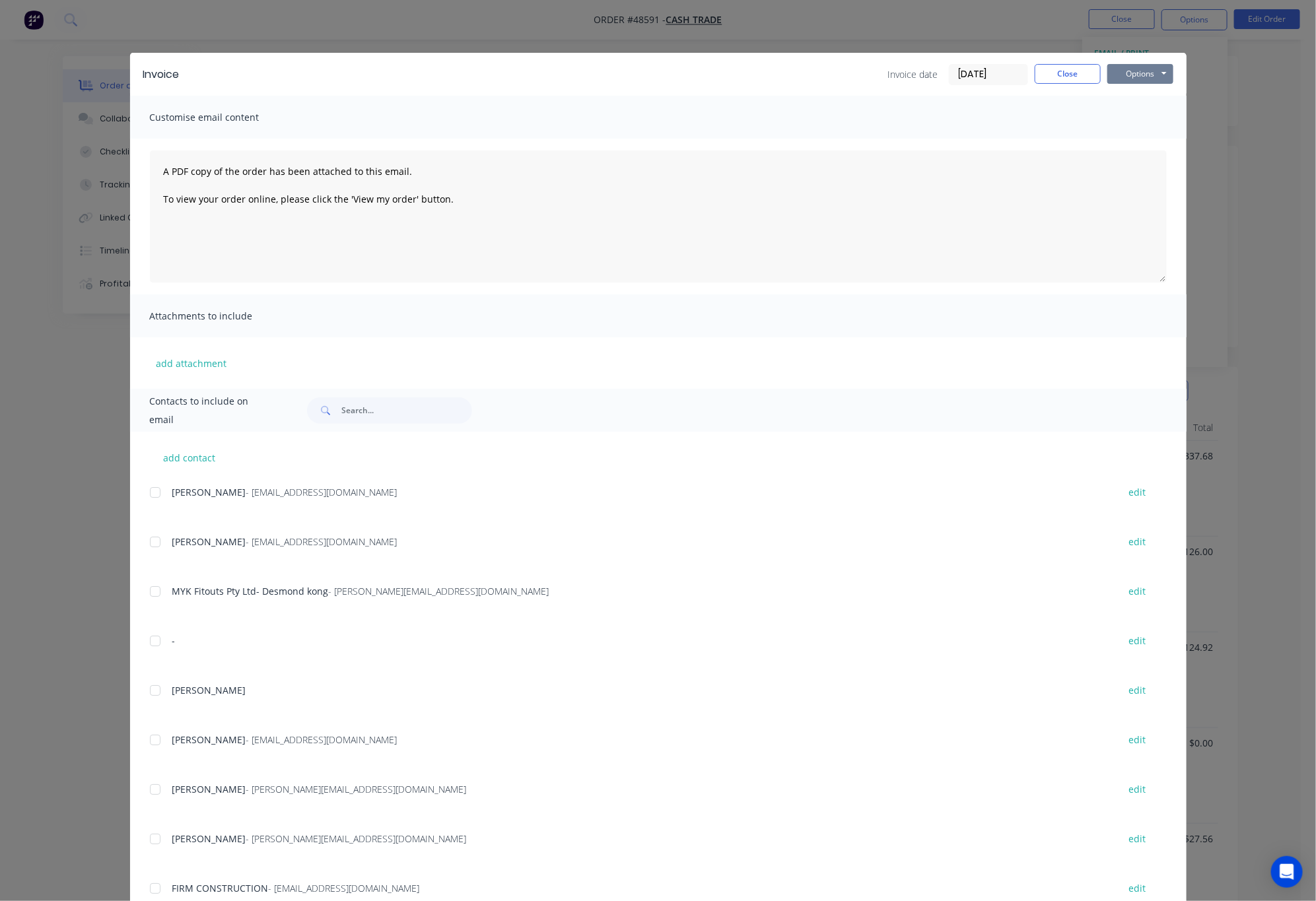
click at [1145, 71] on button "Options" at bounding box center [1140, 74] width 66 height 20
click at [1147, 113] on button "Print" at bounding box center [1149, 120] width 84 height 22
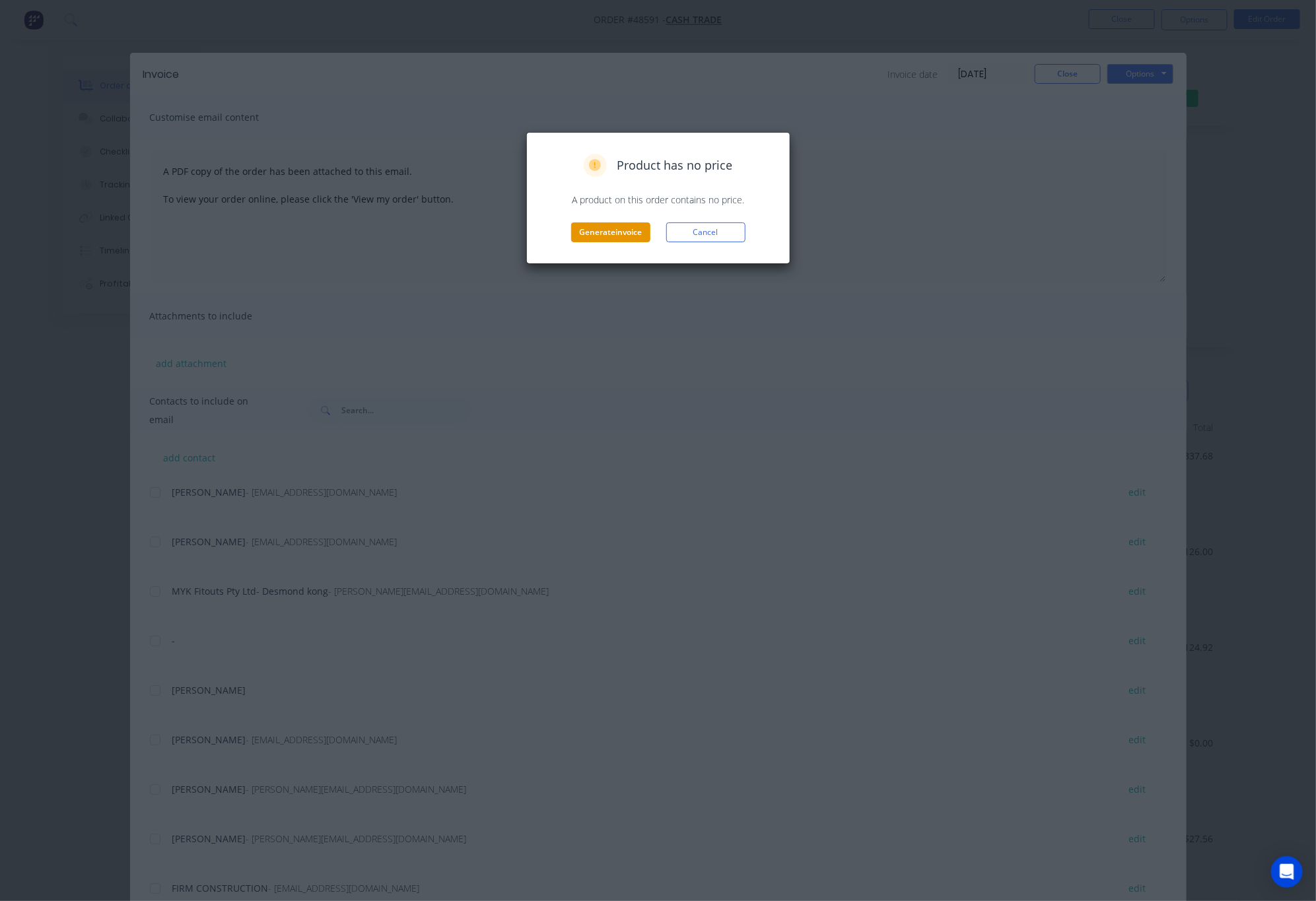
click at [623, 232] on button "Generate invoice" at bounding box center [610, 232] width 79 height 20
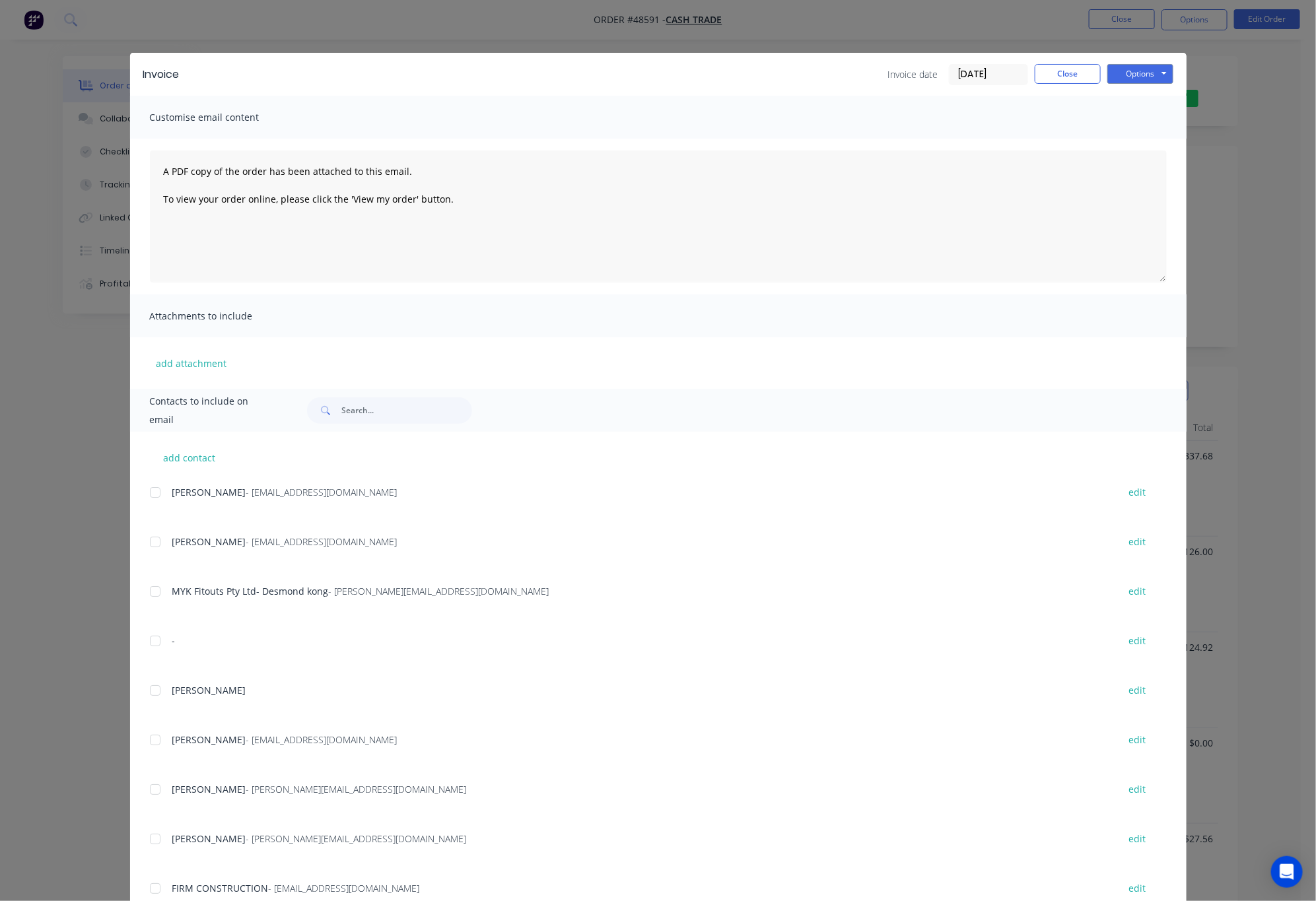
click at [1252, 96] on div "Invoice Invoice date 29/08/25 Close Options Preview Print Email Customise email…" at bounding box center [658, 450] width 1316 height 901
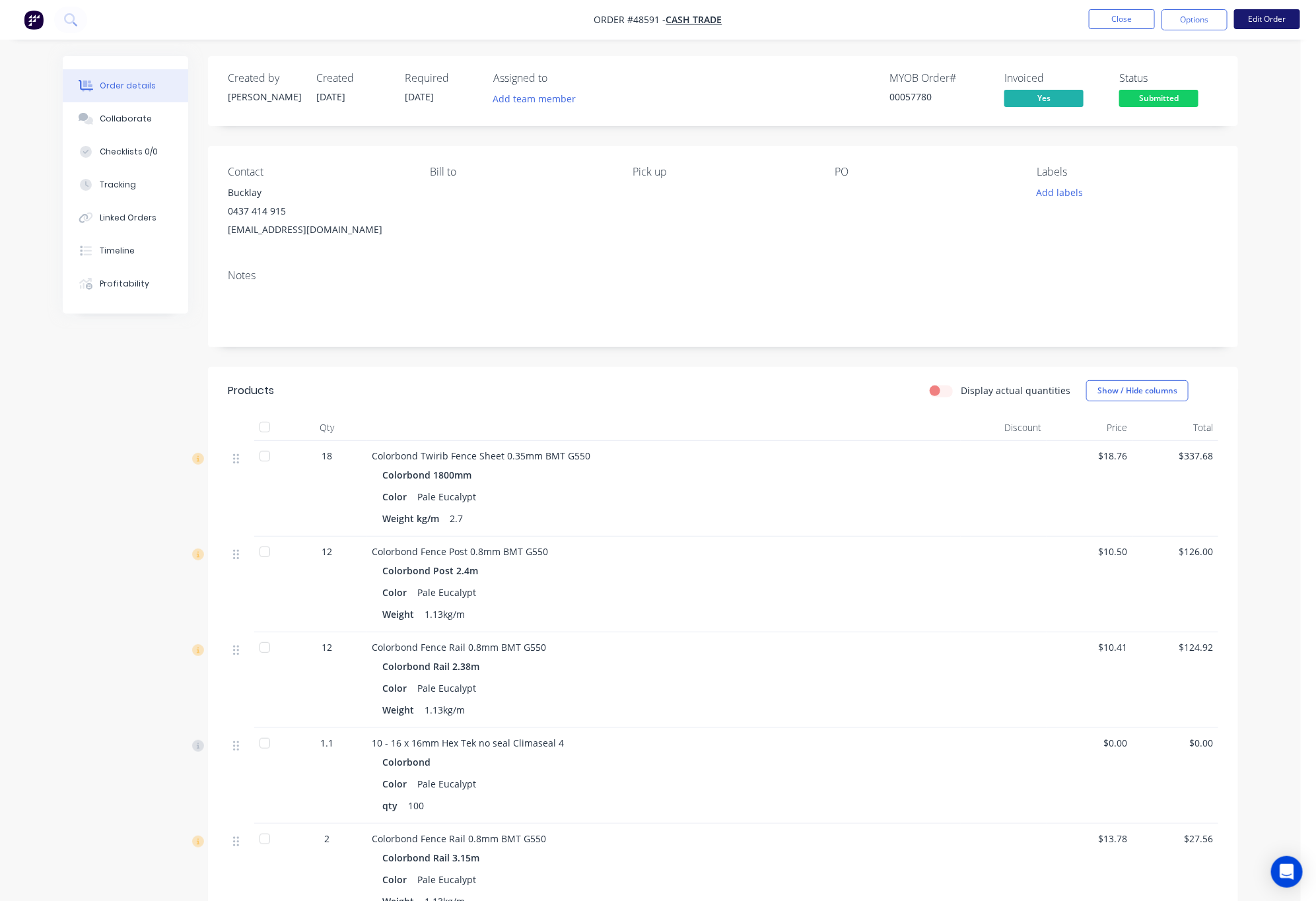
click at [1272, 14] on button "Edit Order" at bounding box center [1267, 19] width 66 height 20
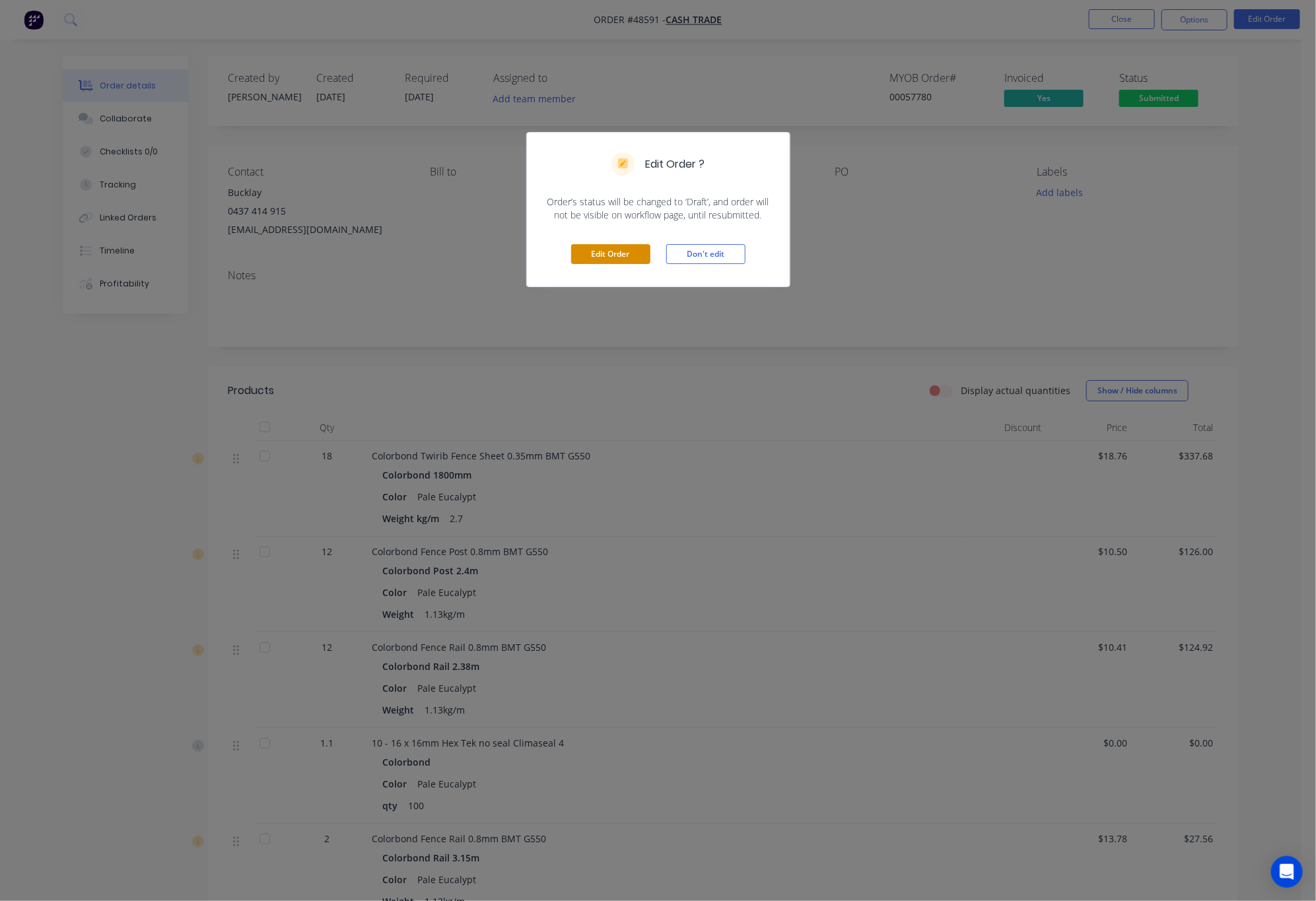
click at [590, 256] on button "Edit Order" at bounding box center [610, 254] width 79 height 20
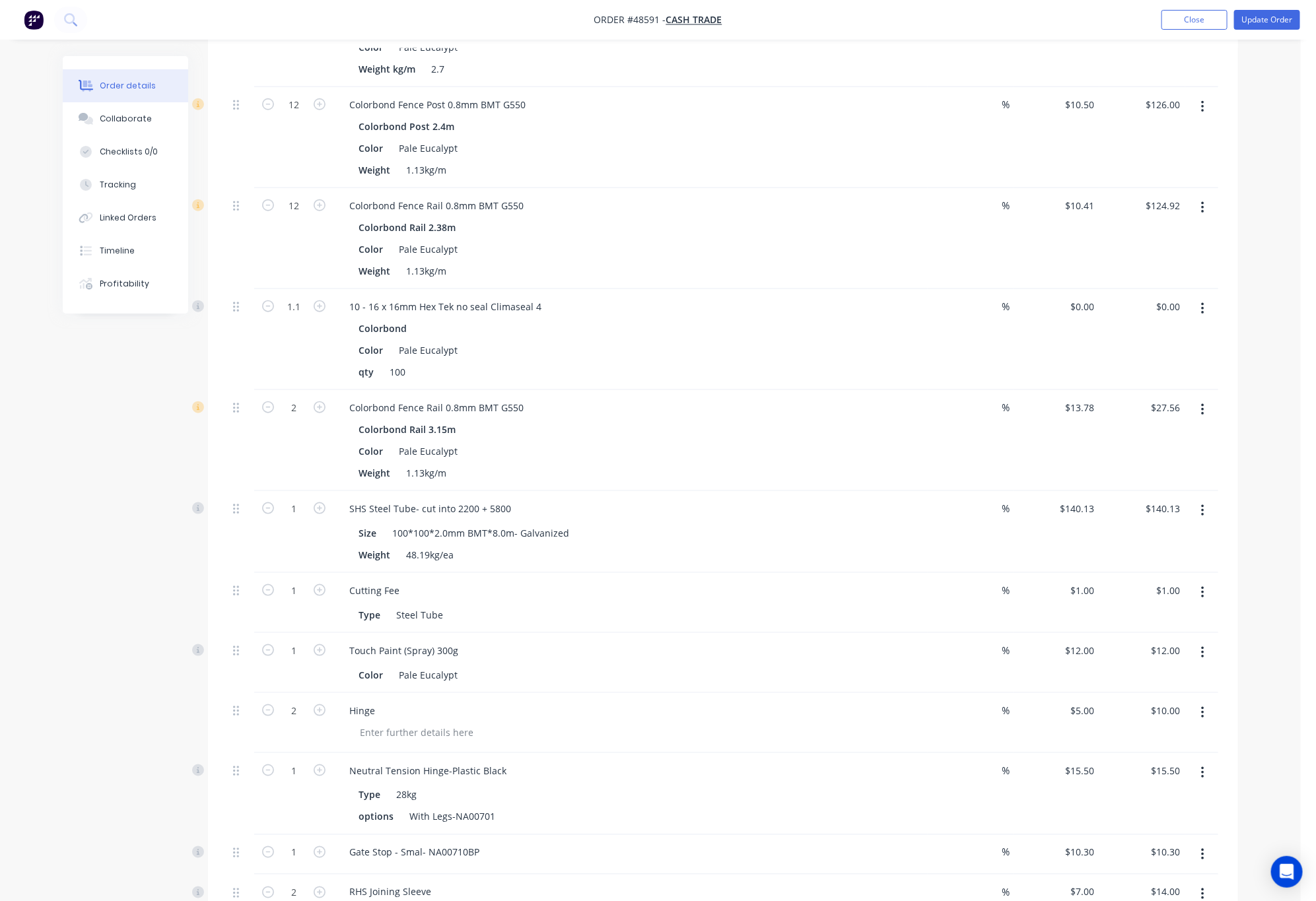
scroll to position [986, 0]
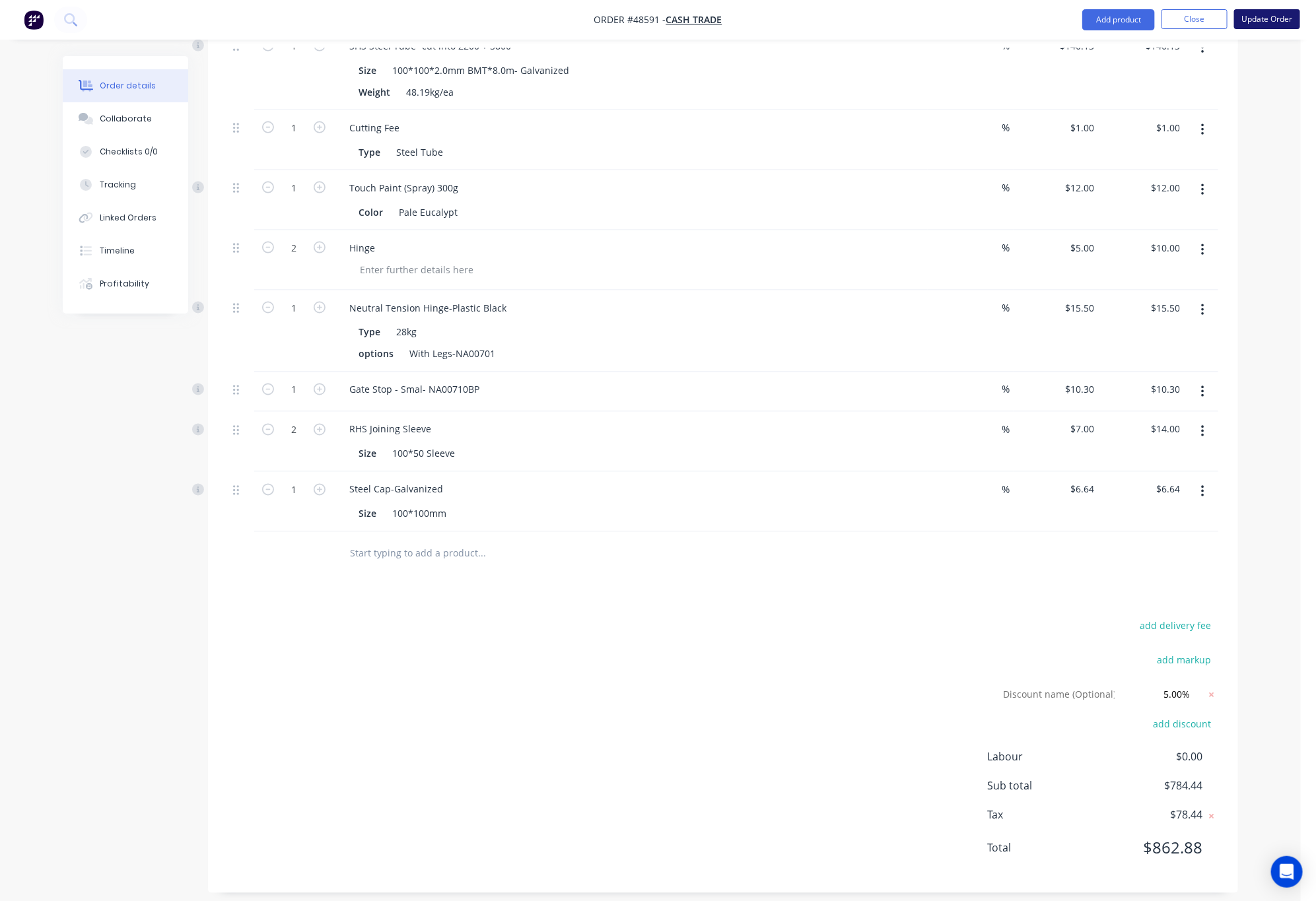
click at [1273, 20] on button "Update Order" at bounding box center [1267, 19] width 66 height 20
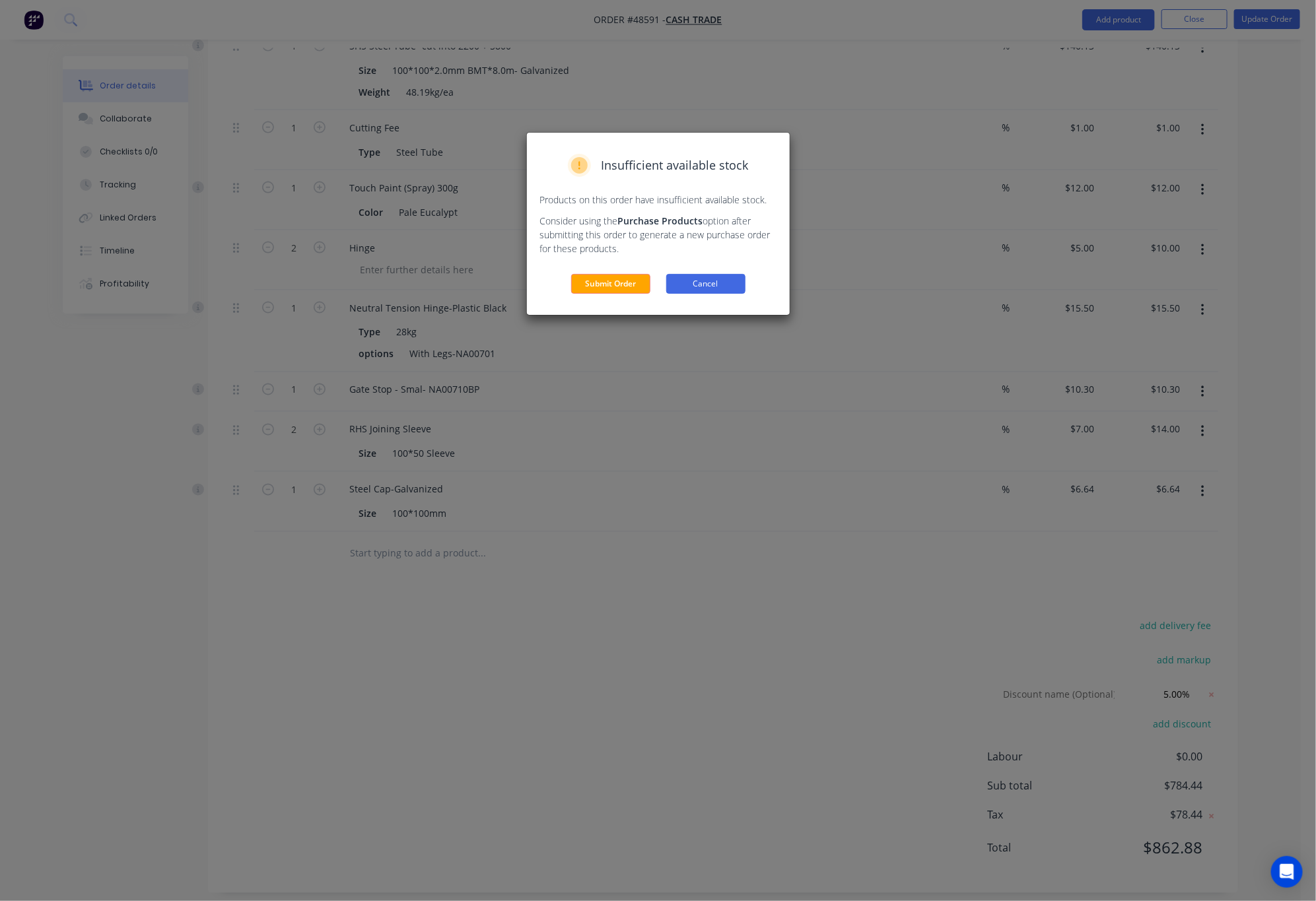
click at [733, 292] on button "Cancel" at bounding box center [706, 284] width 79 height 20
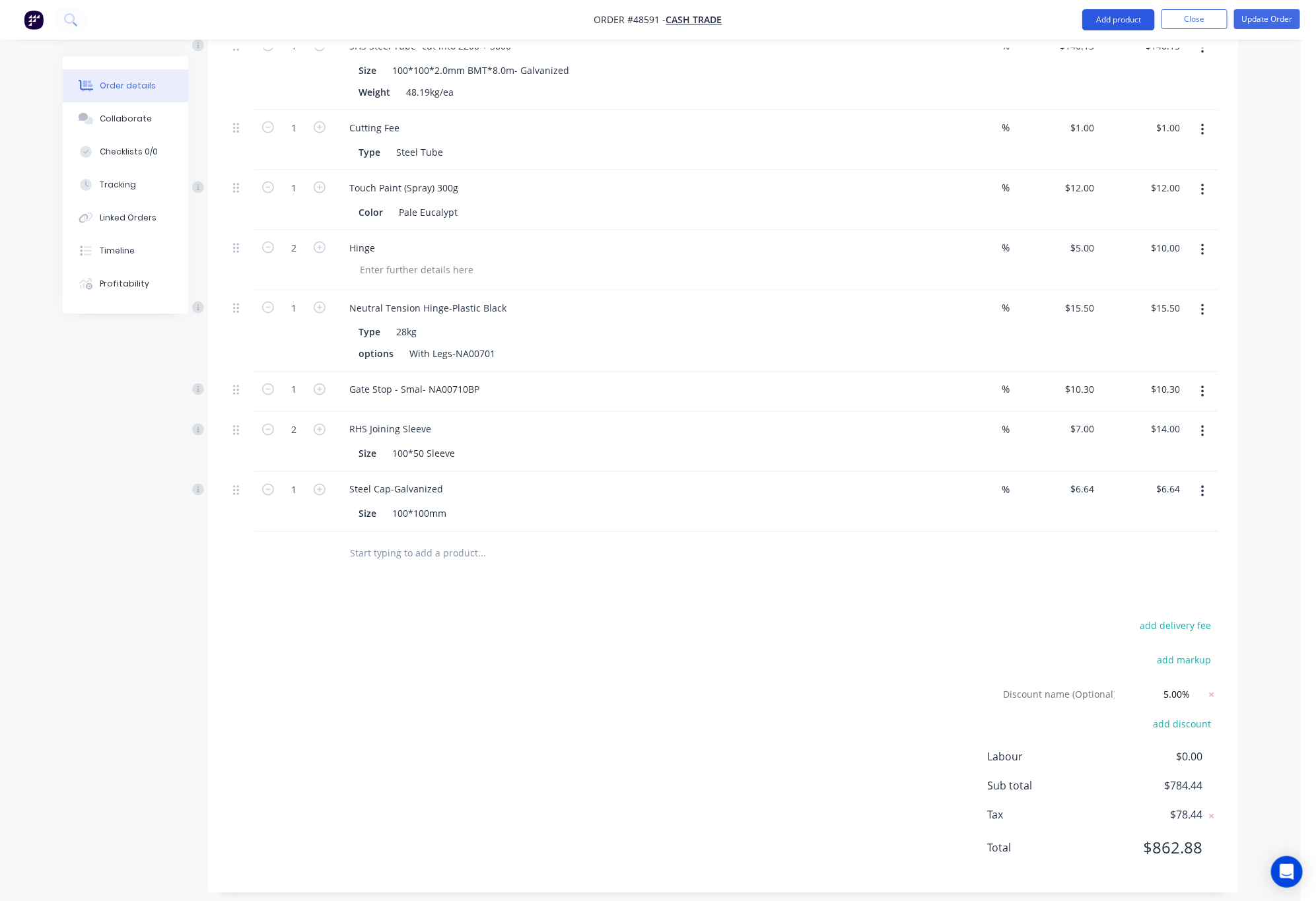
click at [1115, 20] on button "Add product" at bounding box center [1118, 19] width 73 height 21
click at [1104, 44] on div "Product catalogue" at bounding box center [1092, 53] width 102 height 19
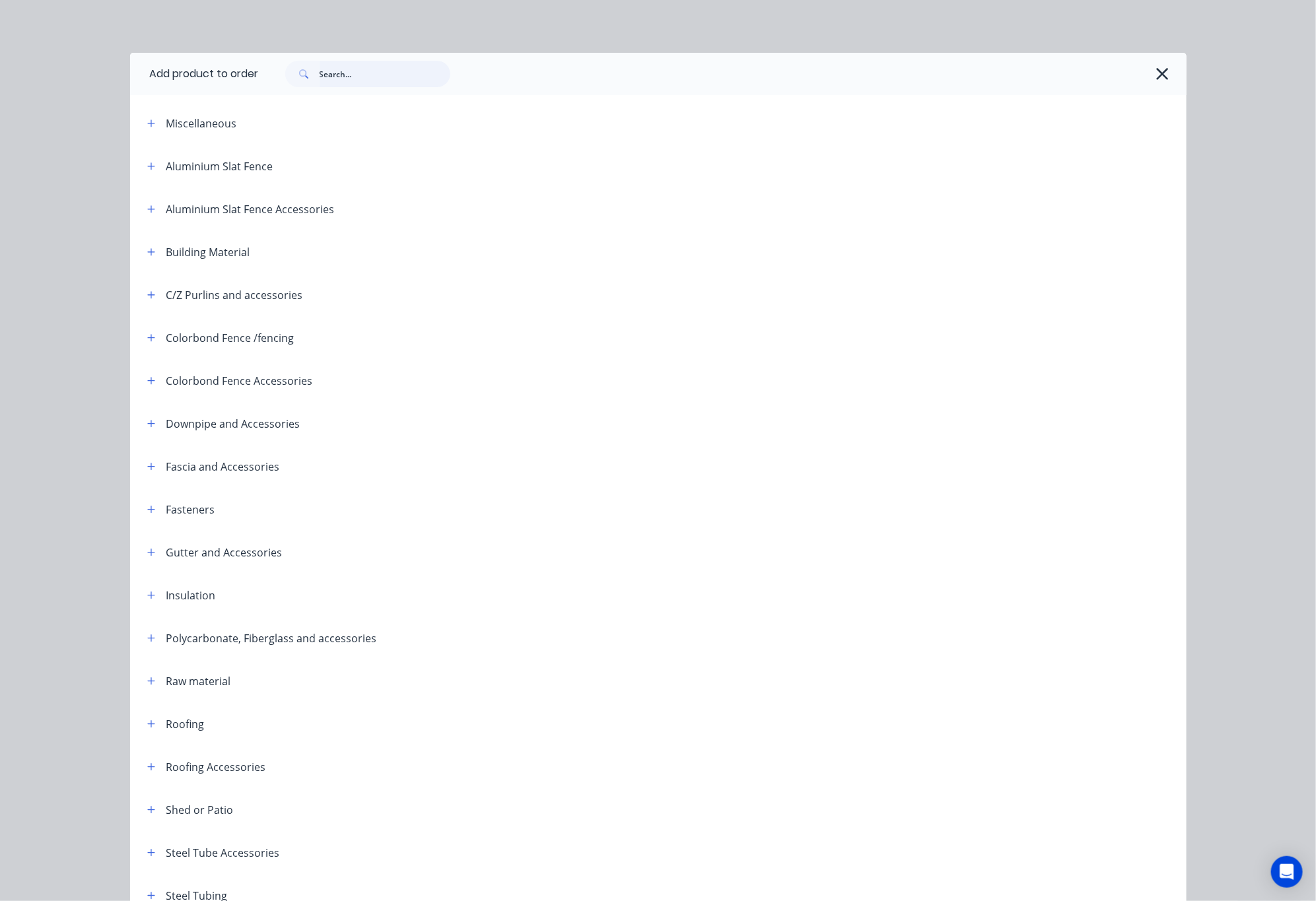
click at [369, 70] on input "text" at bounding box center [385, 74] width 130 height 27
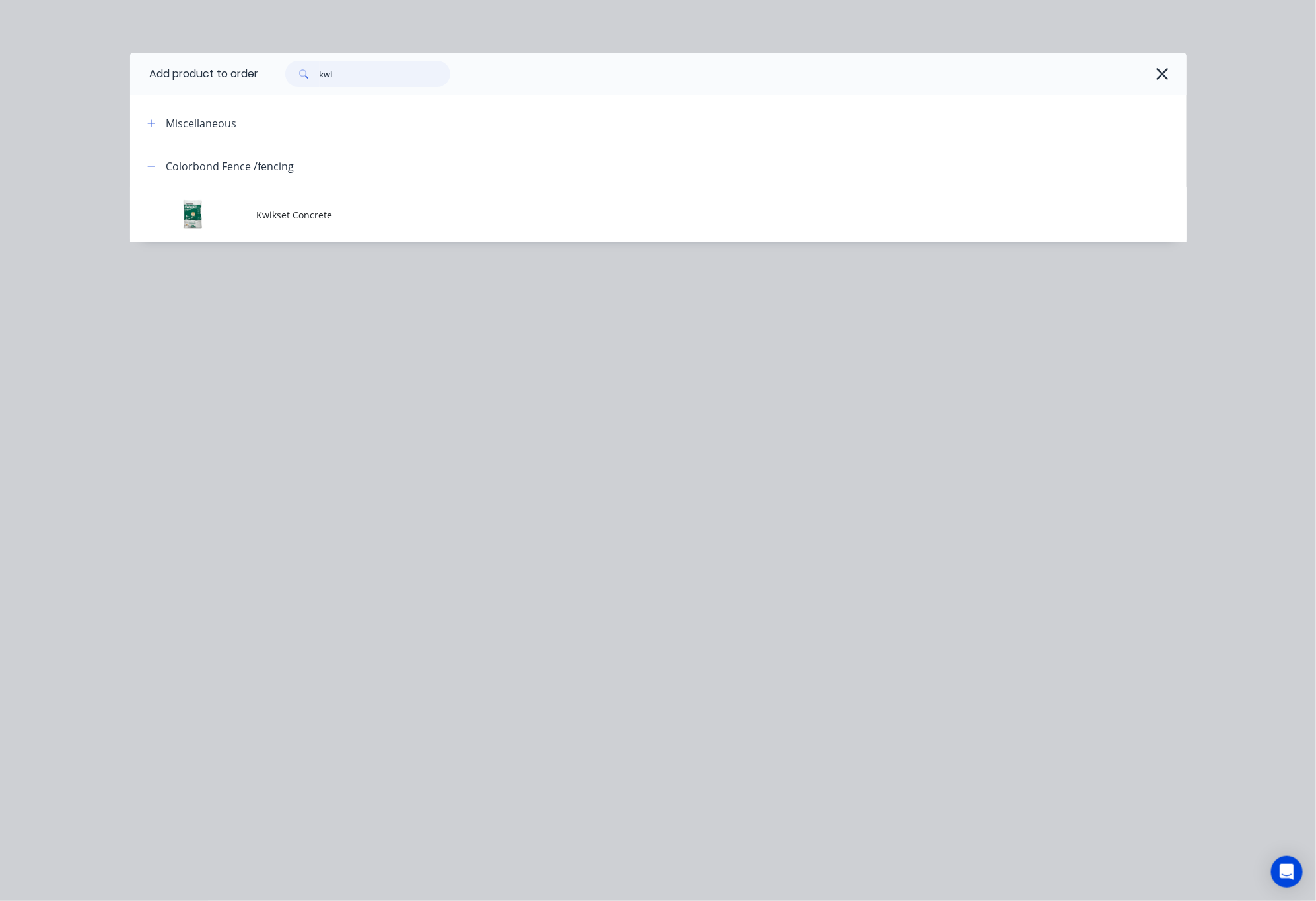
type input "kwi"
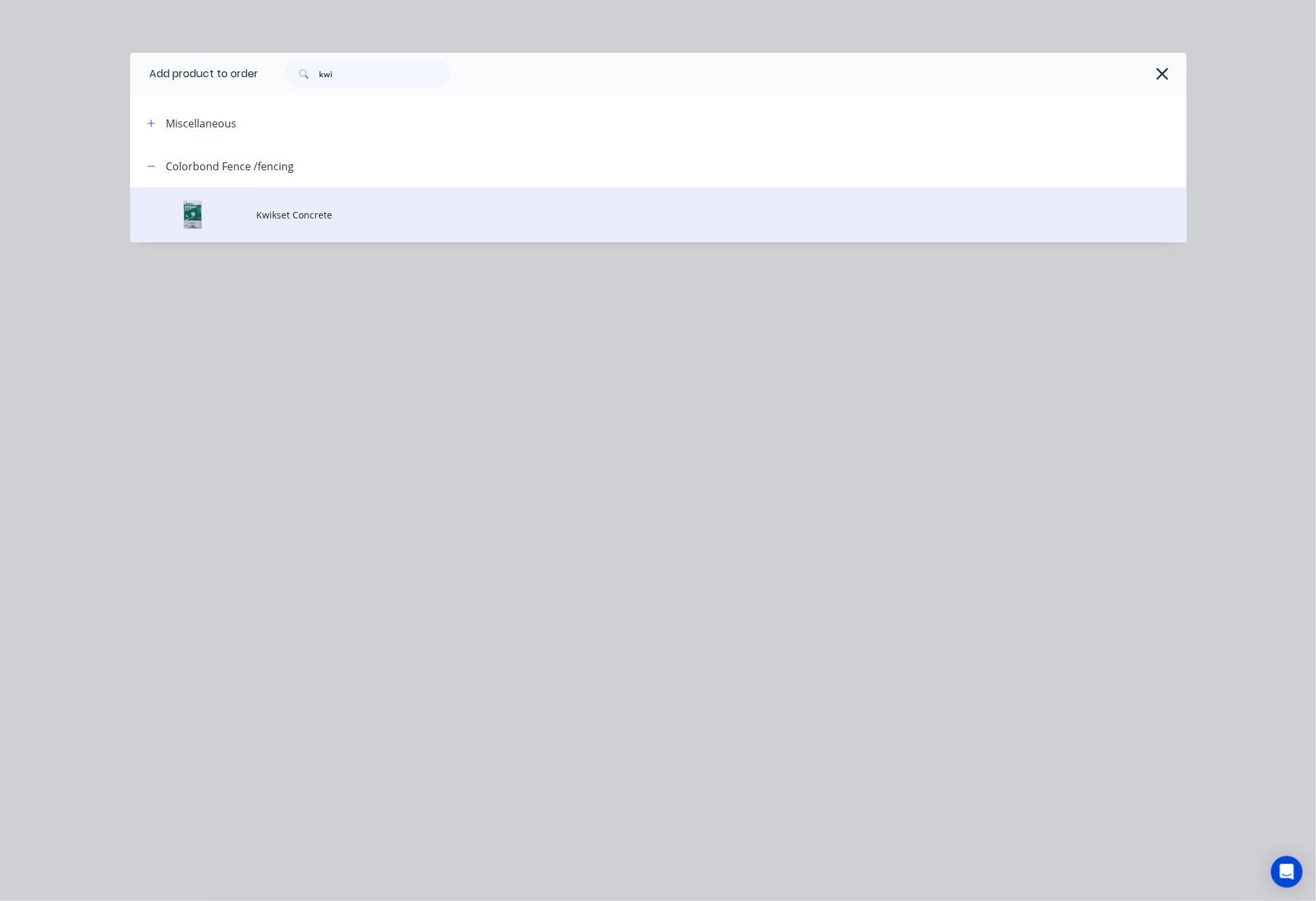
click at [513, 205] on td "Kwikset Concrete" at bounding box center [722, 215] width 930 height 55
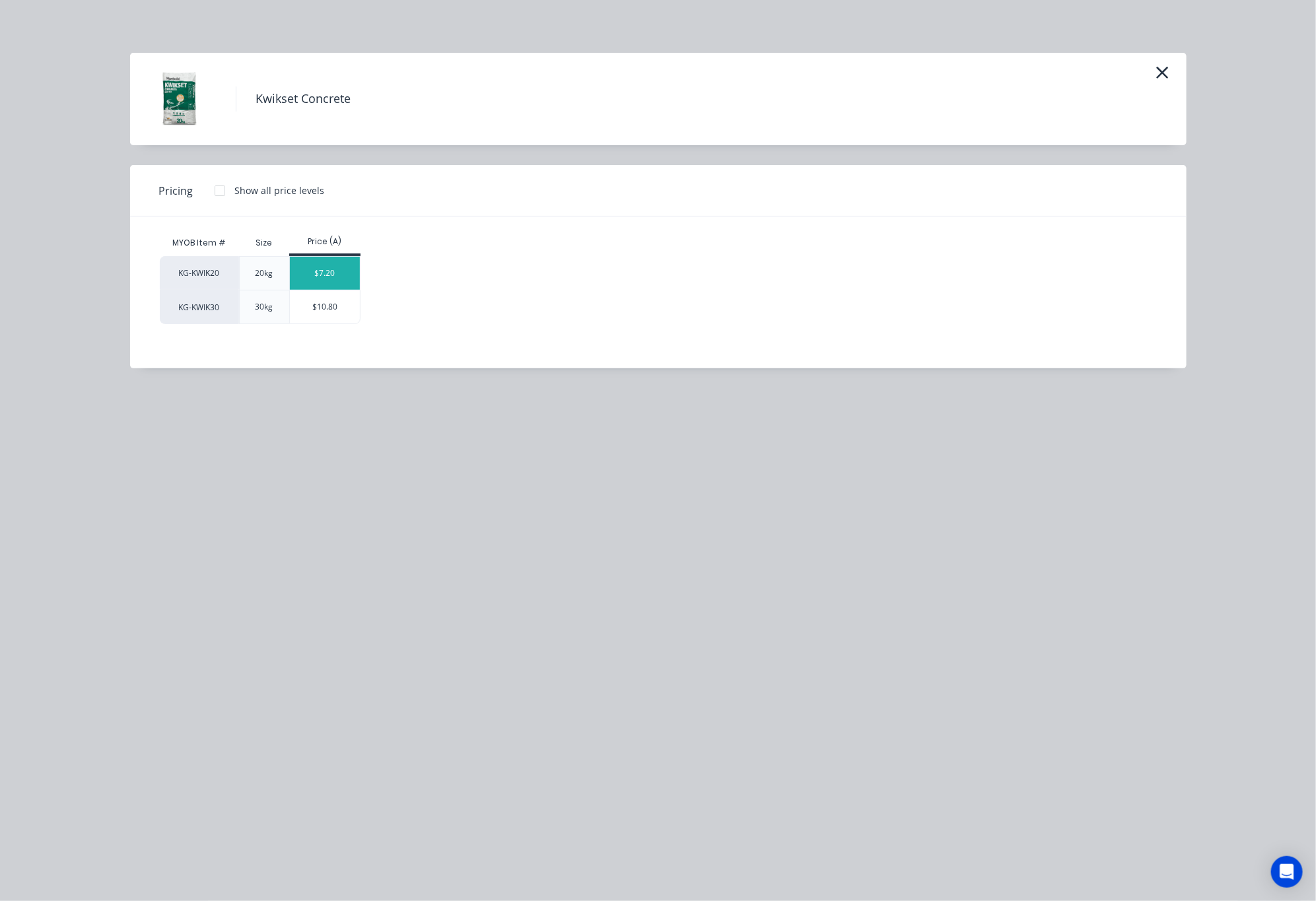
click at [312, 270] on div "$7.20" at bounding box center [325, 272] width 70 height 33
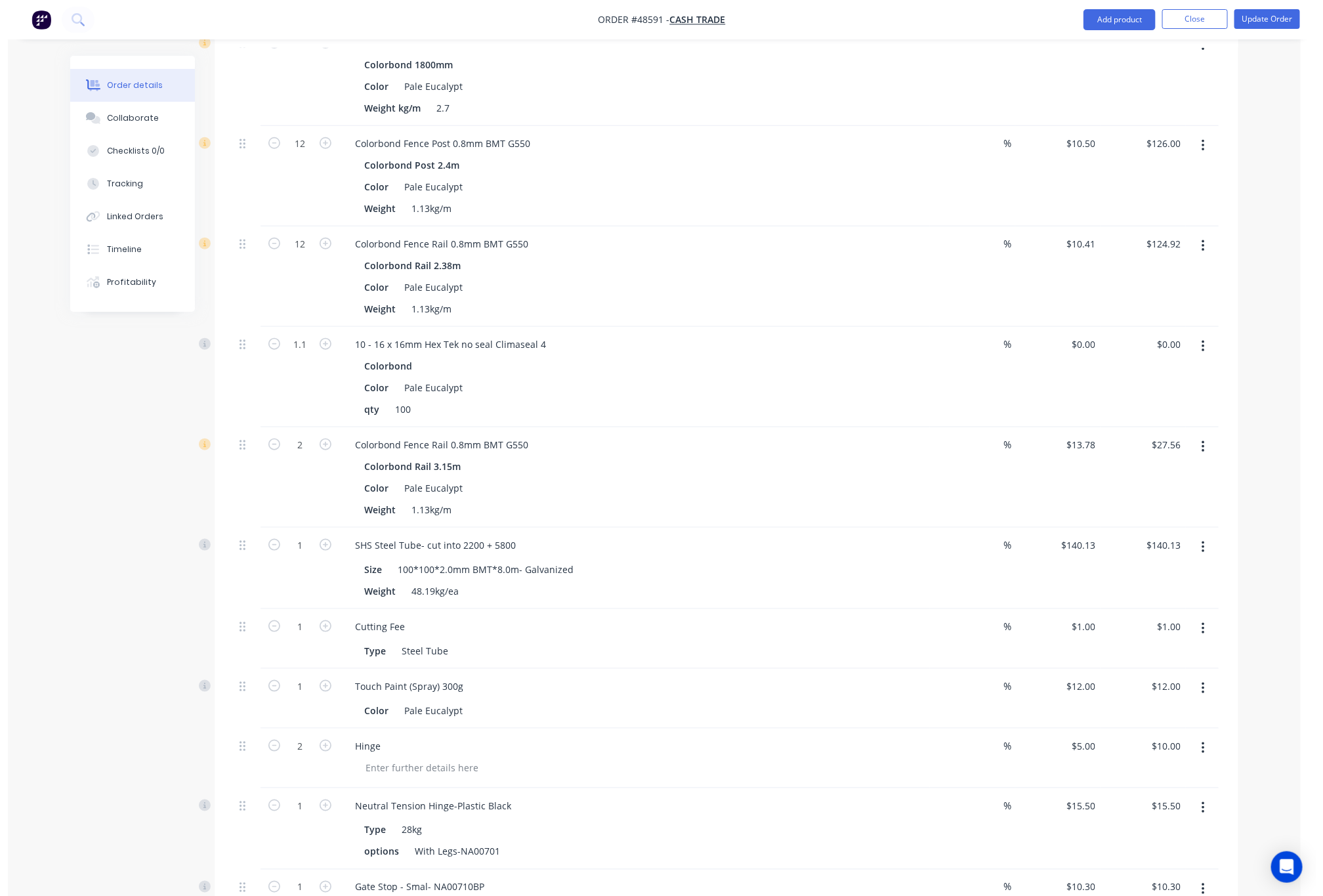
scroll to position [351, 0]
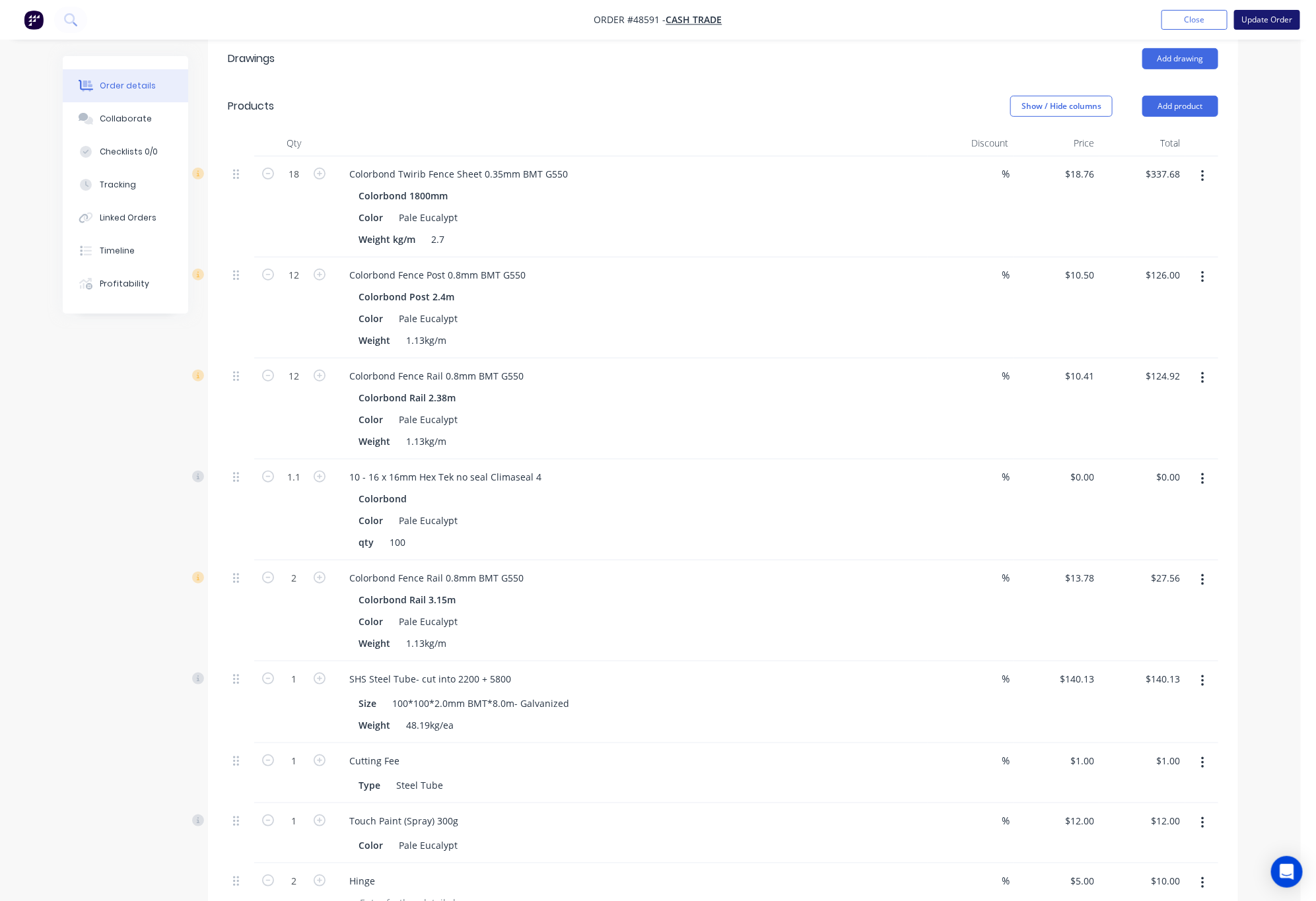
click at [1279, 14] on button "Update Order" at bounding box center [1267, 20] width 66 height 20
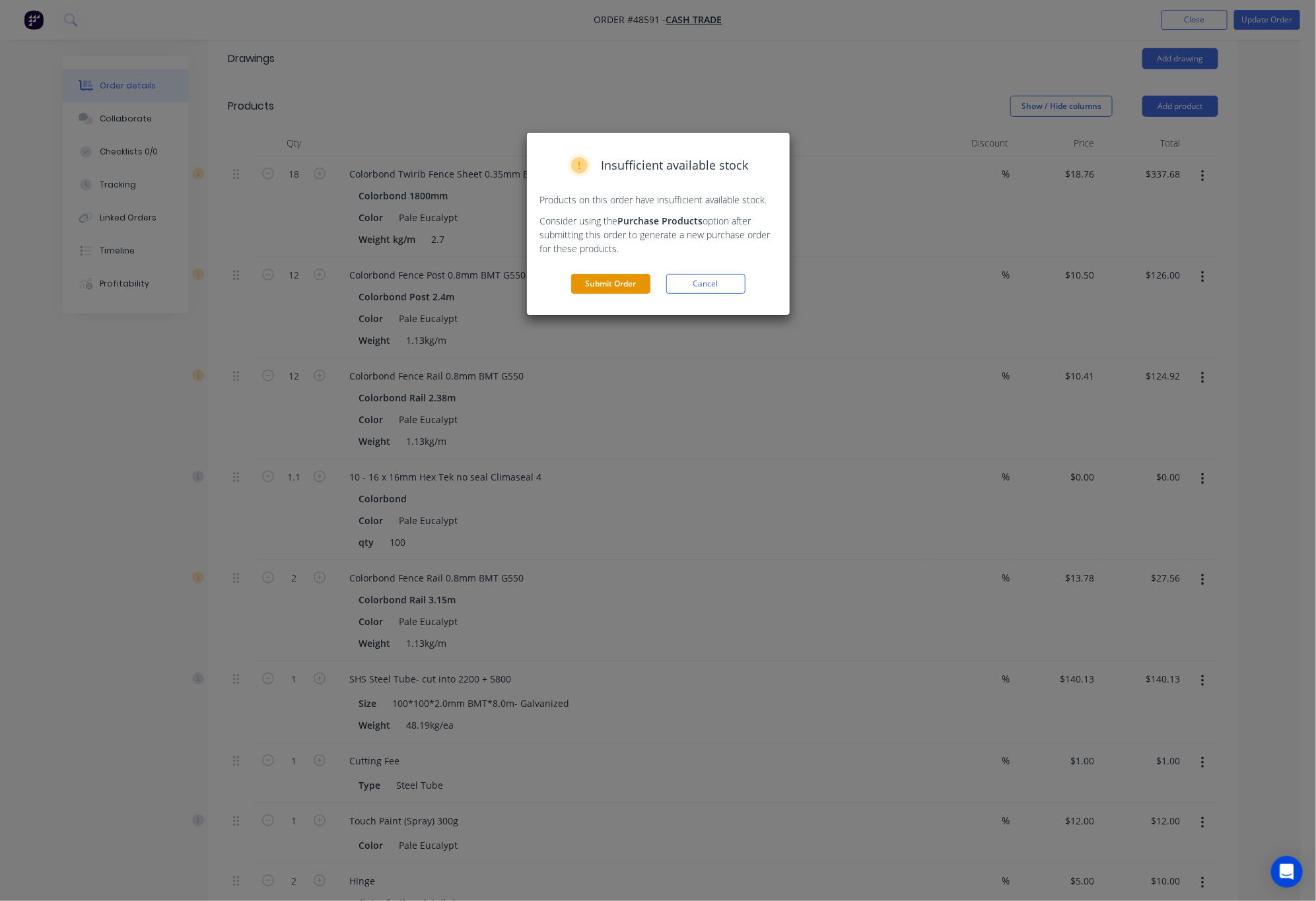
click at [609, 286] on button "Submit Order" at bounding box center [610, 284] width 79 height 20
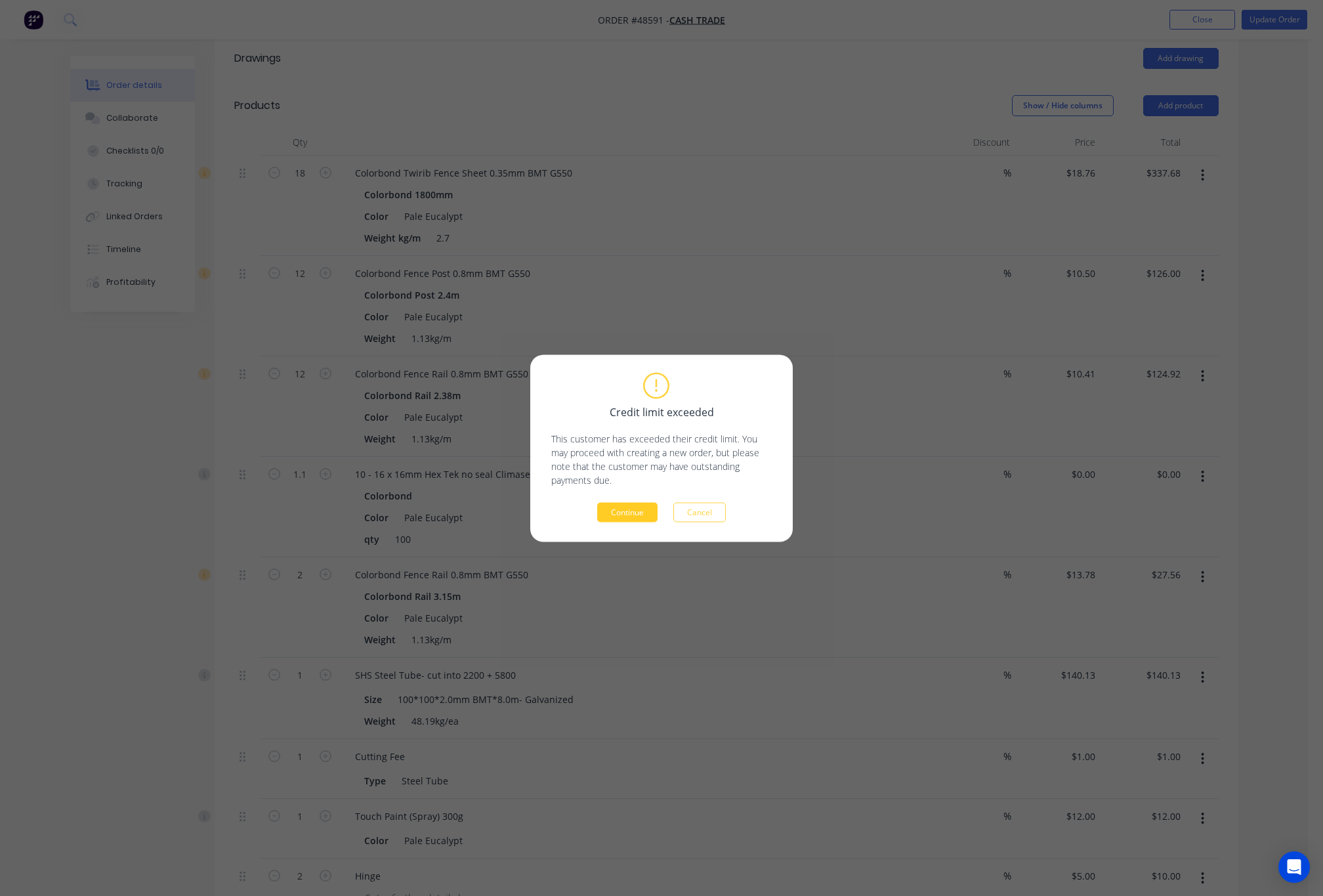
click at [630, 519] on button "Continue" at bounding box center [627, 512] width 61 height 20
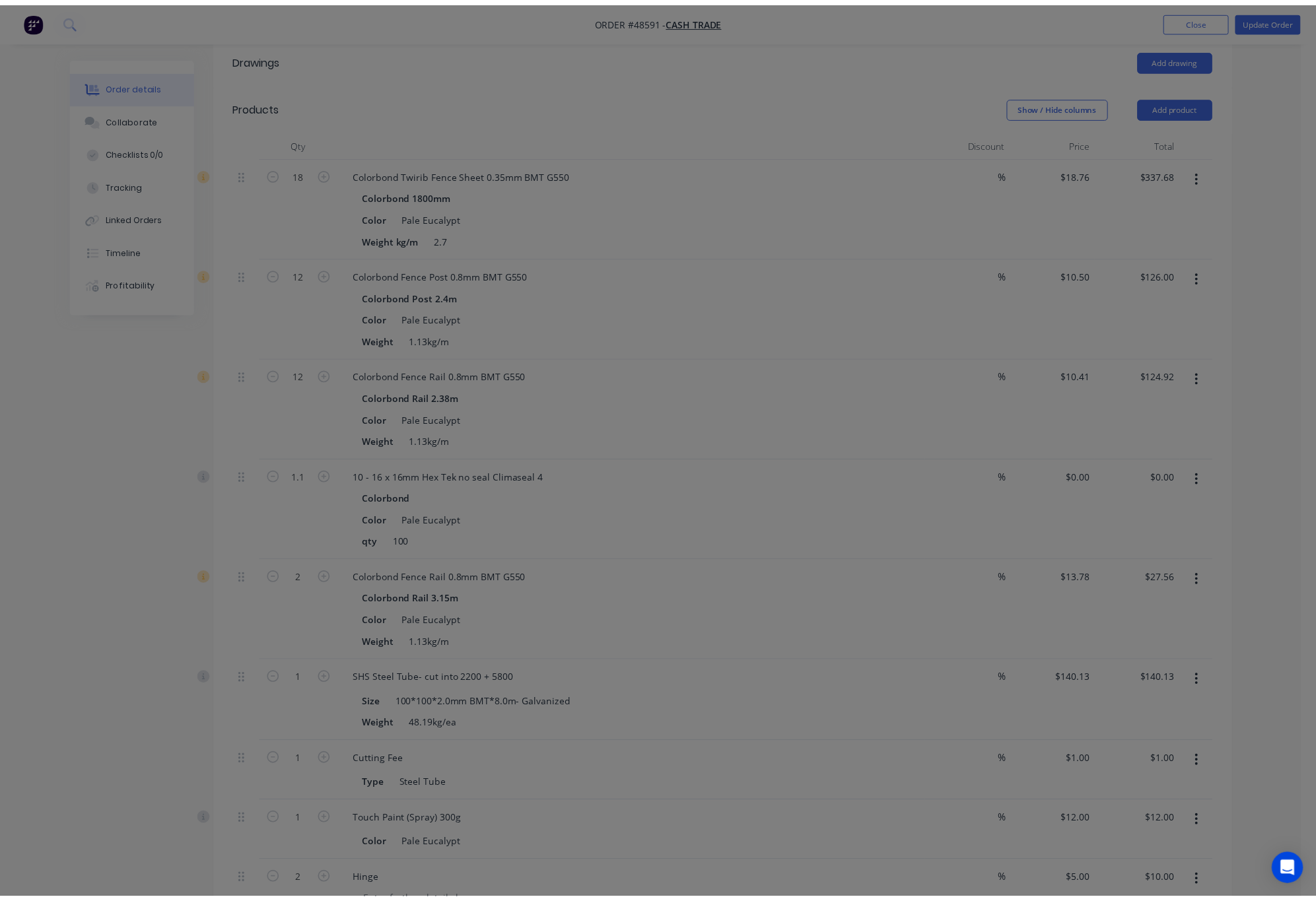
scroll to position [0, 0]
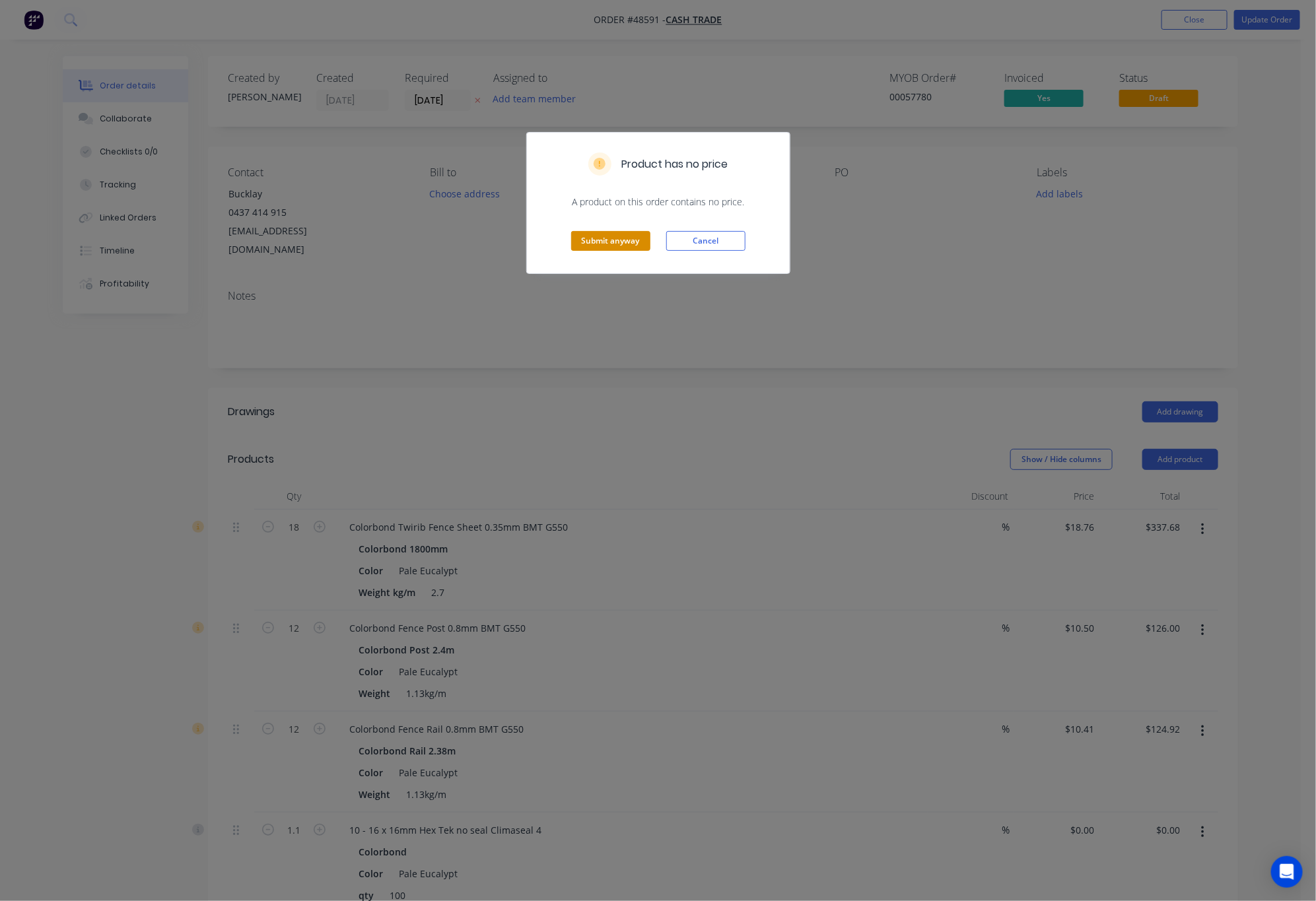
click at [620, 242] on button "Submit anyway" at bounding box center [610, 241] width 79 height 20
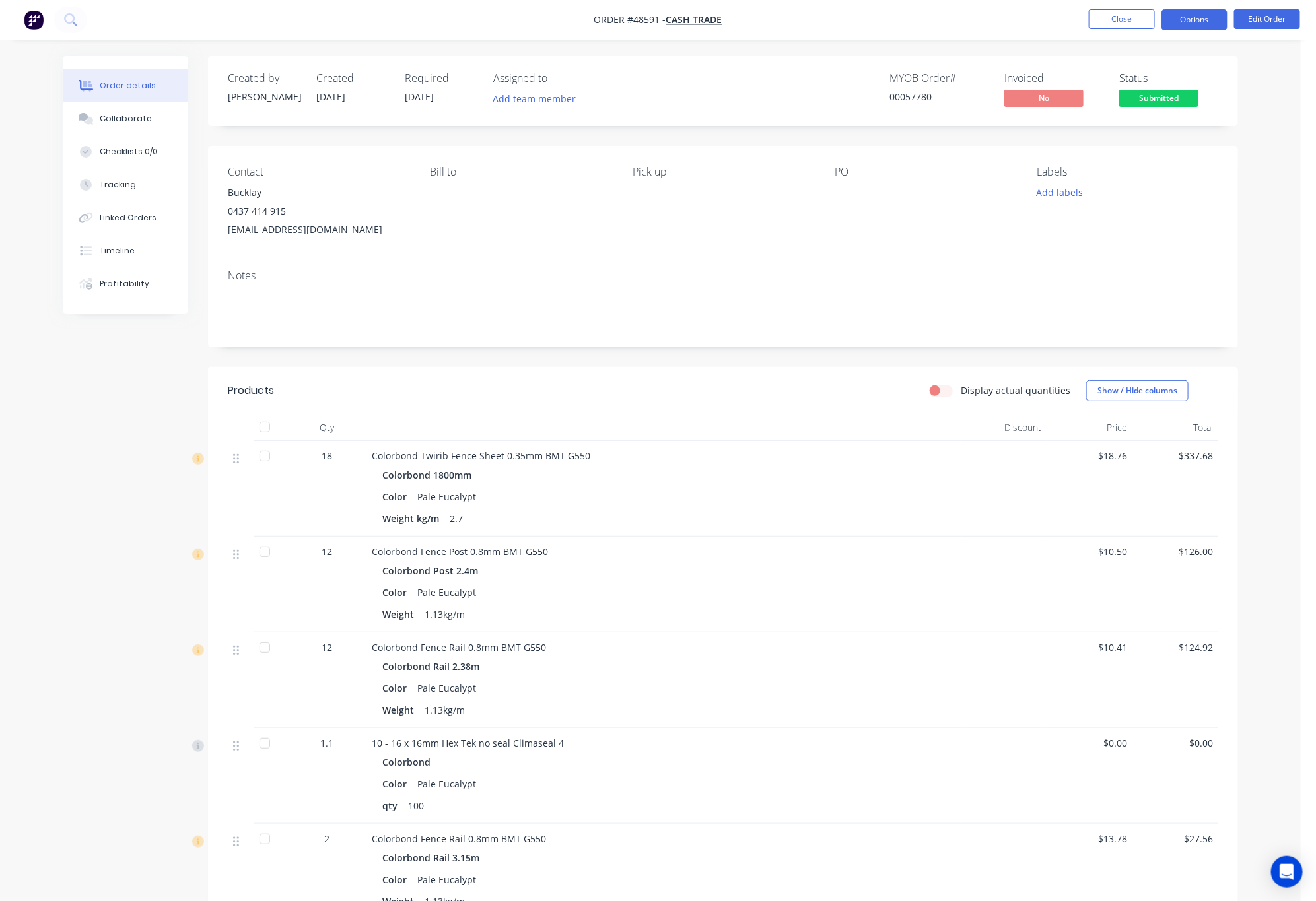
click at [1212, 23] on button "Options" at bounding box center [1194, 19] width 66 height 21
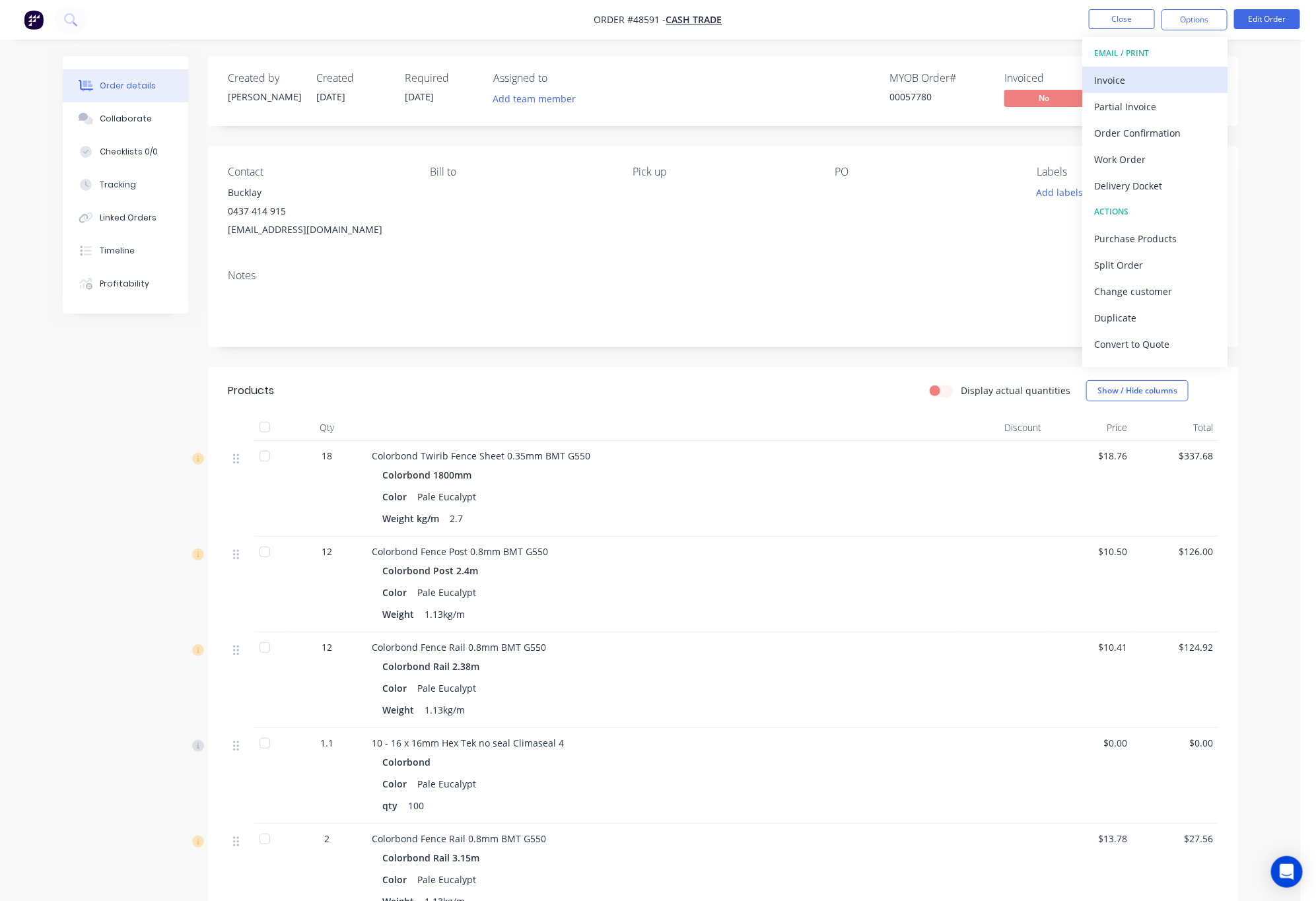
click at [1191, 75] on div "Invoice" at bounding box center [1155, 79] width 121 height 19
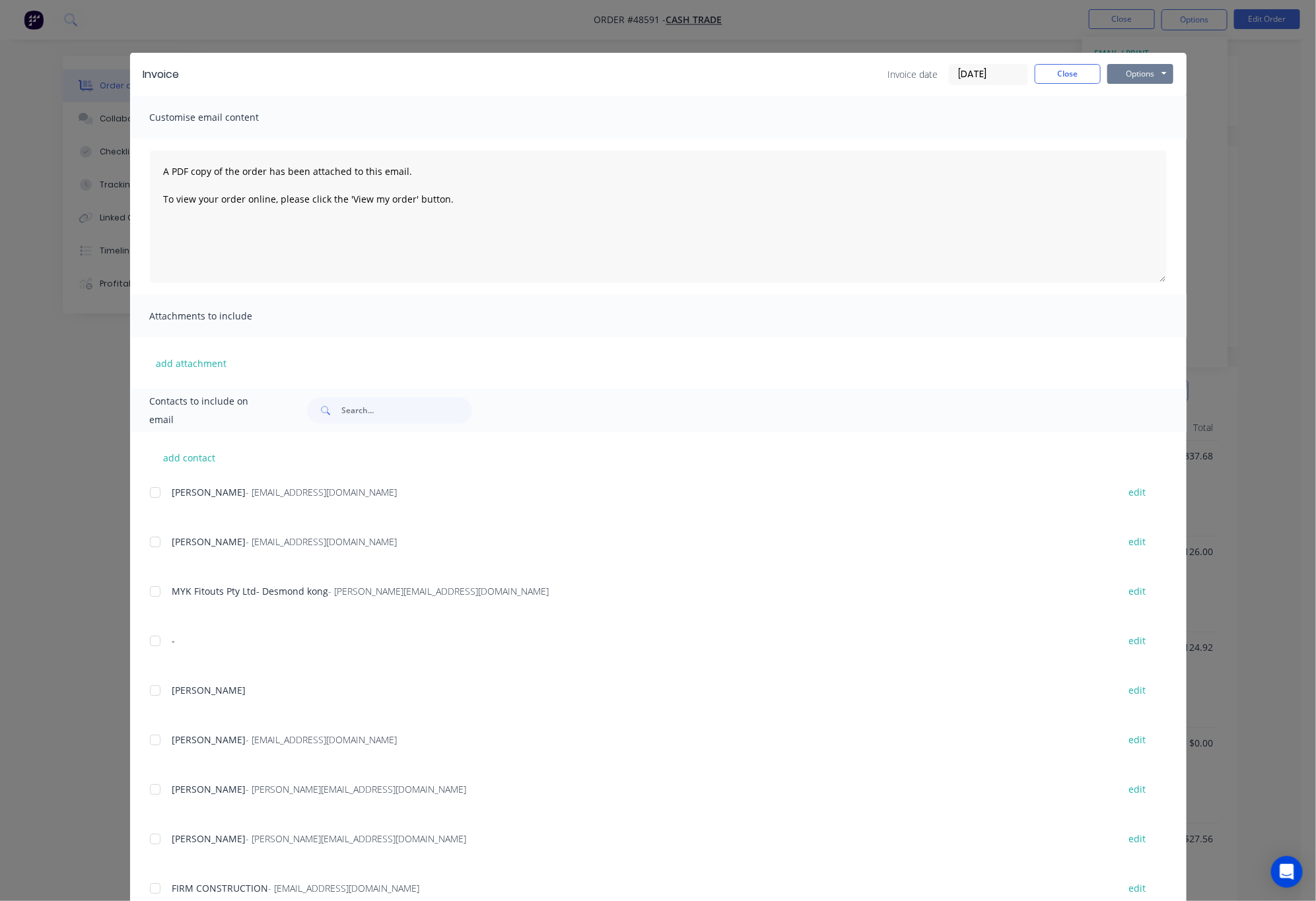
drag, startPoint x: 1129, startPoint y: 70, endPoint x: 1144, endPoint y: 85, distance: 21.2
click at [1130, 70] on button "Options" at bounding box center [1140, 74] width 66 height 20
click at [1155, 109] on button "Print" at bounding box center [1149, 120] width 84 height 22
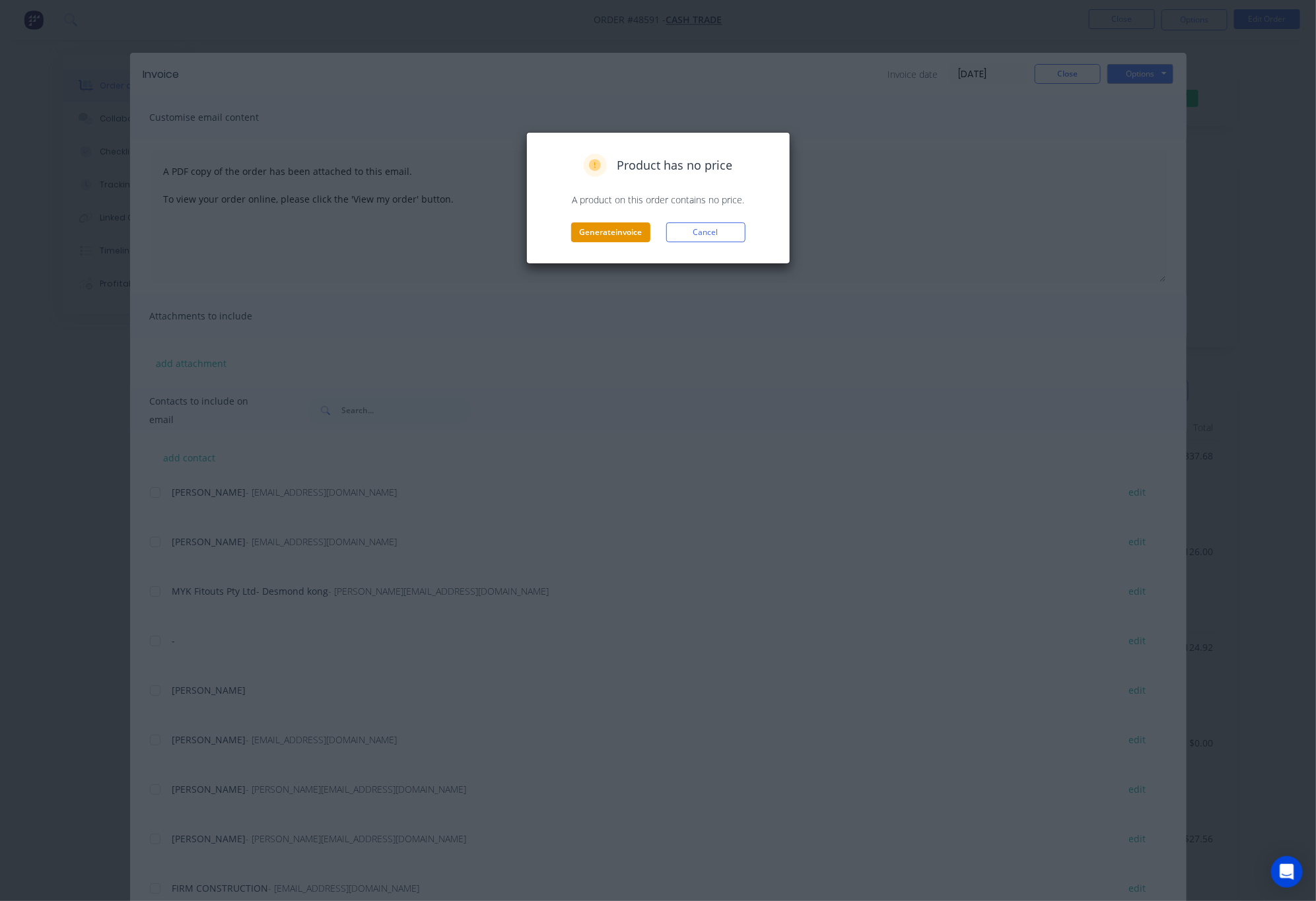
click at [618, 224] on button "Generate invoice" at bounding box center [610, 232] width 79 height 20
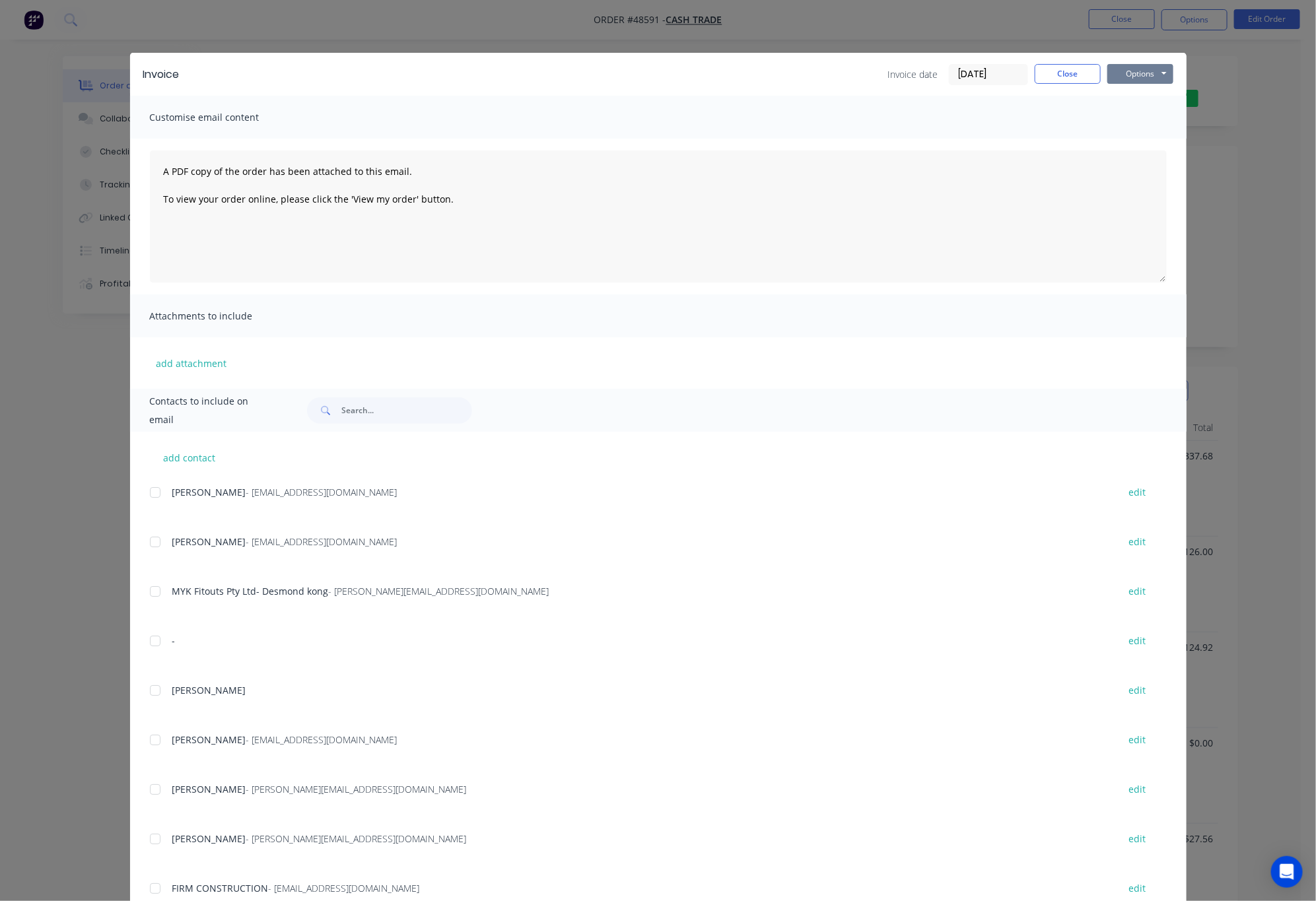
click at [1131, 69] on button "Options" at bounding box center [1140, 74] width 66 height 20
click at [1153, 111] on button "Print" at bounding box center [1149, 120] width 84 height 22
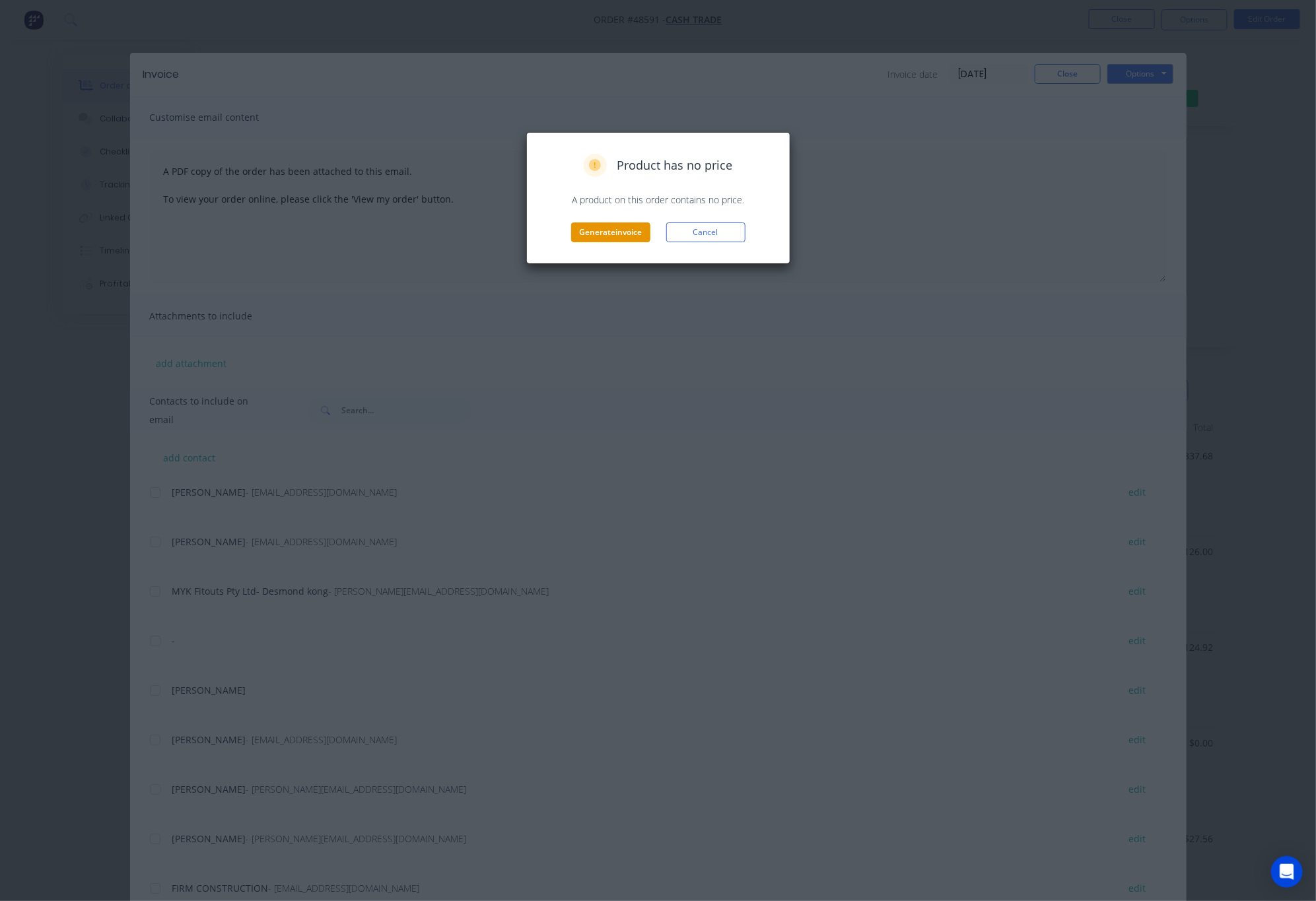
click at [640, 231] on button "Generate invoice" at bounding box center [610, 232] width 79 height 20
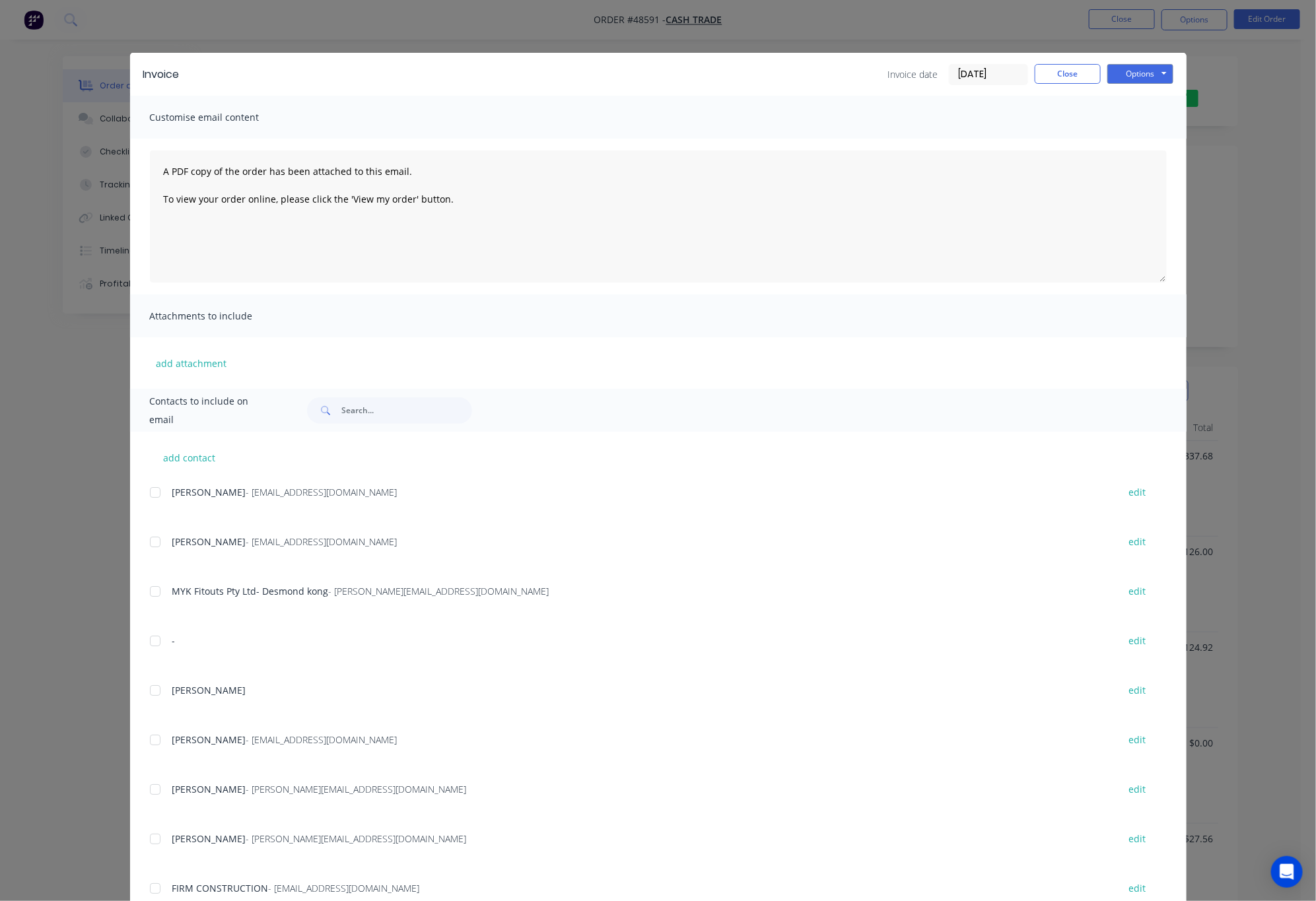
drag, startPoint x: 1225, startPoint y: 54, endPoint x: 1219, endPoint y: 30, distance: 24.7
click at [1226, 54] on div "Invoice Invoice date 29/08/25 Close Options Preview Print Email Customise email…" at bounding box center [658, 450] width 1316 height 901
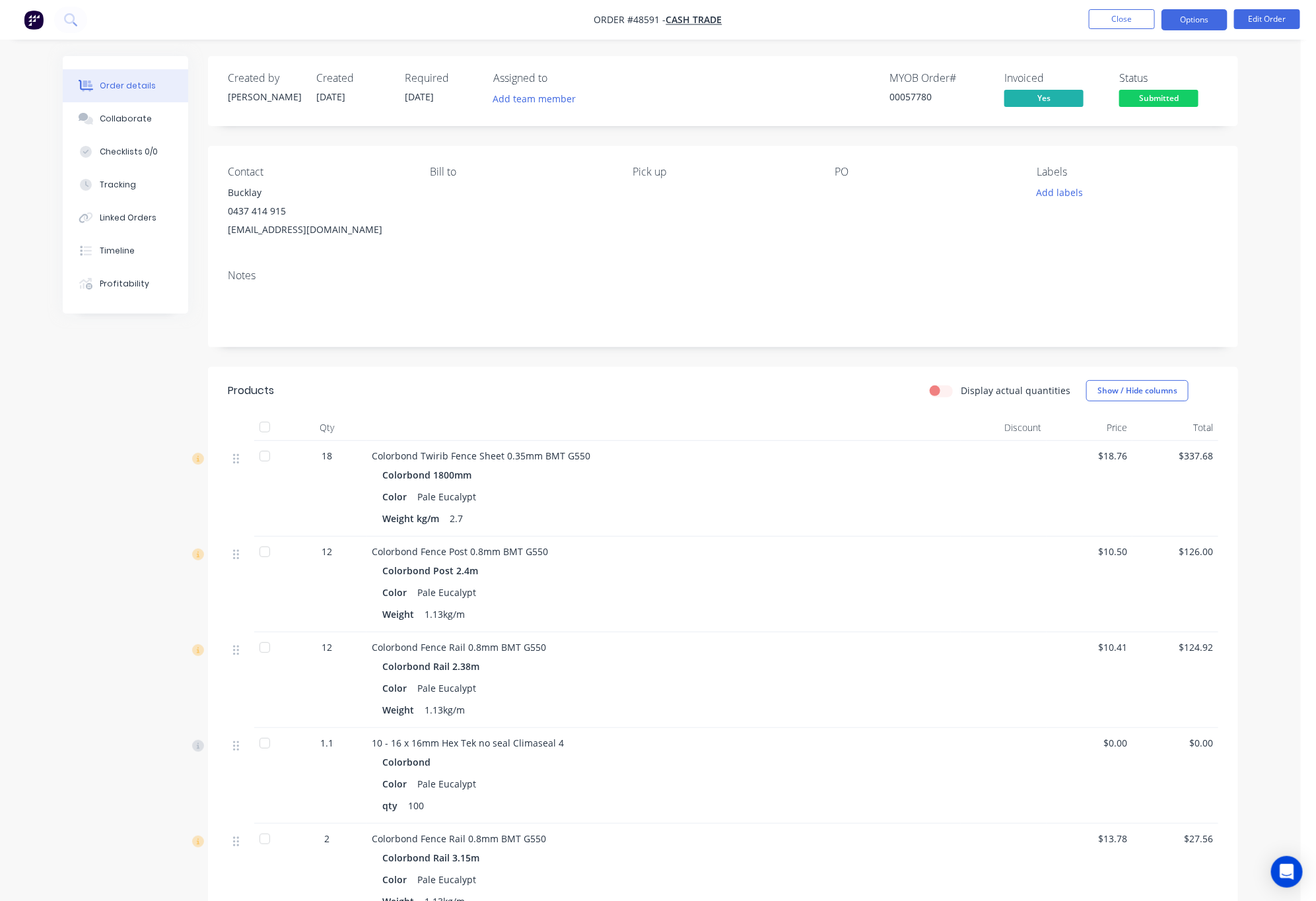
click at [1217, 26] on button "Options" at bounding box center [1194, 19] width 66 height 21
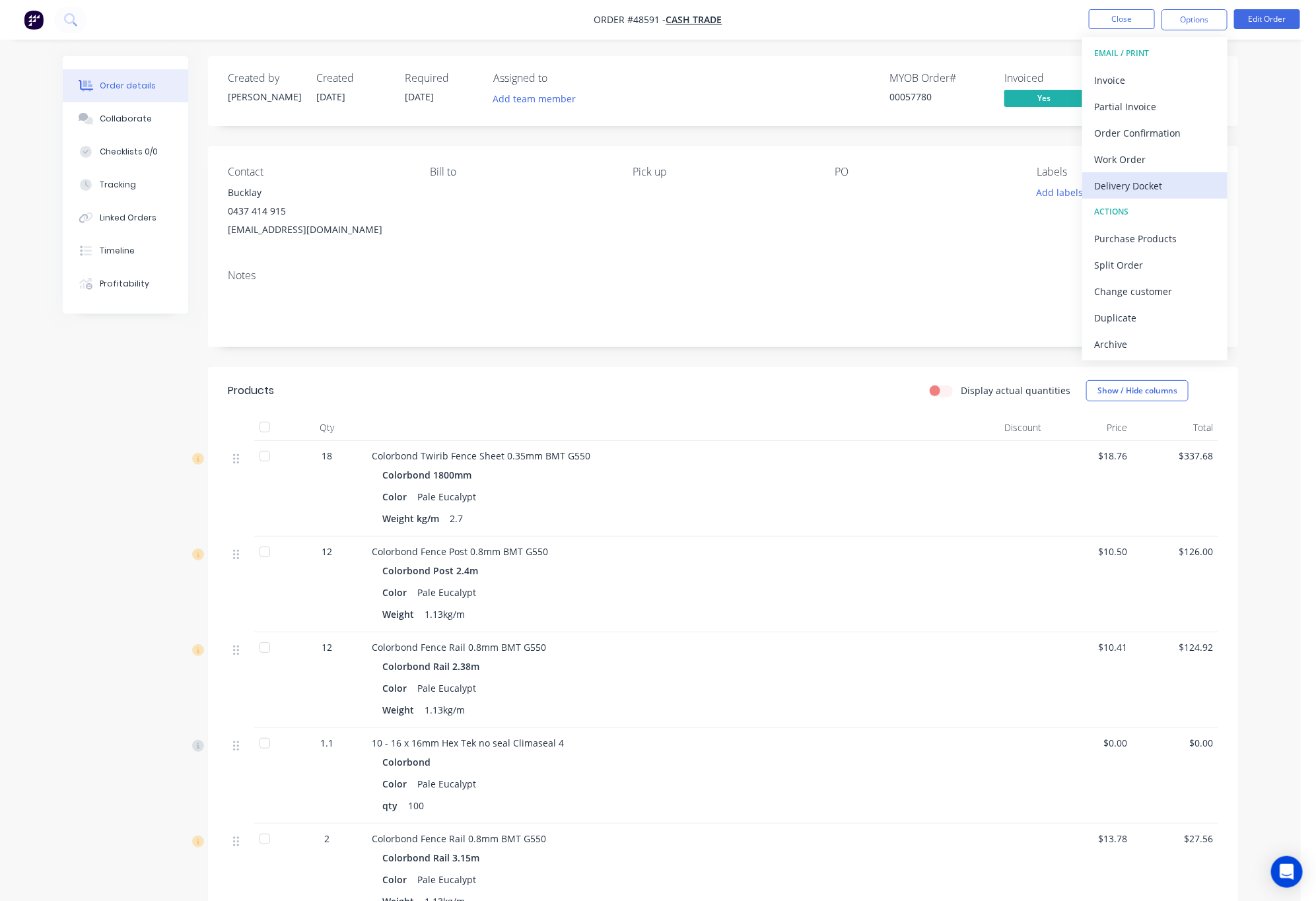
click at [1185, 189] on div "Delivery Docket" at bounding box center [1155, 186] width 121 height 19
click at [1182, 137] on div "Without pricing" at bounding box center [1155, 133] width 121 height 19
click at [764, 351] on div "Created by Rachel Created 29/08/25 Required 28/08/25 Assigned to Add team membe…" at bounding box center [723, 842] width 1030 height 1574
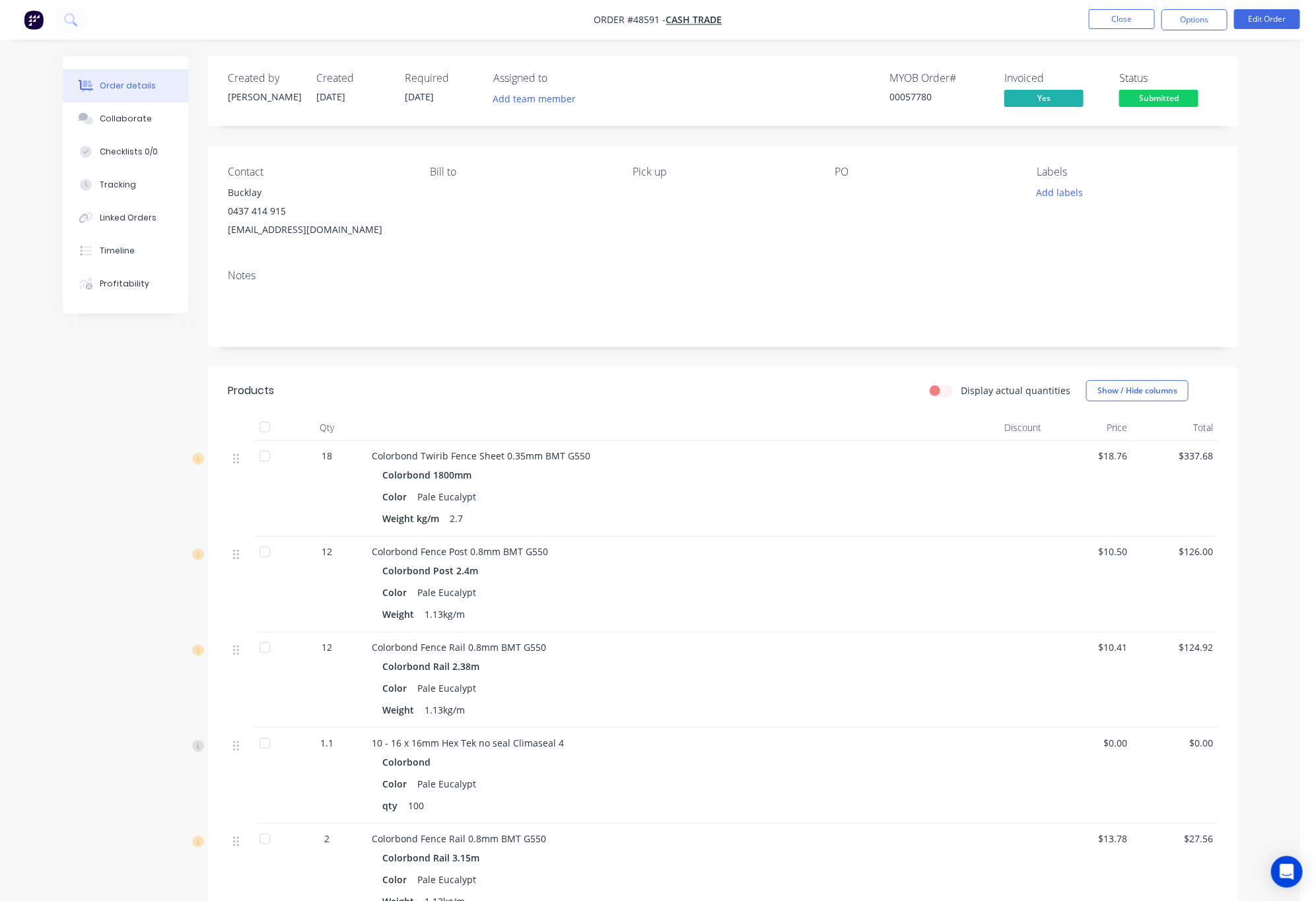
click at [1157, 105] on span "Submitted" at bounding box center [1159, 98] width 79 height 17
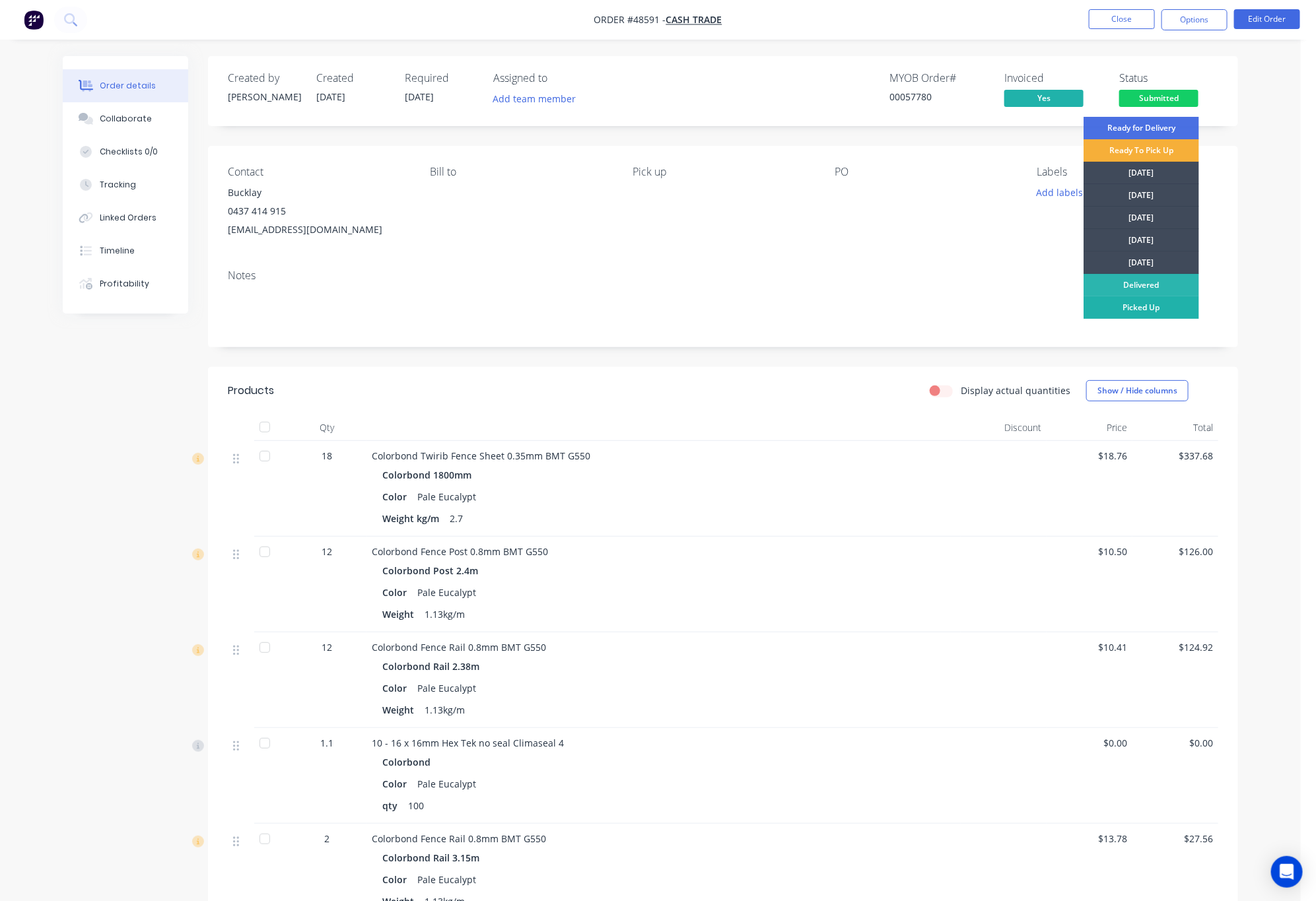
click at [1160, 303] on div "Picked Up" at bounding box center [1141, 308] width 115 height 23
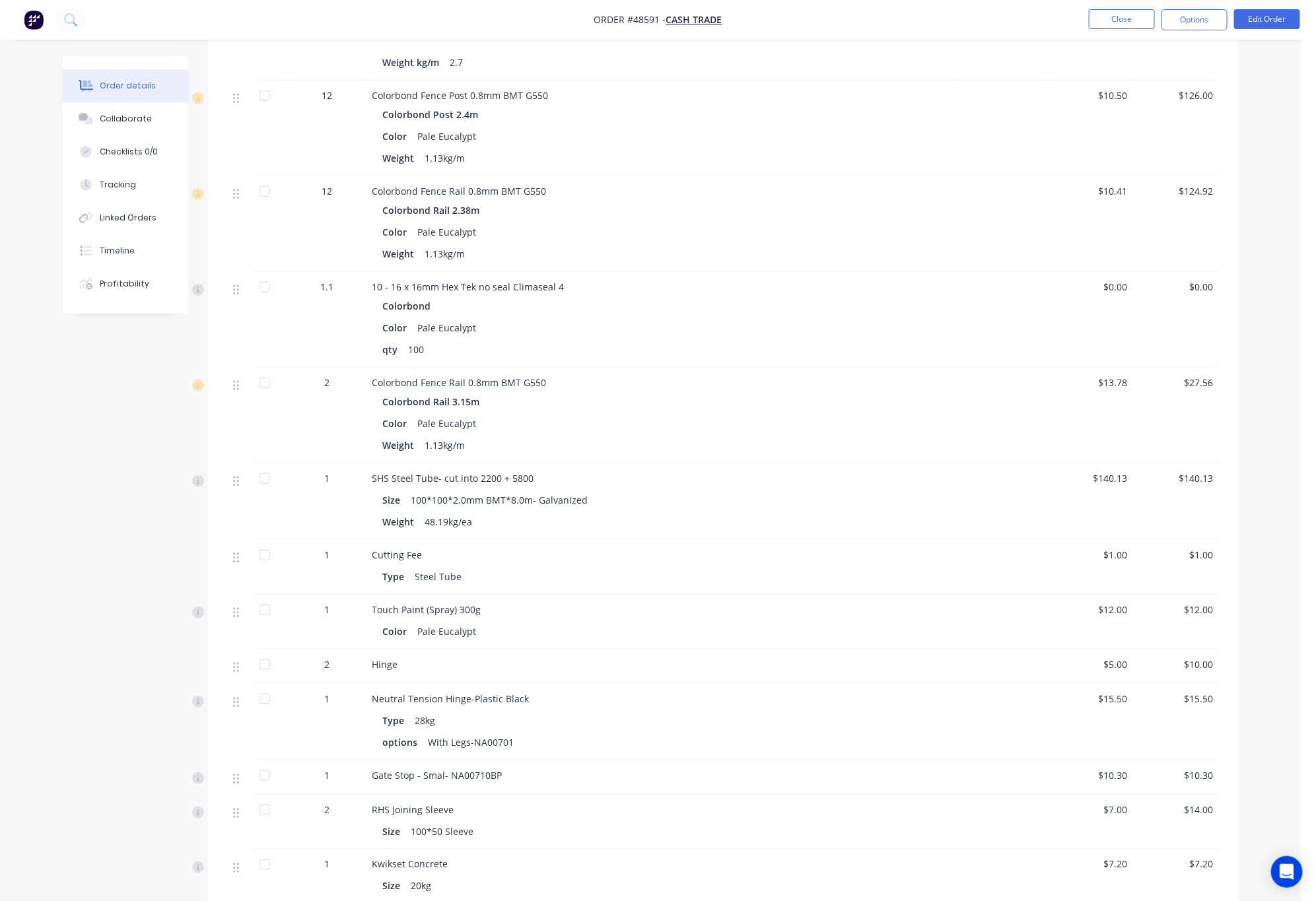
scroll to position [755, 0]
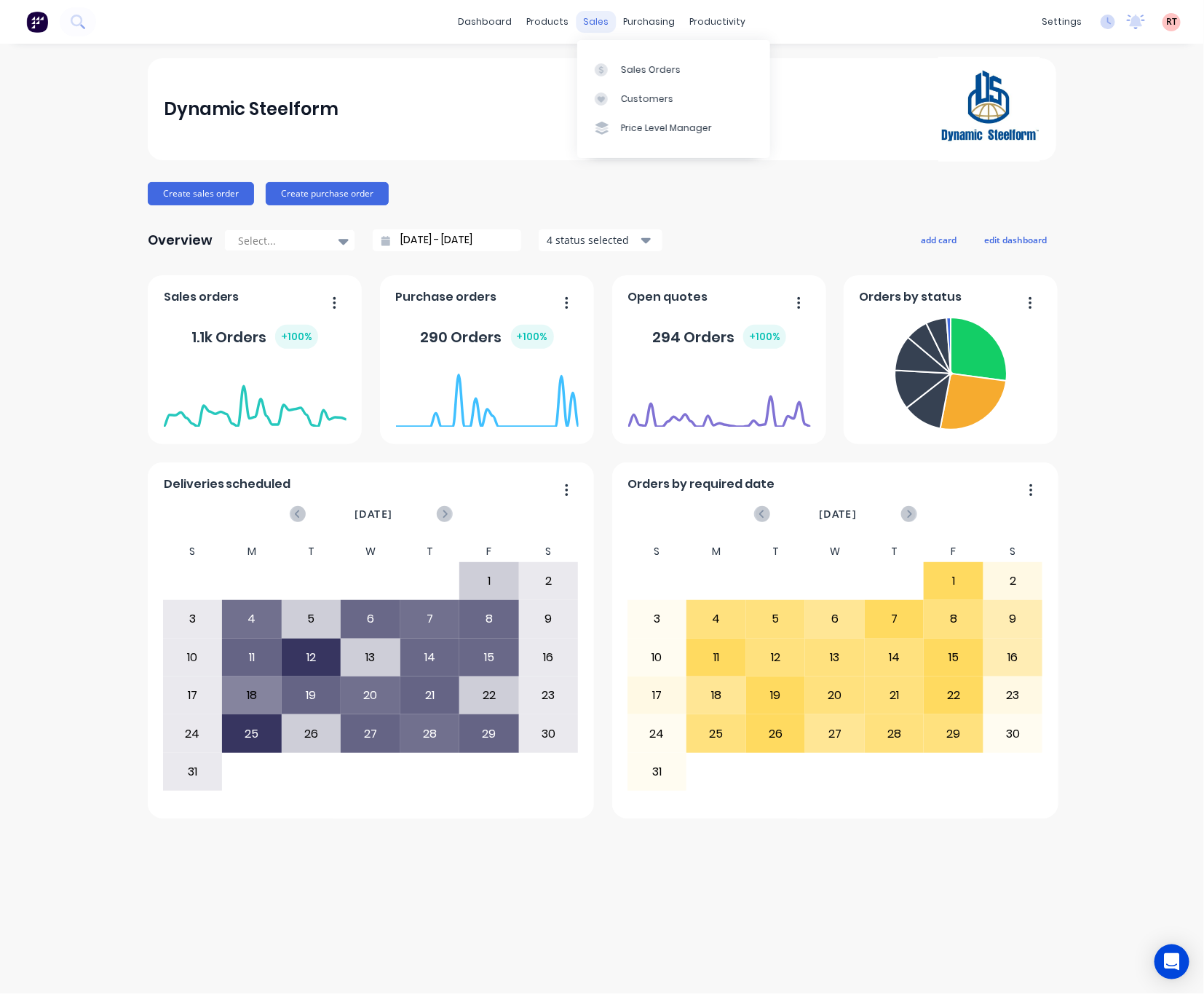
click at [587, 18] on div "sales" at bounding box center [596, 22] width 40 height 22
click at [664, 95] on div "Customers" at bounding box center [647, 99] width 53 height 13
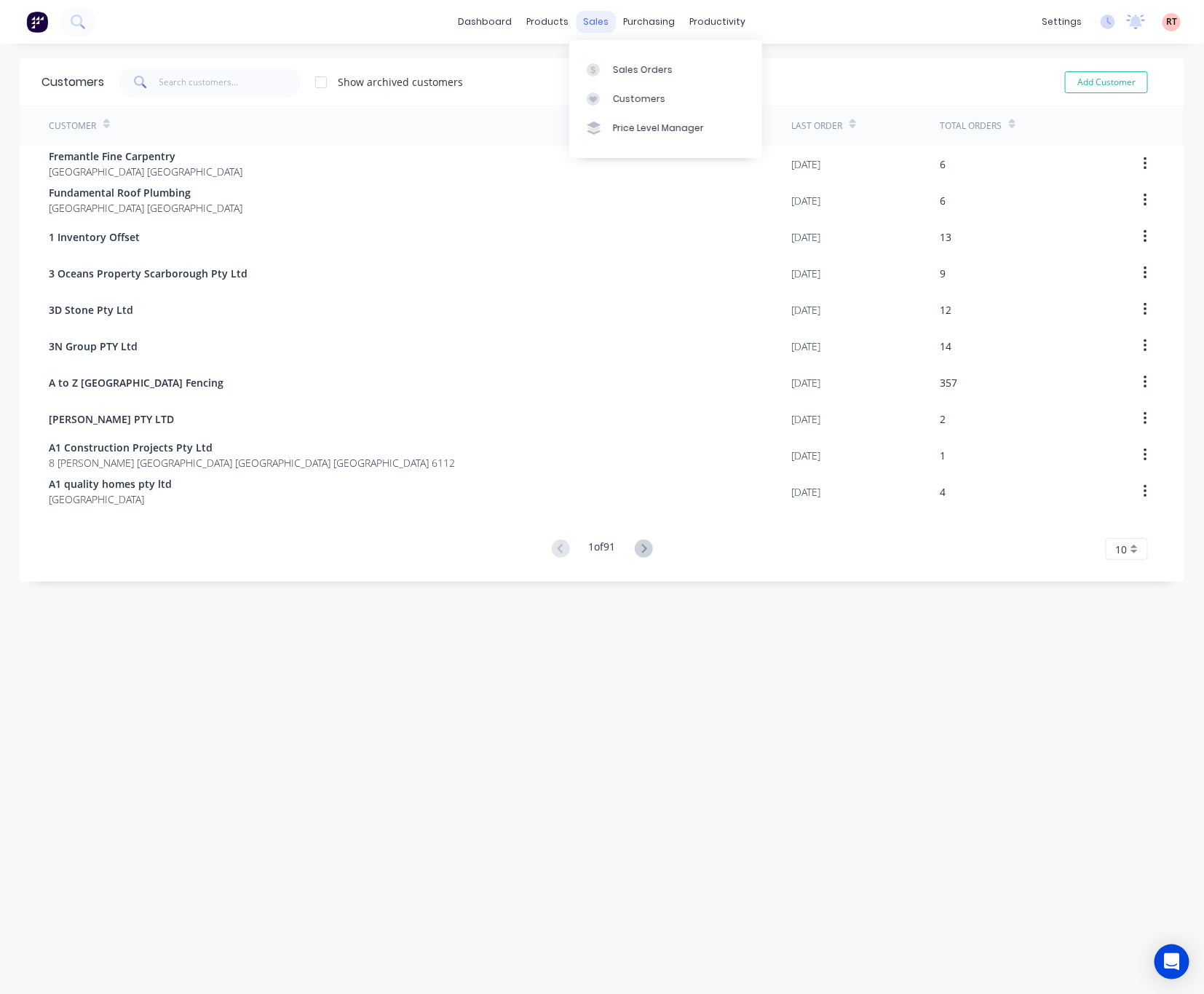
click at [584, 20] on div "sales" at bounding box center [596, 22] width 40 height 22
click at [588, 20] on div "sales" at bounding box center [596, 22] width 40 height 22
click at [622, 99] on div "Customers" at bounding box center [639, 99] width 53 height 13
drag, startPoint x: 217, startPoint y: 68, endPoint x: 218, endPoint y: 78, distance: 10.0
click at [217, 78] on input "text" at bounding box center [230, 82] width 142 height 30
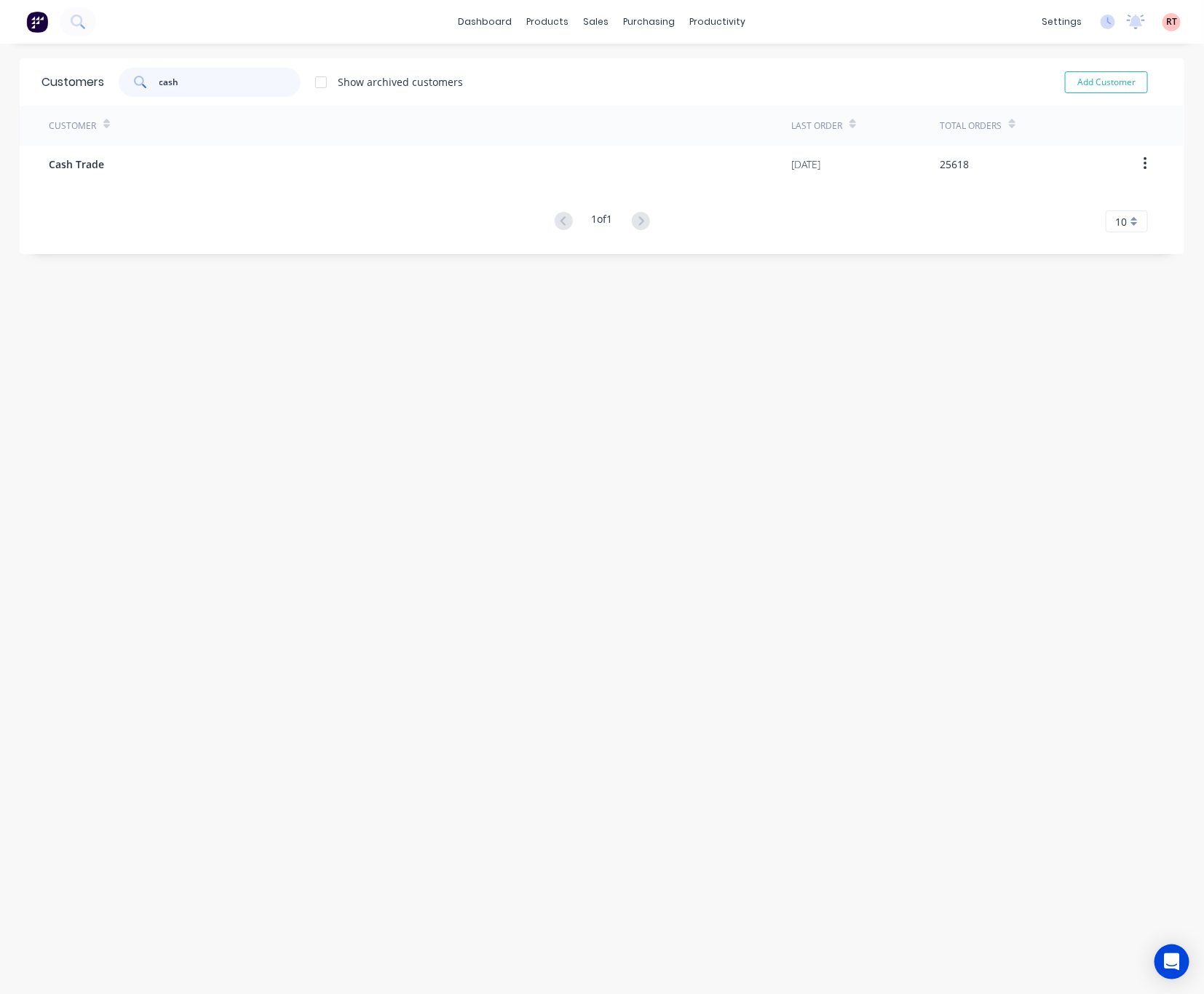
type input "cash"
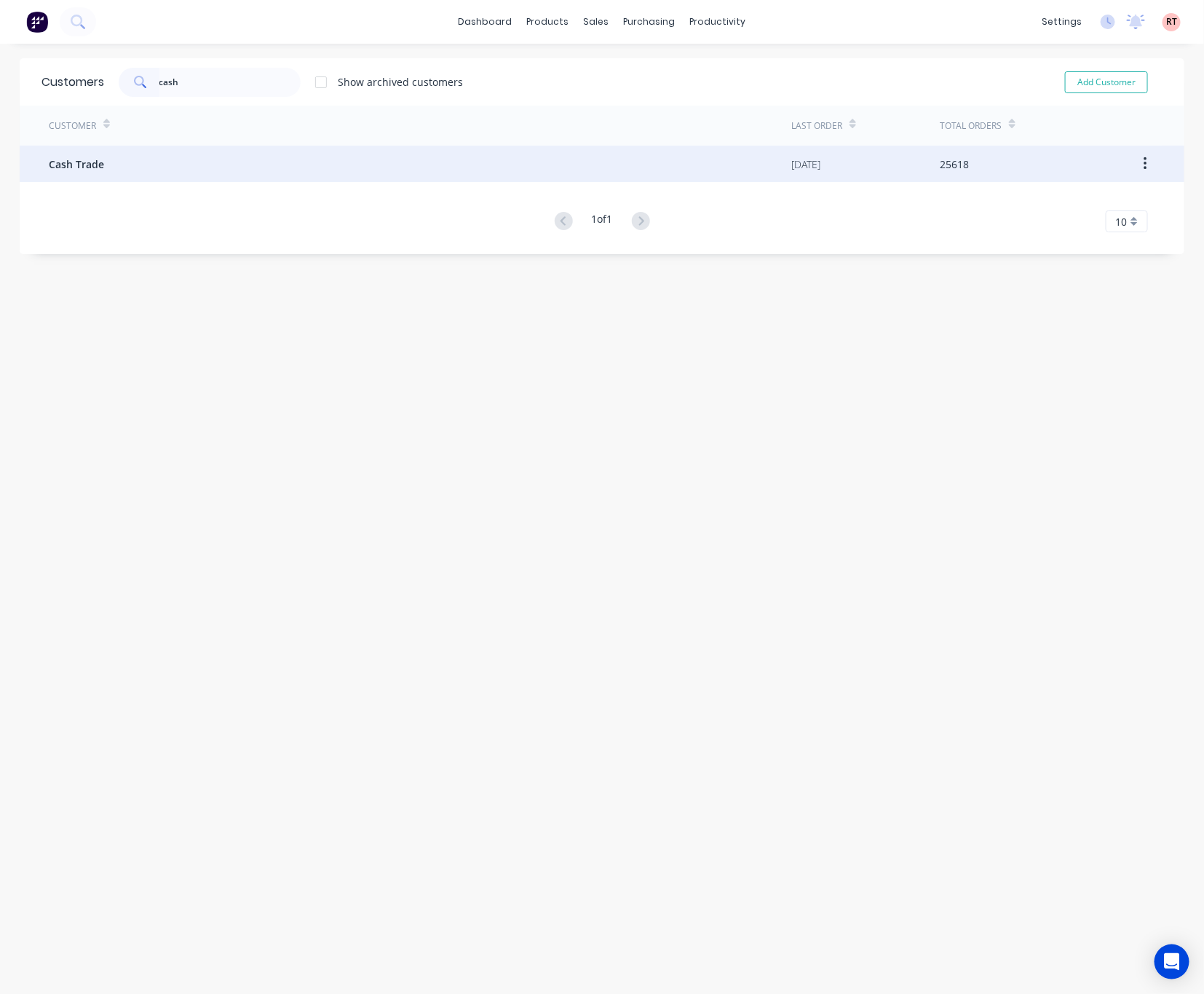
click at [247, 149] on div "Cash Trade" at bounding box center [419, 163] width 742 height 36
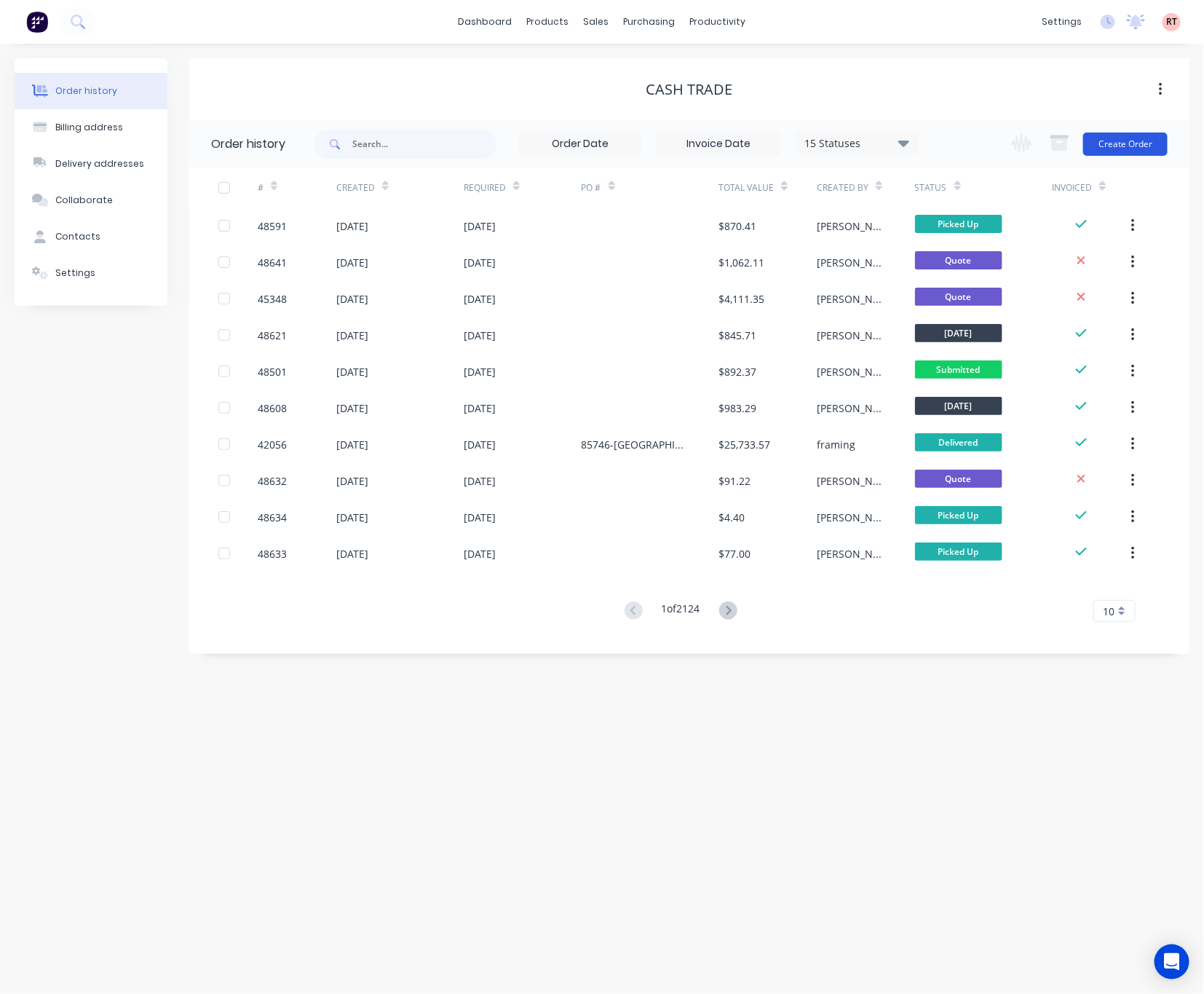
click at [1123, 140] on button "Create Order" at bounding box center [1126, 144] width 85 height 23
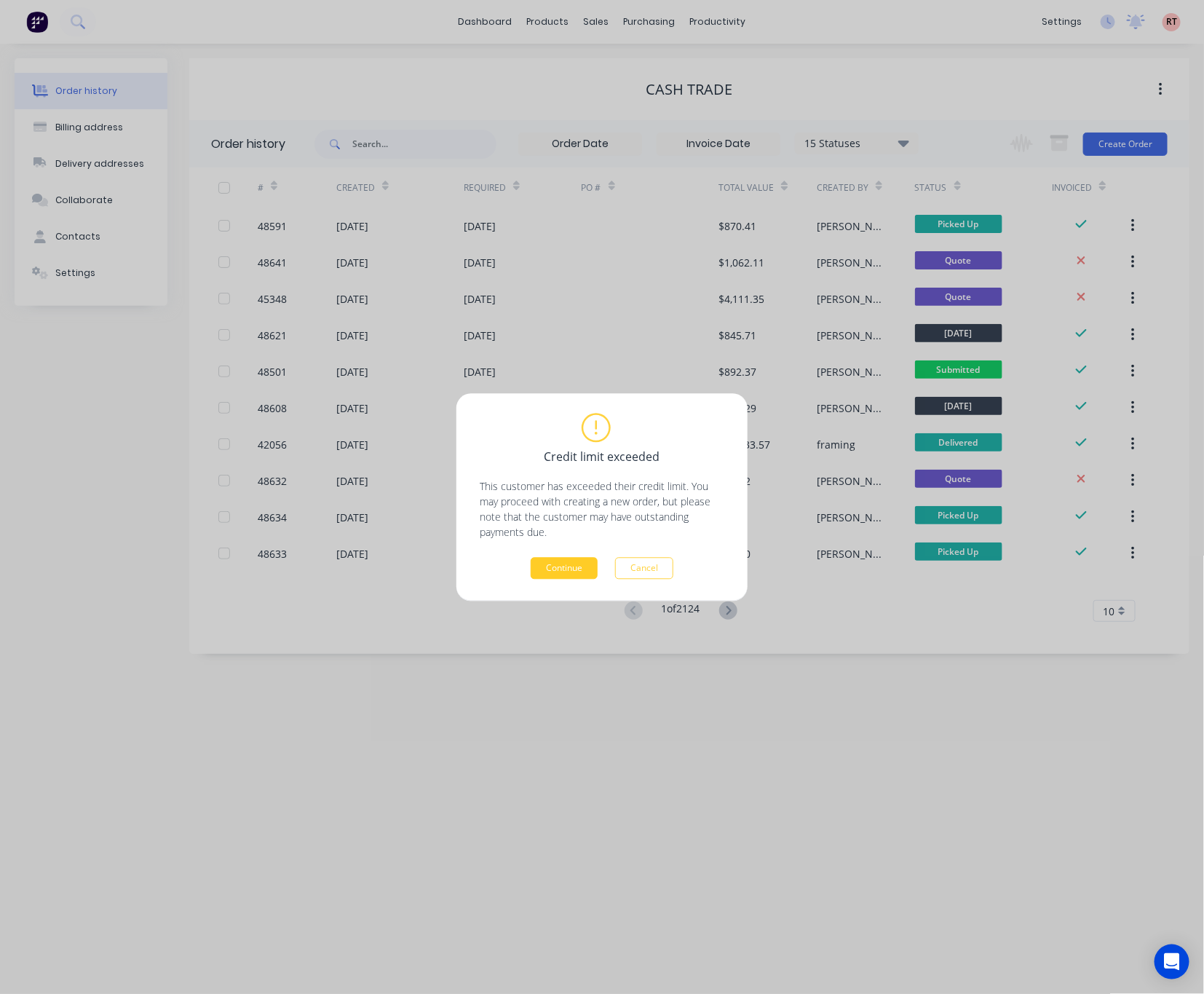
click at [597, 566] on button "Continue" at bounding box center [564, 568] width 67 height 22
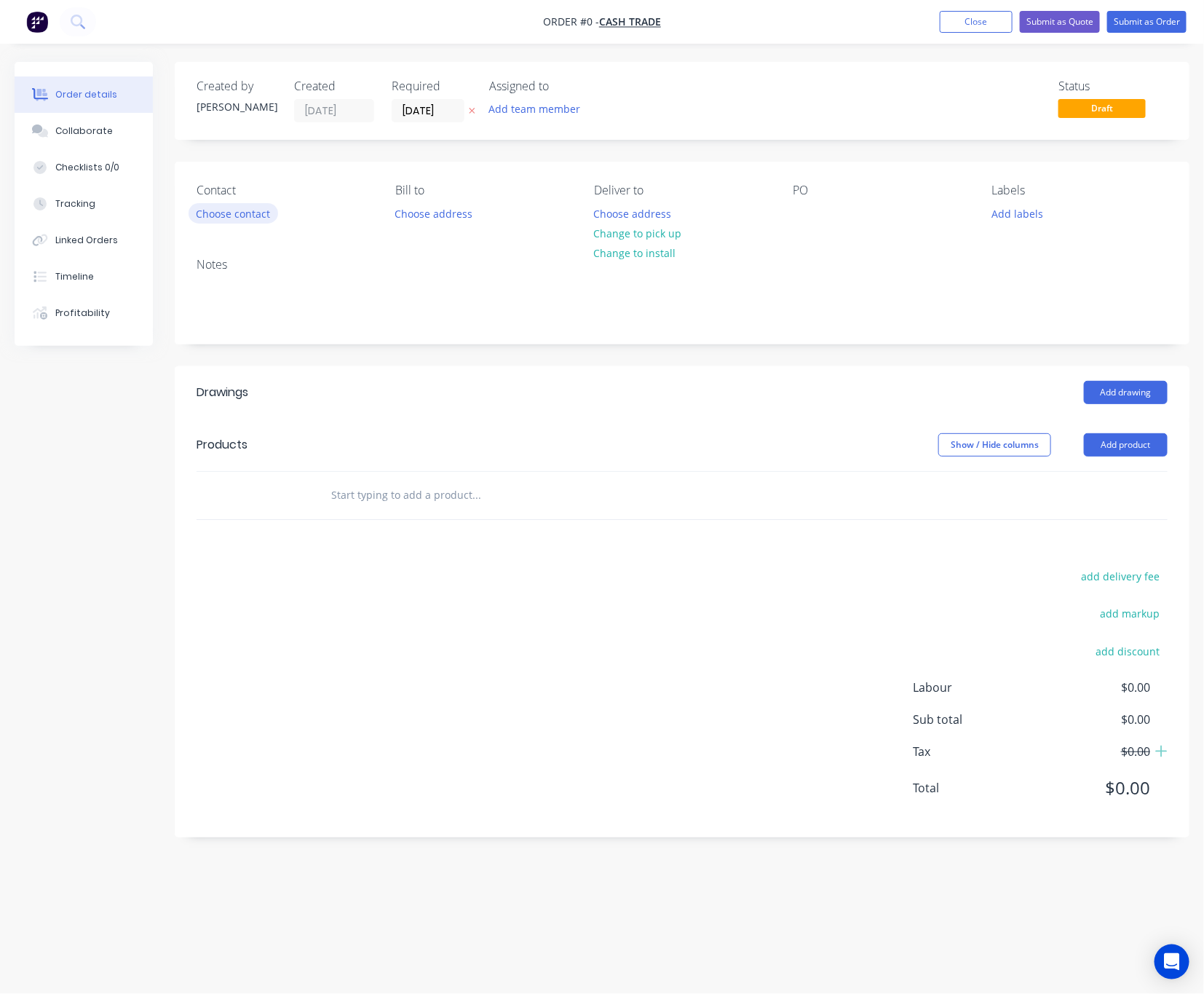
click at [263, 215] on button "Choose contact" at bounding box center [233, 212] width 89 height 19
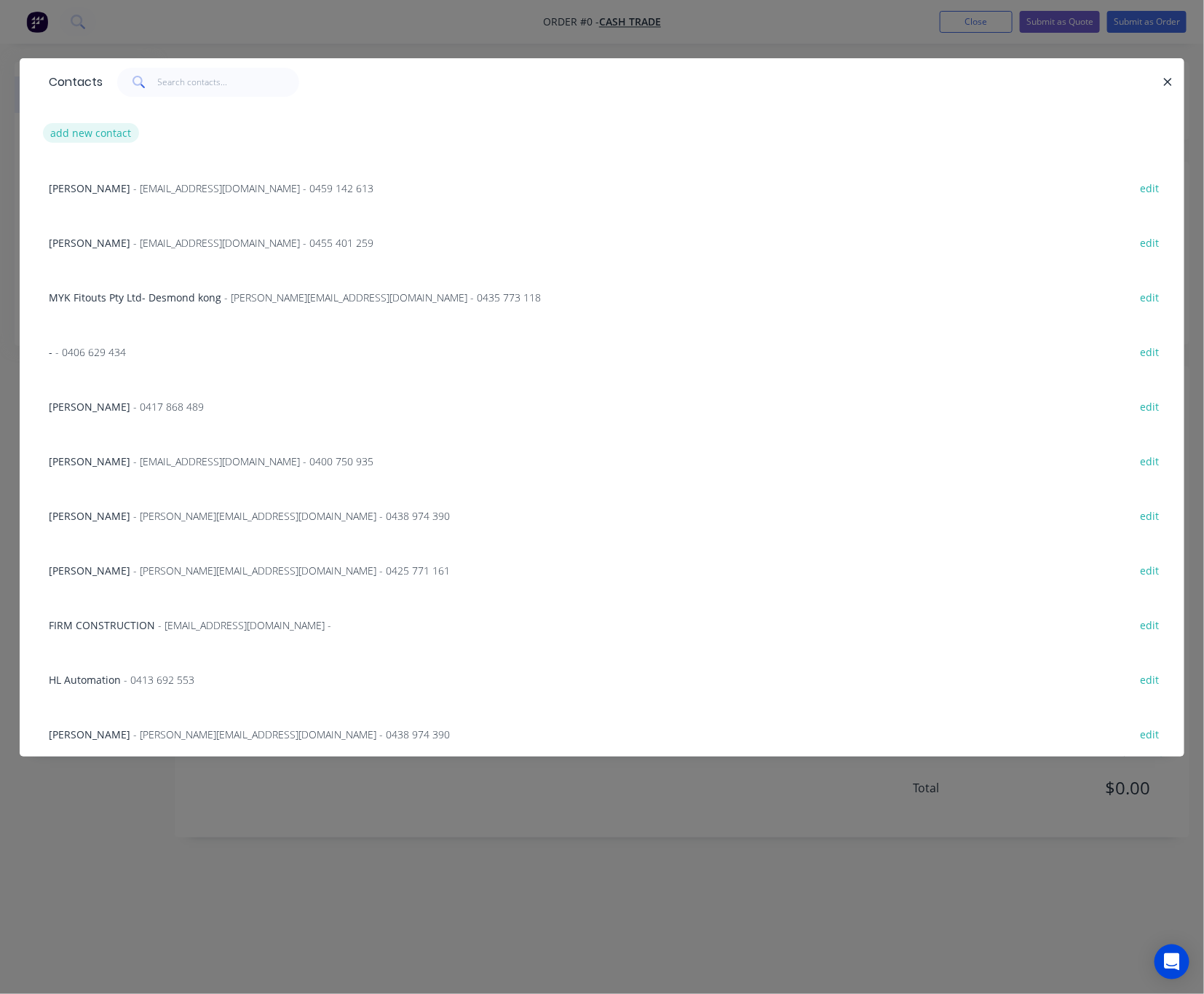
click at [125, 134] on button "add new contact" at bounding box center [91, 132] width 96 height 19
select select "AU"
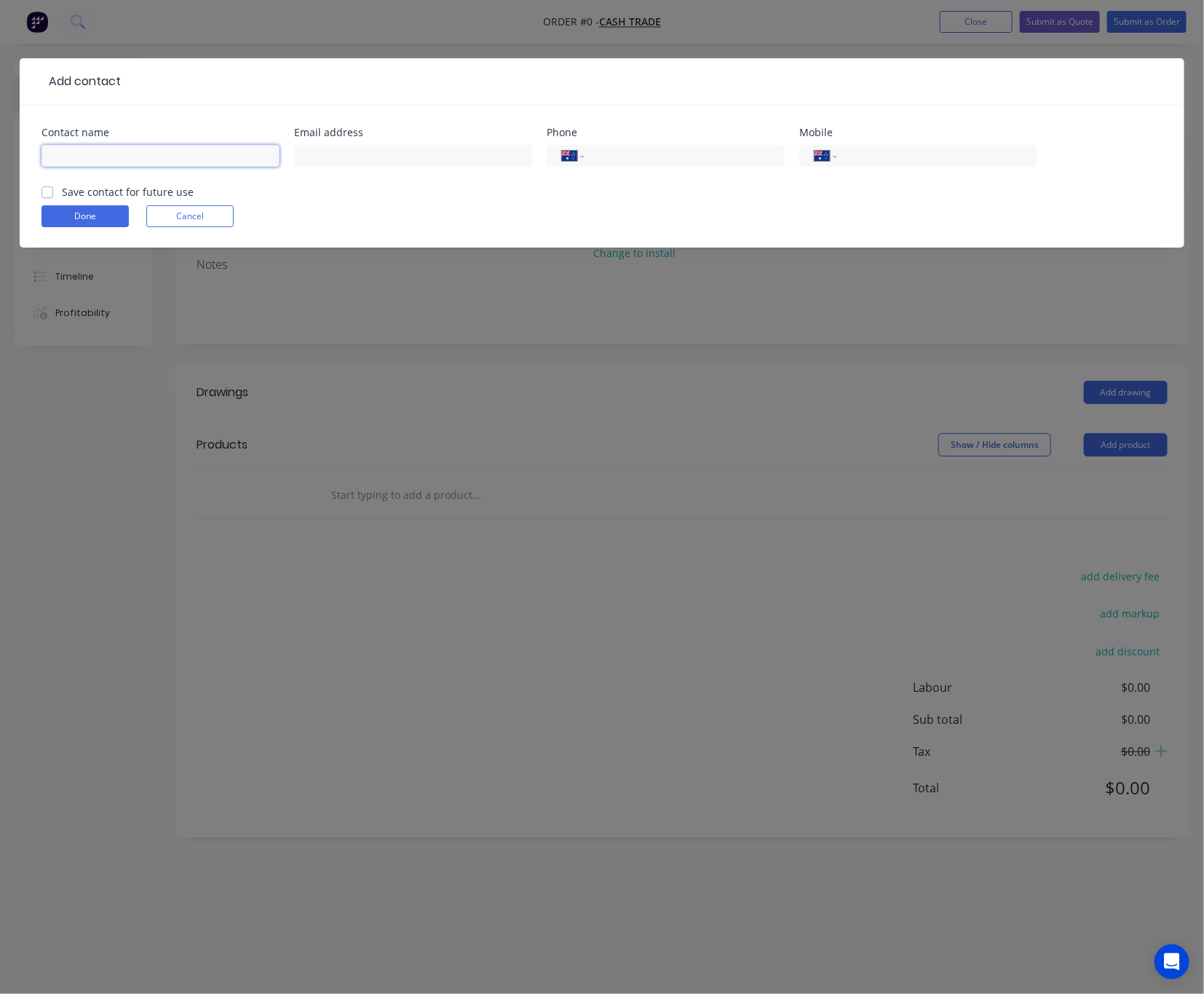
click at [241, 164] on input "text" at bounding box center [160, 156] width 238 height 22
type input "[PERSON_NAME]"
click at [359, 158] on input "text" at bounding box center [413, 156] width 238 height 22
click at [874, 160] on input "tel" at bounding box center [935, 156] width 175 height 17
drag, startPoint x: 935, startPoint y: 161, endPoint x: 927, endPoint y: 161, distance: 8.0
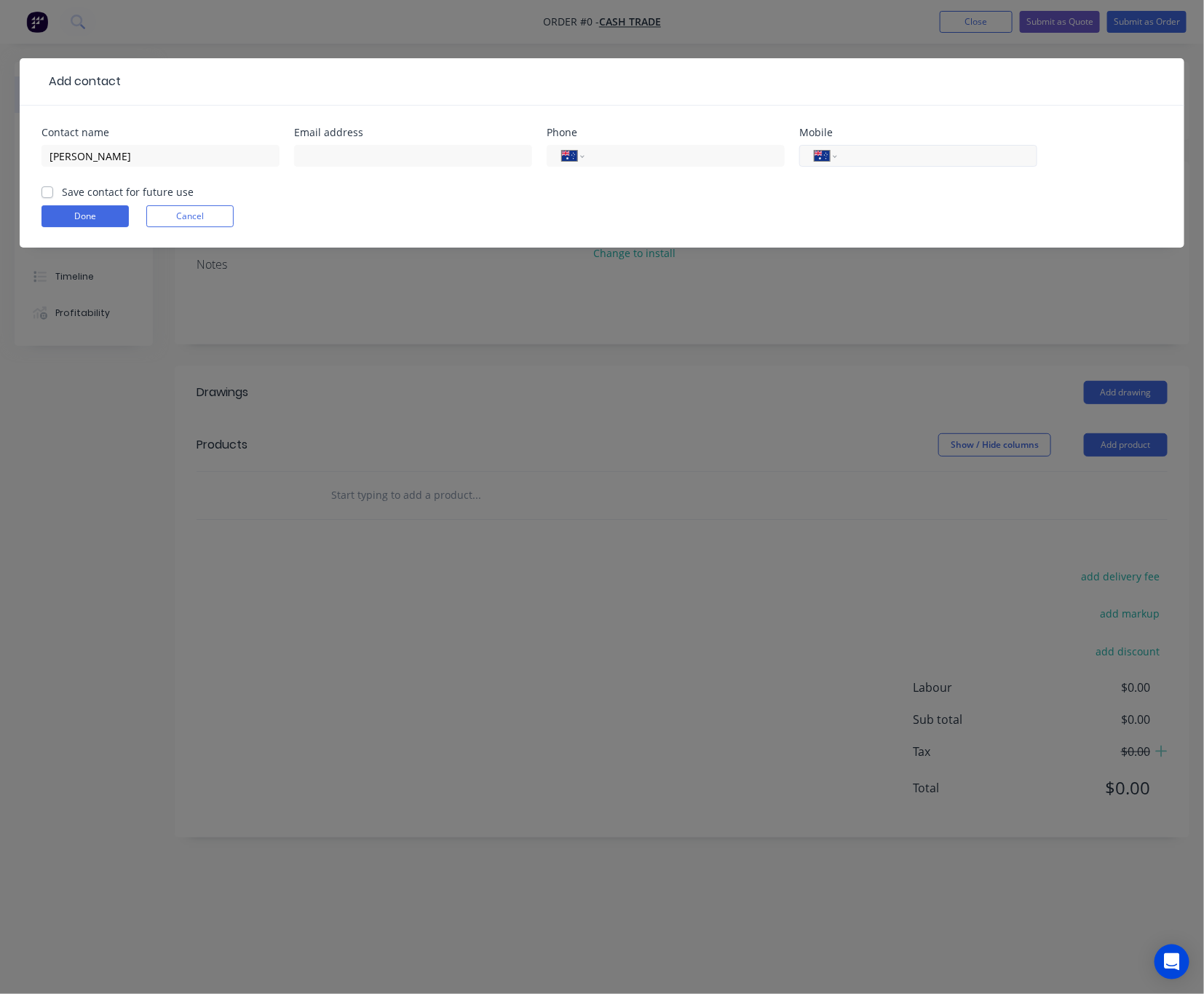
click at [935, 161] on input "tel" at bounding box center [935, 156] width 175 height 17
paste input "0449 869 188"
type input "0449 869 188"
click at [86, 219] on button "Done" at bounding box center [85, 217] width 88 height 22
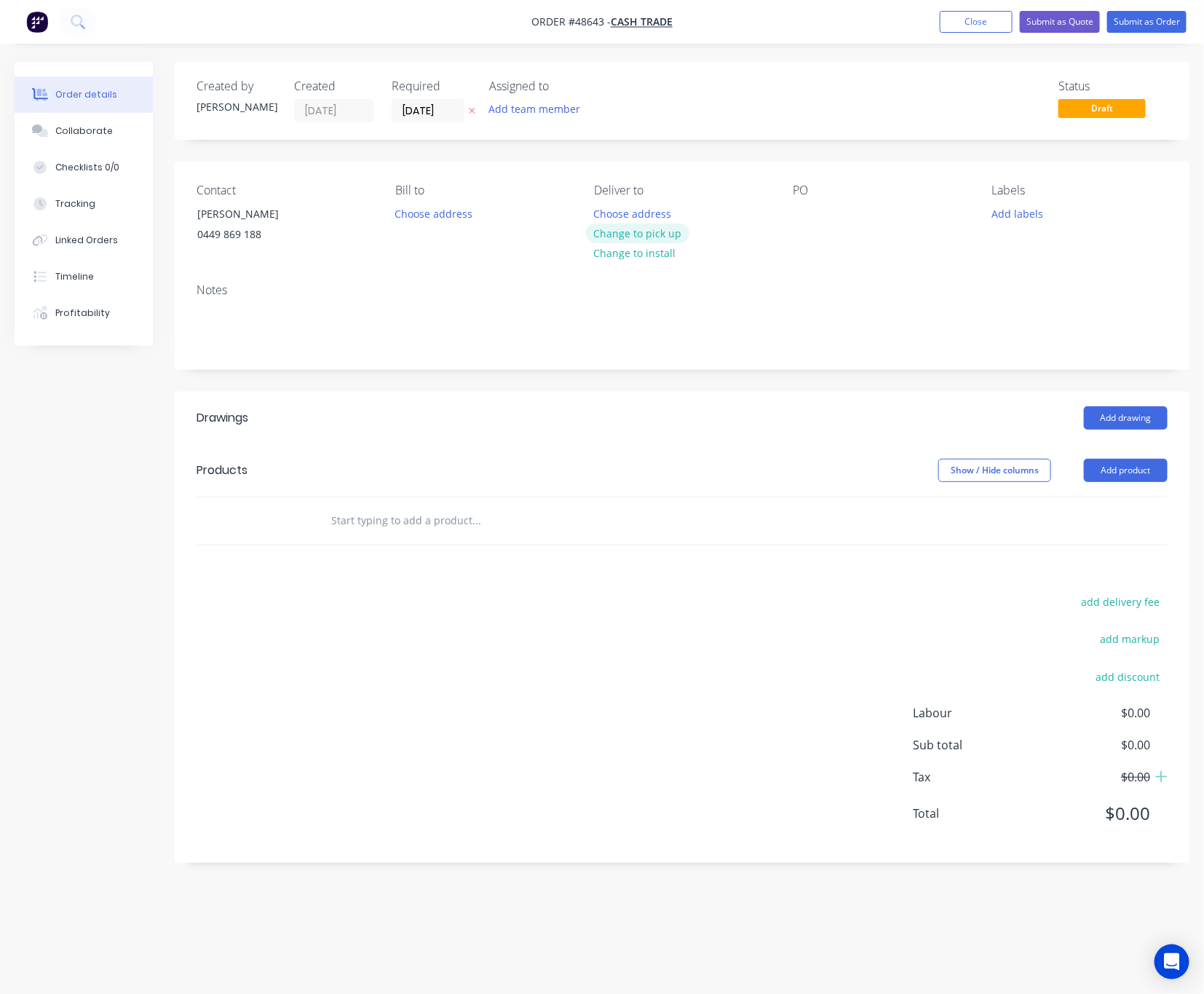
click at [634, 228] on button "Change to pick up" at bounding box center [638, 232] width 103 height 19
click at [1112, 404] on header "Drawings Add drawing" at bounding box center [682, 418] width 1015 height 53
click at [1107, 411] on button "Add drawing" at bounding box center [1126, 418] width 84 height 23
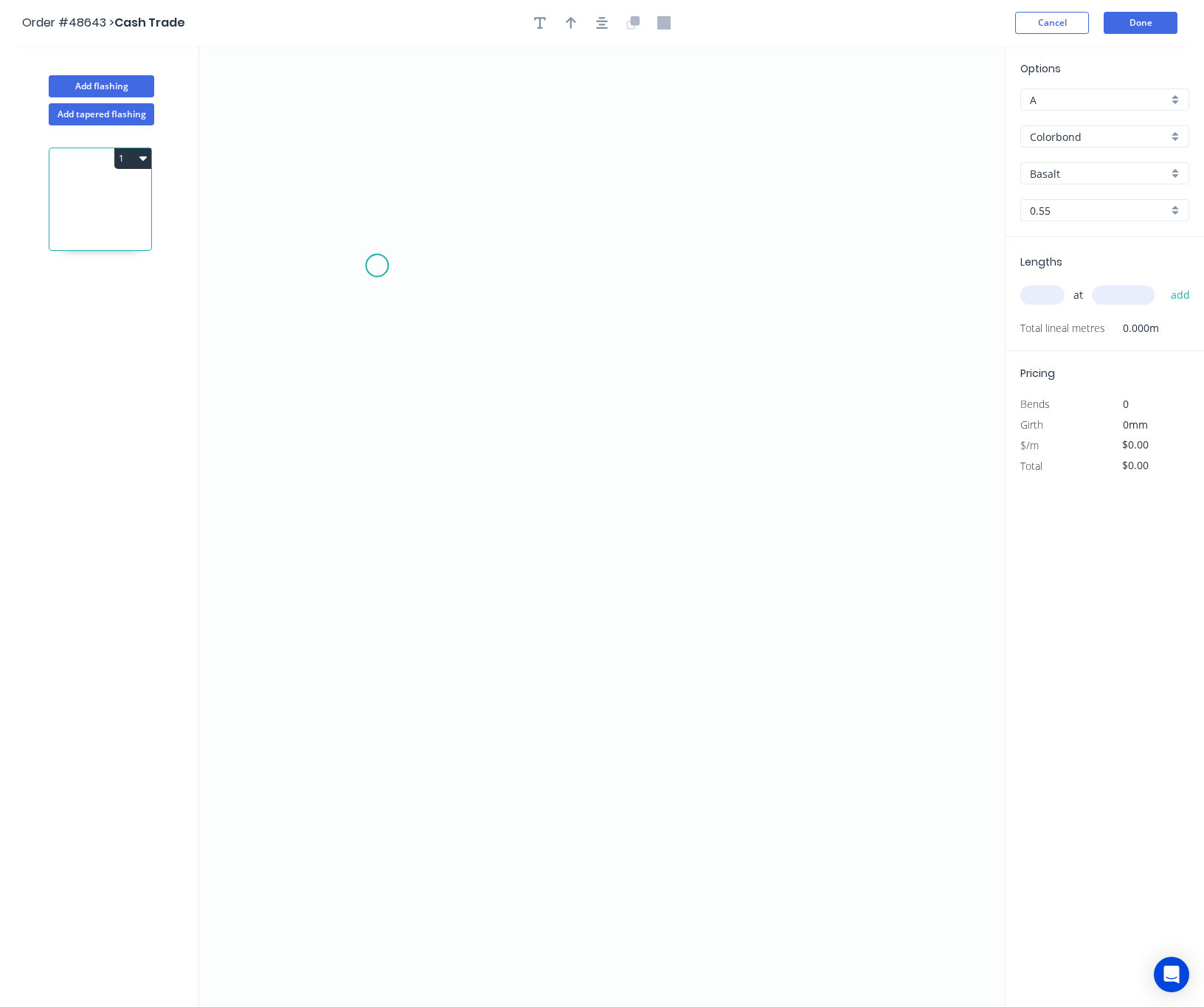
click at [384, 264] on icon "0" at bounding box center [602, 526] width 805 height 961
click at [383, 770] on icon "0" at bounding box center [602, 526] width 805 height 961
click at [753, 773] on icon "0 ?" at bounding box center [602, 526] width 805 height 961
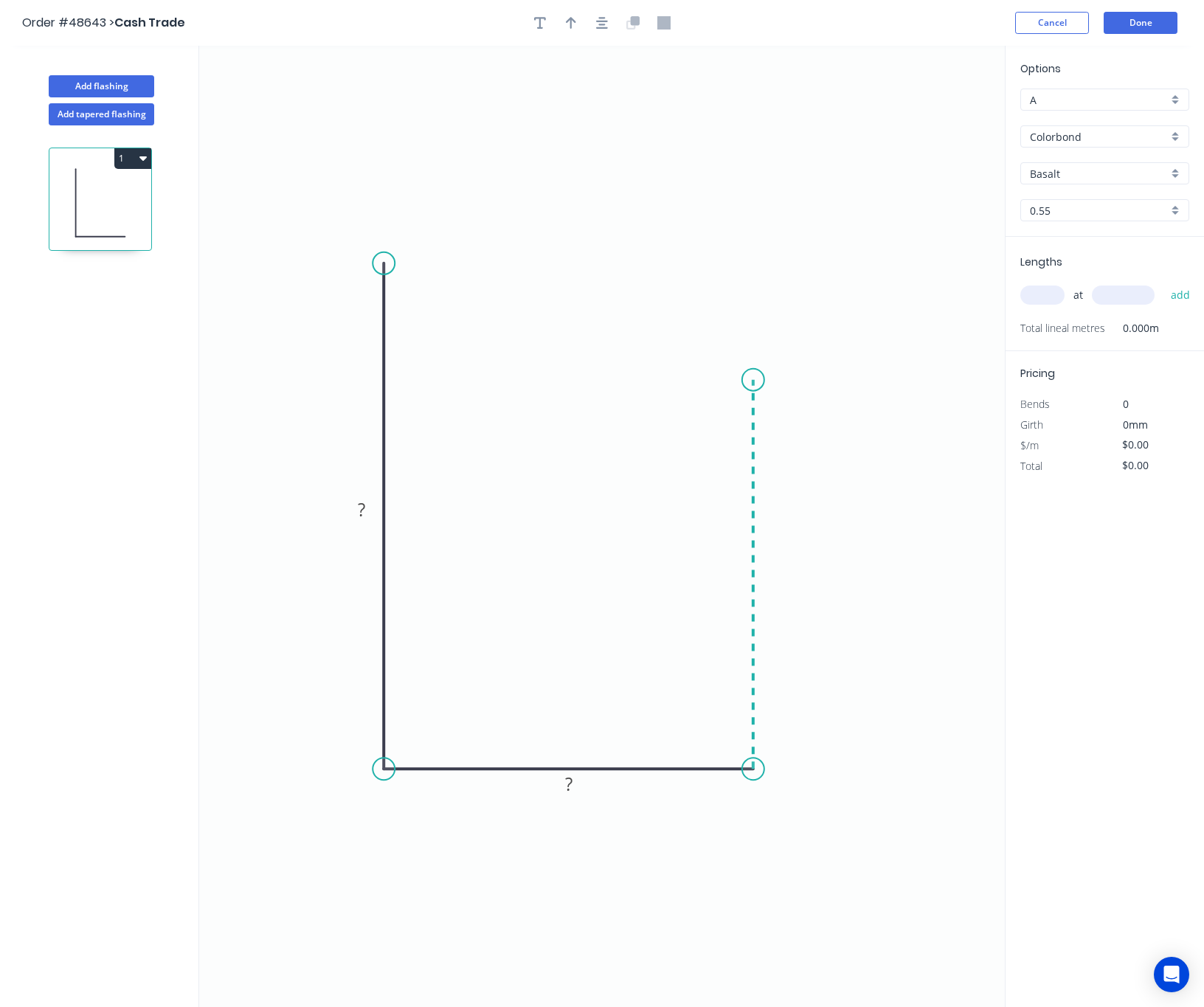
click at [766, 380] on icon "0 ? ?" at bounding box center [602, 526] width 805 height 961
click at [833, 380] on icon "0 ? ? ?" at bounding box center [602, 526] width 805 height 961
click at [833, 380] on circle at bounding box center [833, 380] width 22 height 22
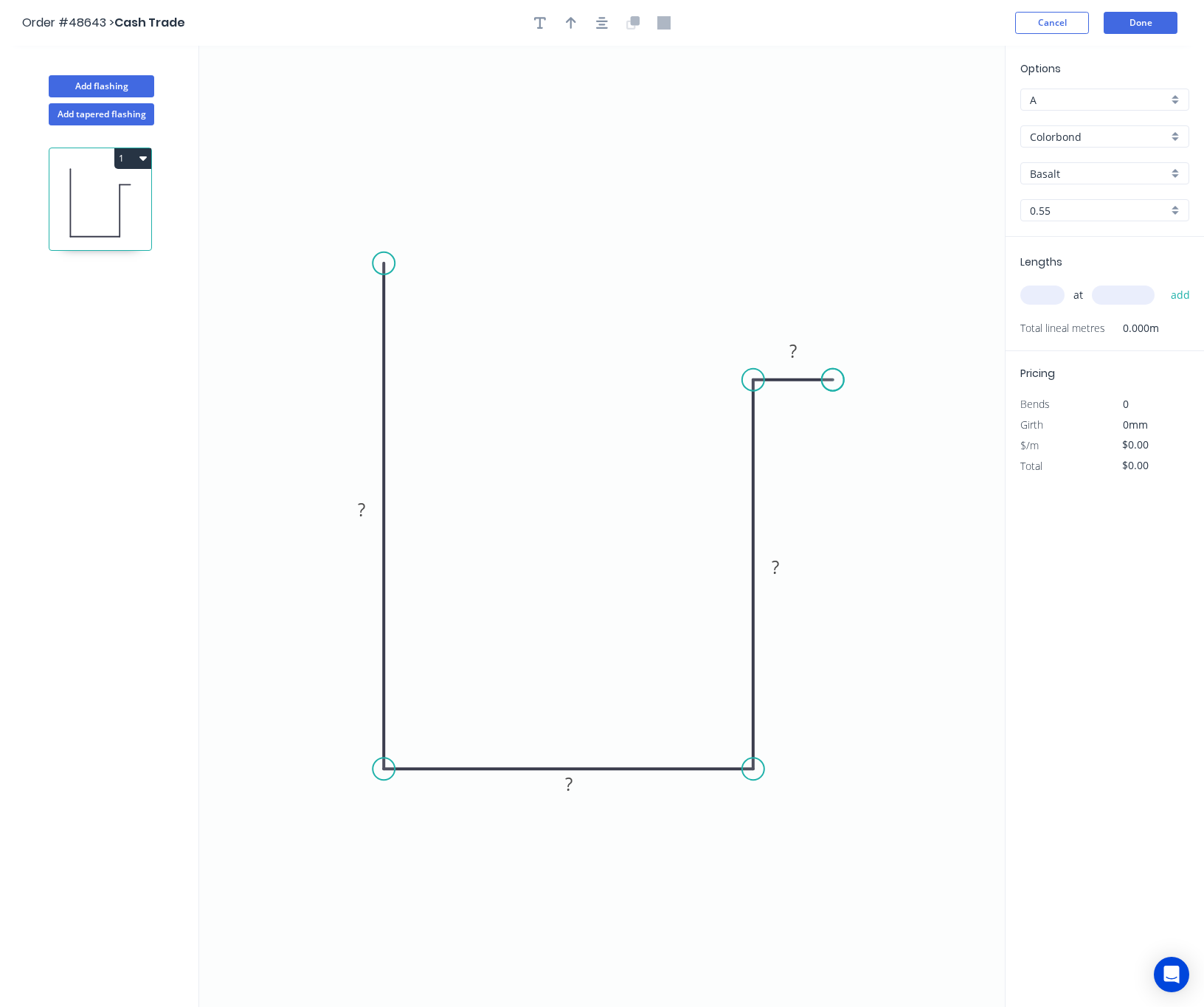
click at [833, 380] on circle at bounding box center [833, 380] width 22 height 22
click at [835, 388] on circle at bounding box center [833, 380] width 22 height 22
click at [795, 350] on tspan "?" at bounding box center [793, 350] width 7 height 24
click at [784, 574] on rect at bounding box center [775, 569] width 30 height 21
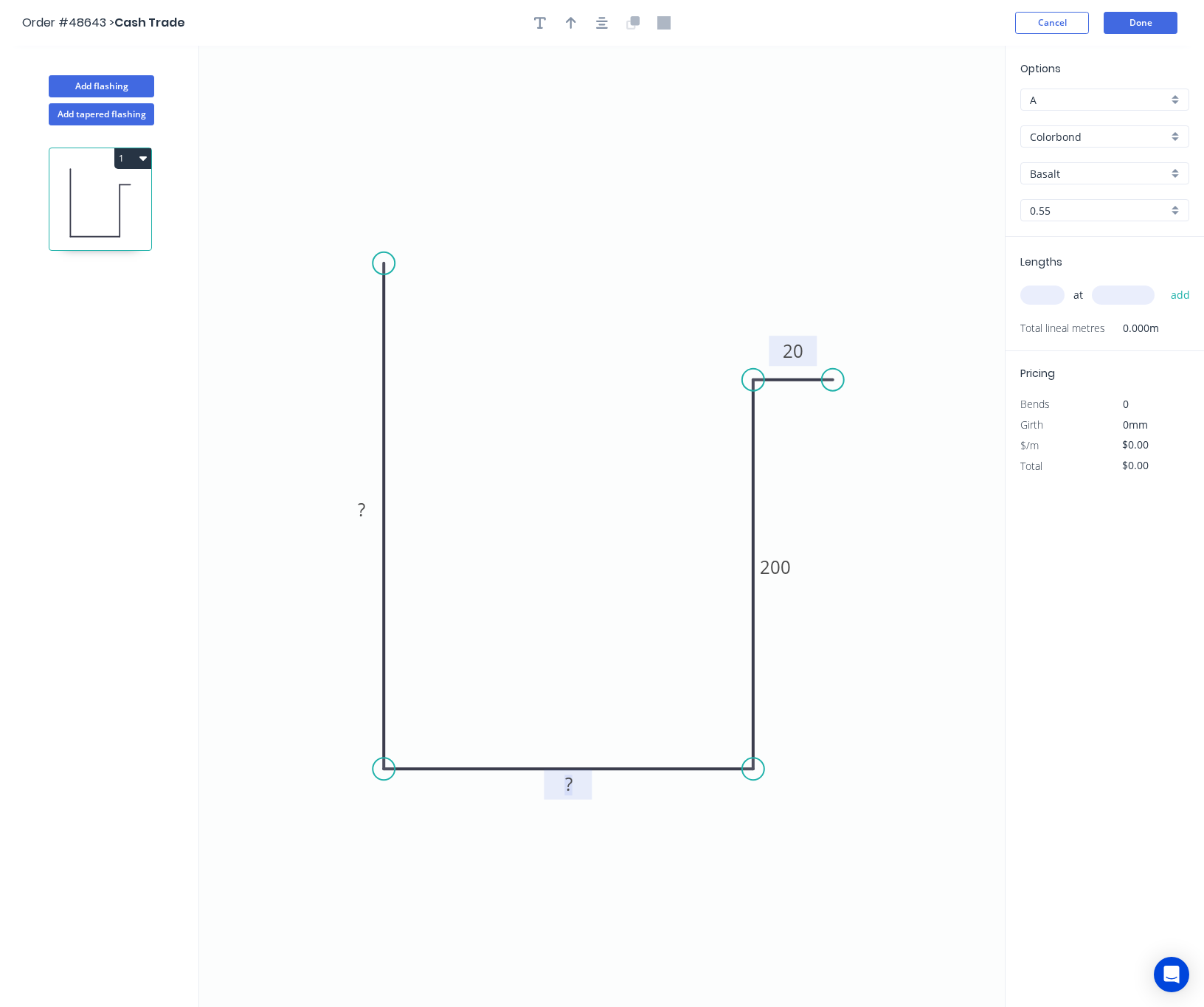
click at [567, 792] on tspan "?" at bounding box center [569, 784] width 7 height 24
click at [356, 507] on rect at bounding box center [361, 510] width 30 height 21
click at [580, 25] on button "button" at bounding box center [571, 23] width 22 height 22
type input "$26.45"
click at [929, 120] on icon at bounding box center [930, 102] width 13 height 48
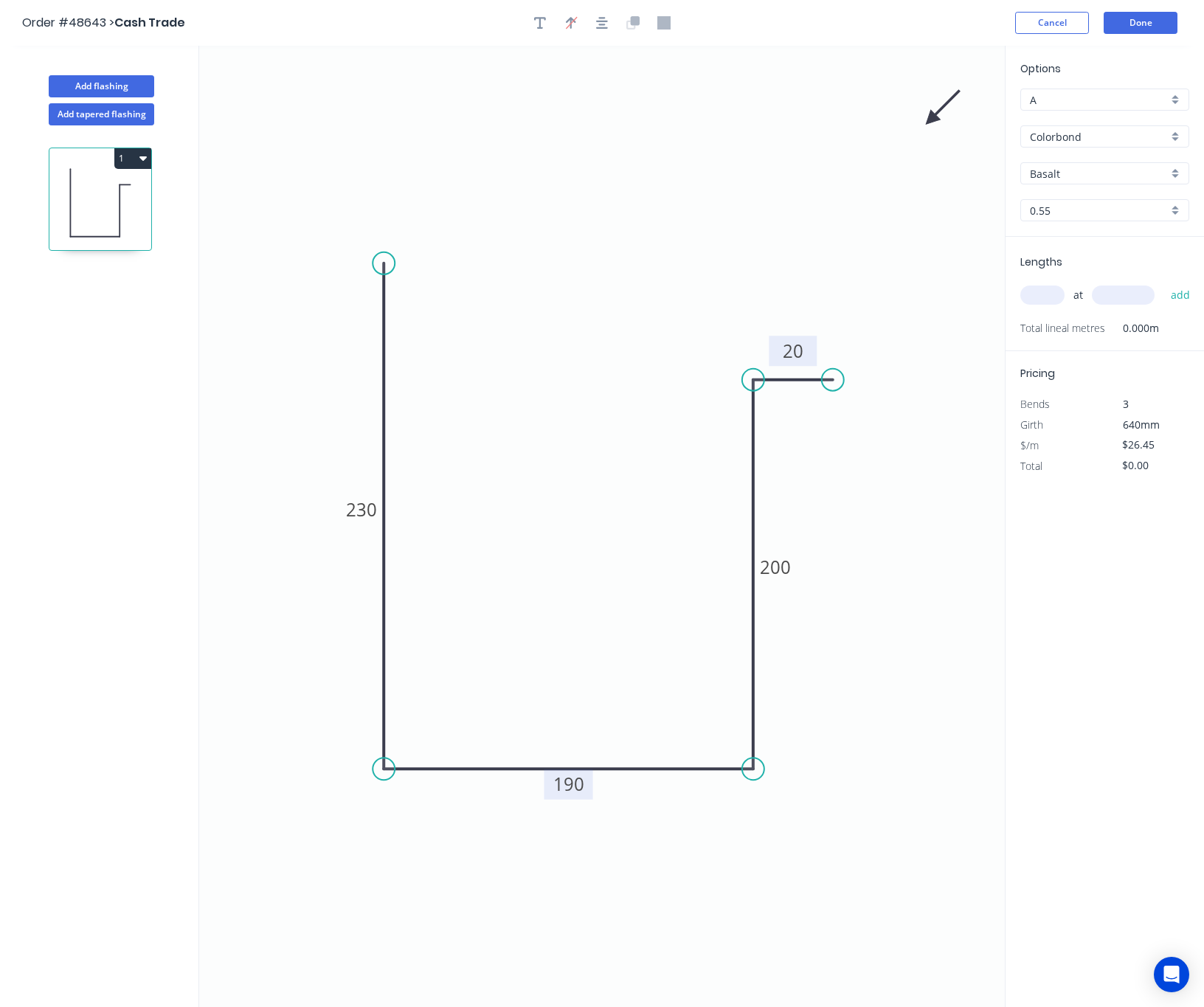
click at [929, 120] on icon at bounding box center [942, 107] width 43 height 43
click at [929, 120] on icon at bounding box center [942, 132] width 43 height 43
click at [929, 120] on icon at bounding box center [930, 136] width 13 height 48
drag, startPoint x: 929, startPoint y: 120, endPoint x: 388, endPoint y: 839, distance: 899.8
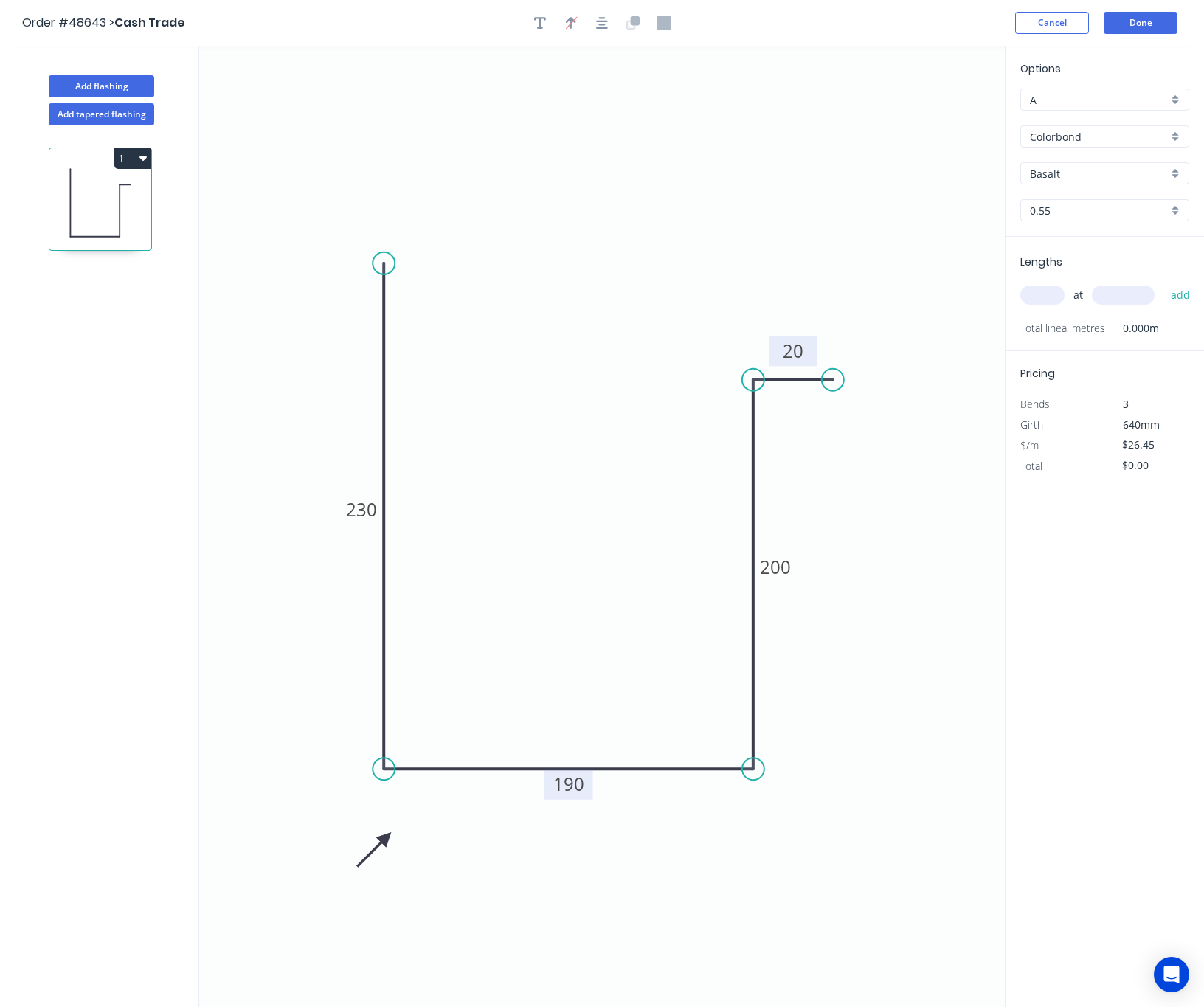
click at [388, 839] on icon at bounding box center [374, 850] width 43 height 43
click at [1131, 177] on input "Basalt" at bounding box center [1098, 174] width 138 height 16
click at [1118, 281] on div "Monument" at bounding box center [1104, 279] width 167 height 26
type input "Monument"
click at [1045, 296] on input "text" at bounding box center [1041, 295] width 44 height 20
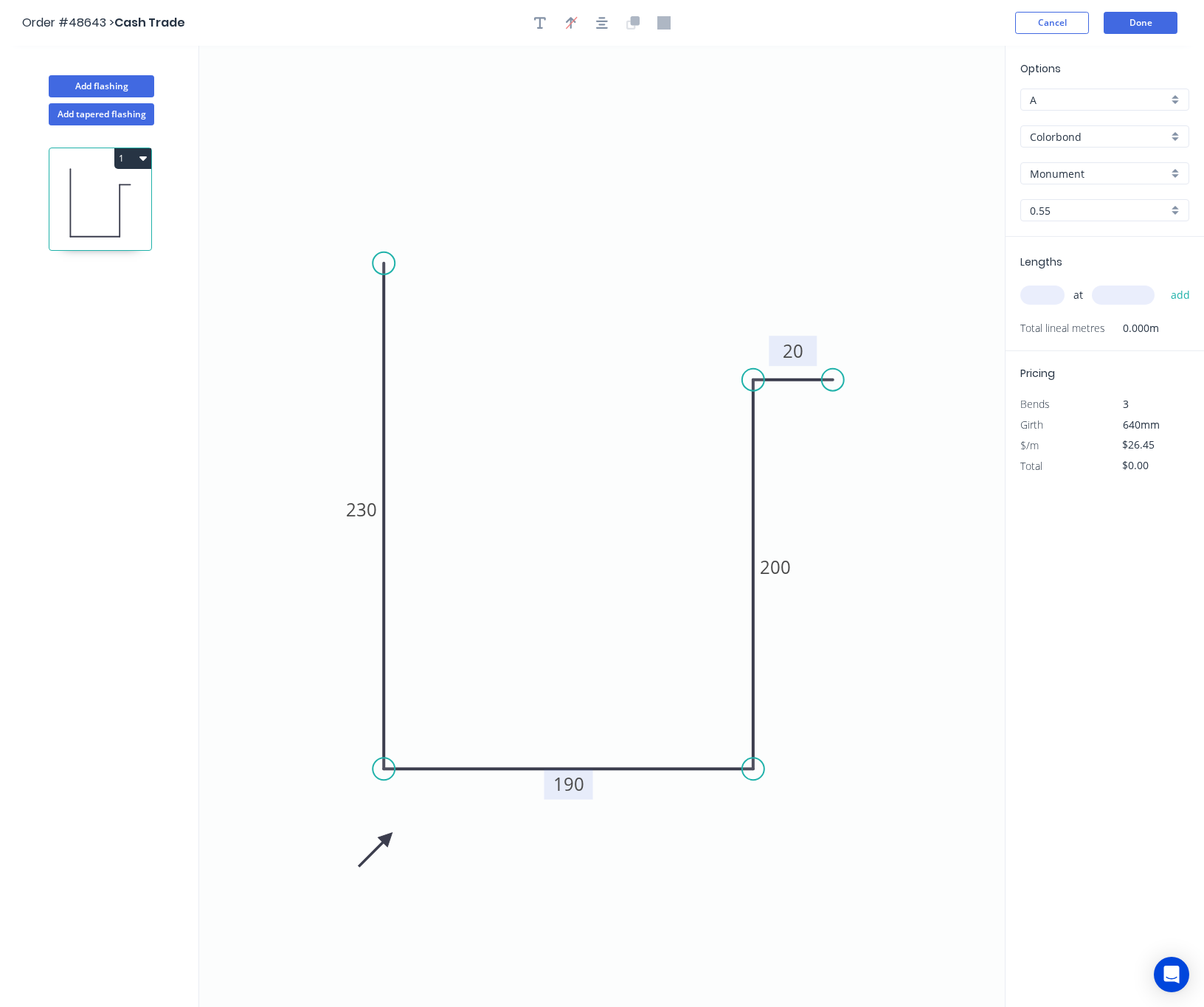
click at [1044, 293] on input "text" at bounding box center [1041, 295] width 44 height 20
type input "1"
click at [1107, 297] on input "text" at bounding box center [1123, 295] width 63 height 20
type input "3650"
click at [1163, 282] on button "add" at bounding box center [1180, 294] width 35 height 25
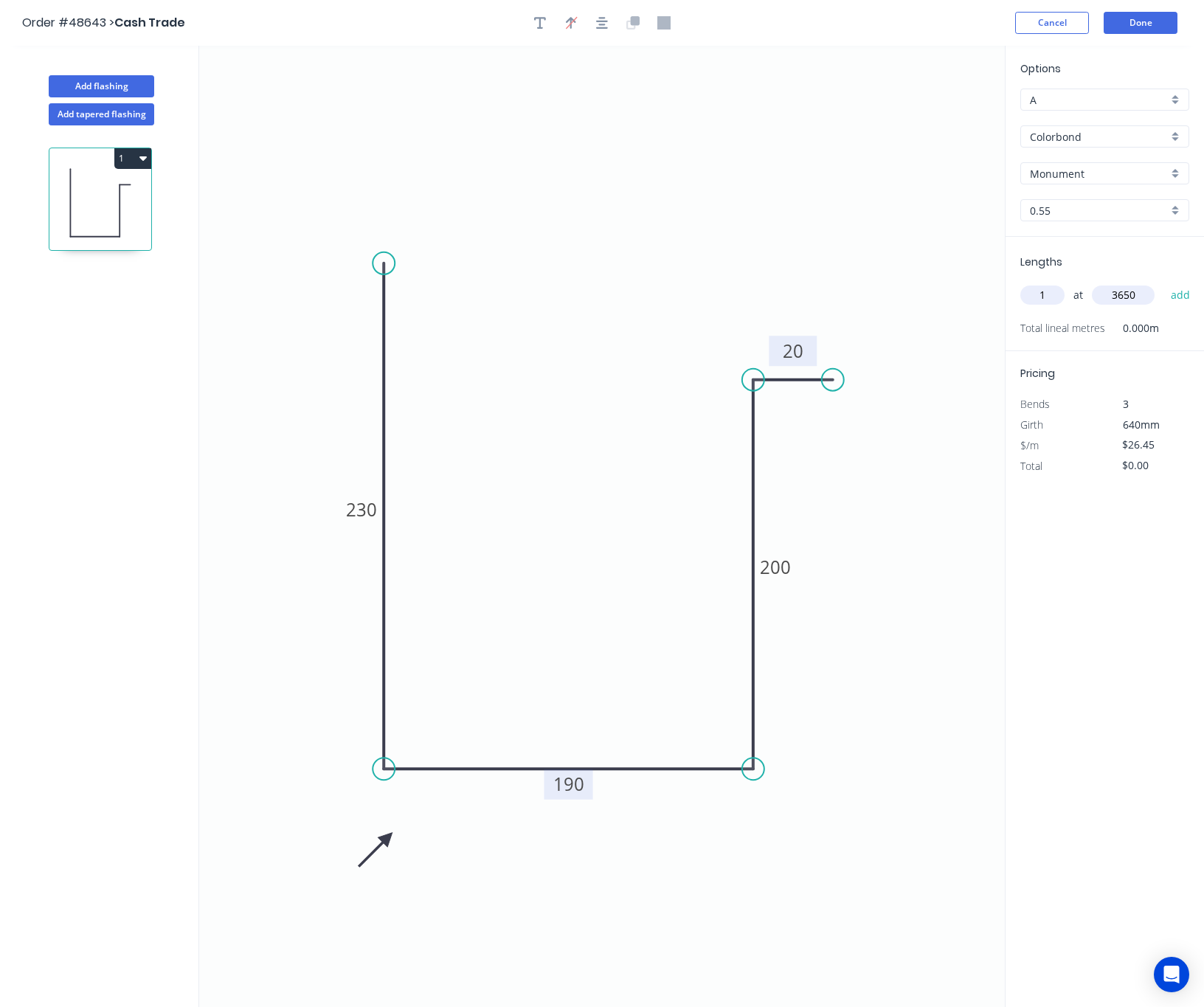
type input "$96.54"
click at [1164, 18] on button "Done" at bounding box center [1140, 23] width 74 height 22
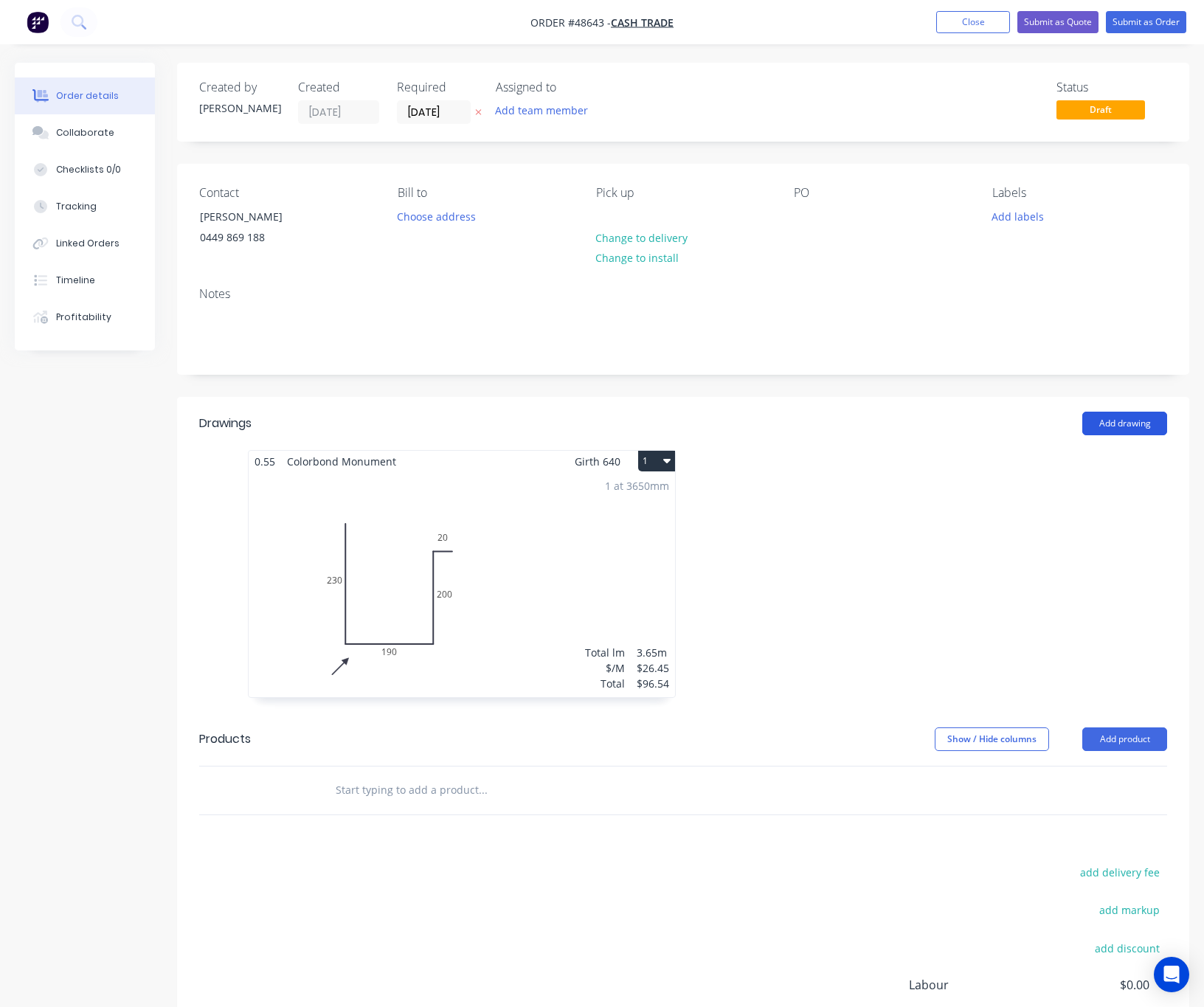
click at [1105, 418] on button "Add drawing" at bounding box center [1124, 423] width 85 height 23
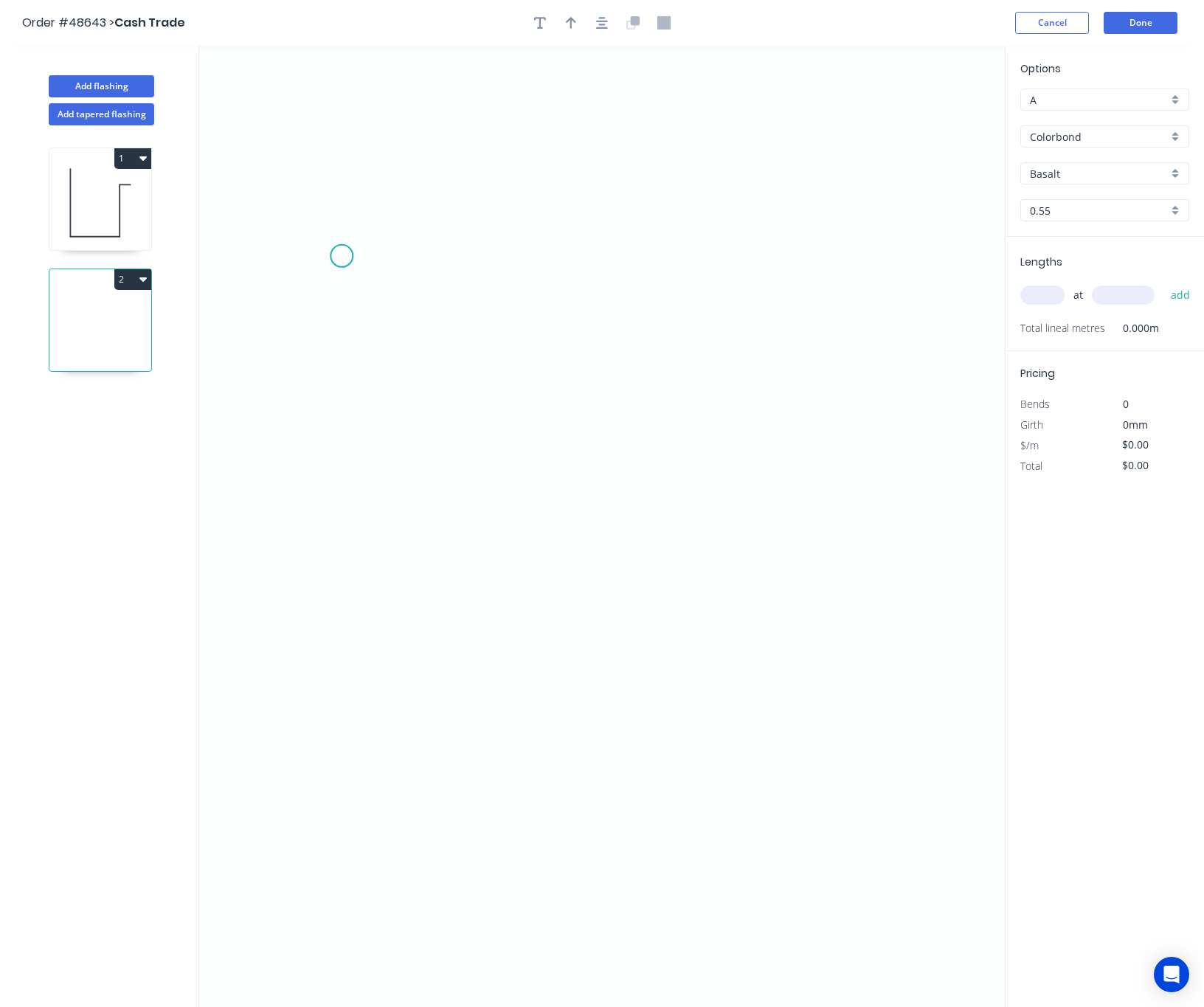
click at [342, 257] on icon "0" at bounding box center [602, 526] width 805 height 961
click at [372, 256] on icon at bounding box center [357, 256] width 30 height 0
drag, startPoint x: 377, startPoint y: 717, endPoint x: 494, endPoint y: 711, distance: 117.2
click at [379, 717] on icon "0 ?" at bounding box center [602, 526] width 805 height 961
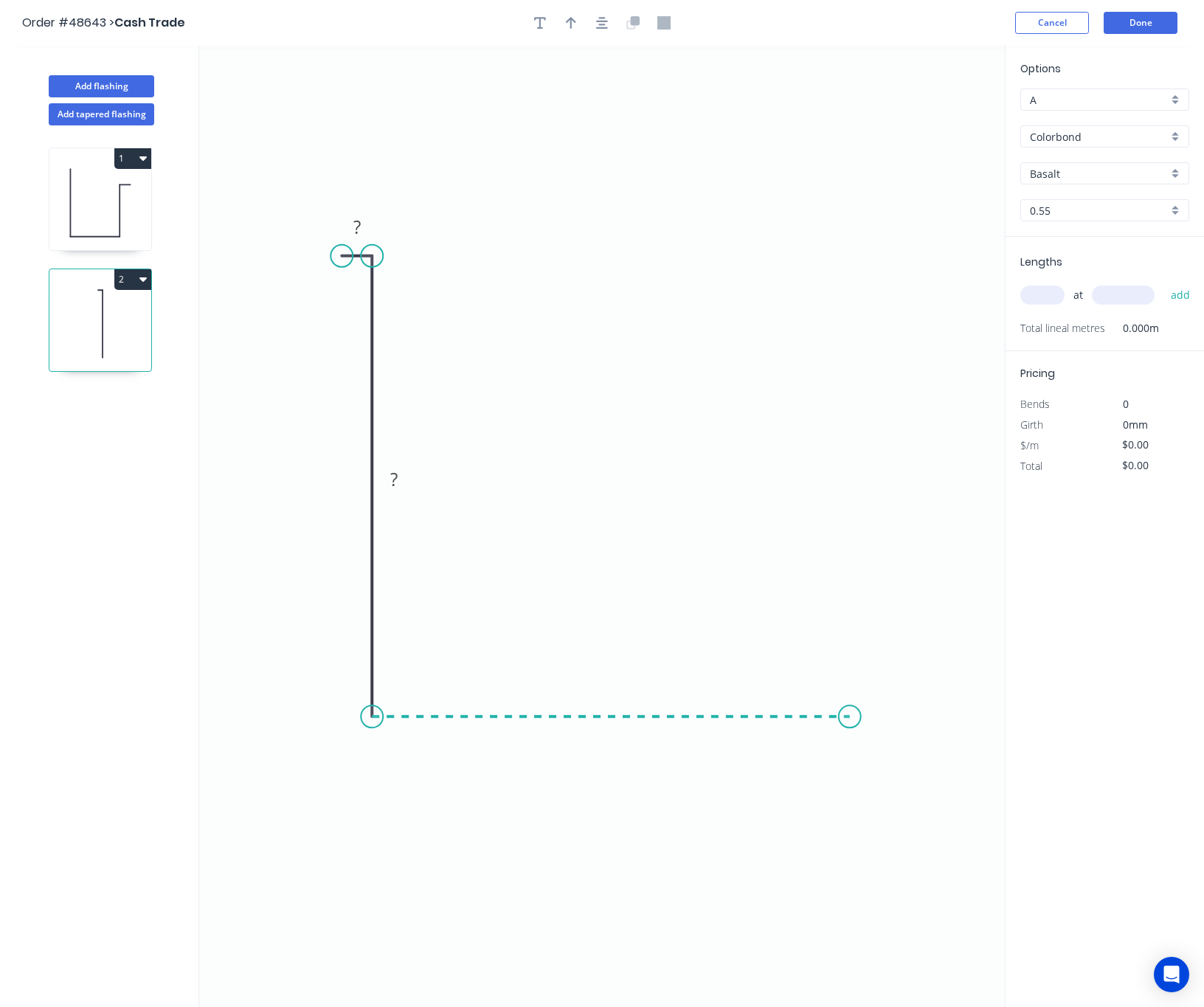
drag, startPoint x: 851, startPoint y: 717, endPoint x: 840, endPoint y: 717, distance: 11.0
click at [840, 717] on icon "0 ? ?" at bounding box center [602, 526] width 805 height 961
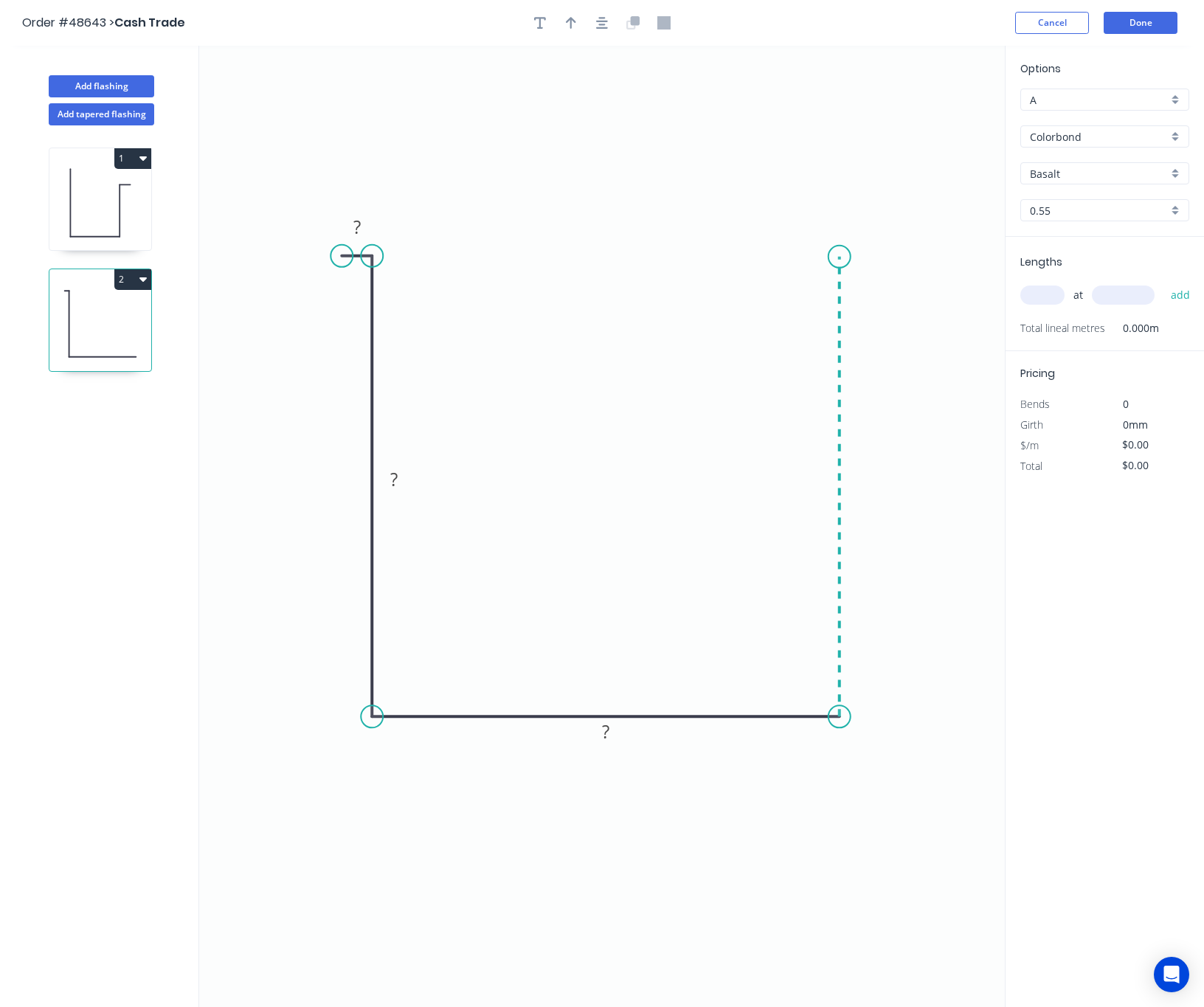
click at [837, 258] on icon "0 ? ? ?" at bounding box center [602, 526] width 805 height 961
click at [914, 260] on icon "0 ? ? ? ?" at bounding box center [602, 526] width 805 height 961
click at [914, 260] on circle at bounding box center [914, 257] width 22 height 22
click at [910, 257] on circle at bounding box center [914, 257] width 22 height 22
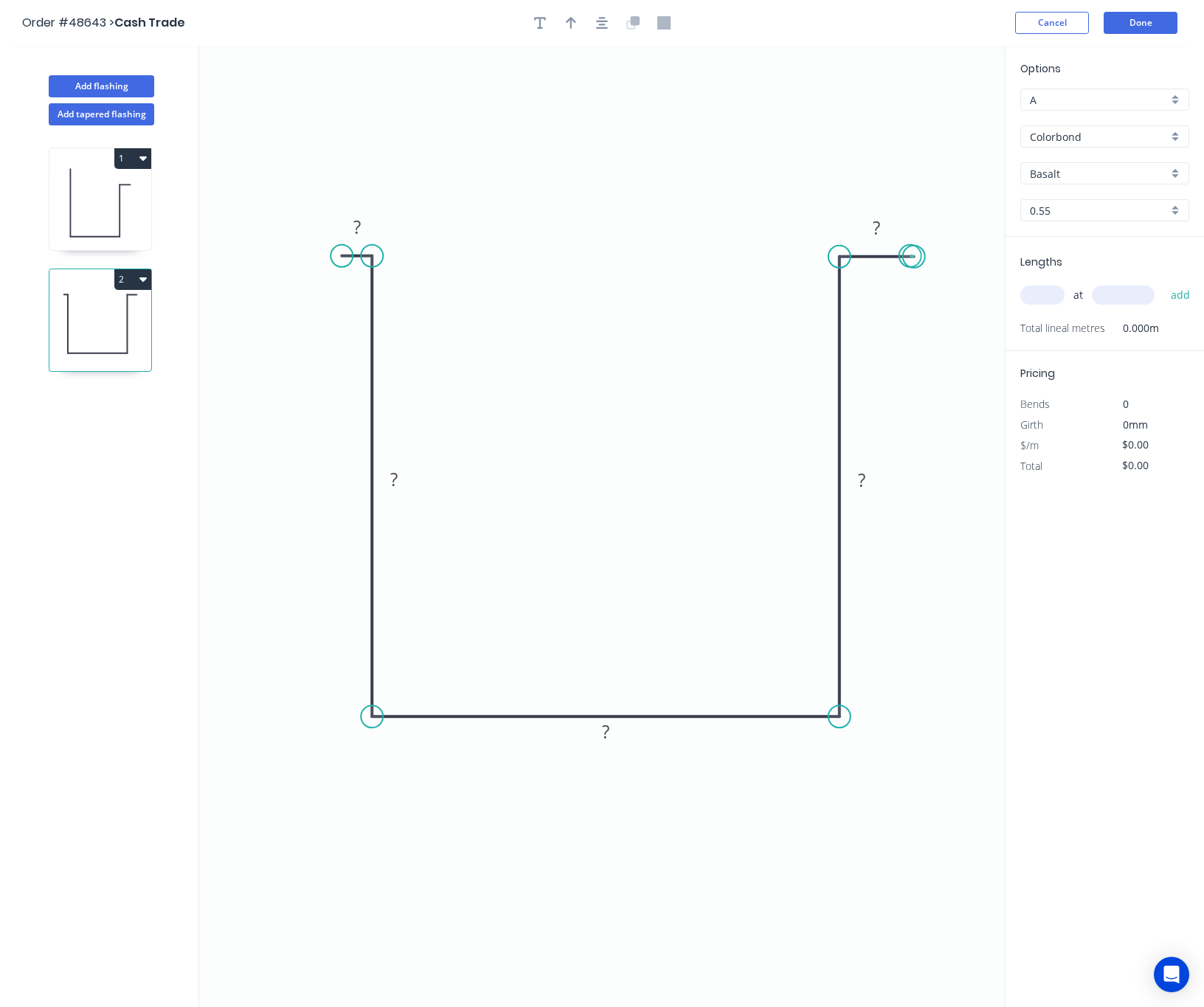
click at [910, 257] on circle at bounding box center [914, 257] width 22 height 22
drag, startPoint x: 344, startPoint y: 250, endPoint x: 310, endPoint y: 253, distance: 34.1
click at [310, 253] on circle at bounding box center [310, 256] width 22 height 22
click at [335, 231] on rect at bounding box center [341, 228] width 30 height 21
click at [876, 221] on tspan "?" at bounding box center [876, 228] width 7 height 24
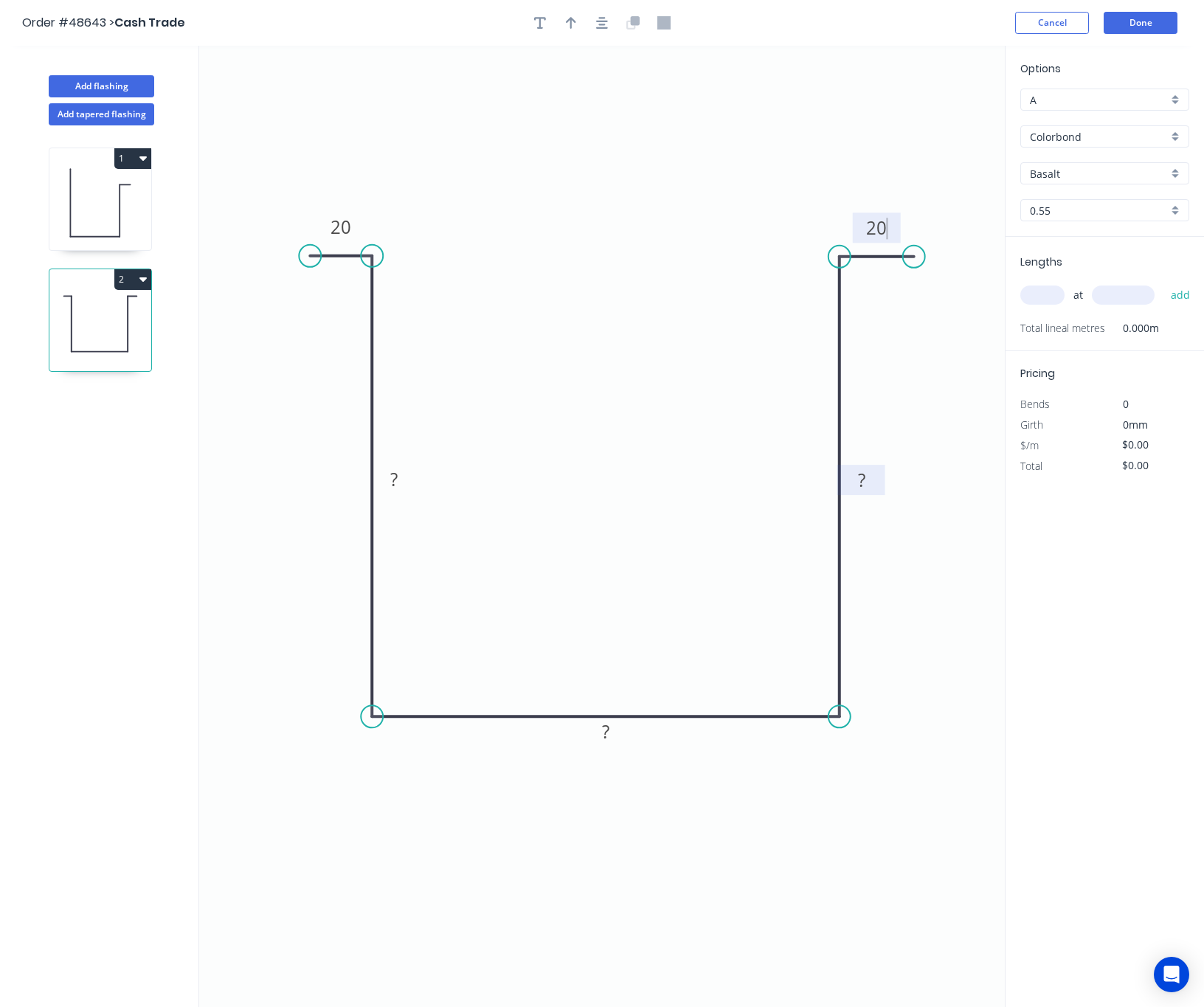
click at [865, 475] on rect at bounding box center [862, 481] width 30 height 21
click at [405, 488] on rect at bounding box center [394, 480] width 30 height 21
click at [607, 749] on icon "0 20 205 ? 205 20" at bounding box center [602, 526] width 805 height 961
click at [617, 737] on rect at bounding box center [606, 732] width 30 height 21
type input "$27.03"
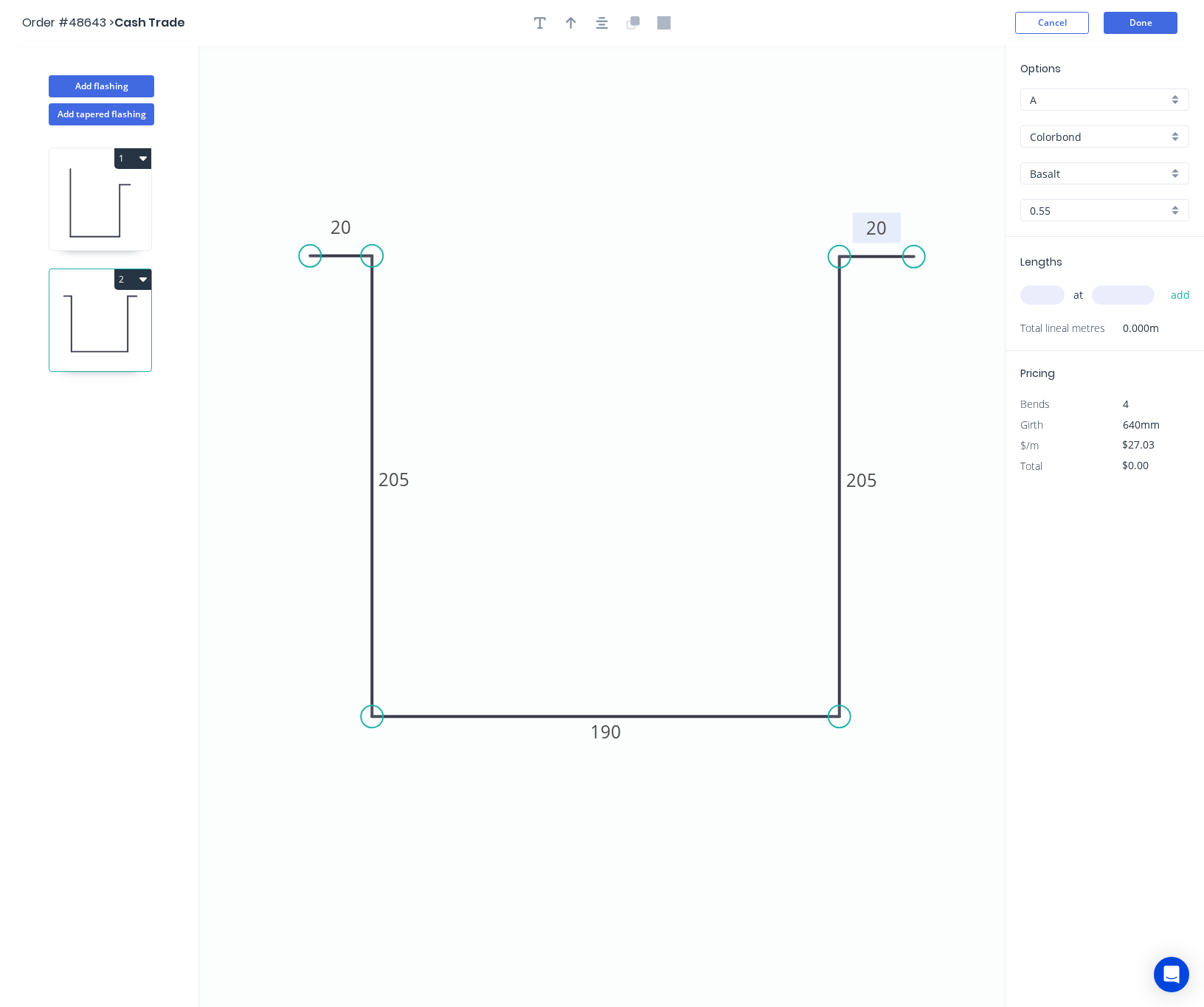
click at [1068, 168] on input "Basalt" at bounding box center [1098, 174] width 138 height 16
click at [1087, 202] on div "Monument" at bounding box center [1104, 202] width 167 height 26
type input "Monument"
click at [1049, 296] on input "text" at bounding box center [1041, 295] width 44 height 20
type input "1"
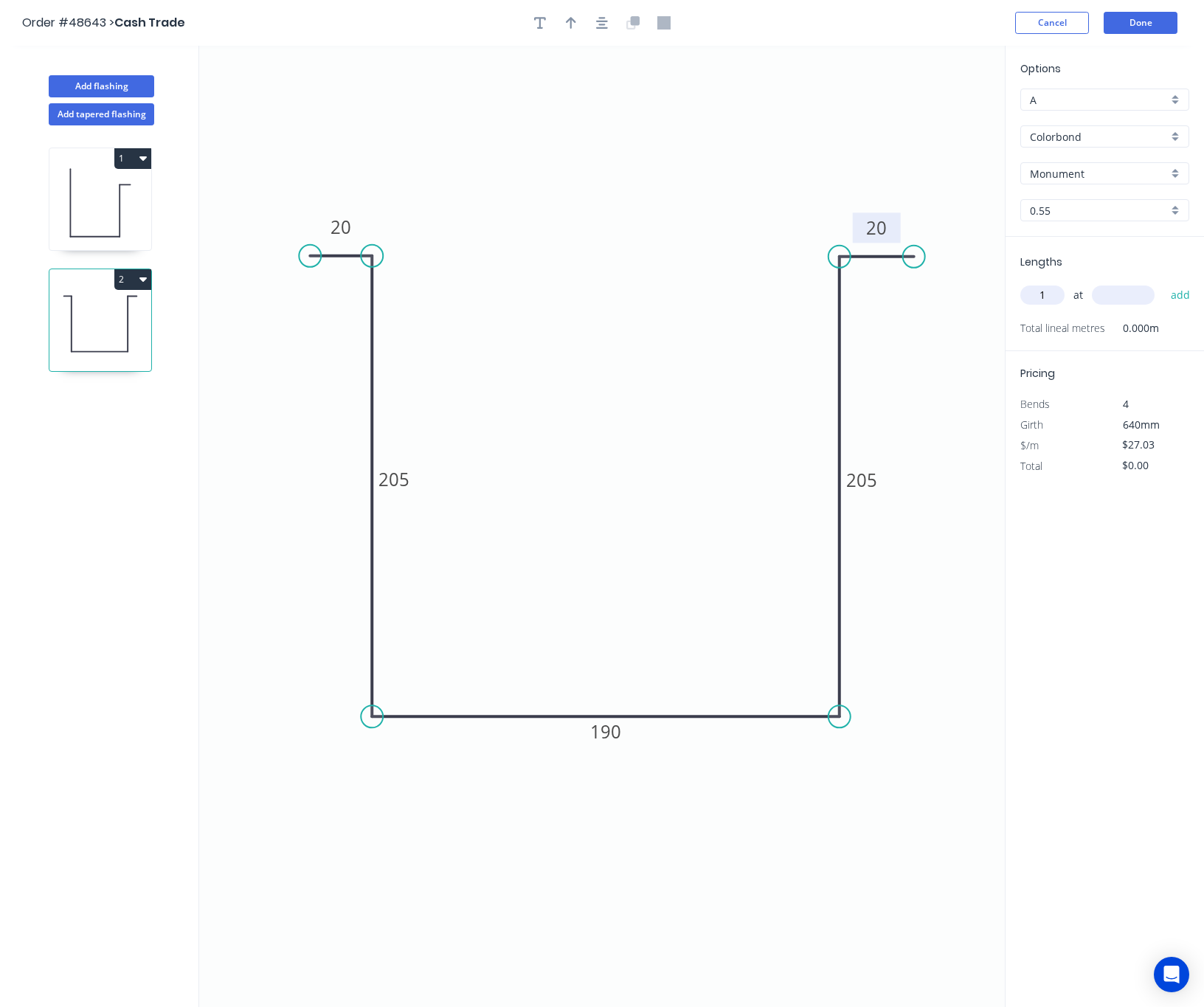
click at [1131, 292] on input "text" at bounding box center [1123, 295] width 63 height 20
type input "3650"
click at [1163, 282] on button "add" at bounding box center [1180, 294] width 35 height 25
type input "$98.66"
click at [572, 22] on icon "button" at bounding box center [571, 22] width 10 height 13
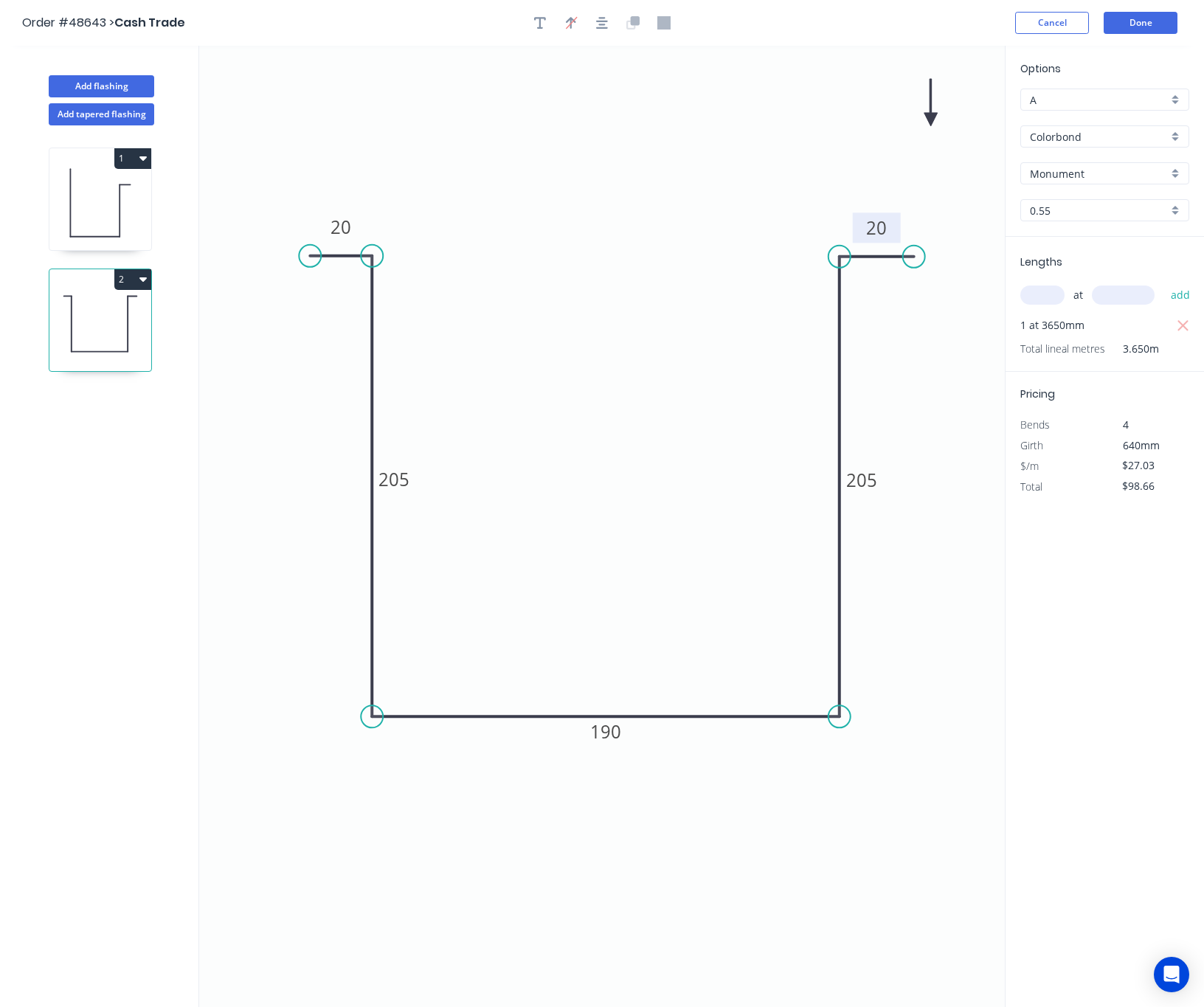
click at [931, 115] on icon at bounding box center [930, 102] width 13 height 48
click at [931, 115] on icon at bounding box center [942, 107] width 43 height 43
click at [931, 115] on icon "0 20 205 190 205 20" at bounding box center [602, 526] width 805 height 961
click at [931, 116] on icon "0 20 205 190 205 20" at bounding box center [602, 526] width 805 height 961
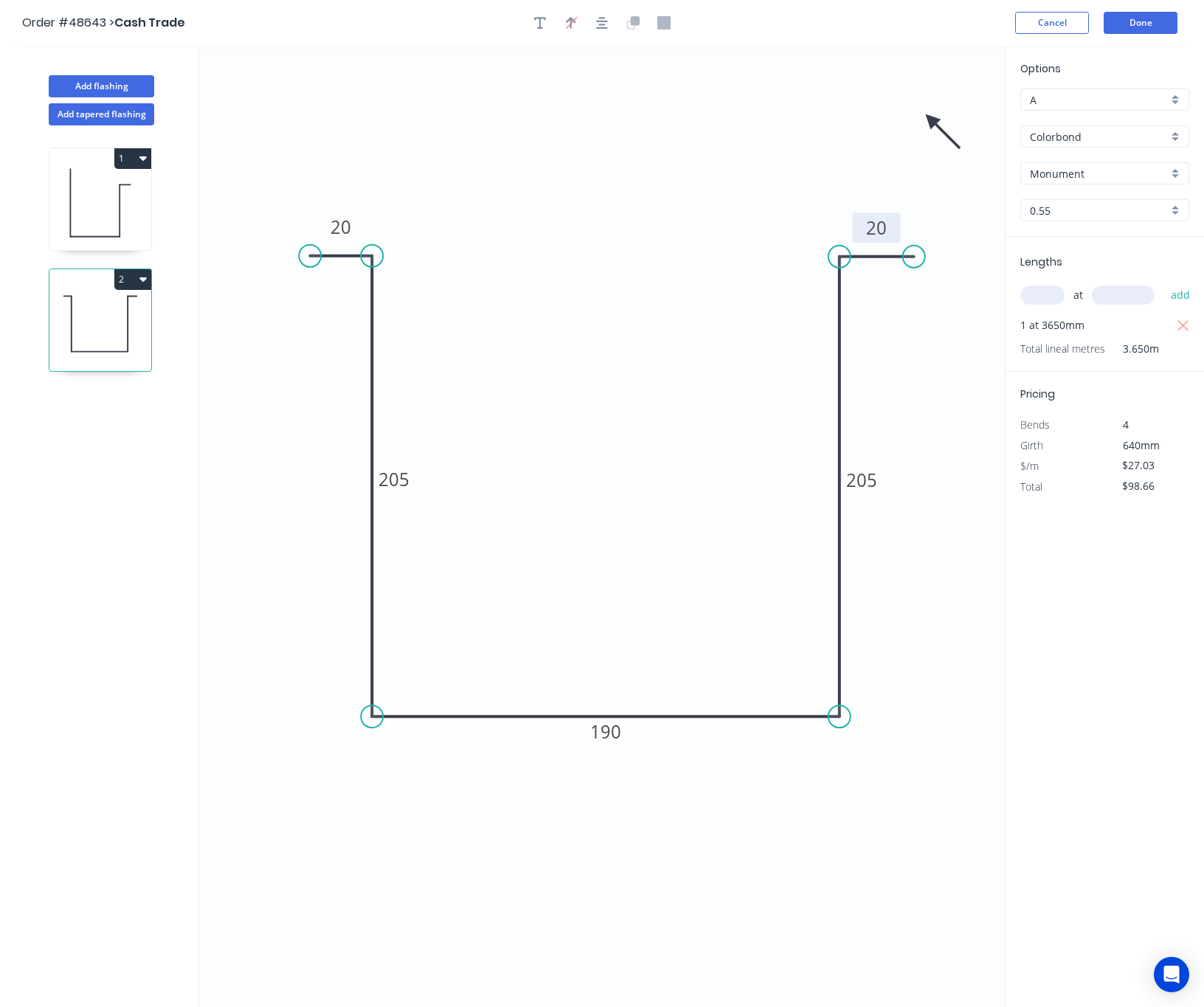
click at [931, 116] on icon "0 20 205 190 205 20" at bounding box center [602, 526] width 805 height 961
click at [929, 122] on icon at bounding box center [942, 132] width 43 height 43
drag, startPoint x: 929, startPoint y: 122, endPoint x: 398, endPoint y: 821, distance: 877.8
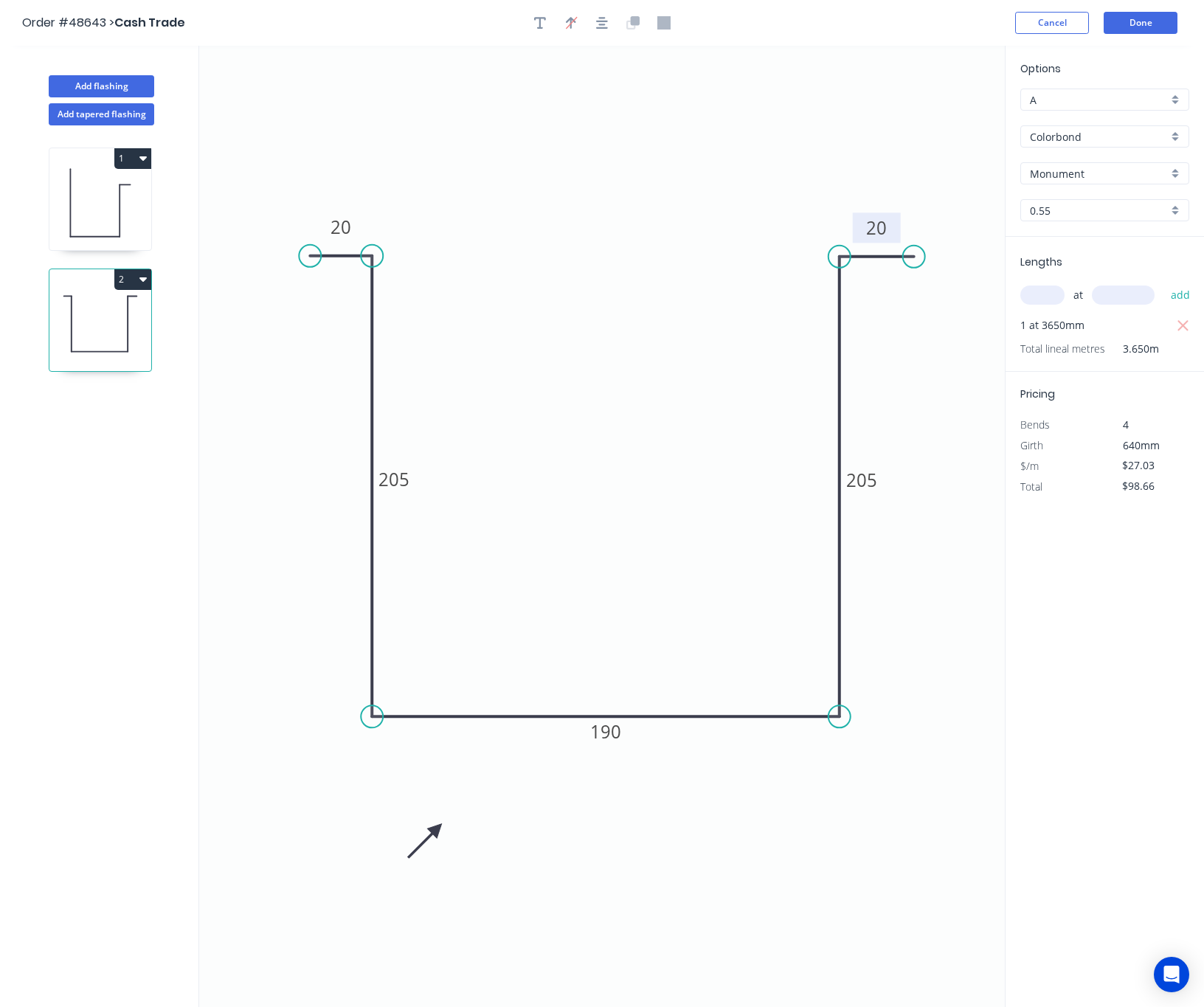
click at [404, 821] on icon at bounding box center [425, 841] width 43 height 43
click at [1149, 18] on button "Done" at bounding box center [1140, 23] width 74 height 22
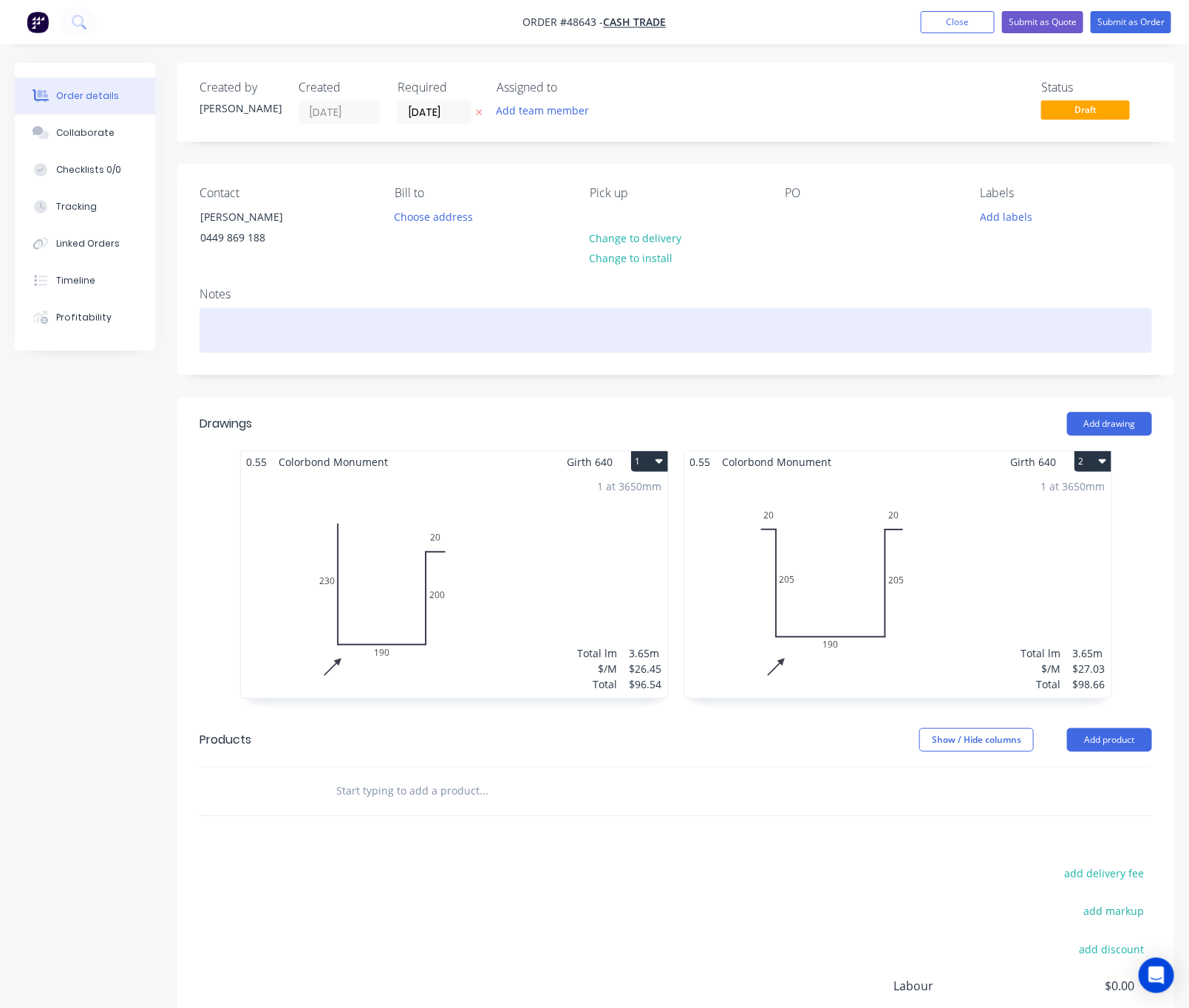
click at [398, 337] on div at bounding box center [675, 330] width 952 height 45
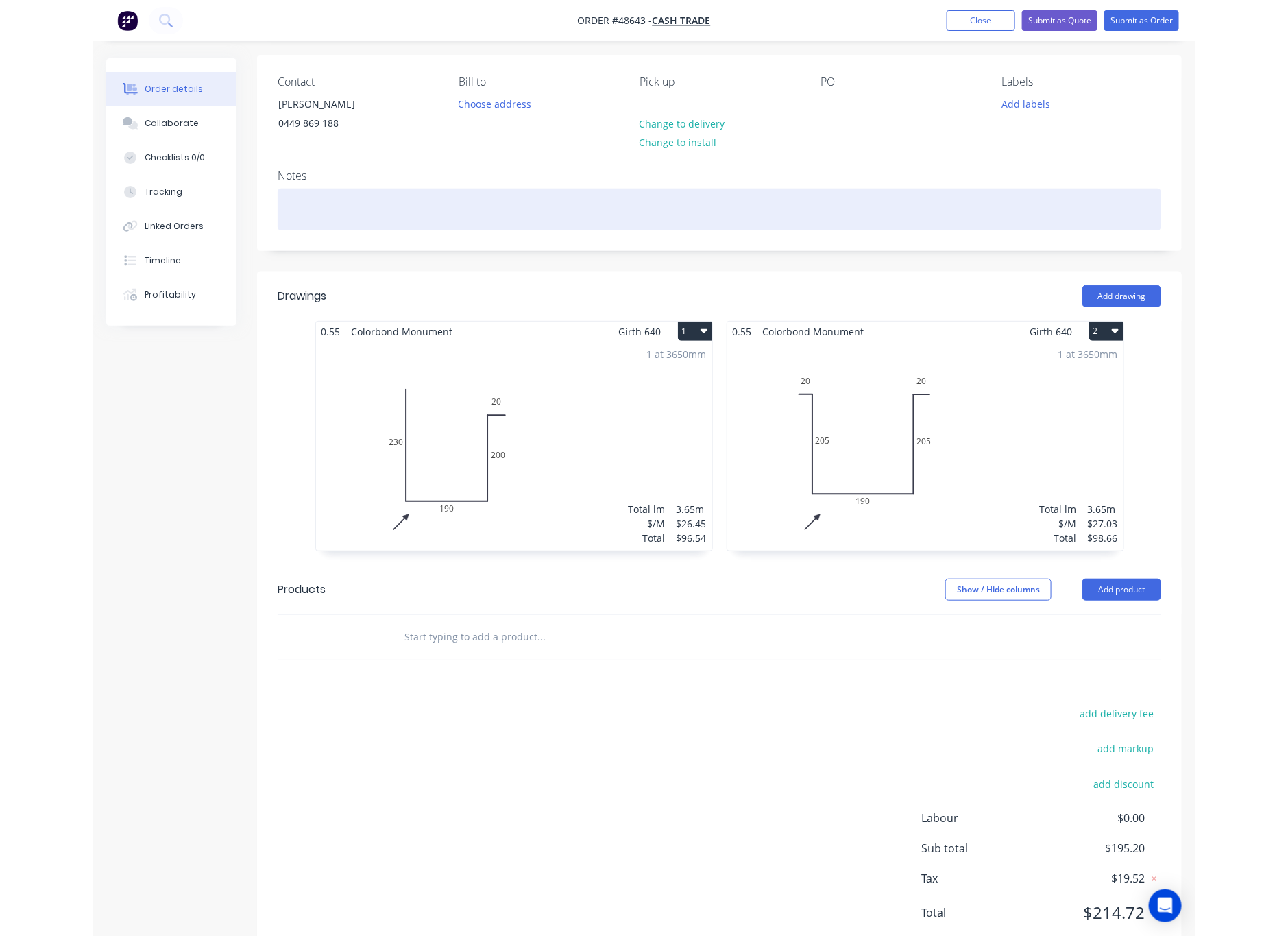
scroll to position [145, 0]
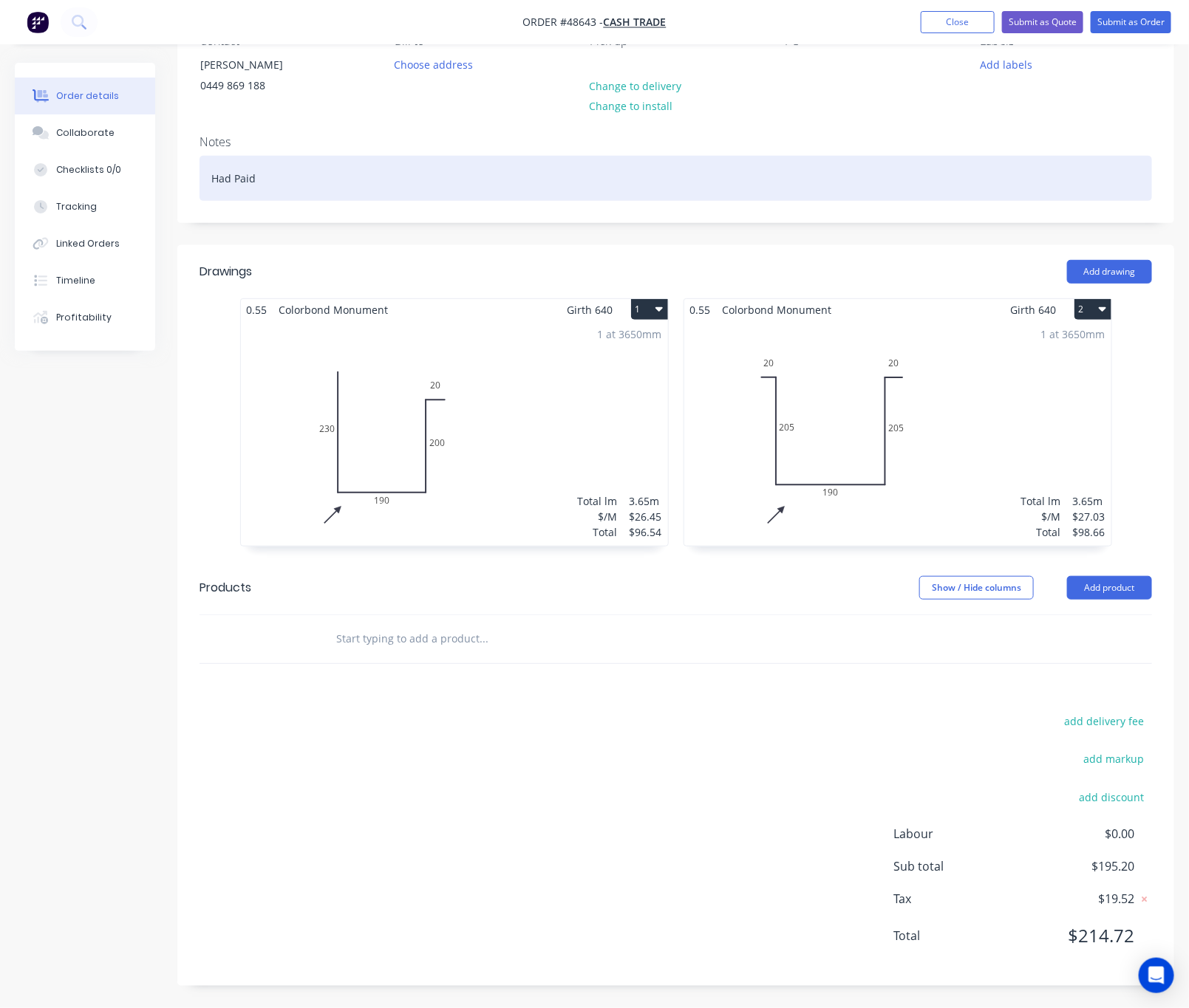
click at [320, 173] on div "Had Paid" at bounding box center [675, 179] width 952 height 45
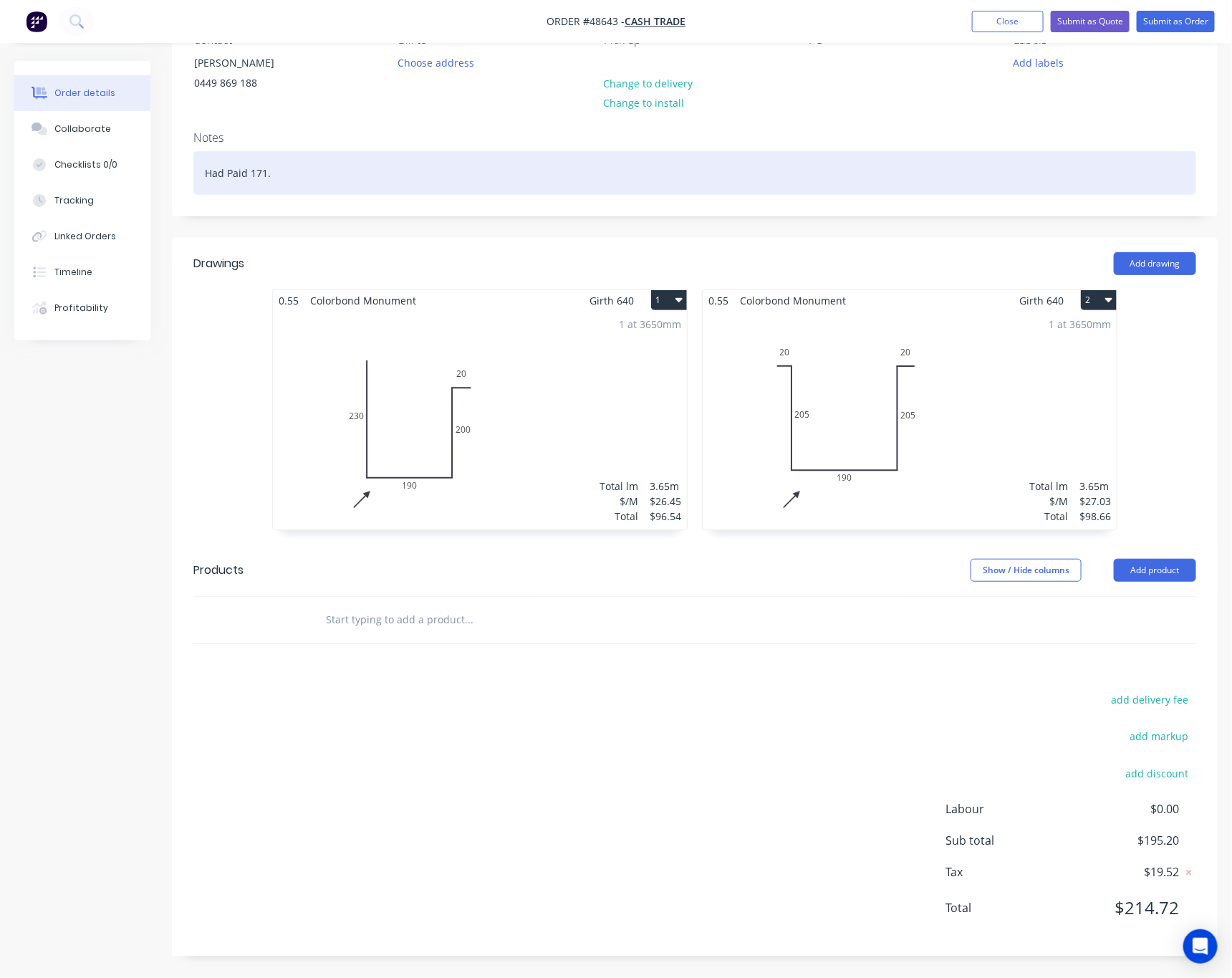
click at [312, 172] on div "Had Paid 171." at bounding box center [695, 173] width 1003 height 44
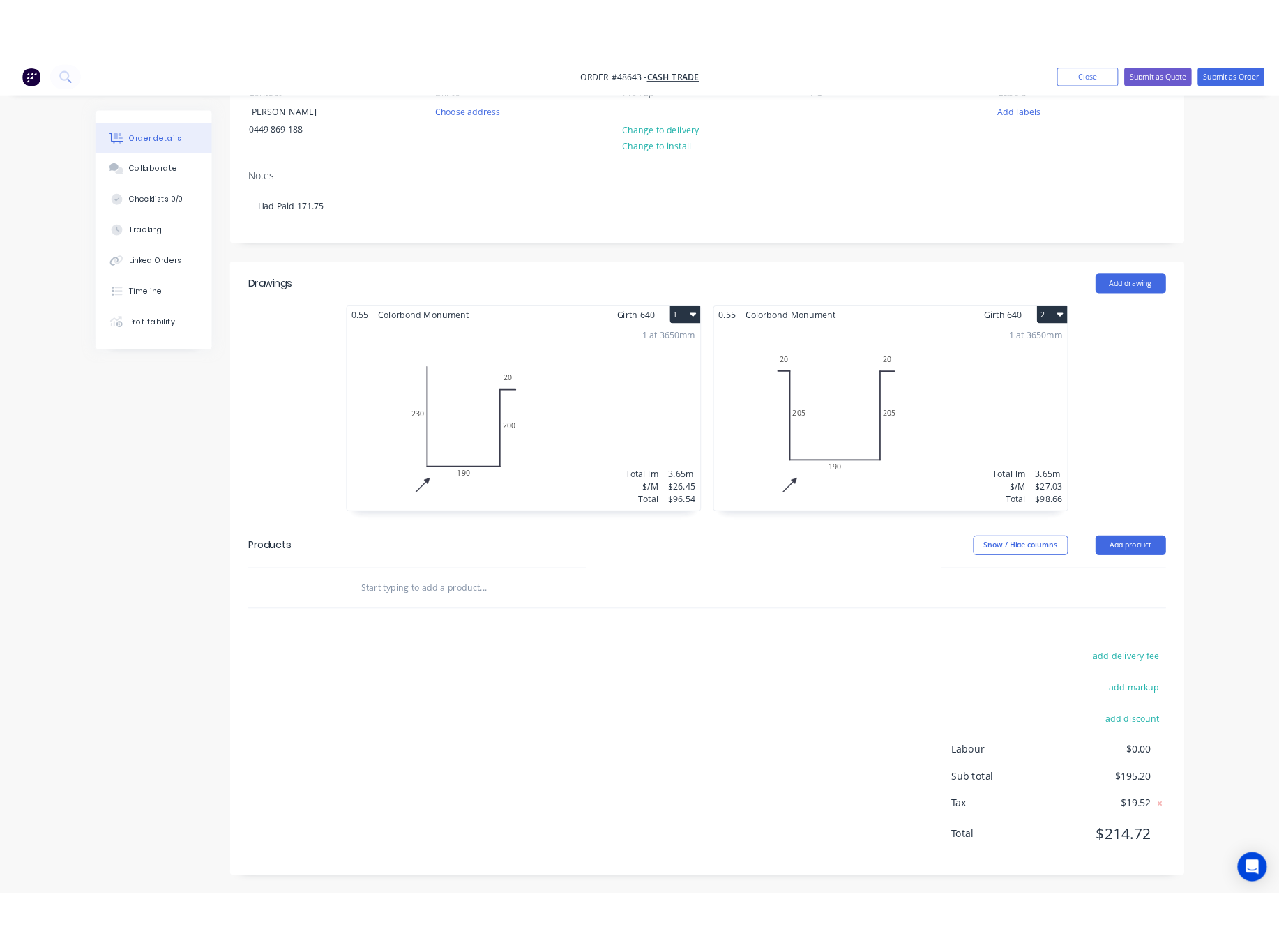
scroll to position [0, 0]
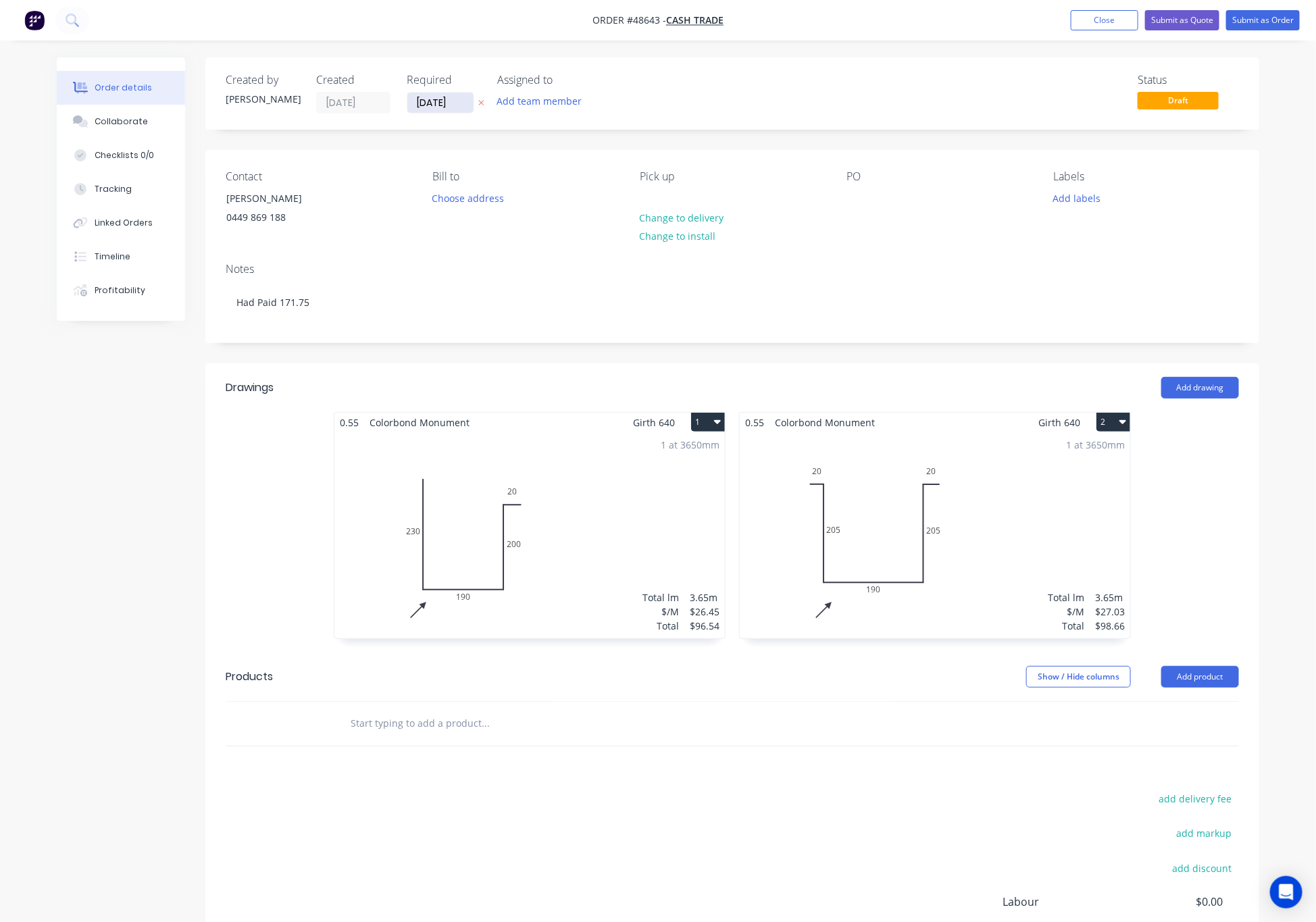
click at [454, 108] on input "[DATE]" at bounding box center [440, 103] width 66 height 21
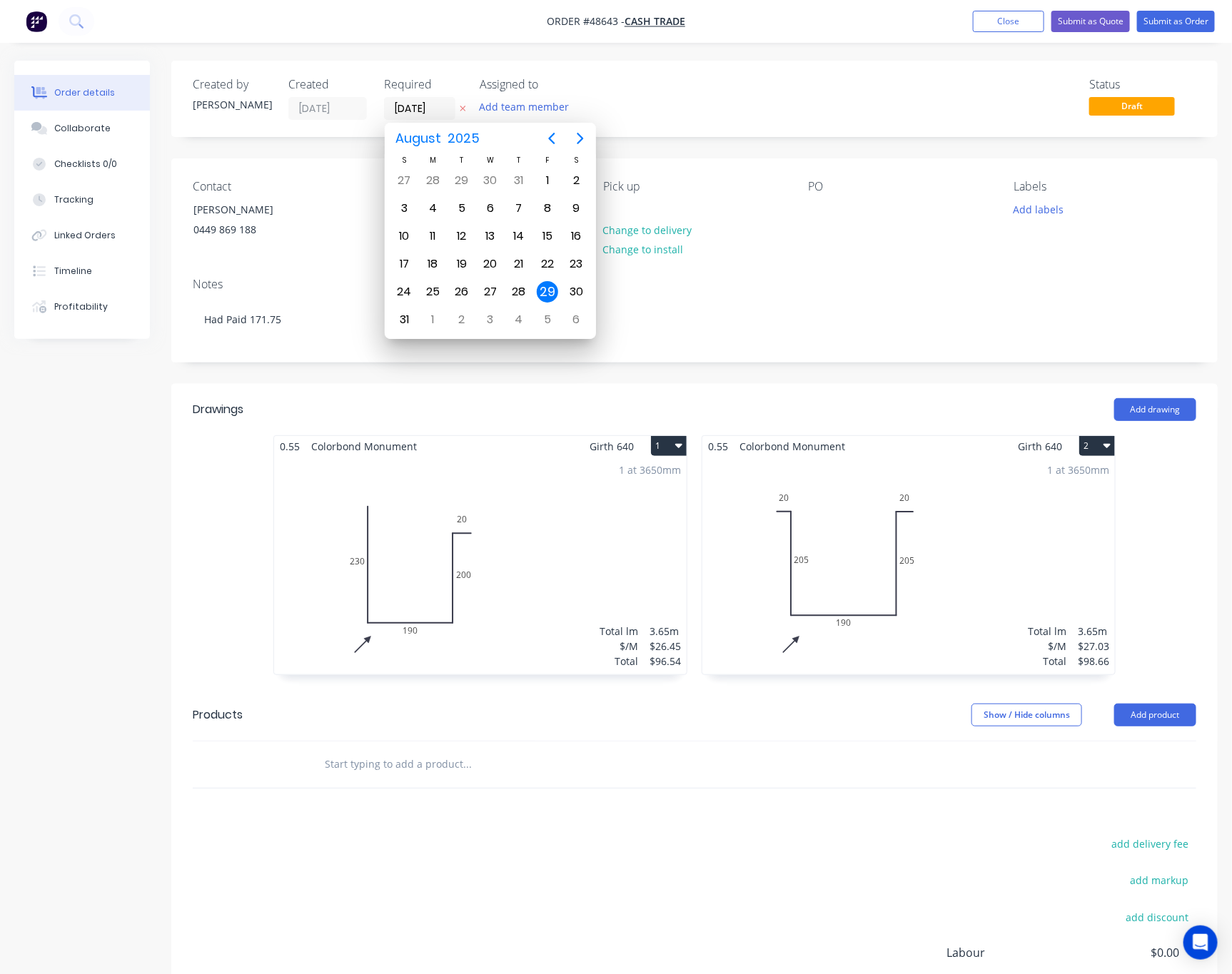
click at [844, 369] on div "Created by Rachel Created 29/08/25 Required 29/08/25 Assigned to Add team membe…" at bounding box center [695, 580] width 1047 height 1039
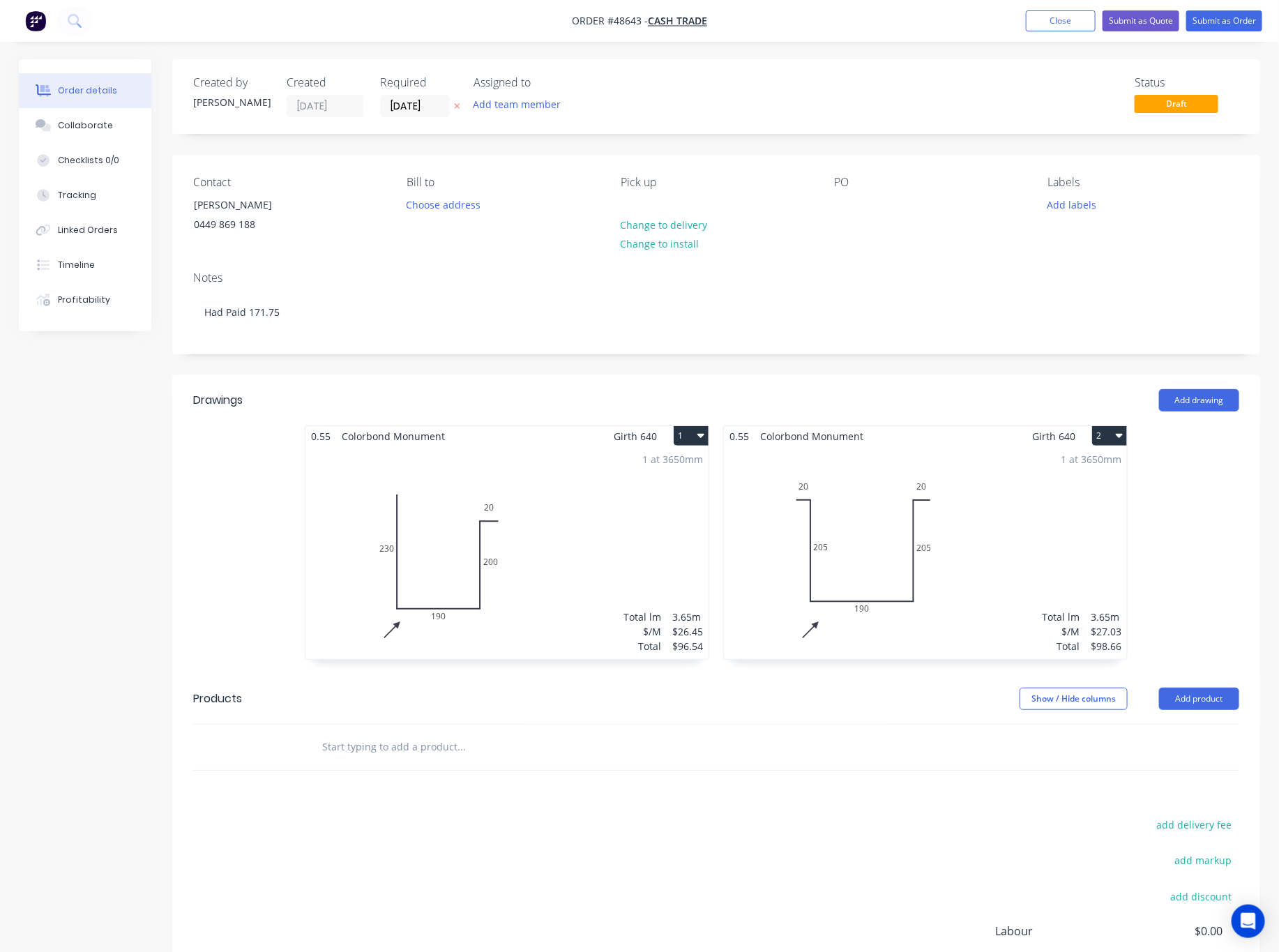
click at [411, 119] on div "Created by Rachel Created 29/08/25 Required 29/08/25 Assigned to Add team membe…" at bounding box center [716, 96] width 1088 height 74
click at [415, 111] on input "[DATE]" at bounding box center [414, 106] width 68 height 21
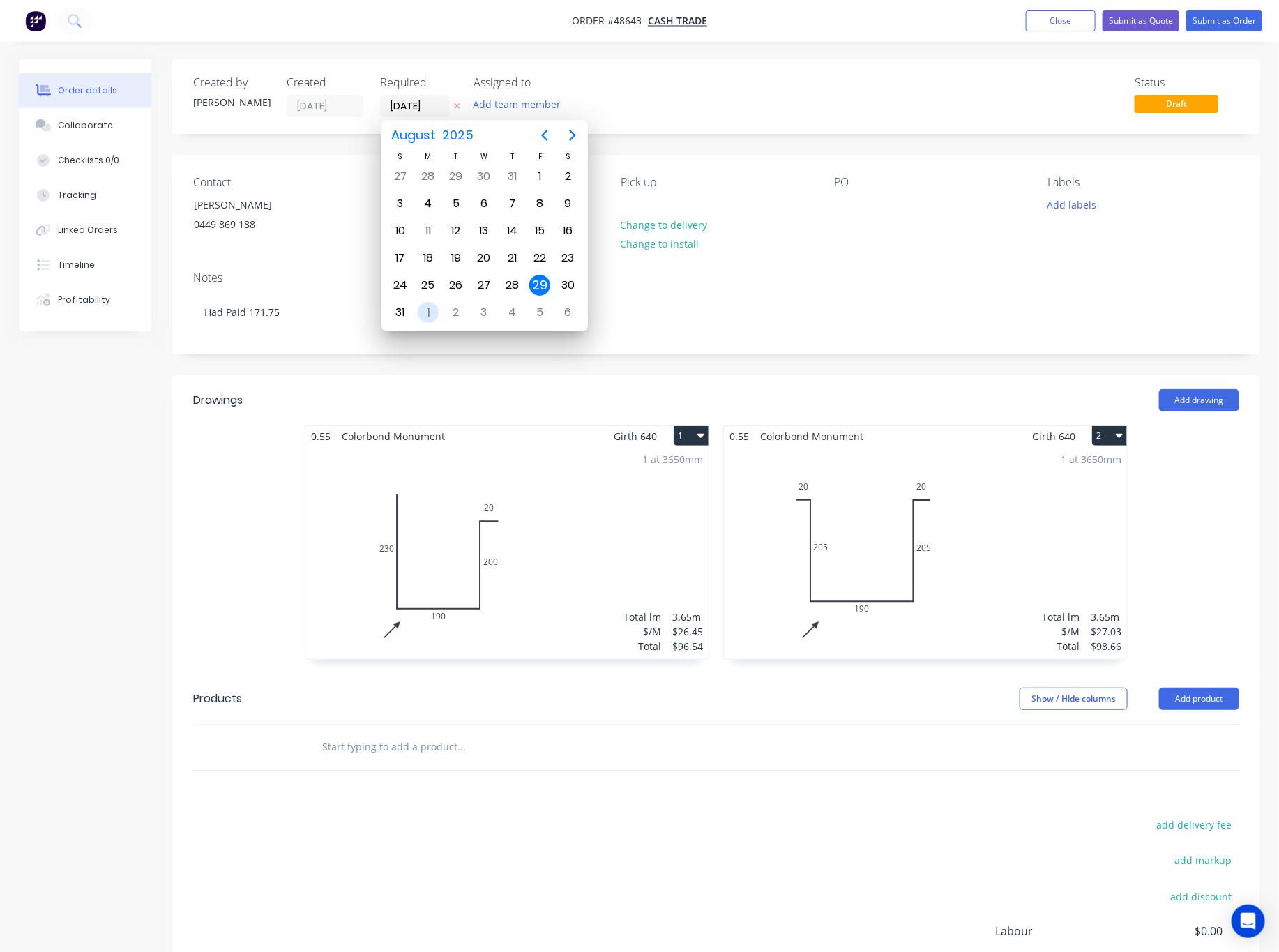
click at [435, 307] on div "1" at bounding box center [428, 313] width 21 height 21
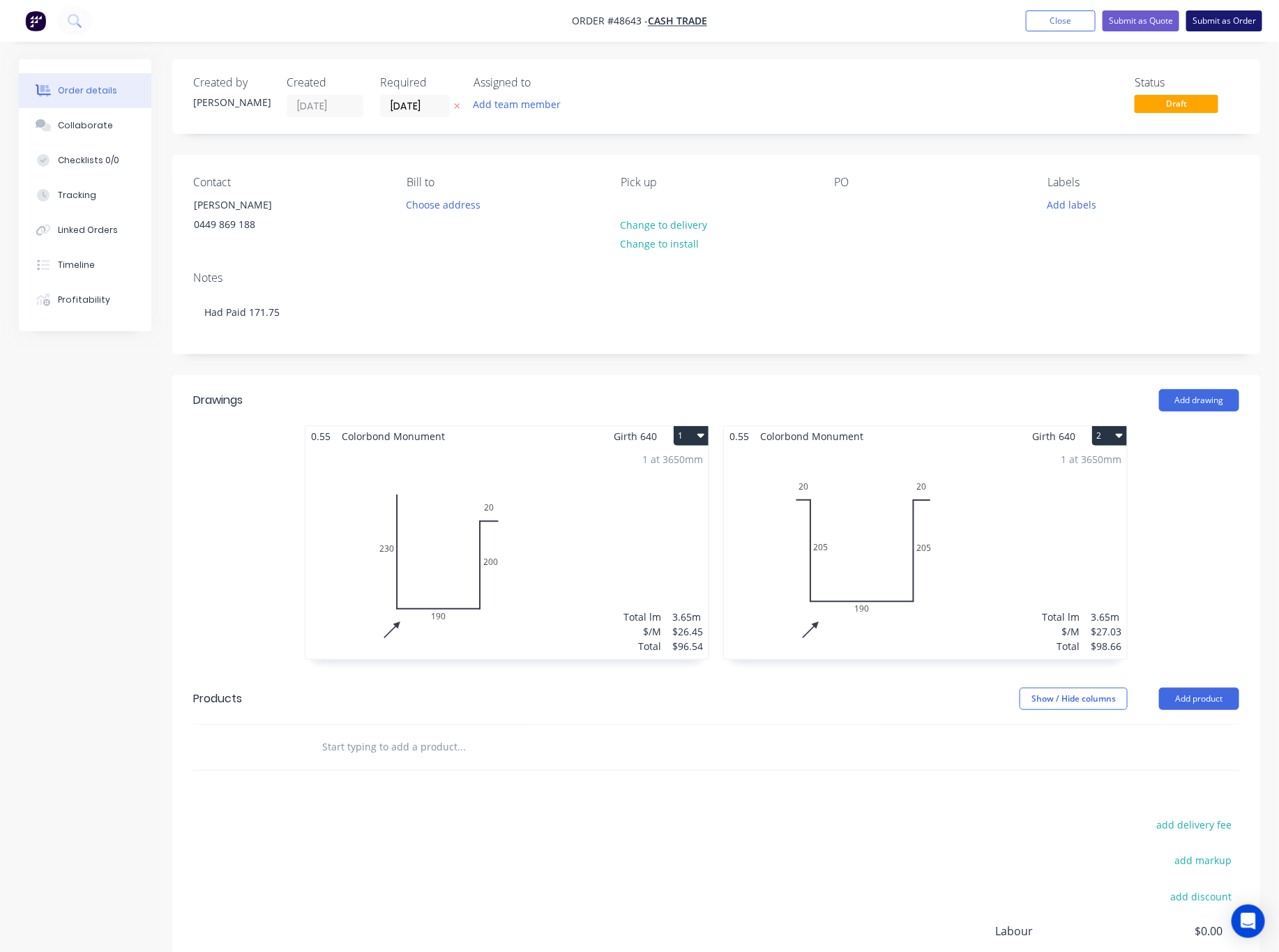
click at [1153, 23] on button "Submit as Order" at bounding box center [1224, 21] width 76 height 21
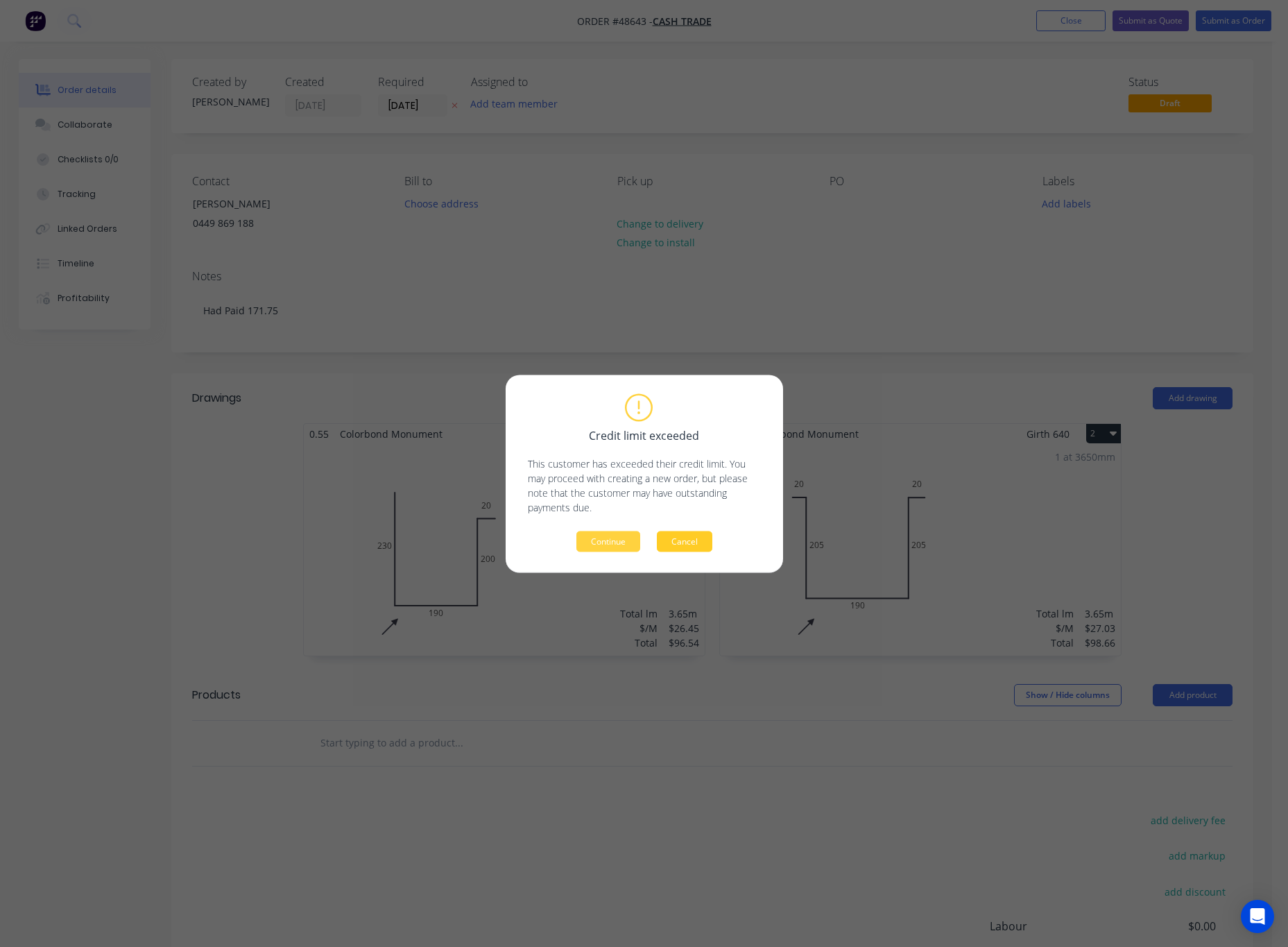
click at [684, 546] on button "Cancel" at bounding box center [684, 541] width 55 height 21
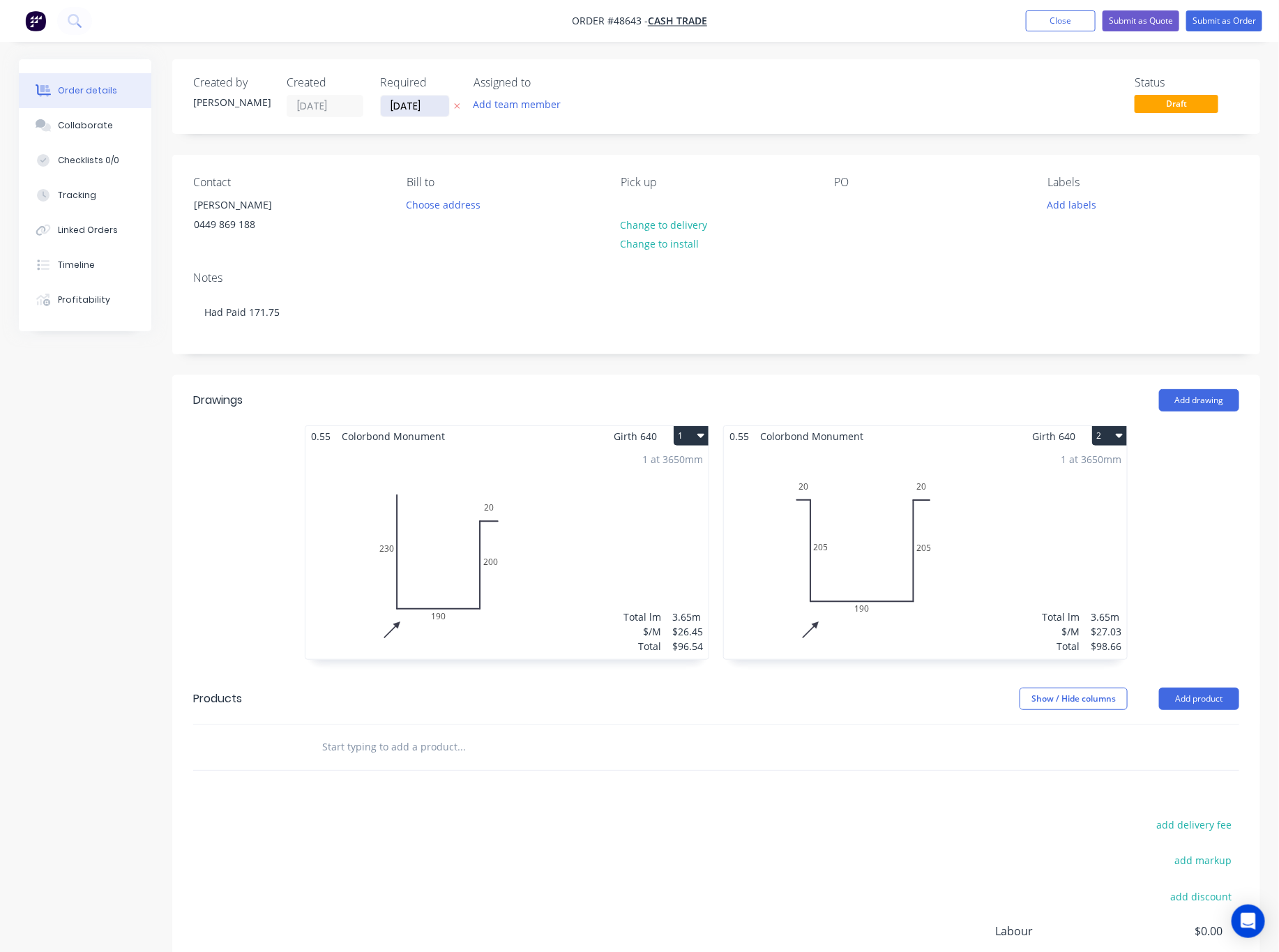
click at [428, 111] on input "01/09/25" at bounding box center [414, 106] width 68 height 21
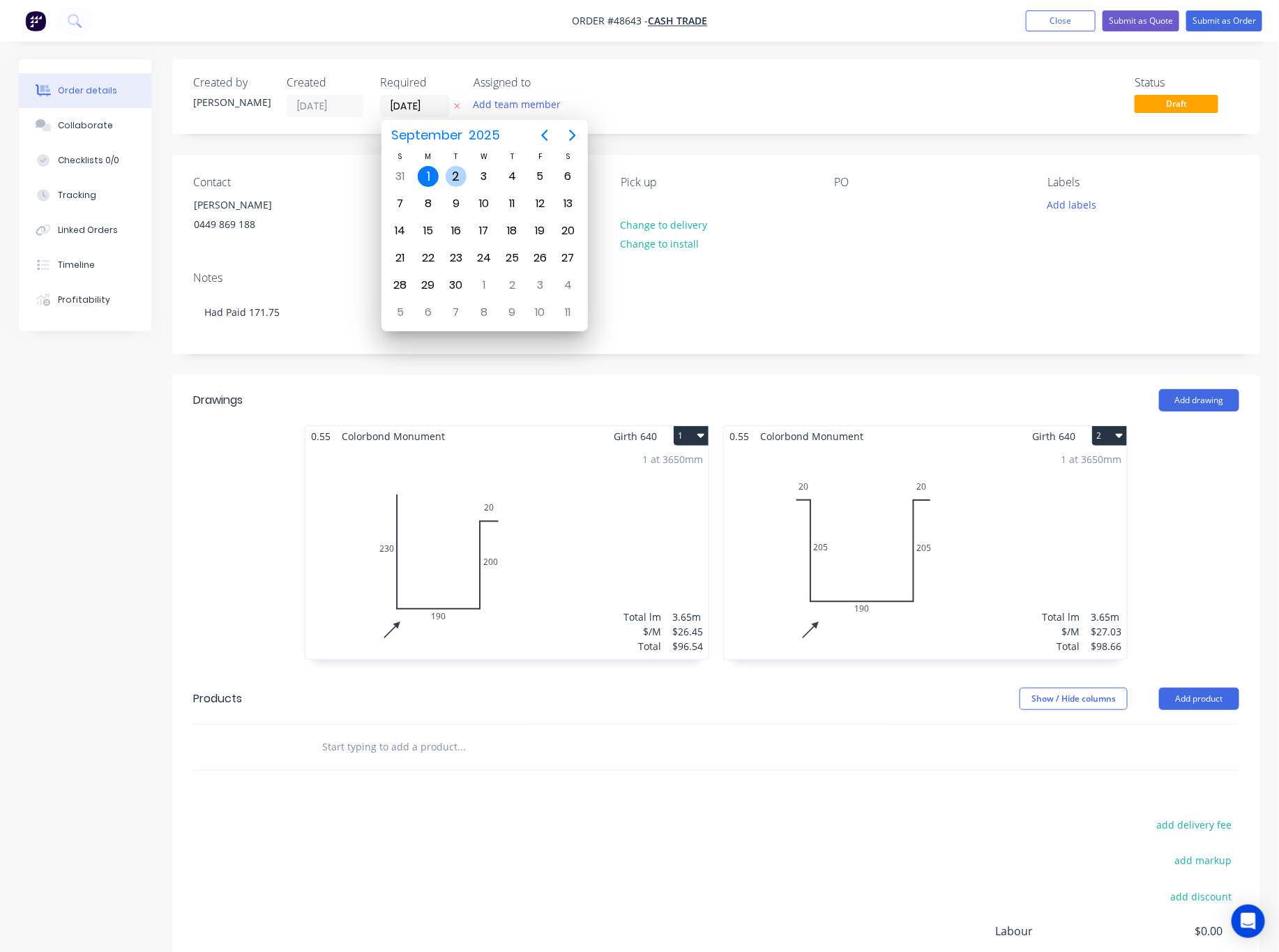
click at [449, 178] on div "2" at bounding box center [457, 177] width 21 height 21
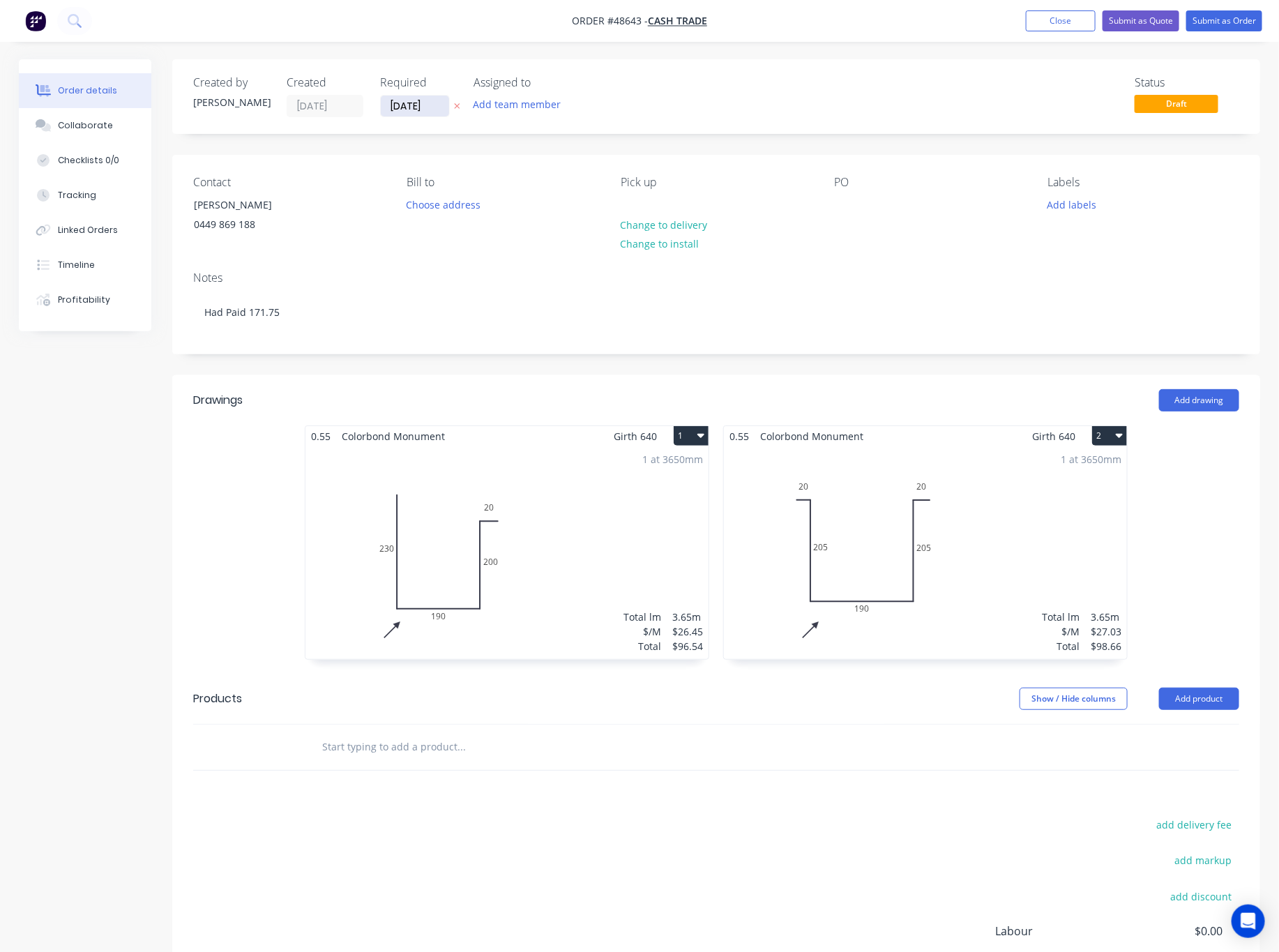
click at [416, 101] on input "[DATE]" at bounding box center [414, 106] width 68 height 21
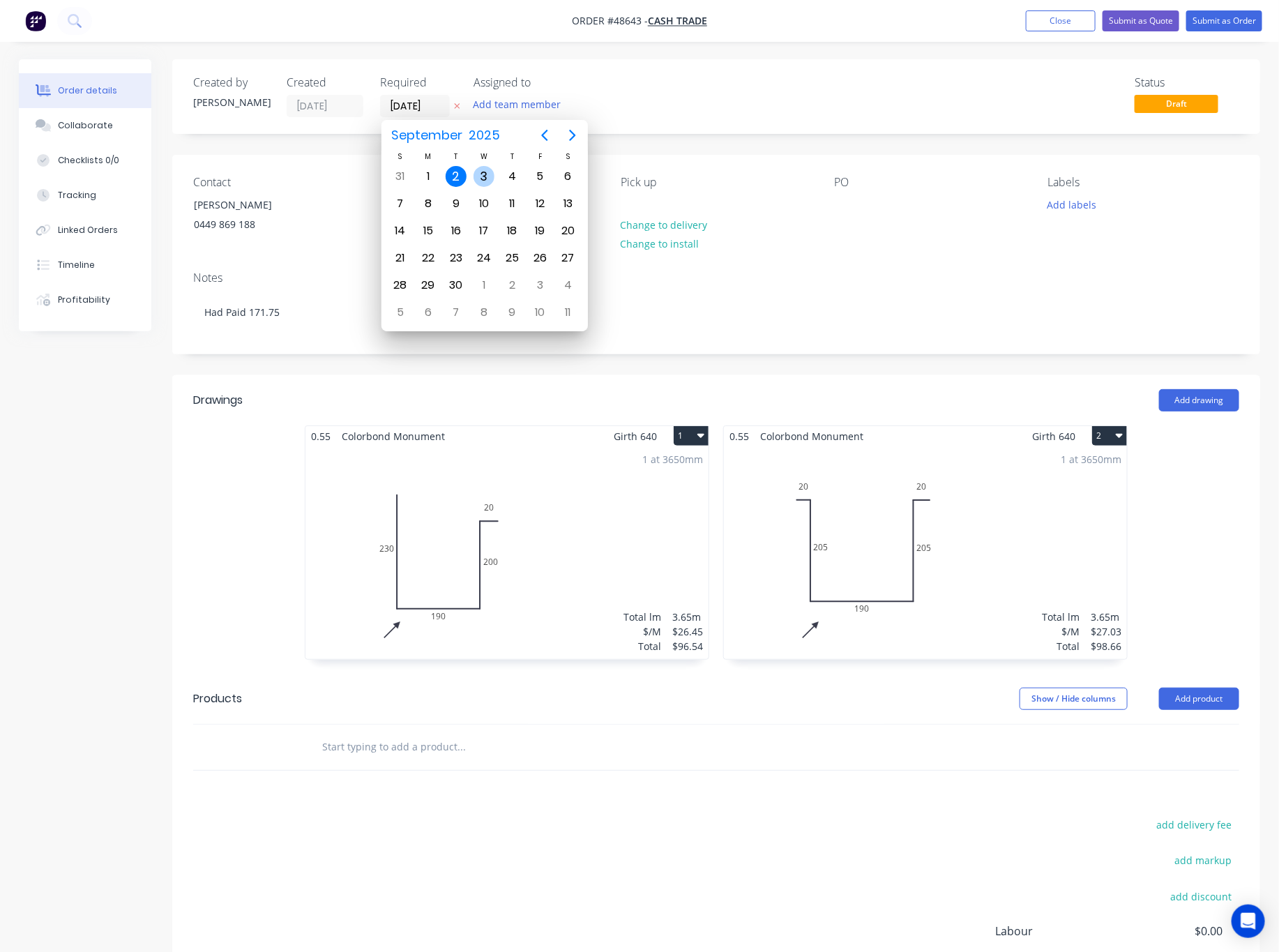
click at [470, 174] on div "3" at bounding box center [484, 177] width 28 height 26
type input "[DATE]"
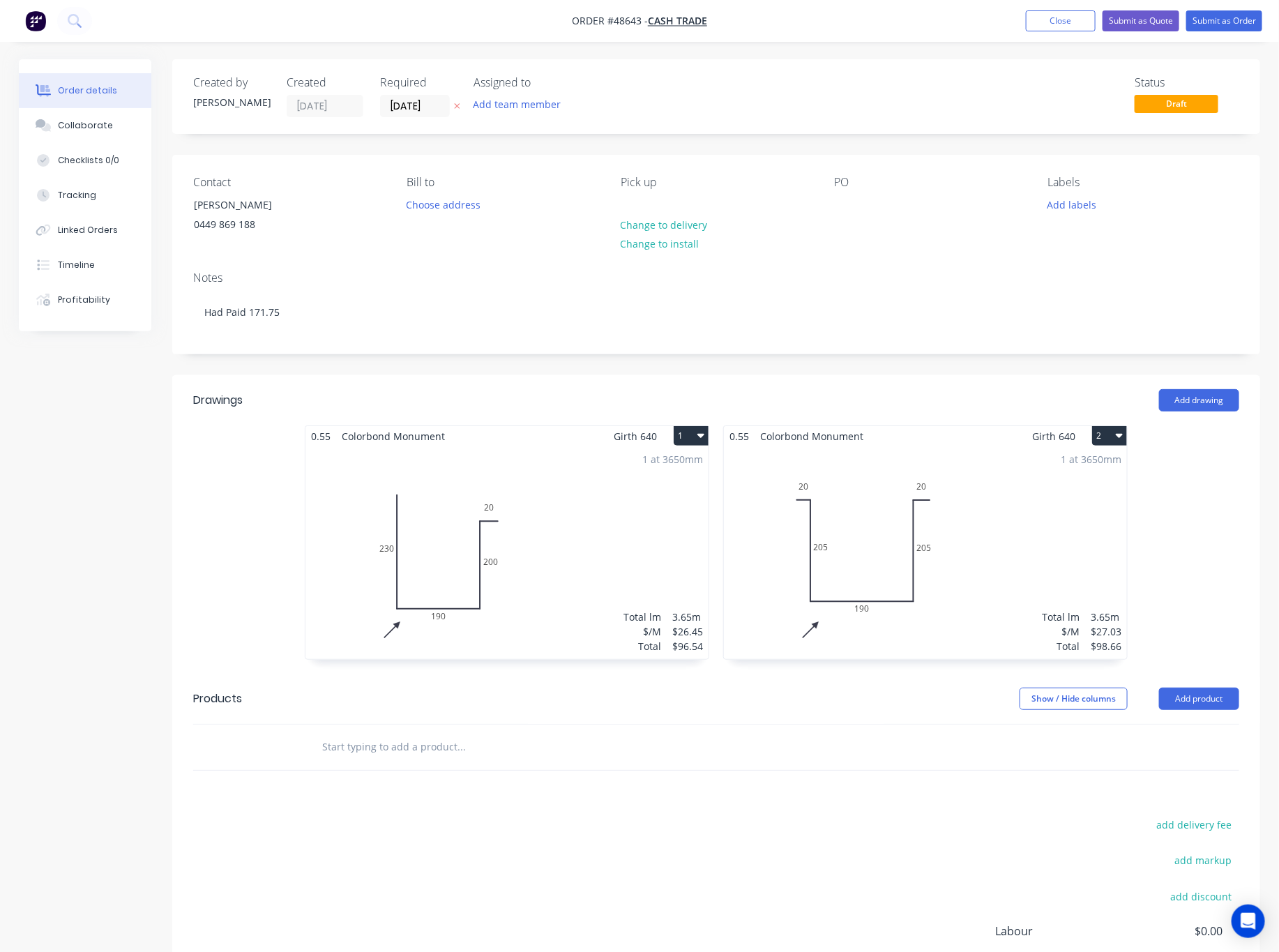
click at [720, 92] on div "Status Draft" at bounding box center [926, 96] width 626 height 42
click at [1153, 17] on button "Submit as Order" at bounding box center [1224, 21] width 76 height 21
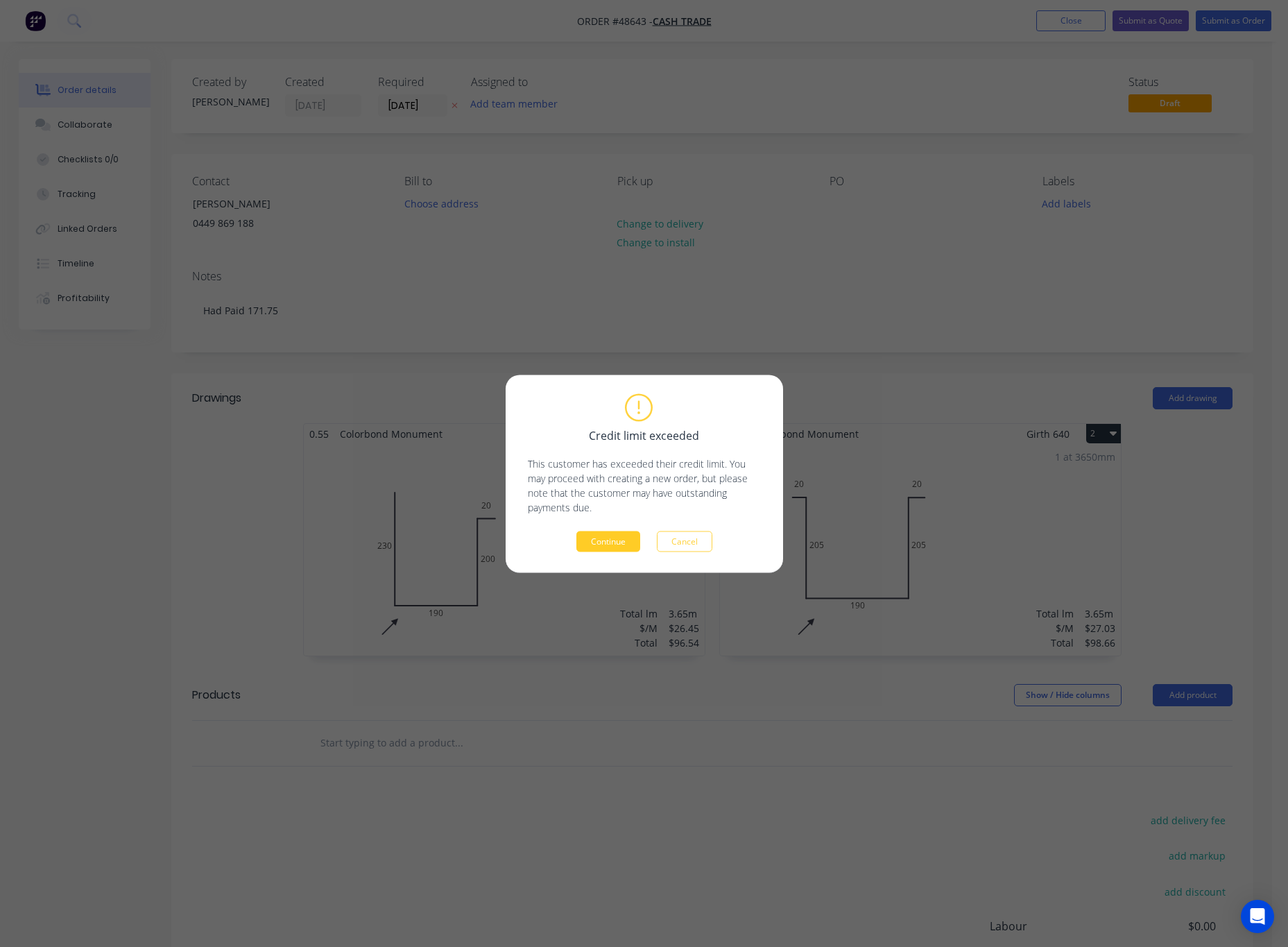
click at [614, 535] on button "Continue" at bounding box center [608, 541] width 64 height 21
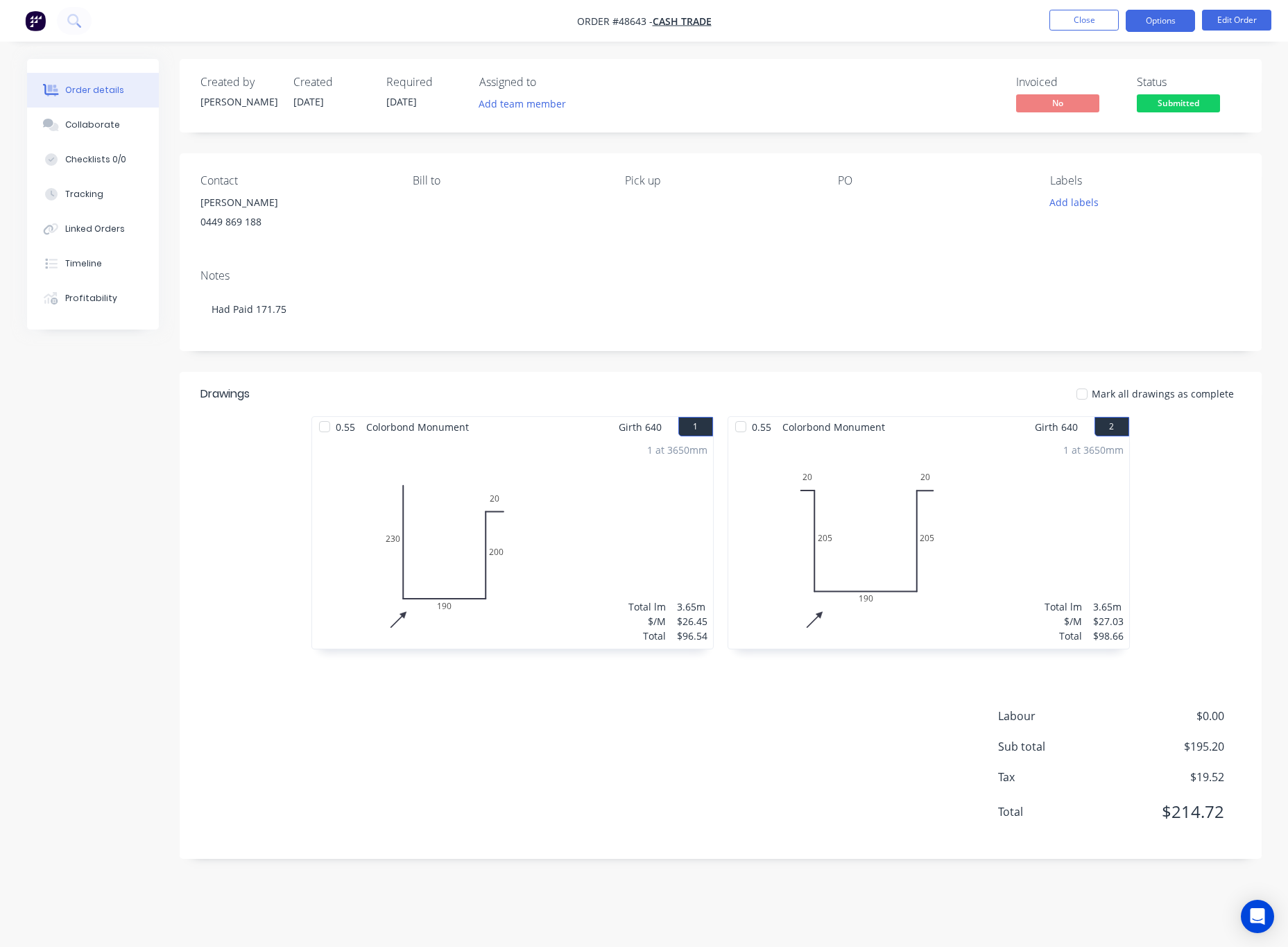
click at [1147, 18] on button "Options" at bounding box center [1161, 20] width 69 height 22
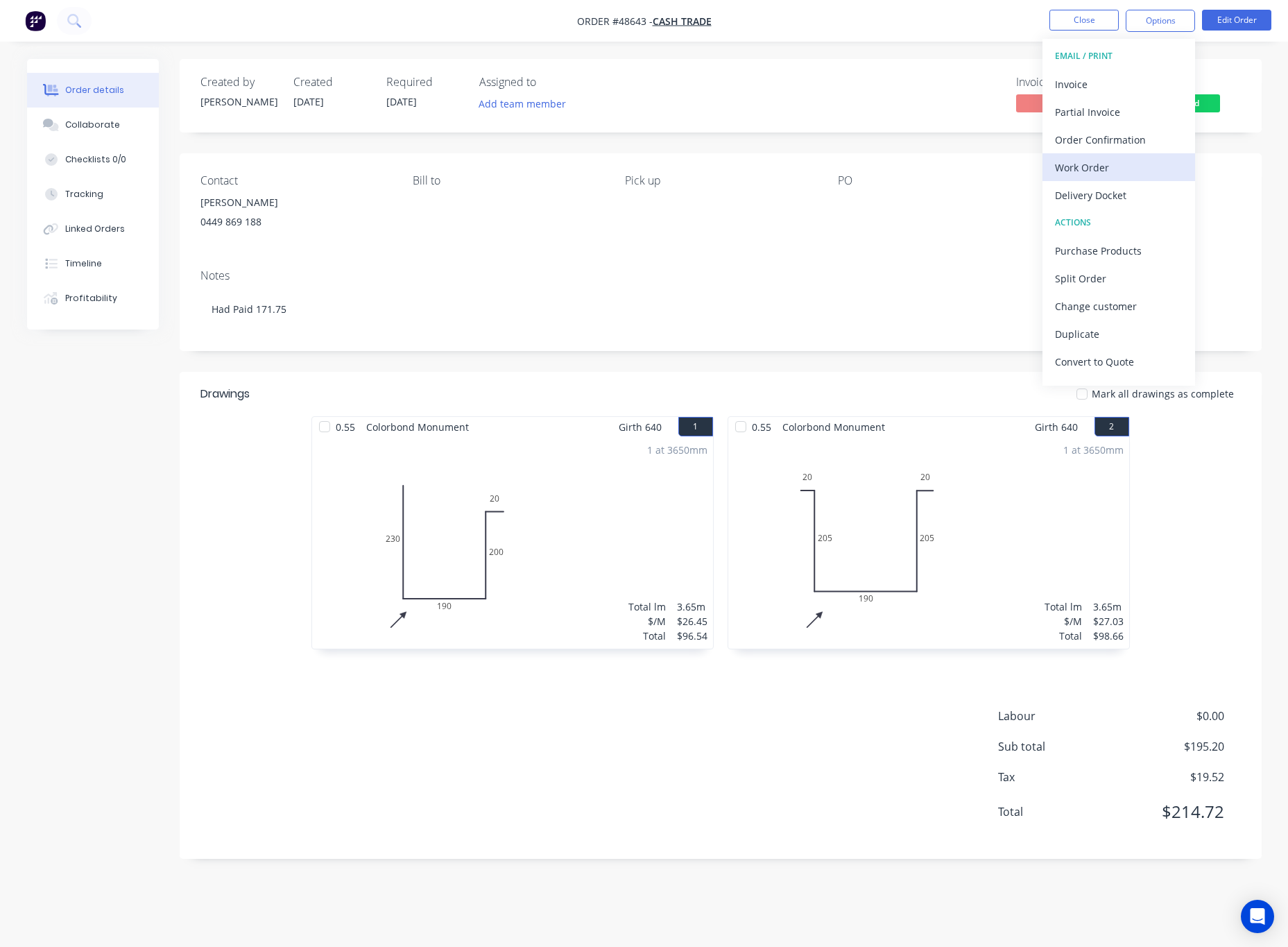
click at [1139, 167] on div "Work Order" at bounding box center [1118, 167] width 127 height 20
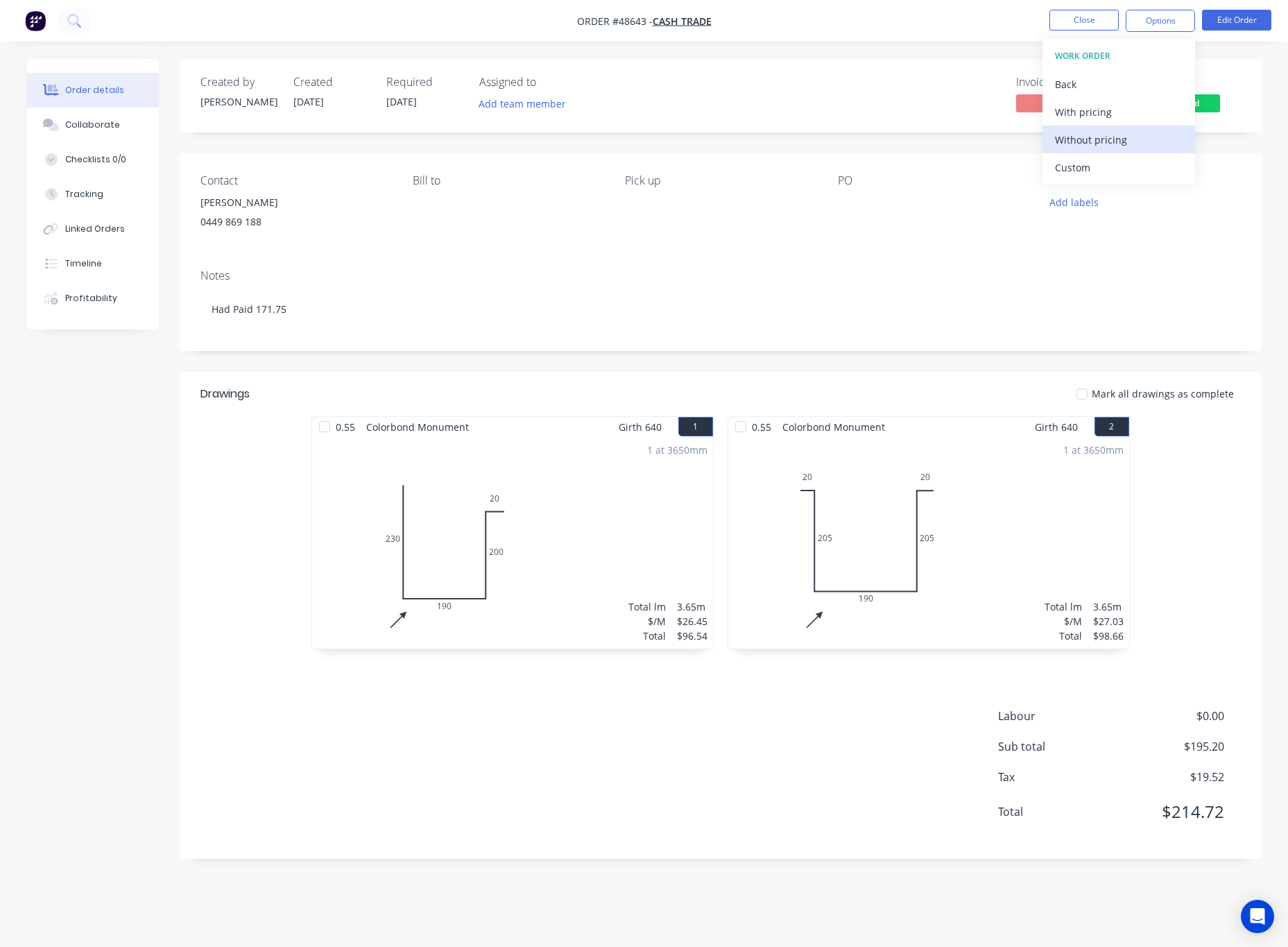
click at [1137, 137] on div "Without pricing" at bounding box center [1118, 140] width 127 height 20
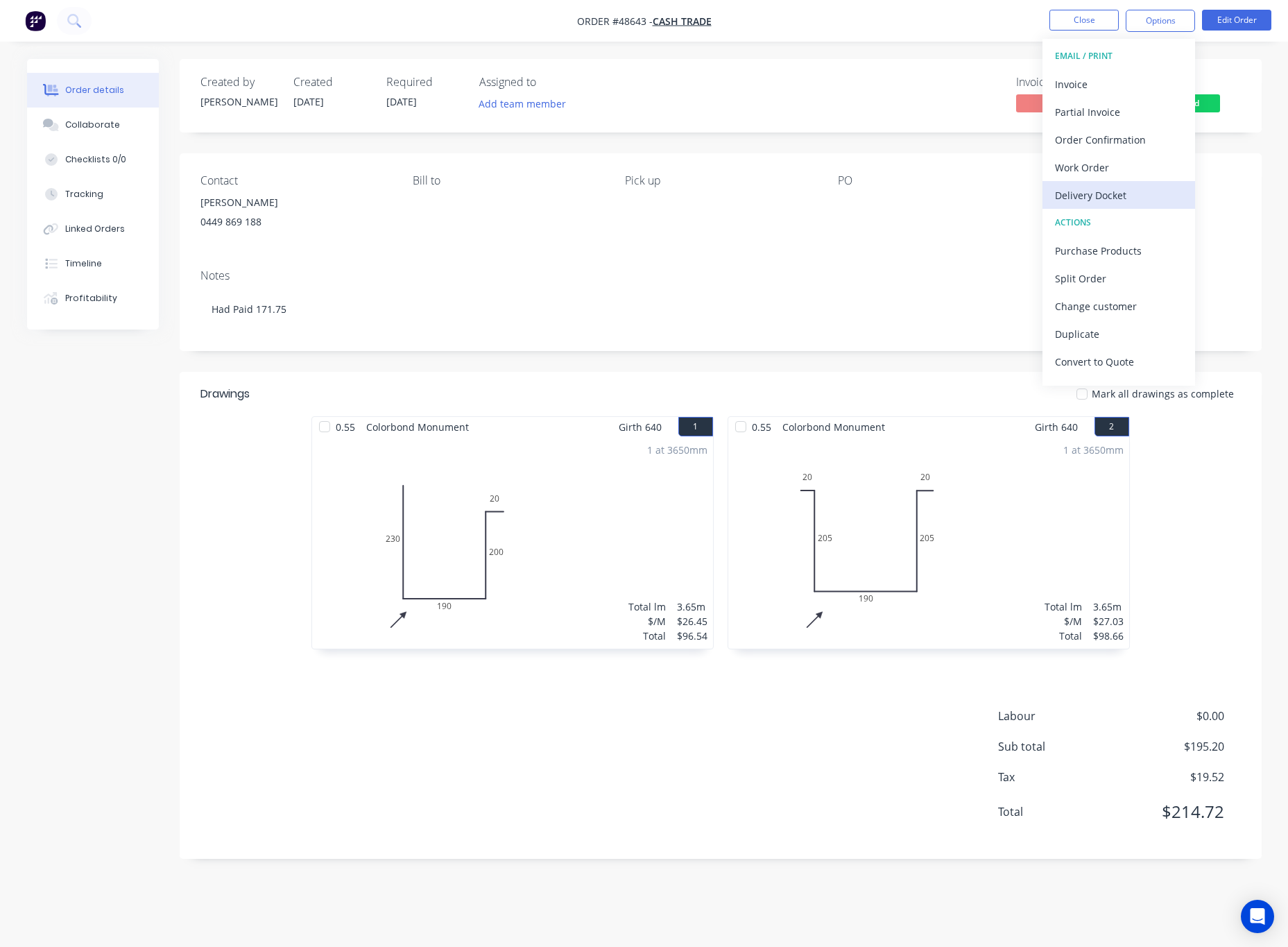
click at [1147, 194] on div "Delivery Docket" at bounding box center [1118, 195] width 127 height 20
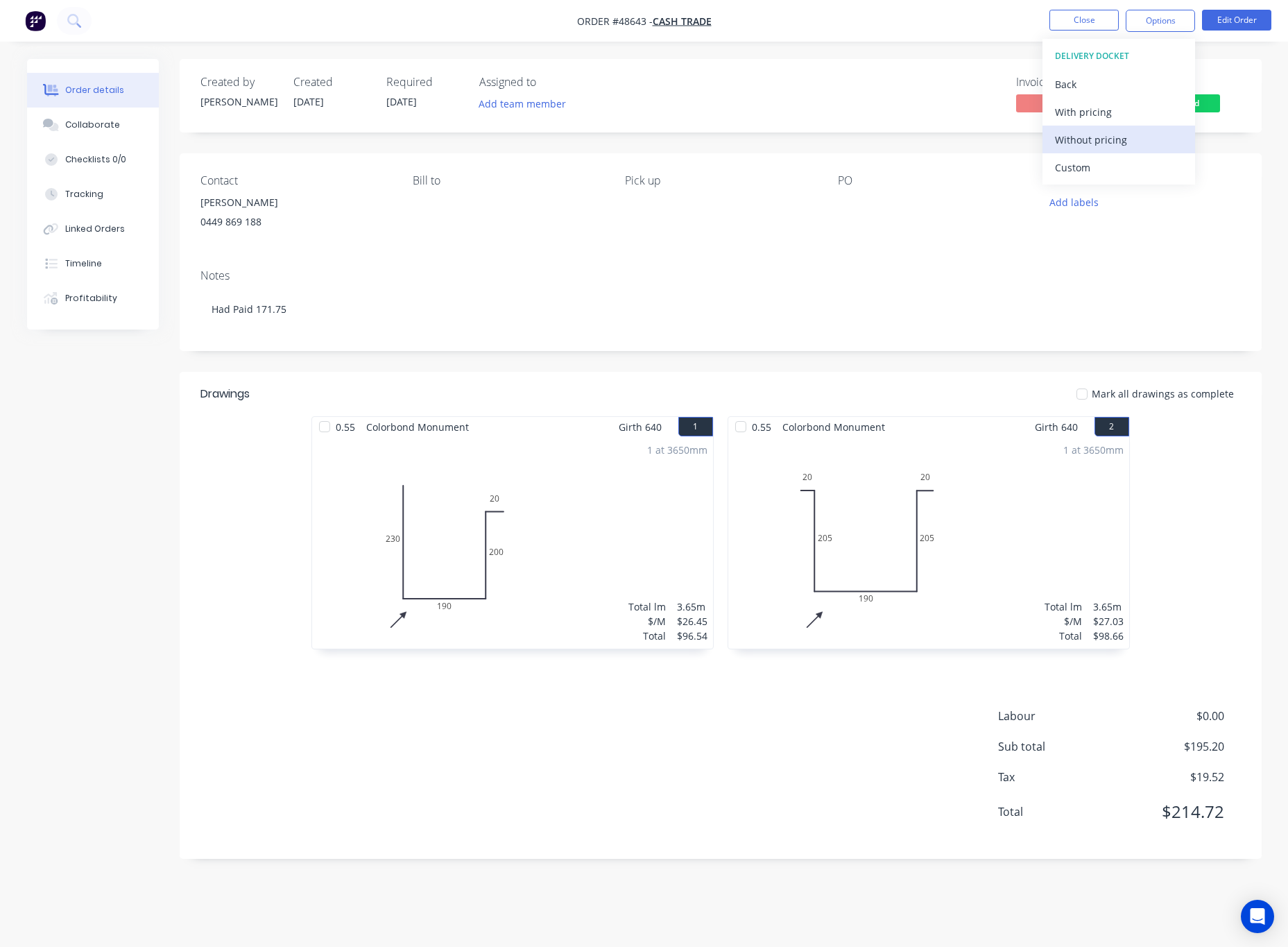
click at [1147, 148] on div "Without pricing" at bounding box center [1118, 140] width 127 height 20
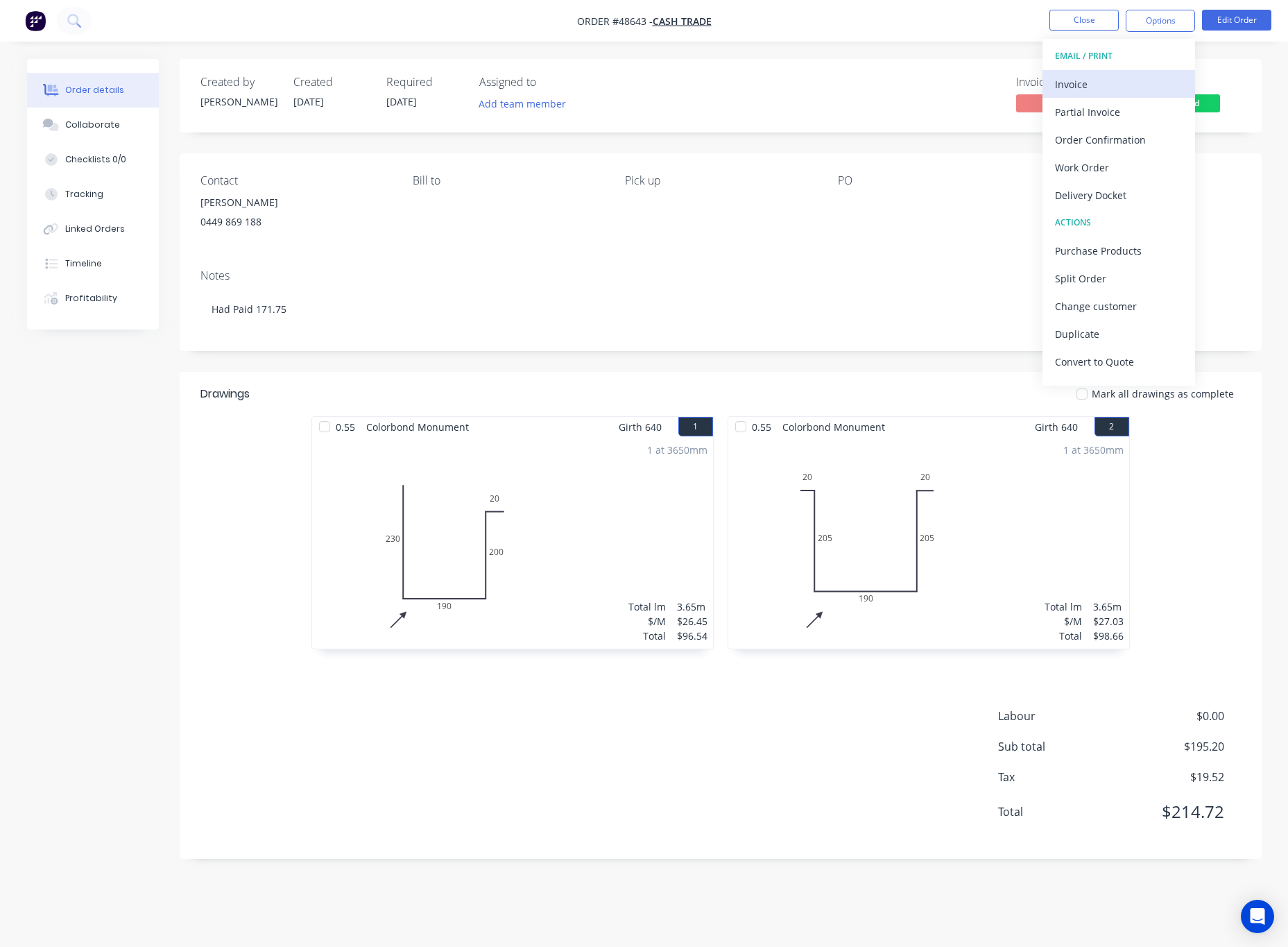
click at [1122, 79] on div "Invoice" at bounding box center [1118, 83] width 127 height 20
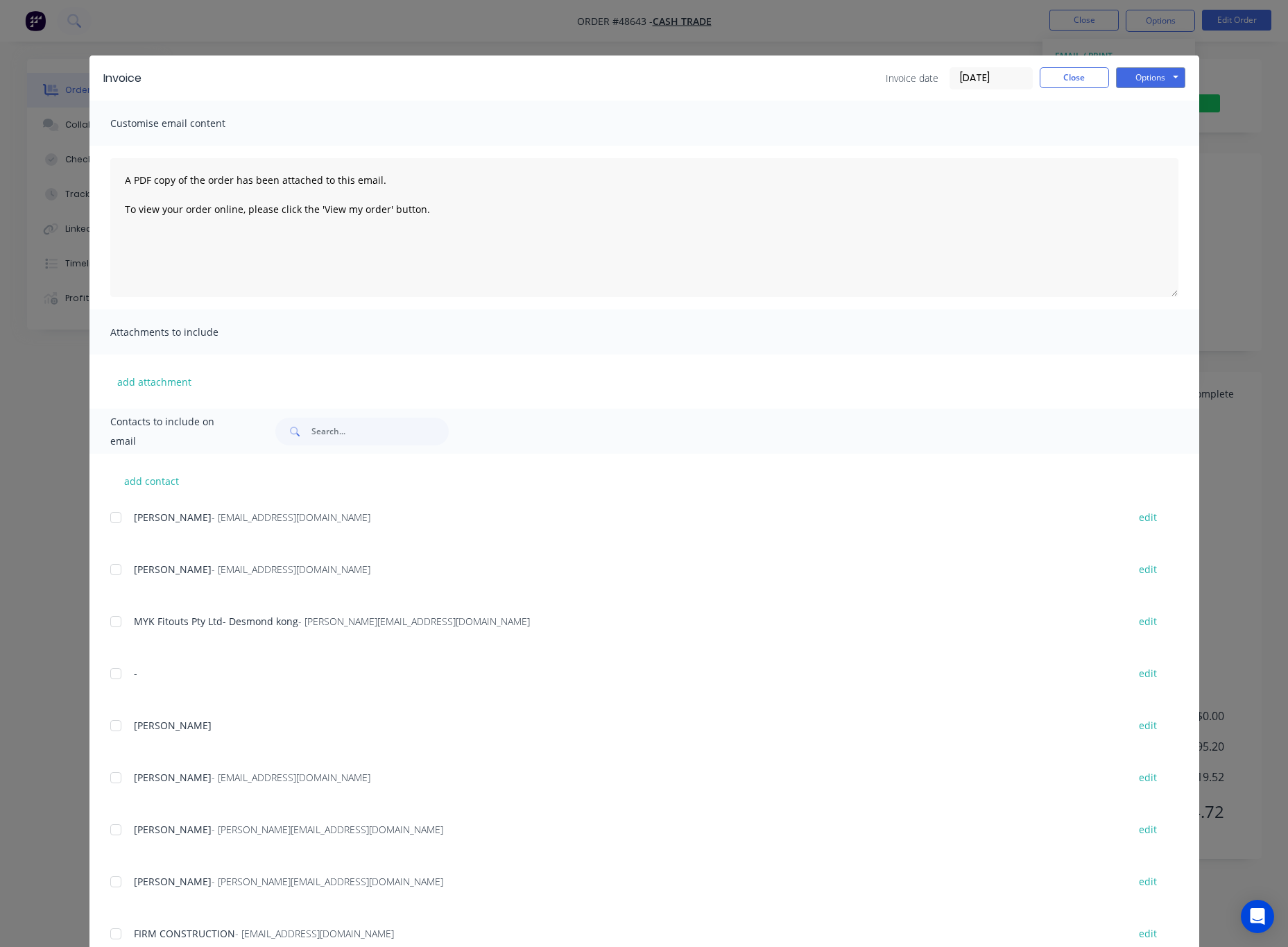
click at [1140, 62] on div "Invoice Invoice date 29/08/25 Close Options Preview Print Email" at bounding box center [645, 77] width 1111 height 45
click at [1147, 69] on button "Options" at bounding box center [1151, 78] width 69 height 21
click at [1147, 123] on button "Print" at bounding box center [1161, 126] width 89 height 23
click at [1147, 84] on div "Invoice Invoice date 29/08/25 Close Options Preview Print Email Customise email…" at bounding box center [644, 474] width 1288 height 947
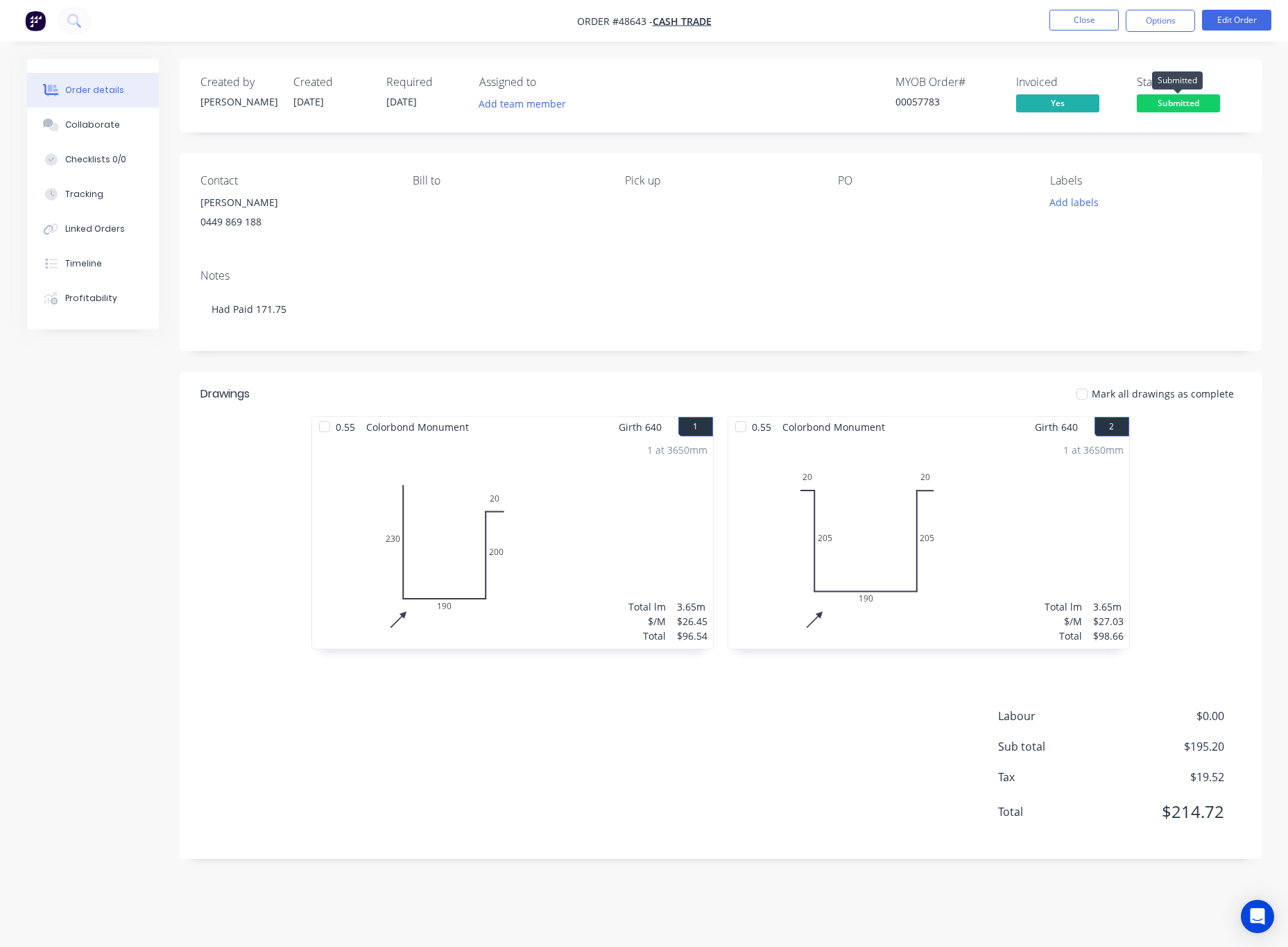
click at [1147, 98] on span "Submitted" at bounding box center [1178, 103] width 83 height 18
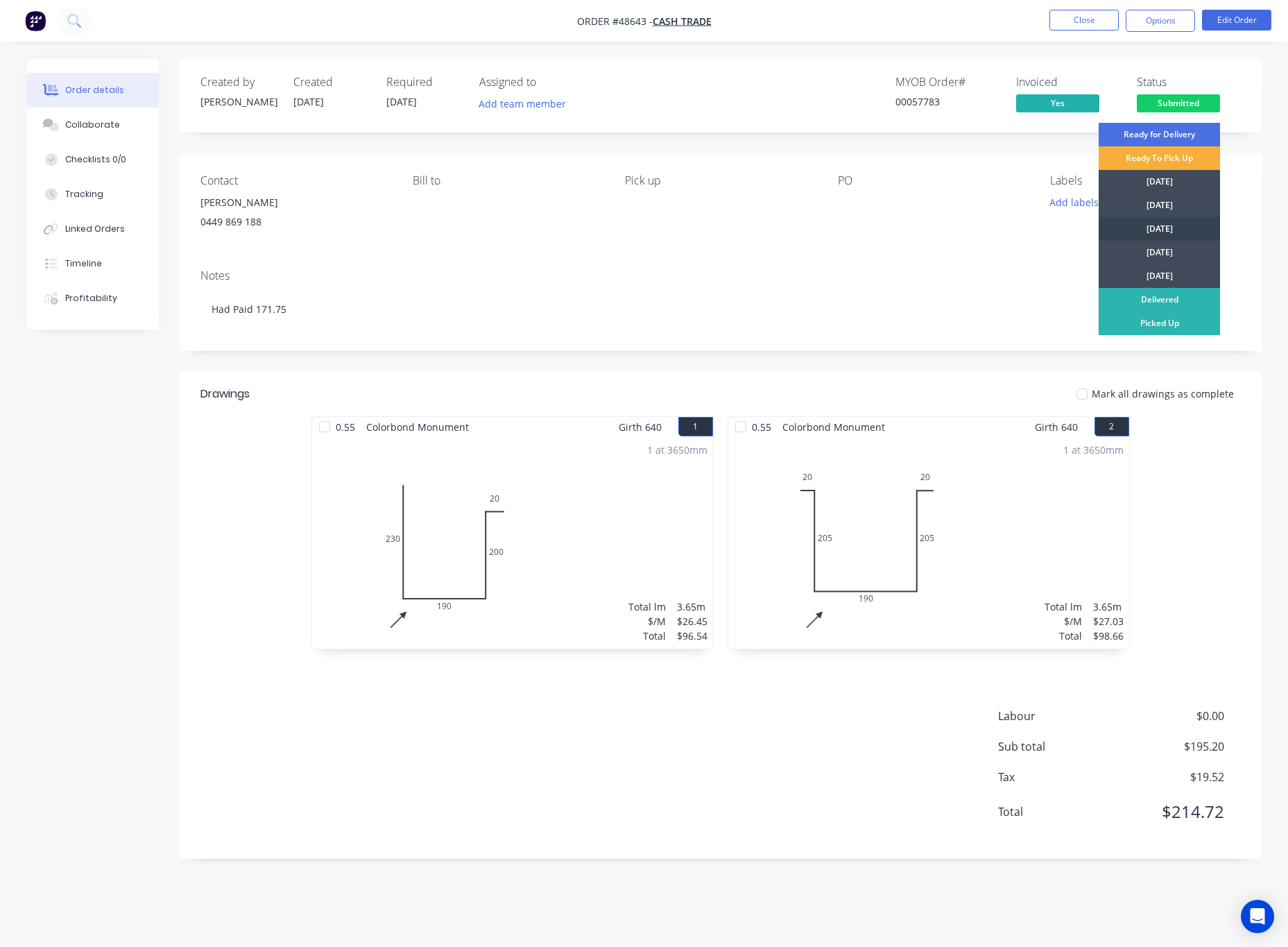
click at [1147, 226] on div "[DATE]" at bounding box center [1160, 228] width 121 height 24
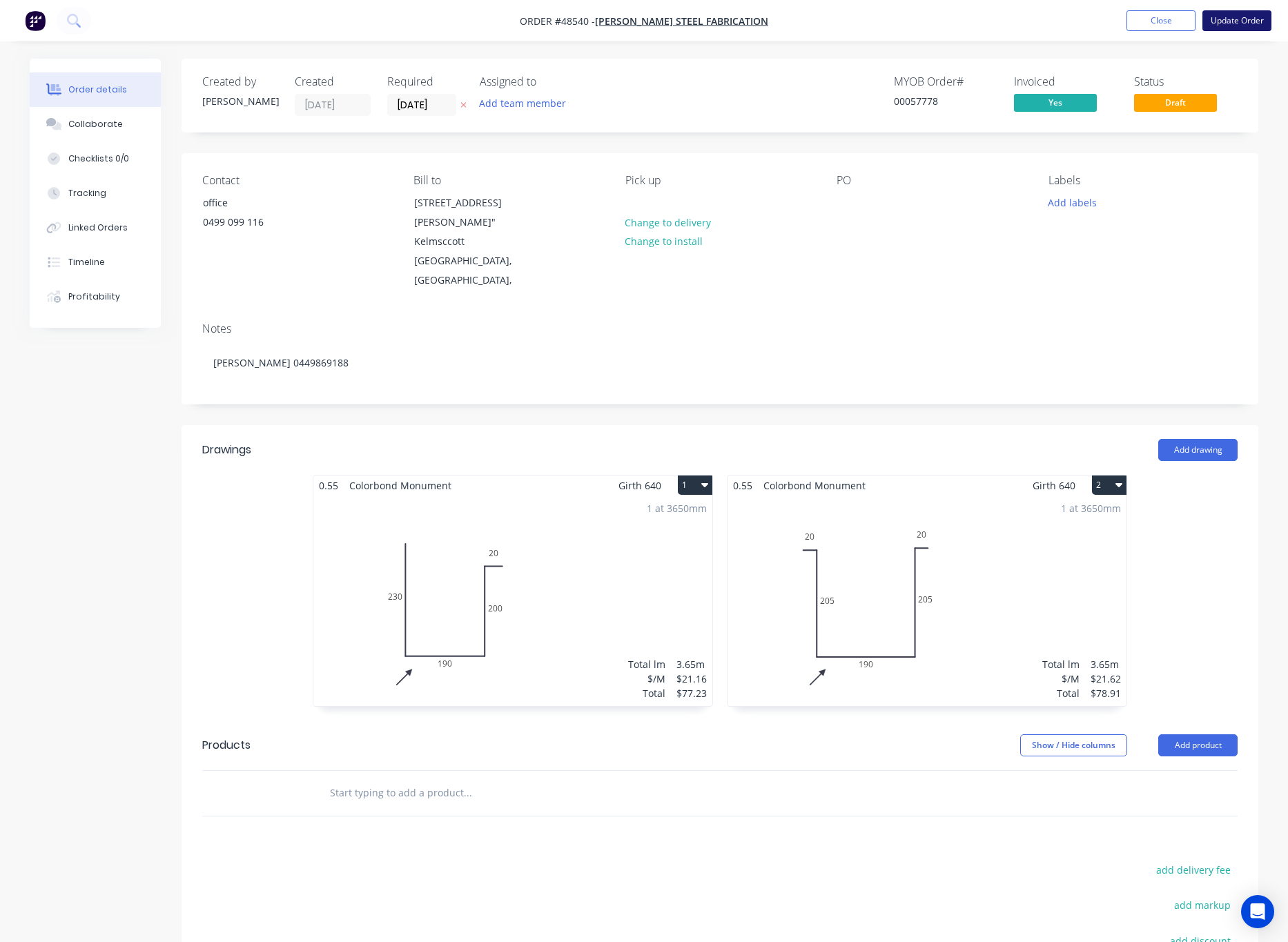
click at [1245, 21] on button "Update Order" at bounding box center [1236, 21] width 69 height 21
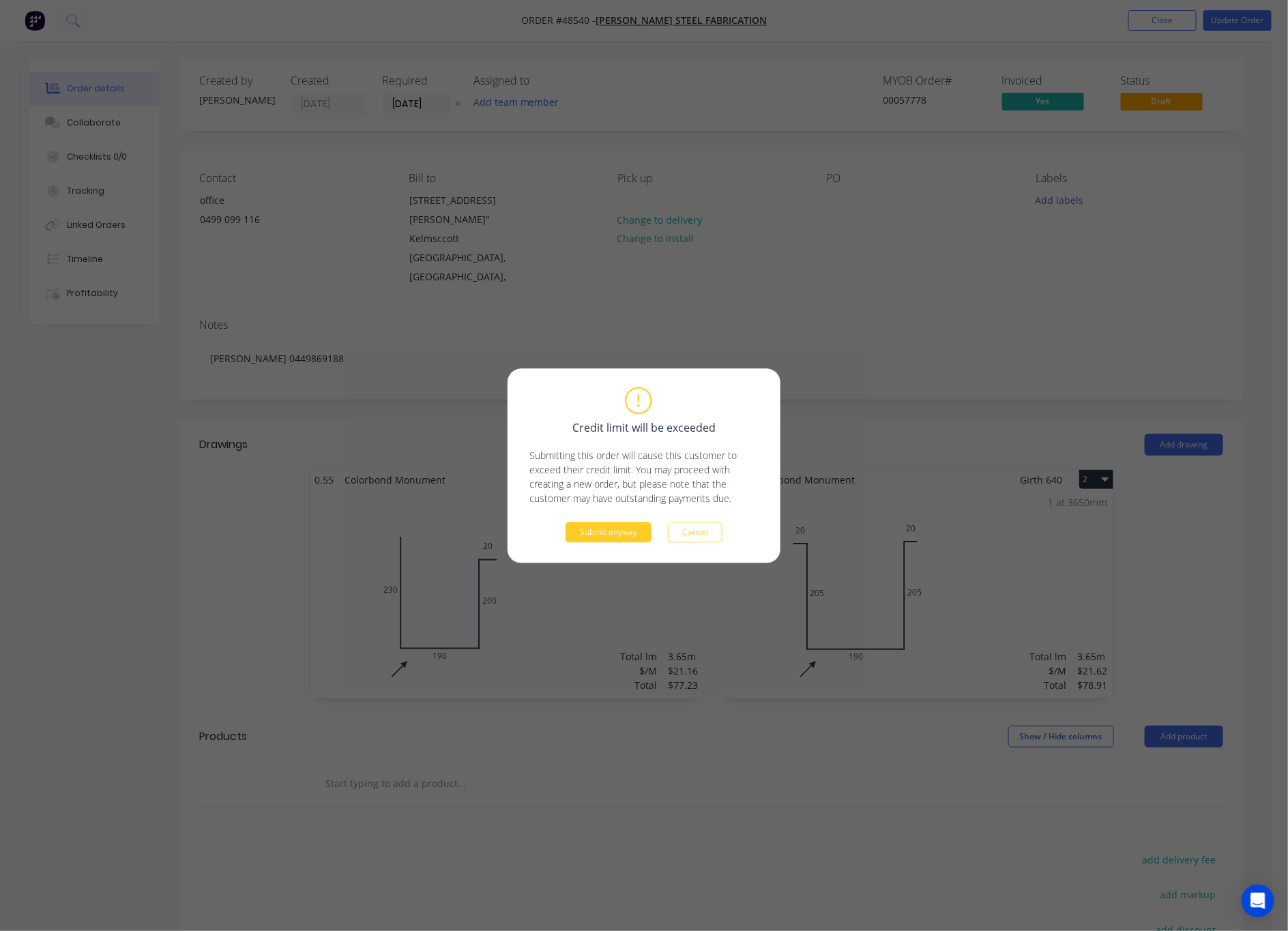
click at [606, 534] on button "Submit anyway" at bounding box center [609, 532] width 86 height 21
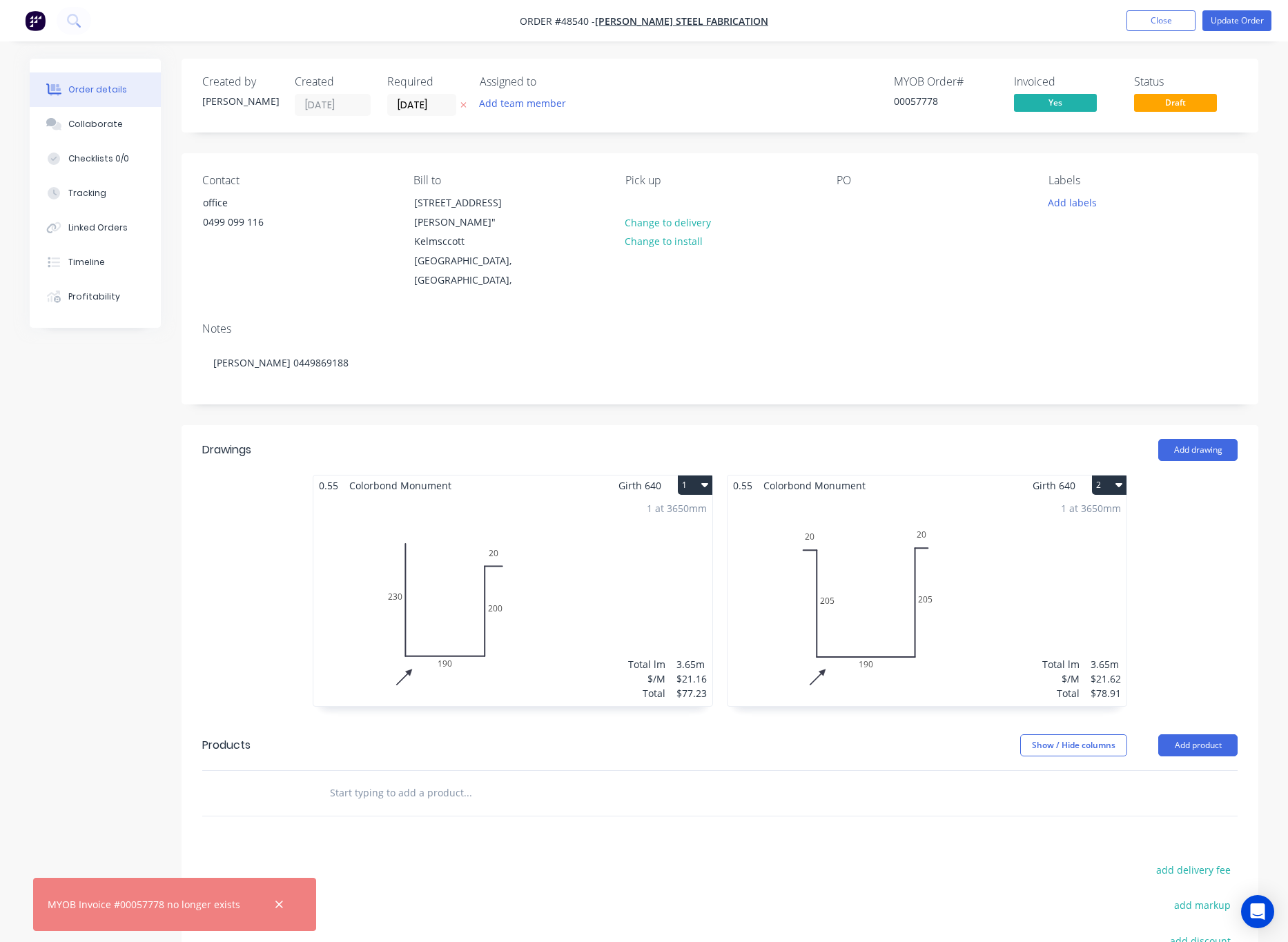
click at [1186, 541] on div "0.55 Colorbond Monument Girth 640 1 0 230 190 200 20 0 230 190 200 20 1 at 3650…" at bounding box center [720, 597] width 1077 height 246
click at [228, 216] on div "0499 099 116" at bounding box center [260, 222] width 114 height 19
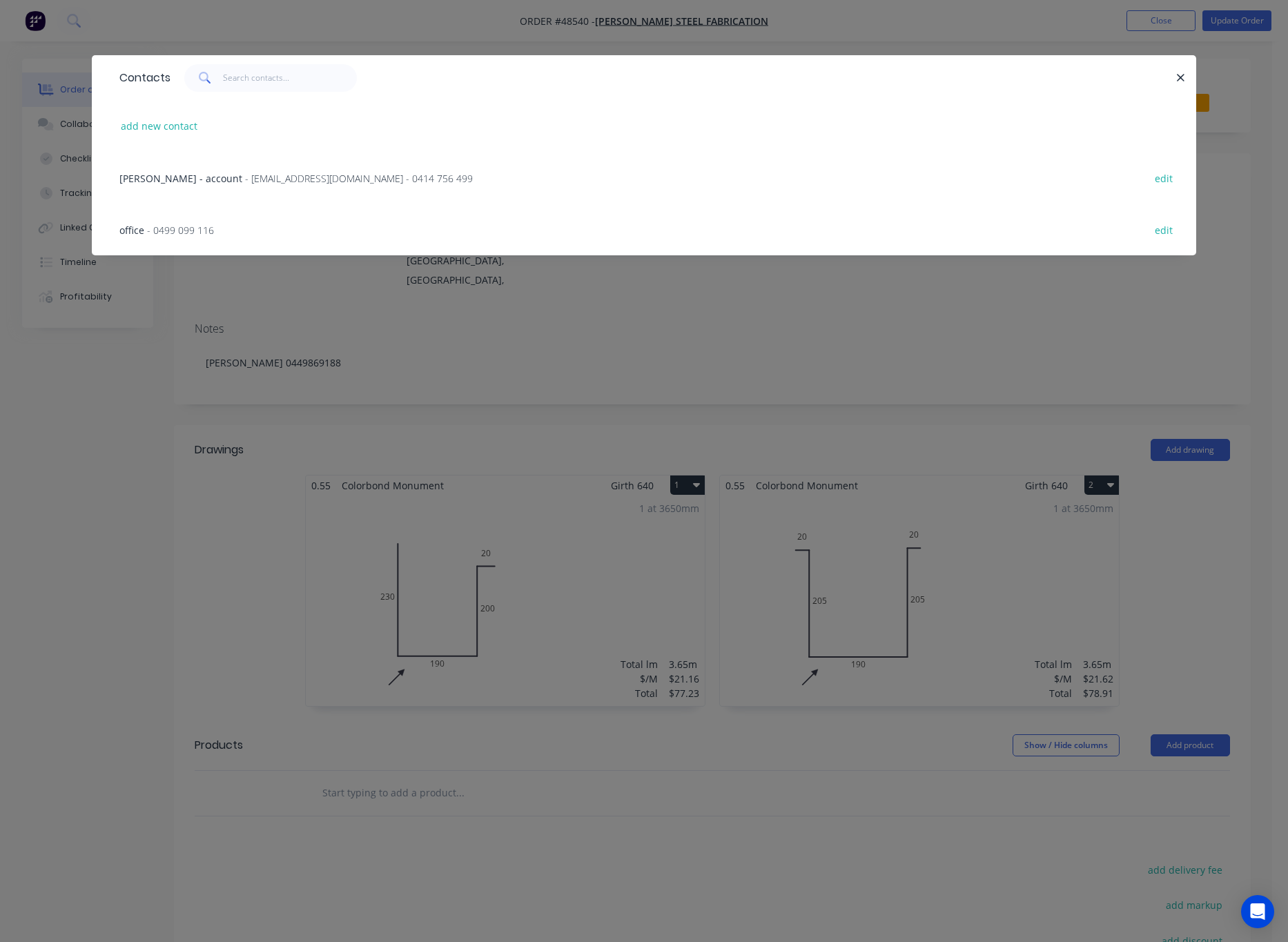
click at [365, 307] on div "Contacts add new contact Robby Lupica - account - lupicasteelfab@bigpond.com - …" at bounding box center [644, 471] width 1288 height 942
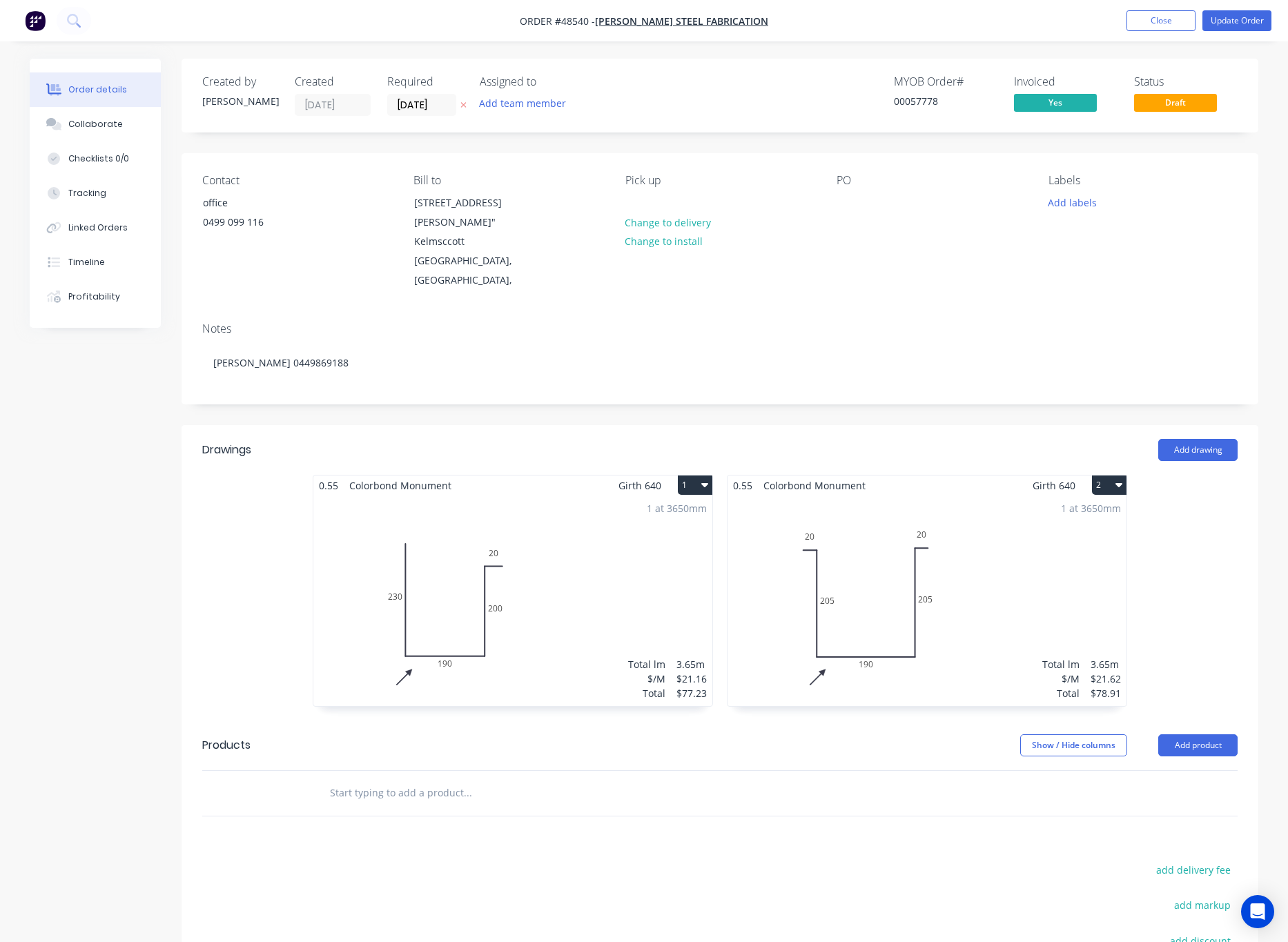
click at [1028, 18] on nav "Order #48540 - Lupica Steel Fabrication Add product Close Update Order" at bounding box center [644, 20] width 1288 height 41
click at [1161, 100] on span "Draft" at bounding box center [1174, 102] width 83 height 17
click at [1253, 23] on button "Update Order" at bounding box center [1236, 21] width 69 height 21
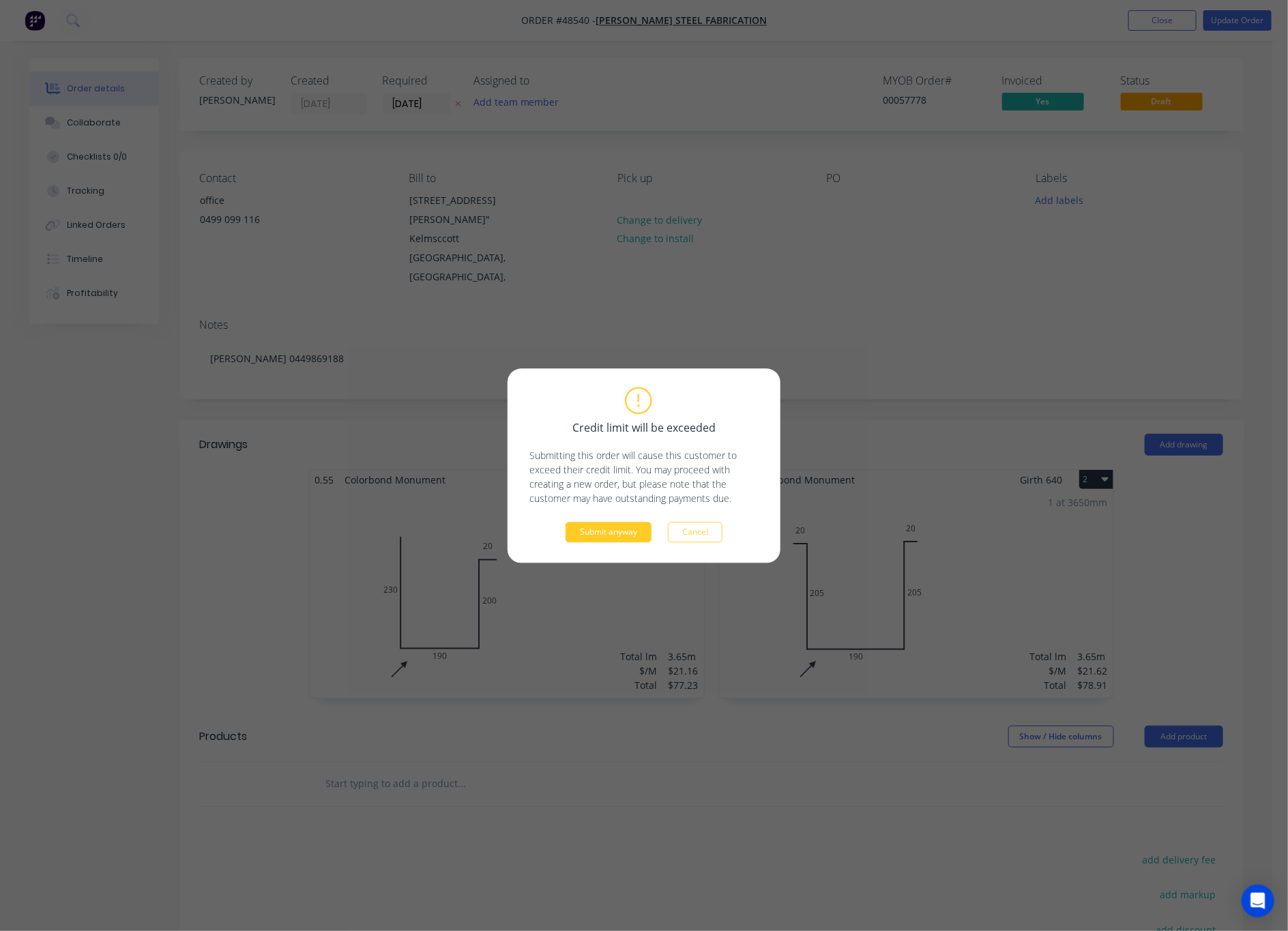
click at [625, 530] on button "Submit anyway" at bounding box center [609, 532] width 86 height 21
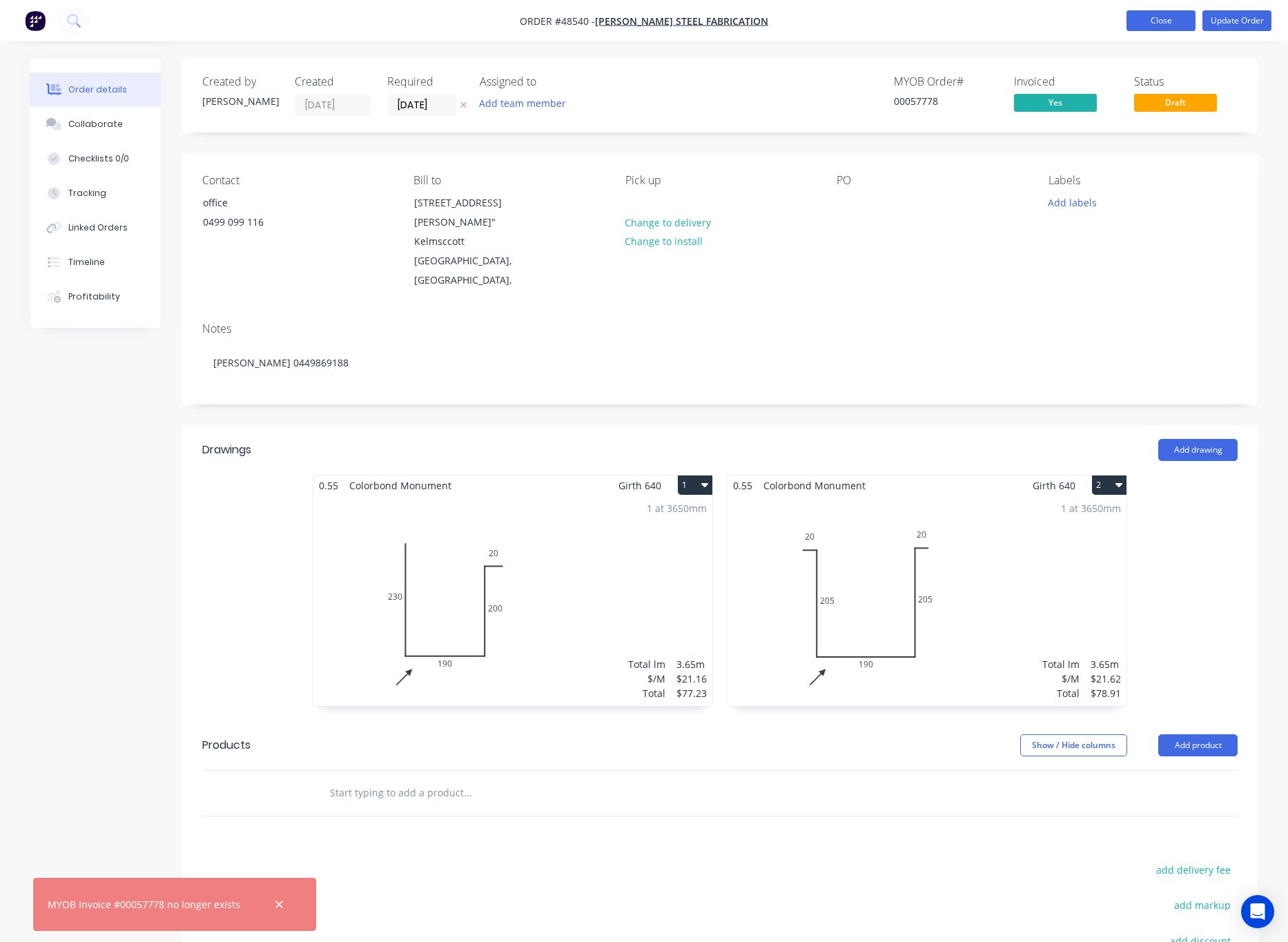
click at [1139, 17] on button "Close" at bounding box center [1160, 21] width 69 height 21
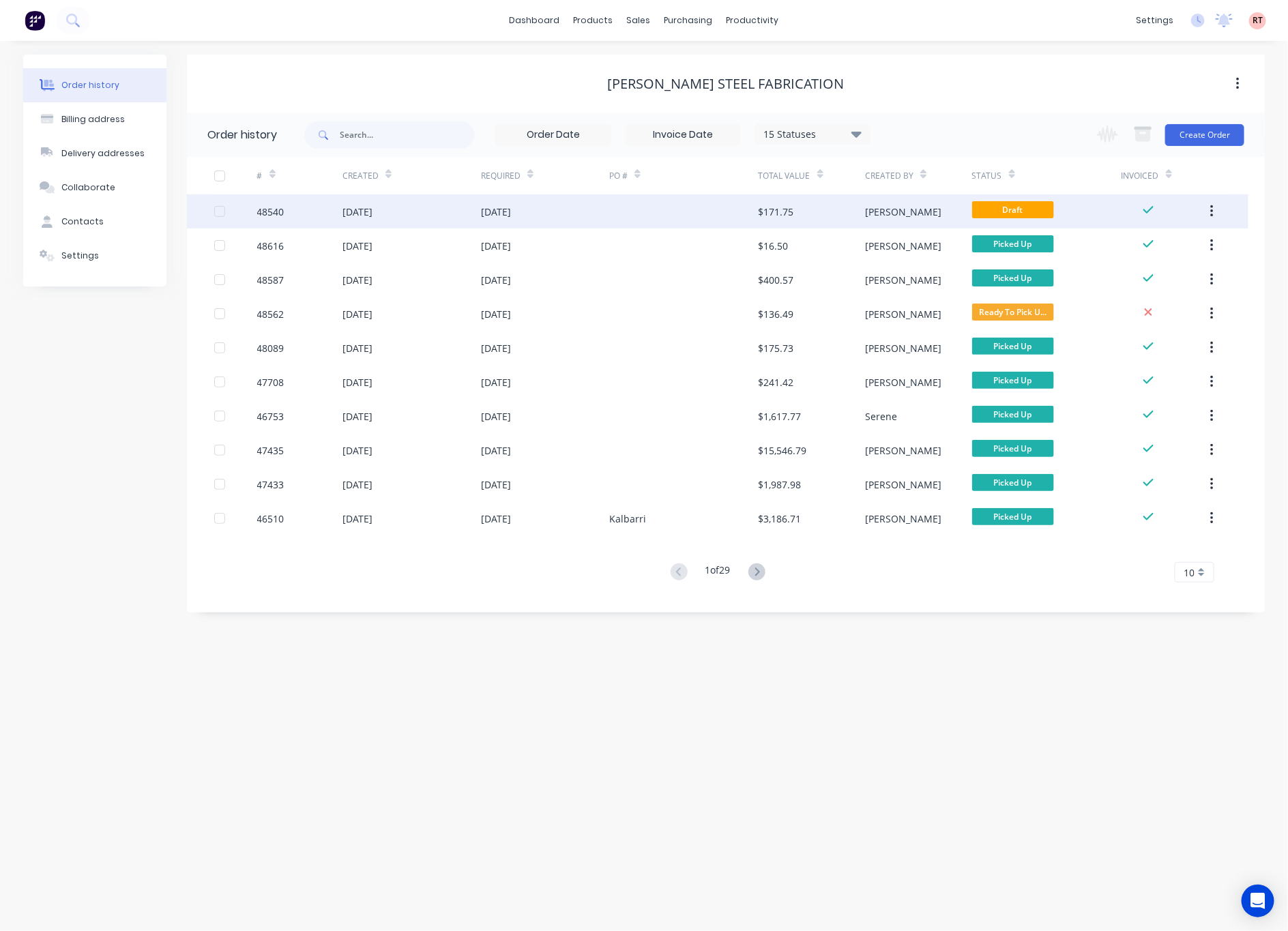
click at [716, 212] on div at bounding box center [683, 211] width 149 height 34
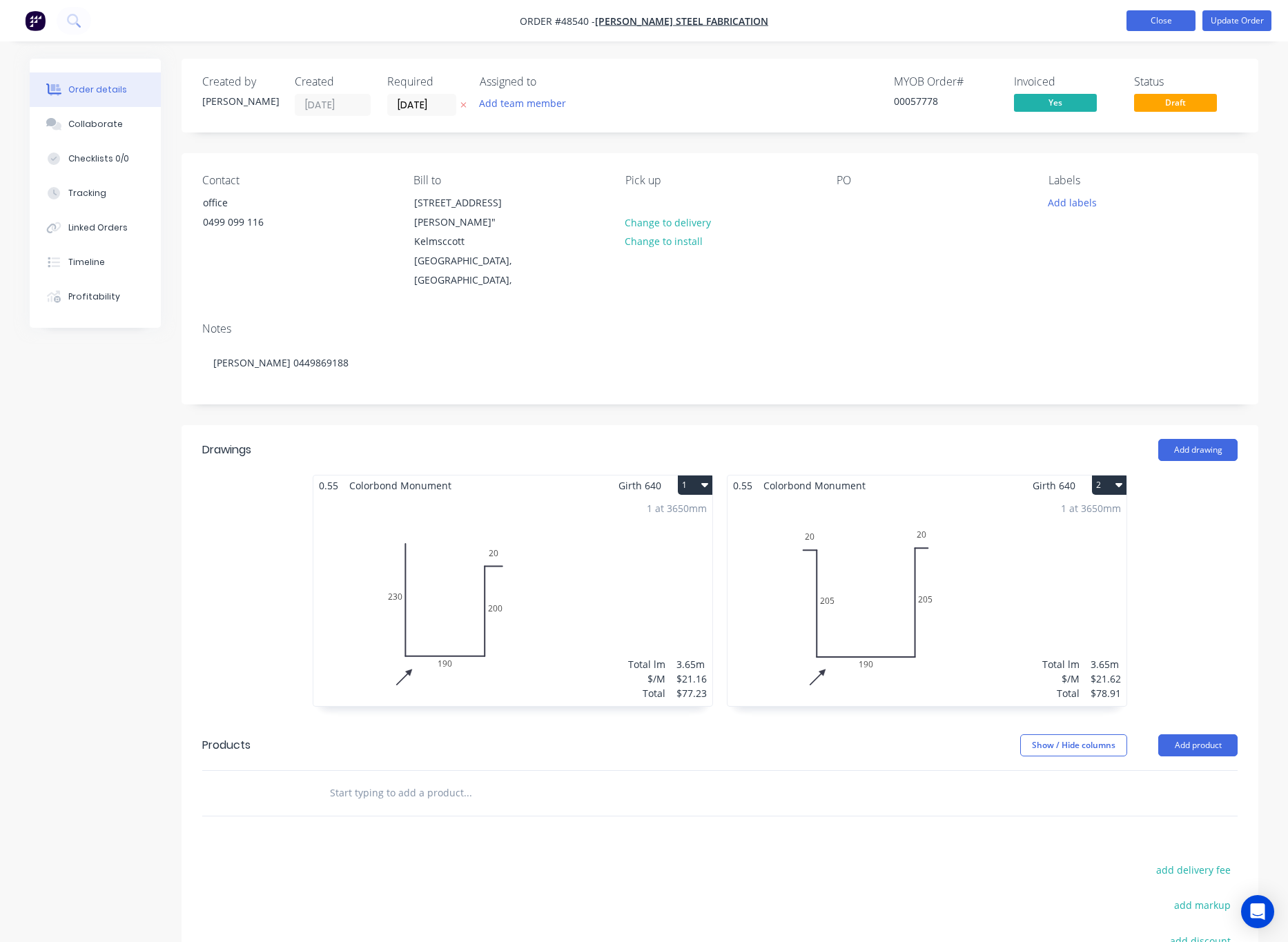
click at [1151, 21] on button "Close" at bounding box center [1160, 21] width 69 height 21
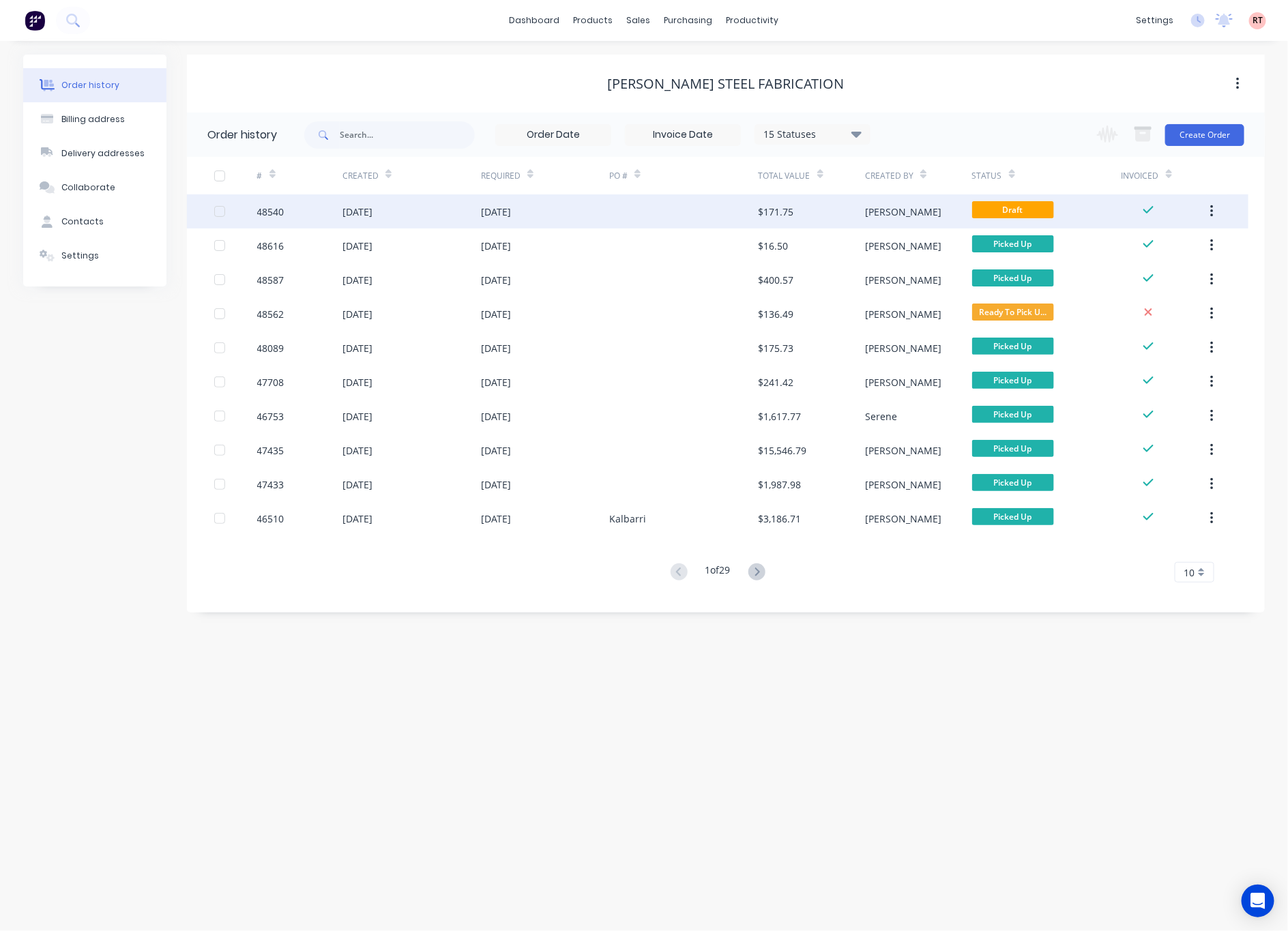
click at [682, 217] on div at bounding box center [683, 211] width 149 height 34
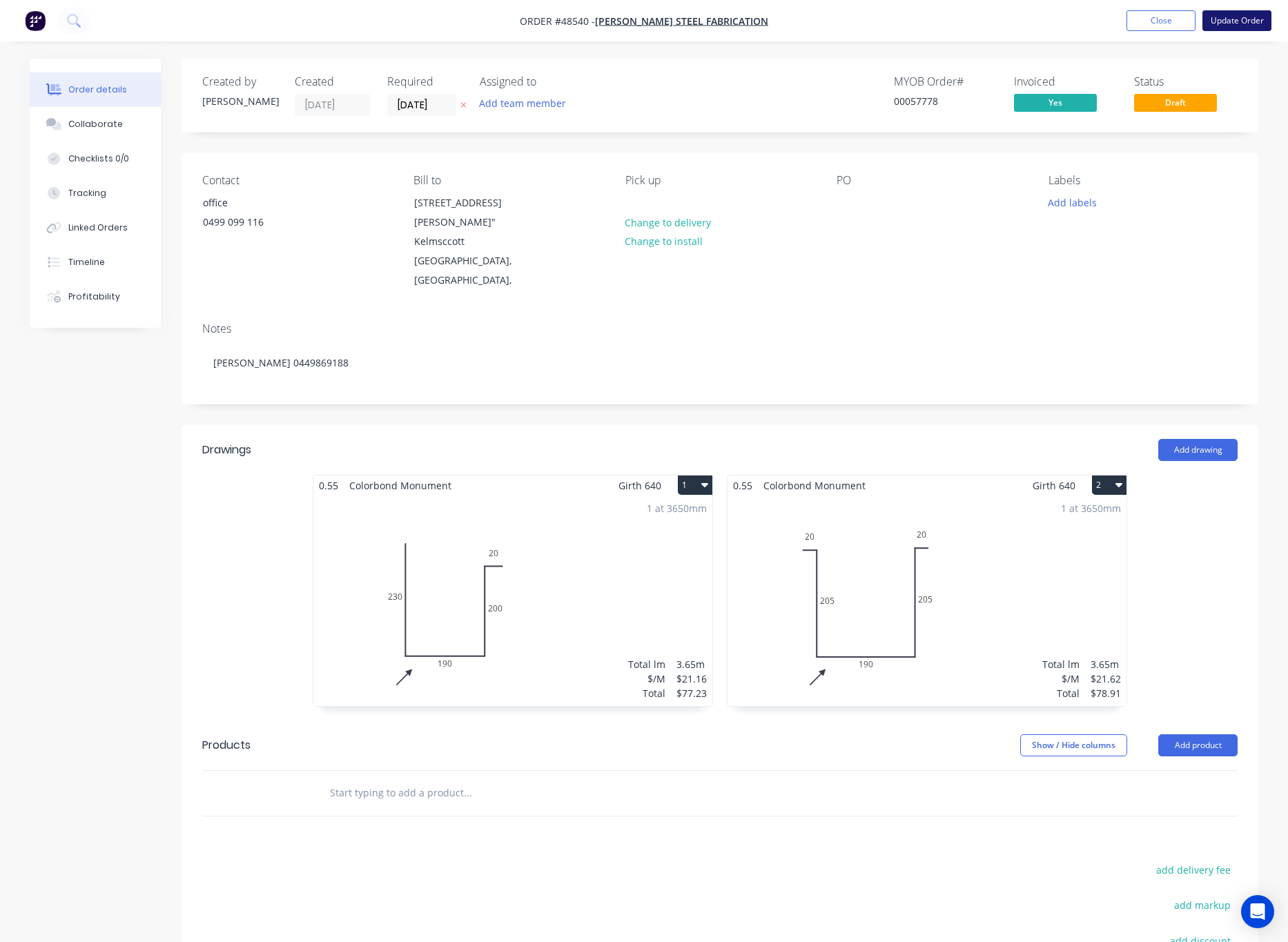
click at [1228, 23] on button "Update Order" at bounding box center [1236, 21] width 69 height 21
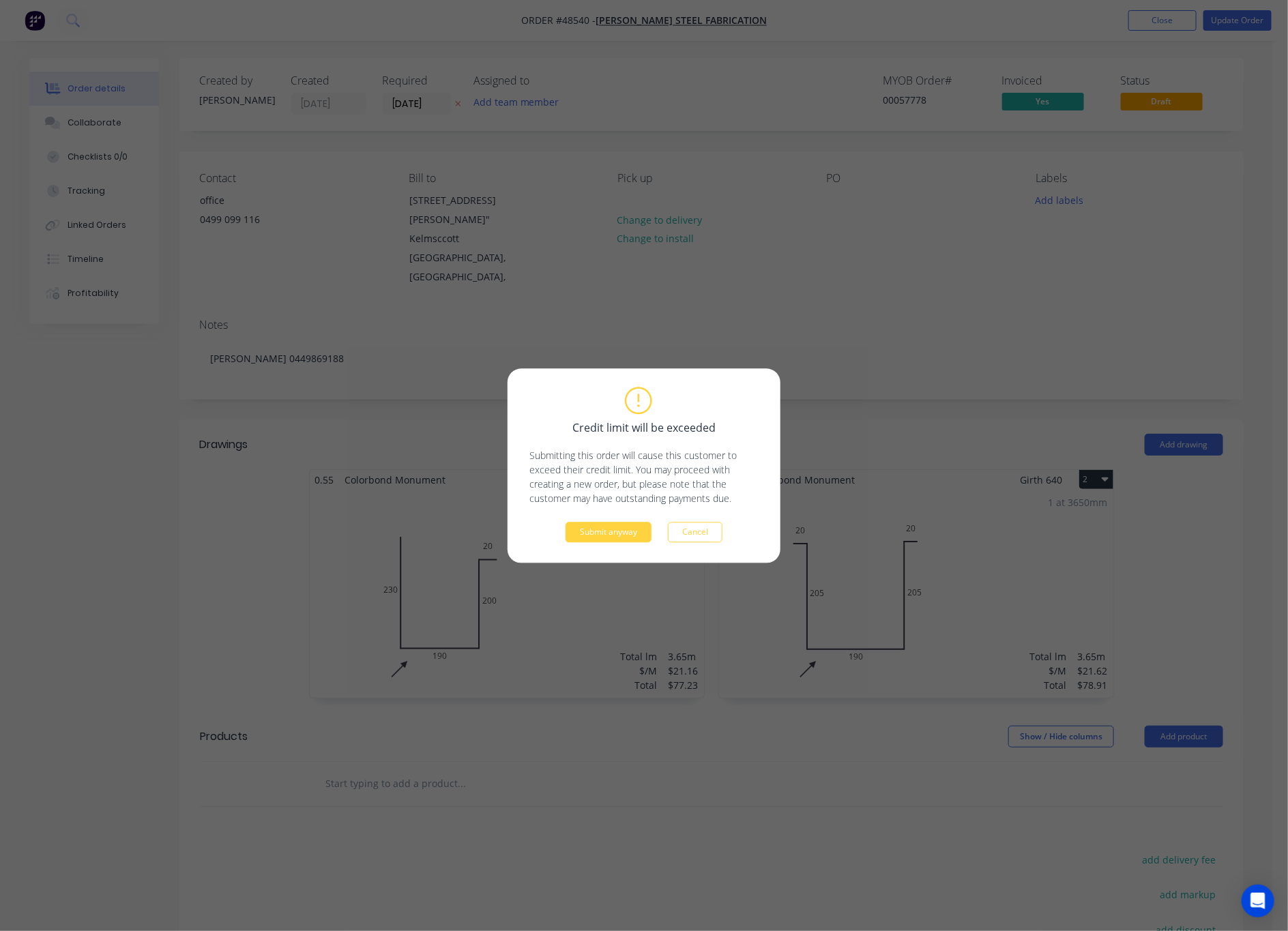
click at [885, 314] on div "Credit limit will be exceeded Submitting this order will cause this customer to…" at bounding box center [644, 466] width 1288 height 931
click at [568, 536] on button "Submit anyway" at bounding box center [609, 532] width 86 height 21
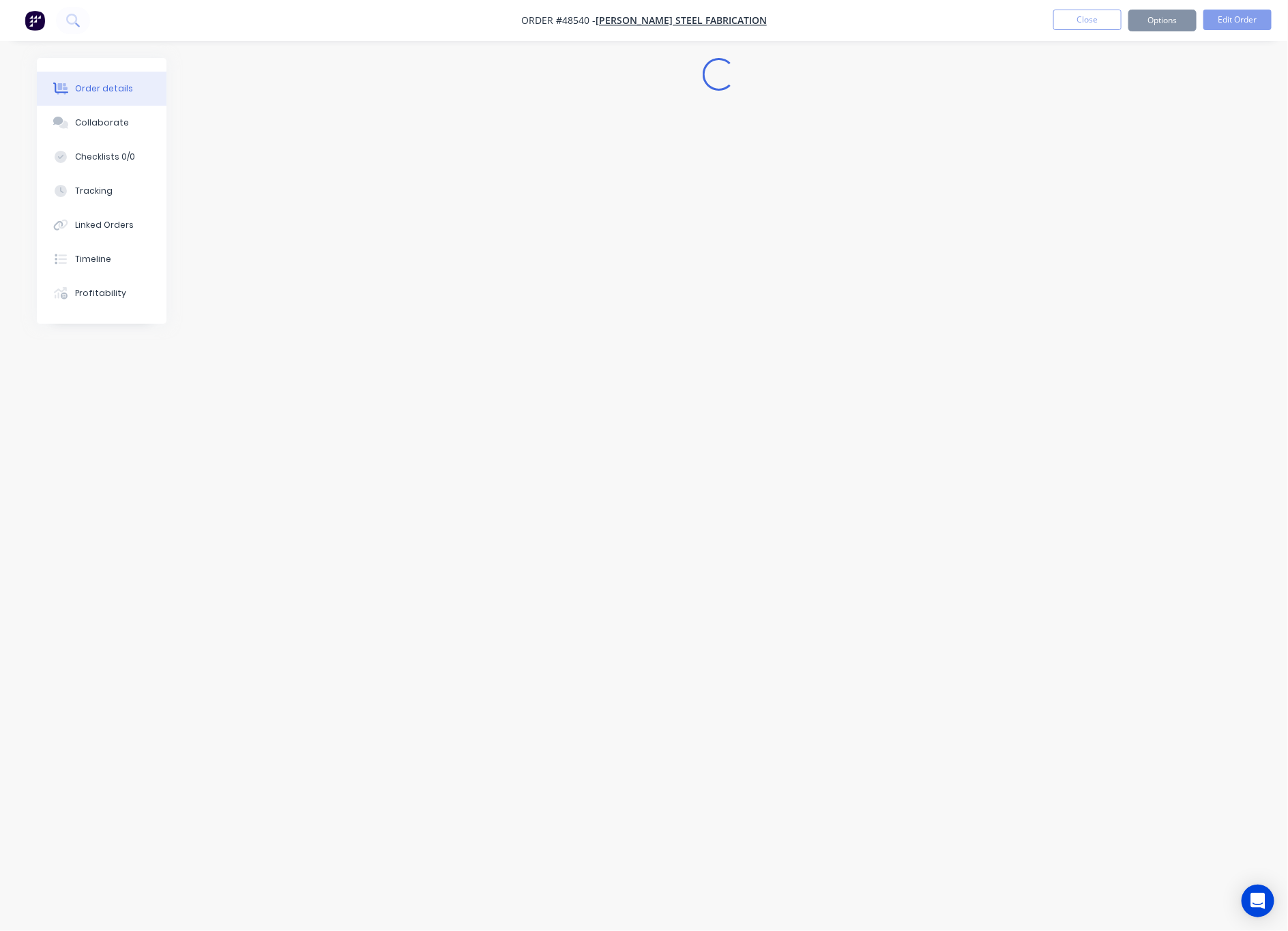
click at [589, 523] on div "Loading..." at bounding box center [644, 440] width 1215 height 763
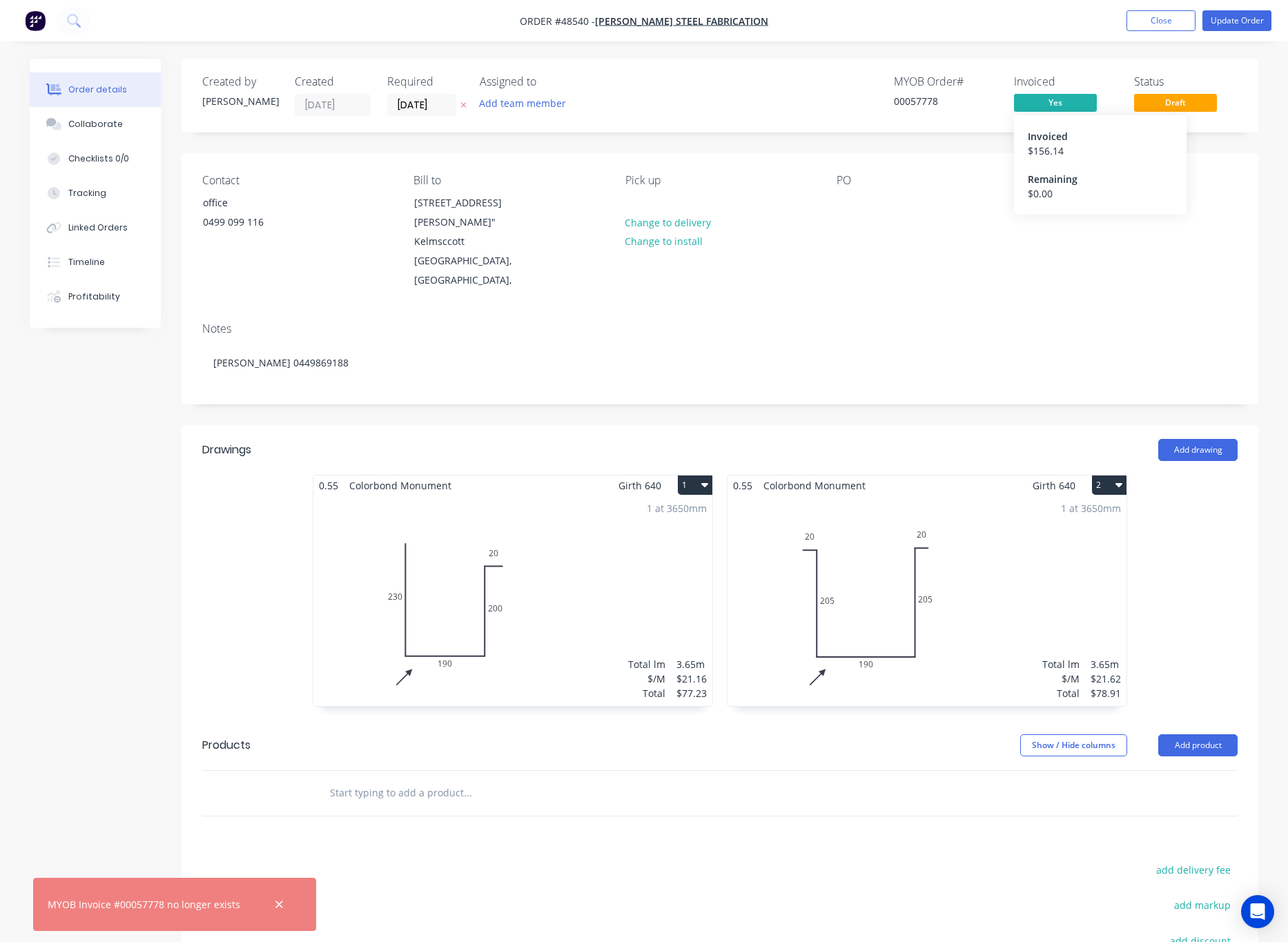
click at [1063, 102] on span "Yes" at bounding box center [1055, 102] width 83 height 17
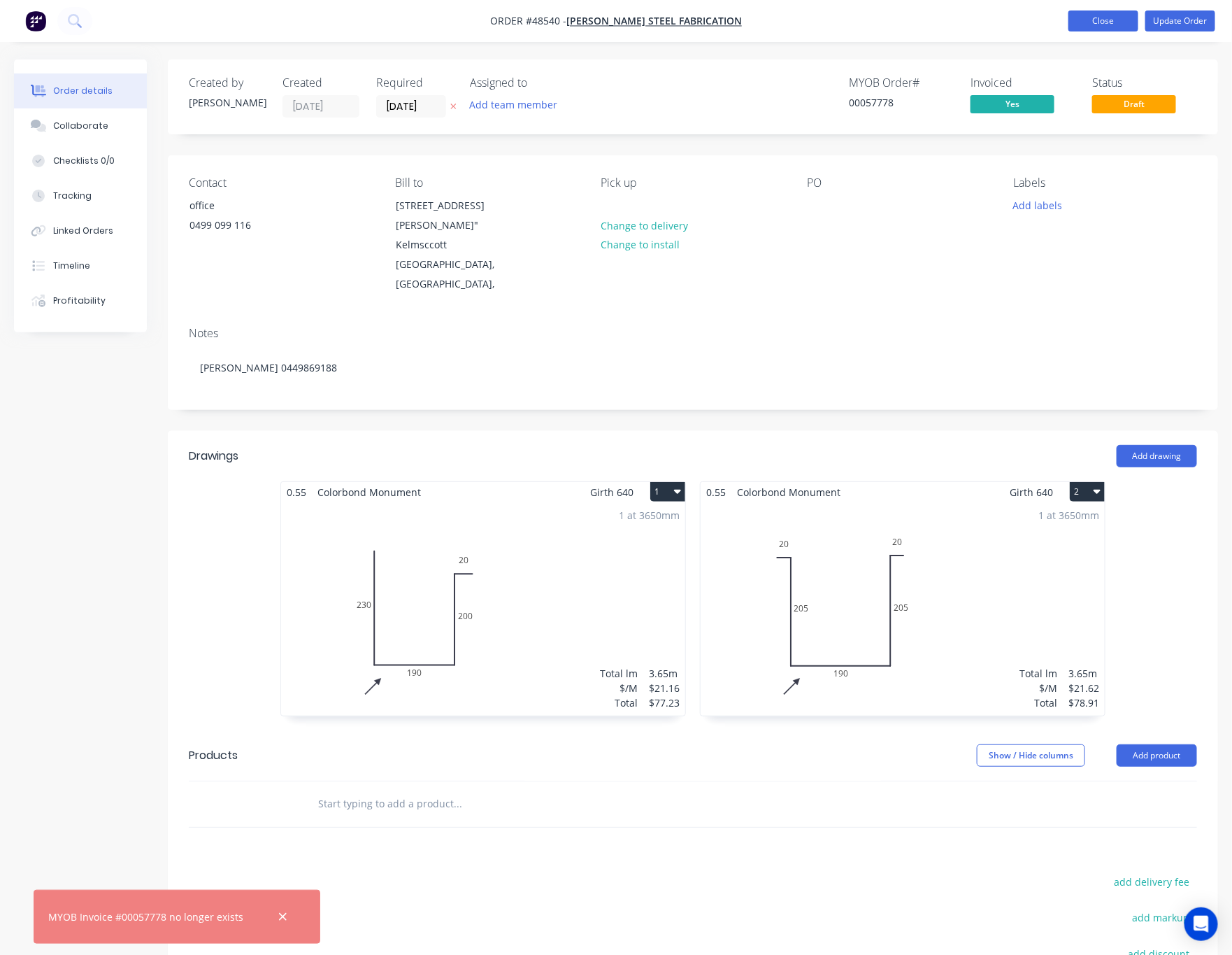
click at [1076, 19] on button "Close" at bounding box center [1104, 21] width 70 height 21
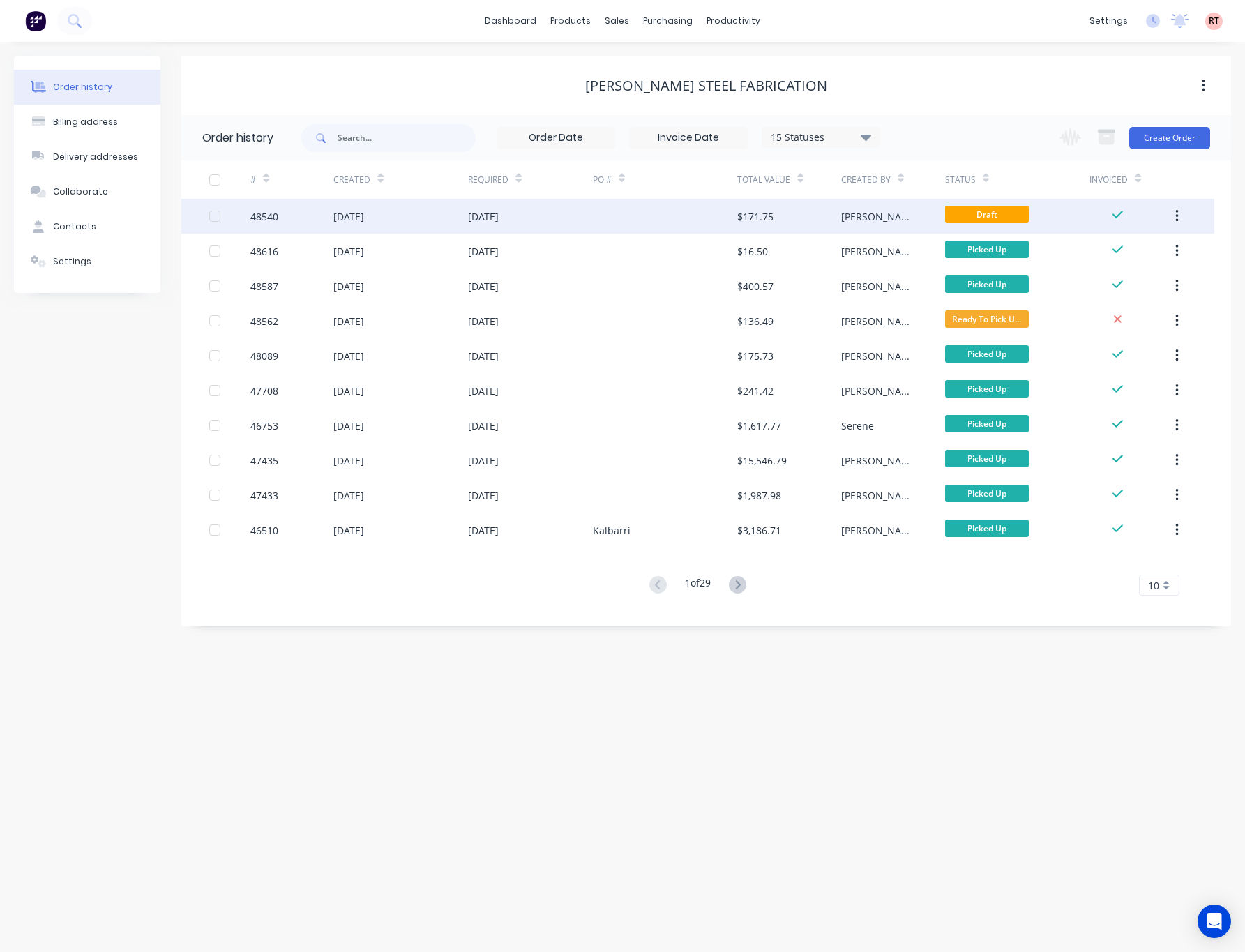
click at [1179, 214] on button "button" at bounding box center [1176, 216] width 33 height 25
click at [1158, 260] on div "Archive" at bounding box center [1127, 253] width 108 height 20
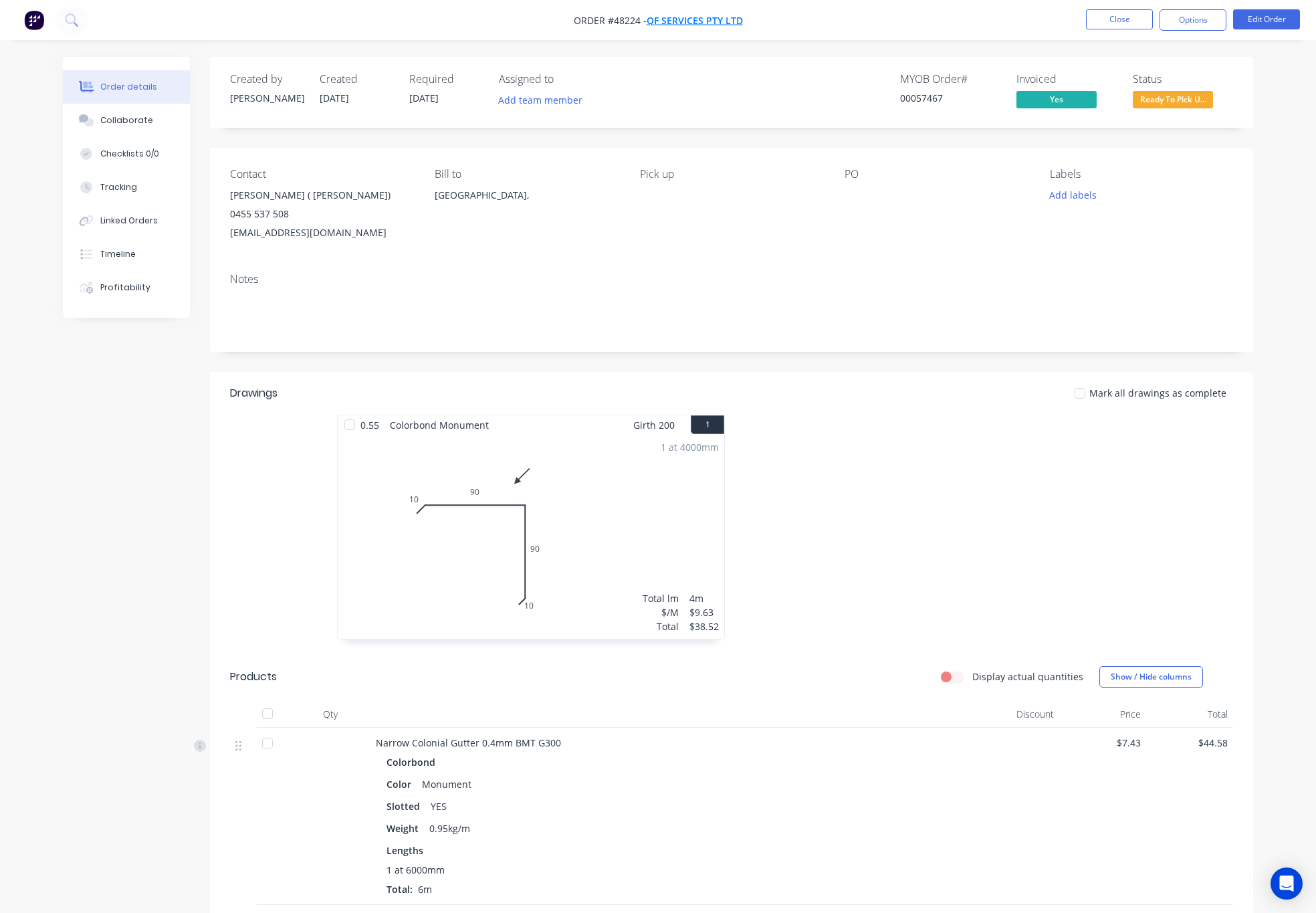
click at [718, 19] on span "QF SERVICES PTY LTD" at bounding box center [695, 20] width 97 height 13
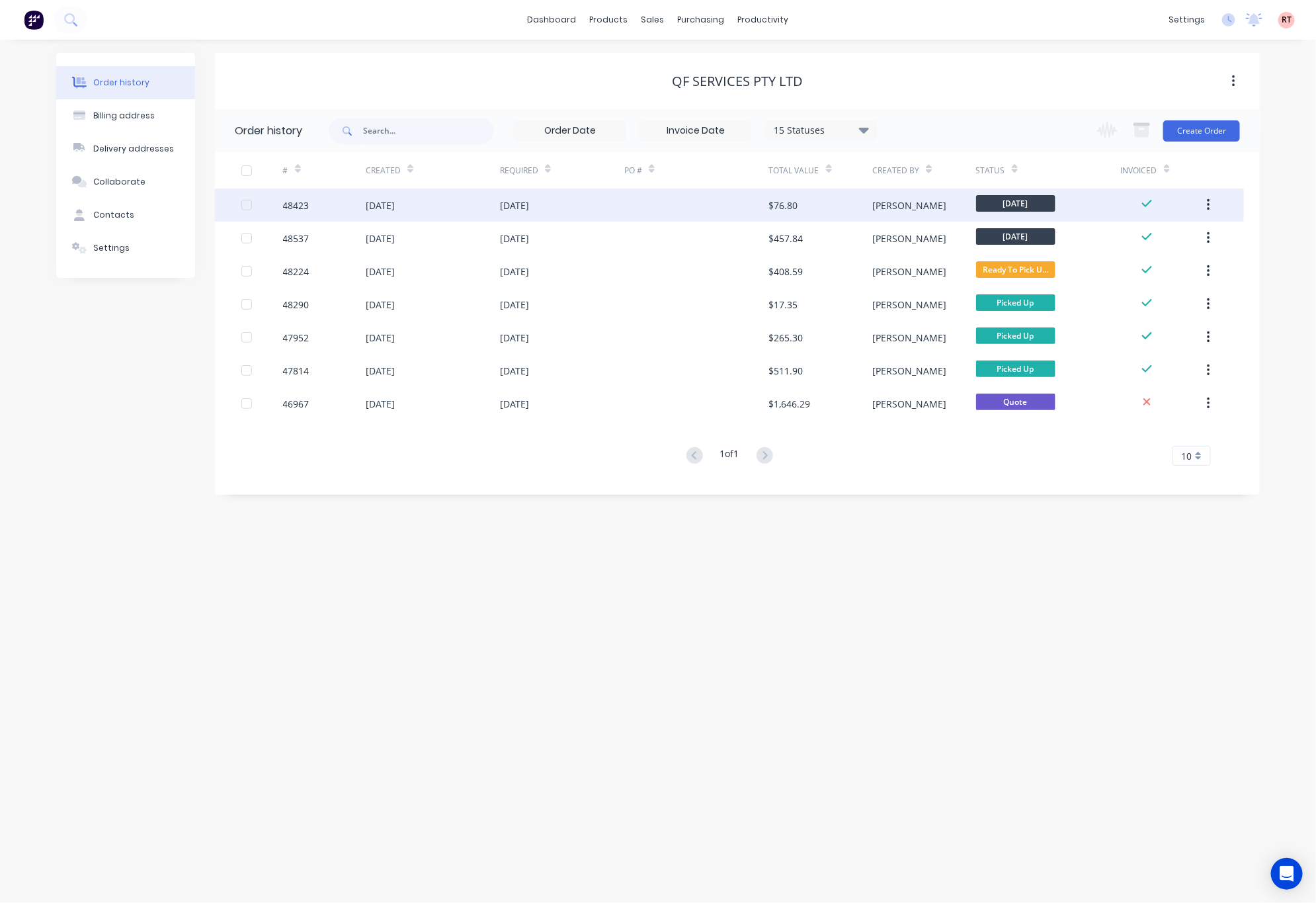
click at [699, 205] on div at bounding box center [696, 204] width 145 height 33
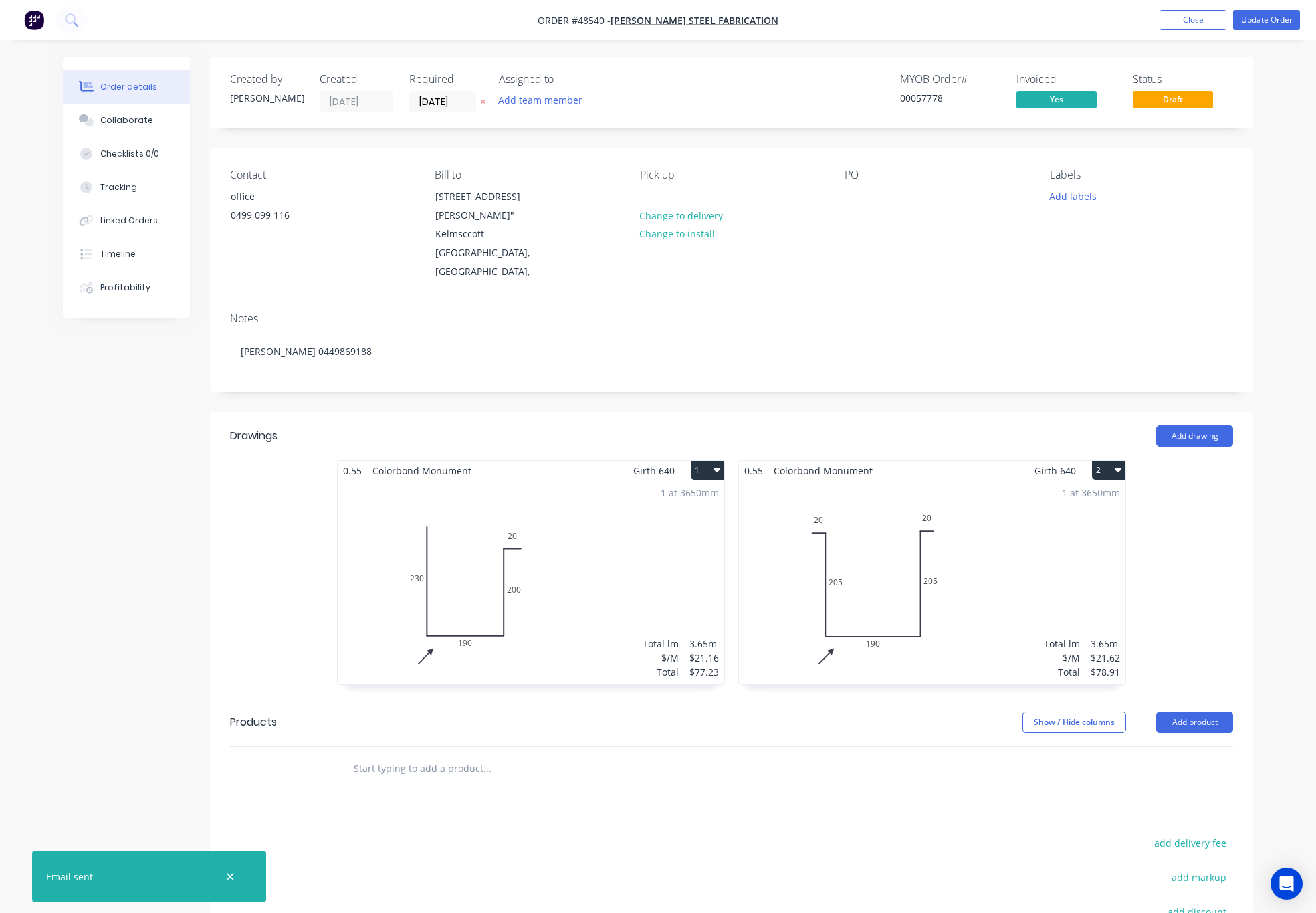
click at [755, 89] on div "MYOB Order # 00057778 Invoiced Yes Status Draft" at bounding box center [932, 92] width 600 height 40
click at [1172, 14] on button "Close" at bounding box center [1192, 20] width 67 height 20
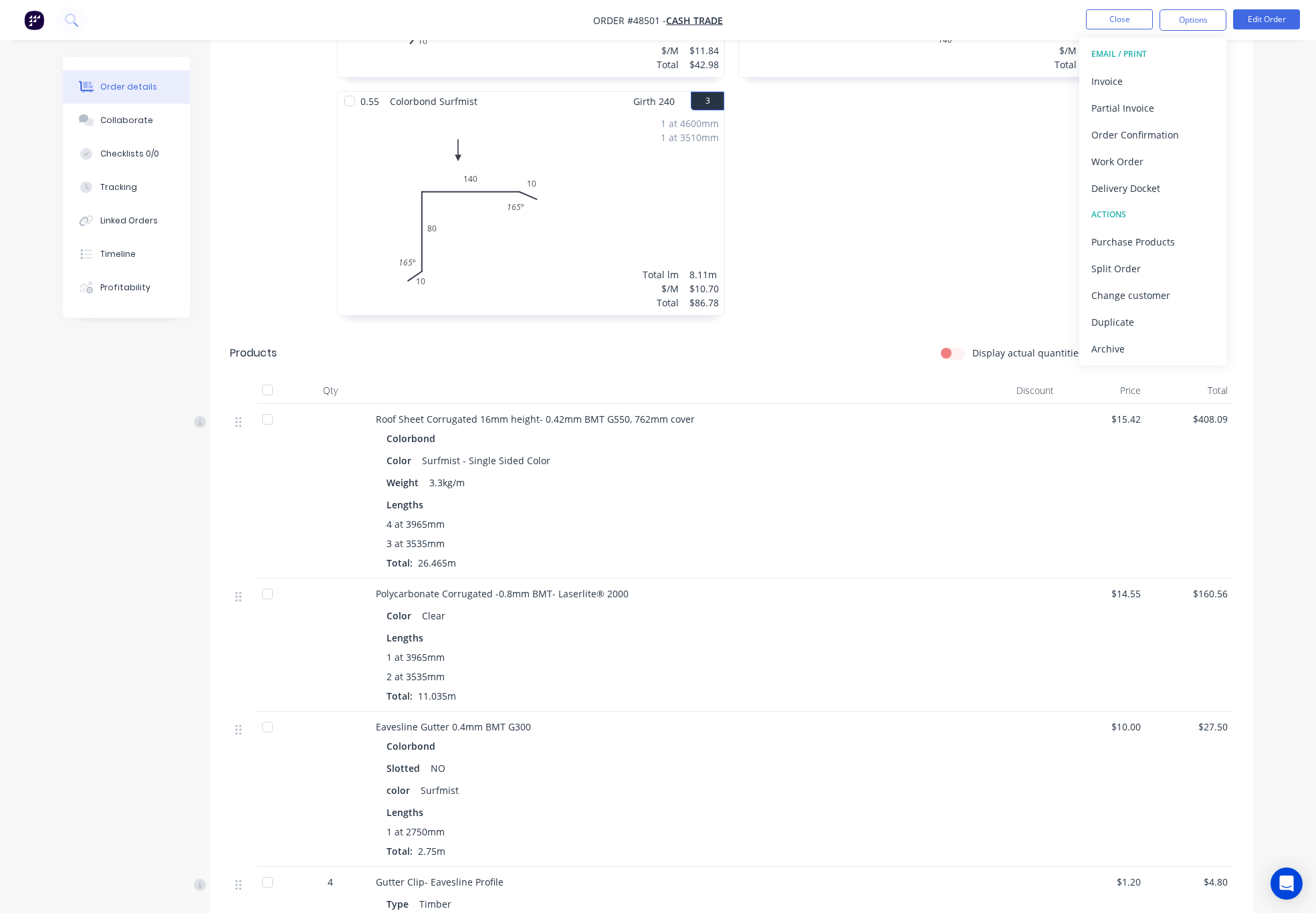
scroll to position [702, 0]
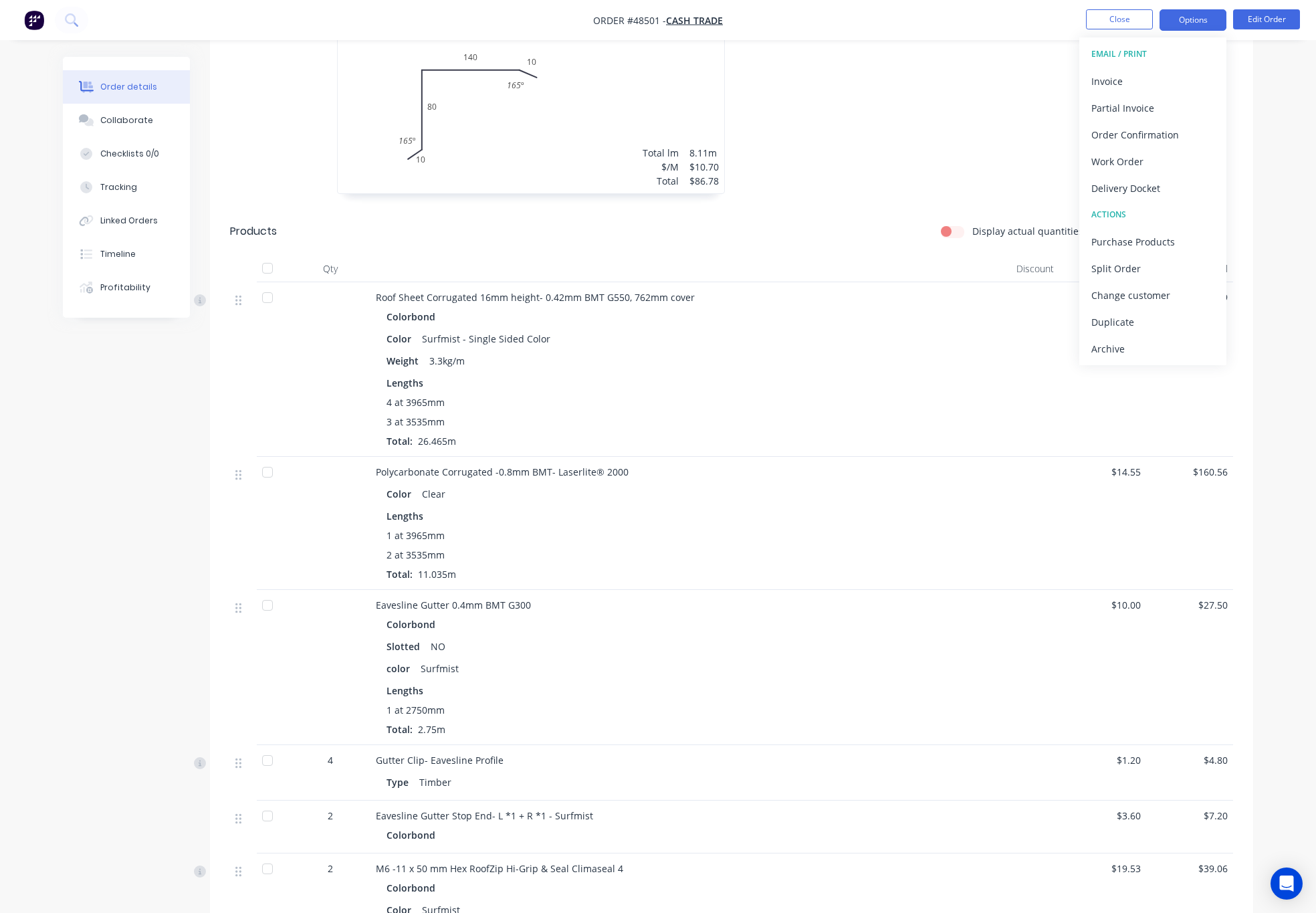
click at [1178, 14] on button "Options" at bounding box center [1192, 19] width 67 height 21
click at [1202, 14] on button "Options" at bounding box center [1192, 19] width 67 height 21
click at [1153, 234] on div "Purchase Products" at bounding box center [1153, 241] width 123 height 19
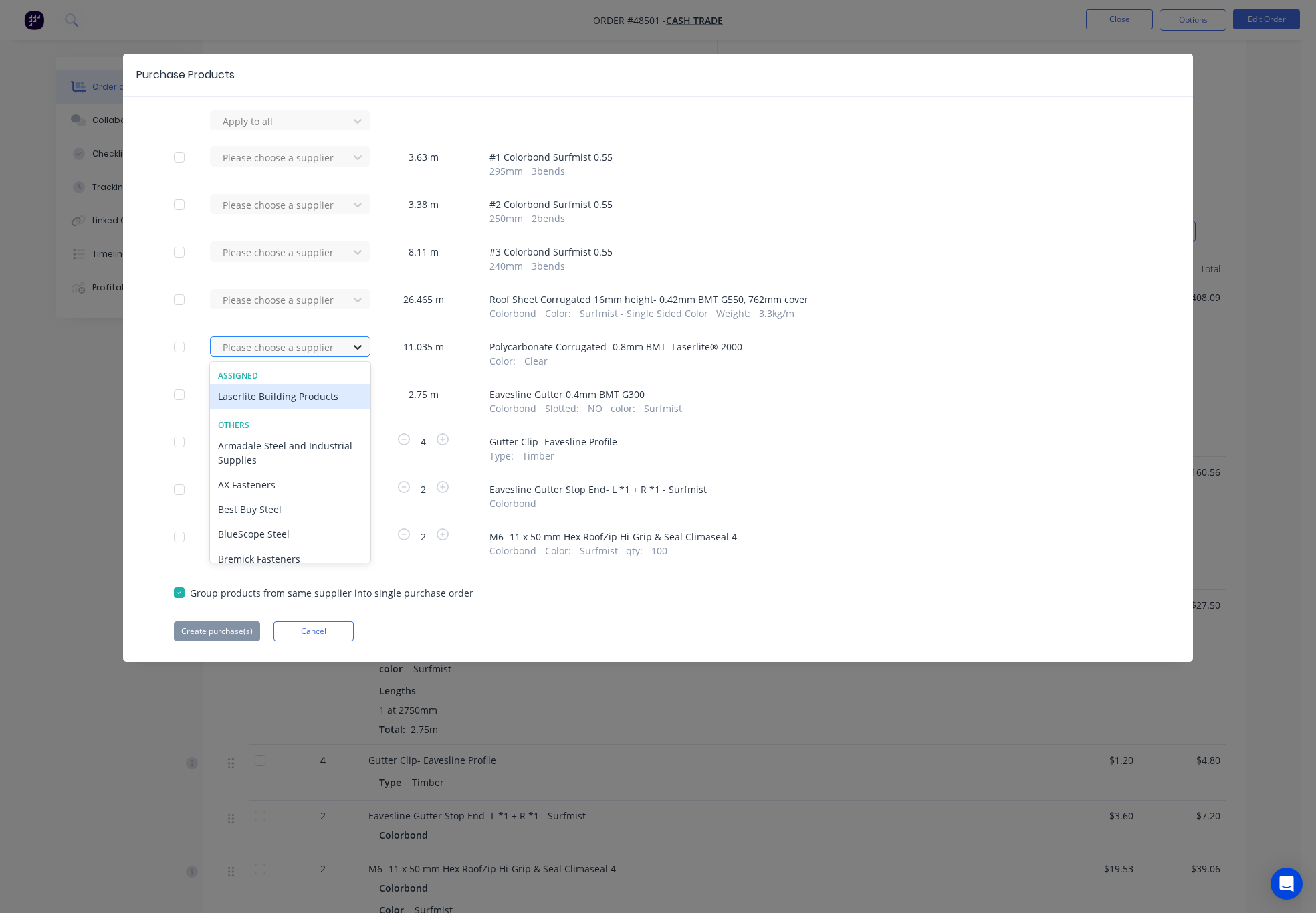
click at [347, 346] on div at bounding box center [357, 346] width 24 height 21
click at [323, 400] on div "Laserlite Building Products" at bounding box center [290, 396] width 161 height 25
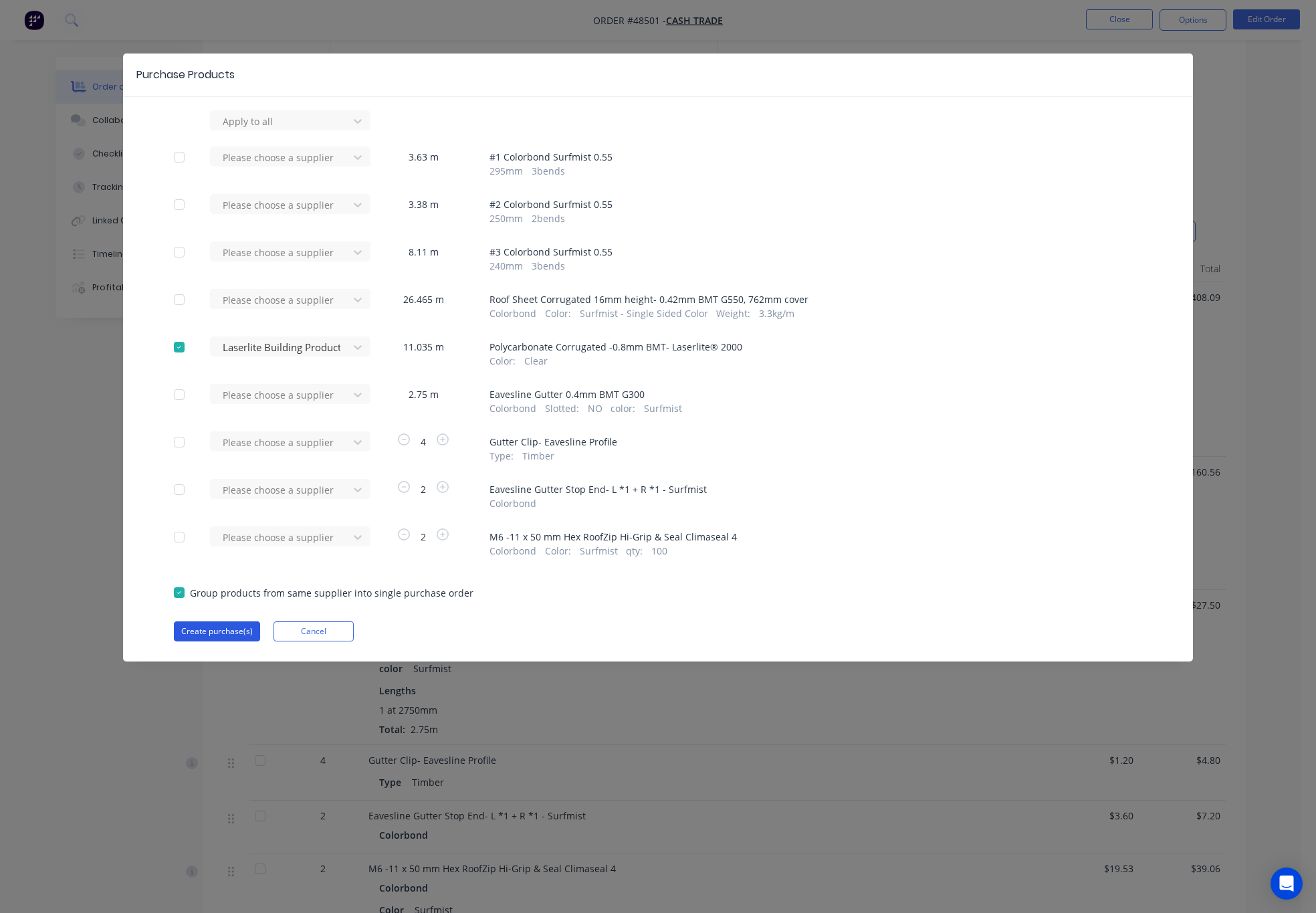
click at [243, 628] on button "Create purchase(s)" at bounding box center [217, 632] width 86 height 20
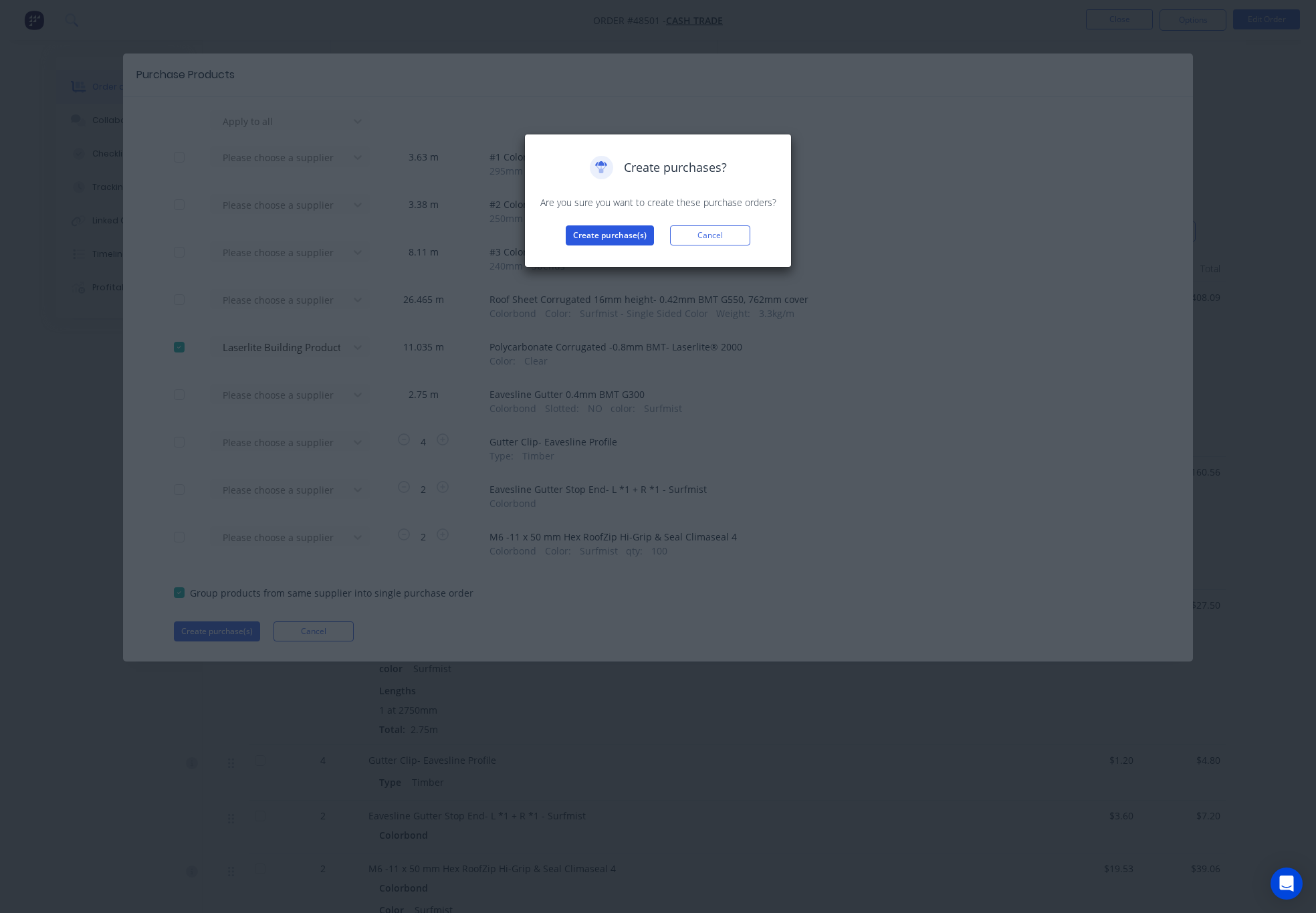
click at [592, 235] on button "Create purchase(s)" at bounding box center [610, 235] width 88 height 20
click at [614, 255] on button "View purchase(s)" at bounding box center [610, 257] width 80 height 20
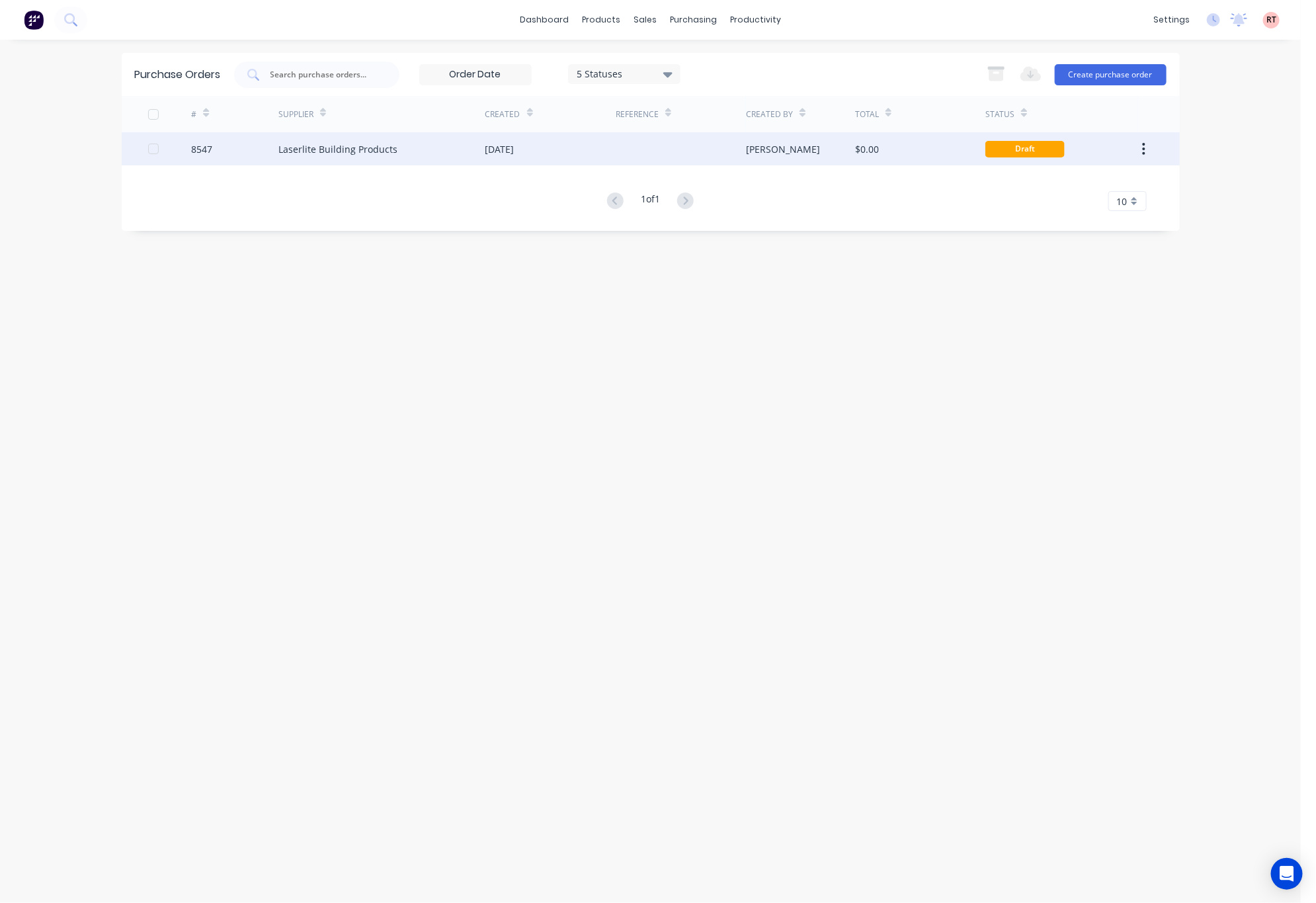
click at [652, 146] on div at bounding box center [681, 148] width 131 height 33
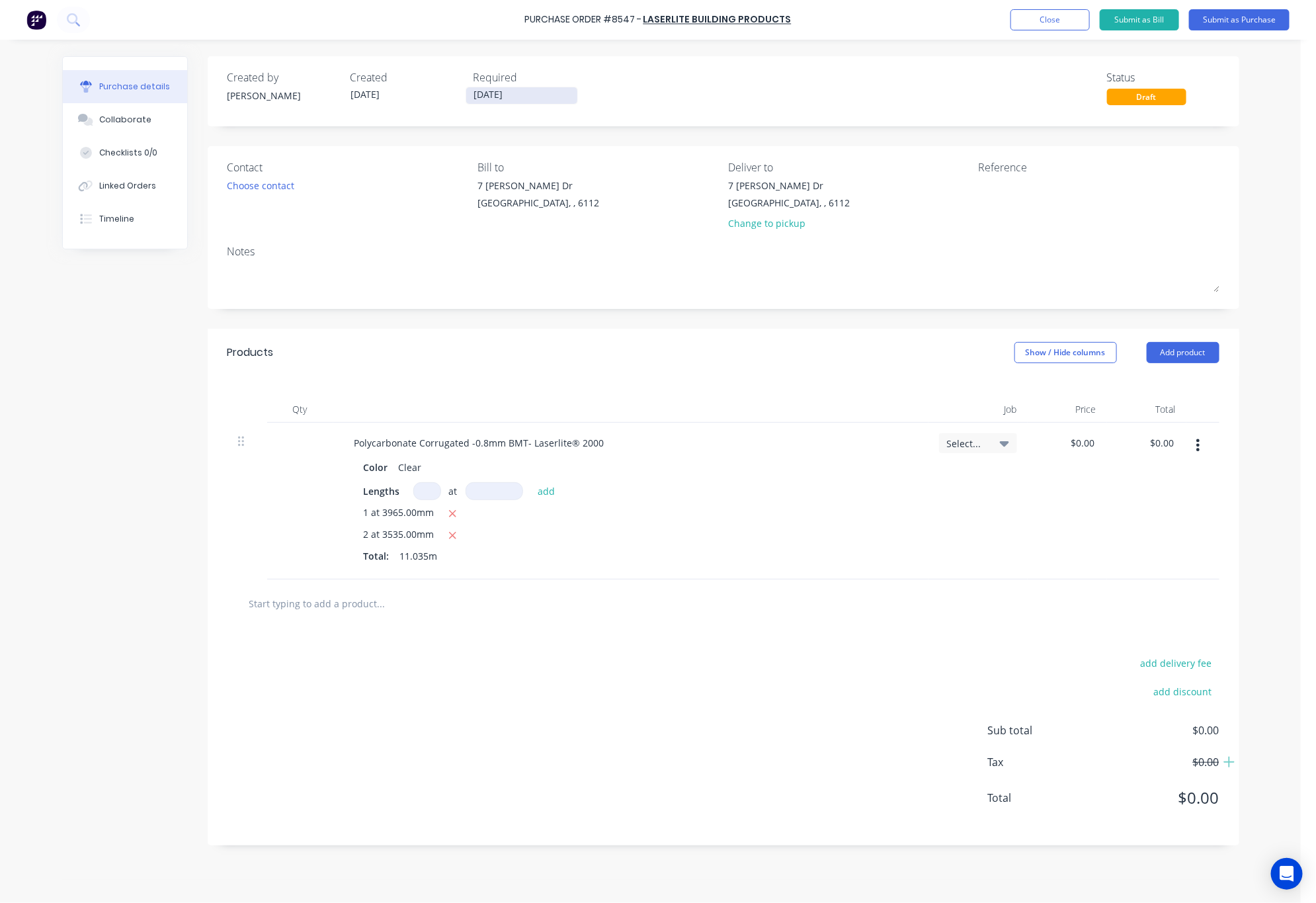
click at [556, 95] on input "[DATE]" at bounding box center [522, 95] width 111 height 17
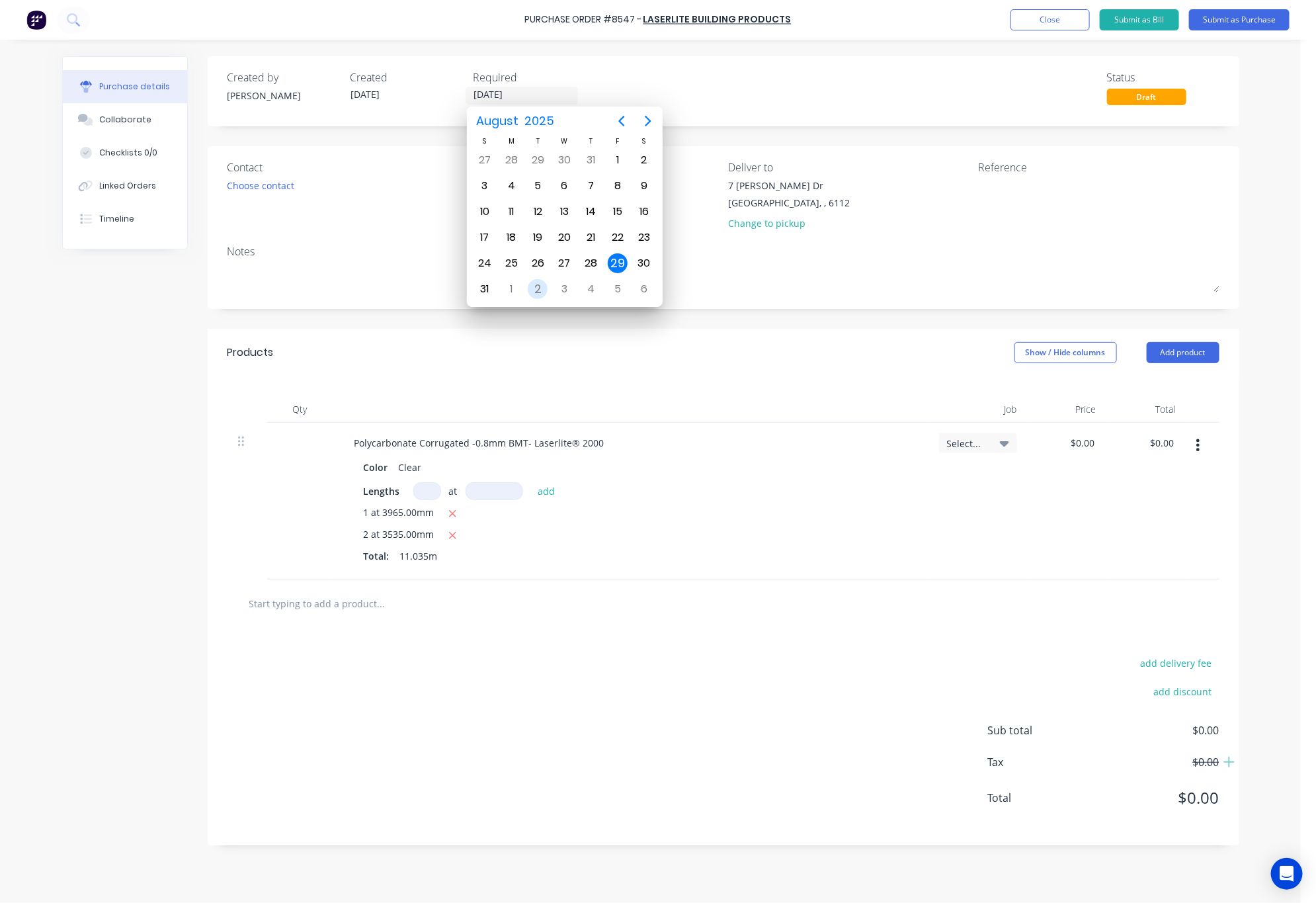
click at [536, 291] on div "2" at bounding box center [538, 289] width 20 height 20
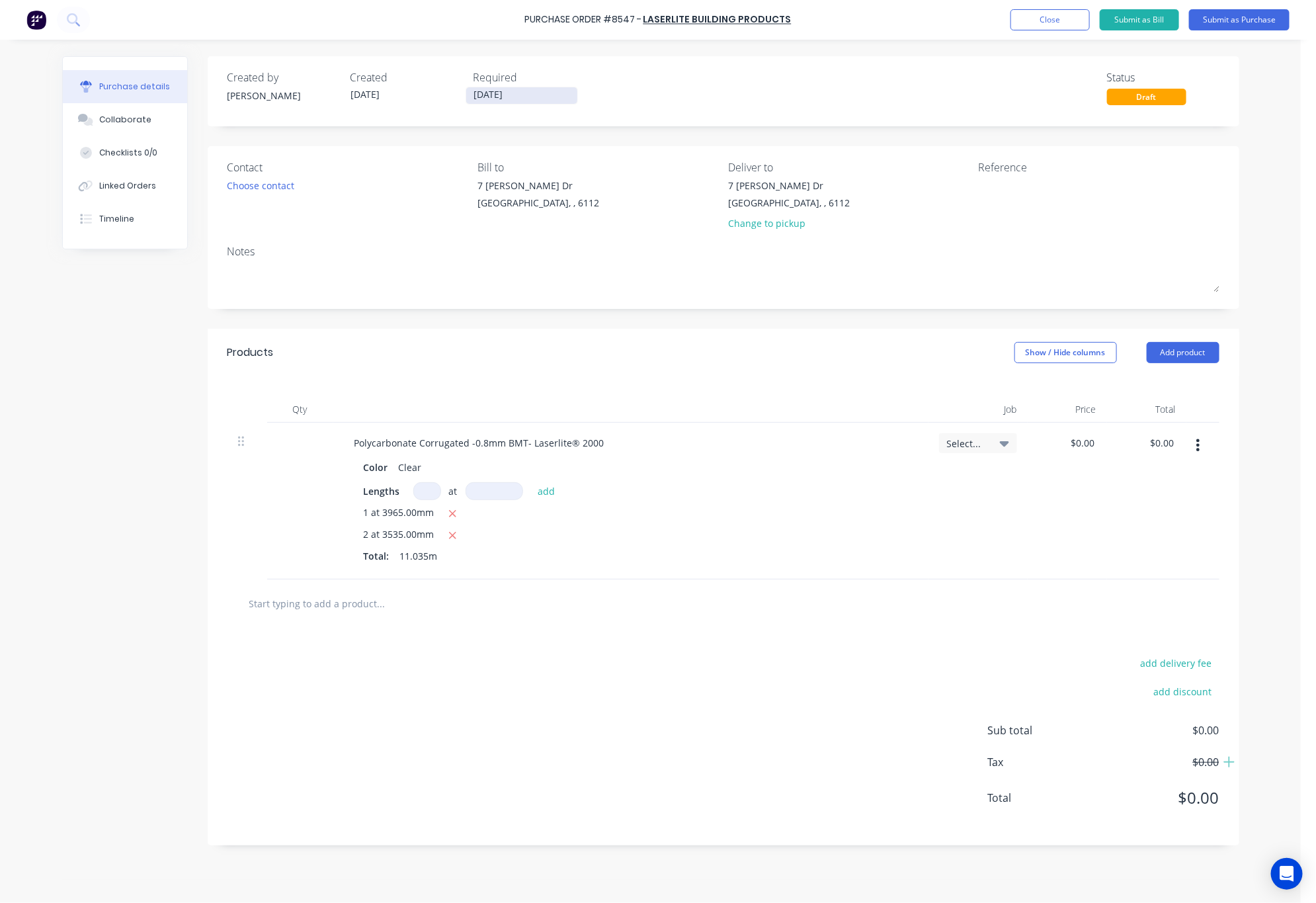
click at [533, 93] on input "[DATE]" at bounding box center [522, 95] width 111 height 17
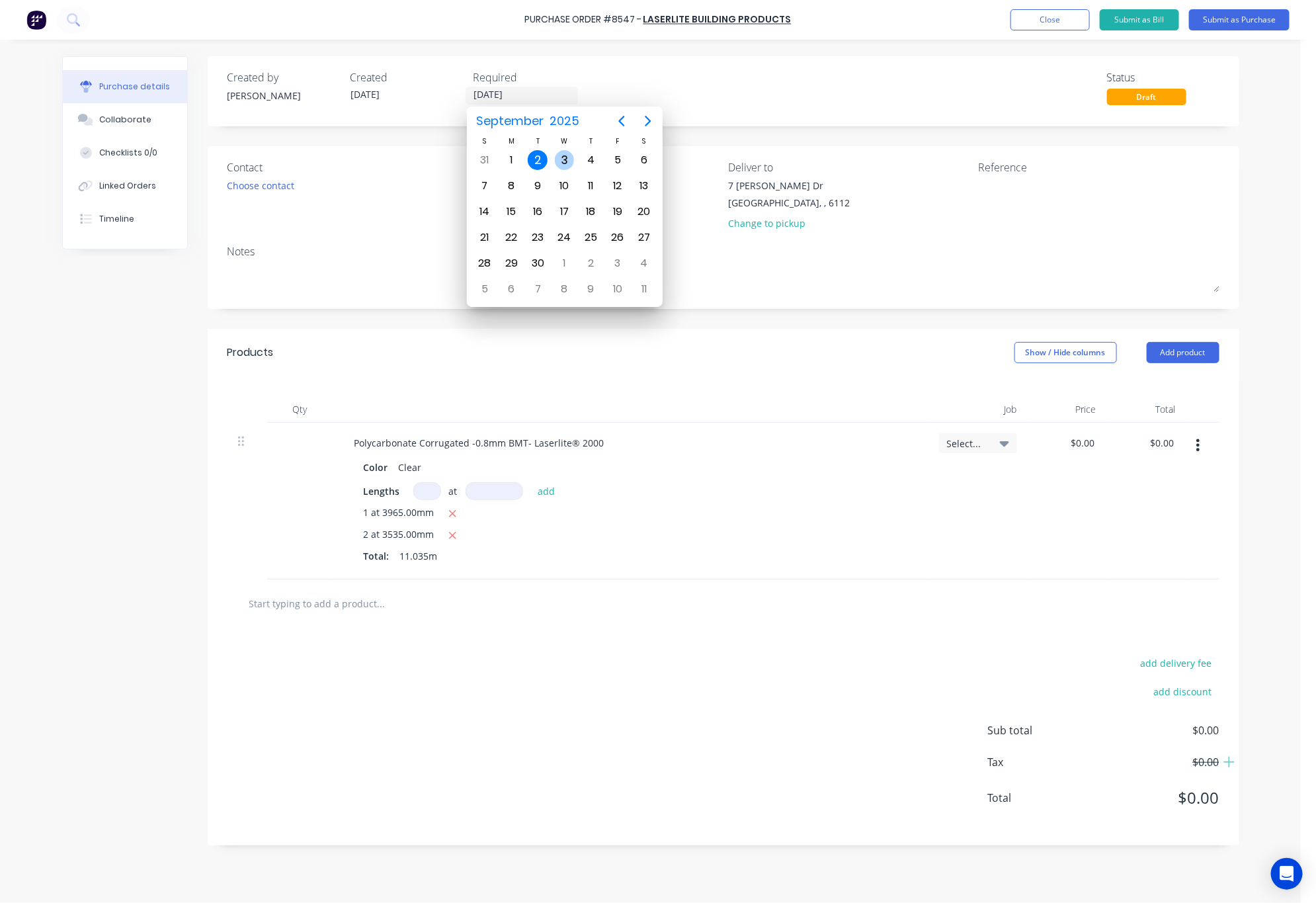
click at [561, 163] on div "3" at bounding box center [565, 160] width 20 height 20
type input "[DATE]"
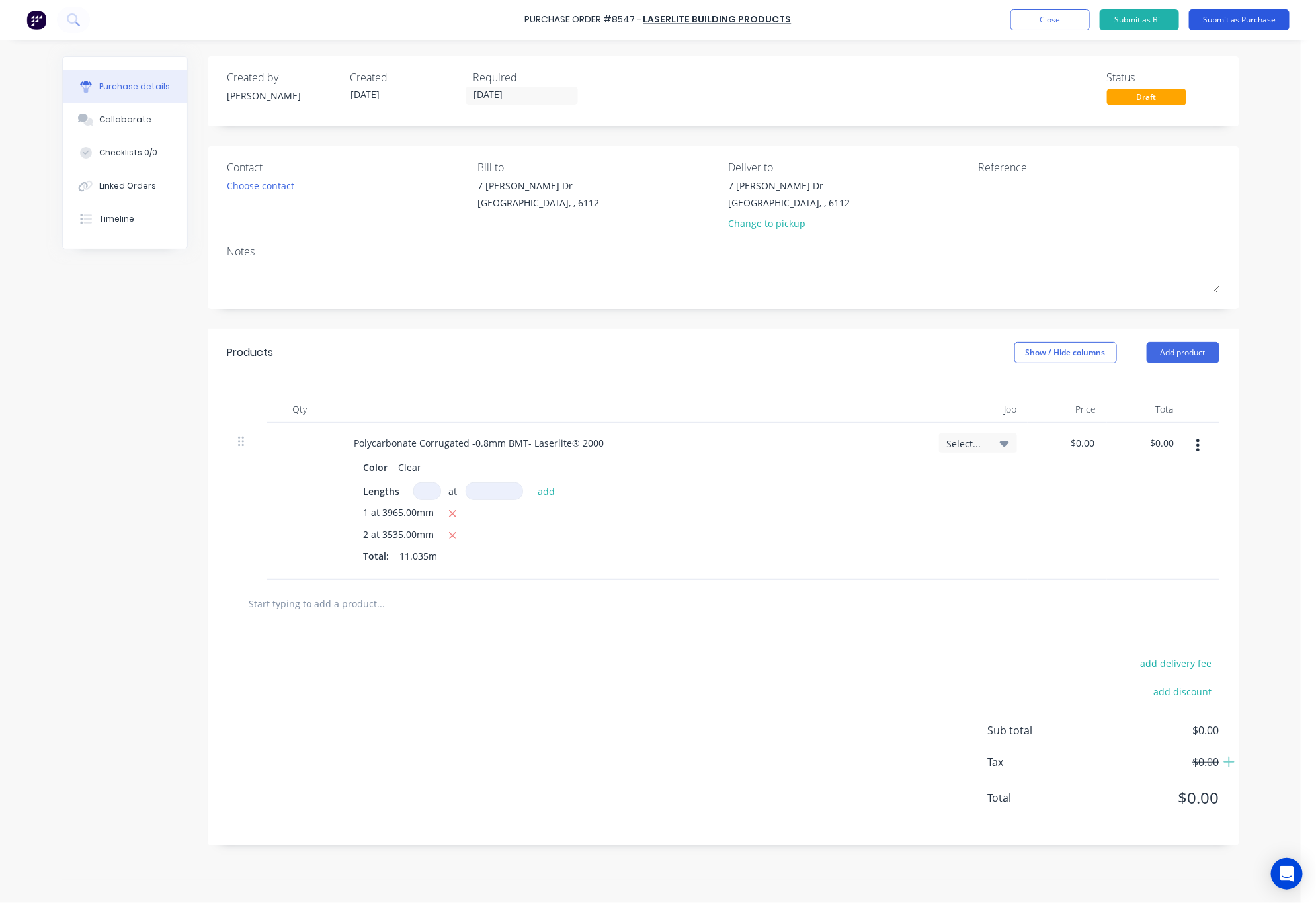
click at [1231, 20] on button "Submit as Purchase" at bounding box center [1240, 19] width 101 height 21
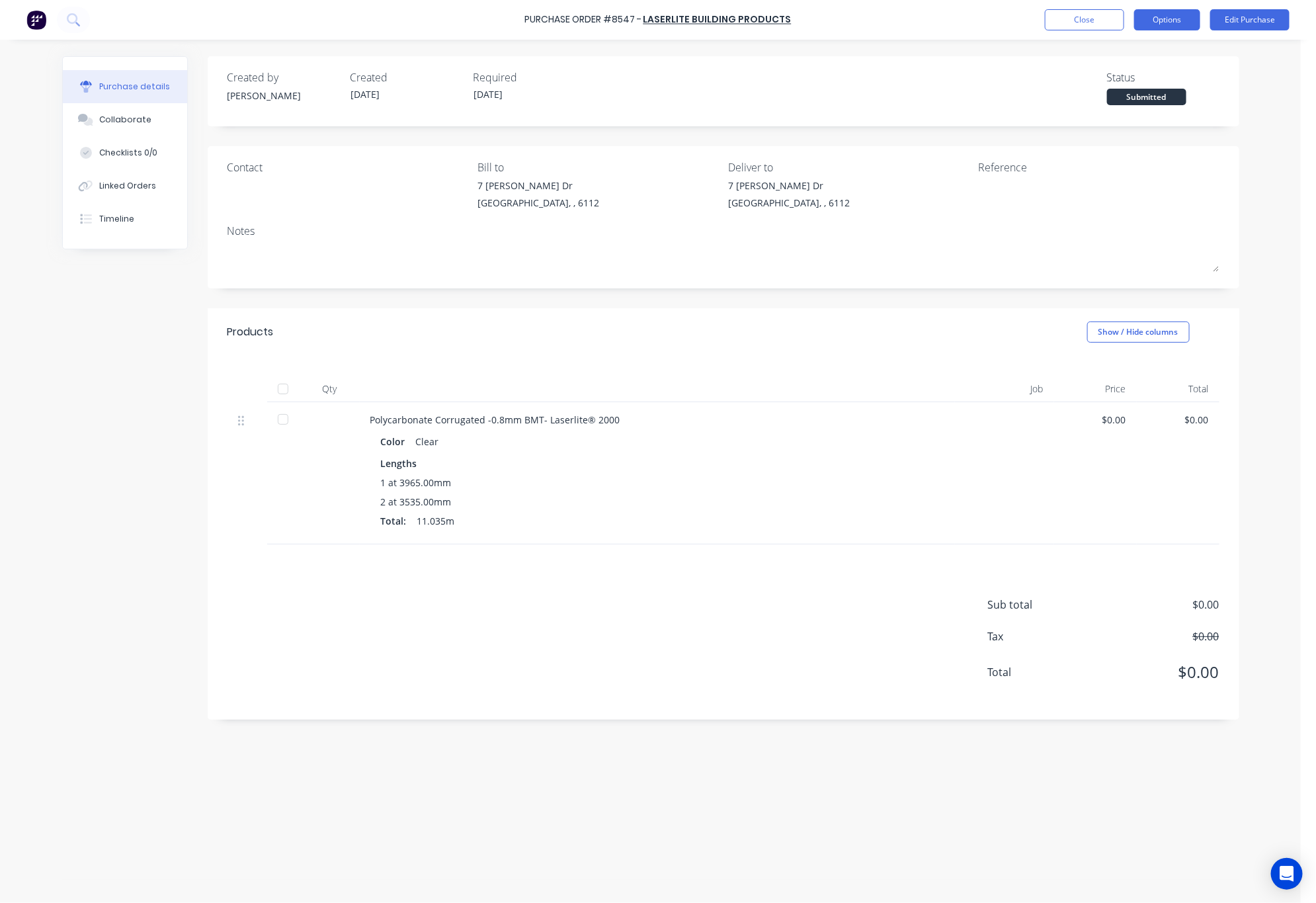
click at [1175, 28] on button "Options" at bounding box center [1167, 19] width 66 height 21
click at [1167, 54] on div "Print / Email" at bounding box center [1138, 54] width 102 height 19
click at [1133, 107] on div "Without pricing" at bounding box center [1138, 106] width 102 height 19
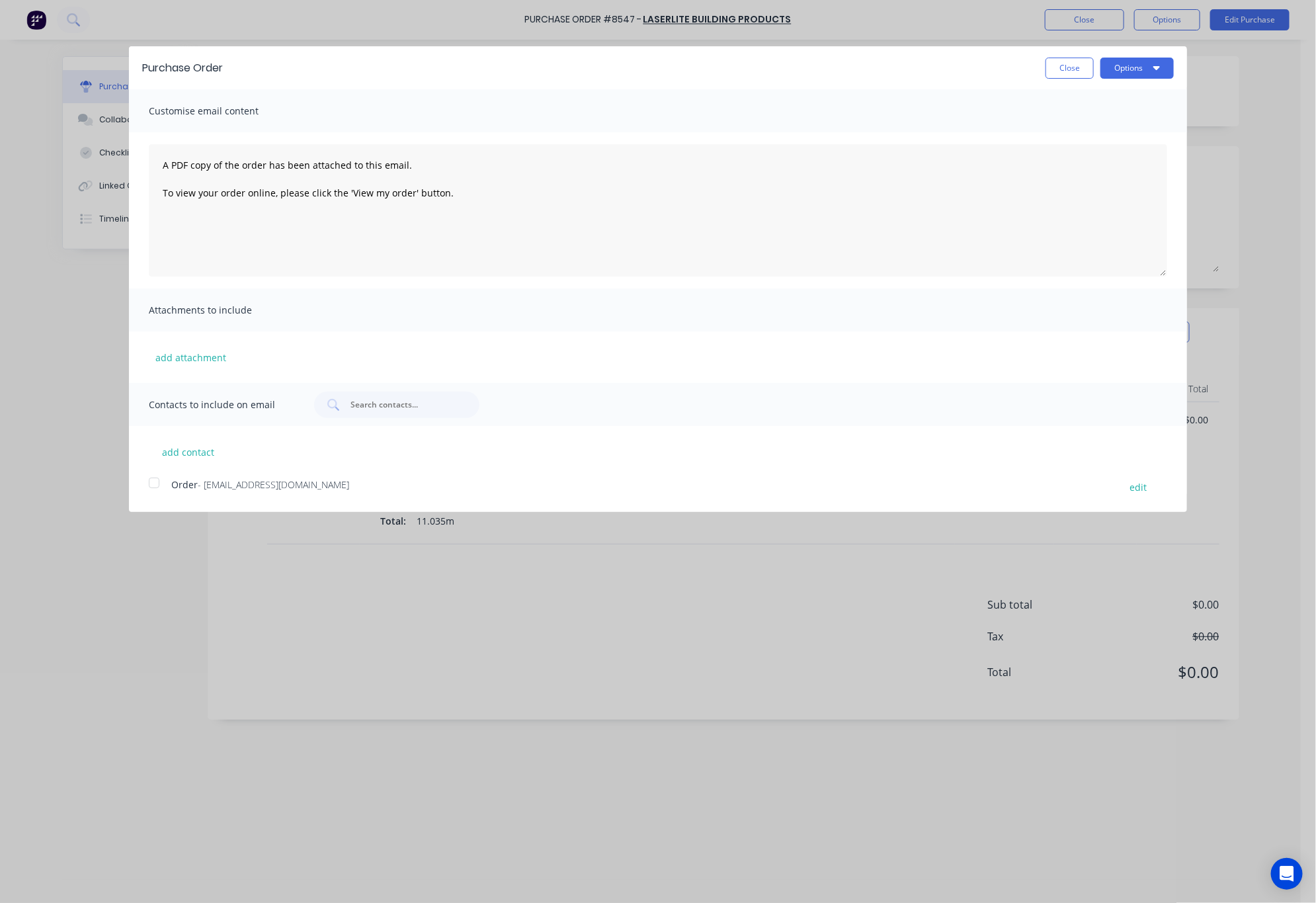
click at [151, 482] on div at bounding box center [154, 483] width 27 height 27
click at [1123, 64] on button "Options" at bounding box center [1138, 68] width 74 height 21
click at [1128, 131] on div "Email" at bounding box center [1112, 127] width 102 height 19
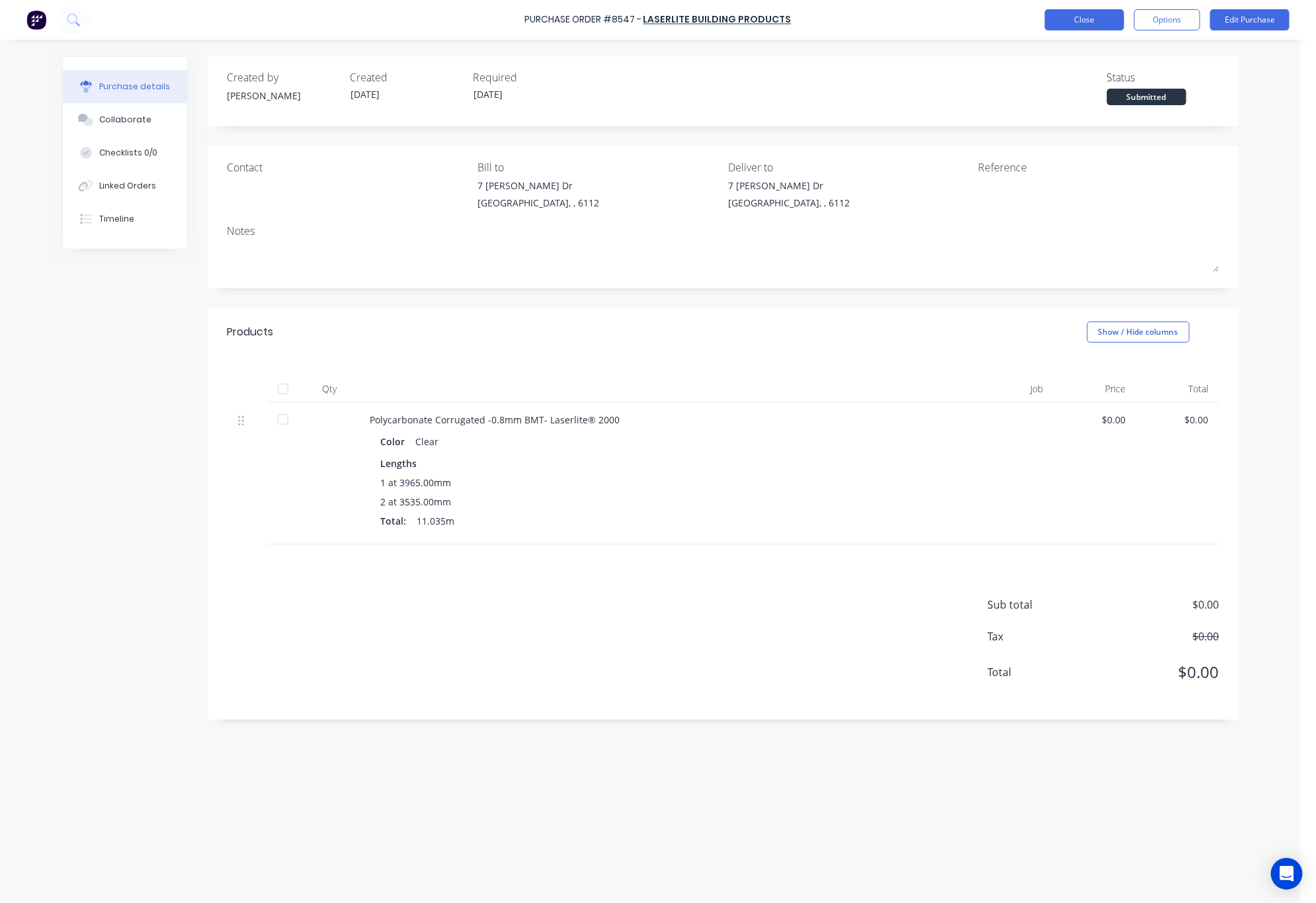
click at [1084, 20] on button "Close" at bounding box center [1085, 19] width 80 height 21
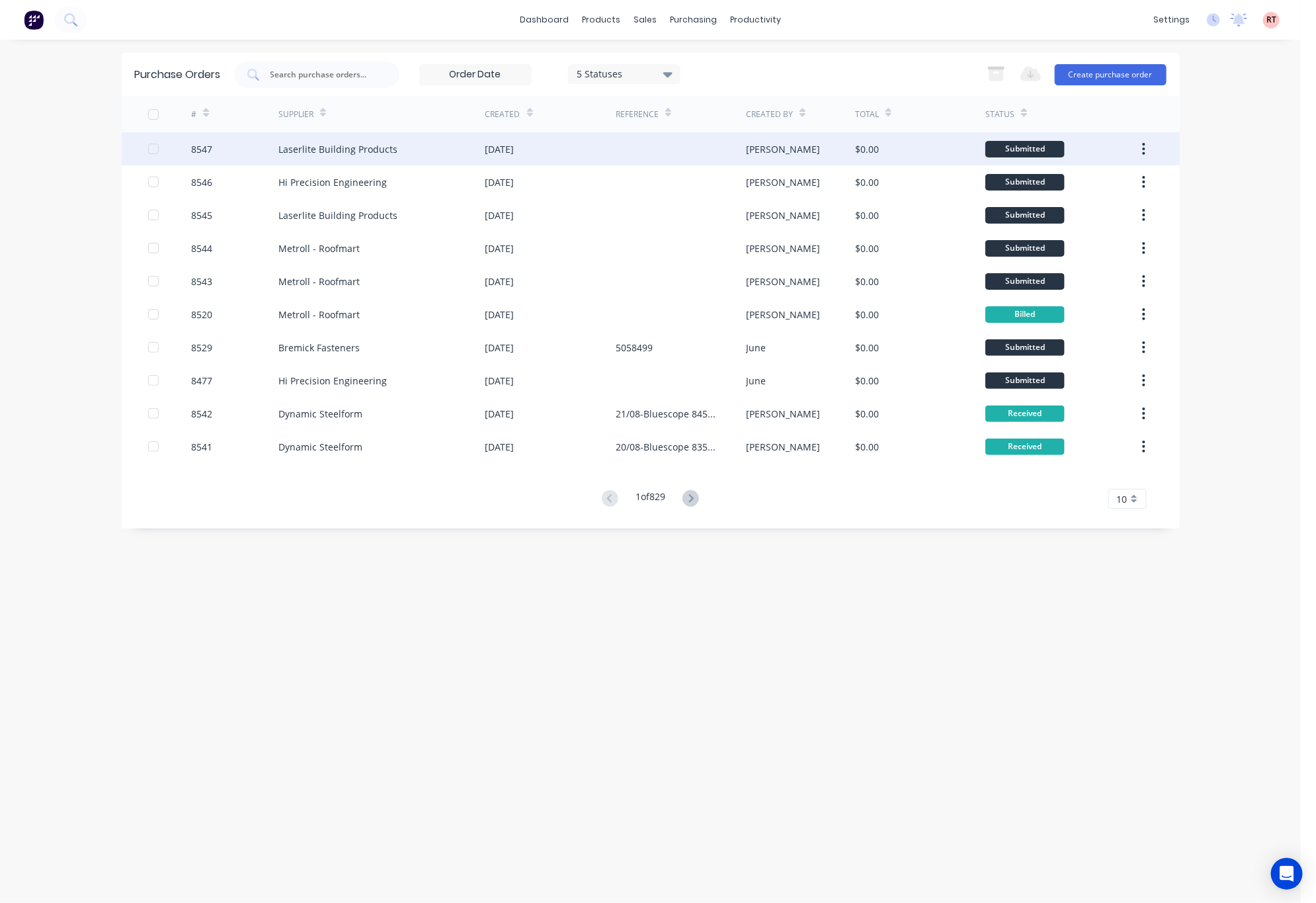
click at [725, 151] on div at bounding box center [681, 148] width 131 height 33
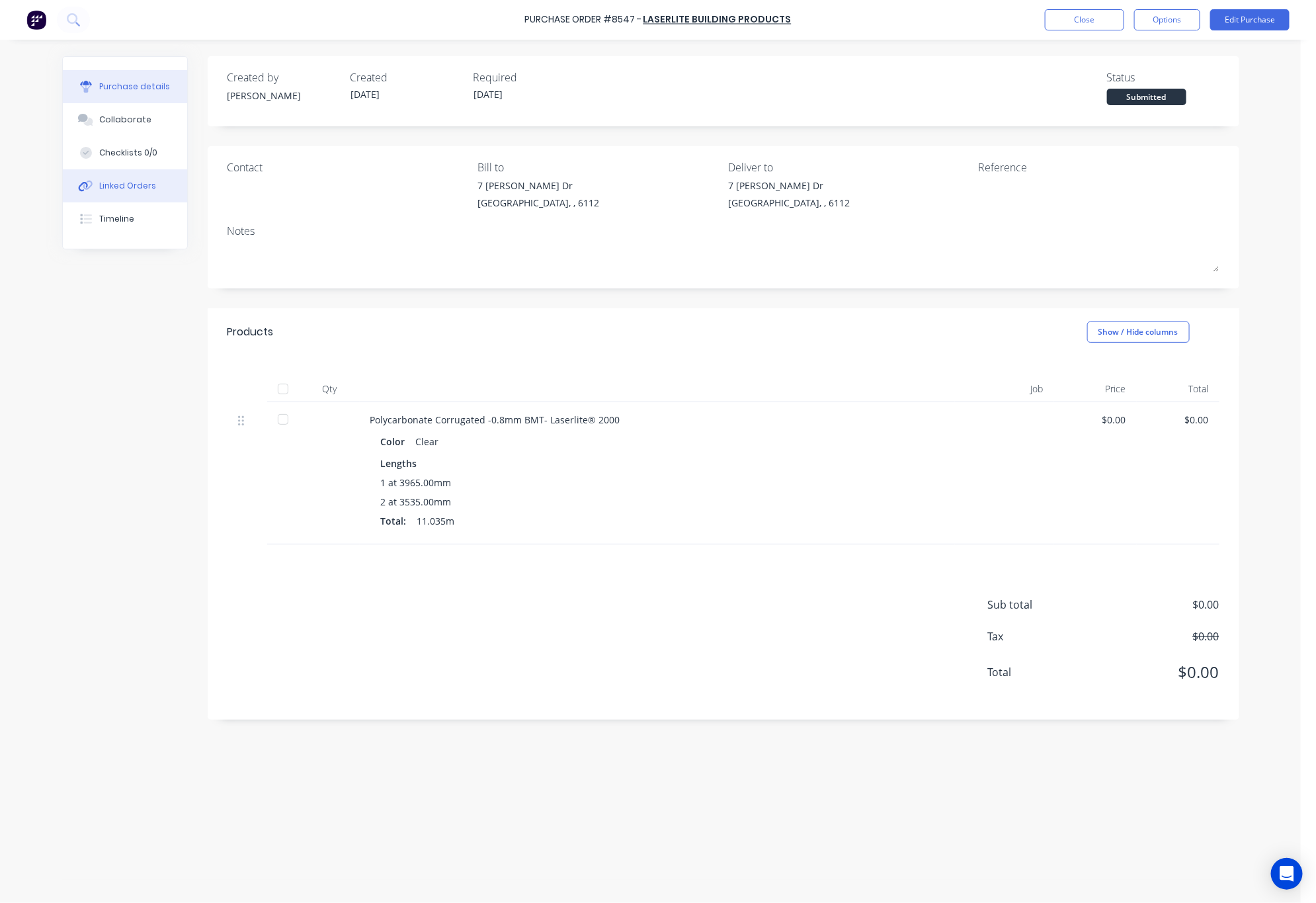
click at [126, 180] on div "Linked Orders" at bounding box center [127, 186] width 57 height 12
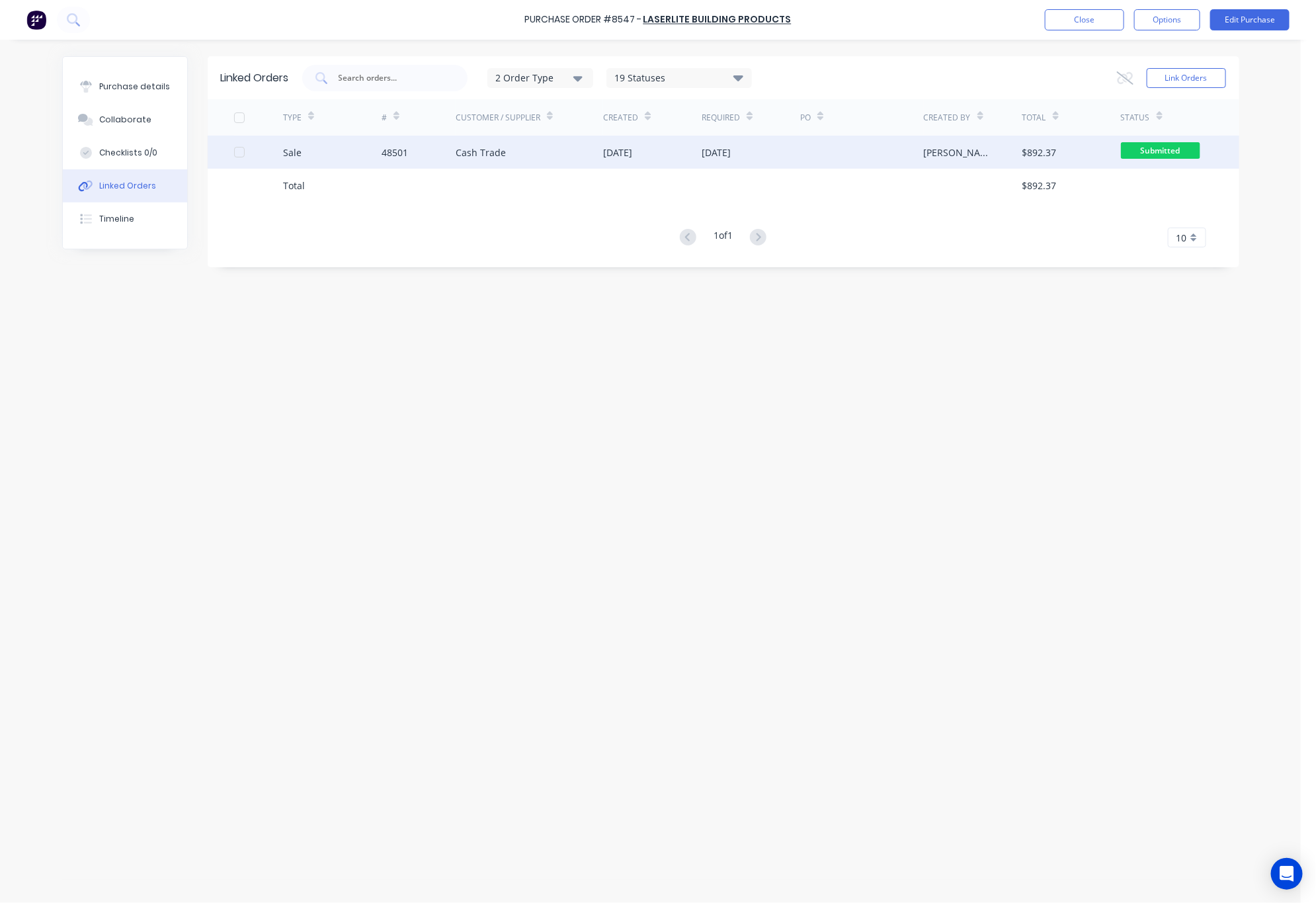
click at [756, 153] on div "[DATE]" at bounding box center [751, 152] width 99 height 33
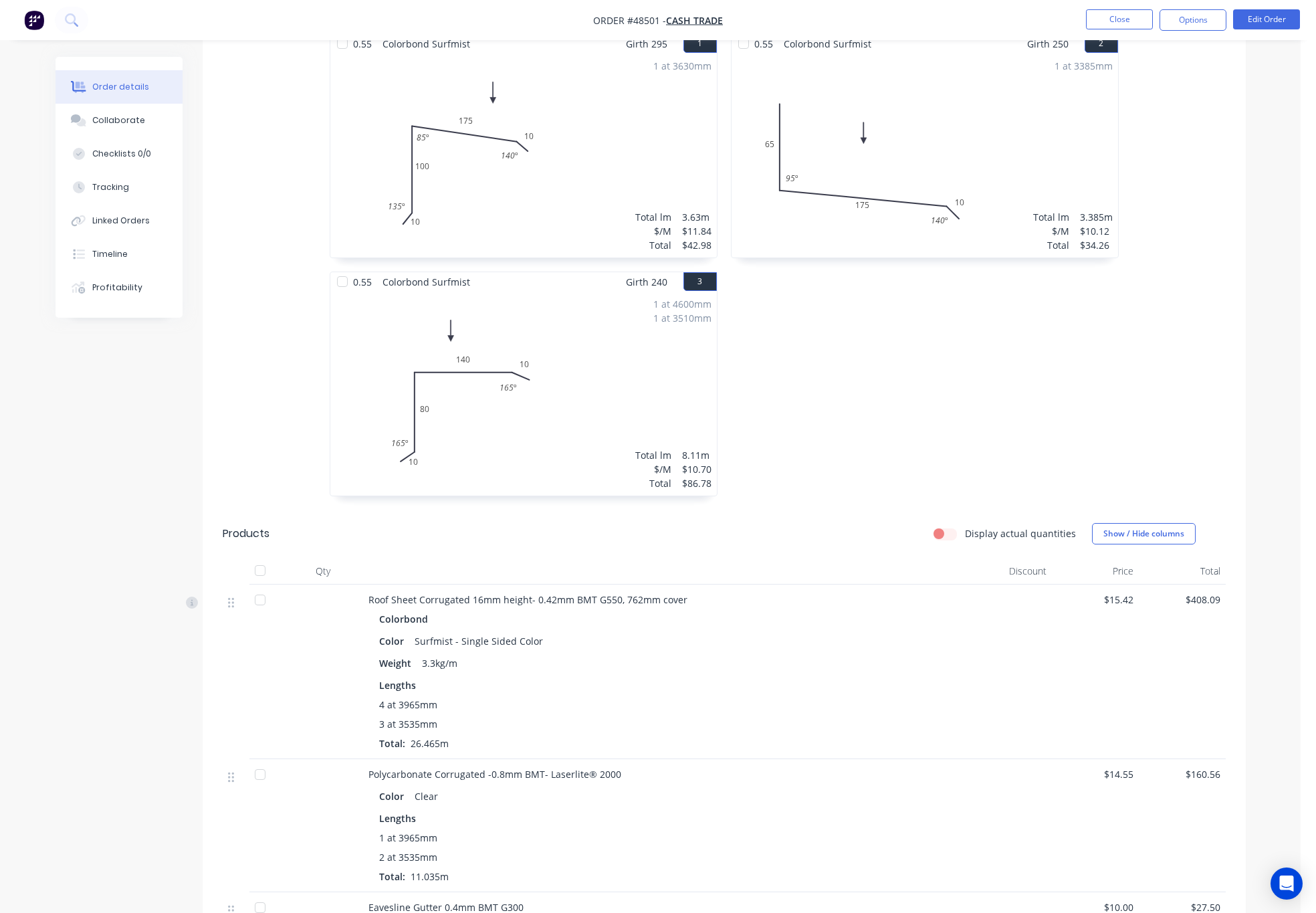
scroll to position [401, 0]
click at [1204, 14] on button "Options" at bounding box center [1192, 19] width 67 height 21
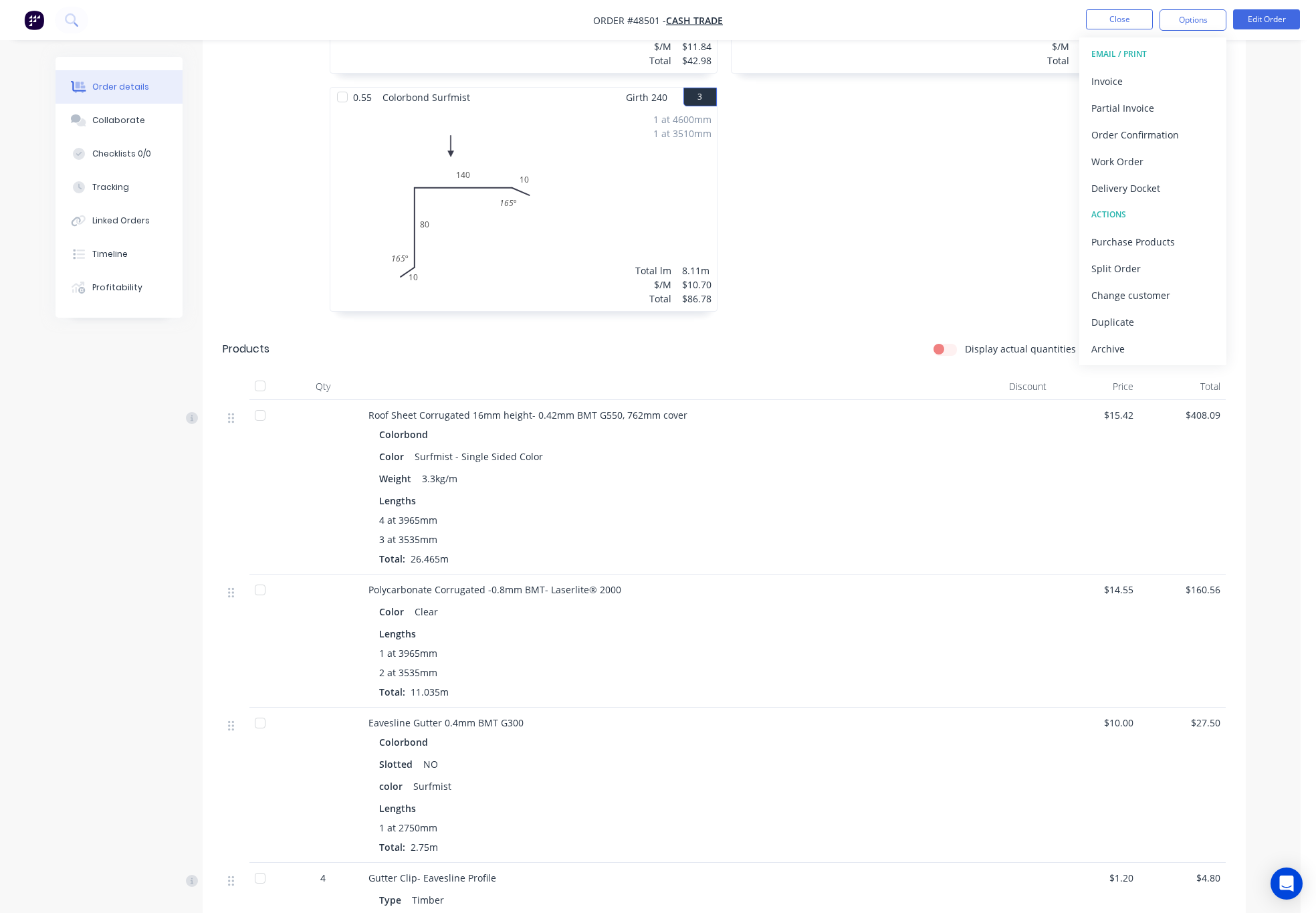
scroll to position [602, 0]
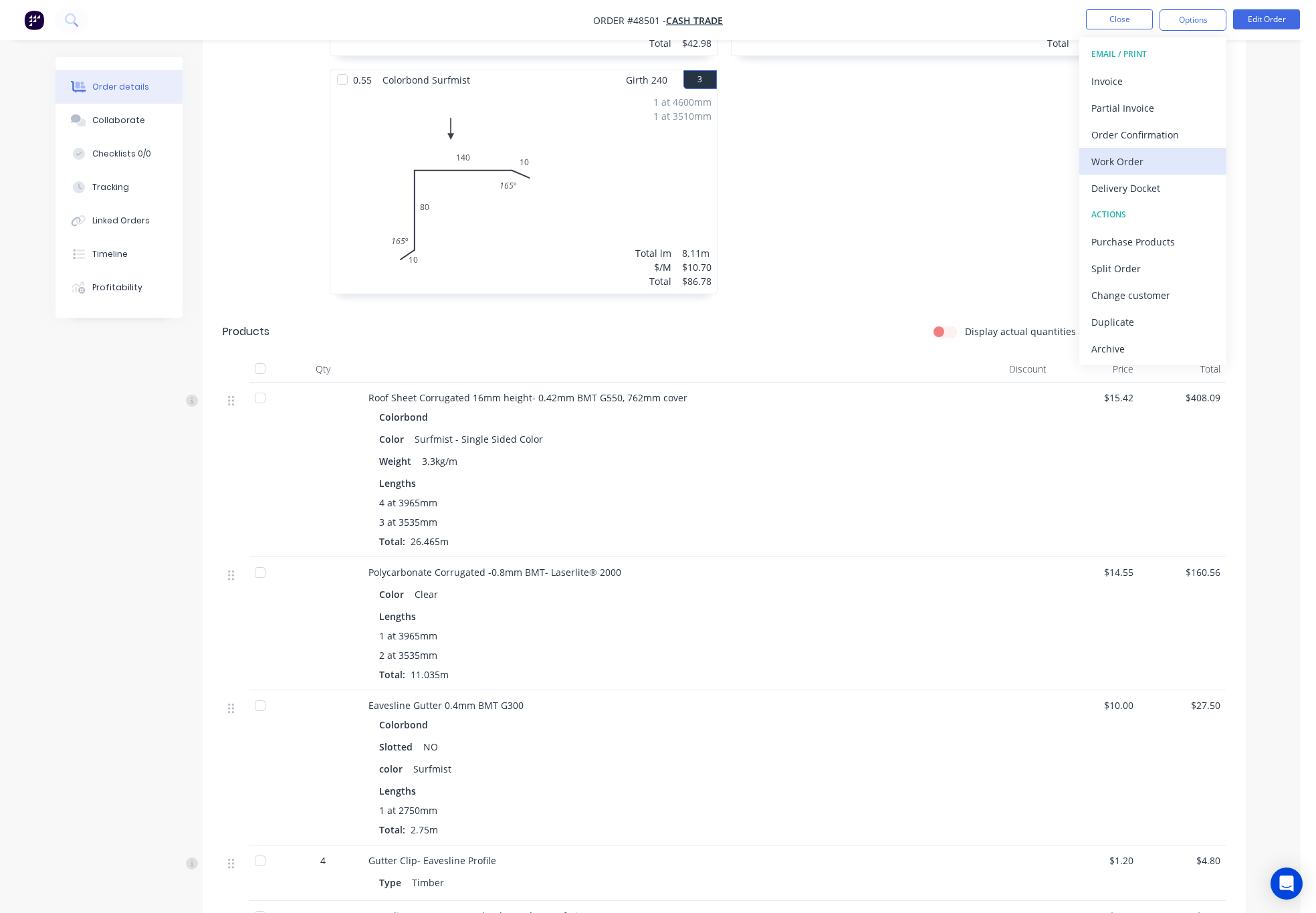
click at [1153, 161] on div "Work Order" at bounding box center [1153, 161] width 123 height 19
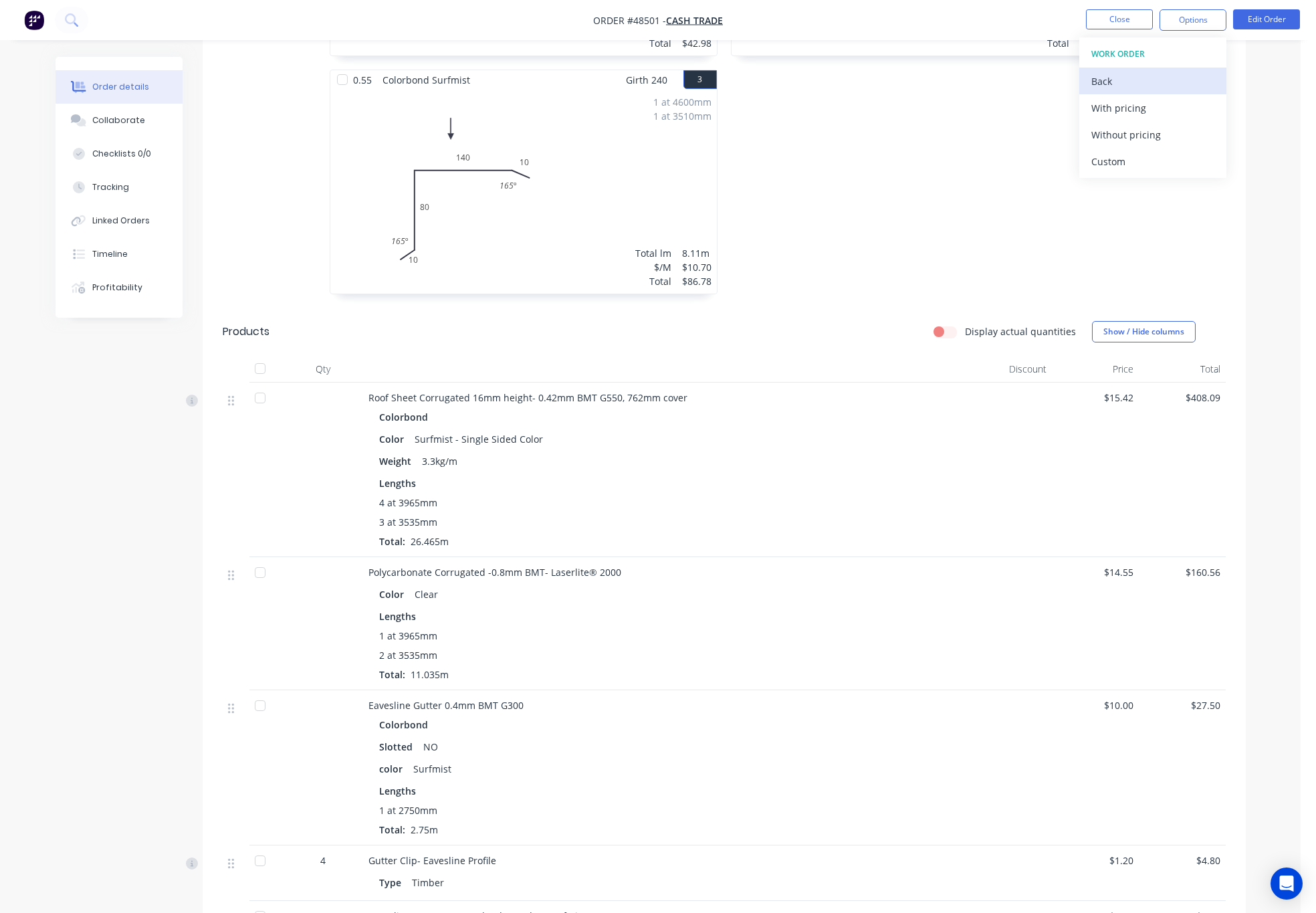
click at [1136, 92] on button "Back" at bounding box center [1153, 81] width 147 height 27
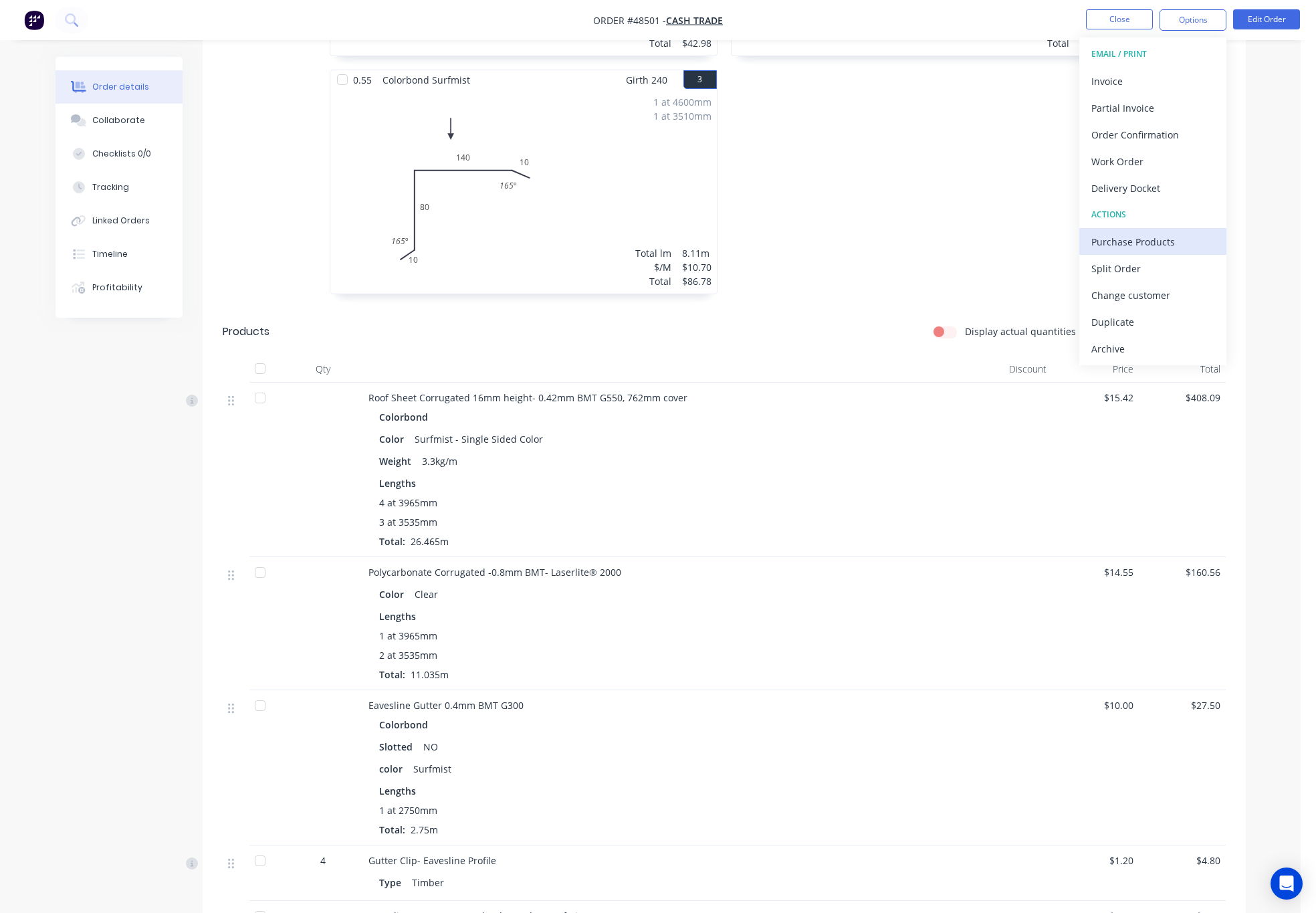
click at [1154, 237] on div "Purchase Products" at bounding box center [1153, 241] width 123 height 19
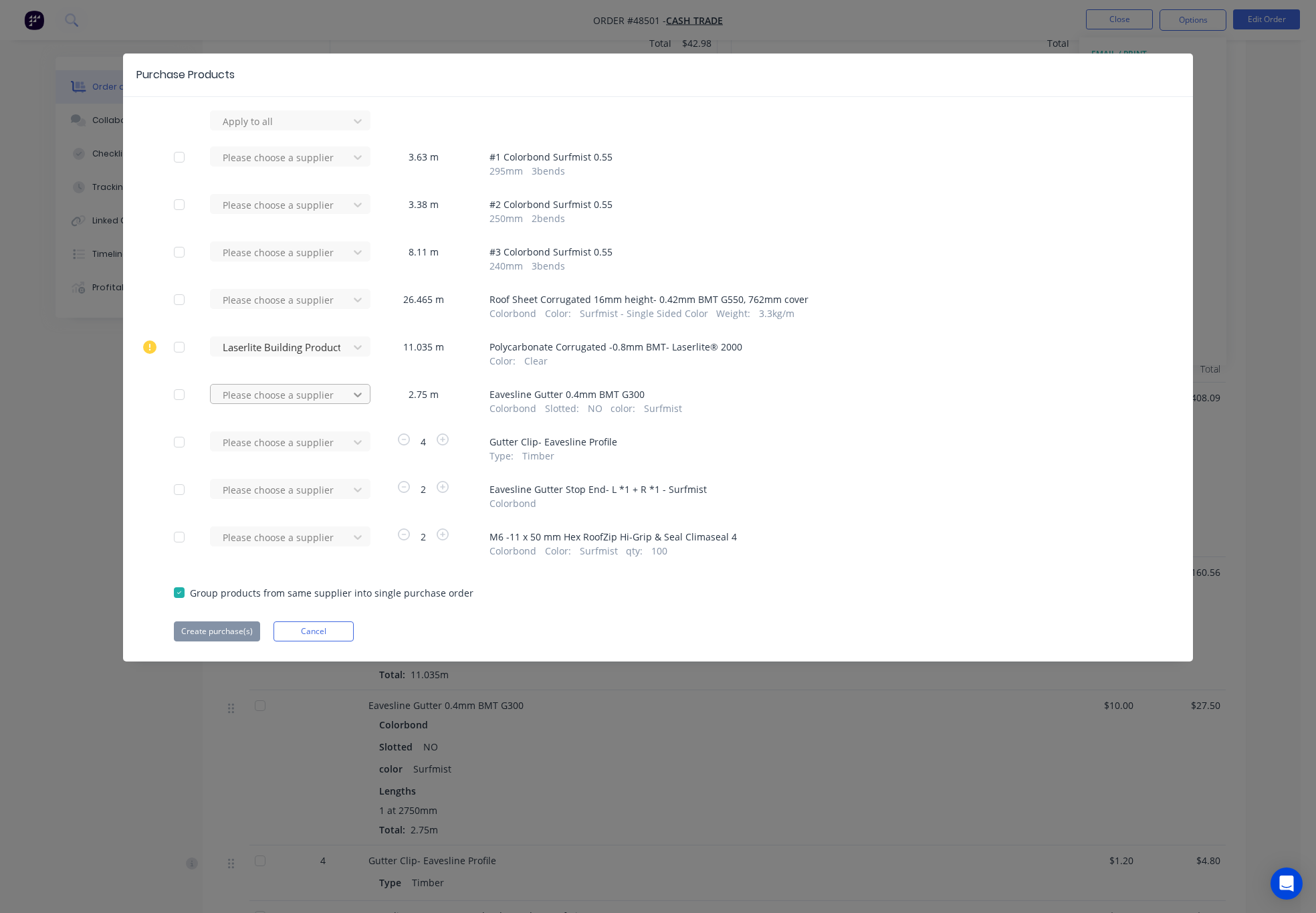
click at [353, 128] on icon at bounding box center [358, 121] width 14 height 14
click at [304, 445] on div "Metroll - Roofmart" at bounding box center [290, 443] width 161 height 25
click at [355, 128] on icon at bounding box center [358, 121] width 14 height 14
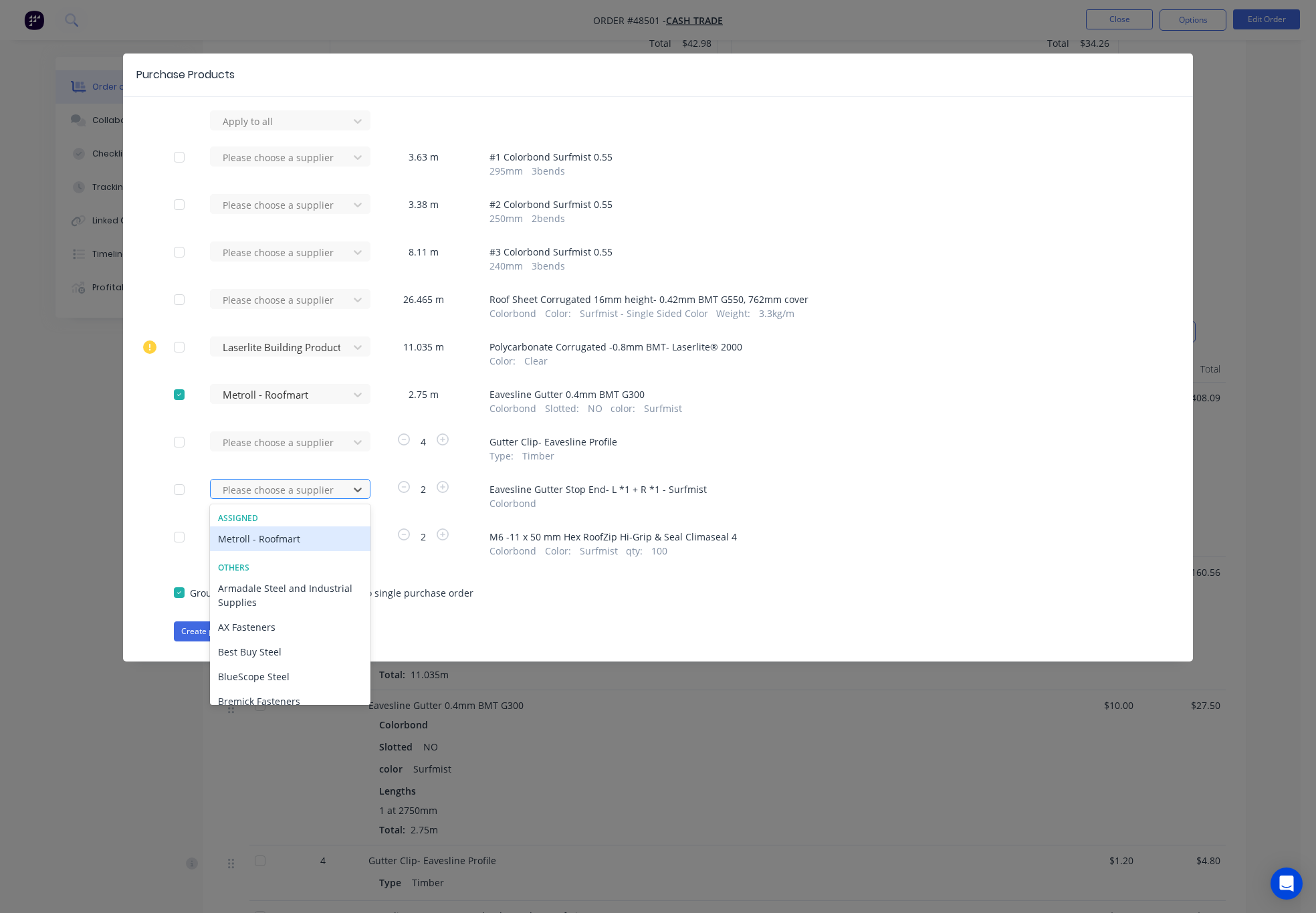
click at [307, 542] on div "Metroll - Roofmart" at bounding box center [290, 538] width 161 height 25
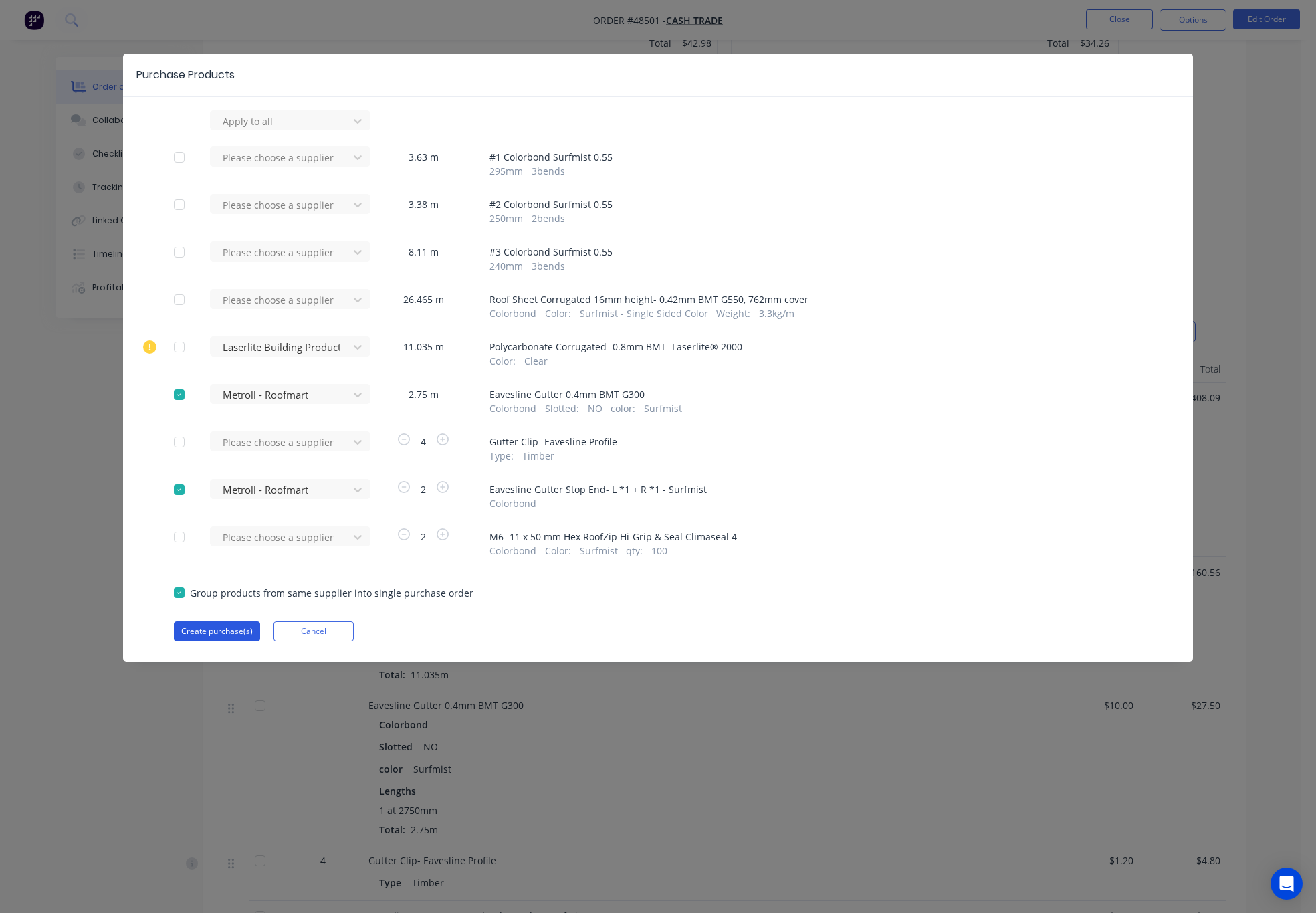
click at [221, 625] on button "Create purchase(s)" at bounding box center [217, 632] width 86 height 20
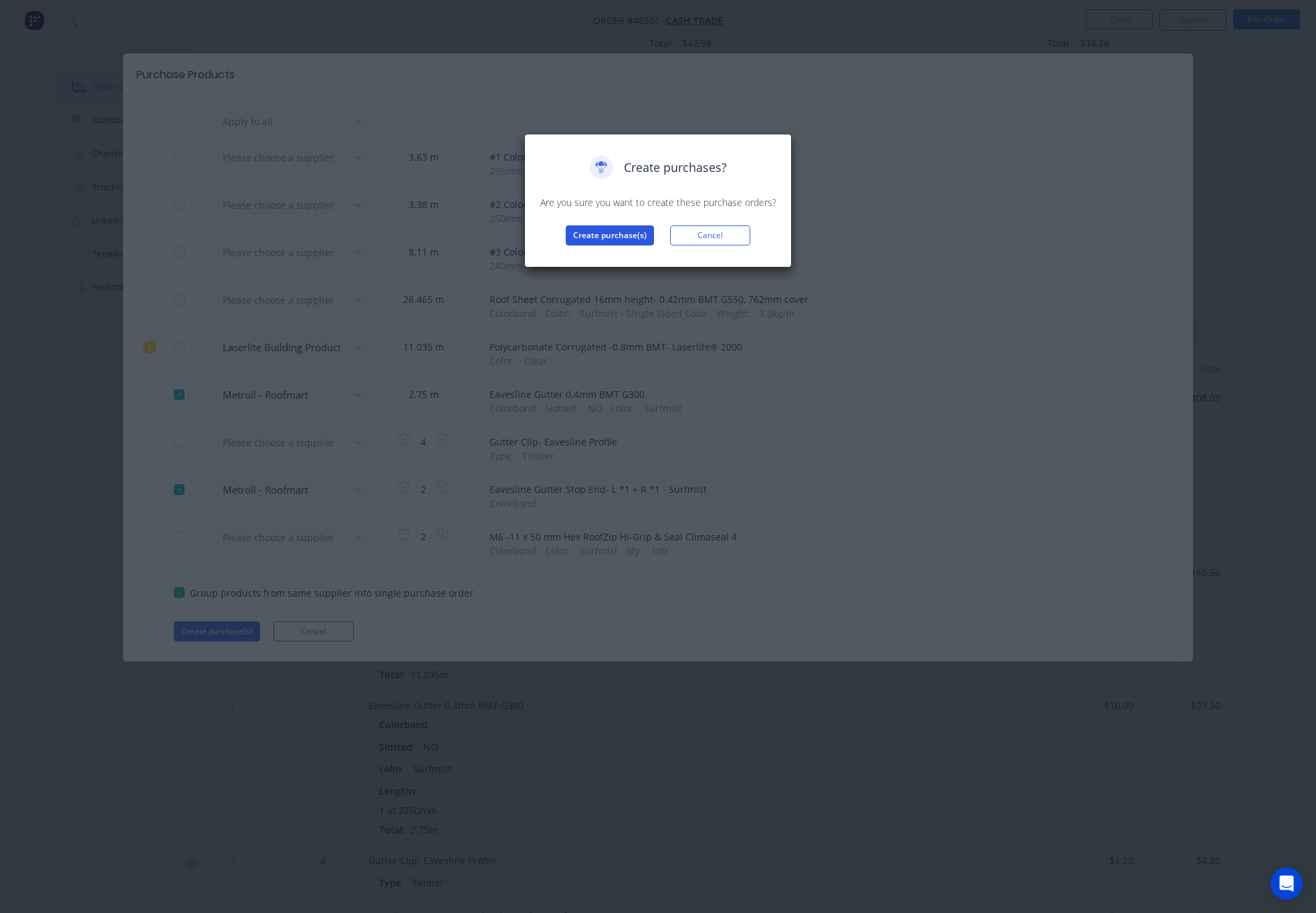
click at [617, 237] on button "Create purchase(s)" at bounding box center [610, 235] width 88 height 20
click at [618, 253] on button "View purchase(s)" at bounding box center [610, 257] width 80 height 20
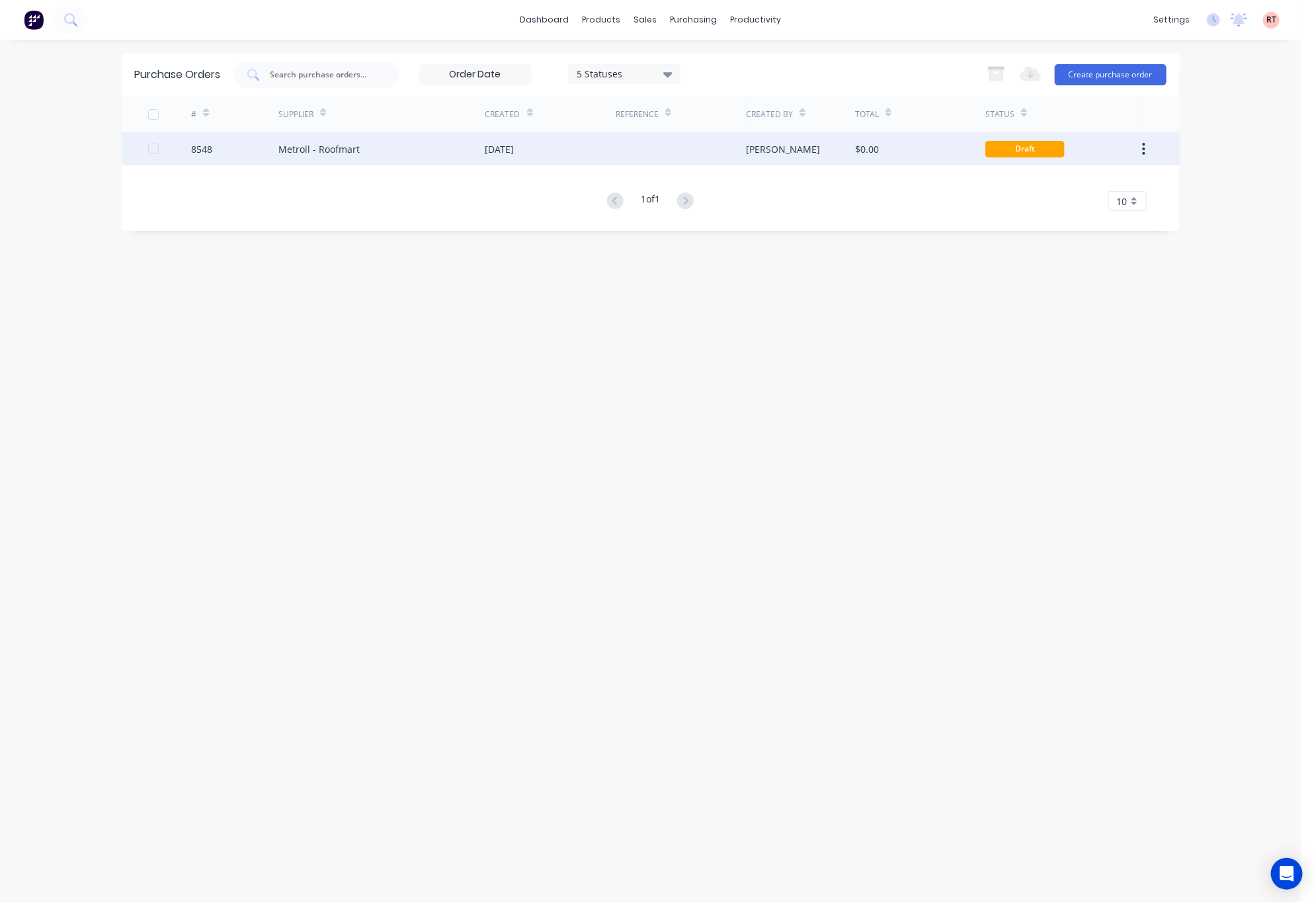
click at [564, 146] on div "[DATE]" at bounding box center [551, 148] width 131 height 33
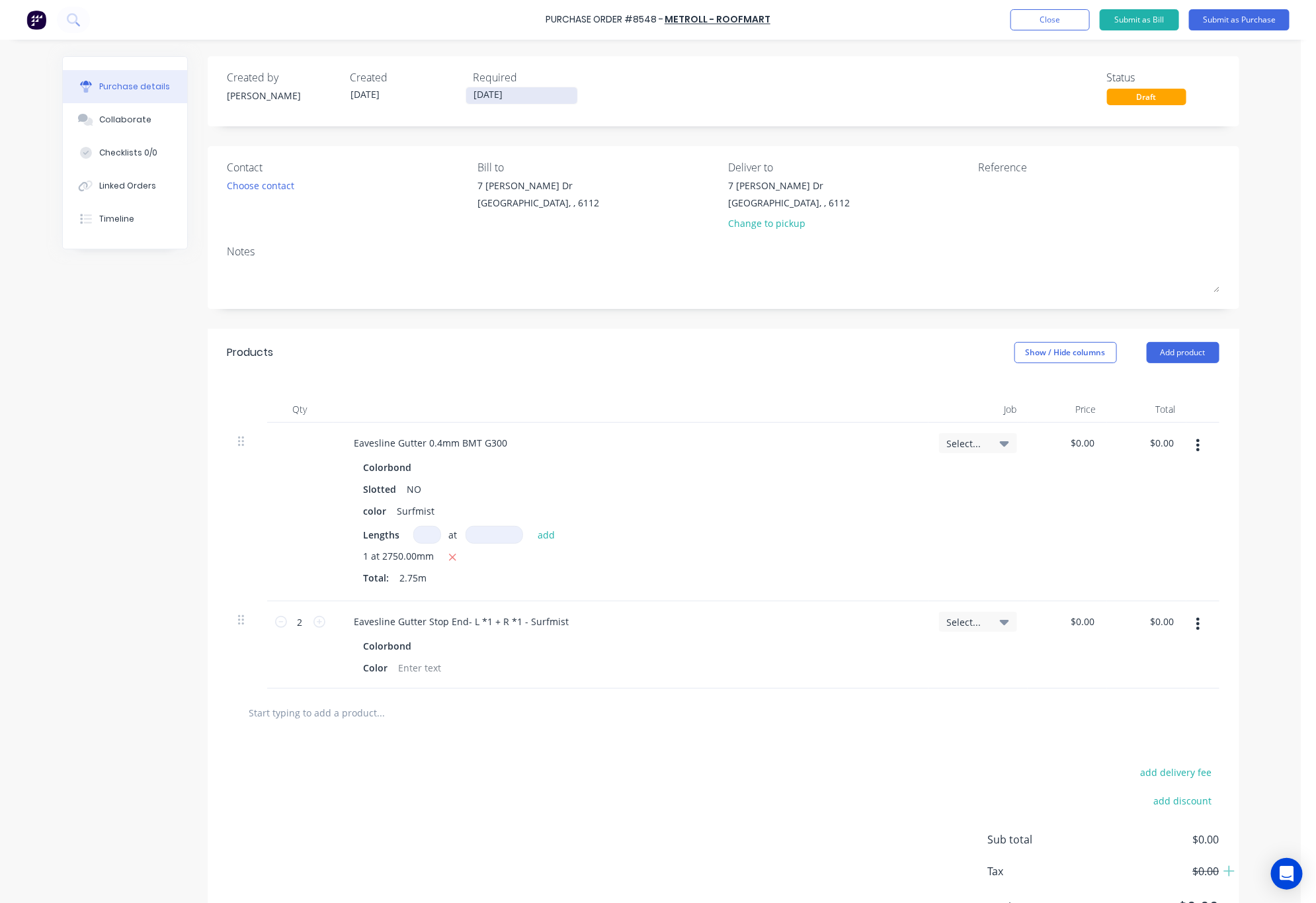
click at [520, 101] on input "[DATE]" at bounding box center [522, 95] width 111 height 17
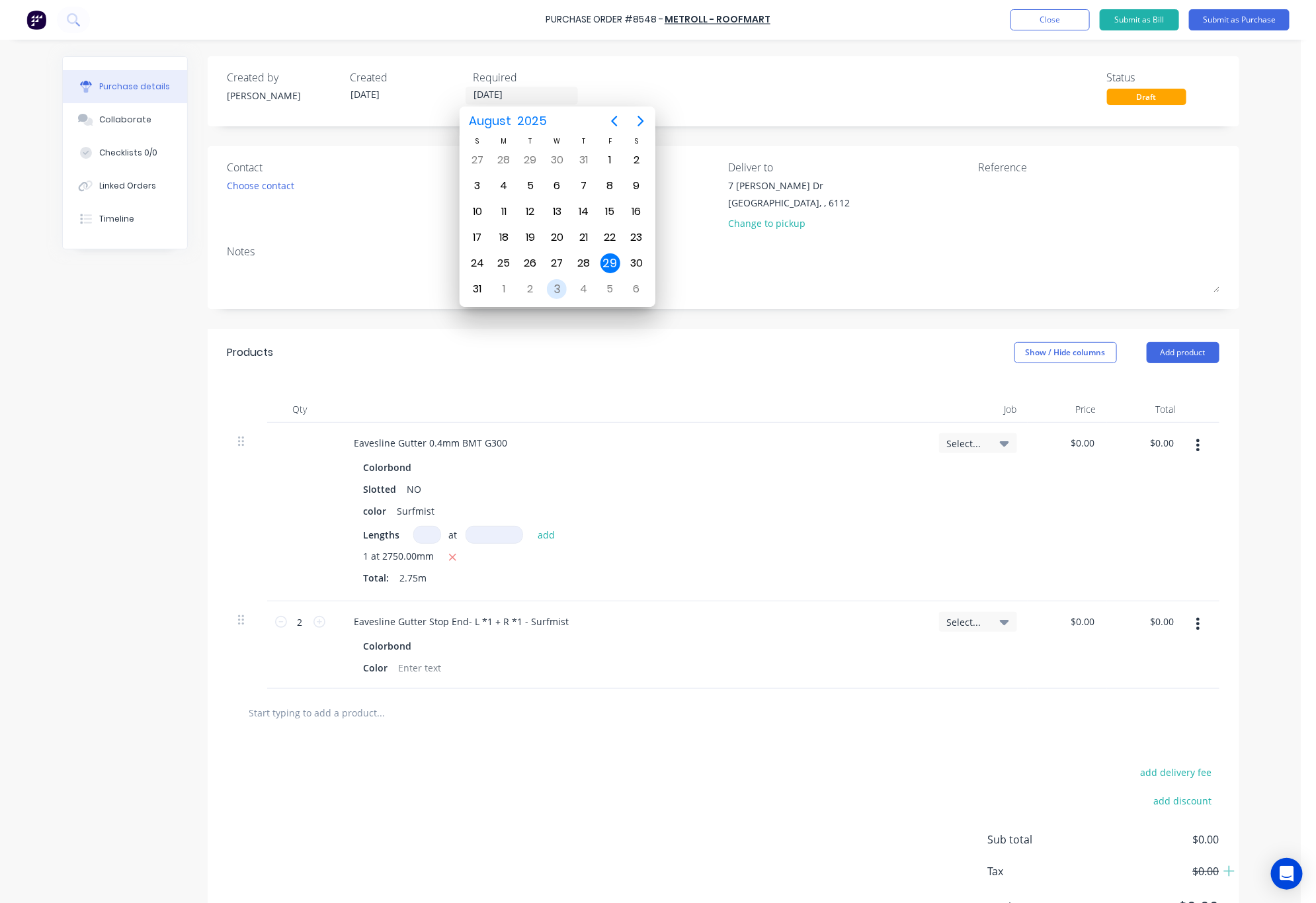
click at [555, 290] on div "3" at bounding box center [557, 289] width 20 height 20
type input "[DATE]"
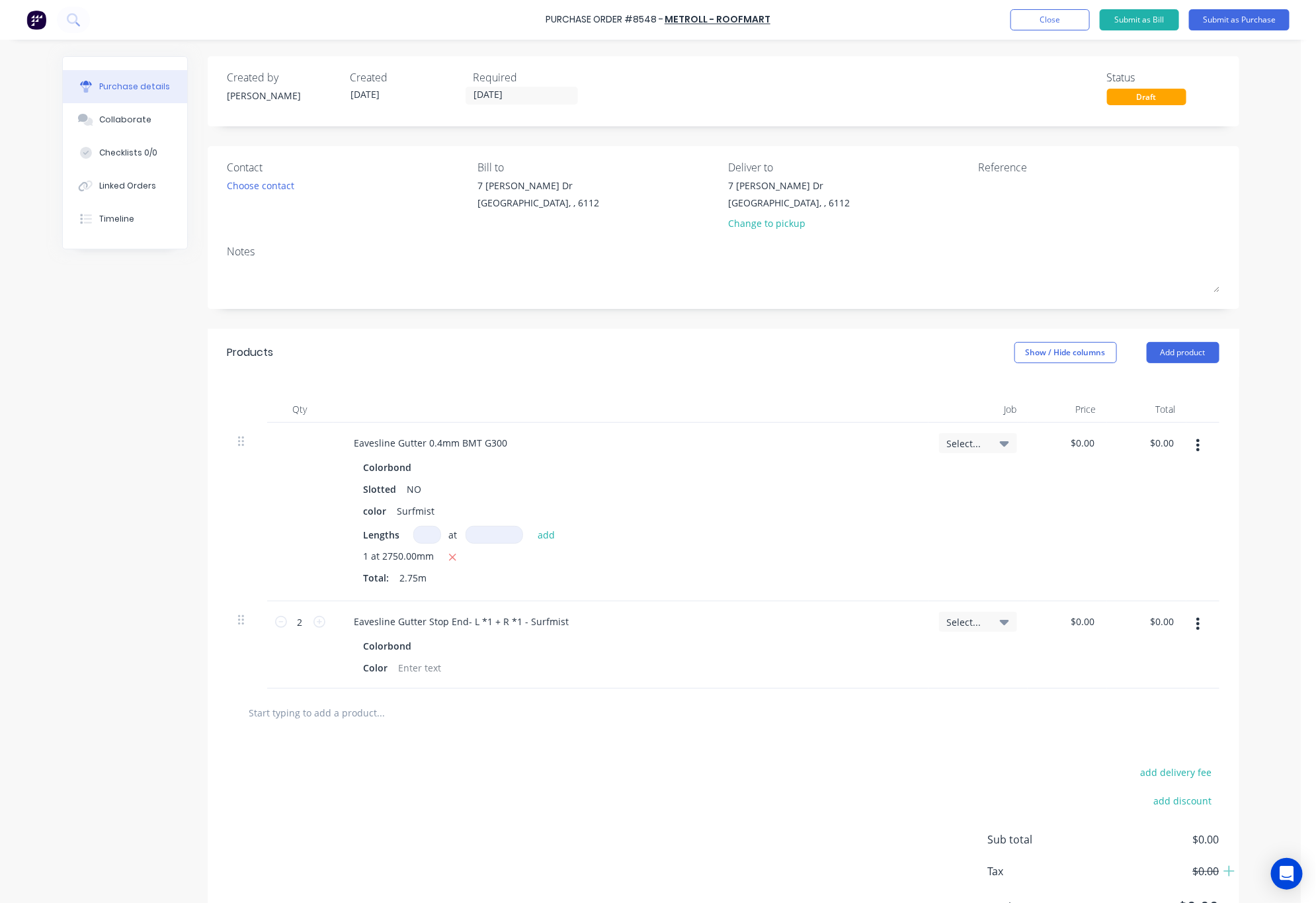
drag, startPoint x: 1225, startPoint y: 22, endPoint x: 1174, endPoint y: 103, distance: 95.7
click at [1225, 22] on button "Submit as Purchase" at bounding box center [1240, 19] width 101 height 21
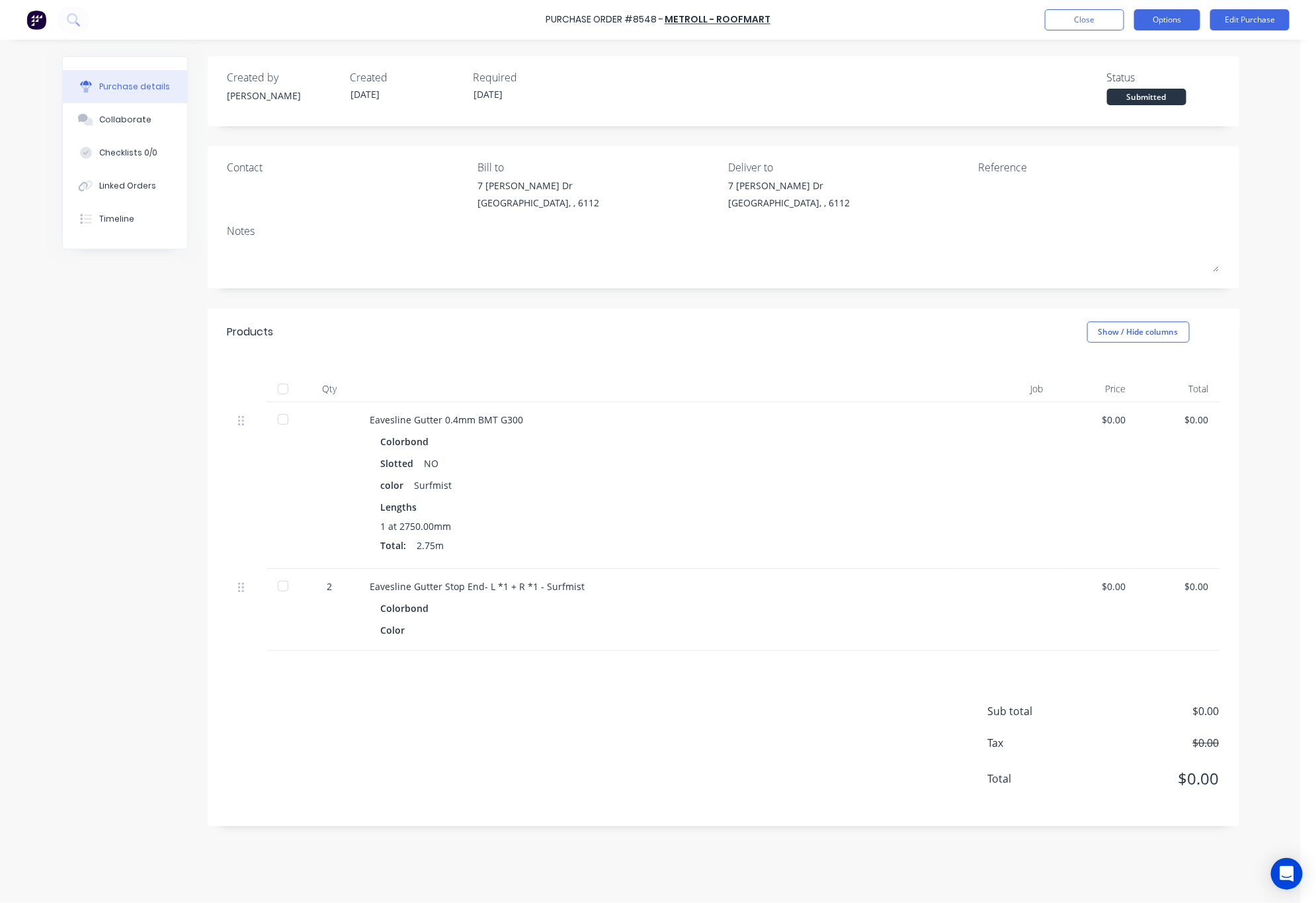
click at [1174, 16] on button "Options" at bounding box center [1167, 19] width 66 height 21
click at [1125, 54] on div "Print / Email" at bounding box center [1138, 54] width 102 height 19
click at [1128, 114] on div "Without pricing" at bounding box center [1138, 106] width 102 height 19
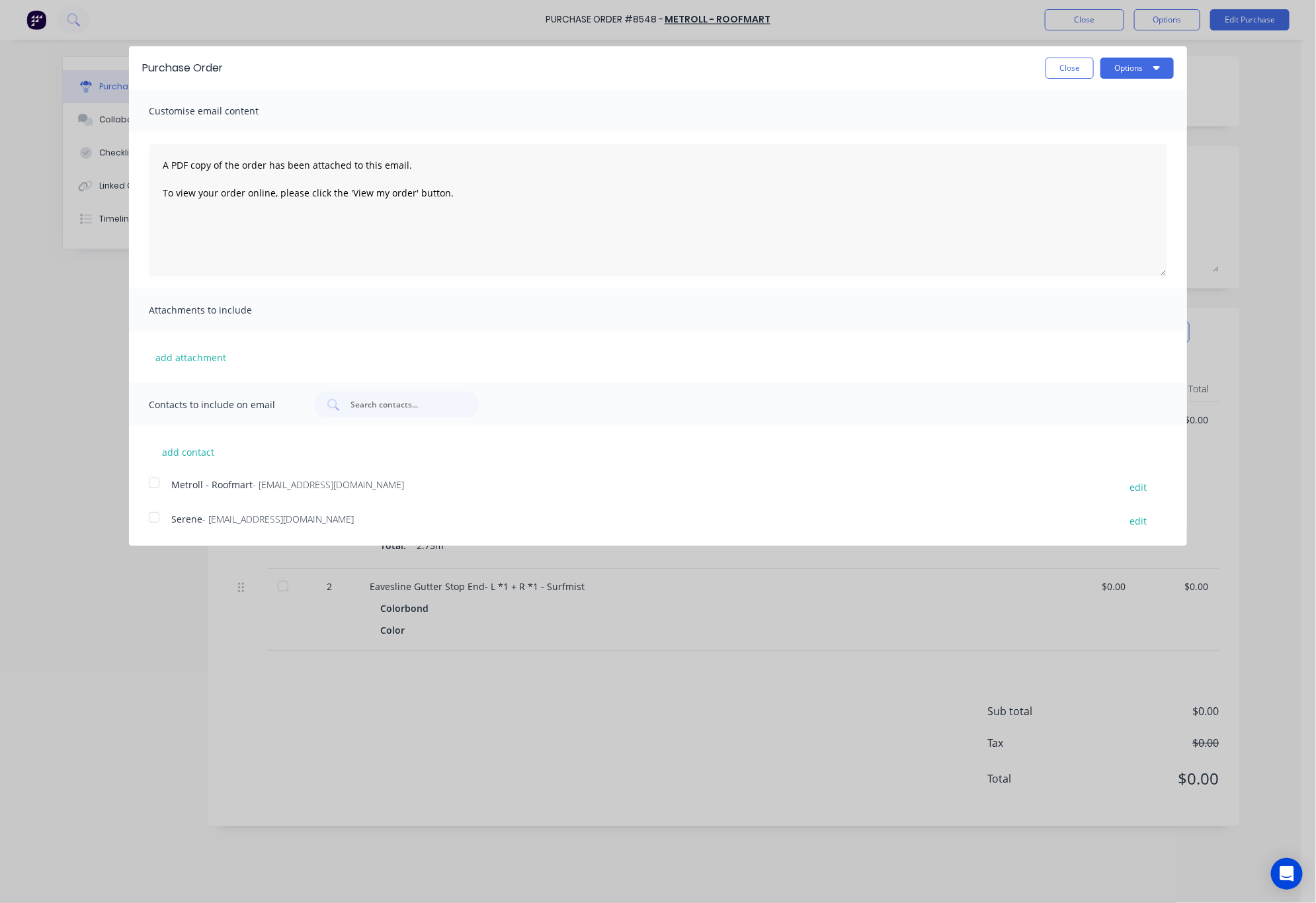
click at [157, 482] on div at bounding box center [154, 483] width 27 height 27
click at [1143, 60] on button "Options" at bounding box center [1138, 68] width 74 height 21
click at [1136, 129] on div "Email" at bounding box center [1112, 127] width 102 height 19
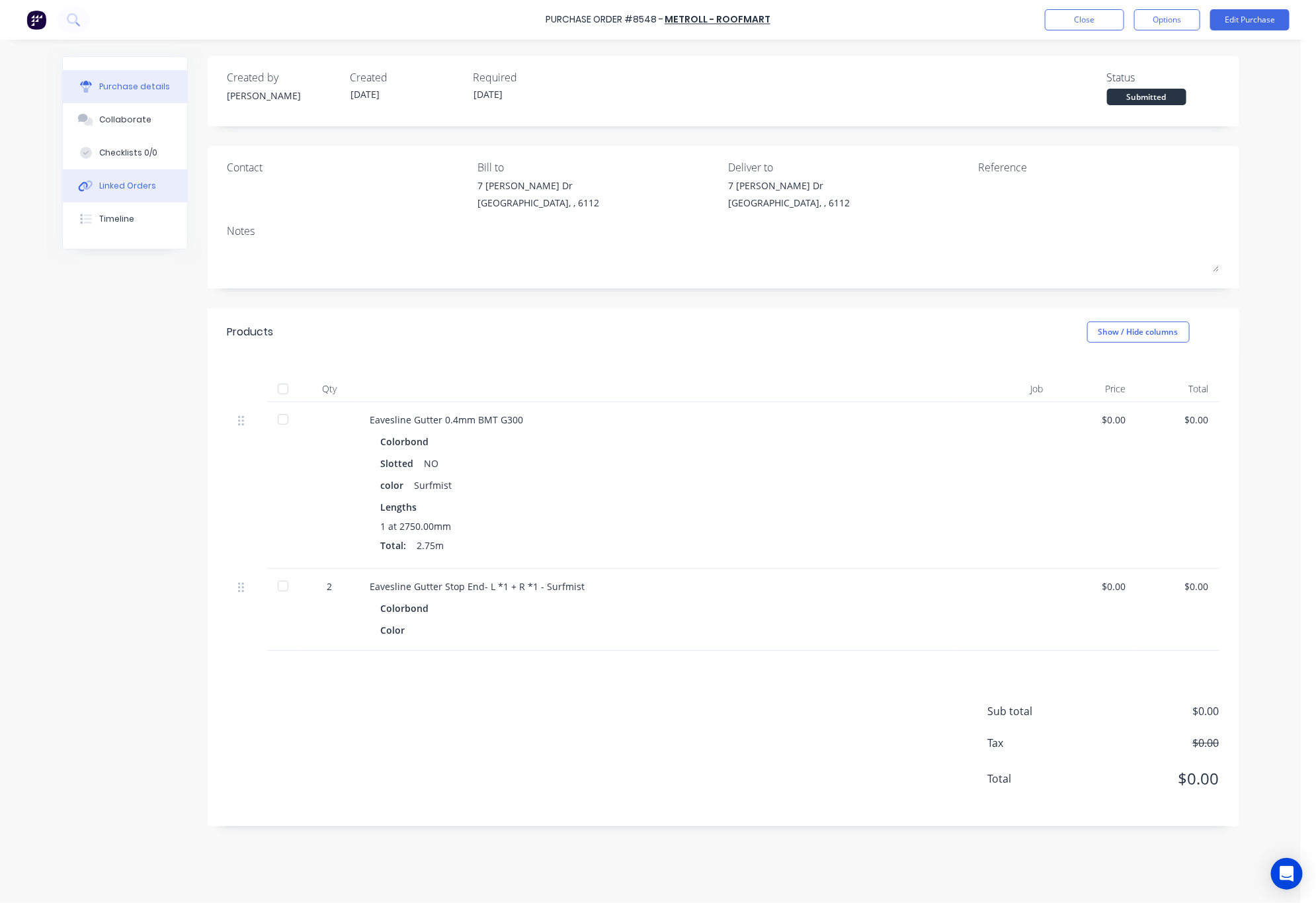
drag, startPoint x: 140, startPoint y: 187, endPoint x: 152, endPoint y: 184, distance: 12.4
click at [140, 187] on div "Linked Orders" at bounding box center [127, 186] width 57 height 12
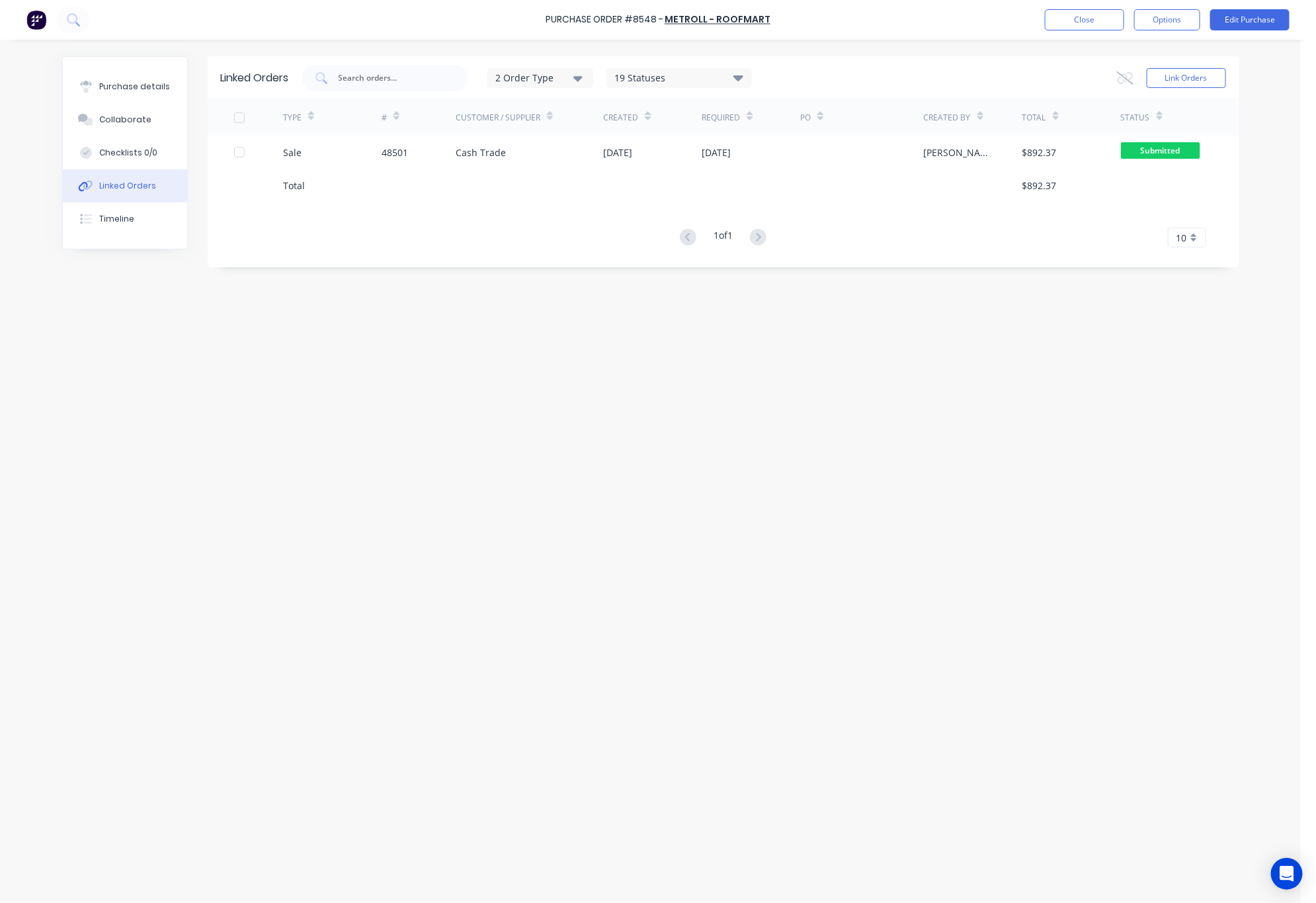
click at [766, 172] on div at bounding box center [751, 184] width 99 height 33
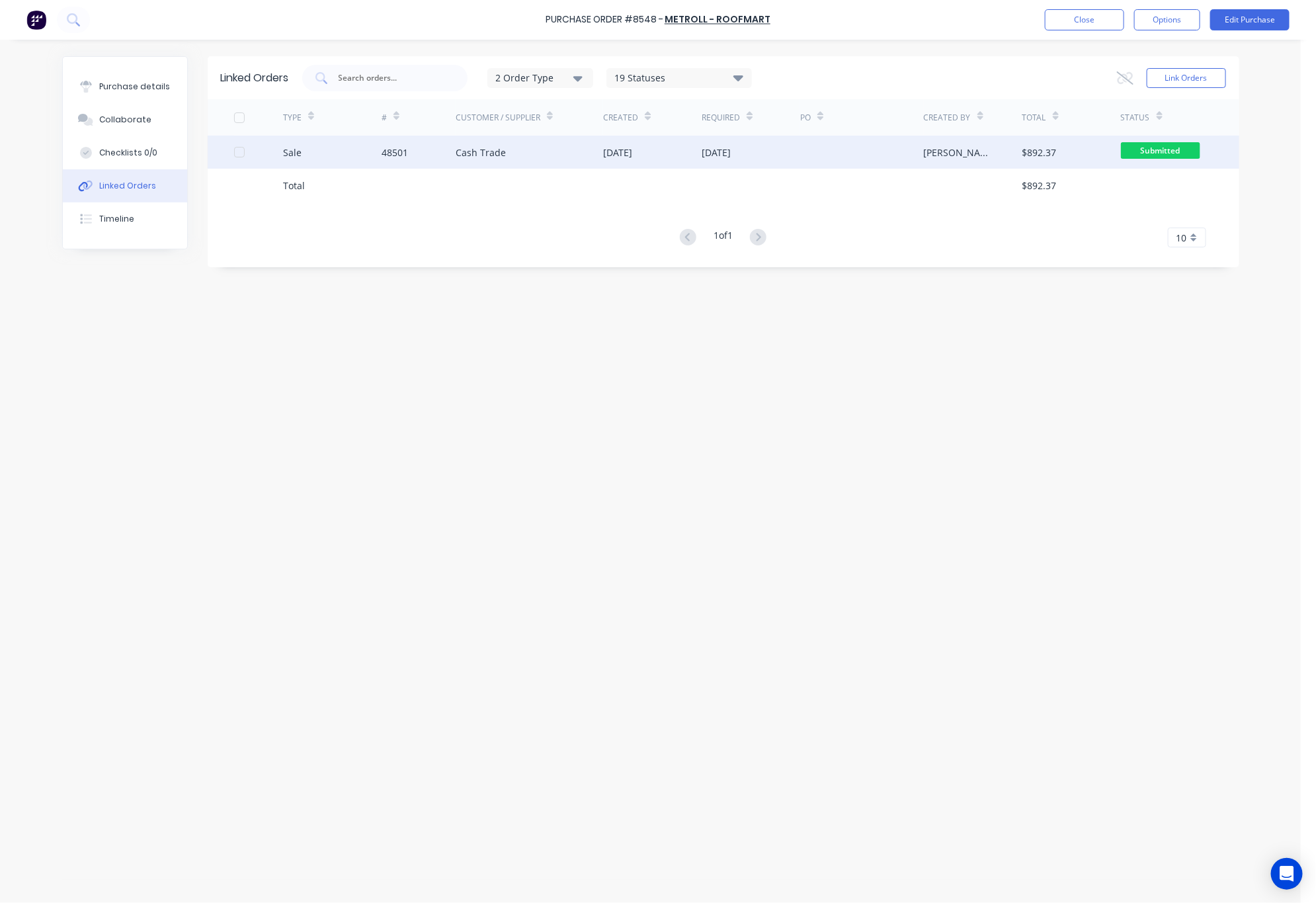
click at [772, 156] on div "[DATE]" at bounding box center [751, 152] width 99 height 33
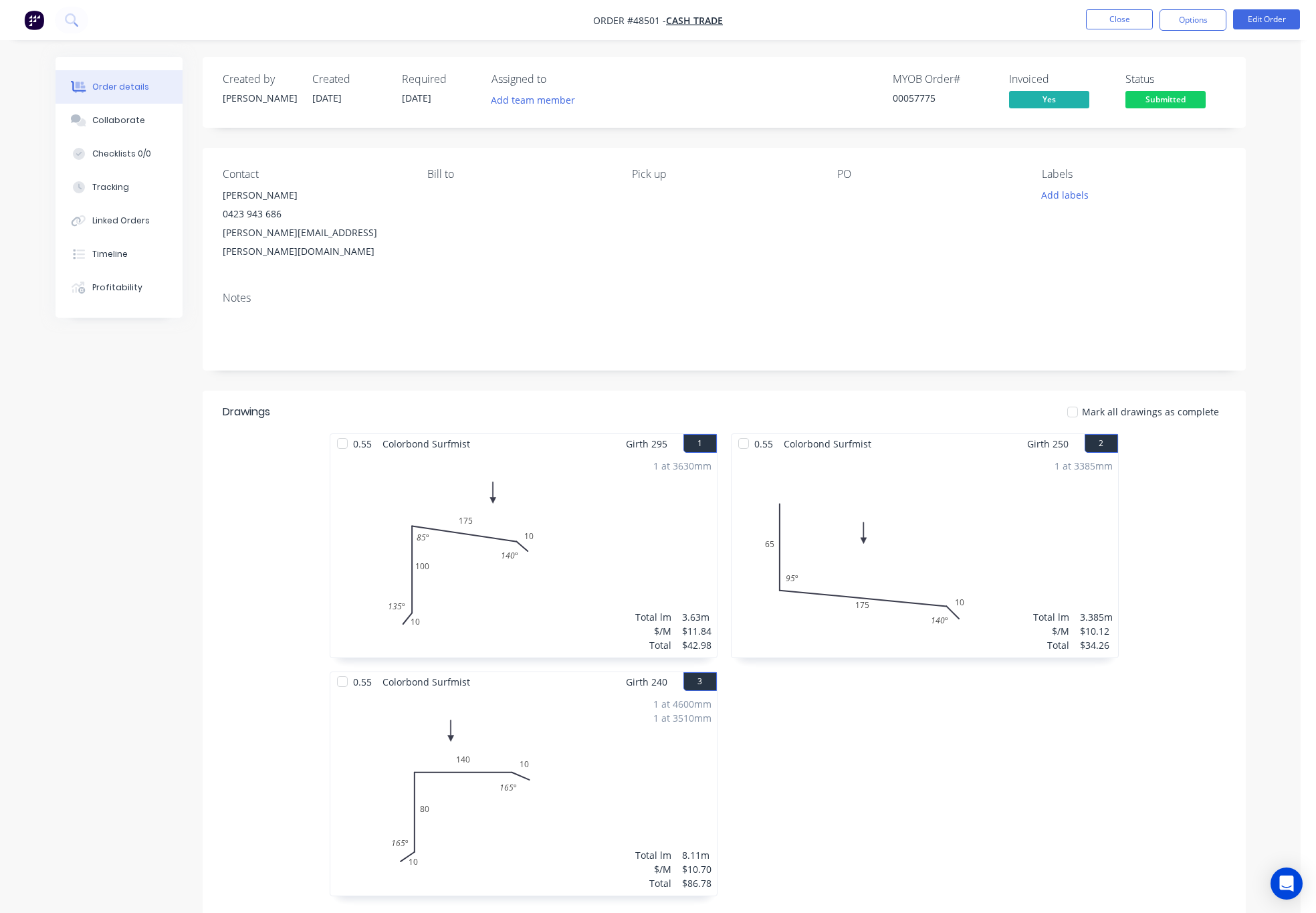
click at [1188, 105] on span "Submitted" at bounding box center [1165, 99] width 80 height 17
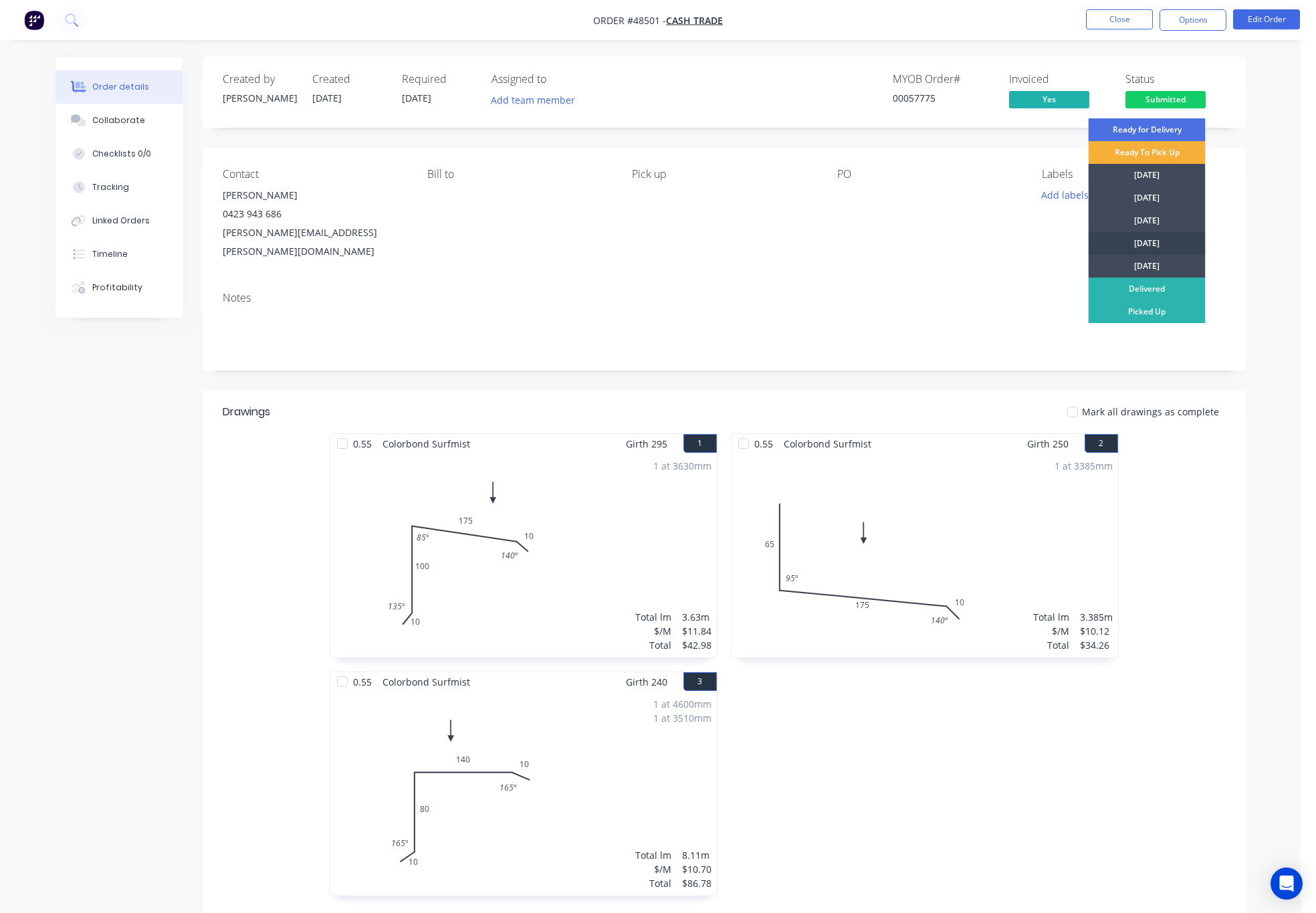
click at [1170, 240] on div "[DATE]" at bounding box center [1147, 243] width 117 height 23
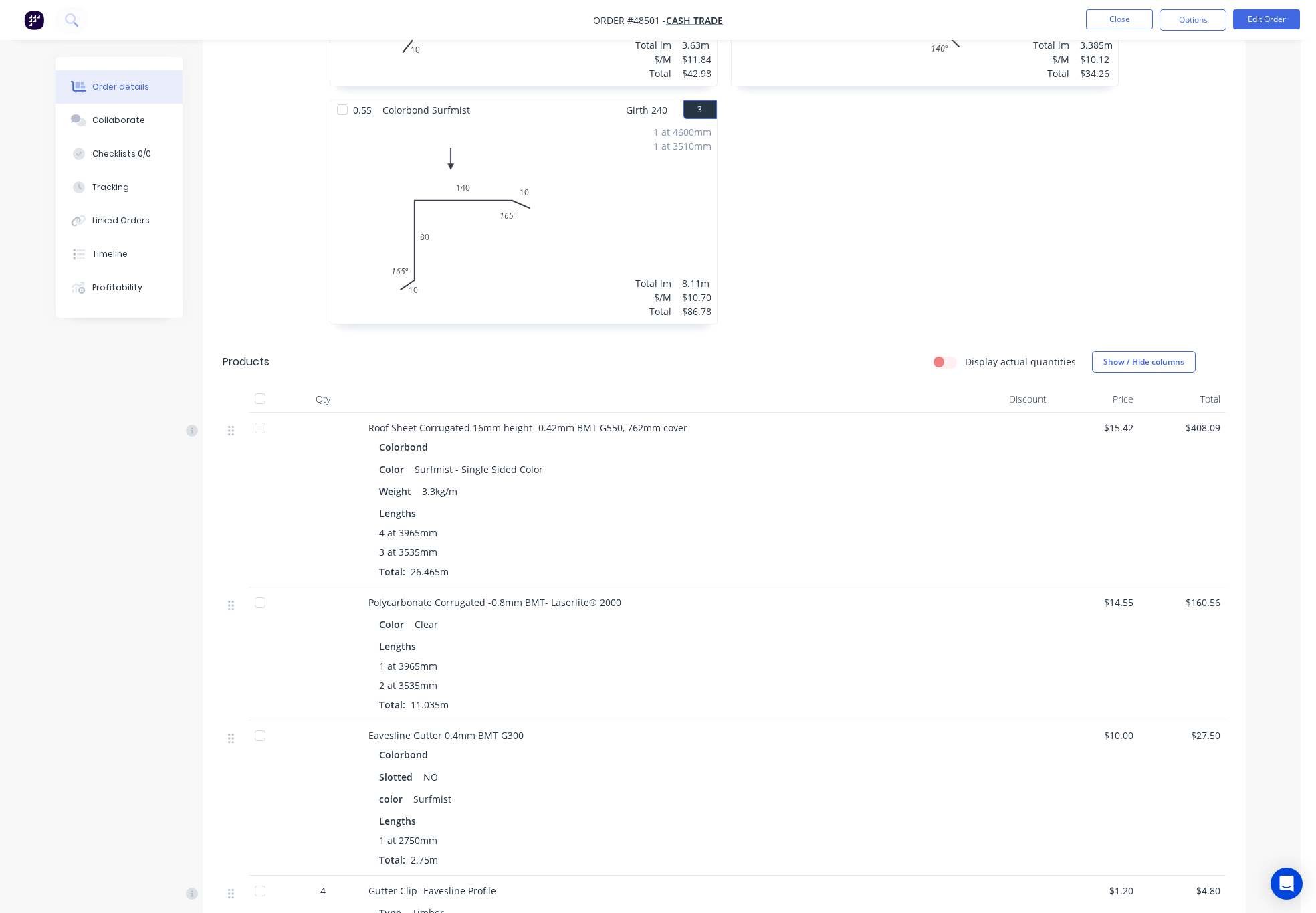
scroll to position [933, 0]
